Goal: Task Accomplishment & Management: Use online tool/utility

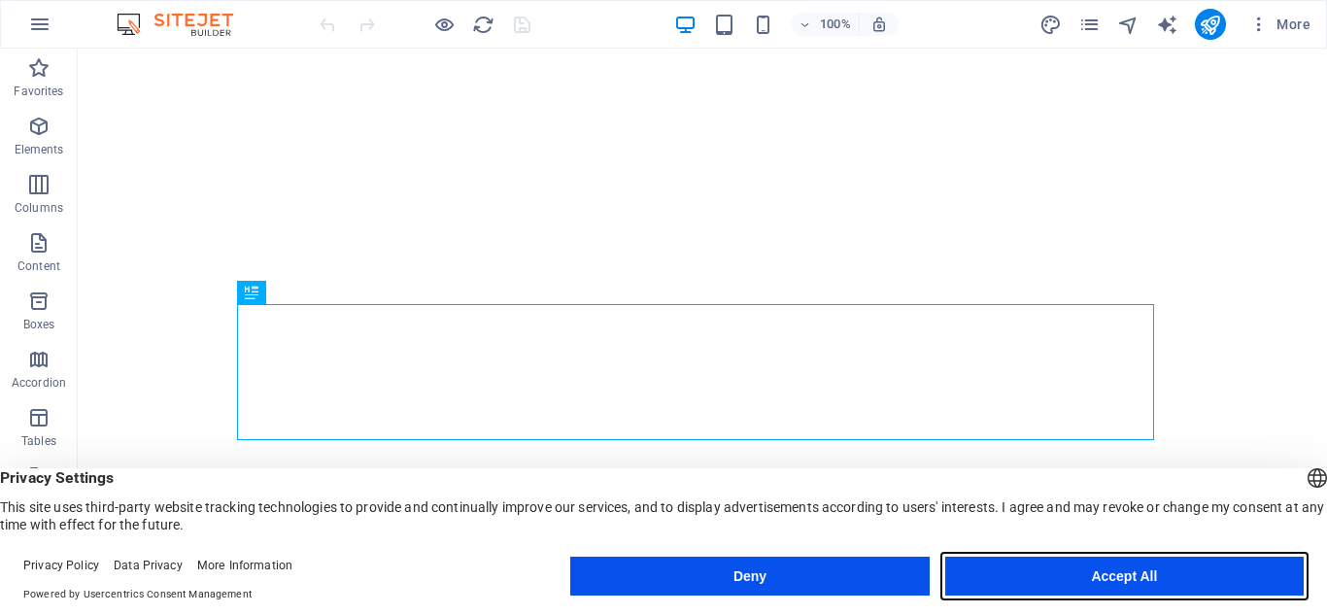
click at [1146, 573] on button "Accept All" at bounding box center [1124, 576] width 359 height 39
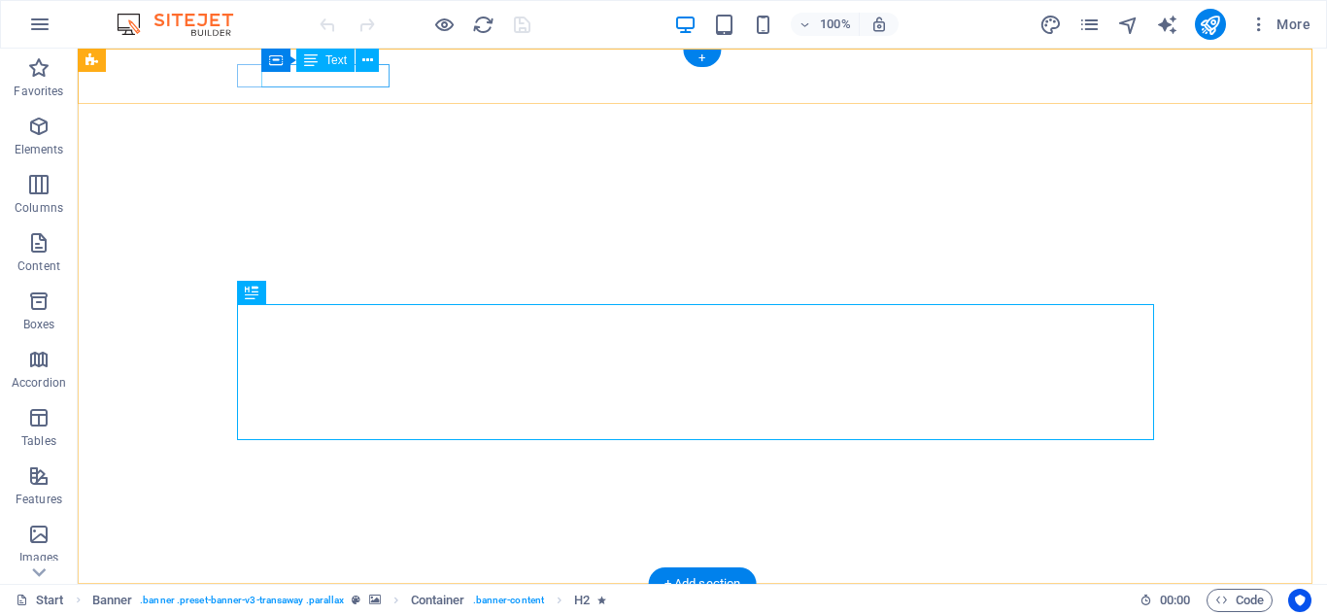
click at [362, 614] on div "[PHONE_NUMBER]" at bounding box center [695, 626] width 902 height 23
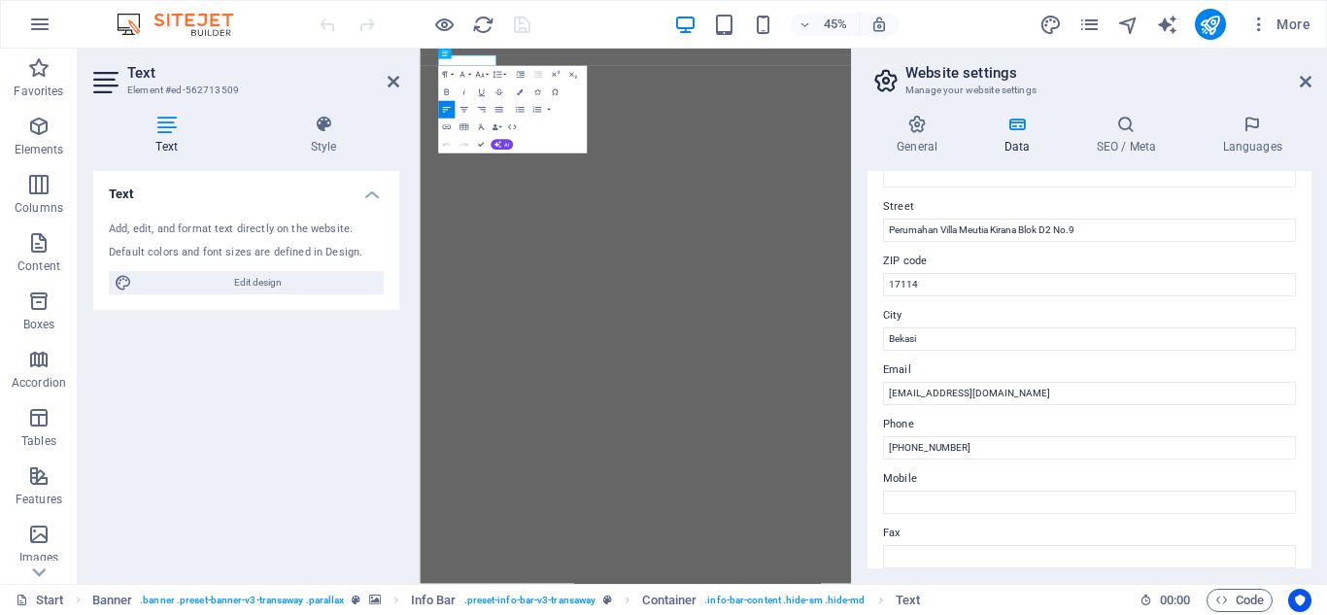
scroll to position [292, 0]
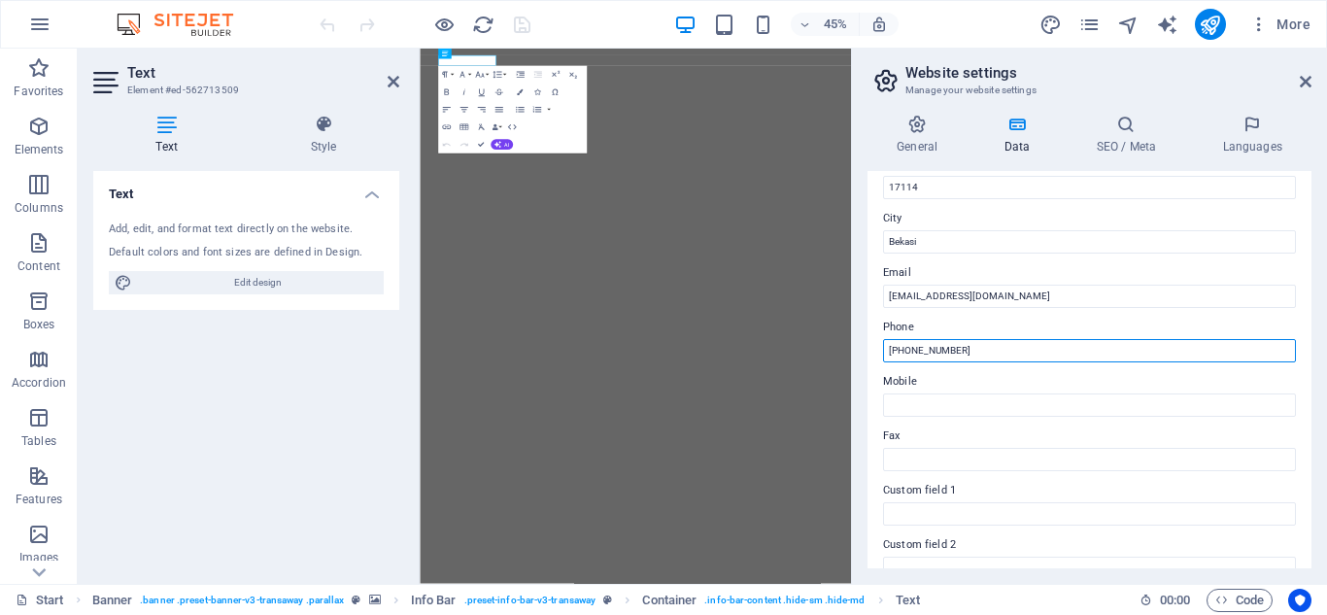
drag, startPoint x: 996, startPoint y: 345, endPoint x: 920, endPoint y: 352, distance: 76.1
click at [920, 352] on input "[PHONE_NUMBER]" at bounding box center [1089, 350] width 413 height 23
type input "[PHONE_NUMBER]"
click at [514, 27] on icon "save" at bounding box center [522, 25] width 22 height 22
checkbox input "false"
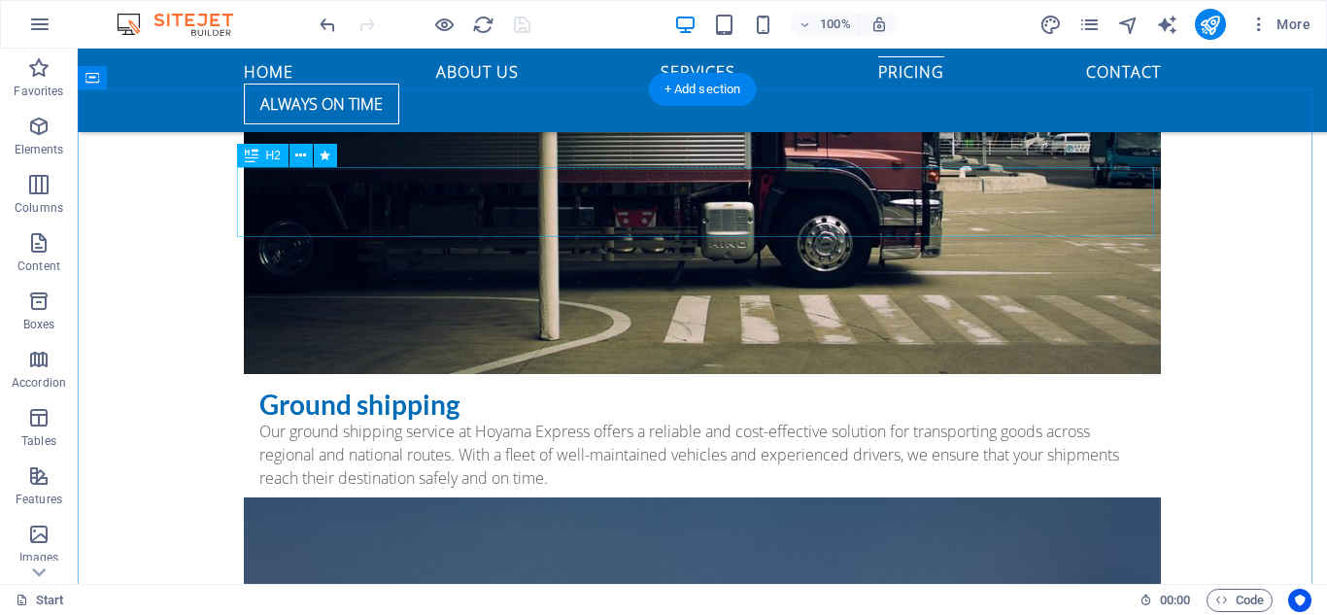
scroll to position [5247, 0]
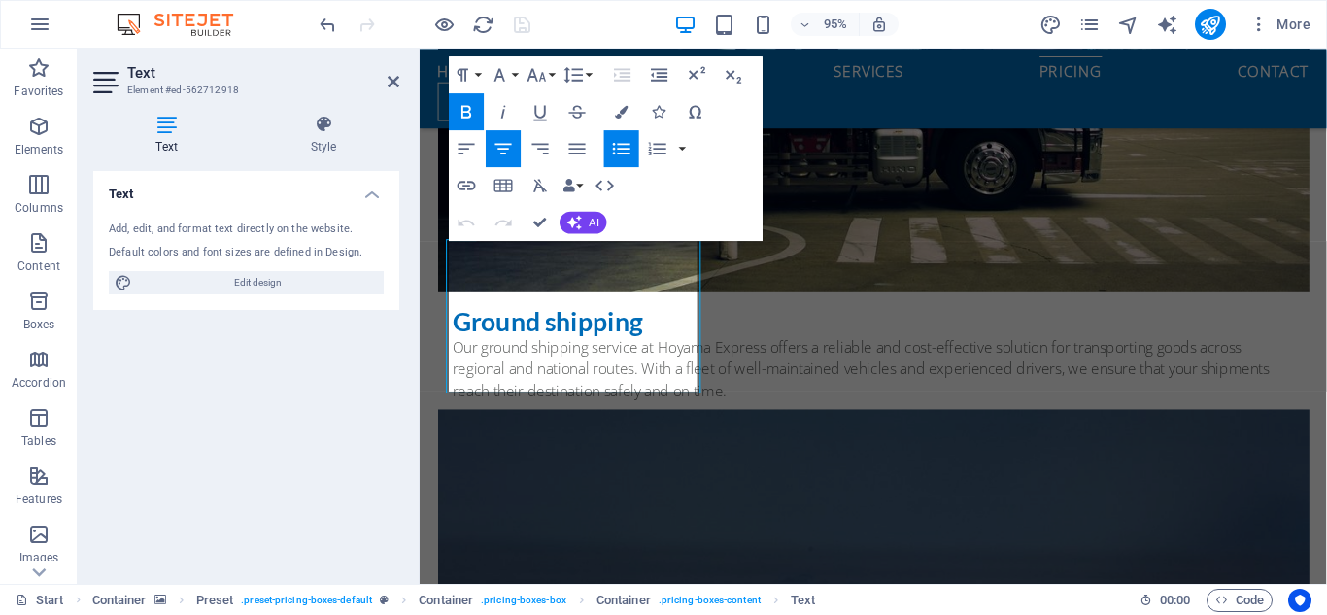
scroll to position [5538, 0]
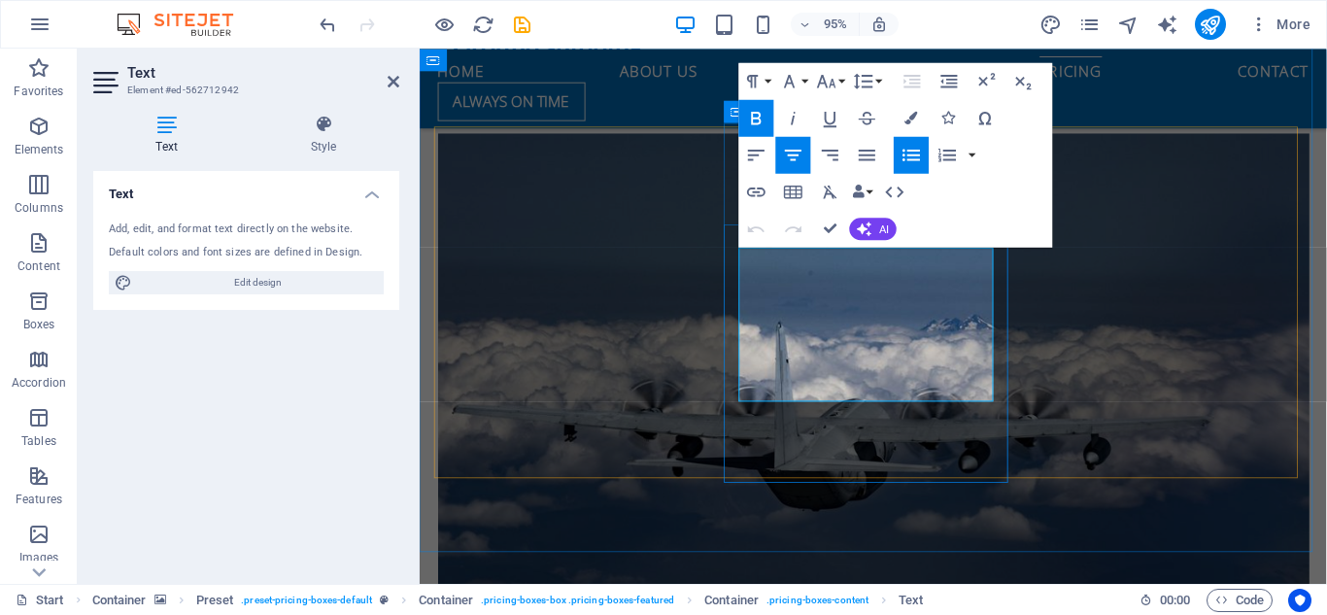
drag, startPoint x: 937, startPoint y: 361, endPoint x: 892, endPoint y: 361, distance: 44.7
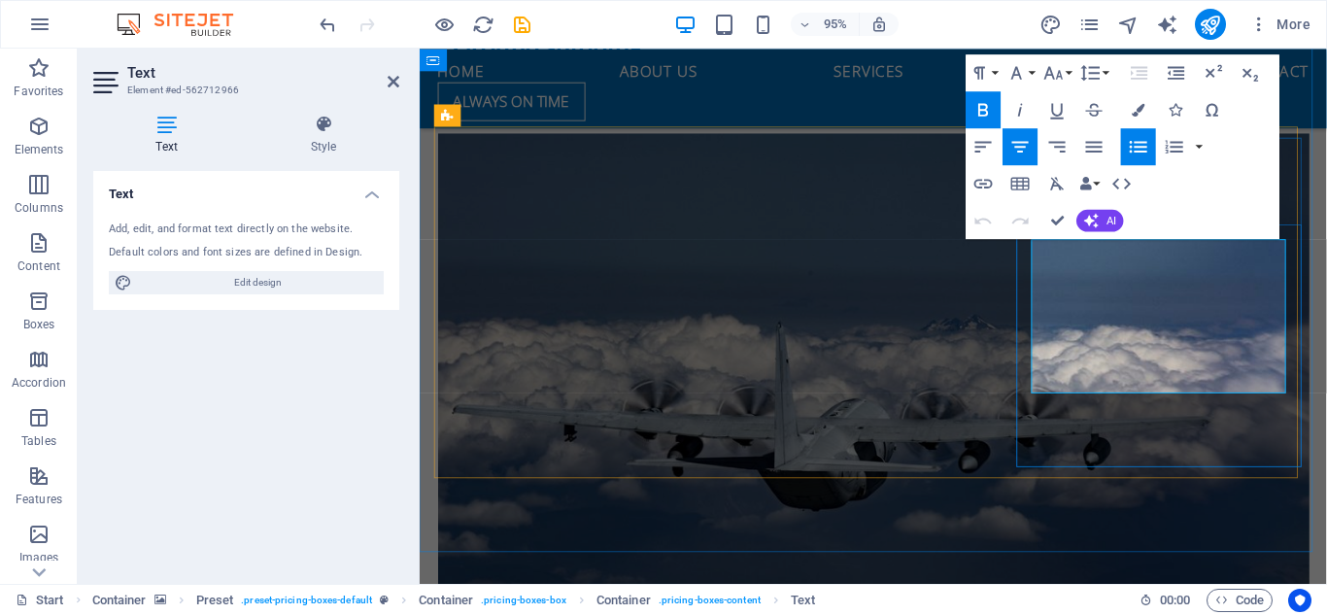
drag, startPoint x: 1200, startPoint y: 354, endPoint x: 1229, endPoint y: 352, distance: 29.2
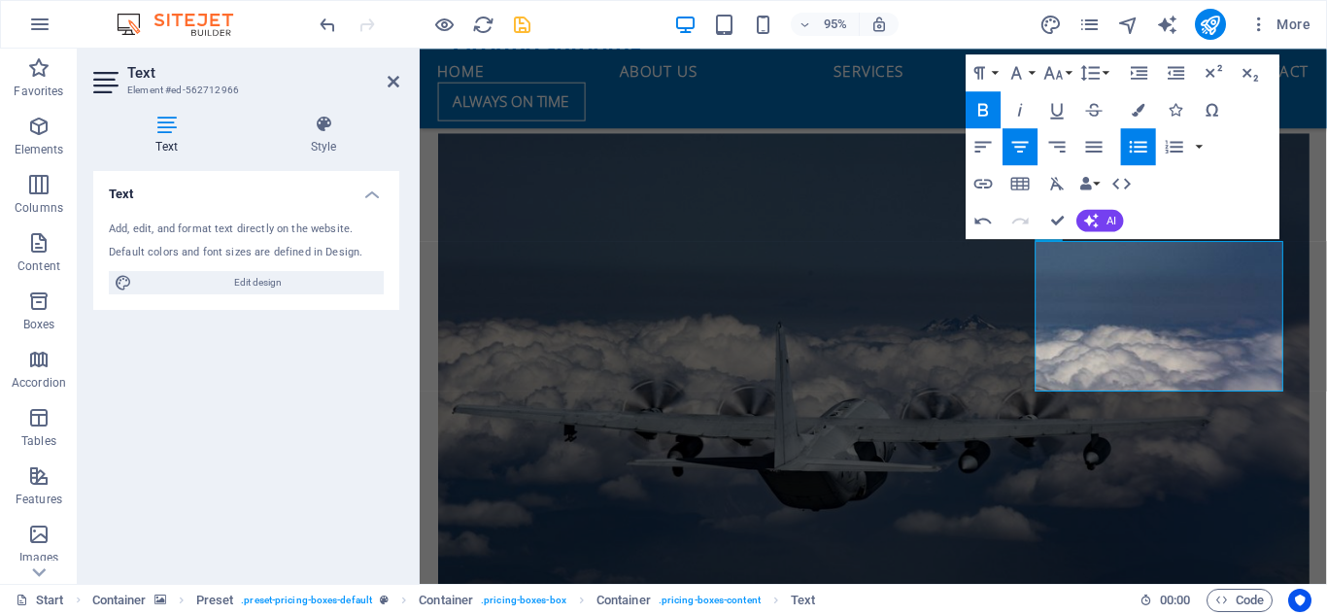
click at [521, 30] on icon "save" at bounding box center [522, 25] width 22 height 22
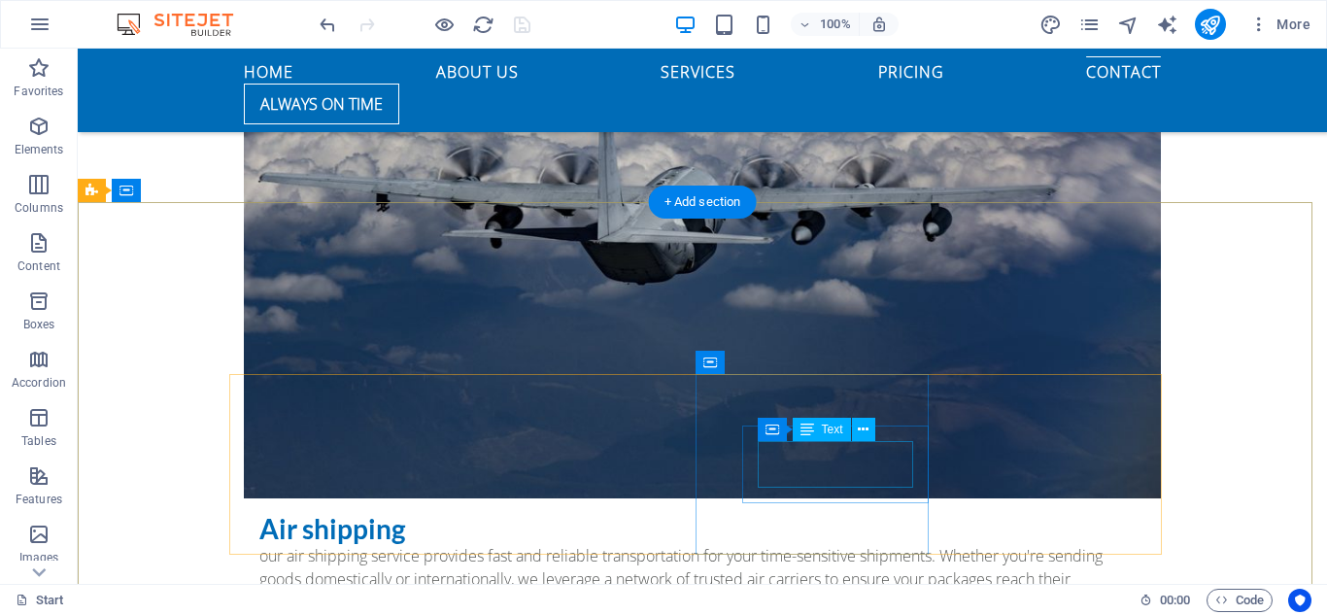
scroll to position [5663, 0]
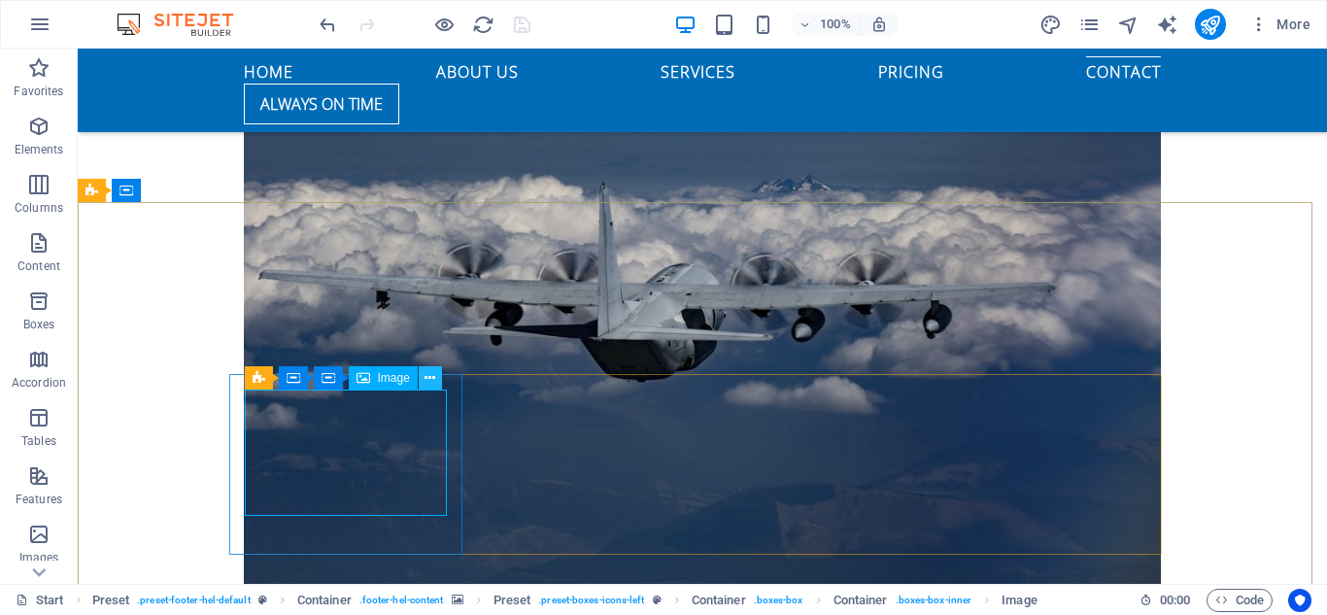
click at [428, 377] on icon at bounding box center [430, 378] width 11 height 20
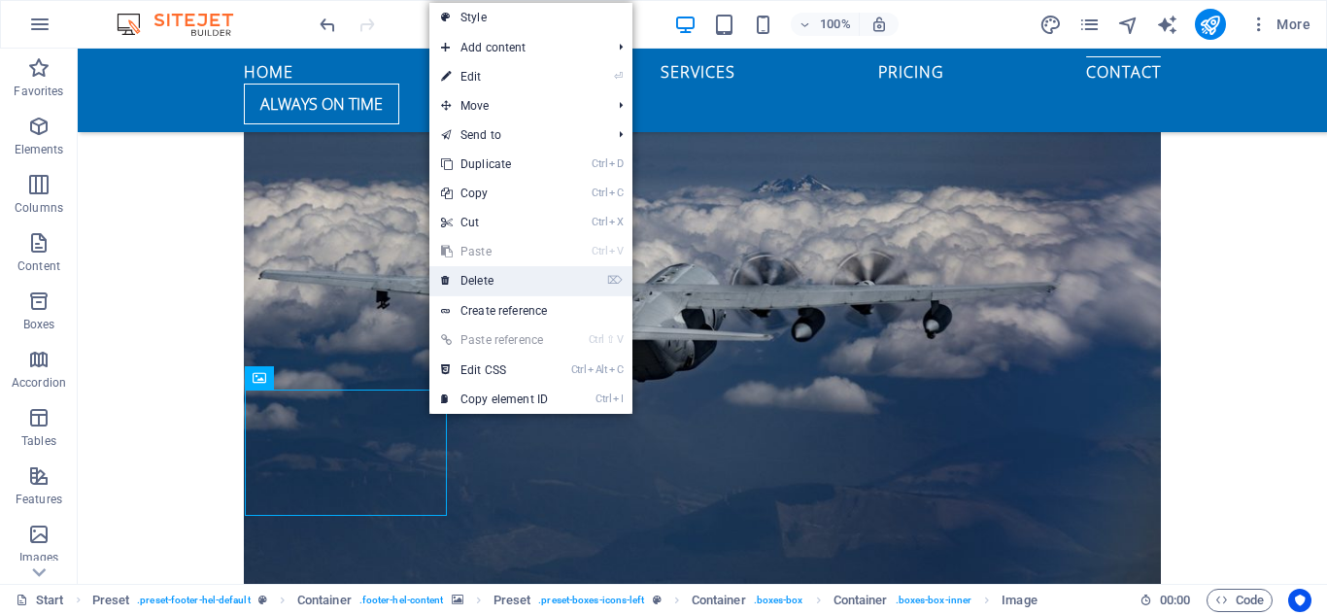
click at [500, 283] on link "⌦ Delete" at bounding box center [494, 280] width 130 height 29
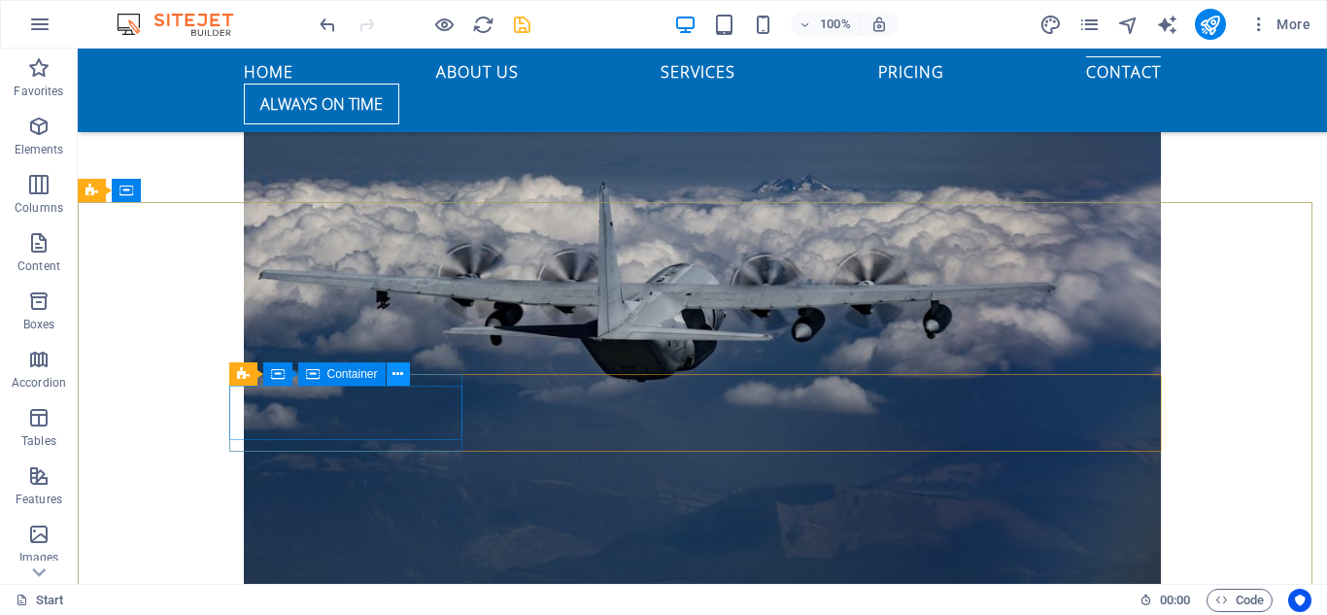
click at [395, 375] on icon at bounding box center [398, 374] width 11 height 20
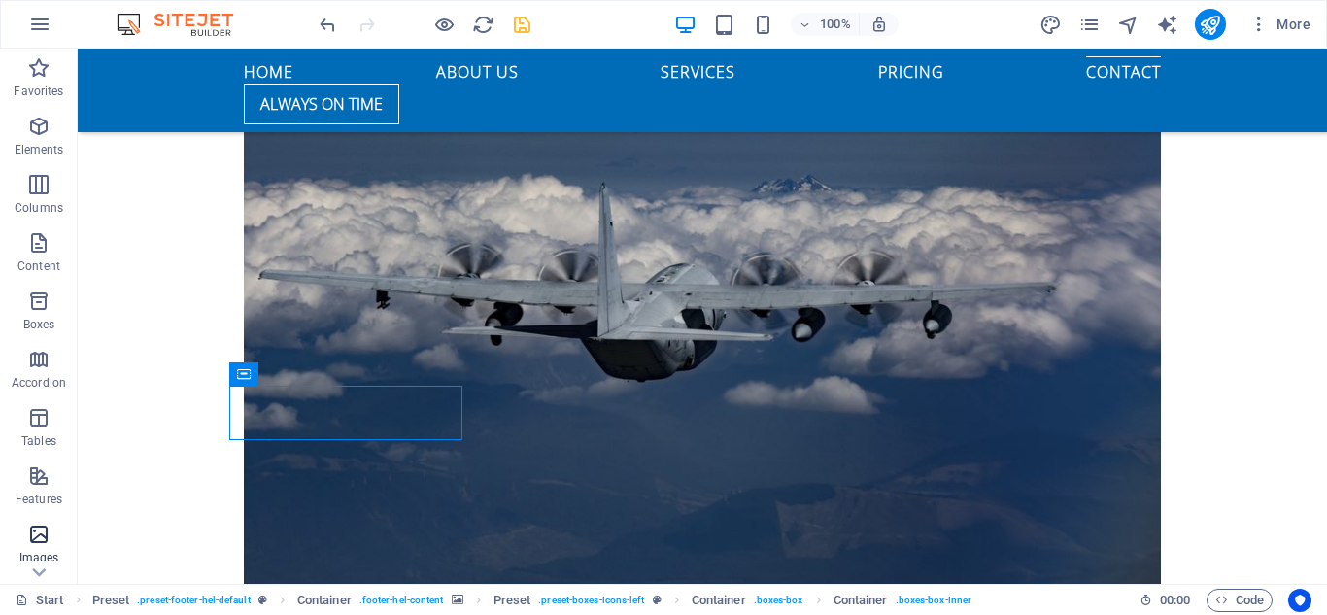
click at [36, 535] on icon "button" at bounding box center [38, 534] width 23 height 23
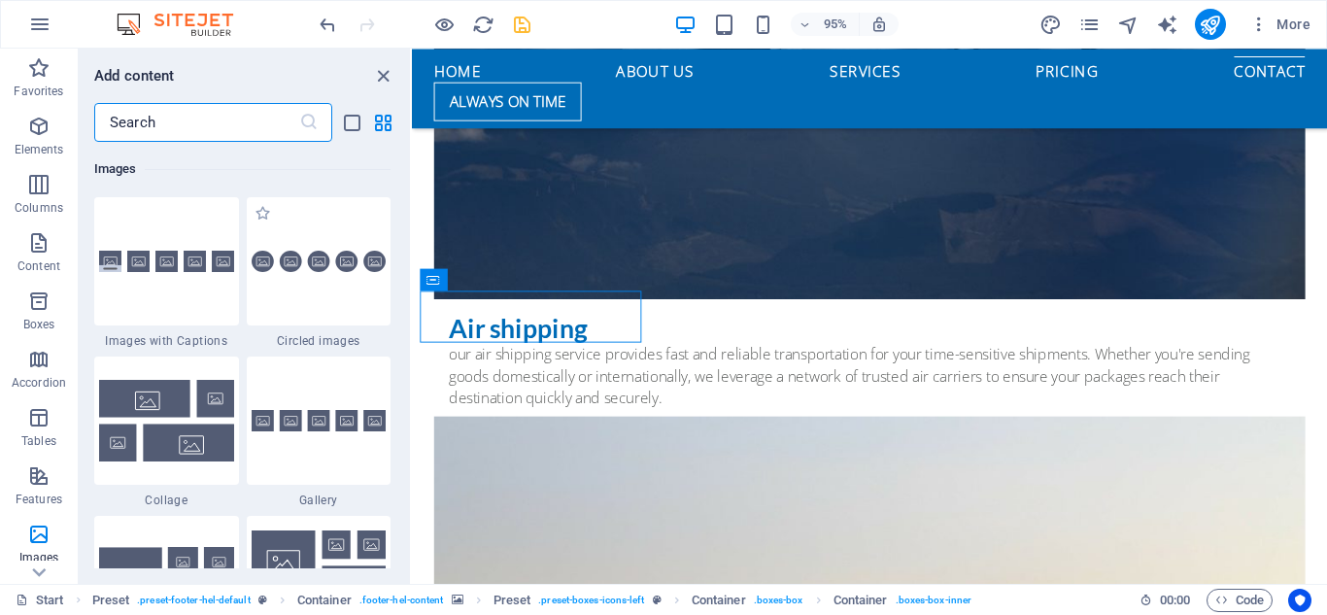
scroll to position [9464, 0]
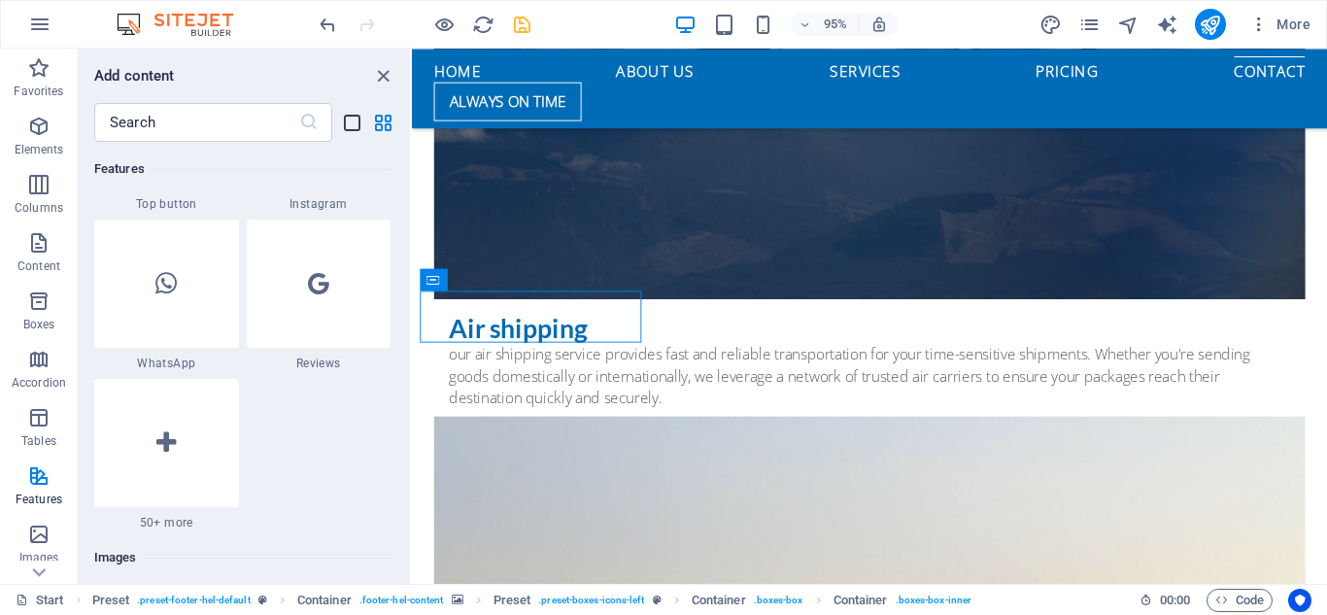
click at [350, 130] on icon "list-view" at bounding box center [352, 123] width 22 height 22
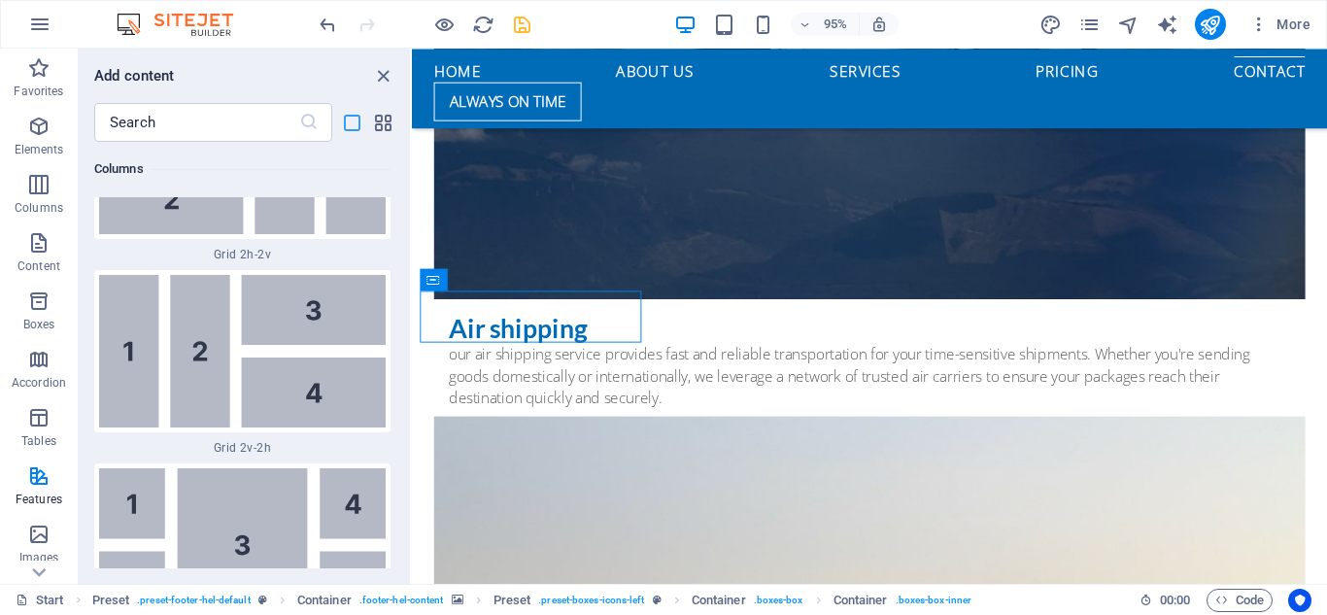
scroll to position [22011, 0]
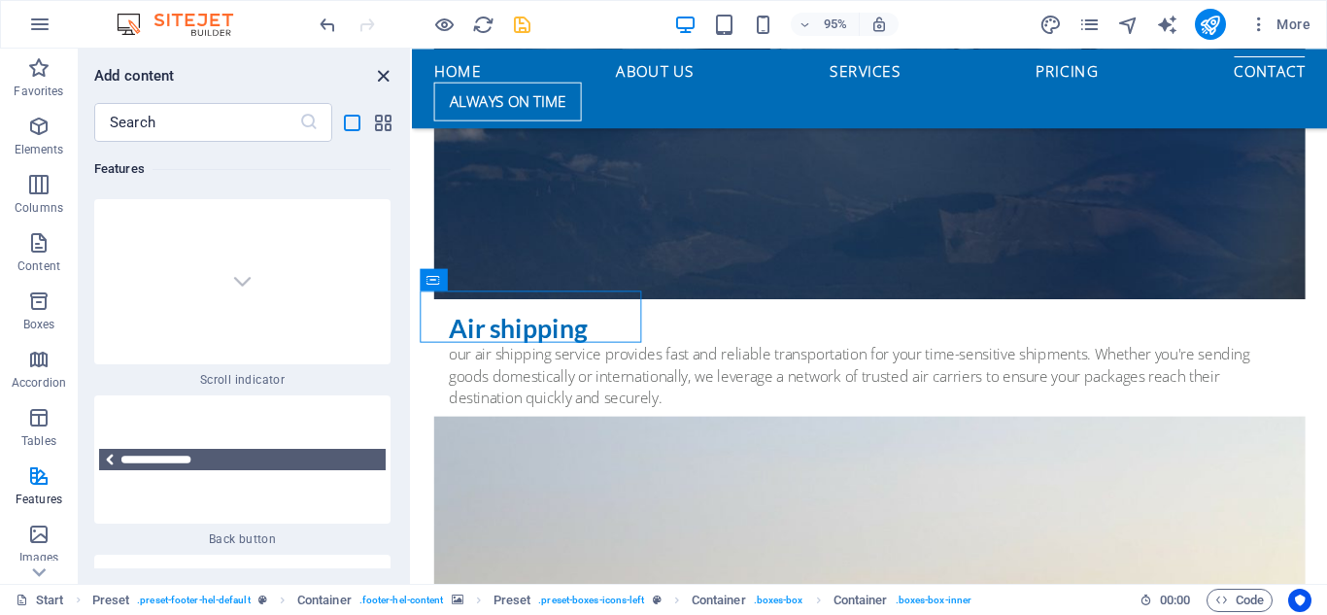
click at [376, 74] on icon "close panel" at bounding box center [383, 76] width 22 height 22
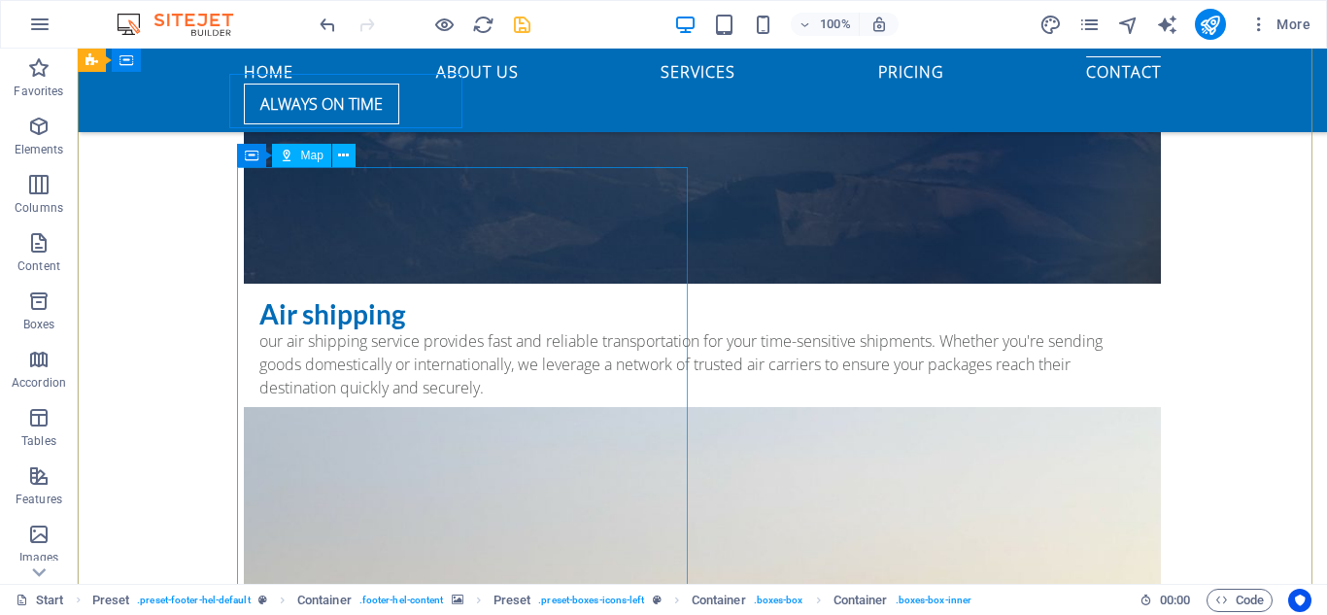
scroll to position [5781, 0]
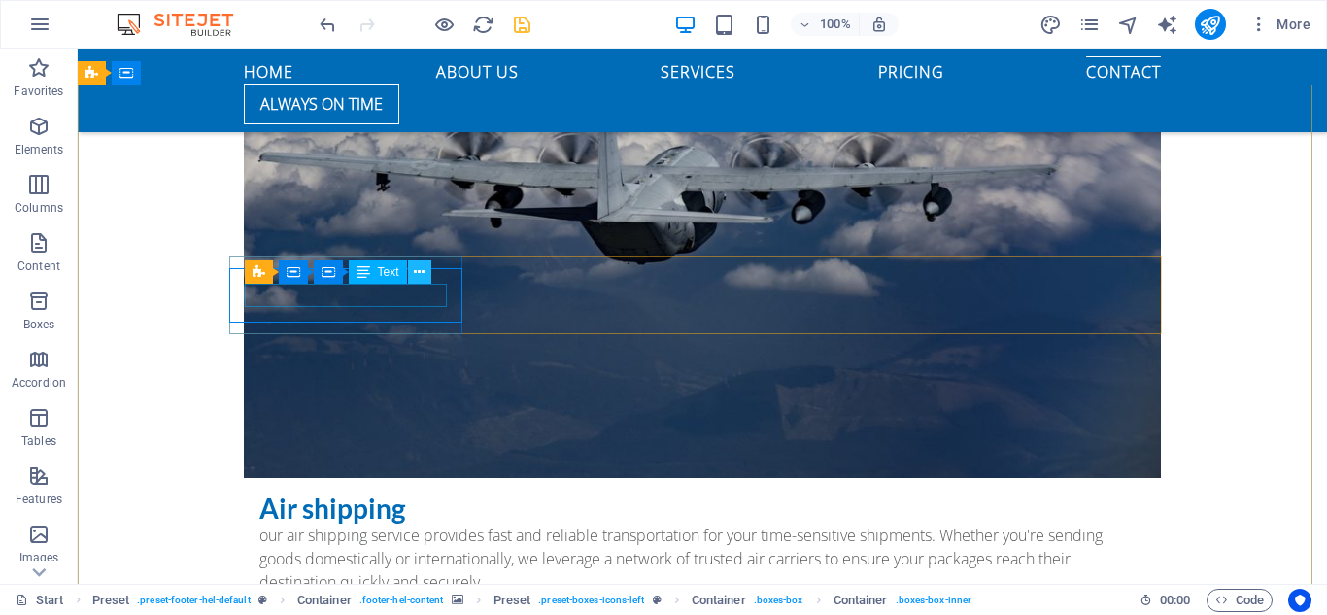
click at [413, 276] on button at bounding box center [419, 271] width 23 height 23
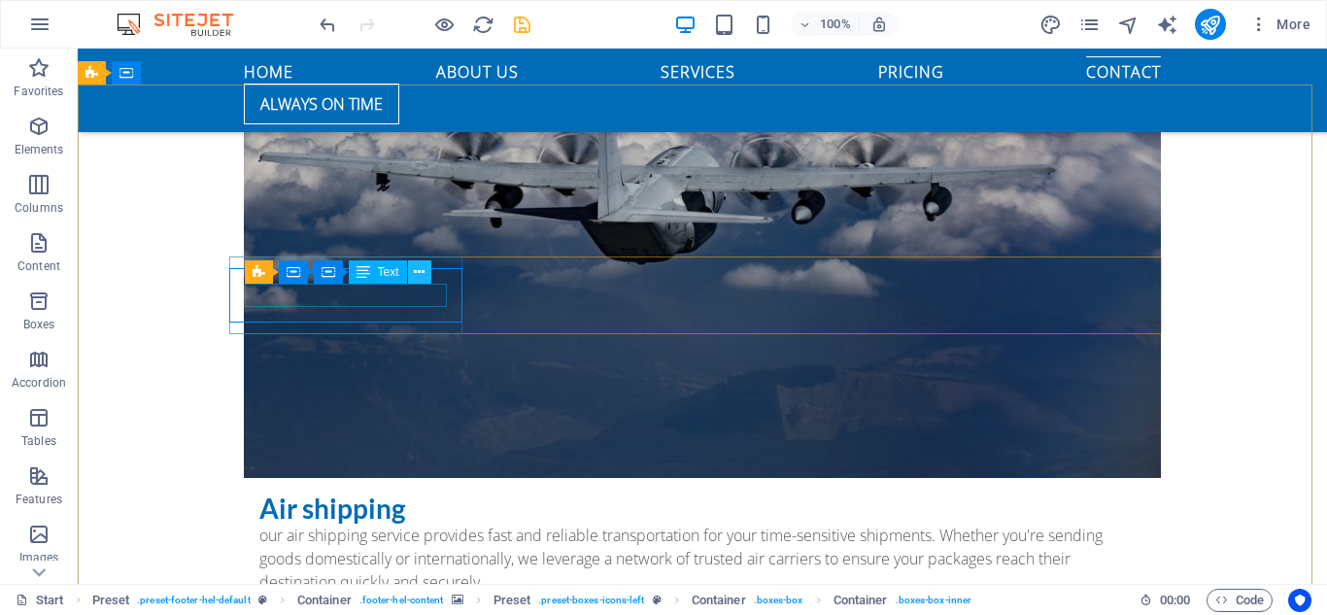
click at [418, 265] on icon at bounding box center [419, 272] width 11 height 20
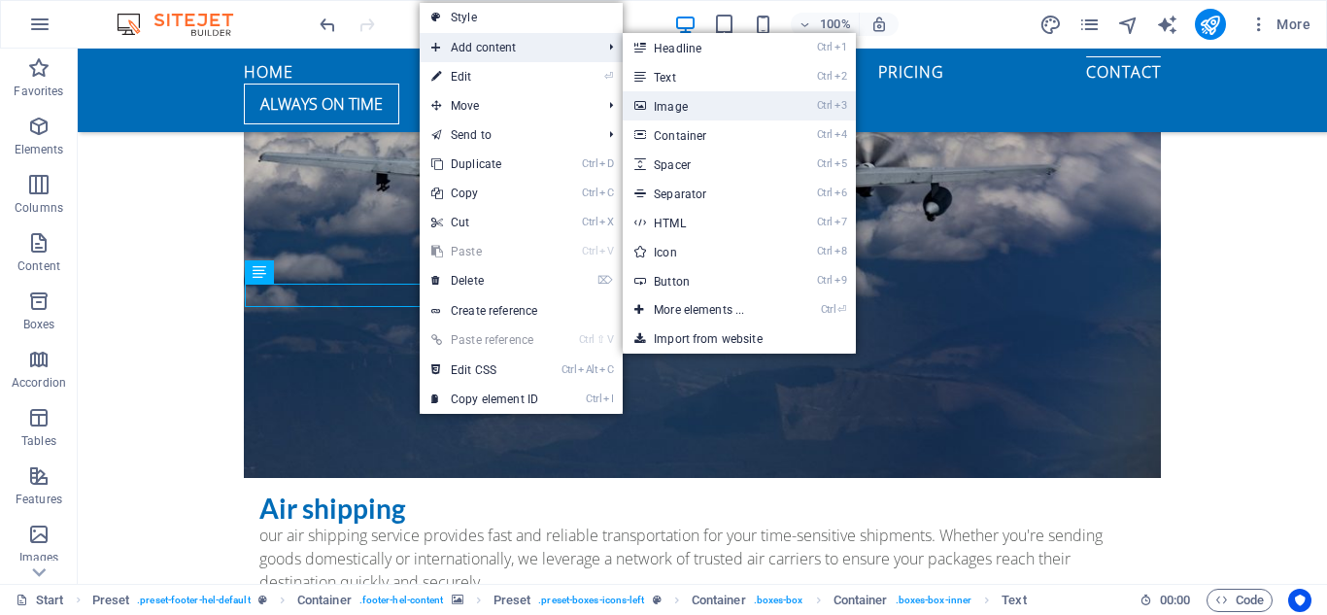
click at [679, 105] on link "Ctrl 3 Image" at bounding box center [703, 105] width 160 height 29
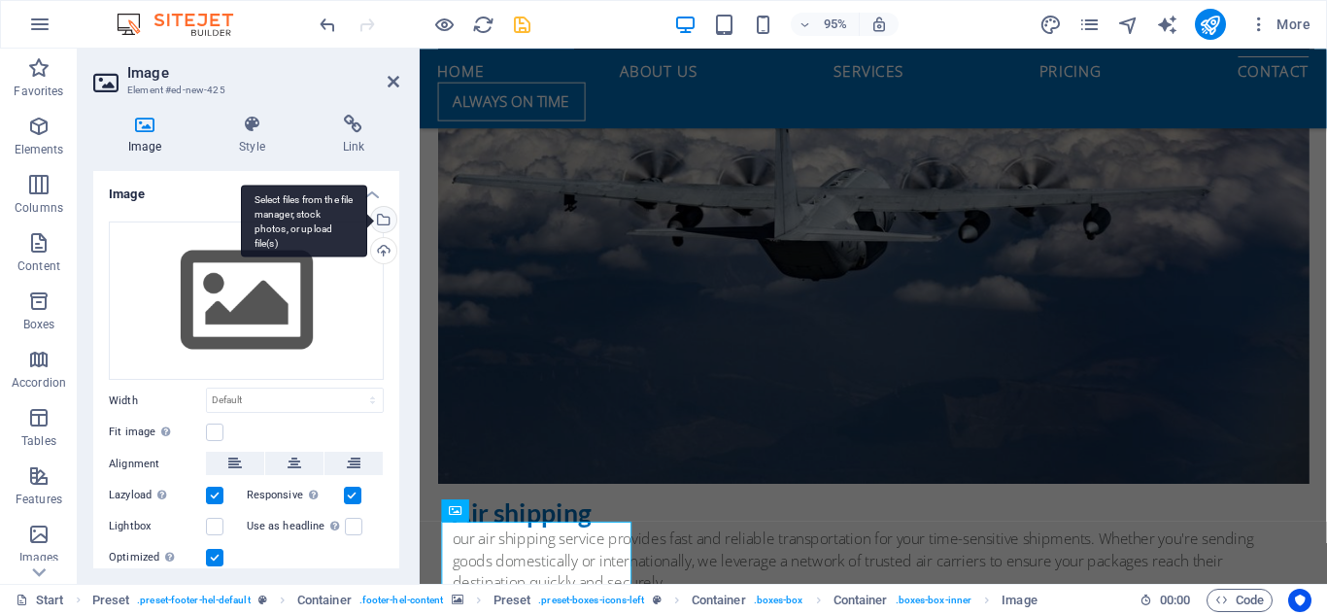
click at [379, 219] on div "Select files from the file manager, stock photos, or upload file(s)" at bounding box center [381, 221] width 29 height 29
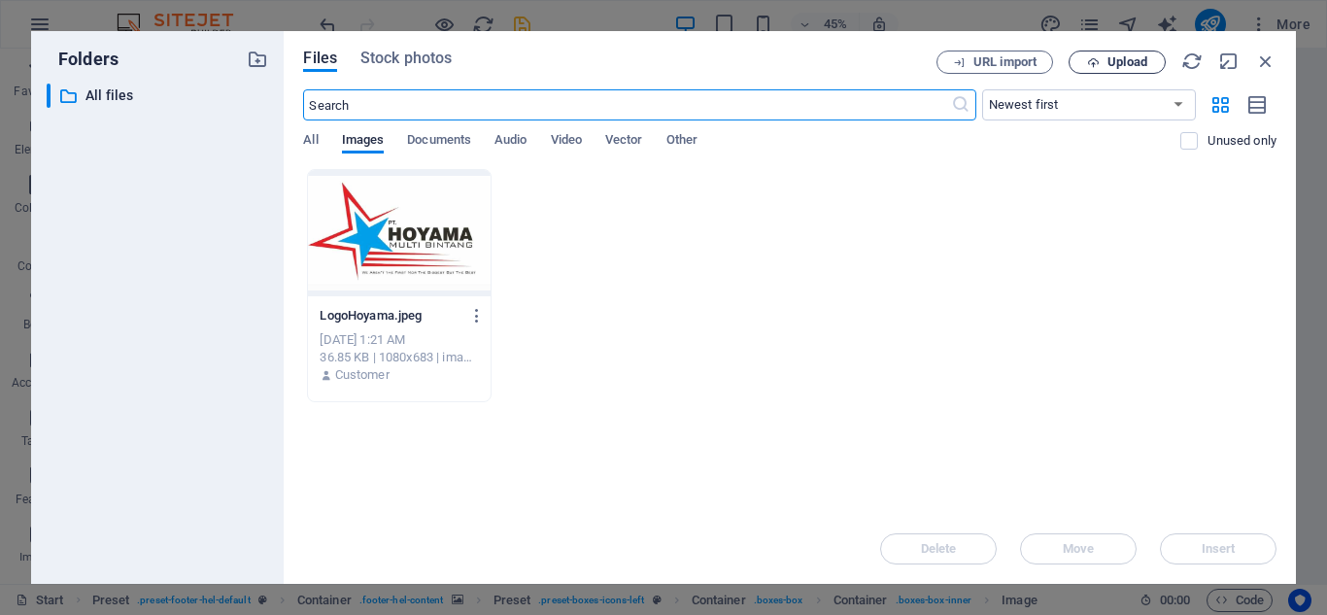
click at [1105, 67] on span "Upload" at bounding box center [1118, 62] width 80 height 13
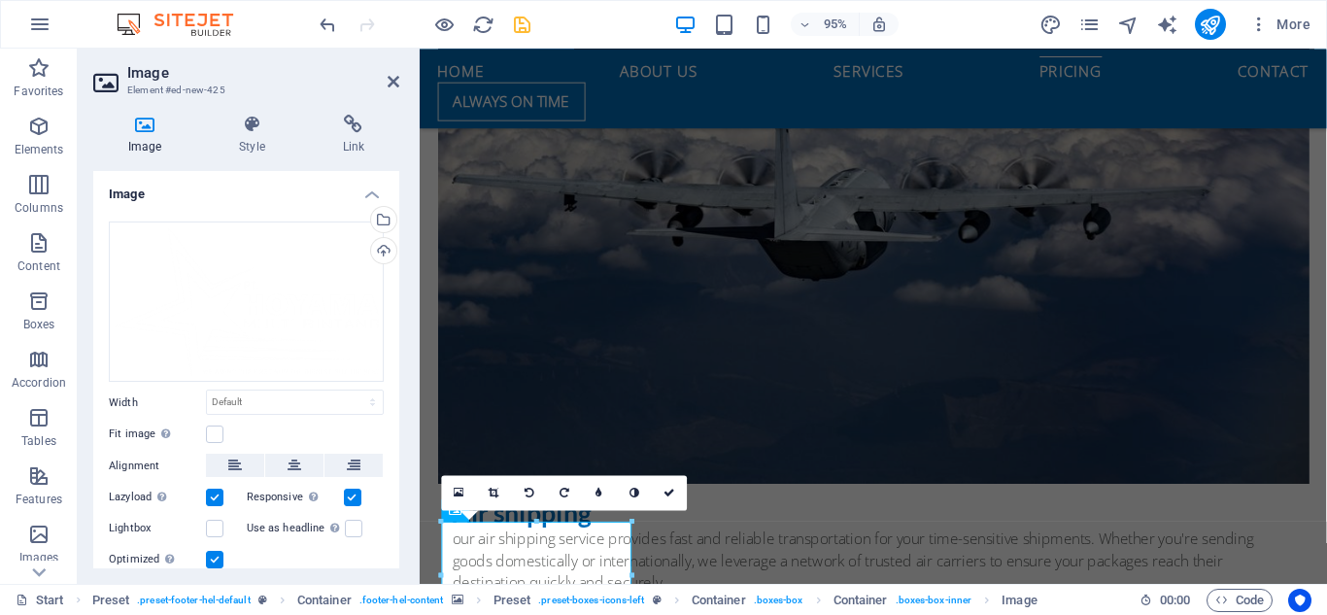
scroll to position [5878, 0]
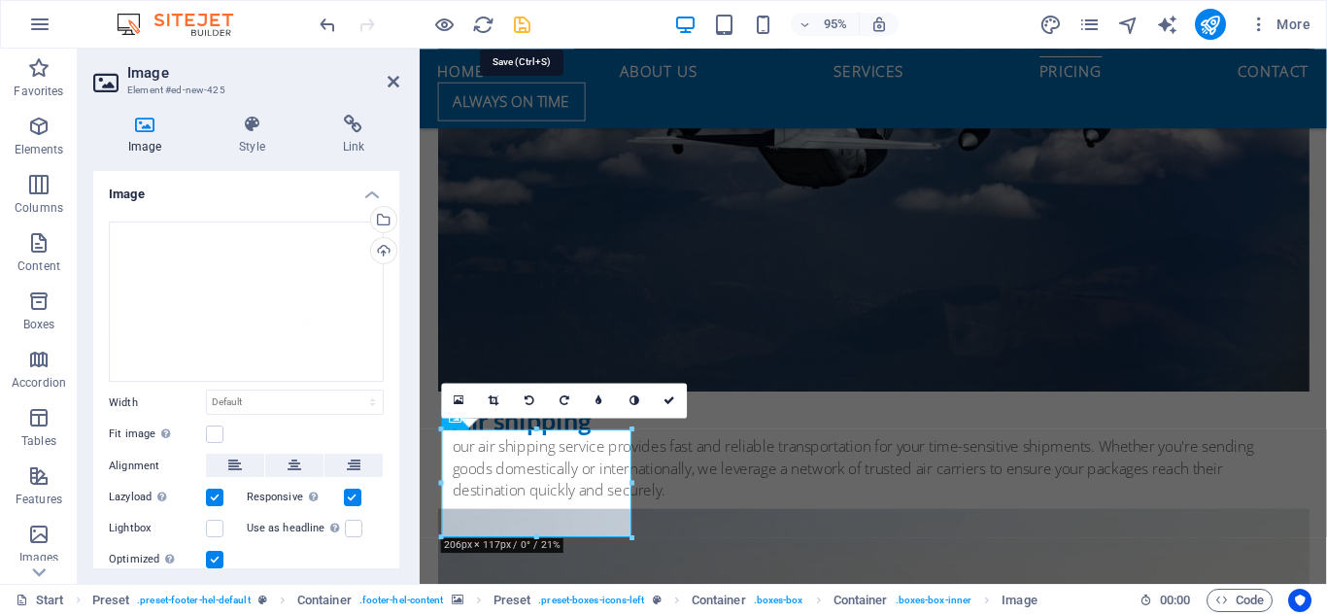
click at [517, 26] on icon "save" at bounding box center [522, 25] width 22 height 22
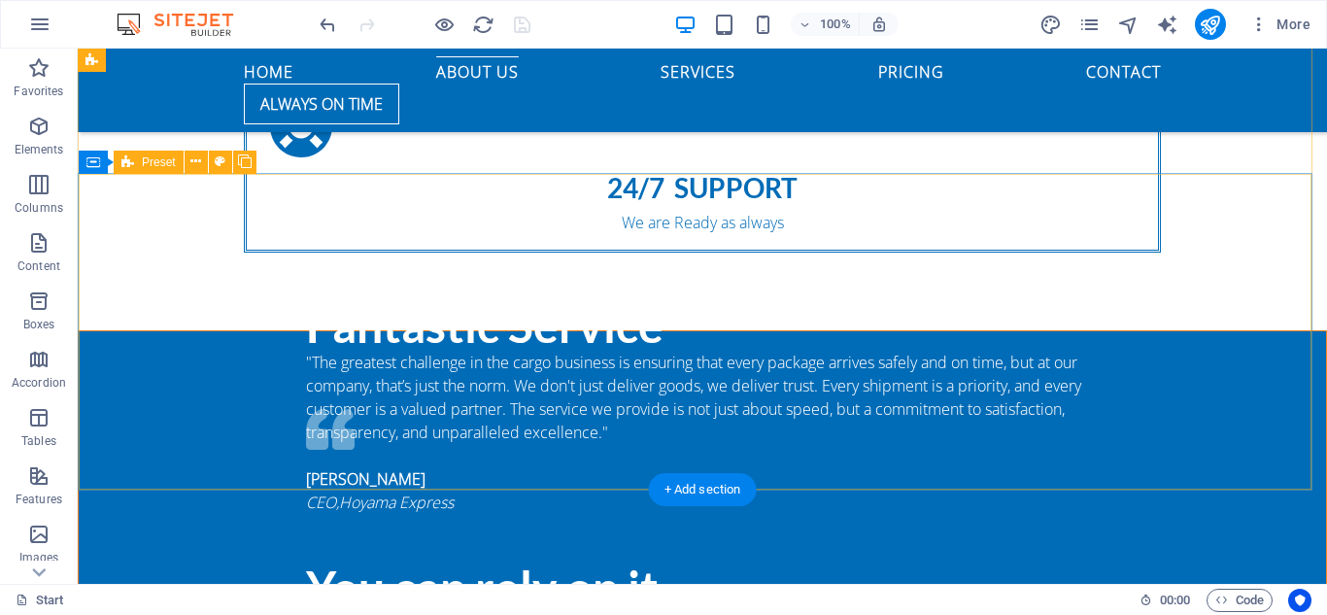
scroll to position [1863, 0]
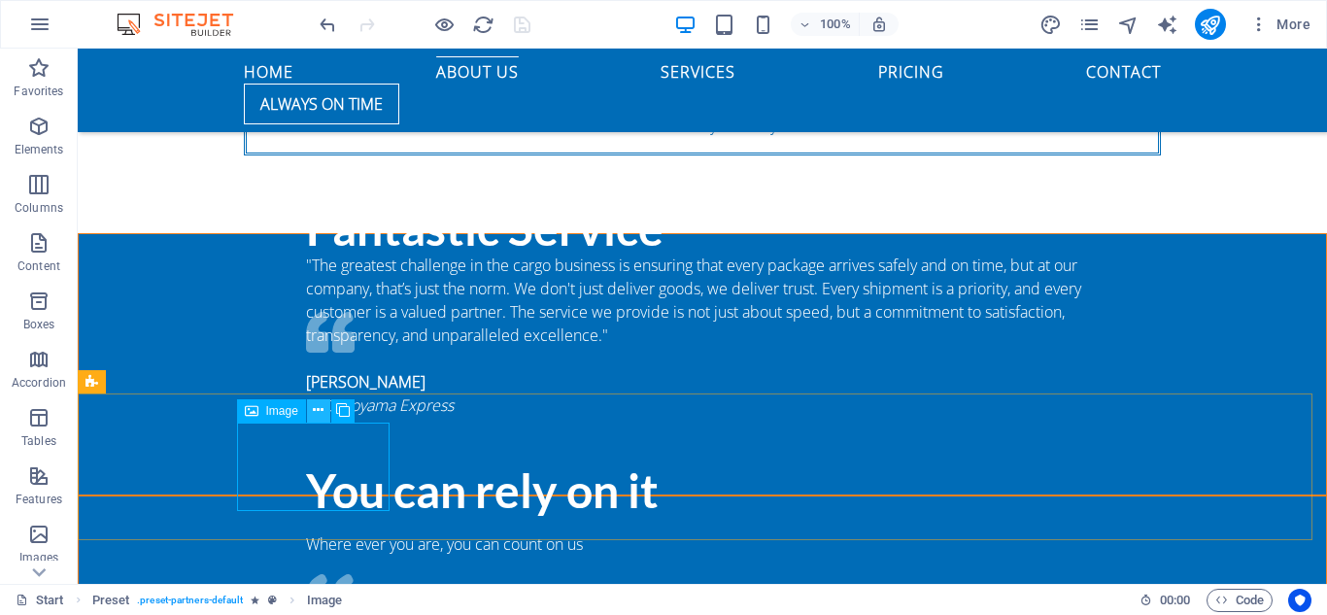
click at [313, 414] on icon at bounding box center [318, 410] width 11 height 20
click at [316, 412] on icon at bounding box center [318, 410] width 11 height 20
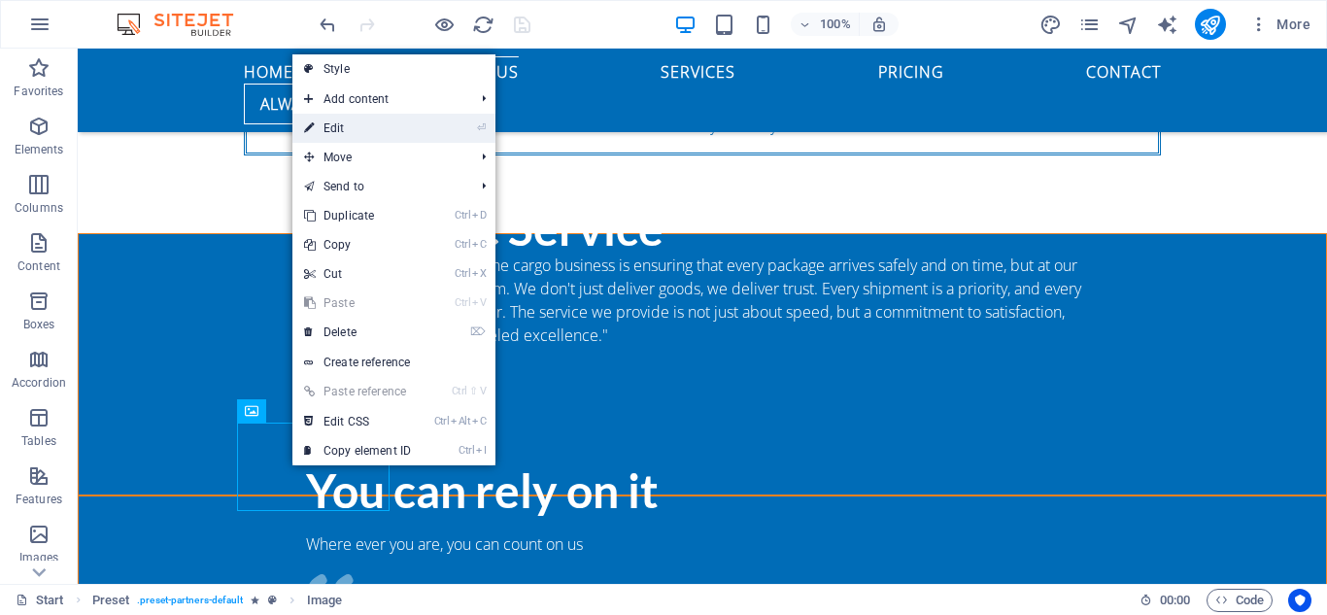
click at [351, 124] on link "⏎ Edit" at bounding box center [357, 128] width 130 height 29
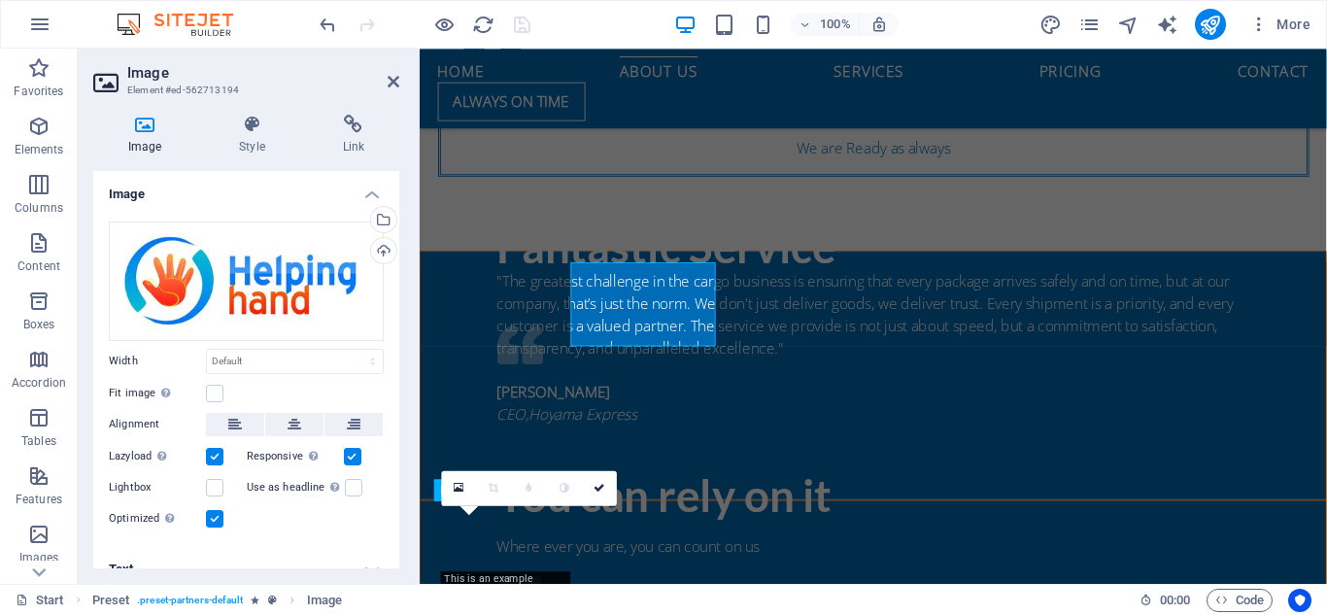
scroll to position [2012, 0]
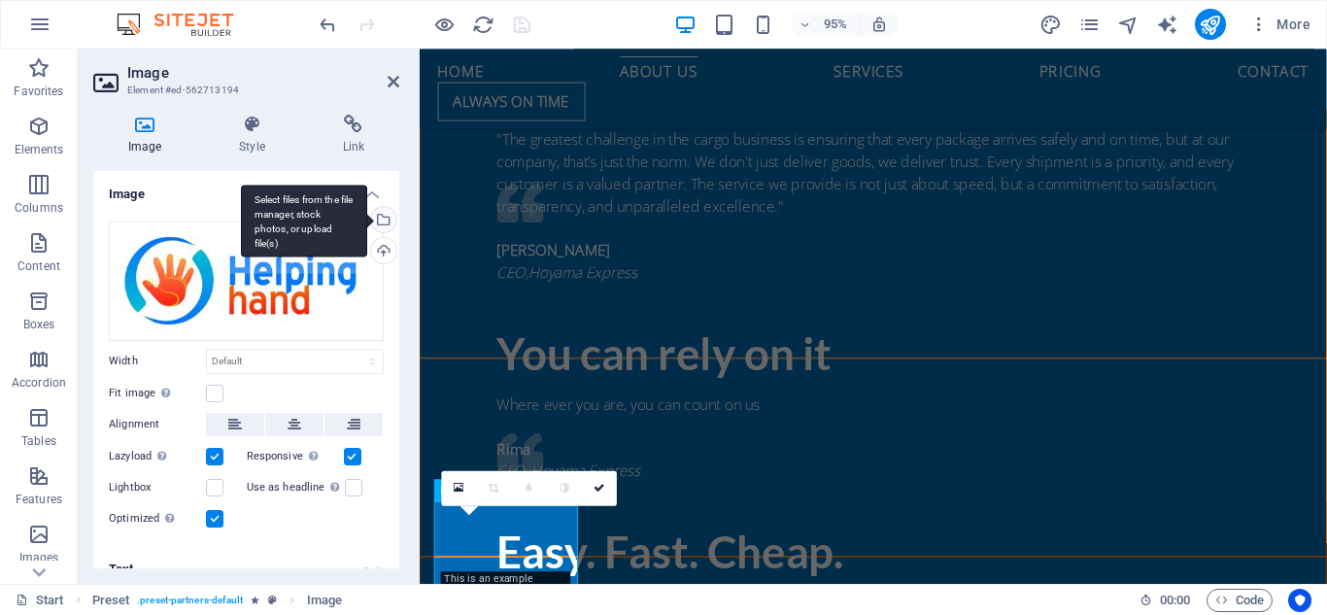
click at [367, 221] on div "Select files from the file manager, stock photos, or upload file(s)" at bounding box center [304, 221] width 126 height 73
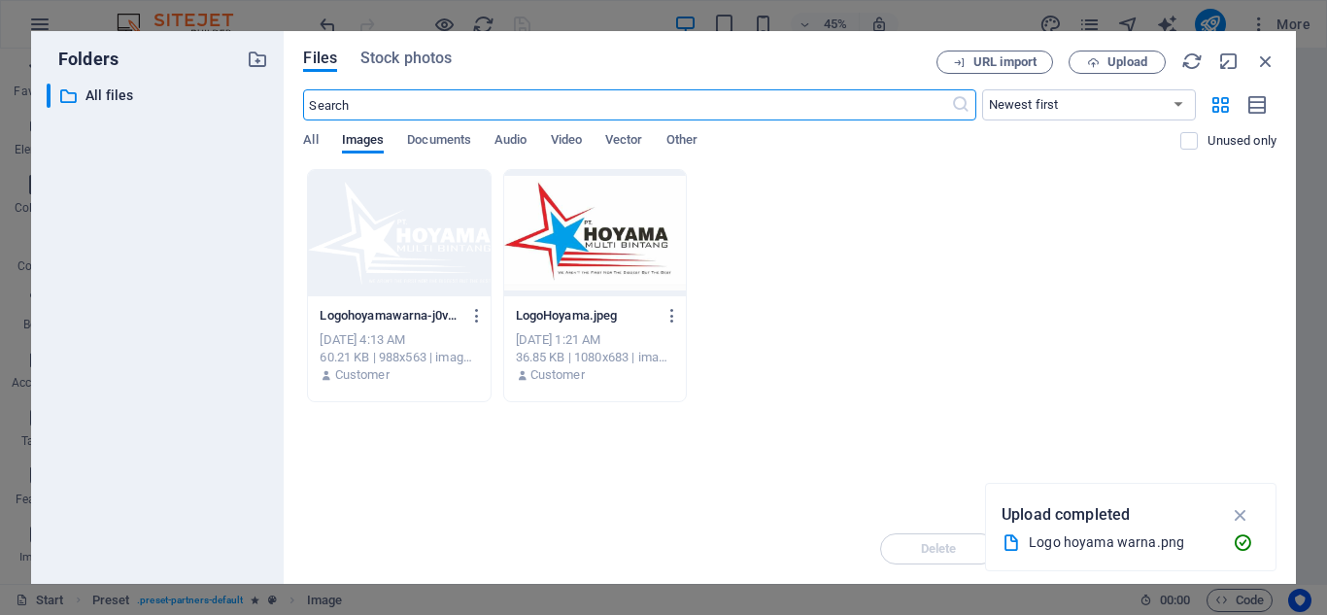
scroll to position [2615, 0]
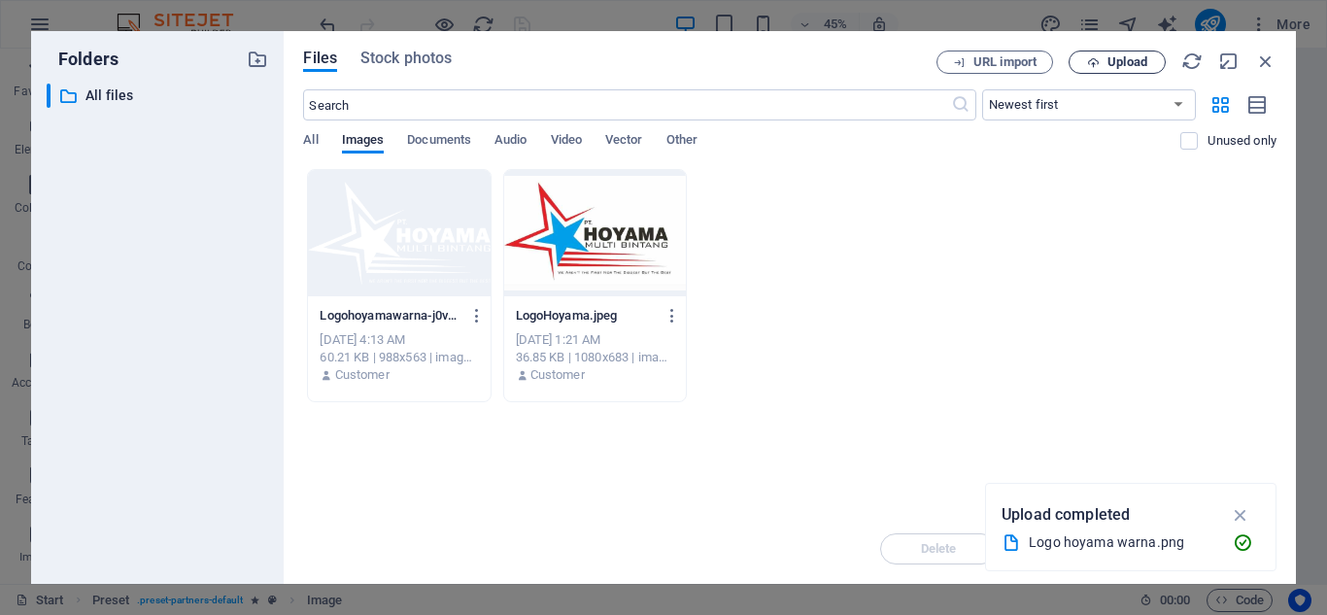
click at [1101, 62] on span "Upload" at bounding box center [1118, 62] width 80 height 13
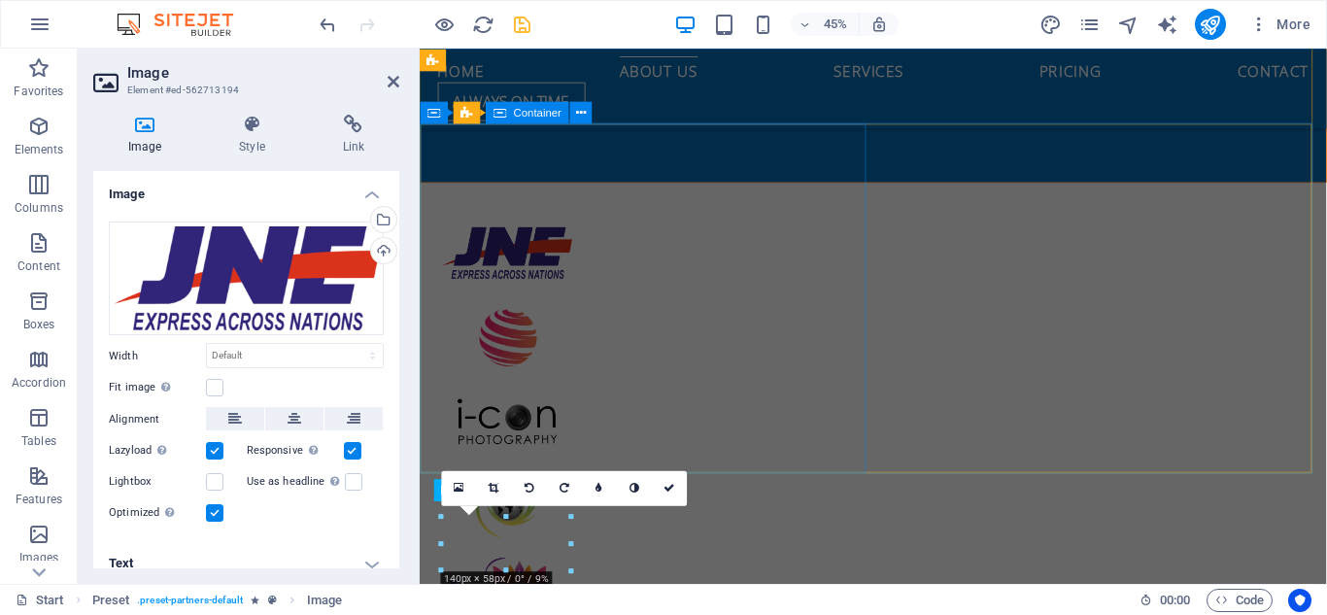
scroll to position [2012, 0]
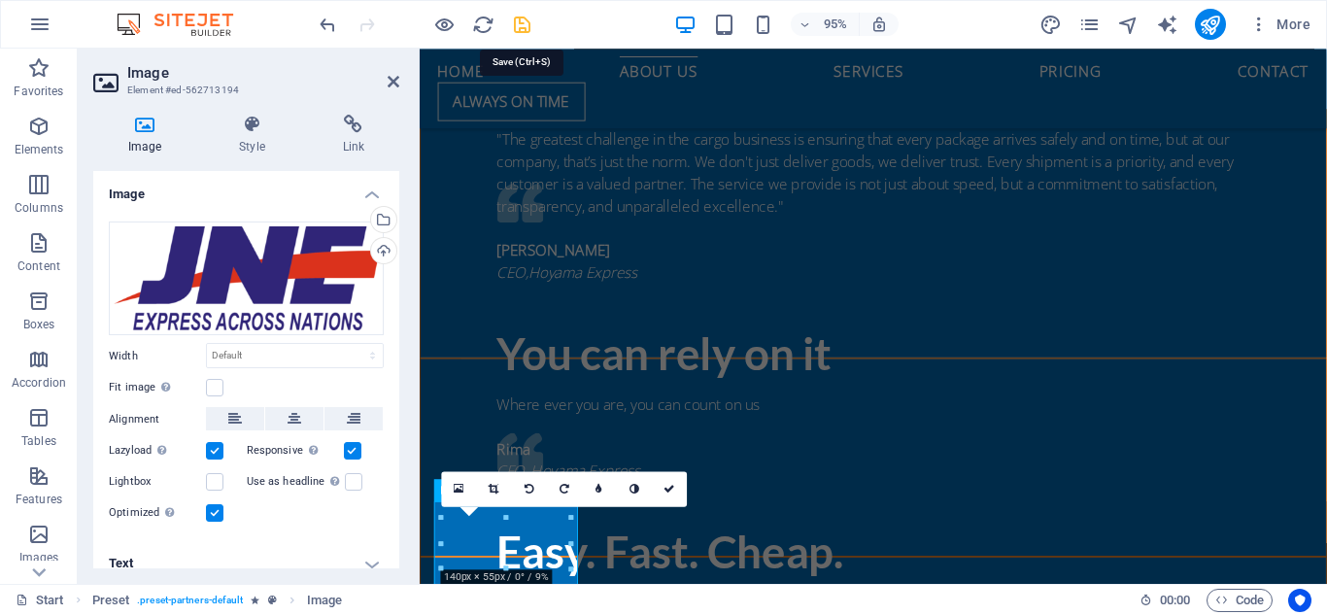
click at [519, 25] on icon "save" at bounding box center [522, 25] width 22 height 22
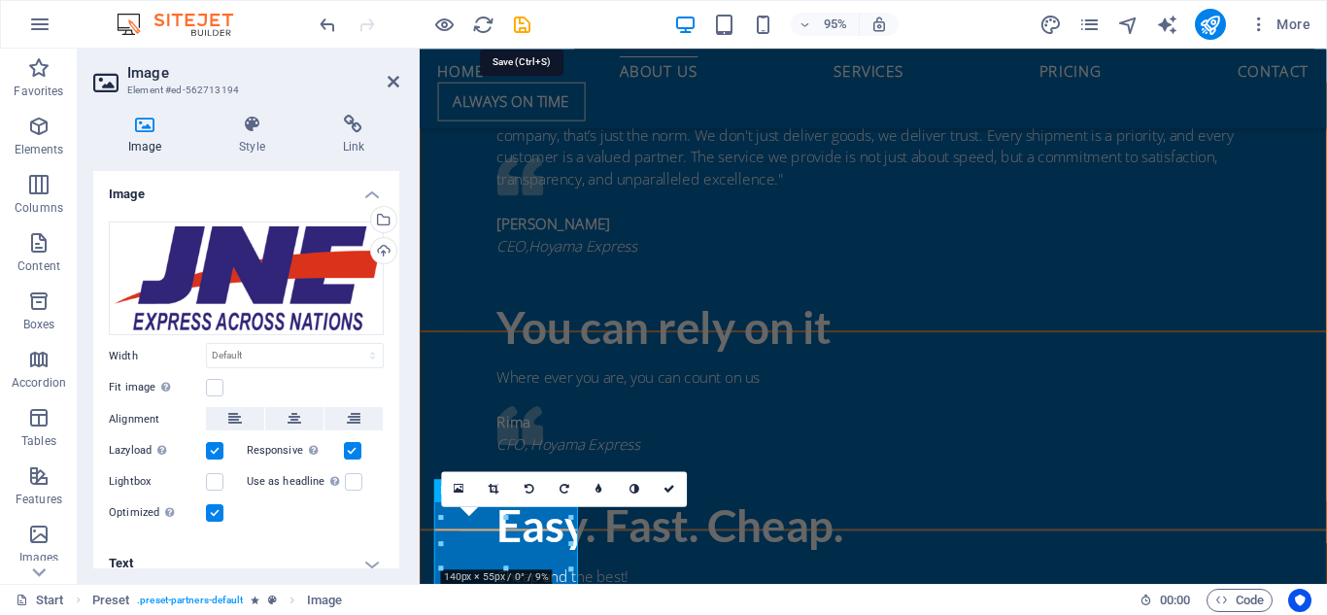
scroll to position [1863, 0]
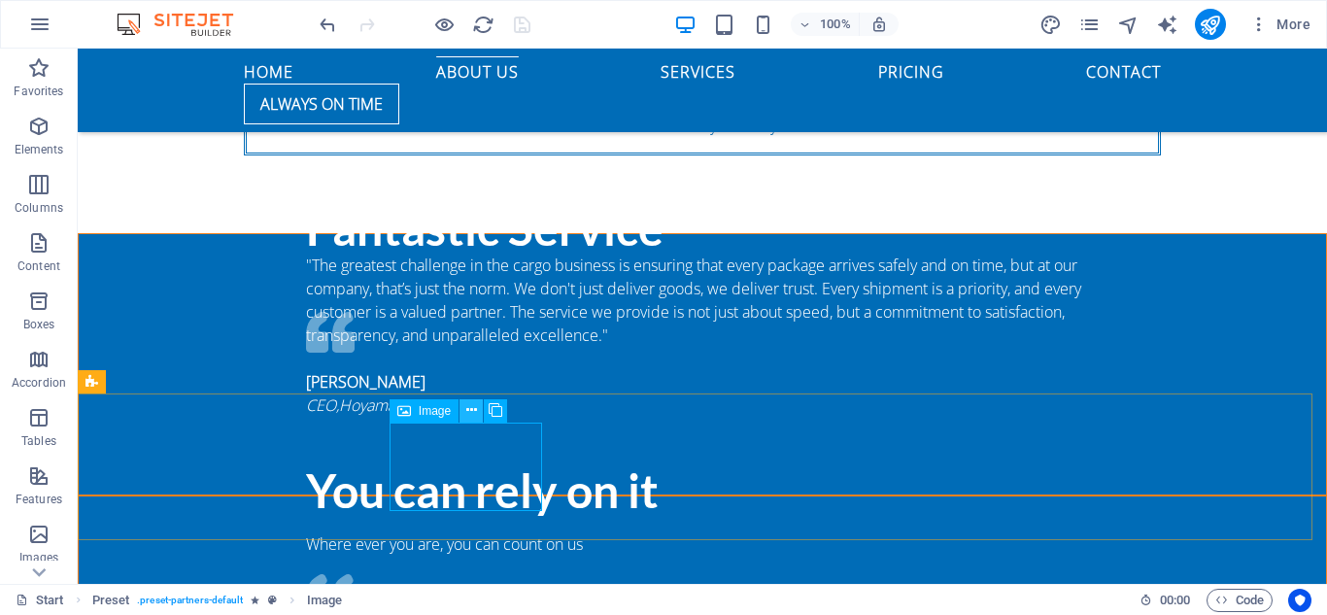
click at [475, 415] on icon at bounding box center [471, 410] width 11 height 20
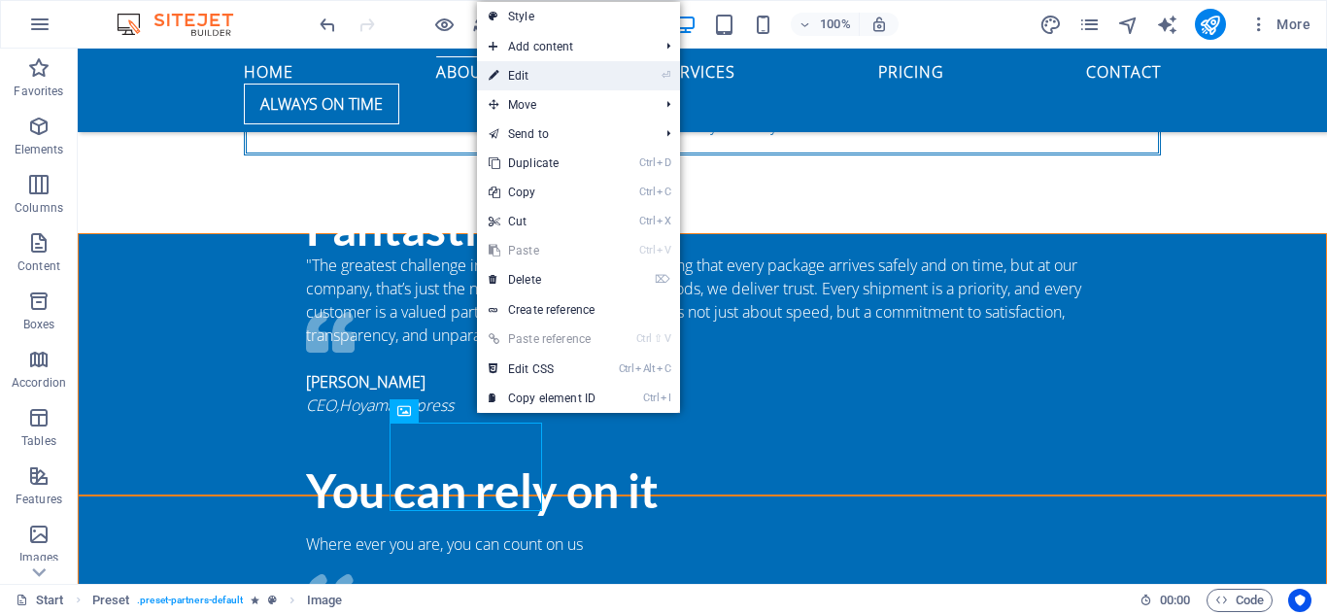
click at [540, 65] on link "⏎ Edit" at bounding box center [542, 75] width 130 height 29
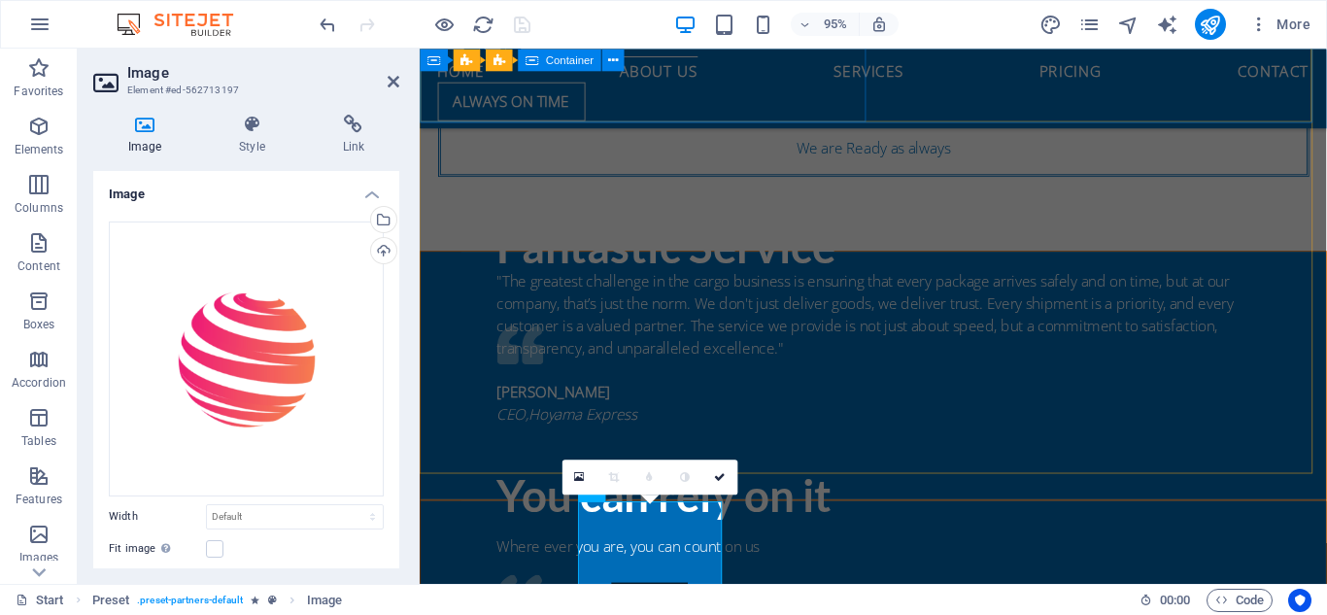
scroll to position [2012, 0]
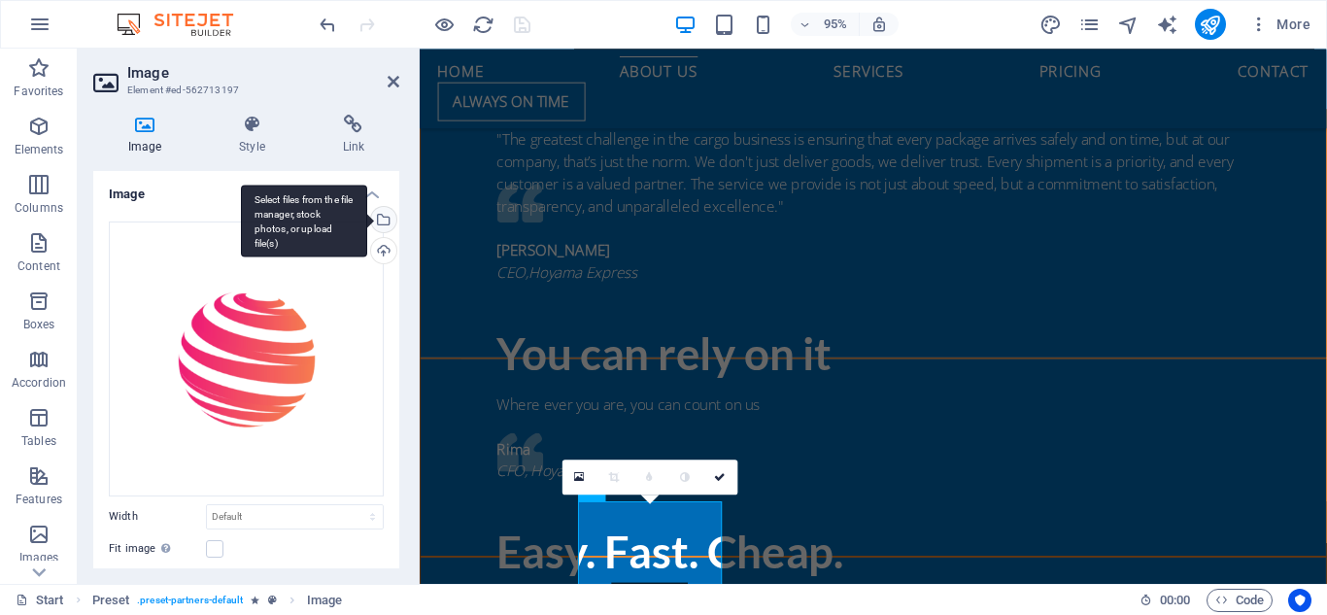
click at [381, 217] on div "Select files from the file manager, stock photos, or upload file(s)" at bounding box center [381, 221] width 29 height 29
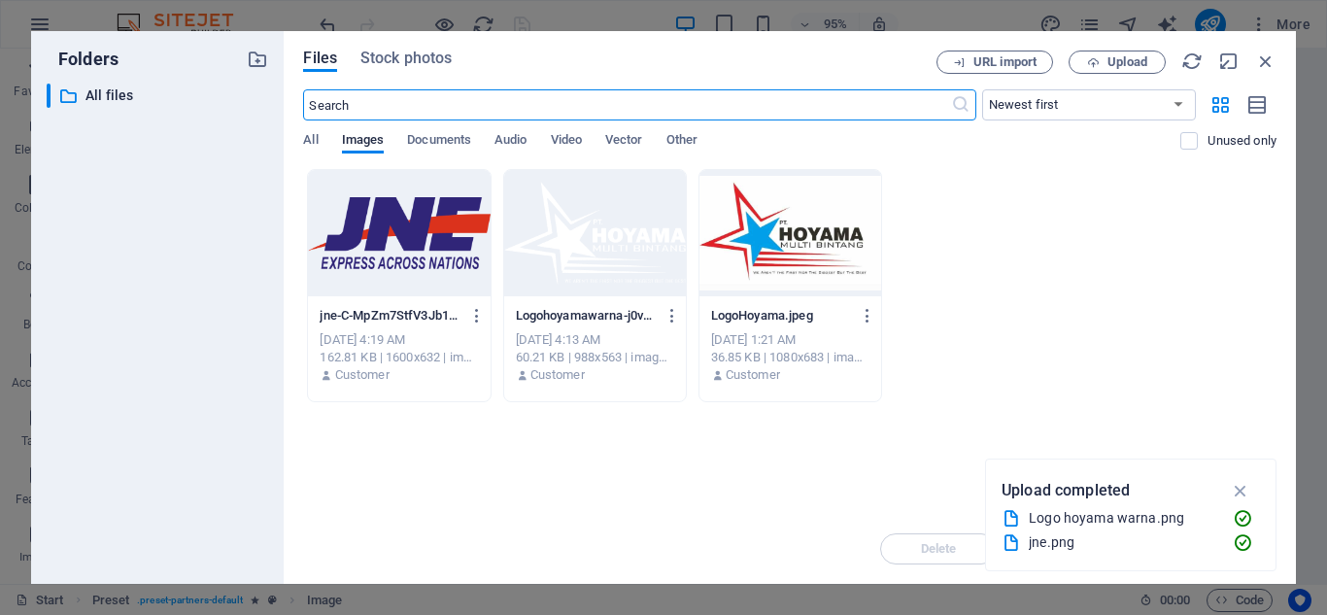
scroll to position [2615, 0]
click at [1095, 65] on icon "button" at bounding box center [1093, 62] width 13 height 13
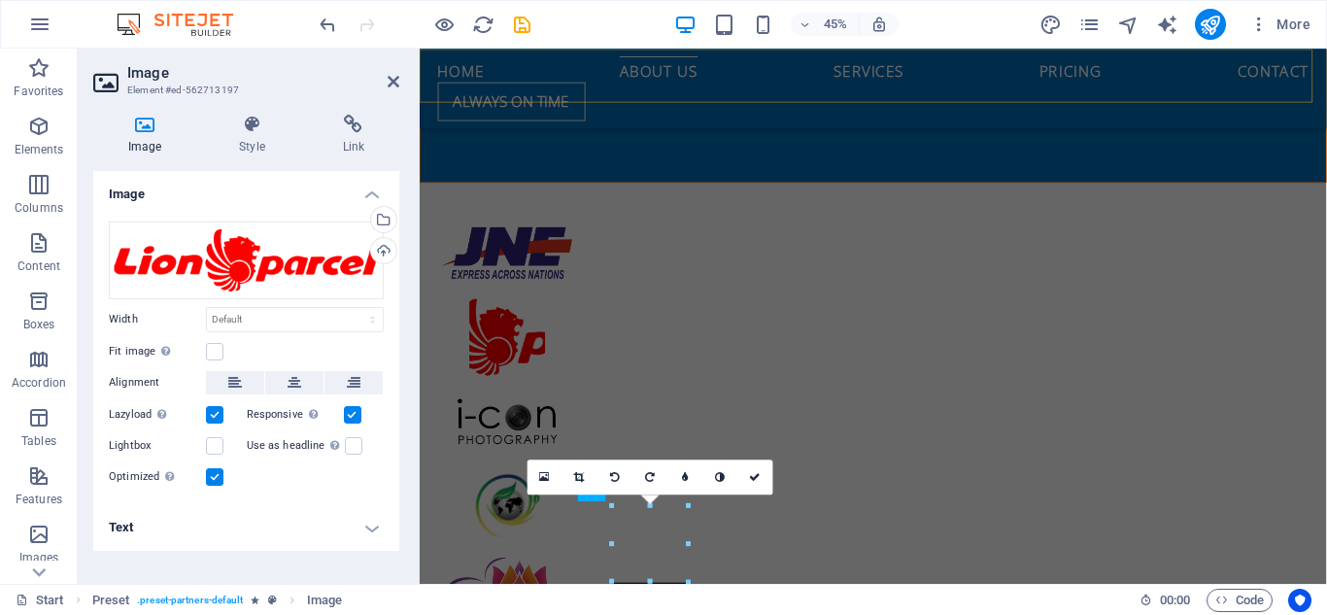
scroll to position [2012, 0]
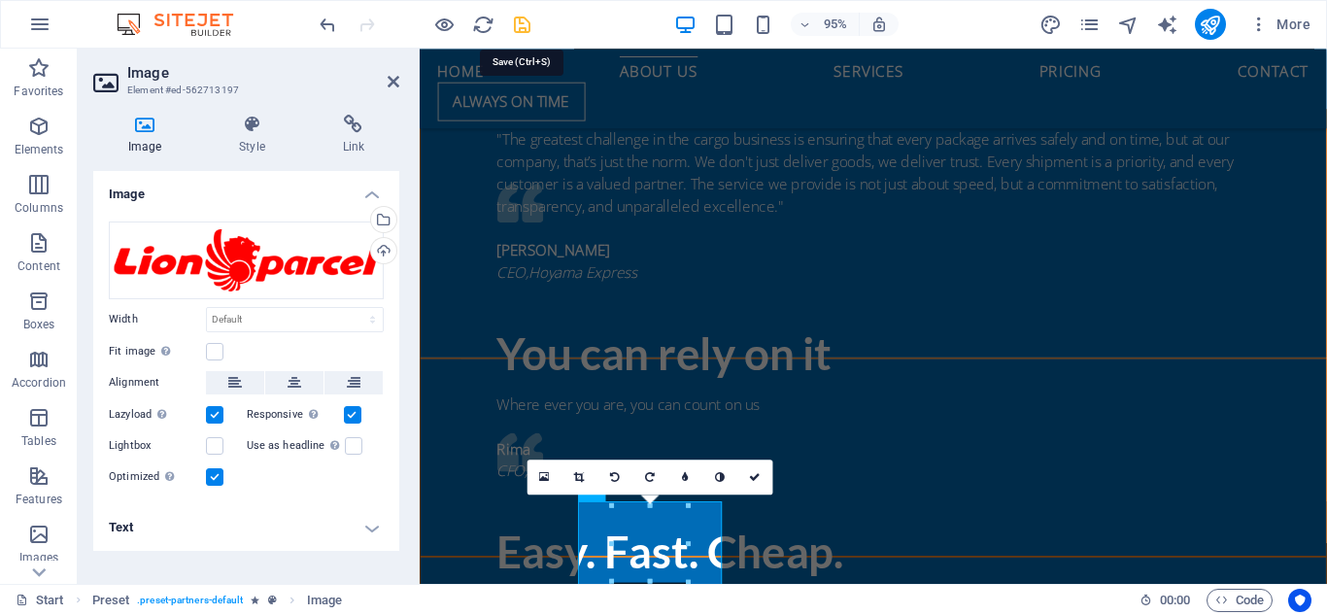
click at [522, 22] on icon "save" at bounding box center [522, 25] width 22 height 22
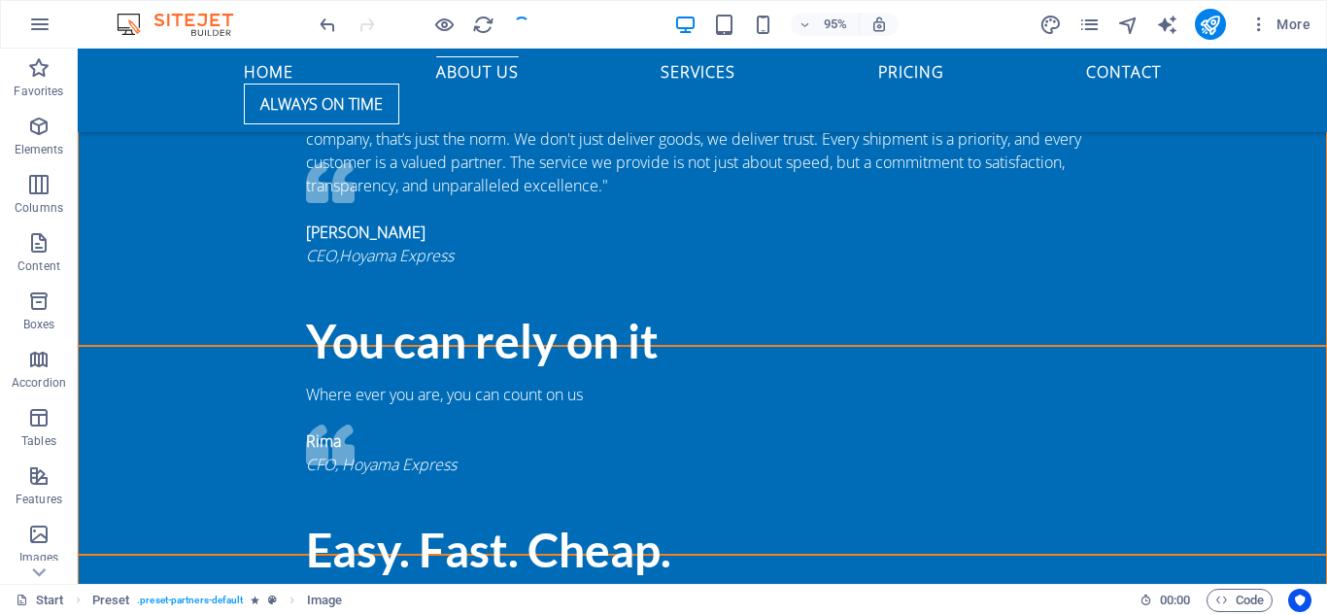
scroll to position [1863, 0]
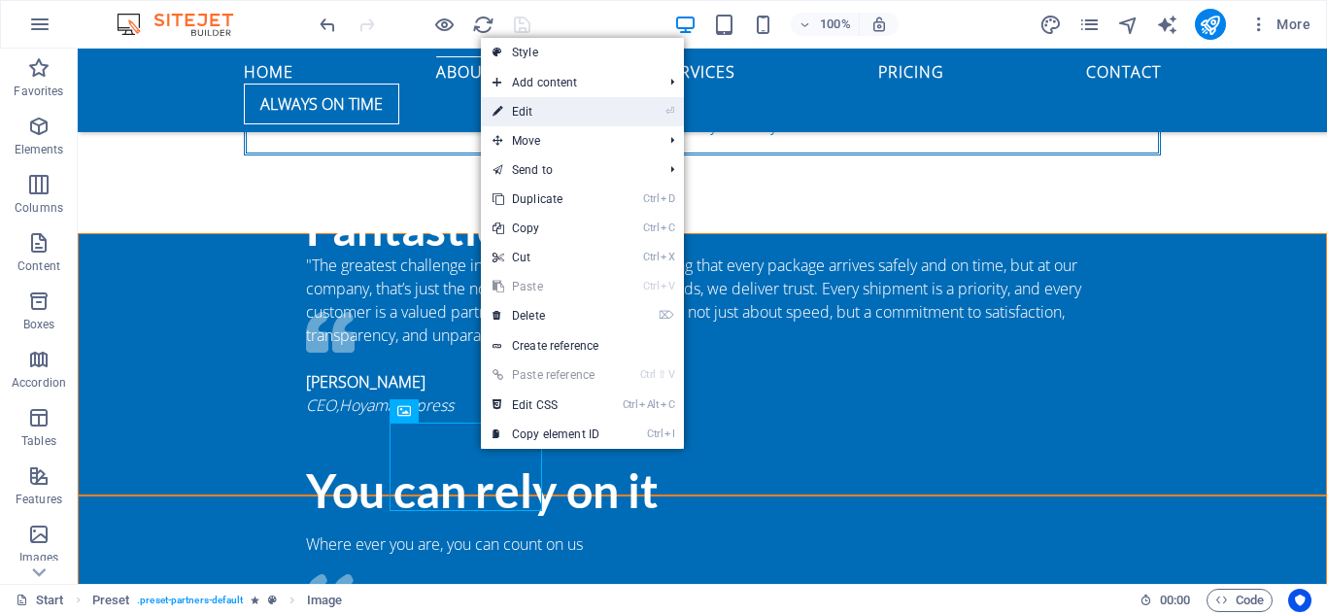
click at [519, 119] on link "⏎ Edit" at bounding box center [546, 111] width 130 height 29
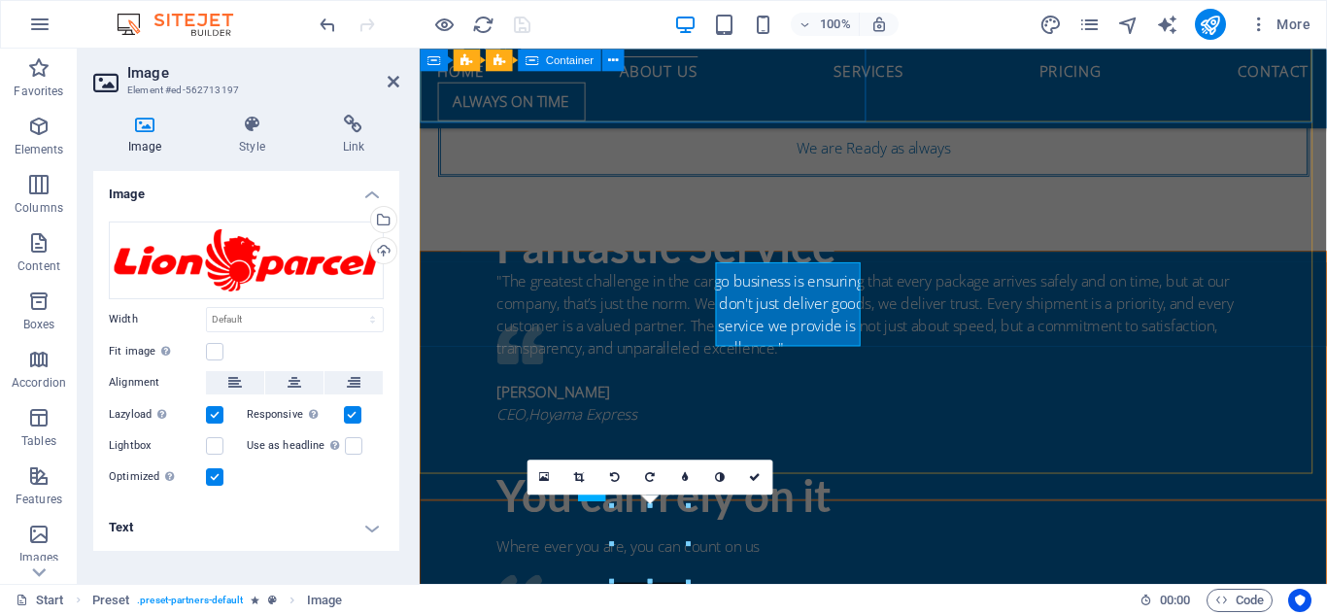
scroll to position [2012, 0]
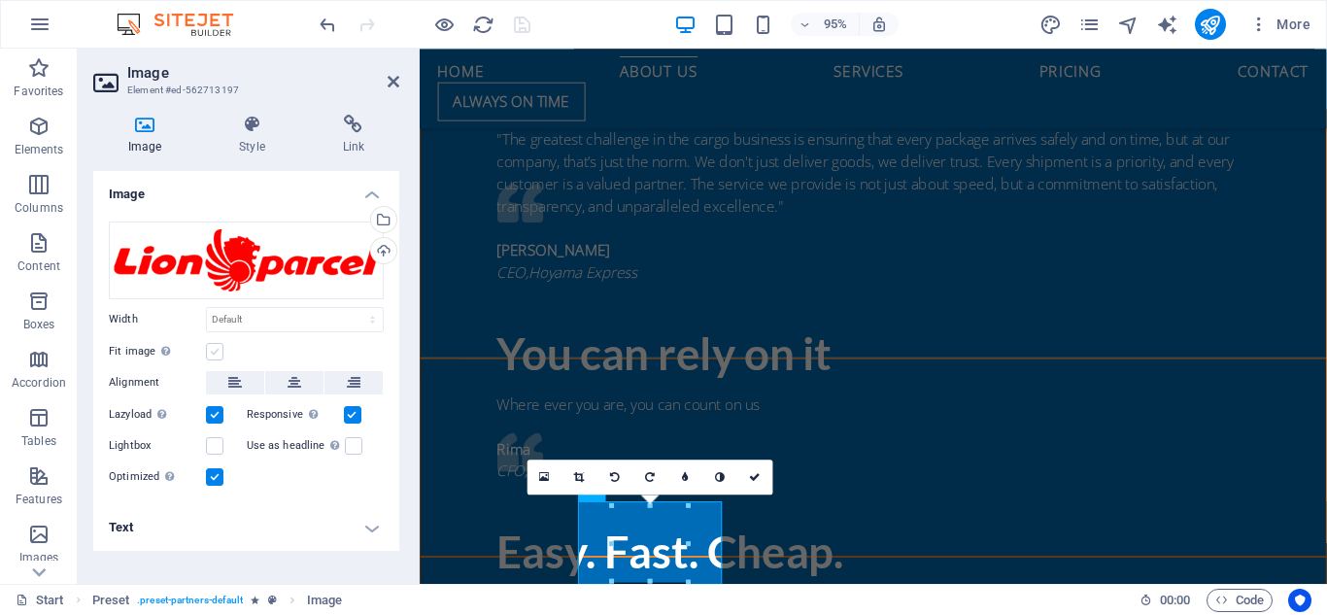
click at [220, 355] on label at bounding box center [214, 351] width 17 height 17
click at [0, 0] on input "Fit image Automatically fit image to a fixed width and height" at bounding box center [0, 0] width 0 height 0
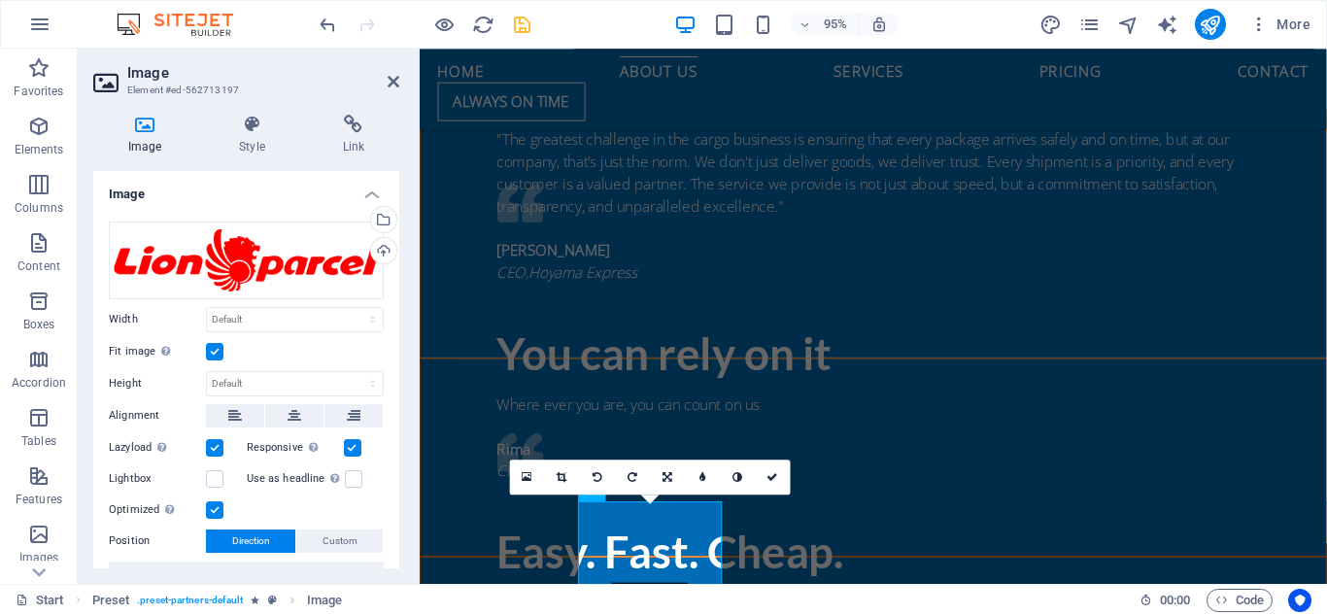
scroll to position [114, 0]
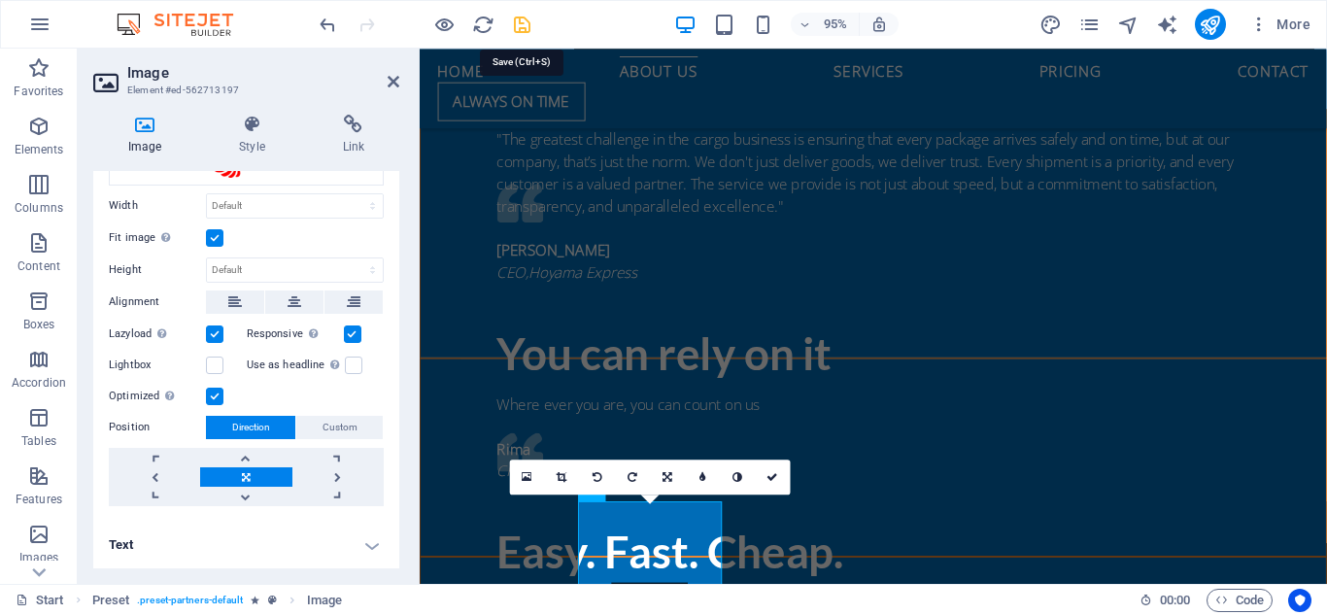
click at [512, 17] on icon "save" at bounding box center [522, 25] width 22 height 22
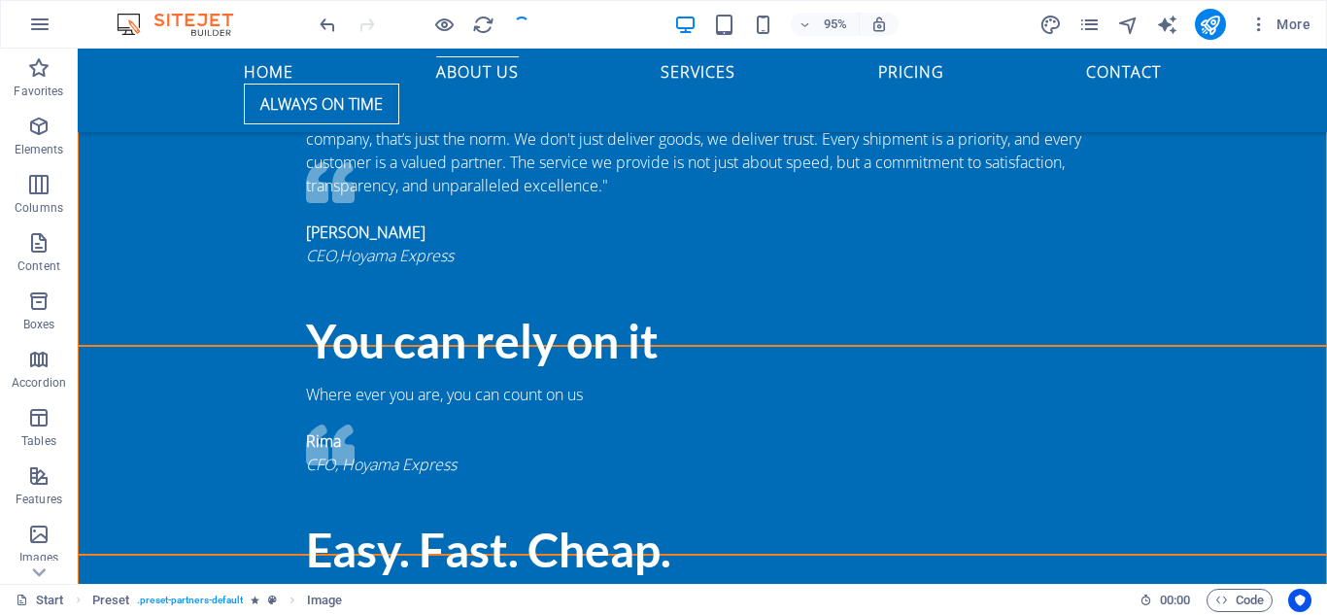
checkbox input "false"
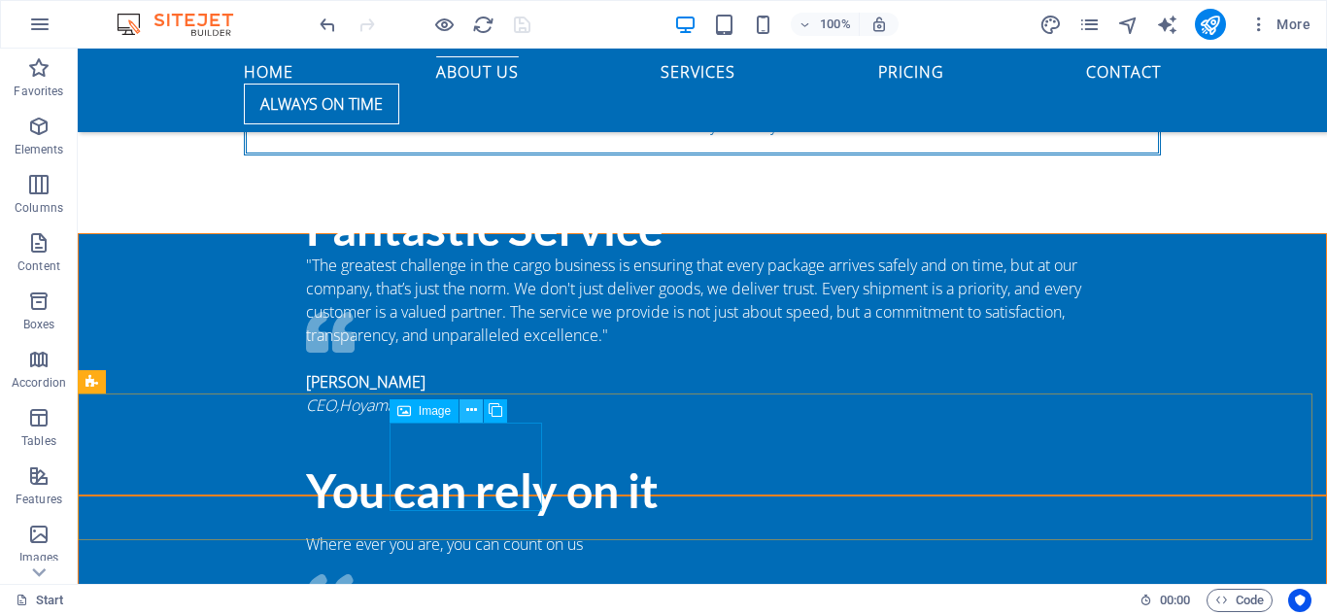
click at [466, 407] on icon at bounding box center [471, 410] width 11 height 20
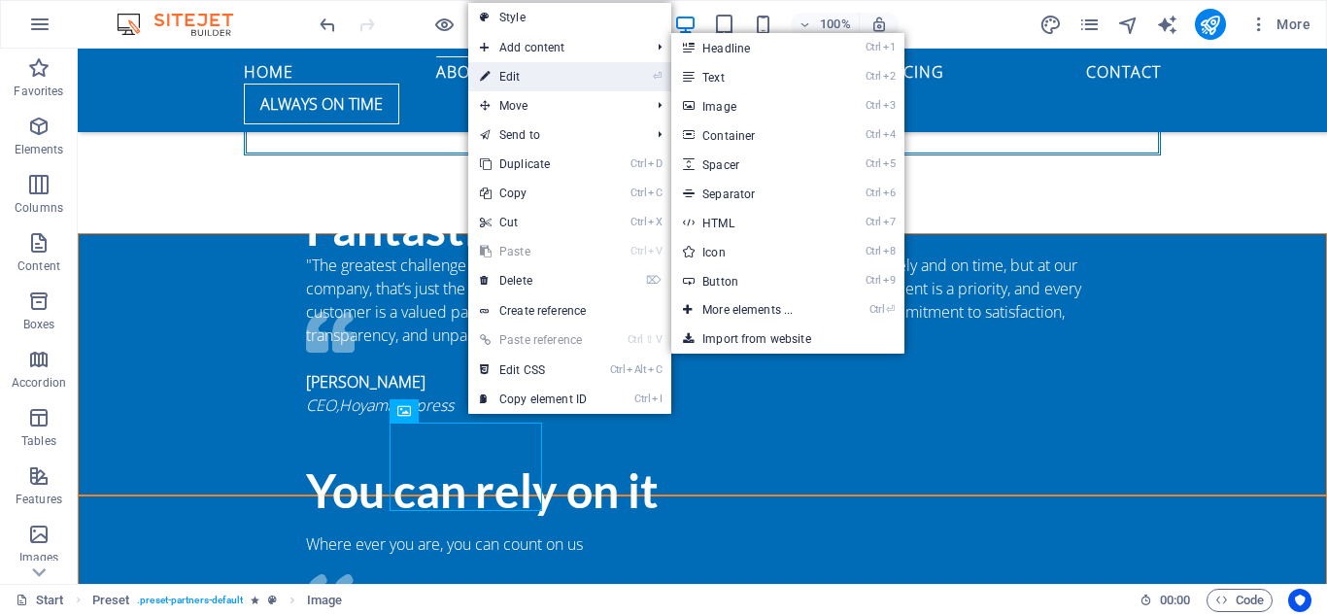
click at [522, 80] on link "⏎ Edit" at bounding box center [533, 76] width 130 height 29
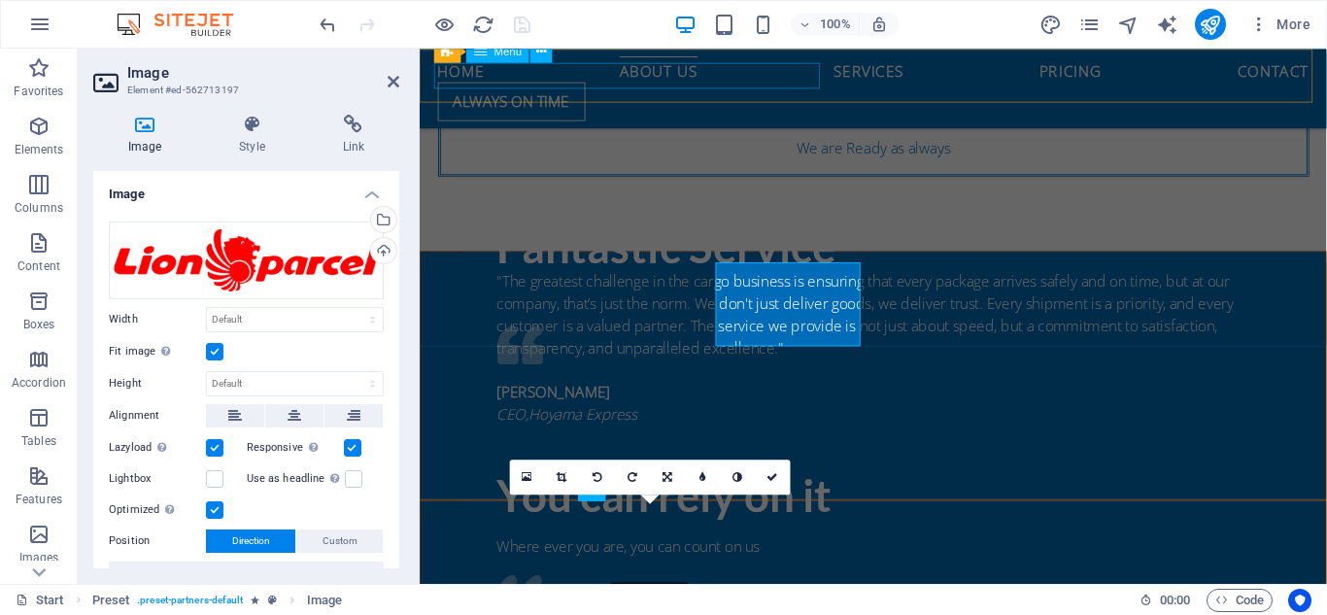
scroll to position [2012, 0]
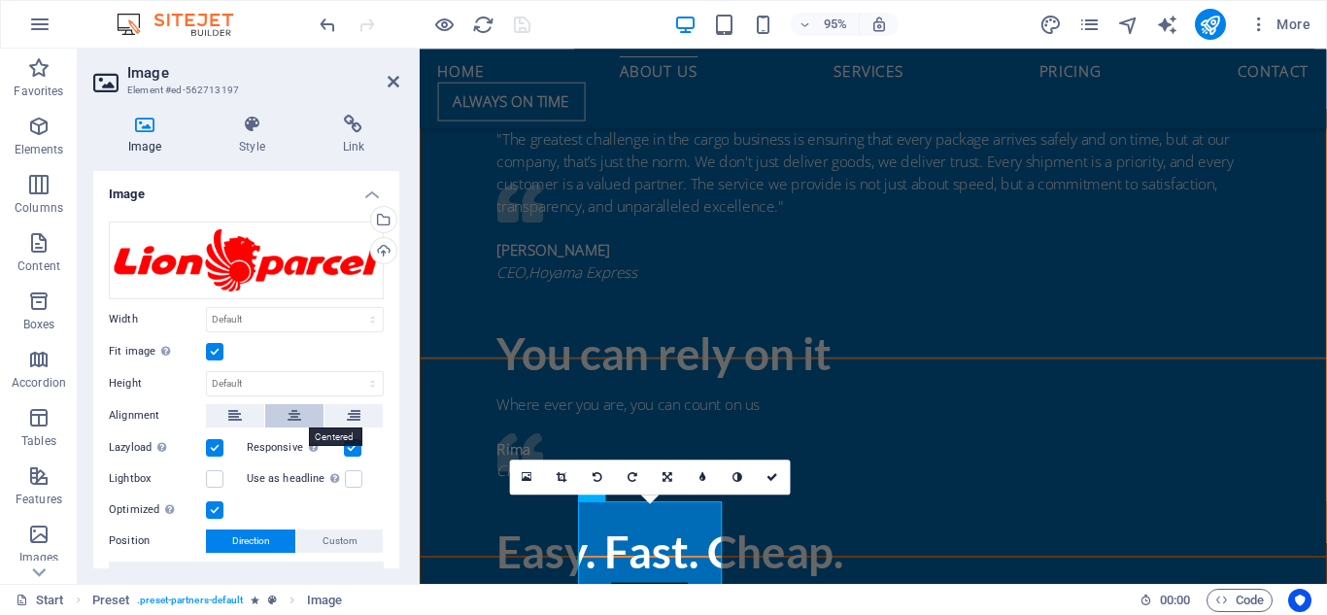
click at [300, 418] on button at bounding box center [294, 415] width 58 height 23
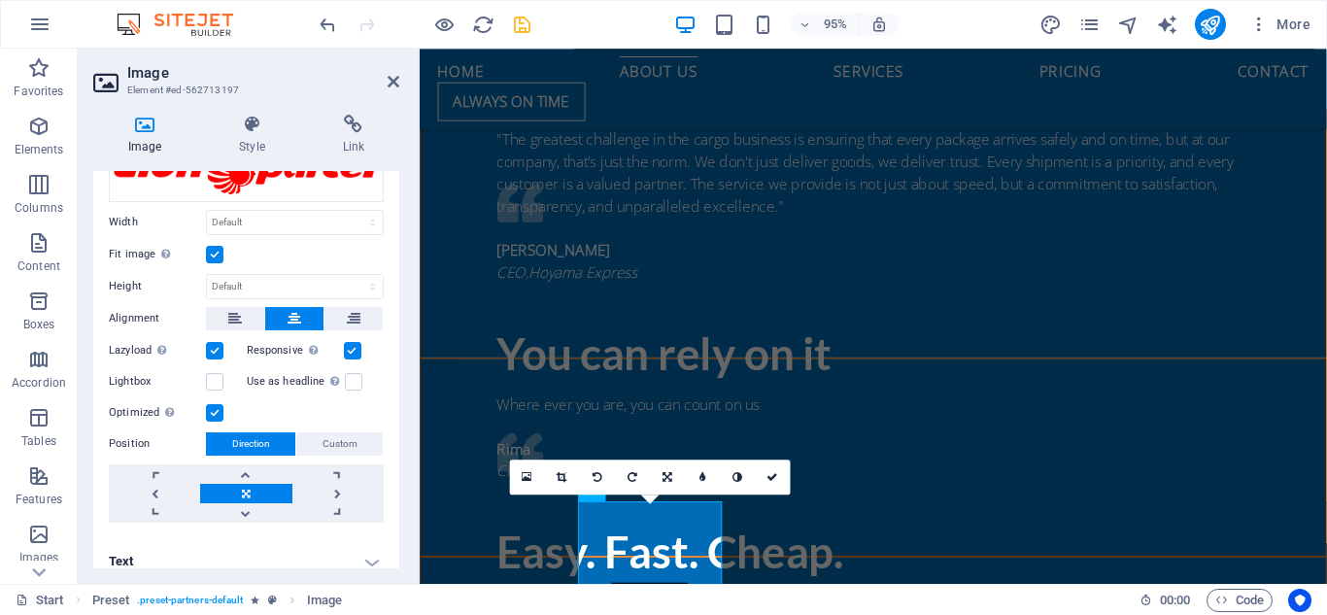
click at [263, 492] on link at bounding box center [245, 493] width 91 height 19
click at [306, 442] on button "Custom" at bounding box center [339, 443] width 86 height 23
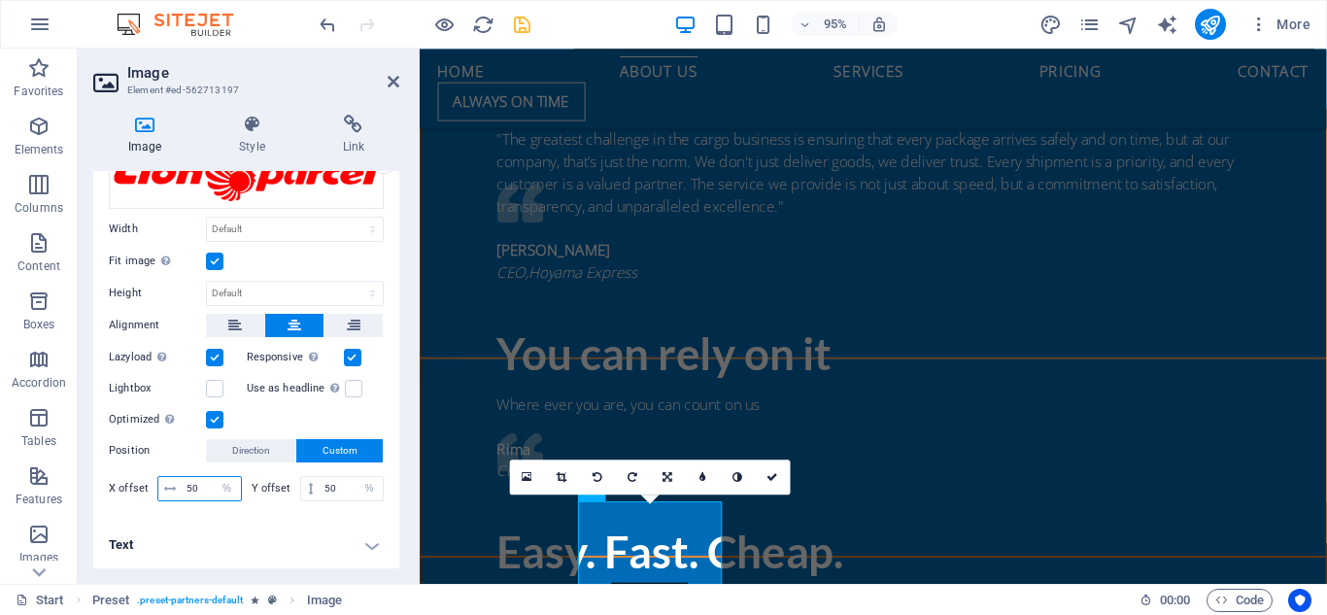
drag, startPoint x: 208, startPoint y: 485, endPoint x: 188, endPoint y: 486, distance: 20.4
click at [188, 486] on input "50" at bounding box center [211, 488] width 59 height 23
type input "25"
drag, startPoint x: 335, startPoint y: 489, endPoint x: 321, endPoint y: 491, distance: 14.7
click at [321, 491] on input "50" at bounding box center [351, 488] width 63 height 23
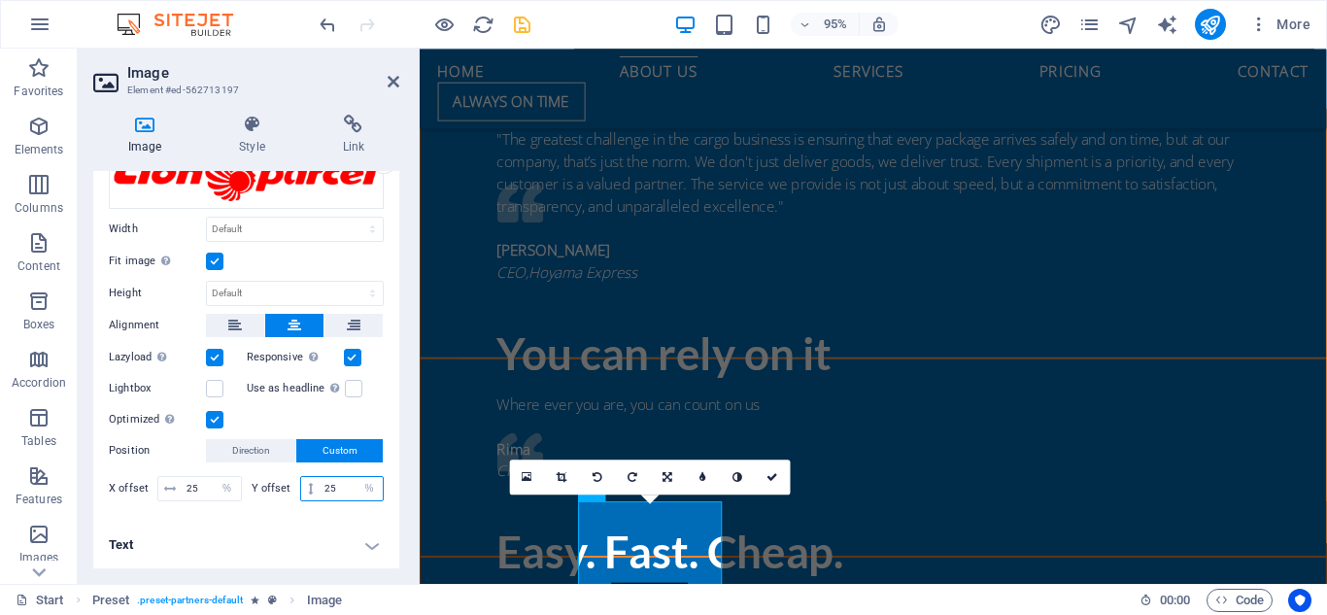
type input "25"
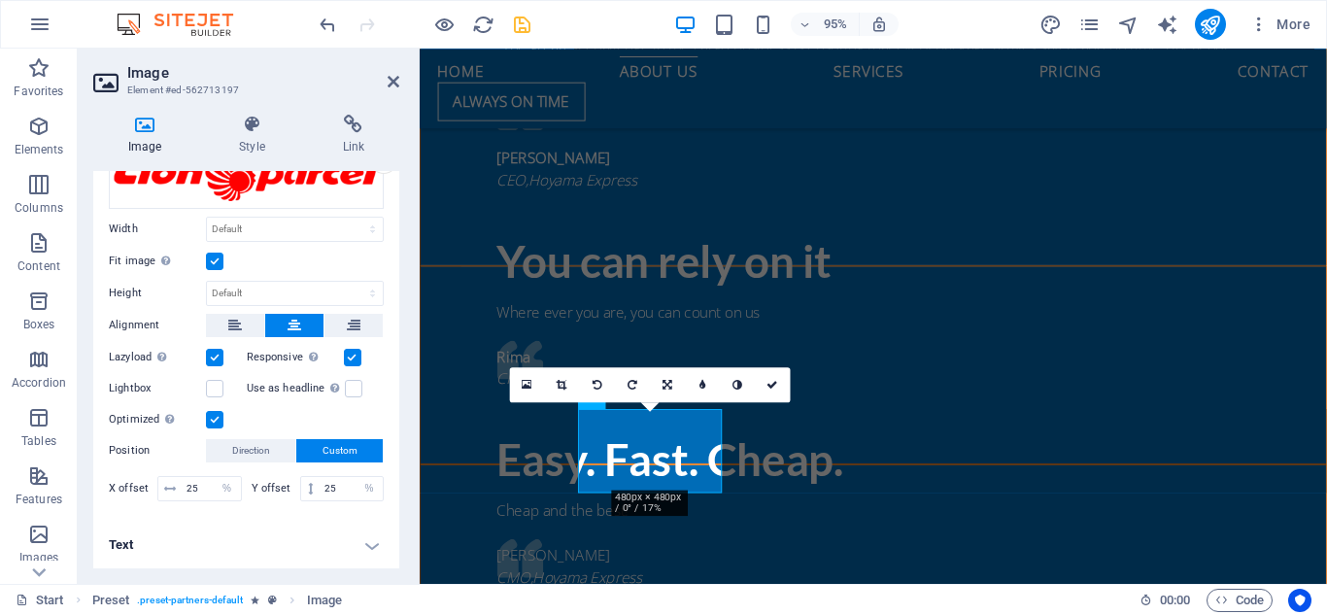
scroll to position [0, 0]
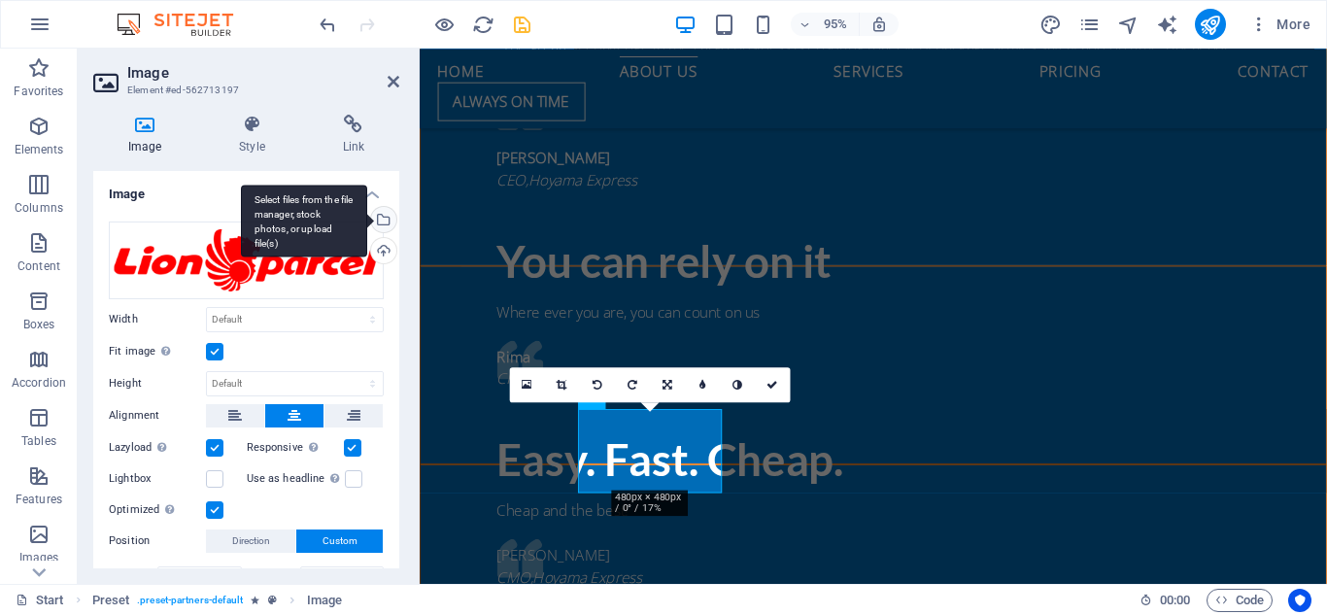
click at [380, 213] on div "Select files from the file manager, stock photos, or upload file(s)" at bounding box center [381, 221] width 29 height 29
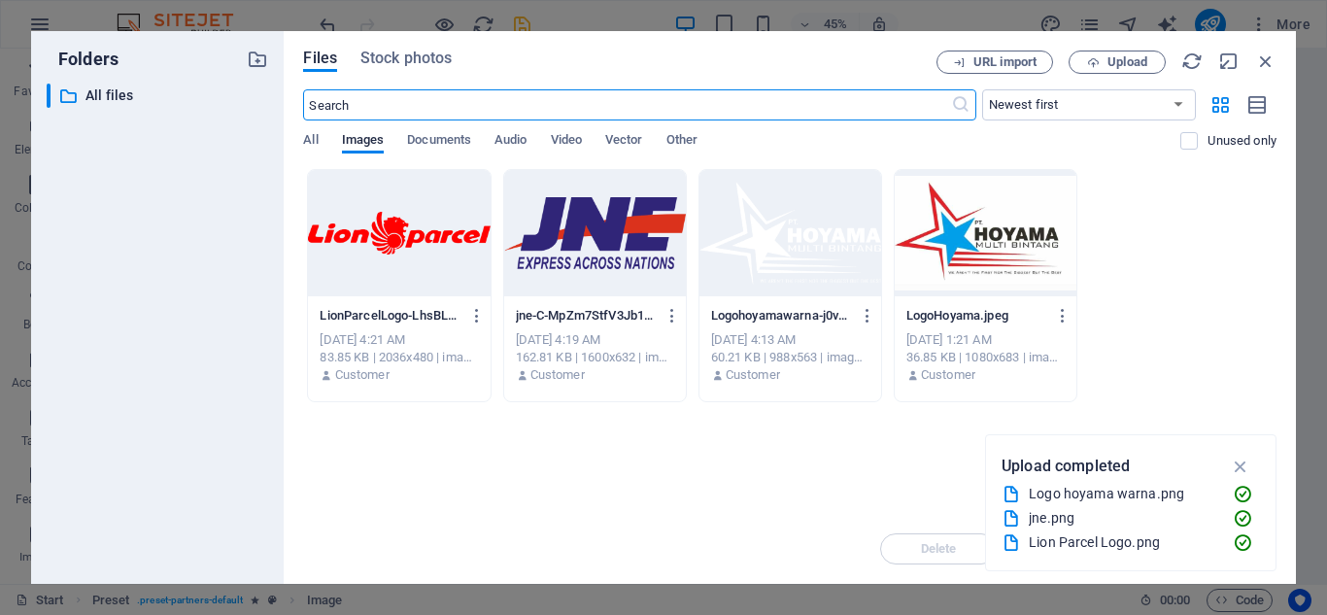
scroll to position [2712, 0]
click at [472, 314] on icon "button" at bounding box center [477, 315] width 18 height 17
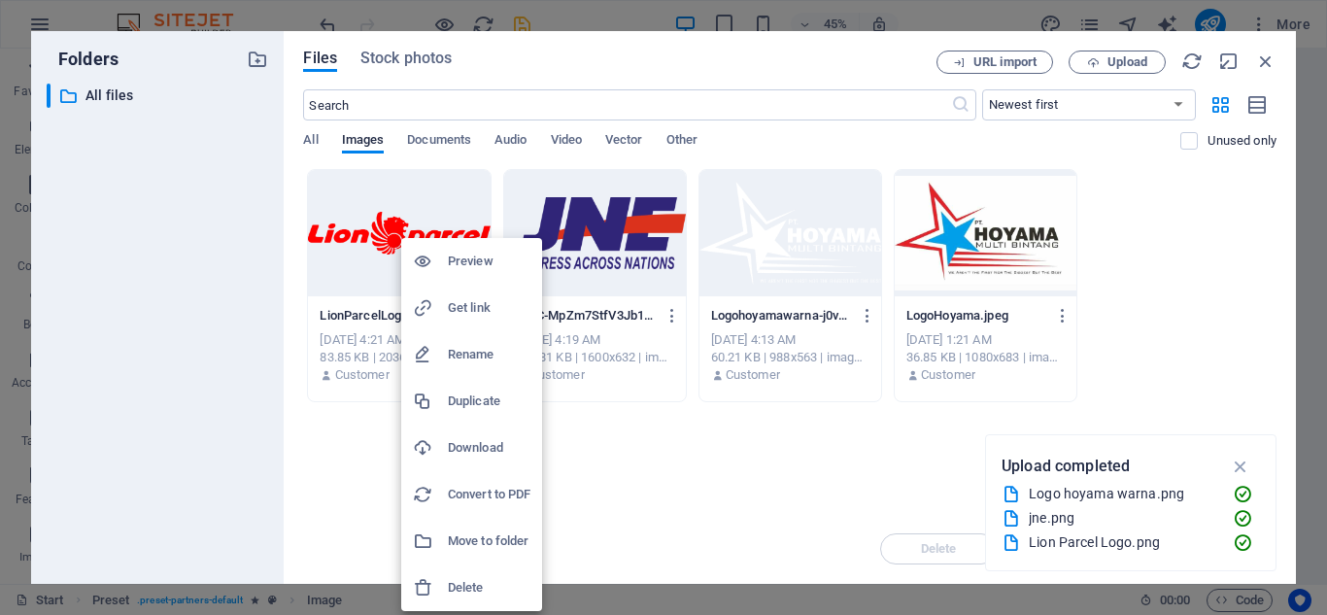
click at [467, 587] on h6 "Delete" at bounding box center [489, 587] width 83 height 23
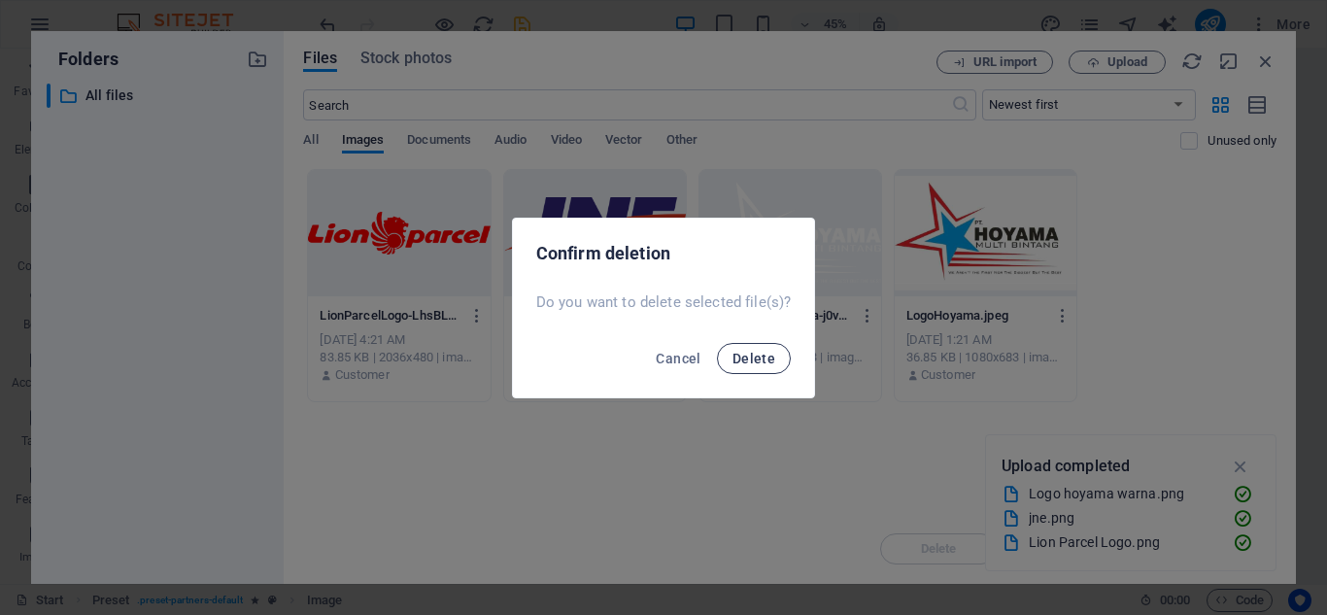
click at [748, 367] on button "Delete" at bounding box center [754, 358] width 74 height 31
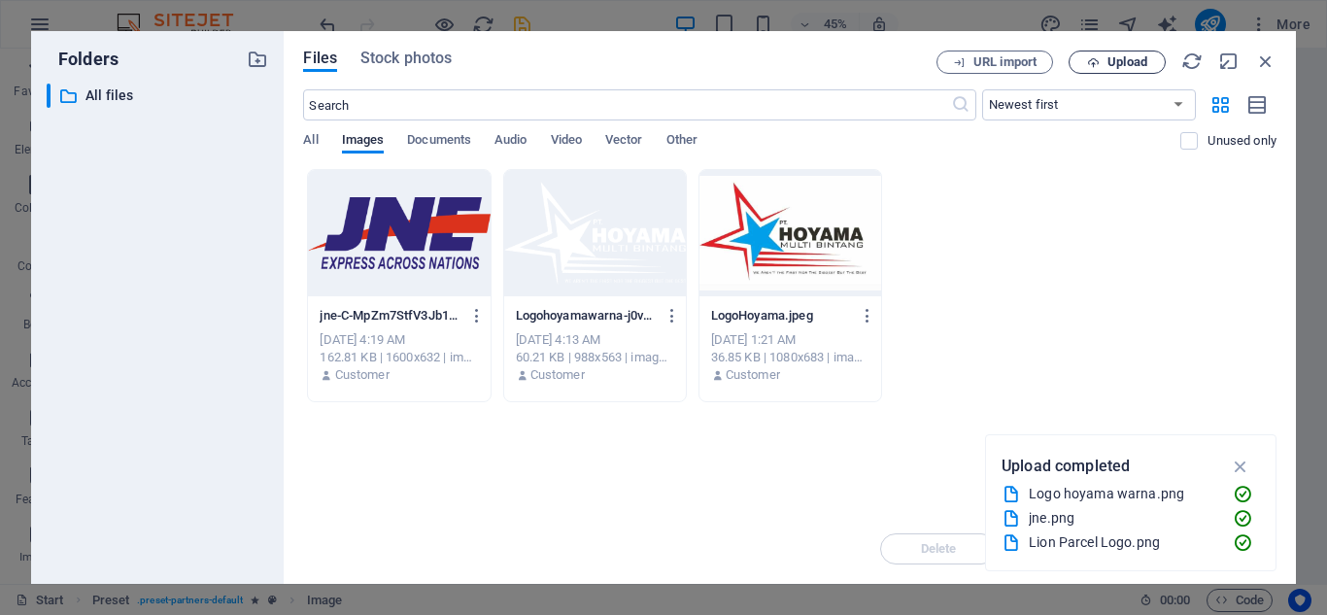
click at [1104, 65] on span "Upload" at bounding box center [1118, 62] width 80 height 13
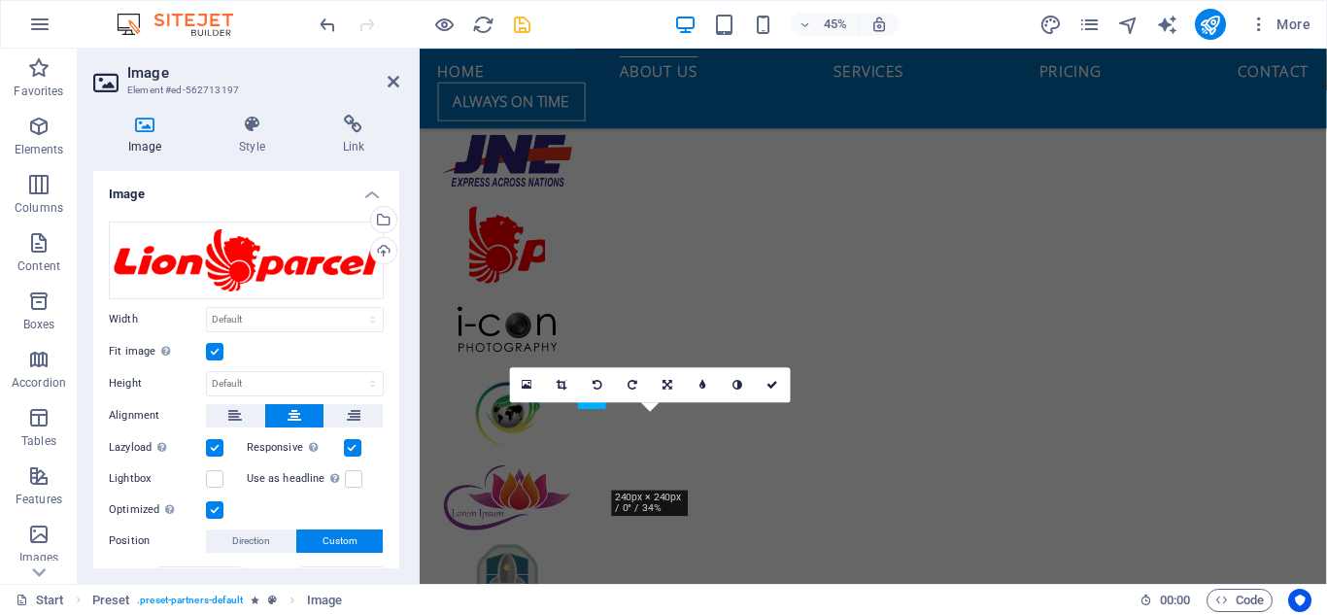
scroll to position [2110, 0]
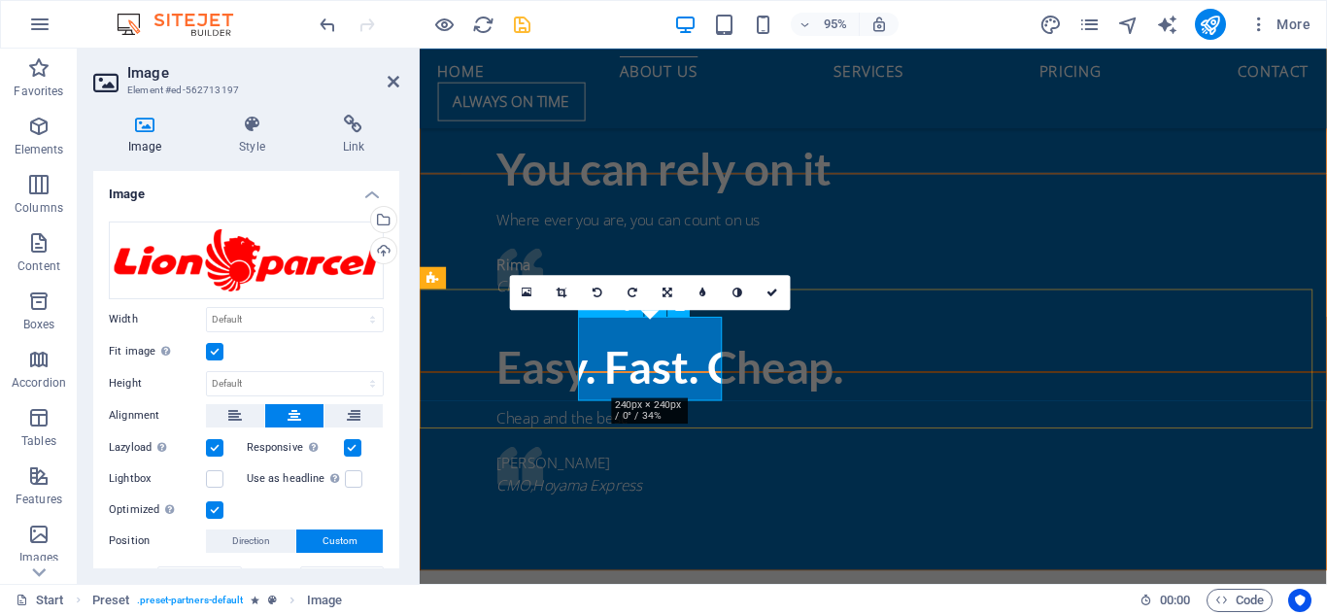
click at [217, 347] on label at bounding box center [214, 351] width 17 height 17
click at [0, 0] on input "Fit image Automatically fit image to a fixed width and height" at bounding box center [0, 0] width 0 height 0
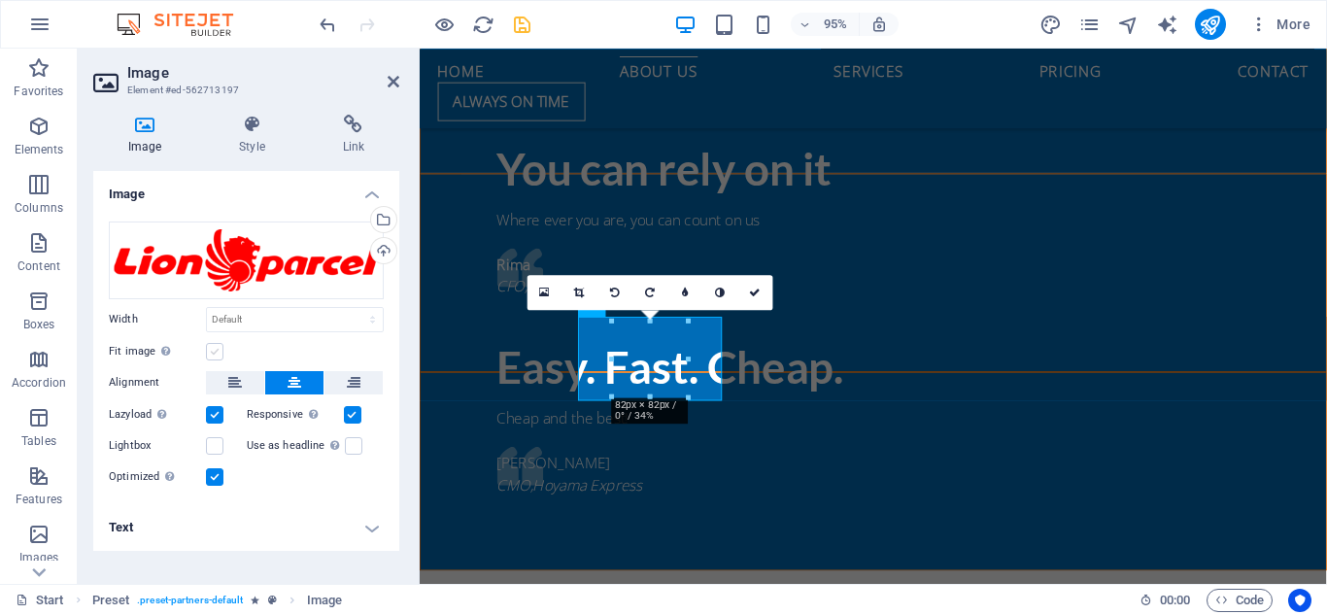
click at [216, 352] on label at bounding box center [214, 351] width 17 height 17
click at [0, 0] on input "Fit image Automatically fit image to a fixed width and height" at bounding box center [0, 0] width 0 height 0
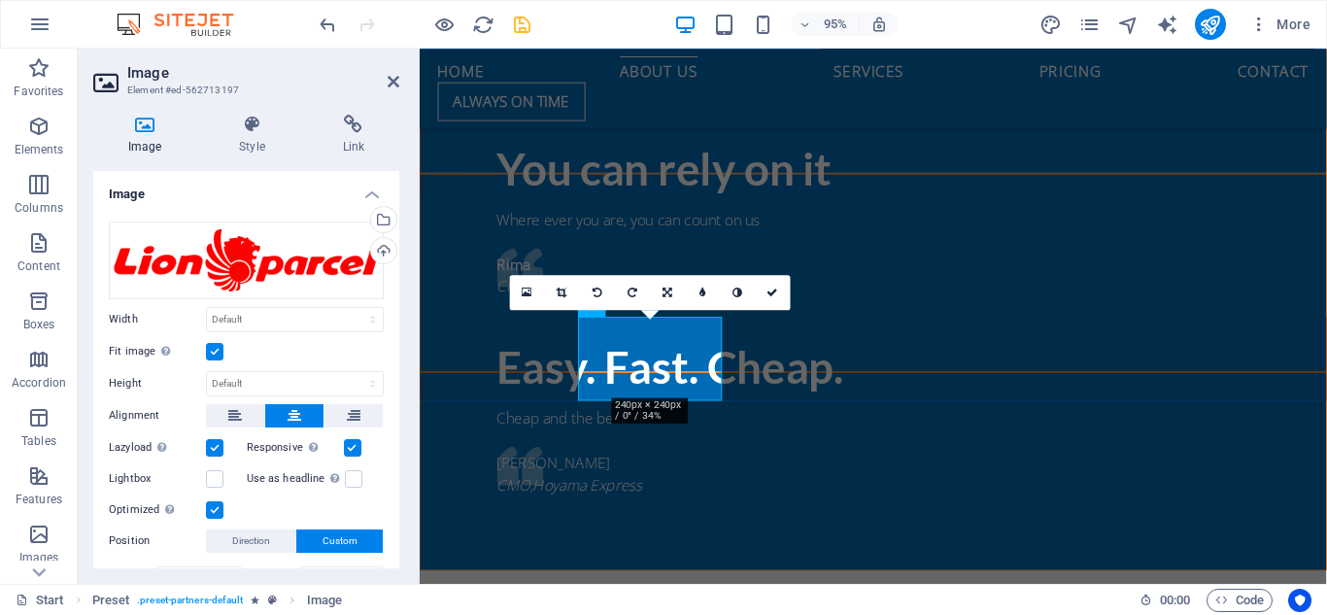
click at [216, 352] on label at bounding box center [214, 351] width 17 height 17
click at [0, 0] on input "Fit image Automatically fit image to a fixed width and height" at bounding box center [0, 0] width 0 height 0
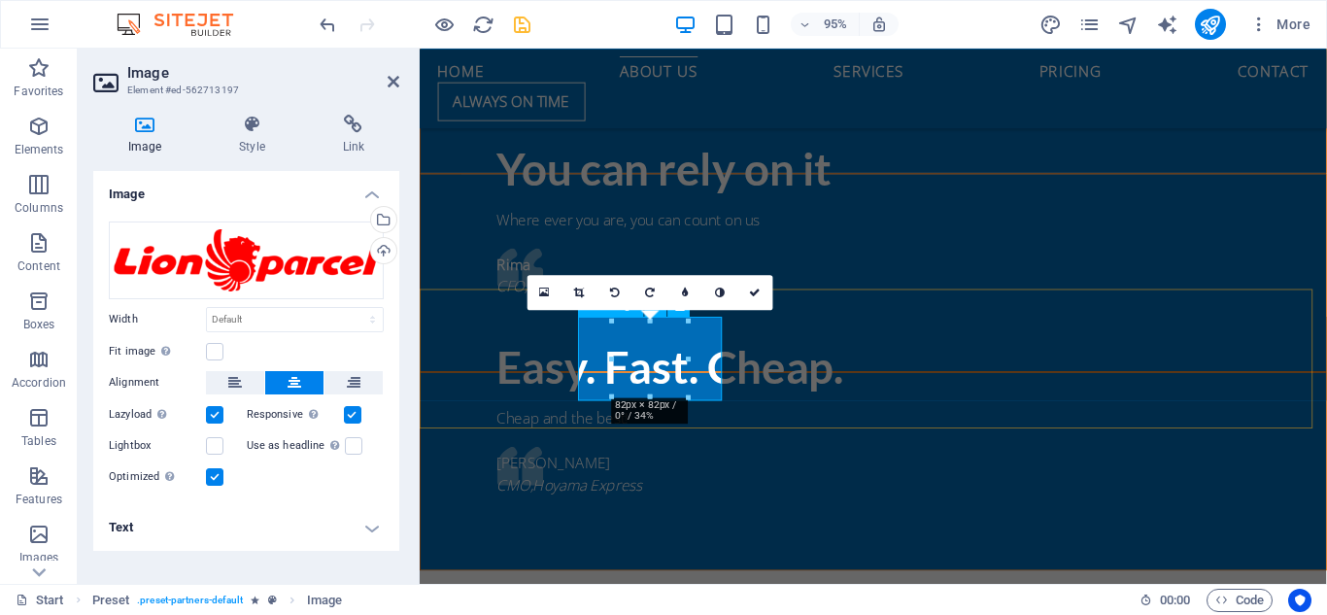
drag, startPoint x: 1031, startPoint y: 409, endPoint x: 593, endPoint y: 373, distance: 439.7
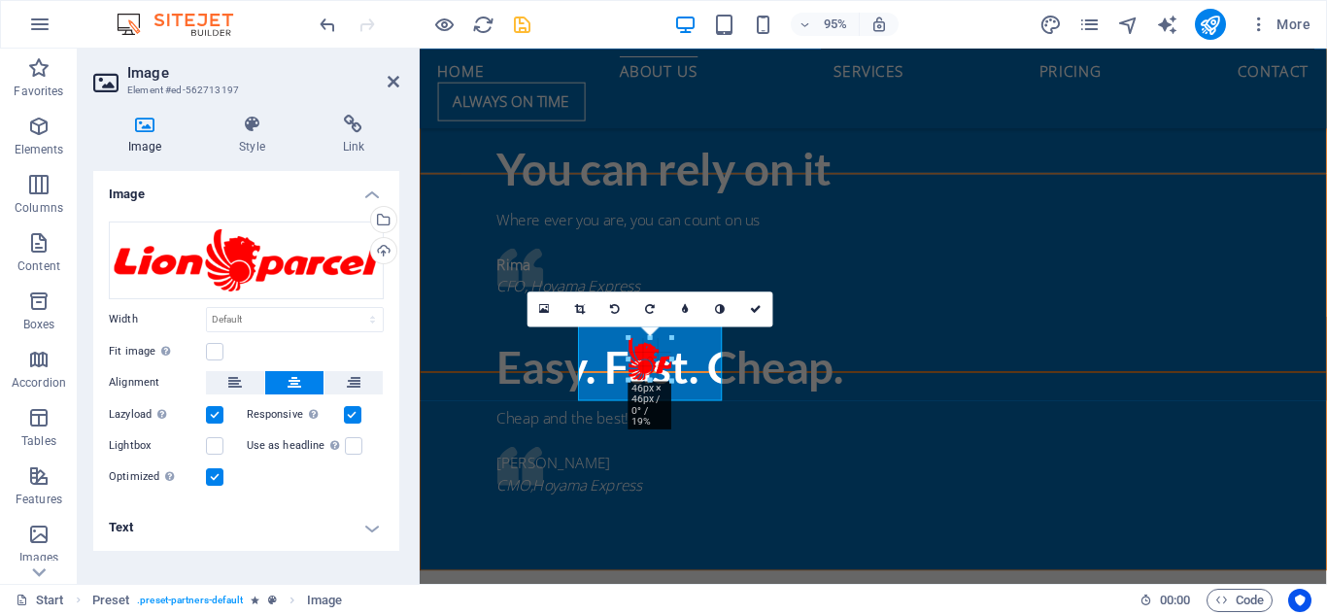
type input "46"
select select "px"
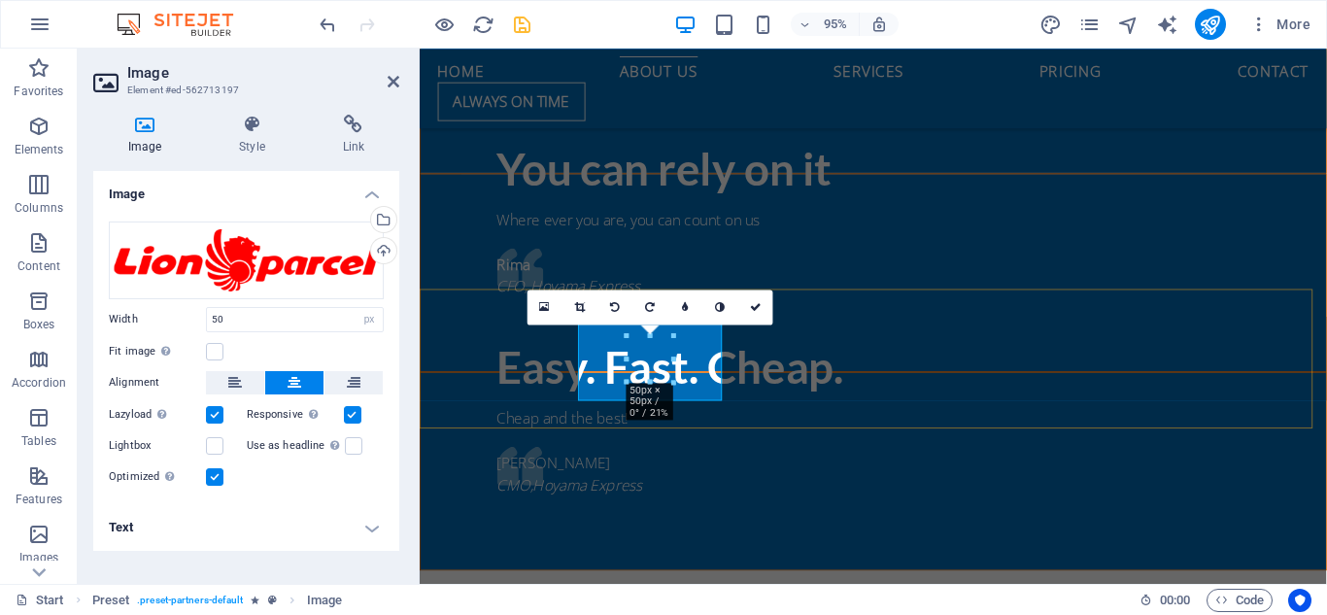
drag, startPoint x: 673, startPoint y: 381, endPoint x: 680, endPoint y: 373, distance: 10.3
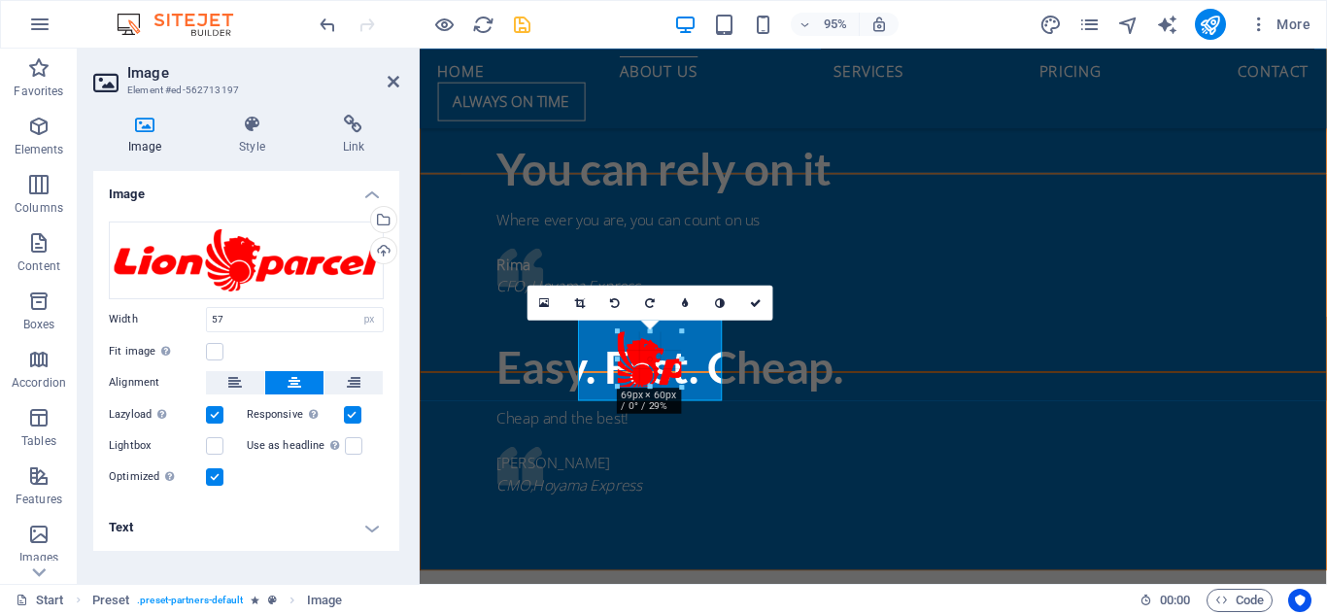
drag, startPoint x: 677, startPoint y: 359, endPoint x: 689, endPoint y: 361, distance: 12.0
type input "69"
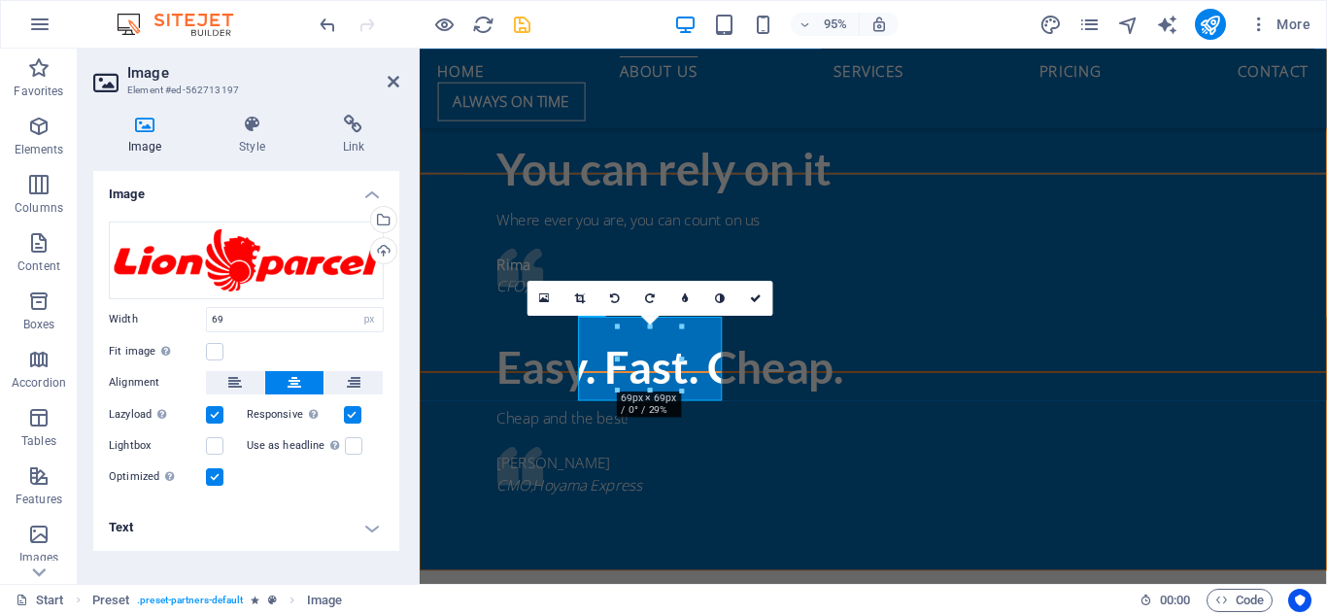
click at [223, 414] on div "Lazyload Loading images after the page loads improves page speed." at bounding box center [178, 414] width 138 height 23
click at [213, 418] on label at bounding box center [214, 414] width 17 height 17
click at [0, 0] on input "Lazyload Loading images after the page loads improves page speed." at bounding box center [0, 0] width 0 height 0
click at [354, 416] on label at bounding box center [352, 414] width 17 height 17
click at [0, 0] on input "Responsive Automatically load retina image and smartphone optimized sizes." at bounding box center [0, 0] width 0 height 0
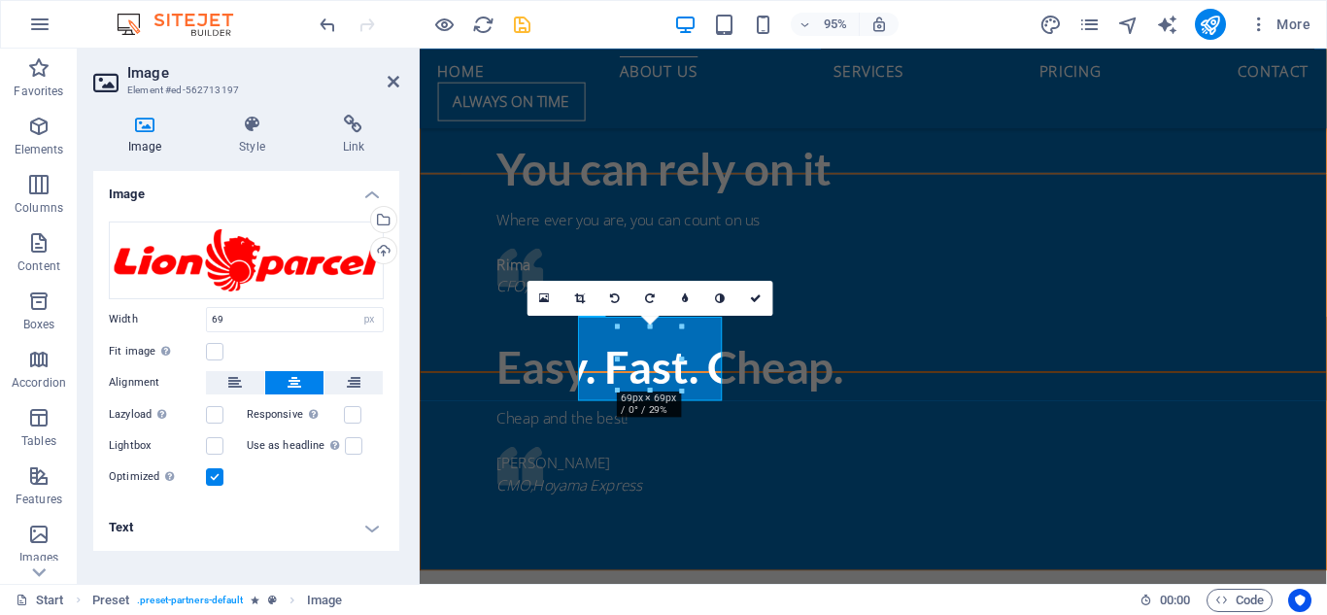
click at [226, 395] on div "Drag files here, click to choose files or select files from Files or our free s…" at bounding box center [246, 355] width 306 height 298
click at [227, 390] on button at bounding box center [235, 382] width 58 height 23
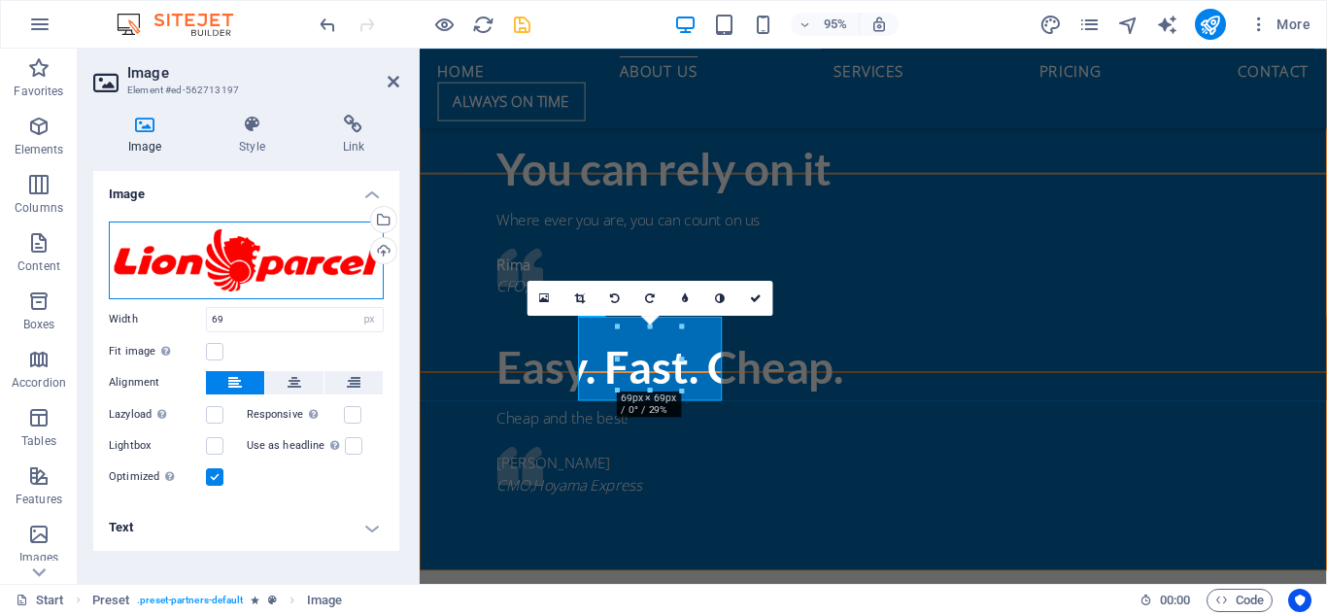
click at [298, 253] on div "Drag files here, click to choose files or select files from Files or our free s…" at bounding box center [246, 261] width 275 height 78
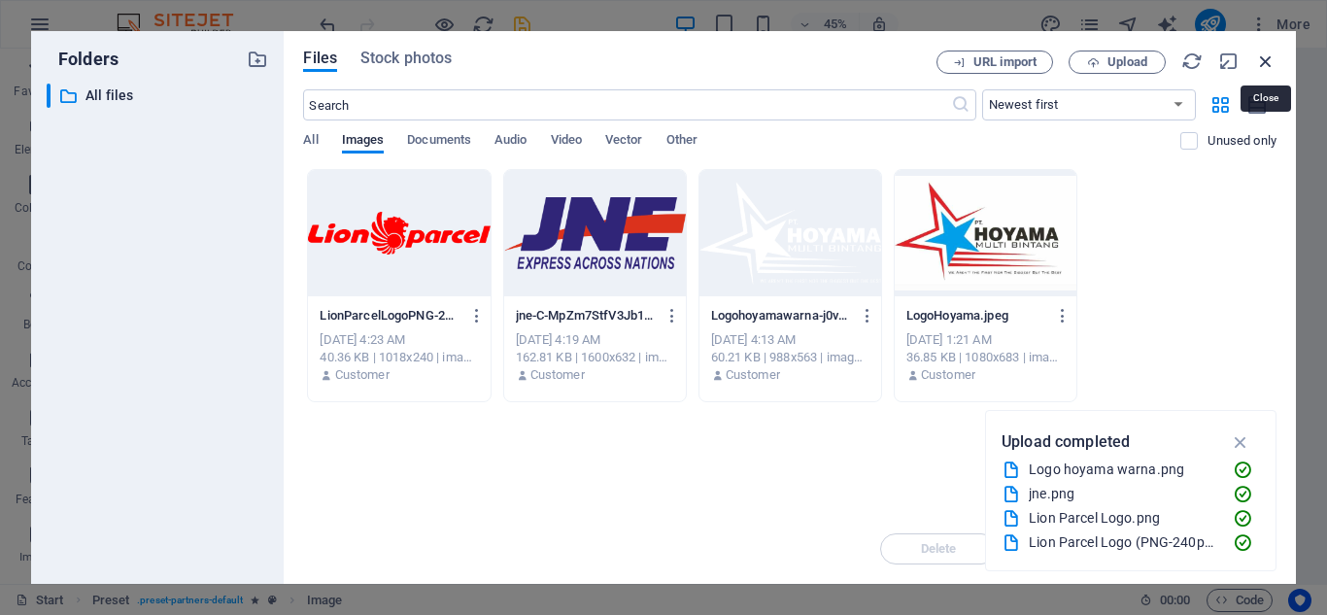
click at [1261, 68] on icon "button" at bounding box center [1265, 61] width 21 height 21
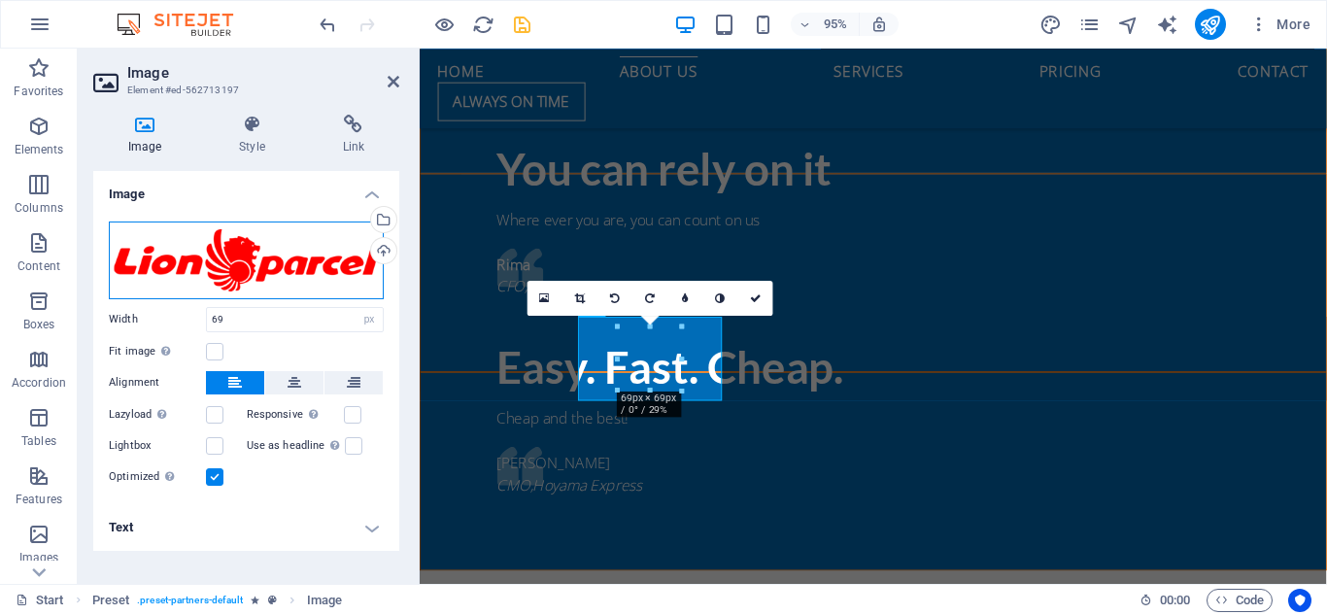
click at [234, 256] on div "Drag files here, click to choose files or select files from Files or our free s…" at bounding box center [246, 261] width 275 height 78
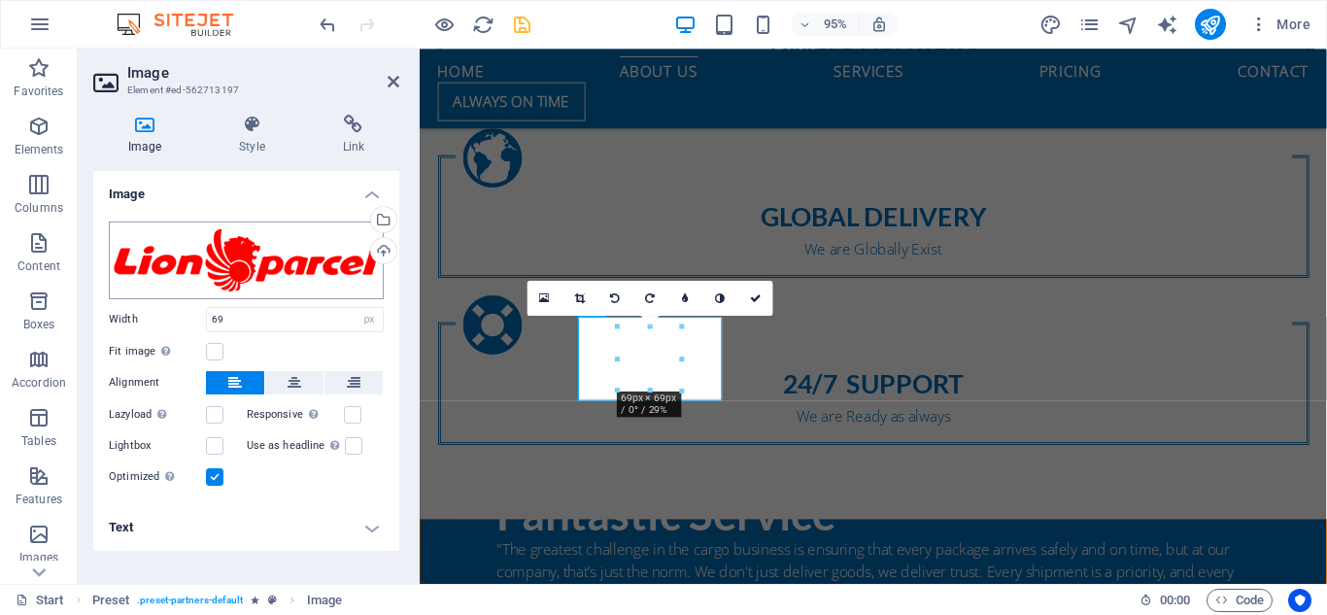
scroll to position [2809, 0]
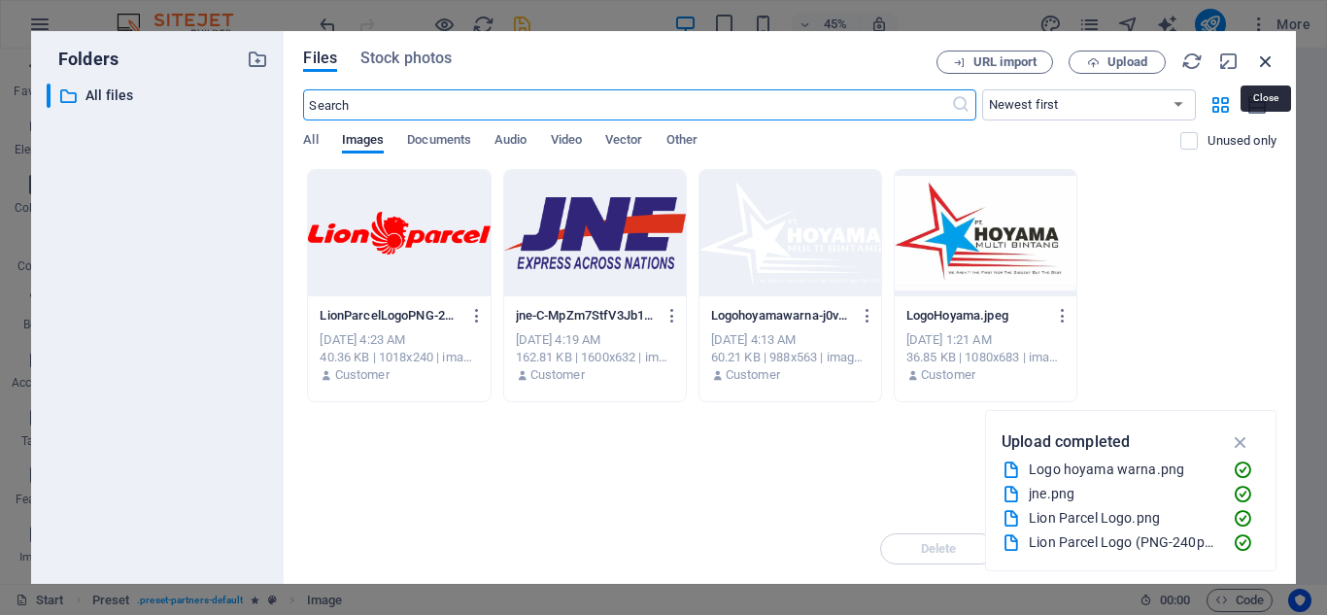
click at [1264, 67] on icon "button" at bounding box center [1265, 61] width 21 height 21
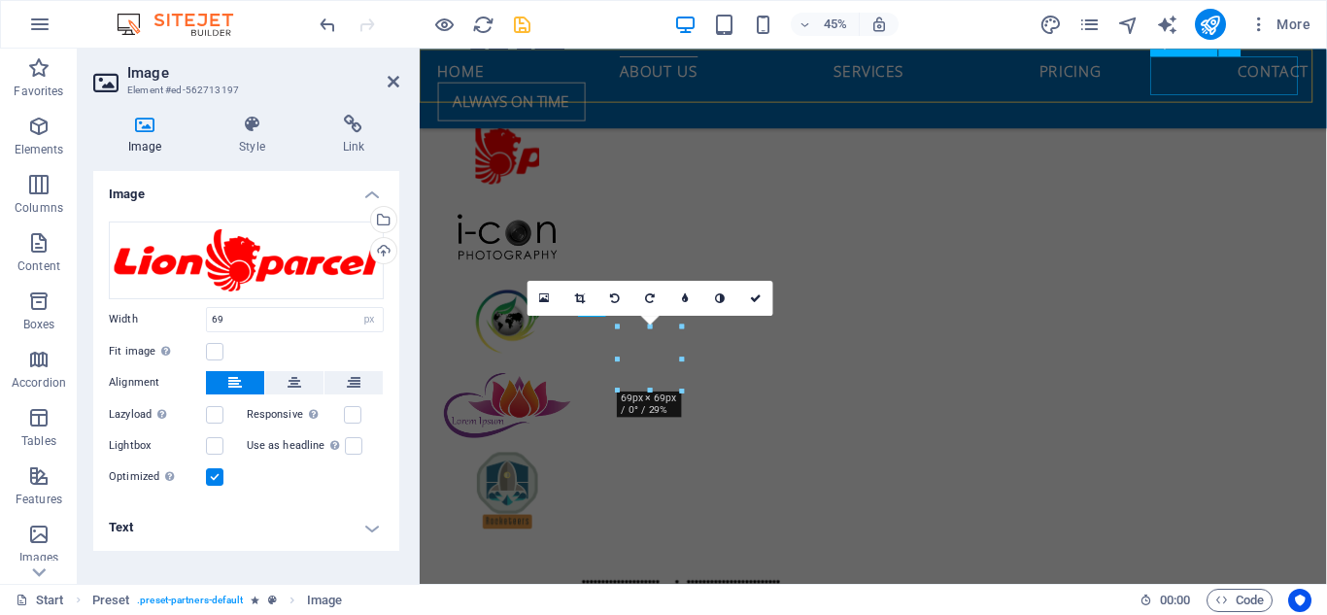
scroll to position [2207, 0]
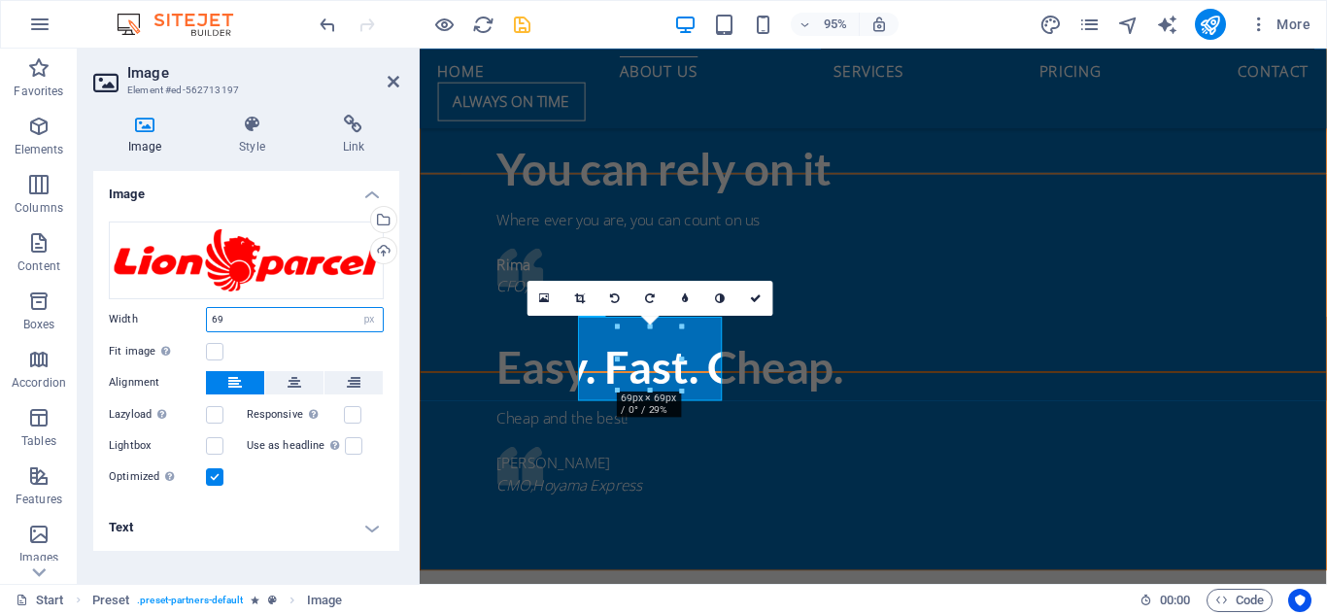
click at [346, 319] on input "69" at bounding box center [295, 319] width 176 height 23
click at [214, 351] on label at bounding box center [214, 351] width 17 height 17
click at [0, 0] on input "Fit image Automatically fit image to a fixed width and height" at bounding box center [0, 0] width 0 height 0
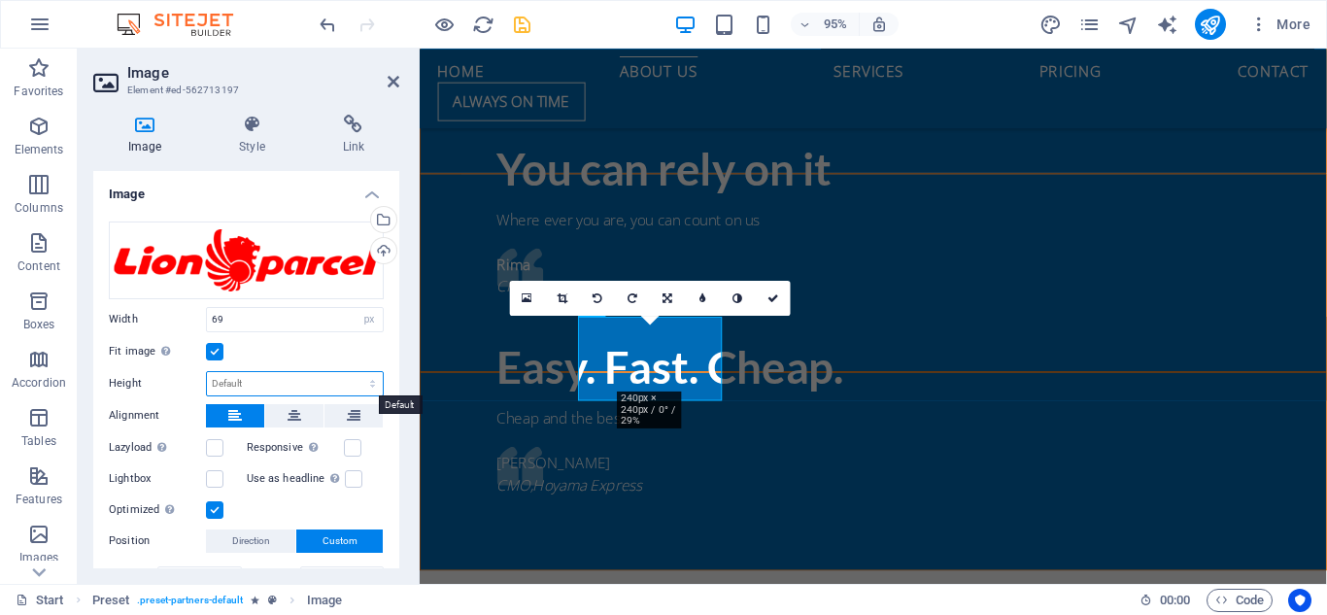
click at [303, 381] on select "Default auto px" at bounding box center [295, 383] width 176 height 23
click at [207, 372] on select "Default auto px" at bounding box center [295, 383] width 176 height 23
select select "DISABLED_OPTION_VALUE"
click at [318, 321] on input "69" at bounding box center [295, 319] width 176 height 23
click at [362, 318] on select "Default auto px rem % em vh vw" at bounding box center [369, 319] width 27 height 23
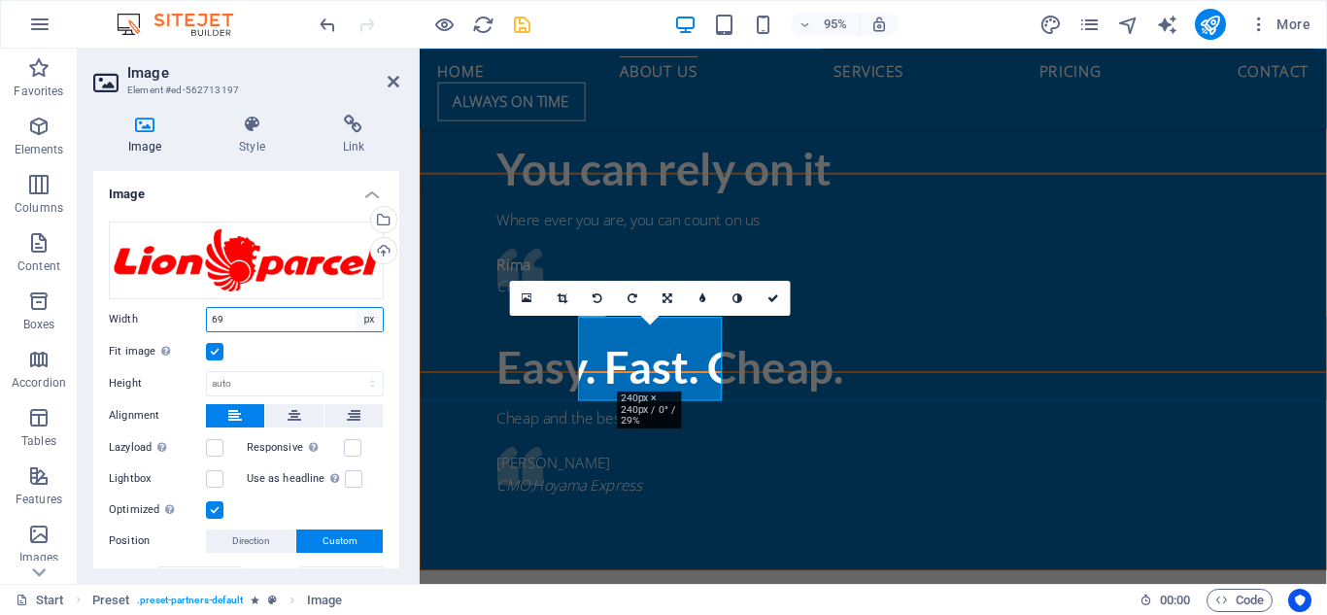
select select "auto"
click at [356, 308] on select "Default auto px rem % em vh vw" at bounding box center [369, 319] width 27 height 23
select select "DISABLED_OPTION_VALUE"
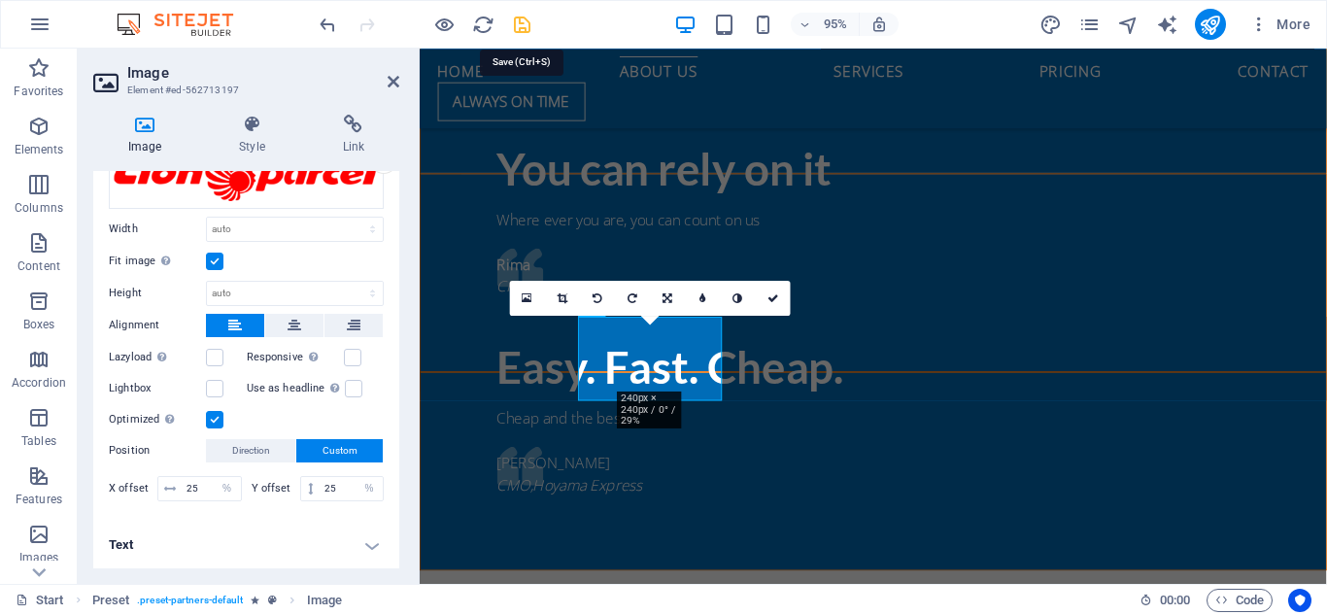
click at [526, 24] on icon "save" at bounding box center [522, 25] width 22 height 22
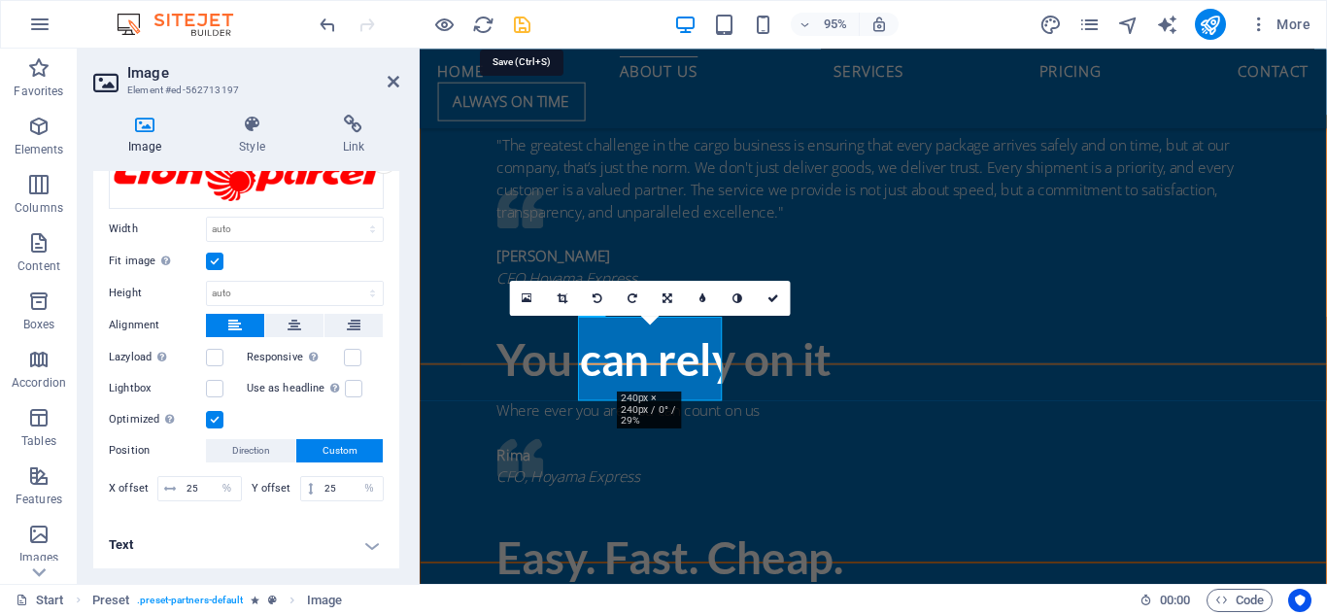
checkbox input "false"
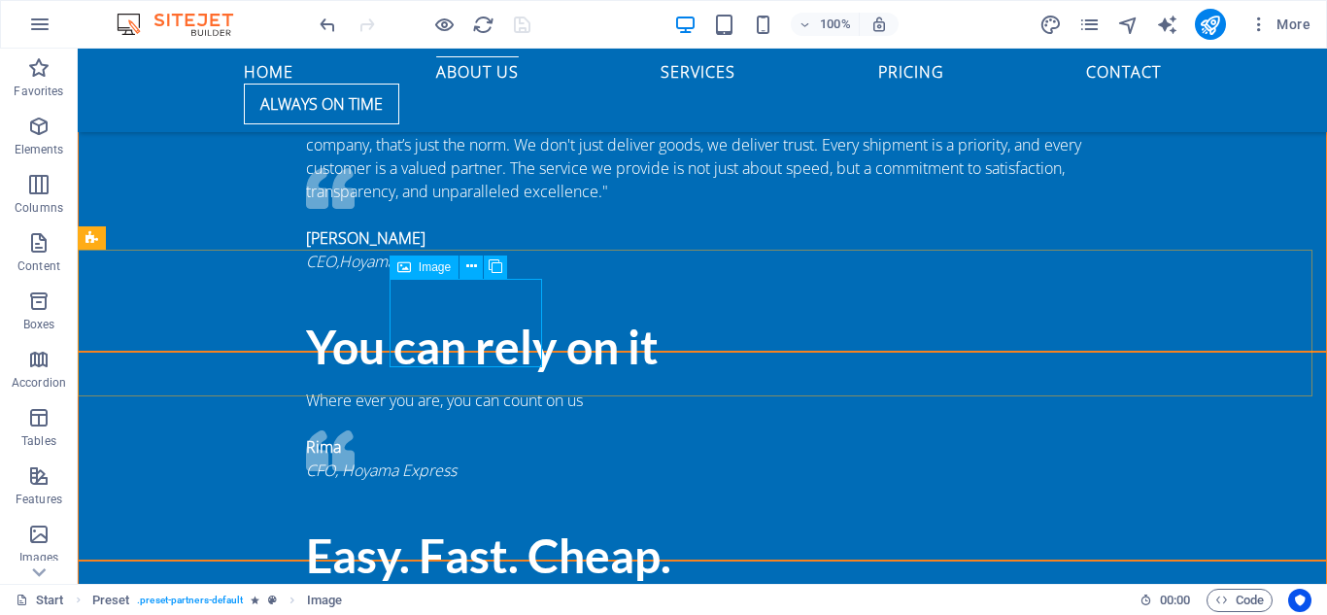
click at [444, 266] on span "Image" at bounding box center [435, 267] width 32 height 12
click at [466, 274] on icon at bounding box center [471, 267] width 11 height 20
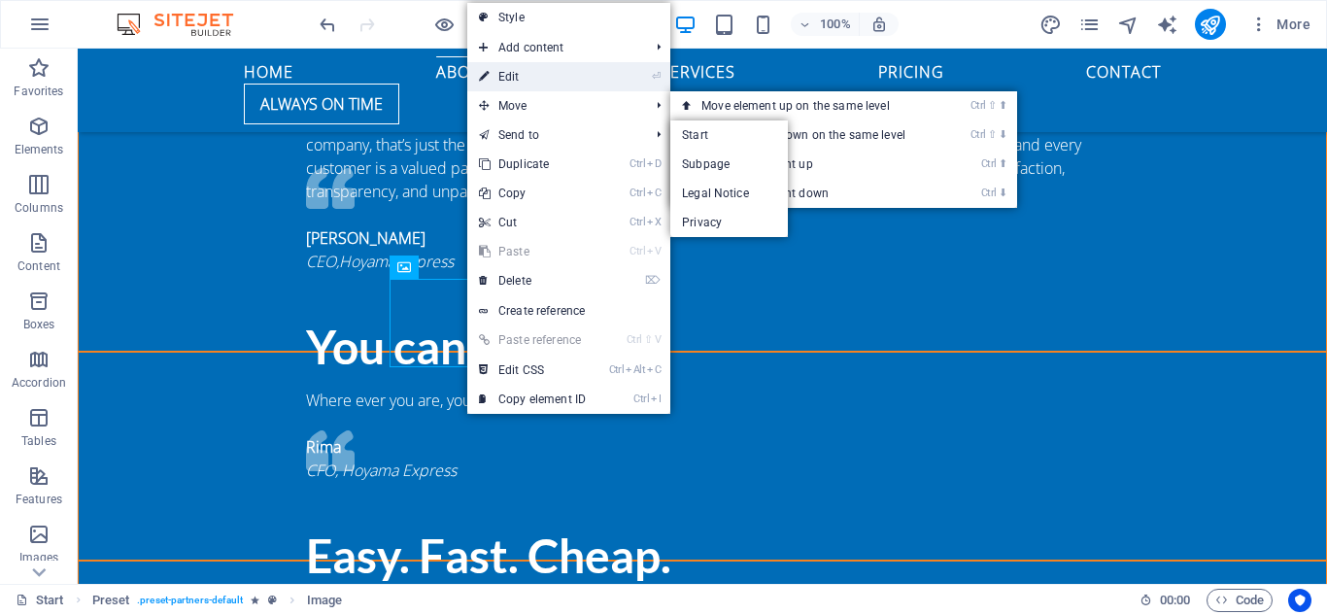
click at [535, 76] on link "⏎ Edit" at bounding box center [532, 76] width 130 height 29
select select "%"
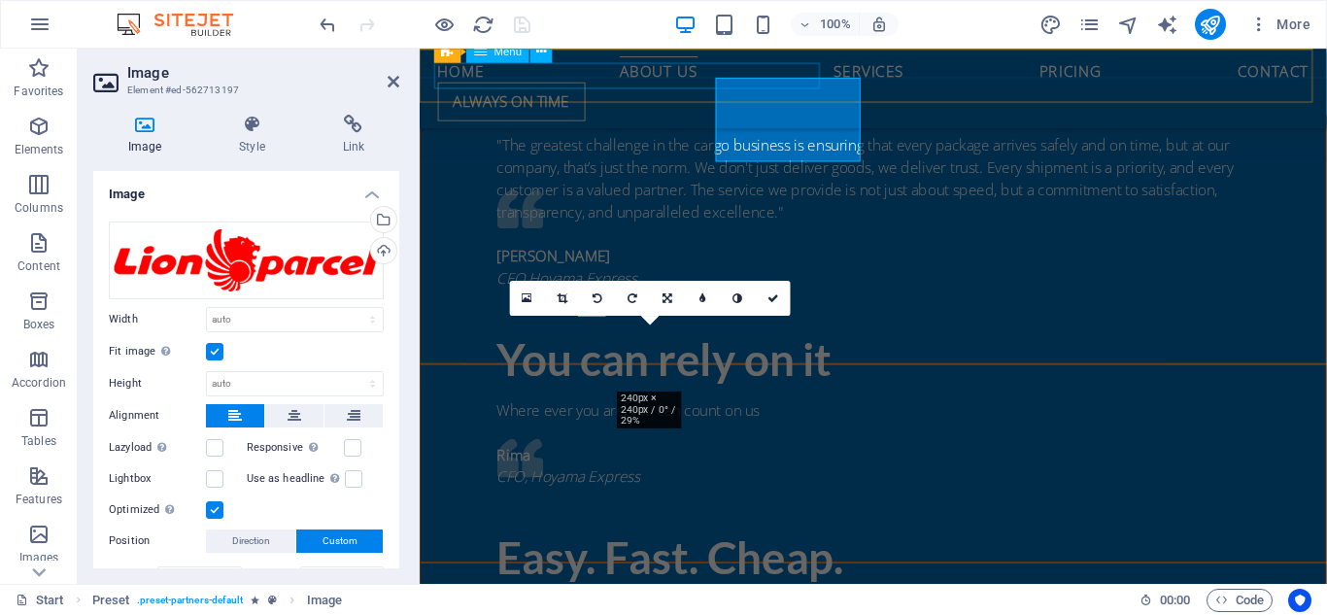
scroll to position [2207, 0]
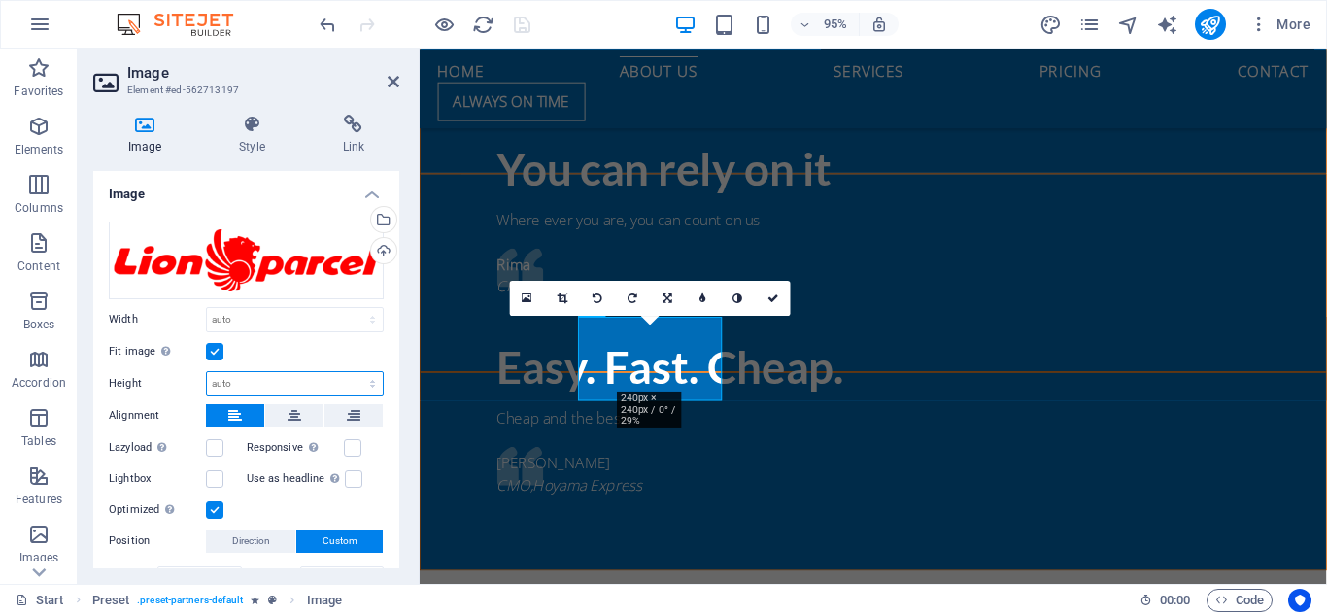
click at [249, 383] on select "Default auto px" at bounding box center [295, 383] width 176 height 23
select select "px"
click at [352, 372] on select "Default auto px" at bounding box center [295, 383] width 176 height 23
type input "69"
click at [292, 317] on select "Default auto px rem % em vh vw" at bounding box center [295, 319] width 176 height 23
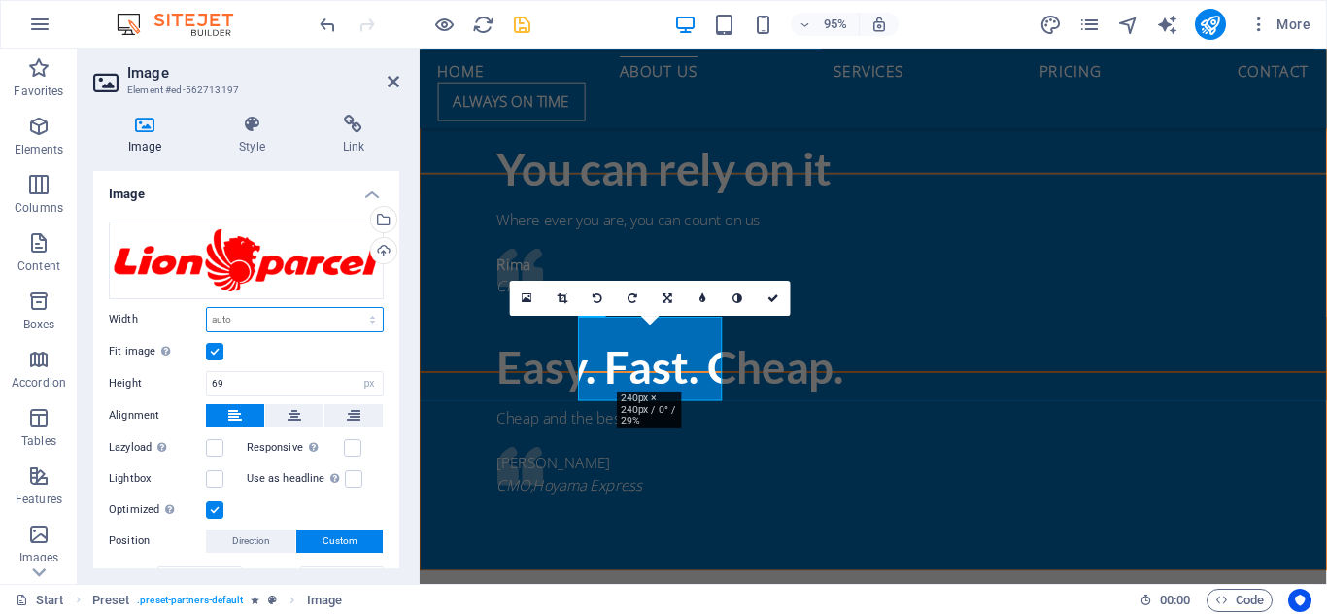
select select "px"
click at [352, 308] on select "Default auto px rem % em vh vw" at bounding box center [295, 319] width 176 height 23
type input "100"
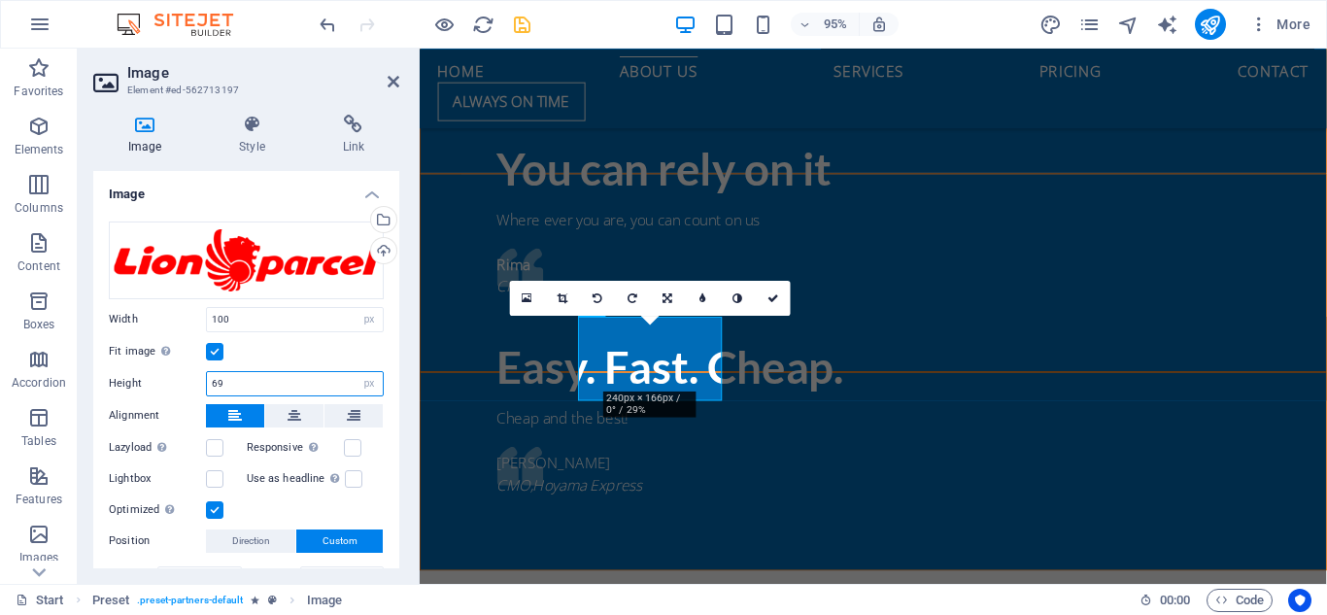
click at [309, 390] on input "69" at bounding box center [295, 383] width 176 height 23
click at [309, 382] on input "69" at bounding box center [295, 383] width 176 height 23
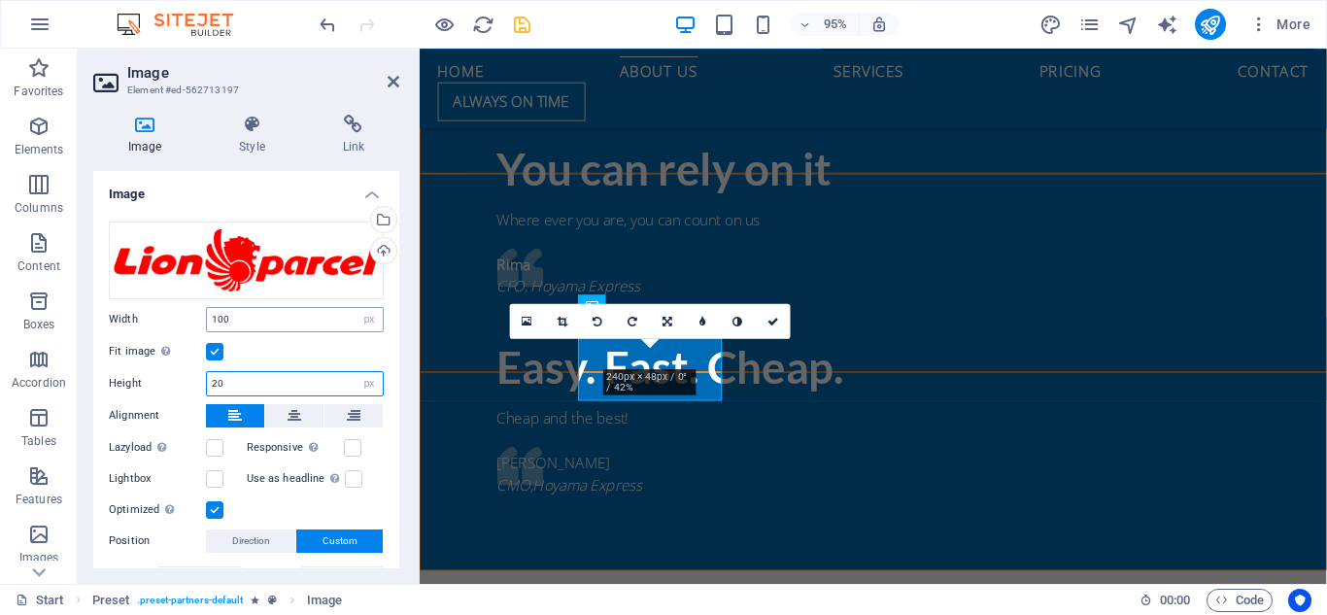
type input "20"
click at [313, 324] on input "100" at bounding box center [295, 319] width 176 height 23
click at [294, 381] on input "20" at bounding box center [295, 383] width 176 height 23
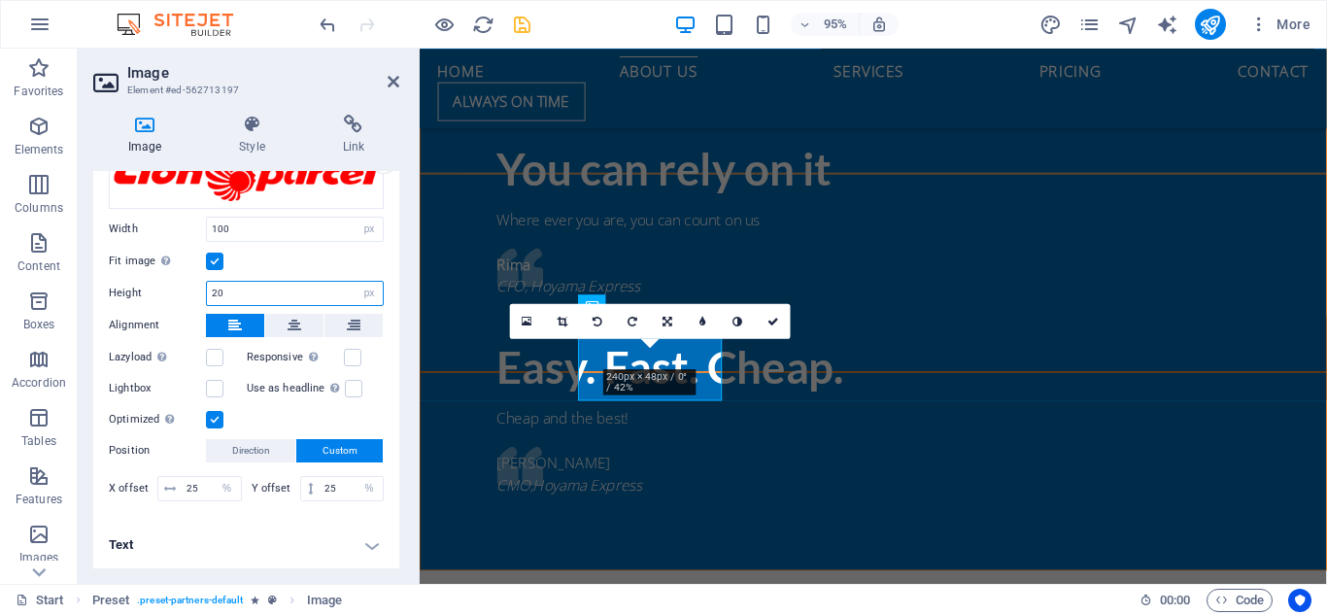
scroll to position [0, 0]
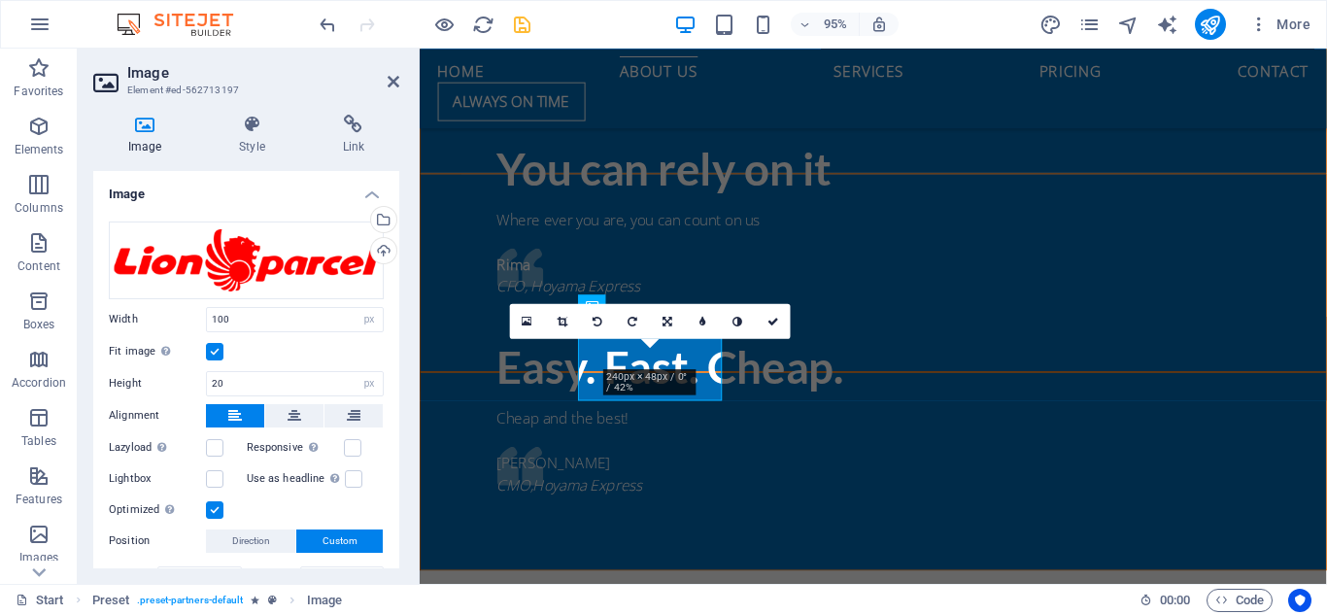
click at [218, 351] on label at bounding box center [214, 351] width 17 height 17
click at [0, 0] on input "Fit image Automatically fit image to a fixed width and height" at bounding box center [0, 0] width 0 height 0
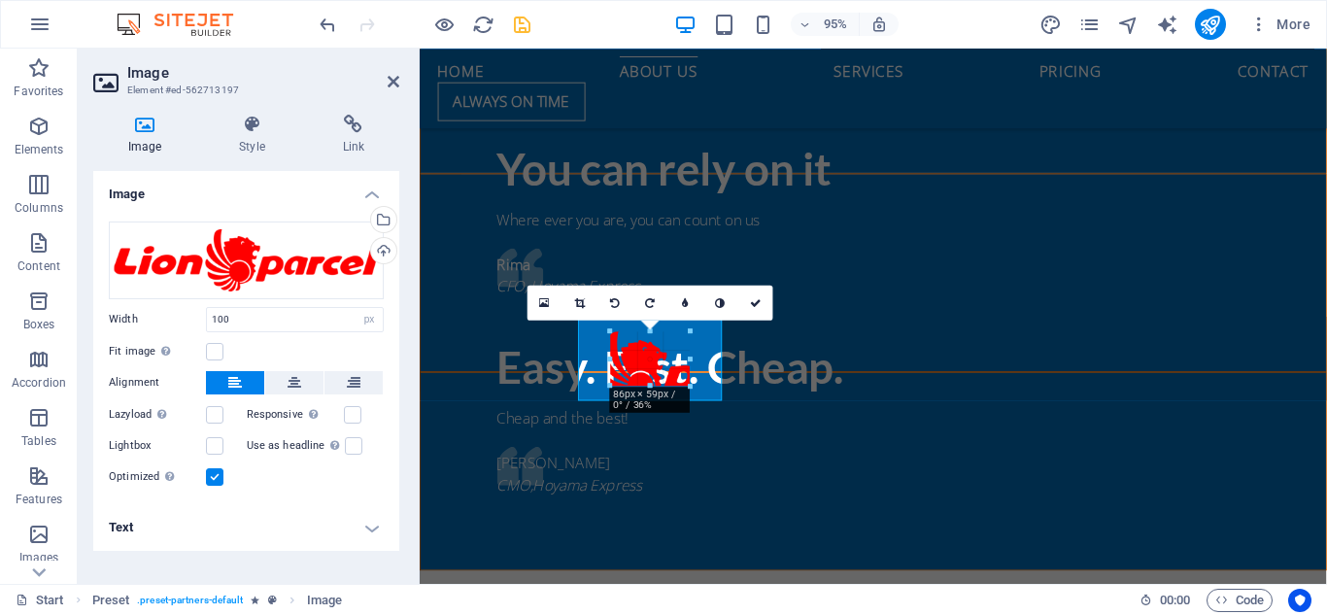
drag, startPoint x: 604, startPoint y: 353, endPoint x: 618, endPoint y: 360, distance: 15.2
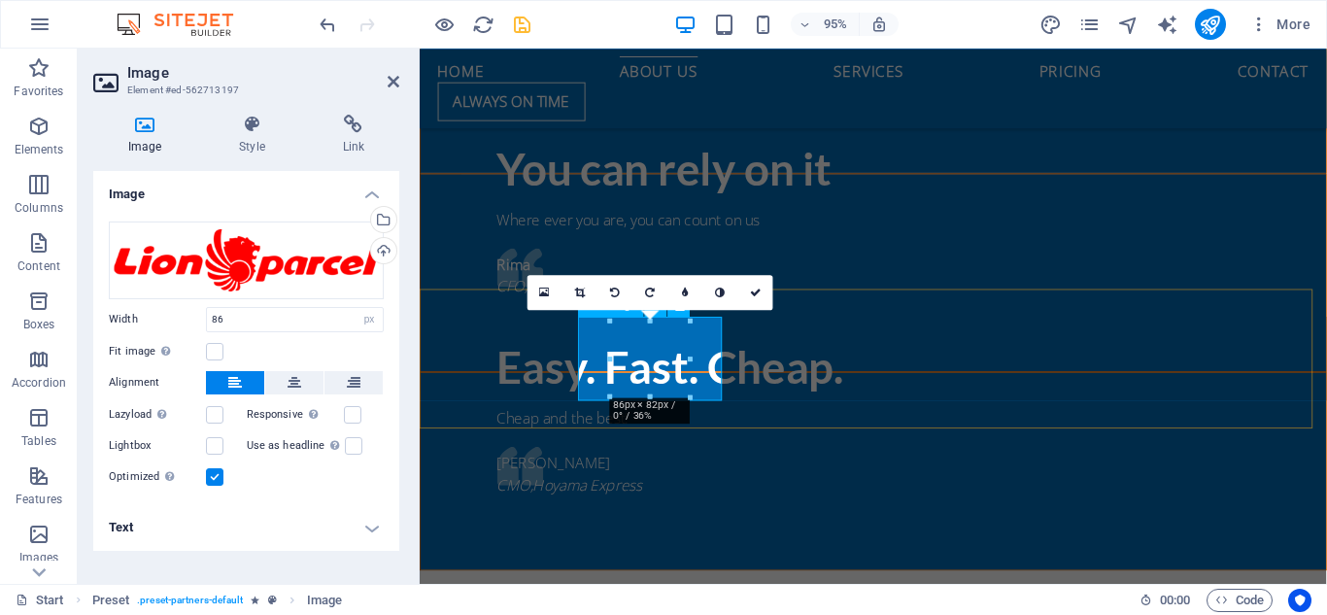
drag, startPoint x: 1106, startPoint y: 373, endPoint x: 698, endPoint y: 350, distance: 408.8
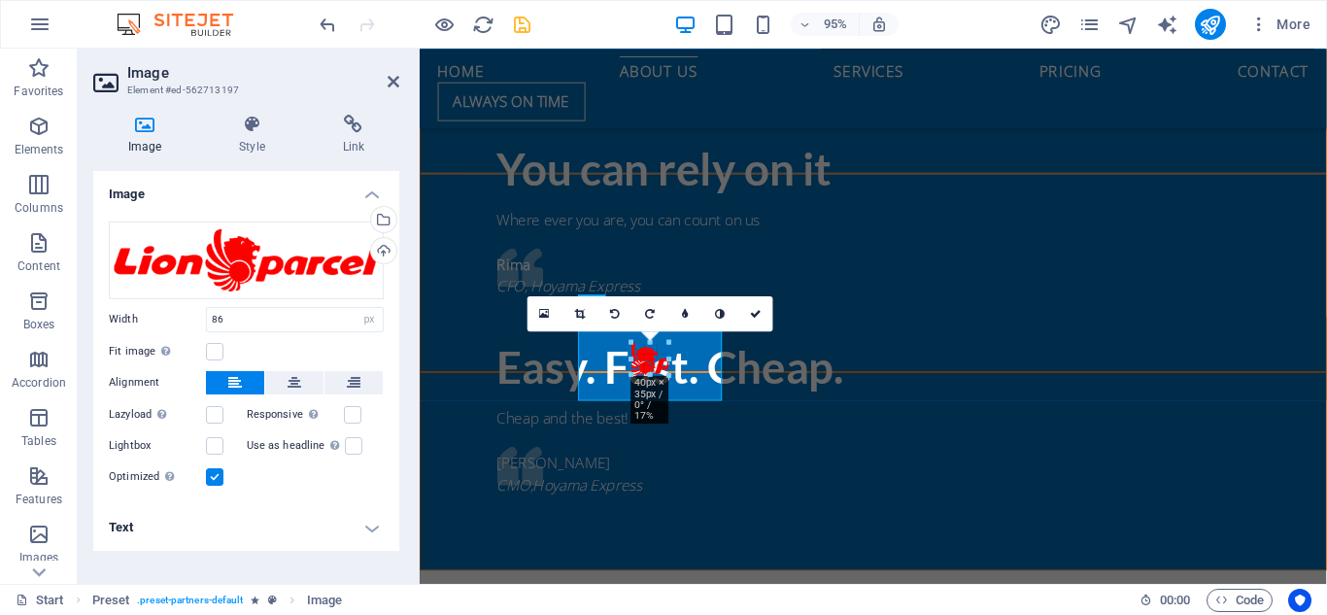
drag, startPoint x: 688, startPoint y: 326, endPoint x: 641, endPoint y: 365, distance: 61.3
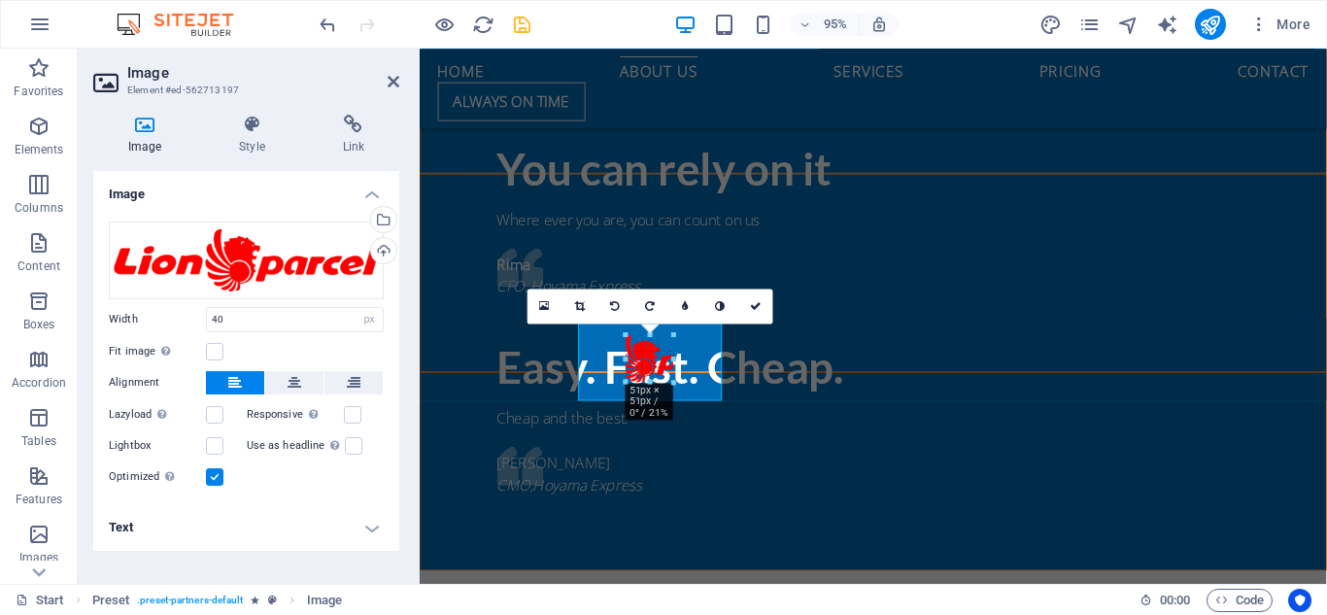
drag, startPoint x: 634, startPoint y: 359, endPoint x: 624, endPoint y: 360, distance: 9.8
click at [578, 313] on link at bounding box center [580, 307] width 35 height 35
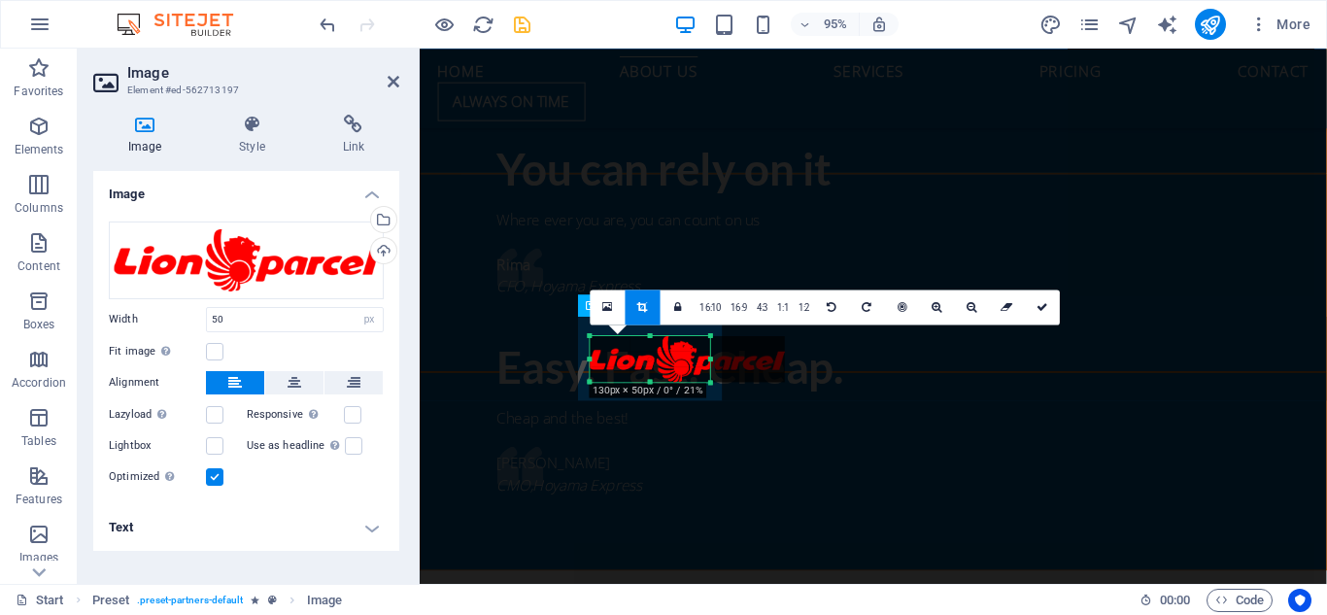
drag, startPoint x: 630, startPoint y: 361, endPoint x: 147, endPoint y: 339, distance: 483.4
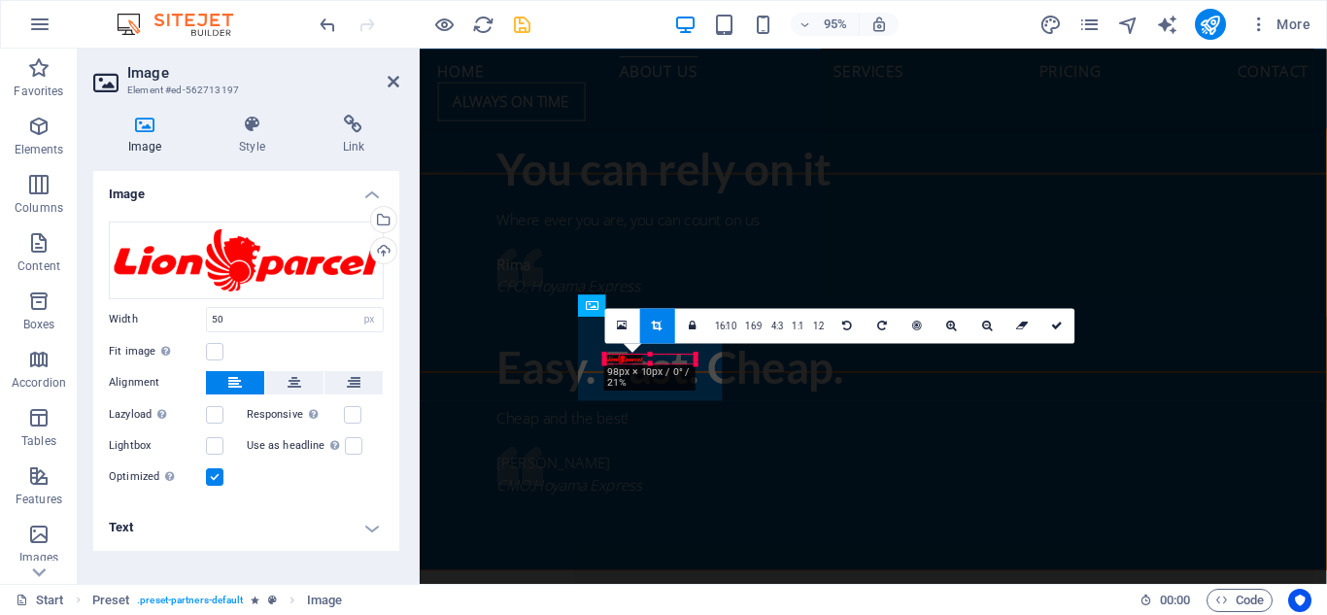
drag, startPoint x: 708, startPoint y: 365, endPoint x: 287, endPoint y: 335, distance: 422.8
click at [677, 363] on div "180 170 160 150 140 130 120 110 100 90 80 70 60 50 40 30 20 10 0 -10 -20 -30 -4…" at bounding box center [650, 359] width 90 height 10
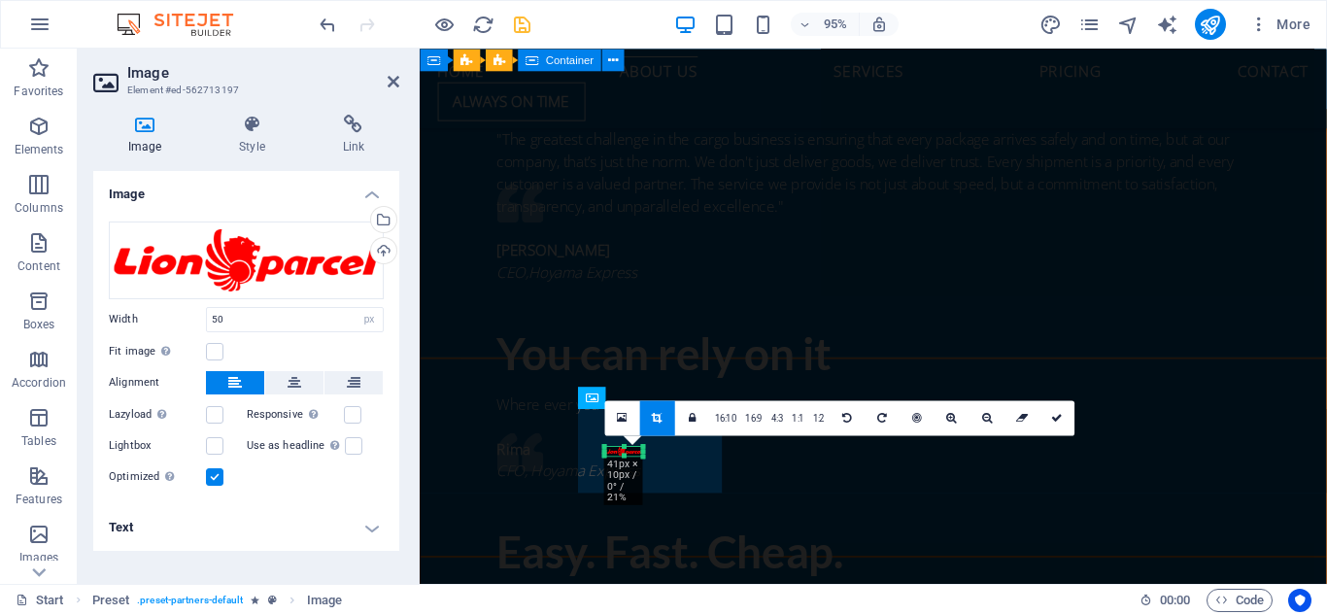
scroll to position [2110, 0]
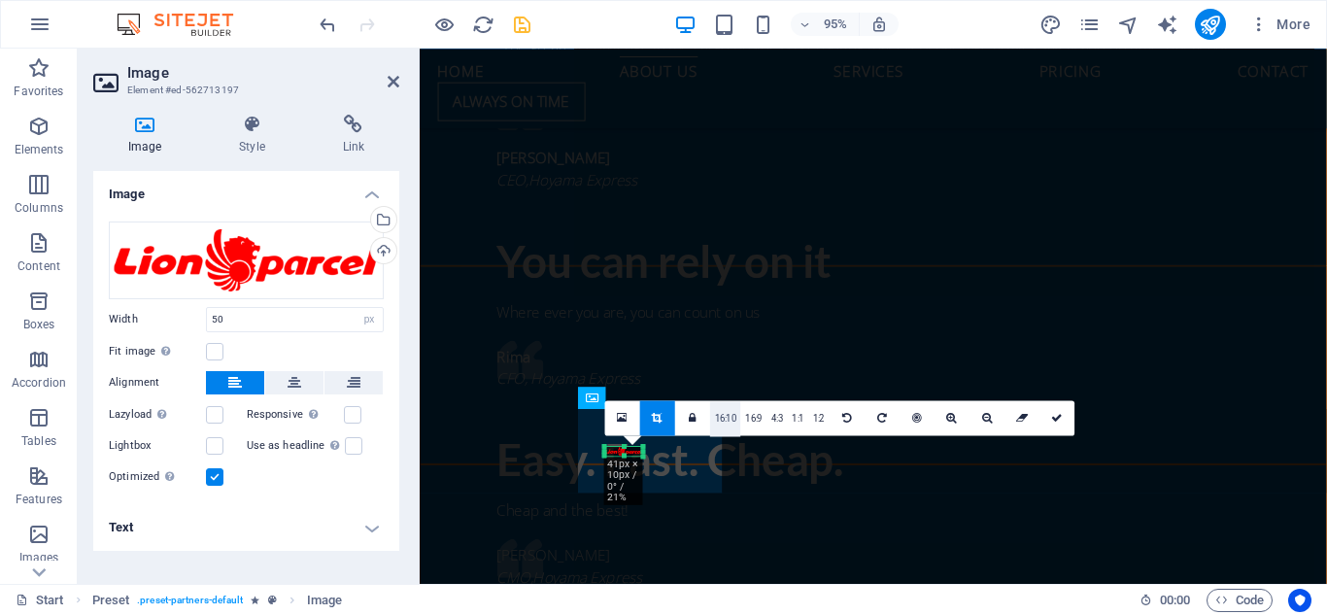
click at [732, 416] on link "16:10" at bounding box center [725, 418] width 31 height 35
click at [761, 417] on link "16:9" at bounding box center [754, 418] width 26 height 35
click at [653, 418] on icon at bounding box center [658, 417] width 11 height 11
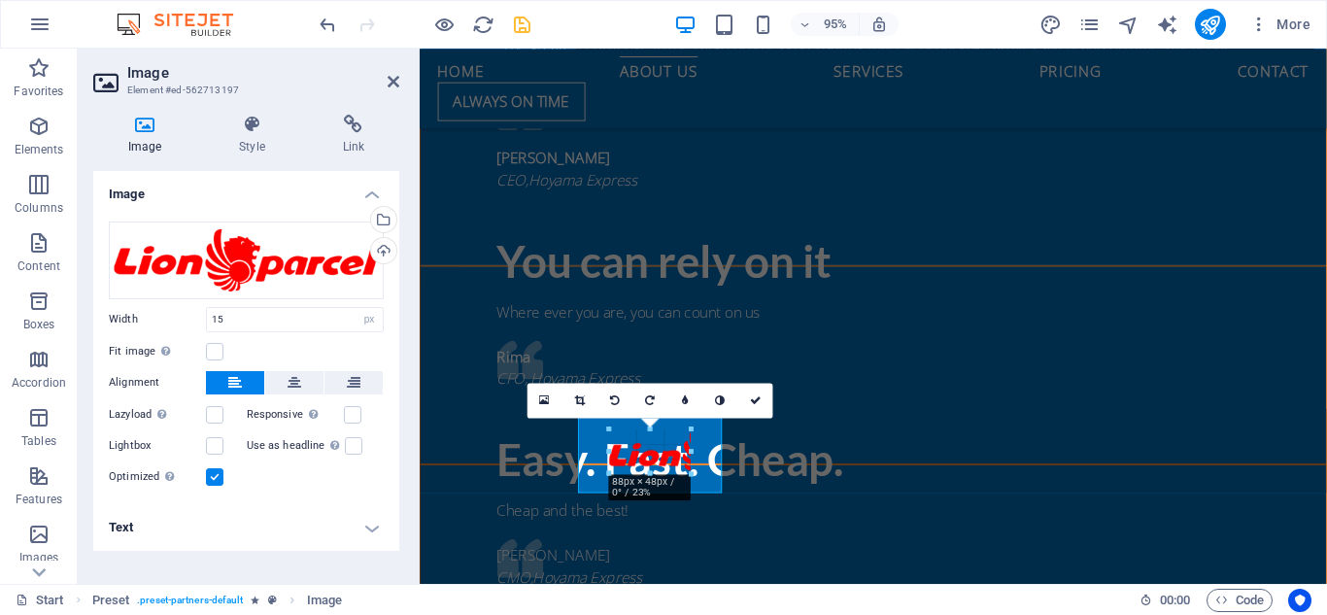
drag, startPoint x: 660, startPoint y: 455, endPoint x: 712, endPoint y: 490, distance: 63.1
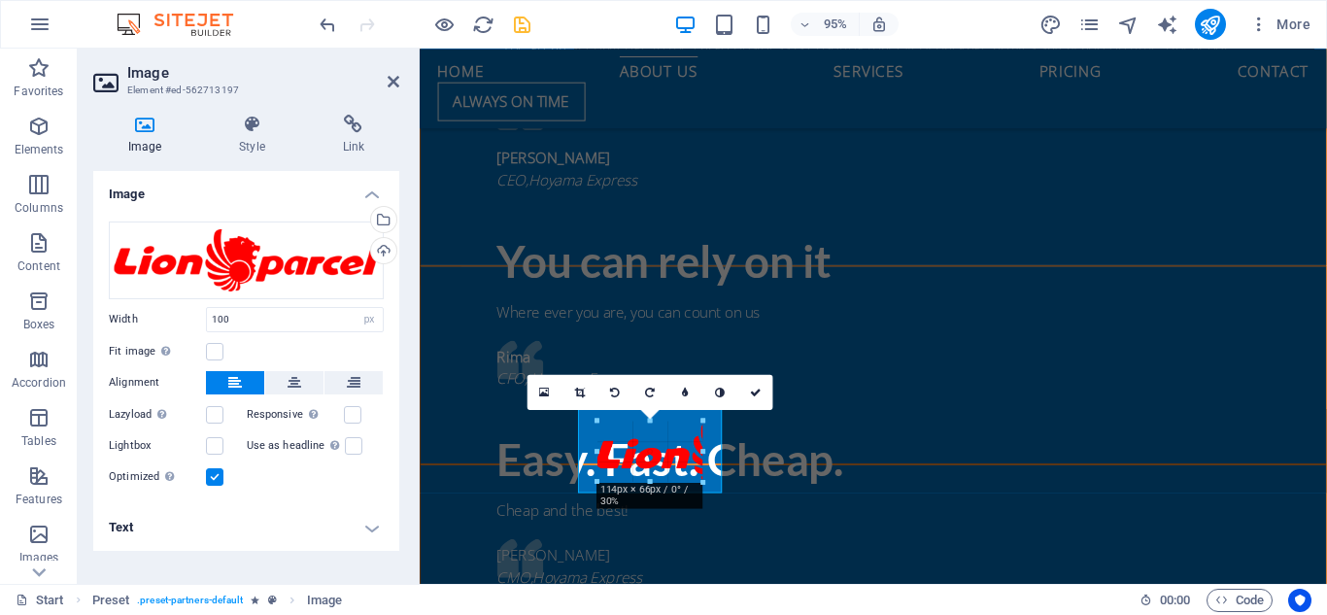
drag, startPoint x: 694, startPoint y: 450, endPoint x: 707, endPoint y: 450, distance: 13.6
click at [575, 395] on icon at bounding box center [580, 391] width 11 height 11
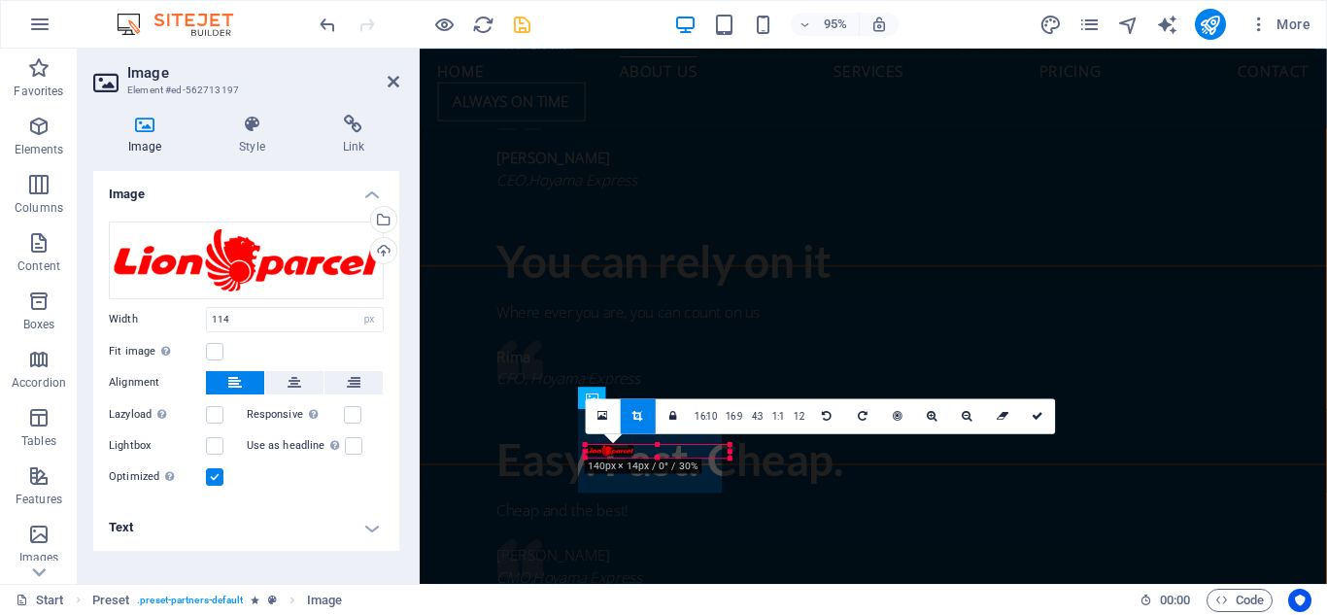
drag, startPoint x: 704, startPoint y: 451, endPoint x: 739, endPoint y: 450, distance: 35.0
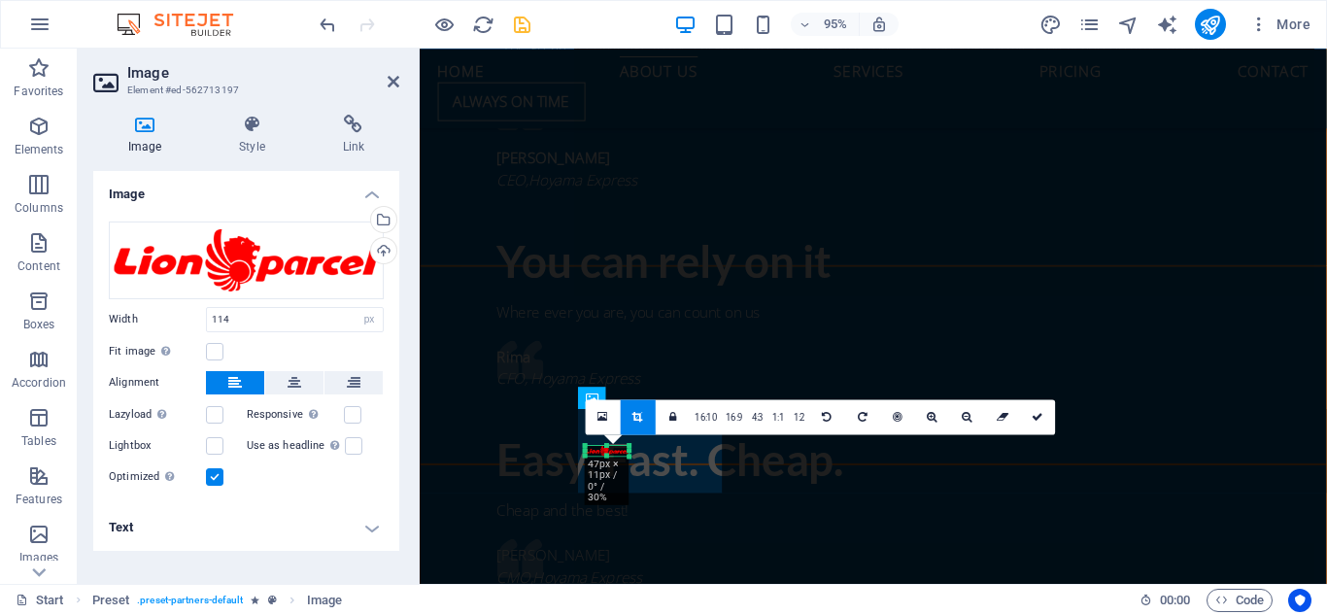
click at [638, 418] on icon at bounding box center [639, 416] width 11 height 11
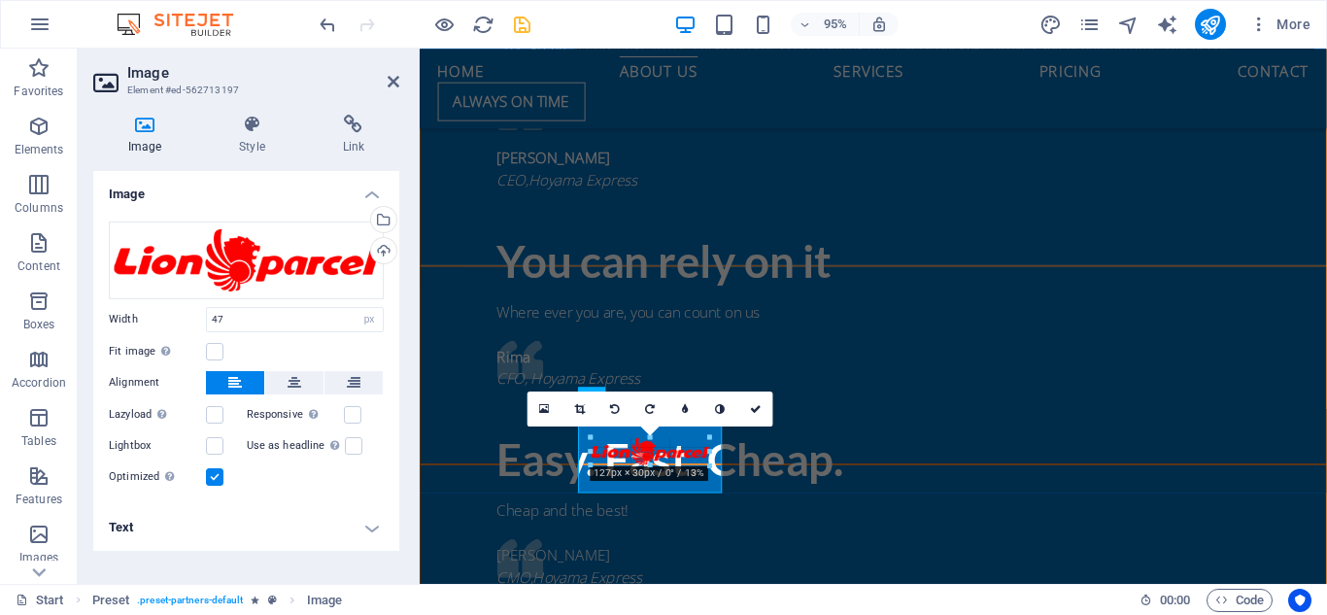
drag, startPoint x: 670, startPoint y: 454, endPoint x: 699, endPoint y: 475, distance: 35.4
drag, startPoint x: 707, startPoint y: 466, endPoint x: 721, endPoint y: 474, distance: 15.7
type input "136"
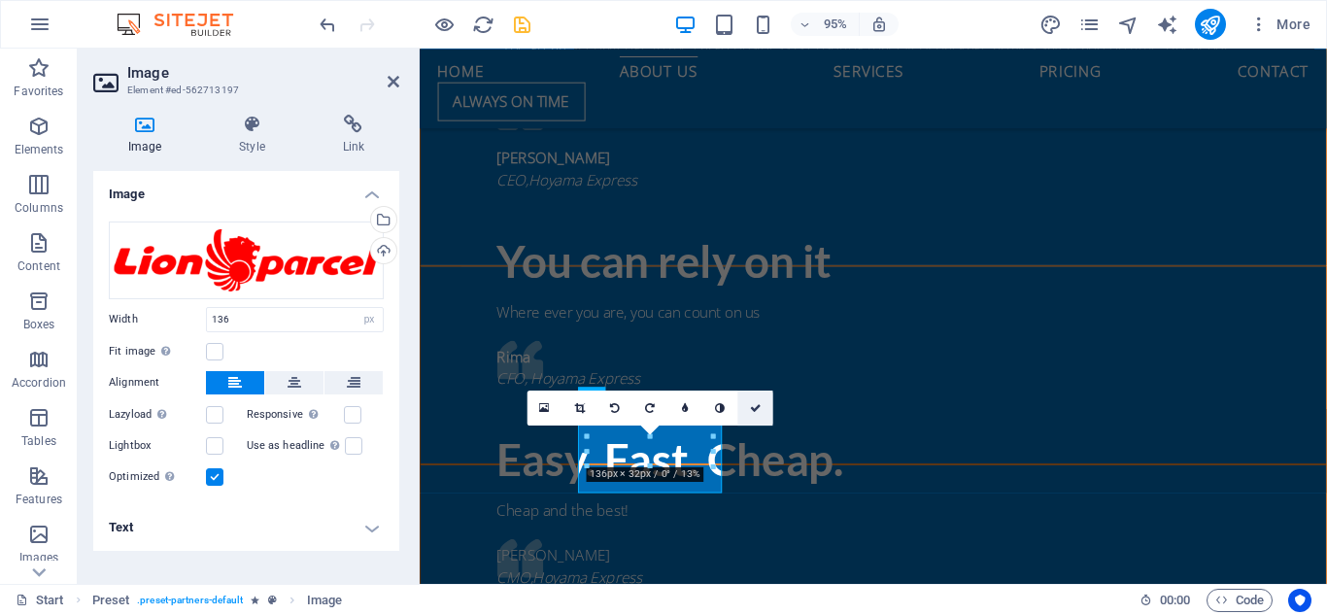
click at [760, 409] on icon at bounding box center [756, 407] width 12 height 11
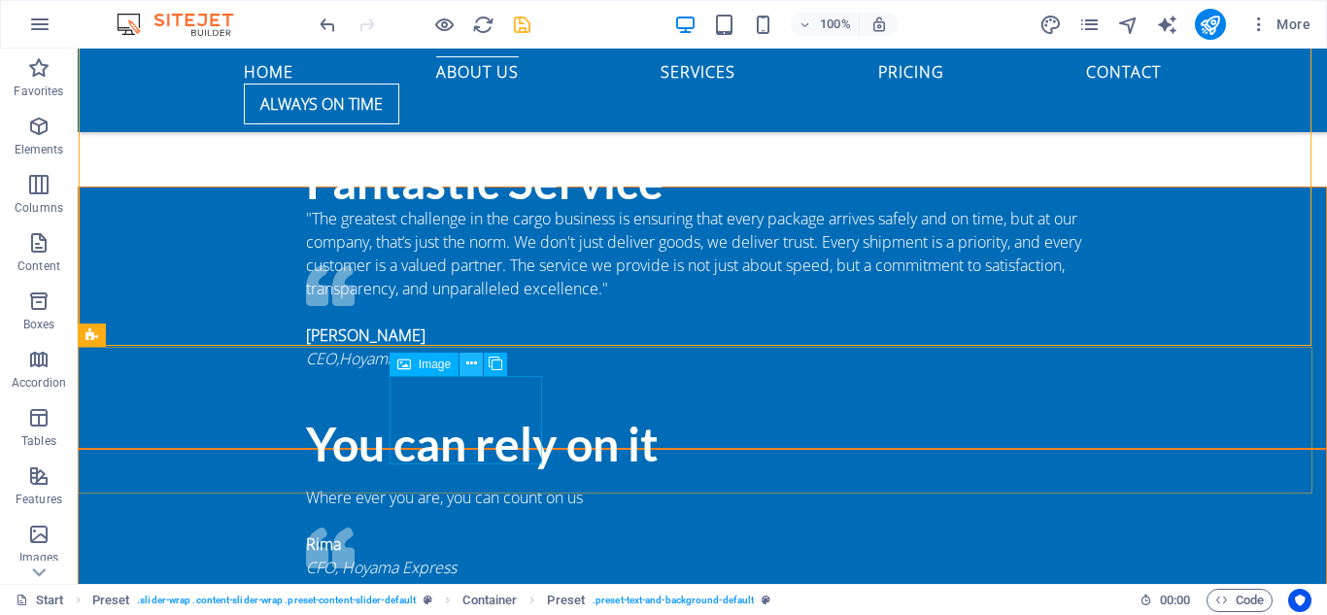
click at [473, 363] on icon at bounding box center [471, 364] width 11 height 20
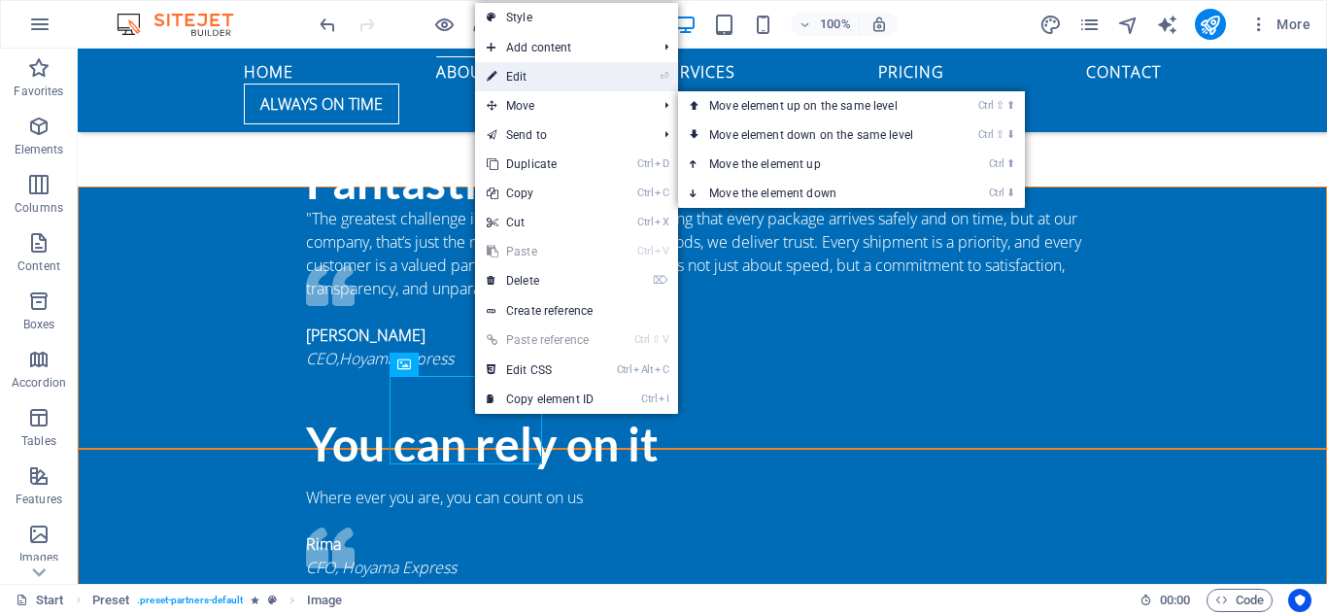
click at [544, 86] on link "⏎ Edit" at bounding box center [540, 76] width 130 height 29
select select "px"
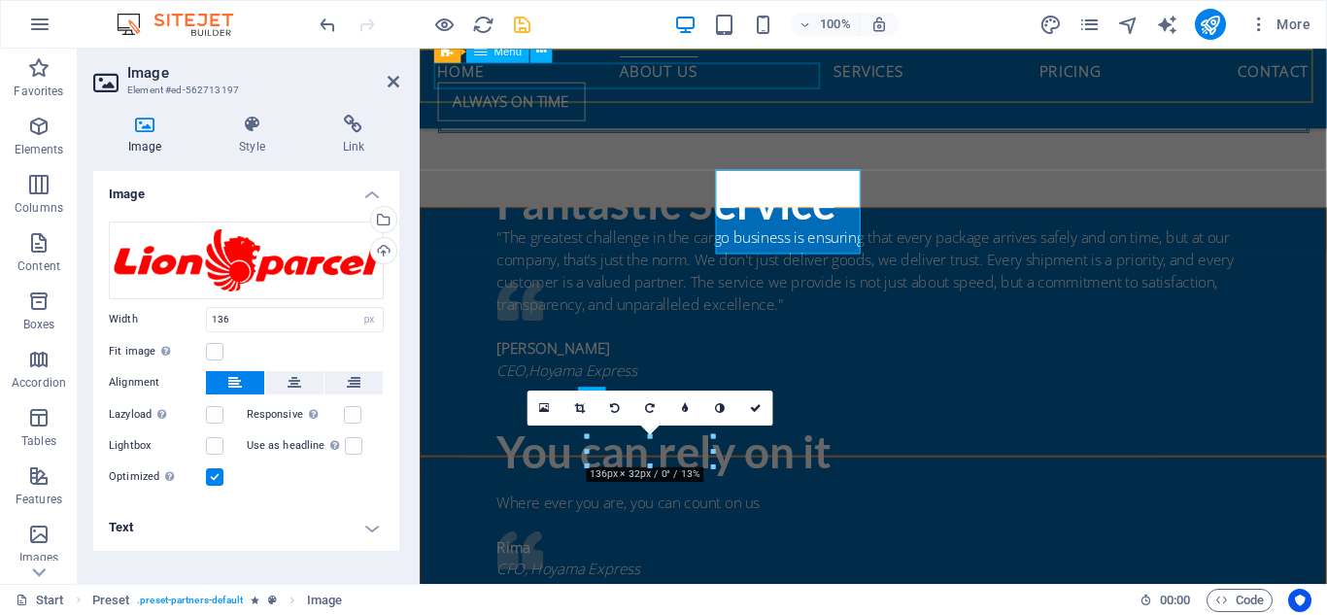
scroll to position [2110, 0]
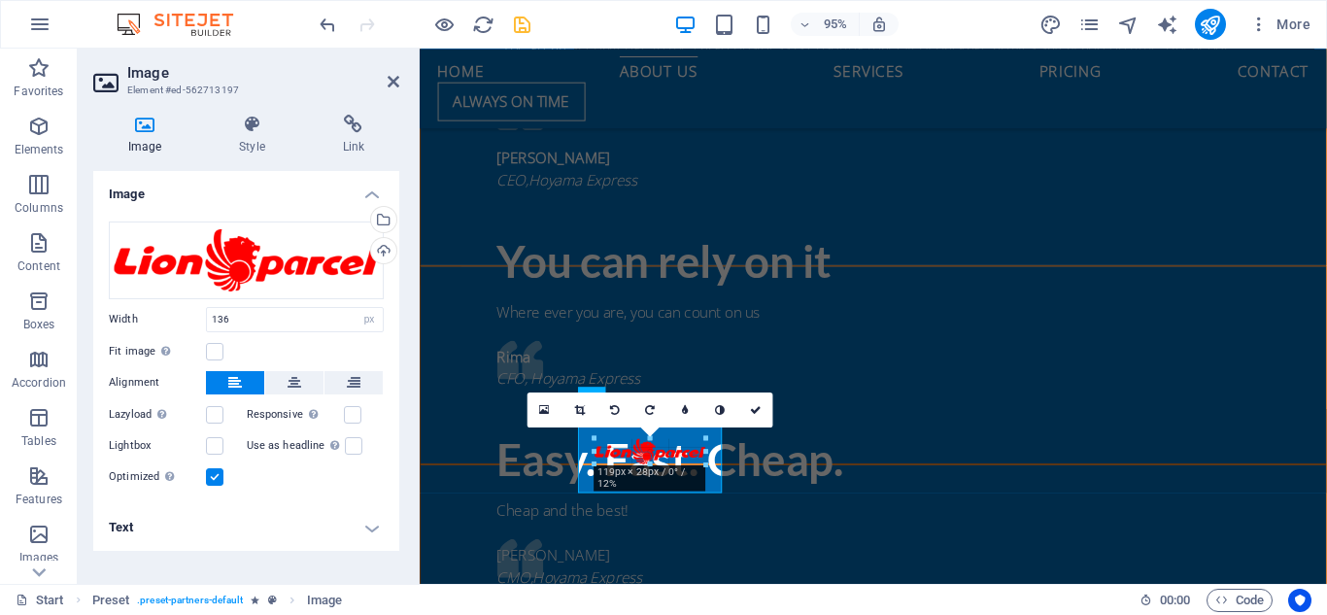
drag, startPoint x: 711, startPoint y: 468, endPoint x: 699, endPoint y: 463, distance: 13.5
type input "119"
click at [750, 406] on icon at bounding box center [756, 408] width 12 height 11
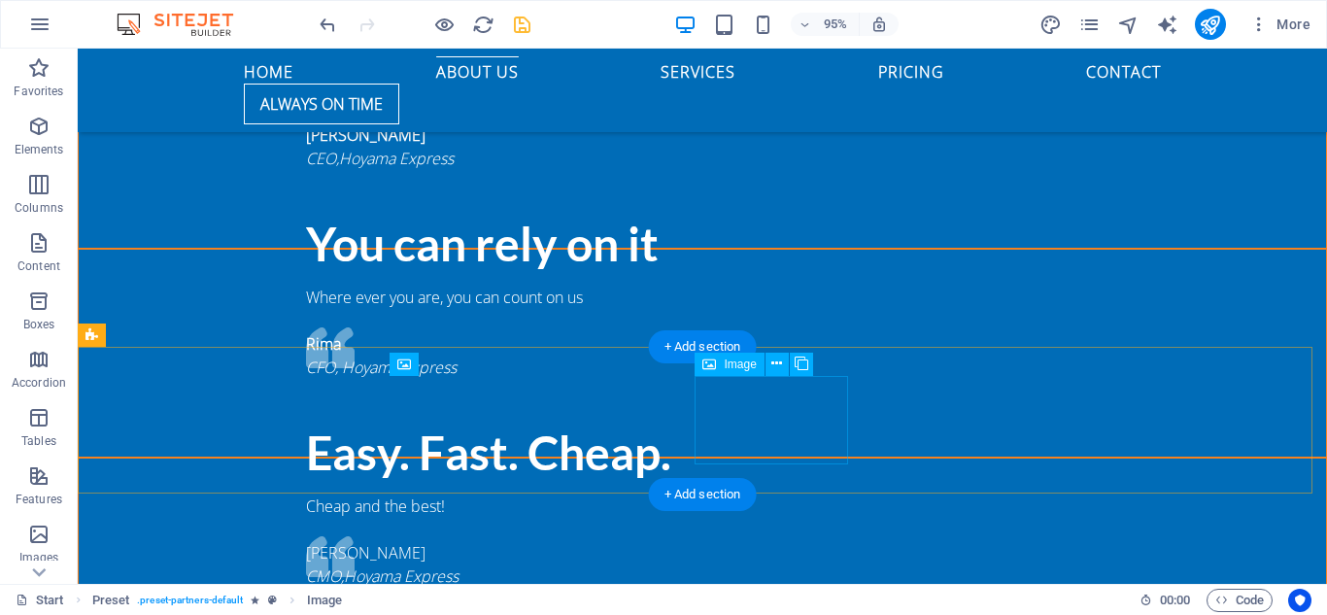
scroll to position [1909, 0]
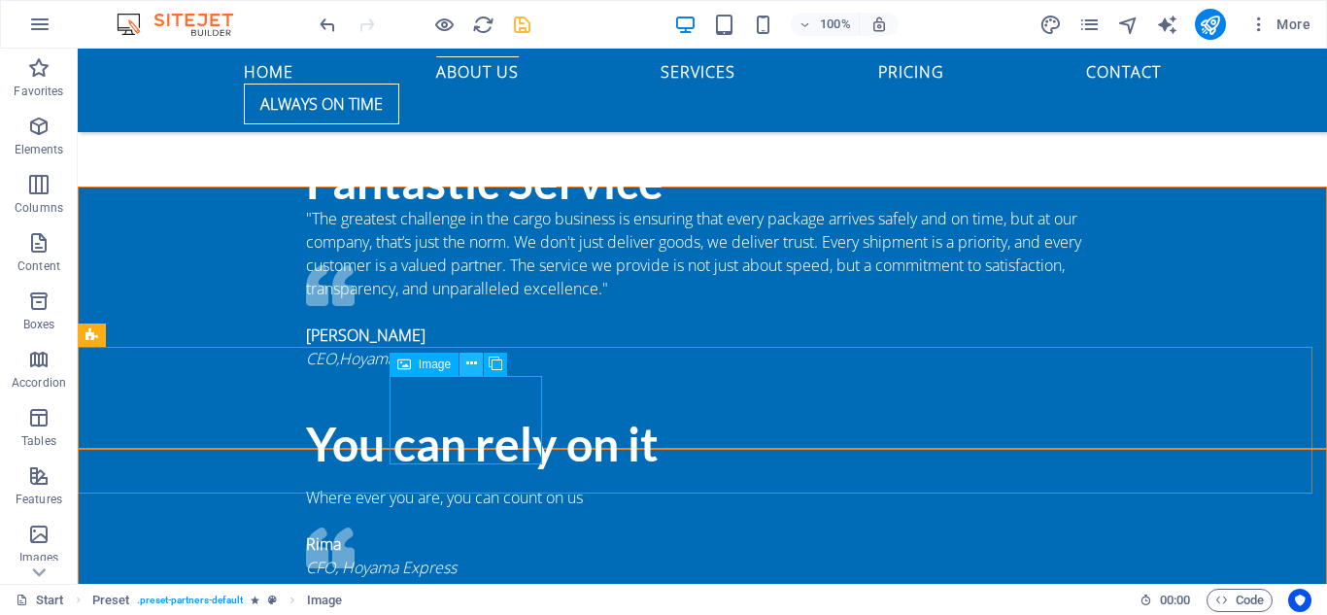
click at [474, 359] on icon at bounding box center [471, 364] width 11 height 20
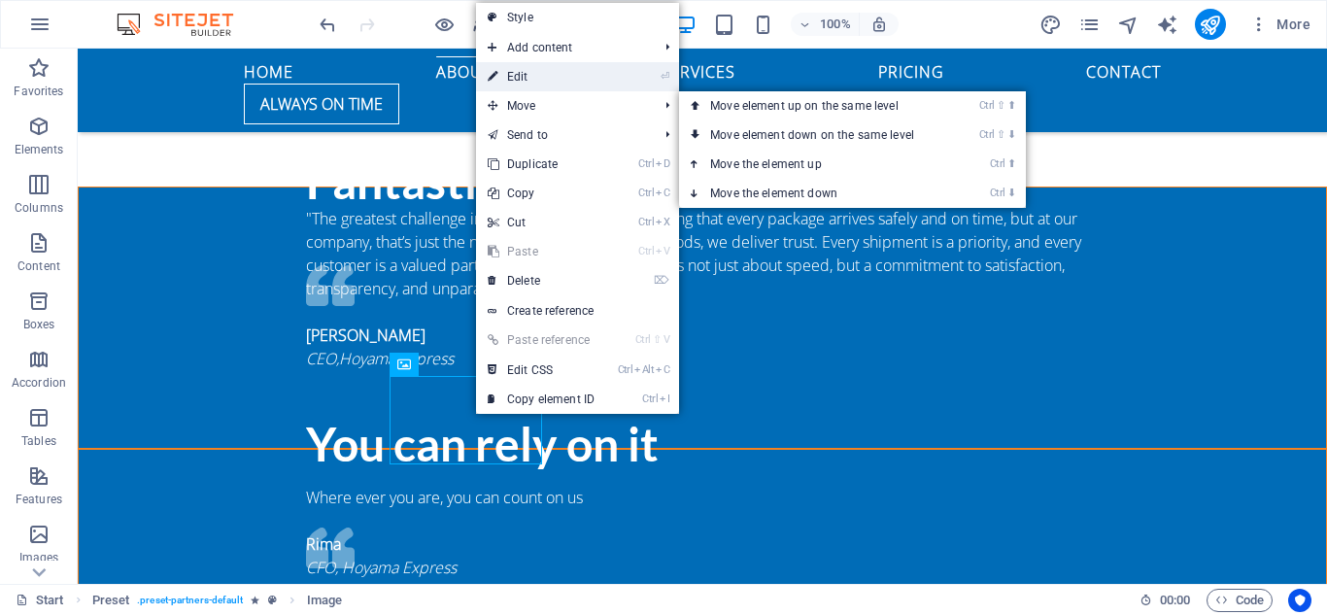
click at [551, 86] on link "⏎ Edit" at bounding box center [541, 76] width 130 height 29
select select "px"
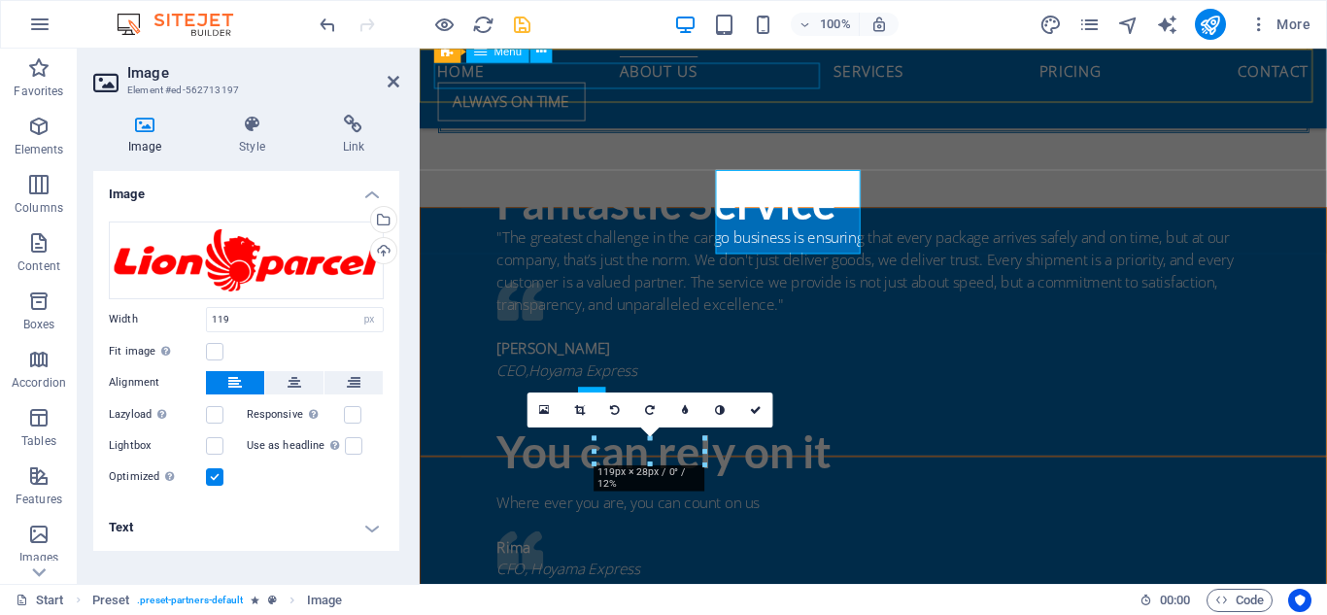
scroll to position [2110, 0]
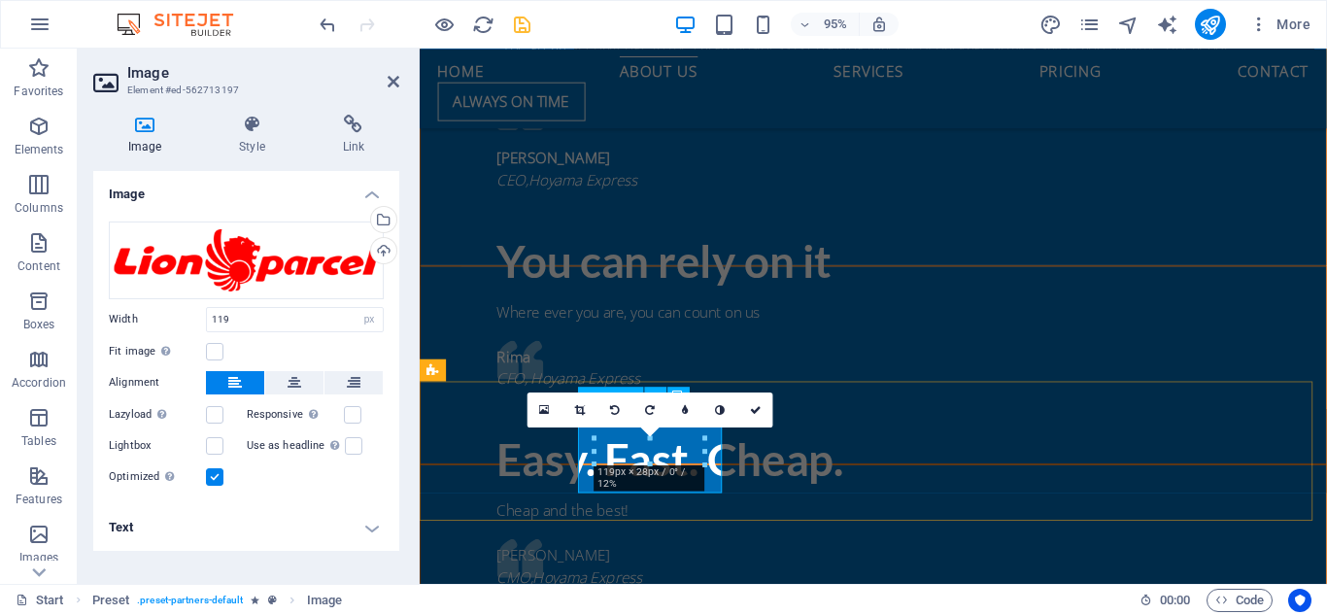
drag, startPoint x: 1017, startPoint y: 516, endPoint x: 602, endPoint y: 497, distance: 415.4
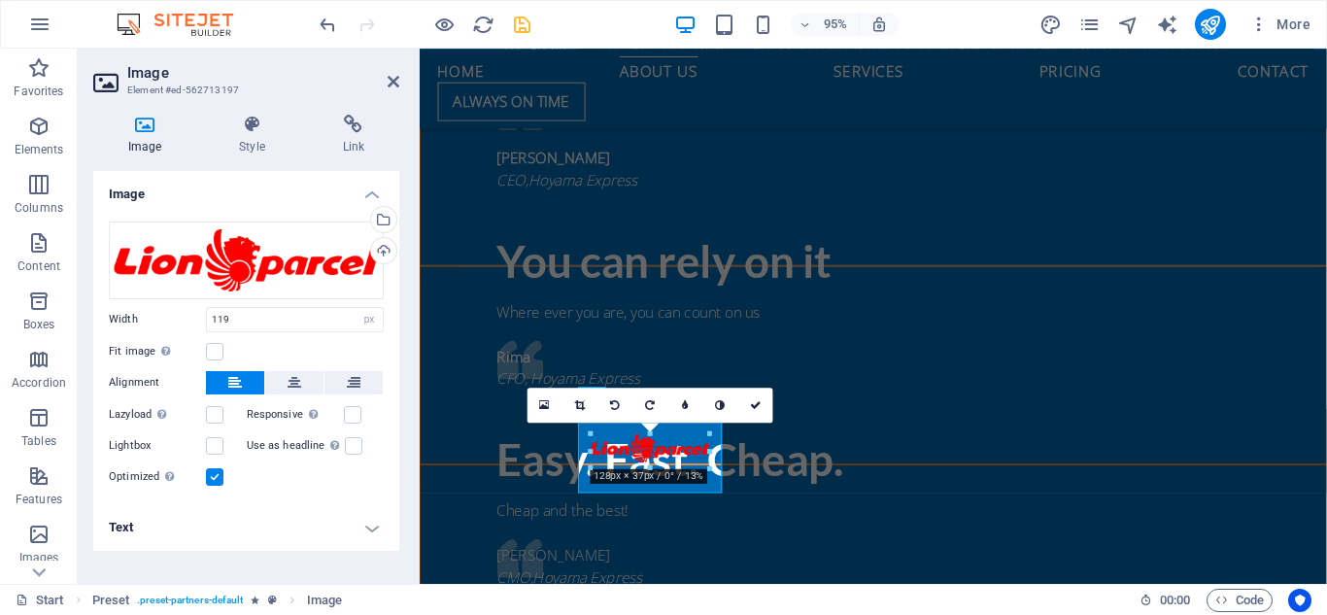
drag, startPoint x: 597, startPoint y: 464, endPoint x: 590, endPoint y: 476, distance: 13.5
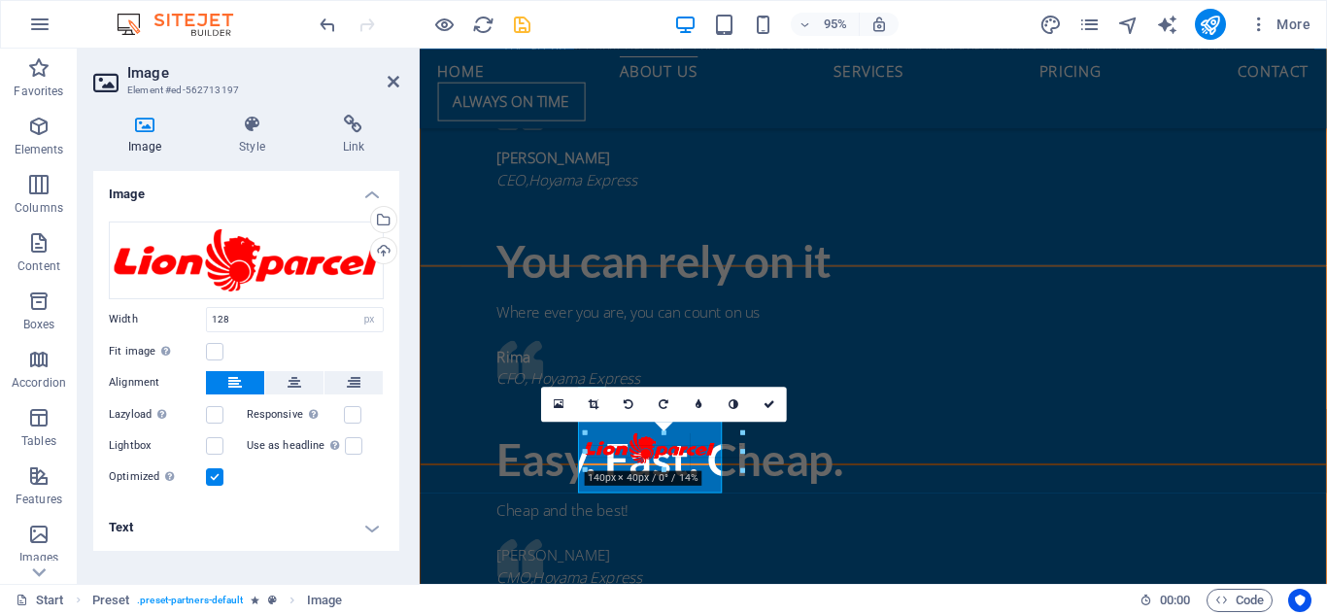
drag, startPoint x: 593, startPoint y: 464, endPoint x: 581, endPoint y: 474, distance: 15.2
type input "140"
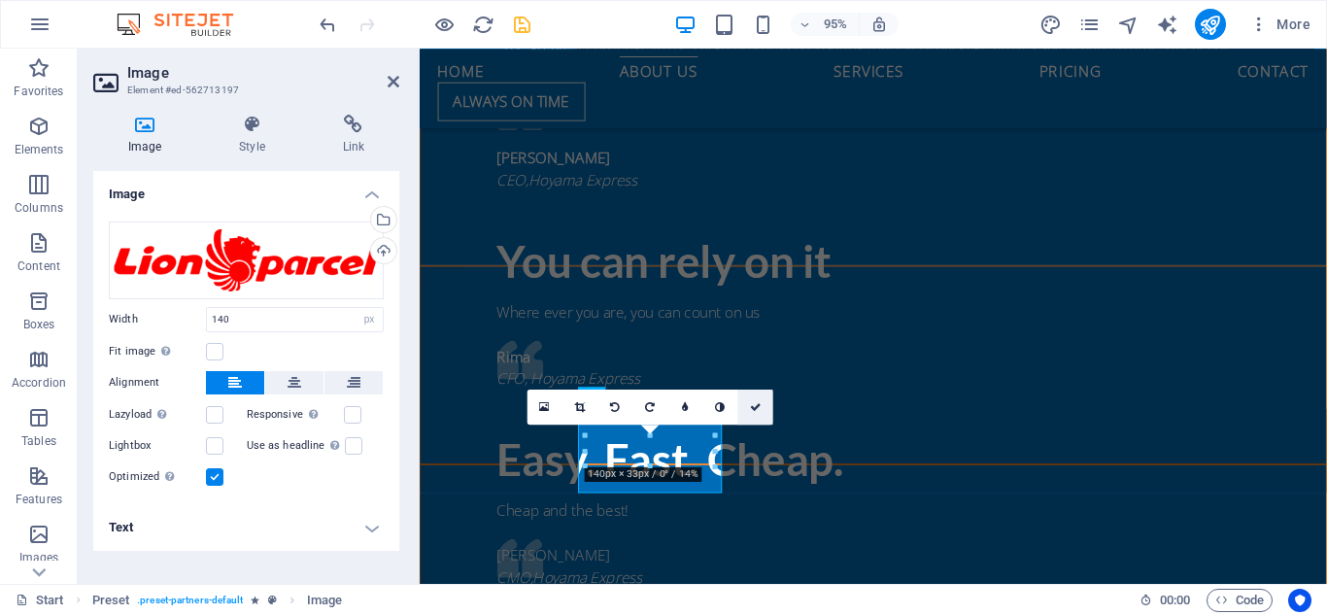
click at [762, 410] on link at bounding box center [755, 407] width 35 height 35
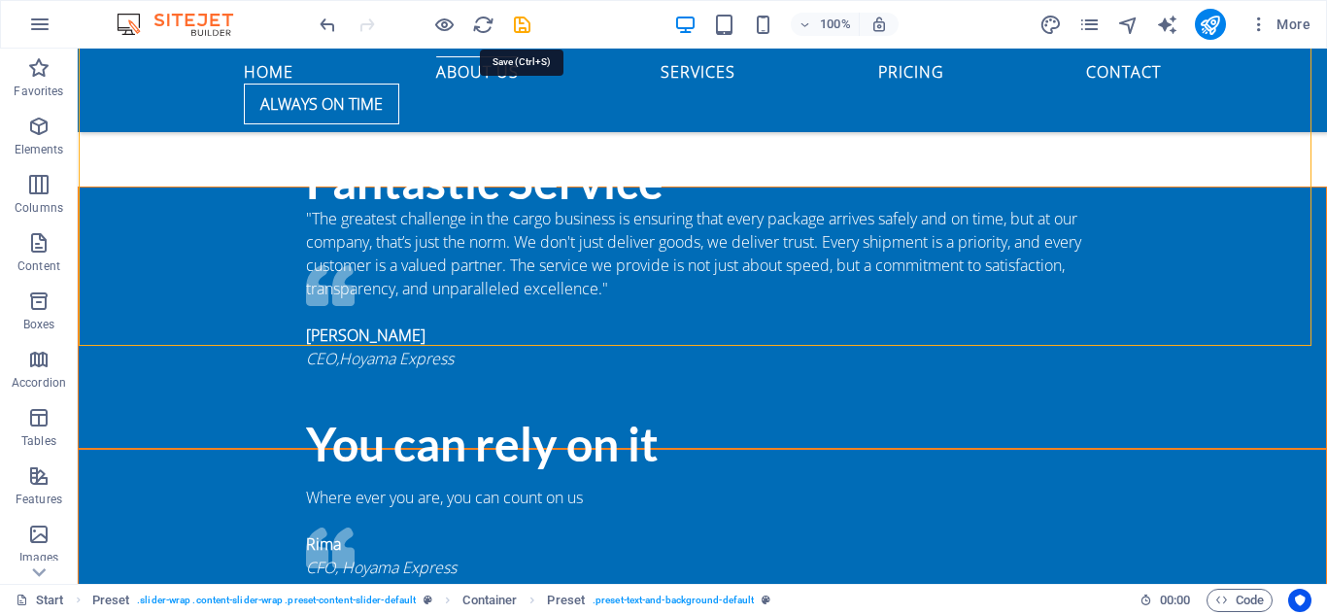
click at [526, 26] on icon "save" at bounding box center [522, 25] width 22 height 22
checkbox input "false"
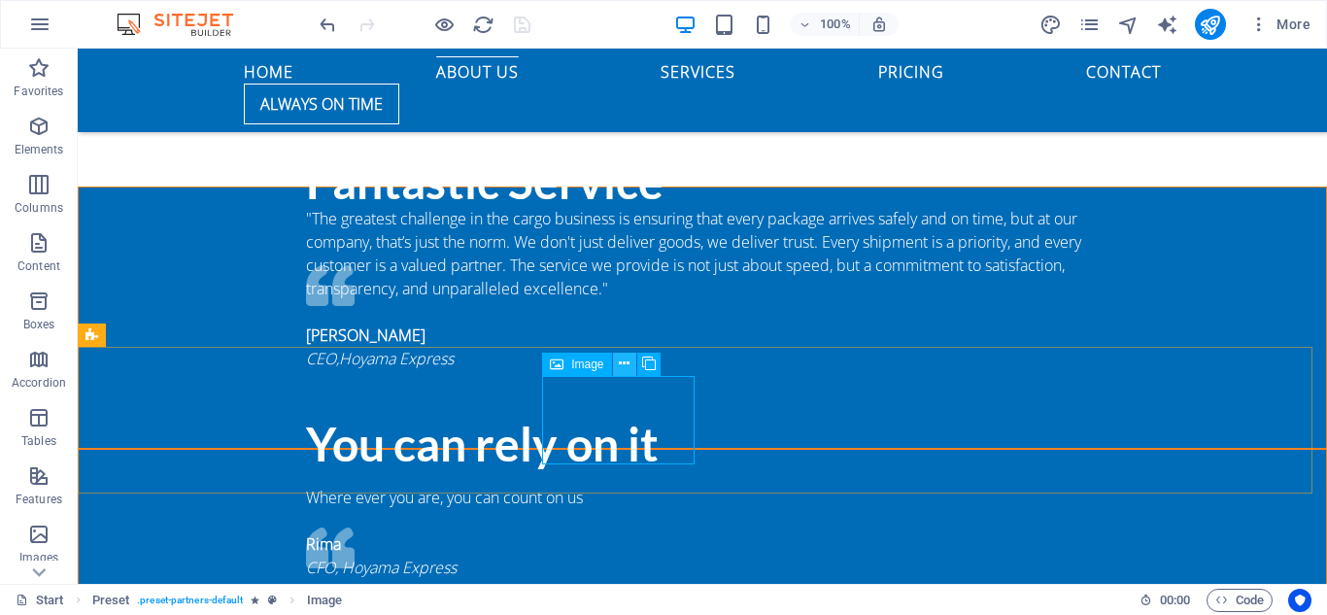
click at [625, 362] on icon at bounding box center [624, 364] width 11 height 20
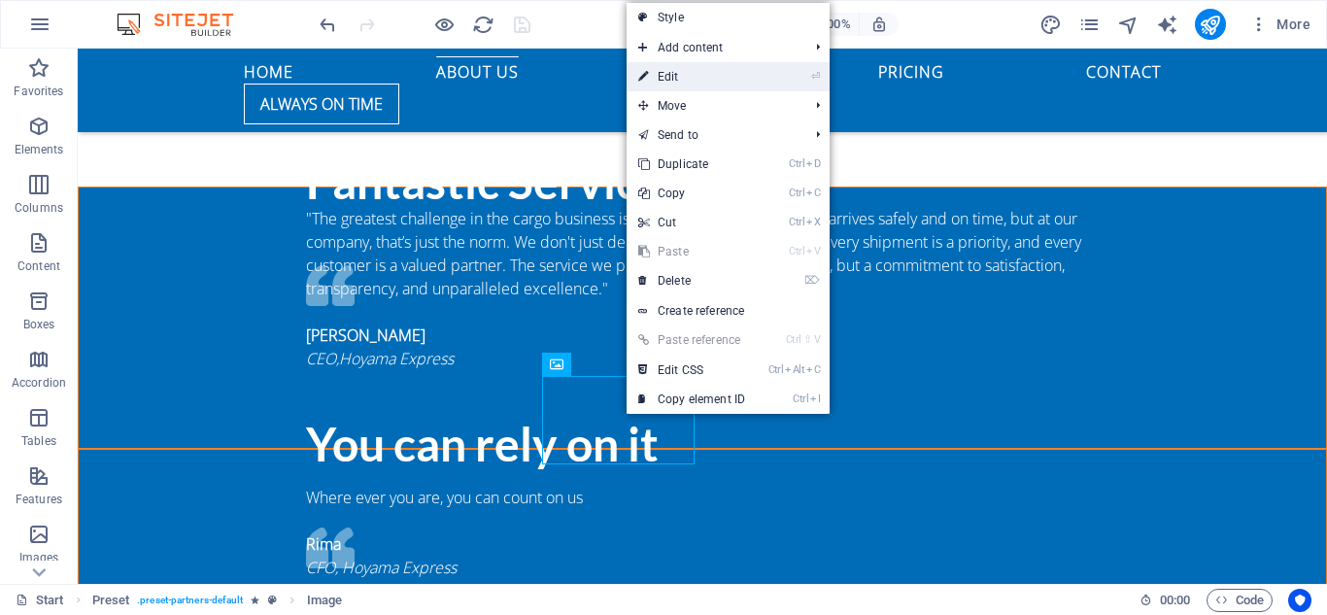
click at [671, 77] on link "⏎ Edit" at bounding box center [692, 76] width 130 height 29
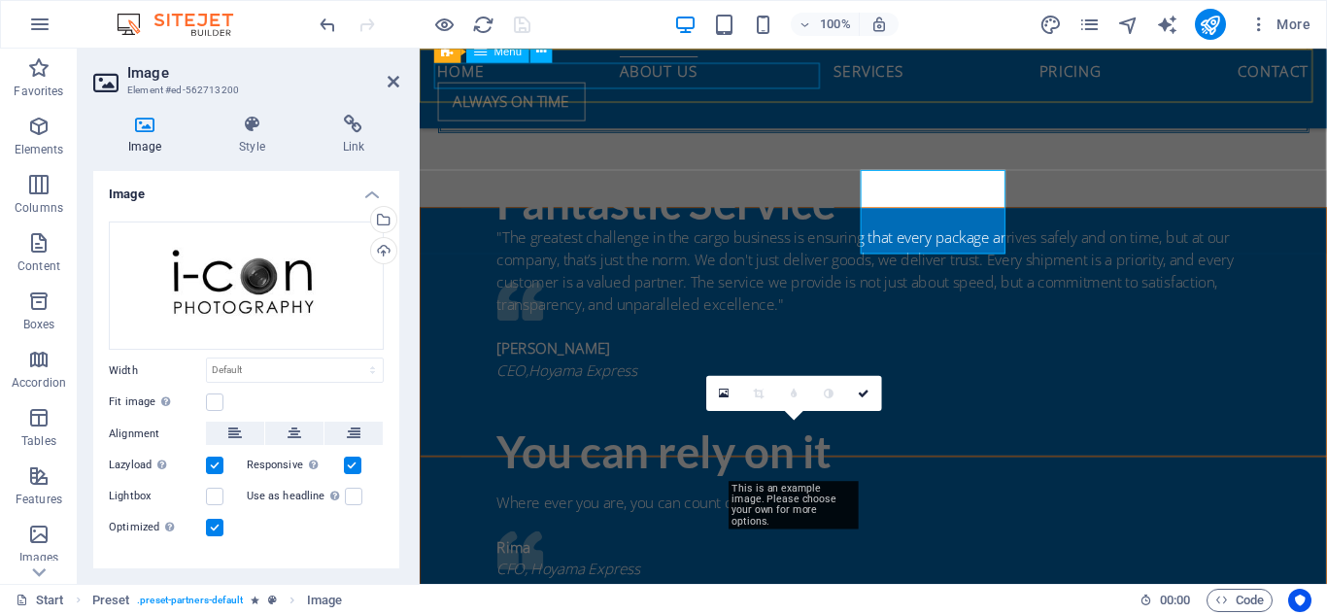
scroll to position [2110, 0]
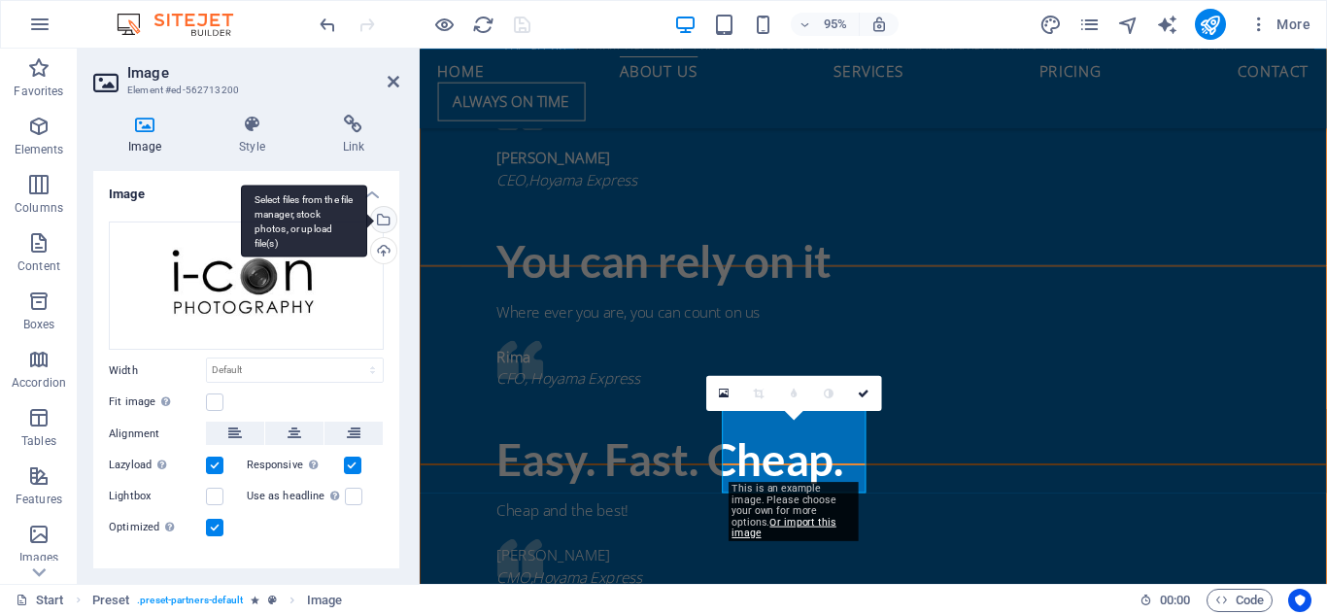
click at [378, 223] on div "Select files from the file manager, stock photos, or upload file(s)" at bounding box center [381, 221] width 29 height 29
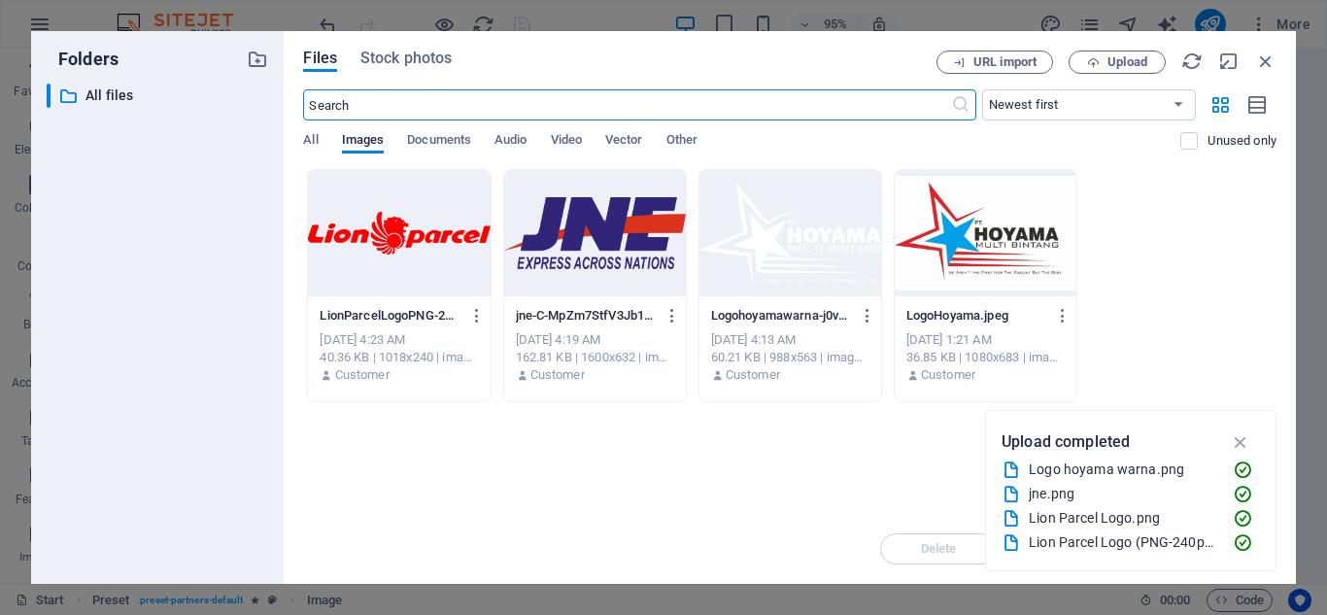
scroll to position [2712, 0]
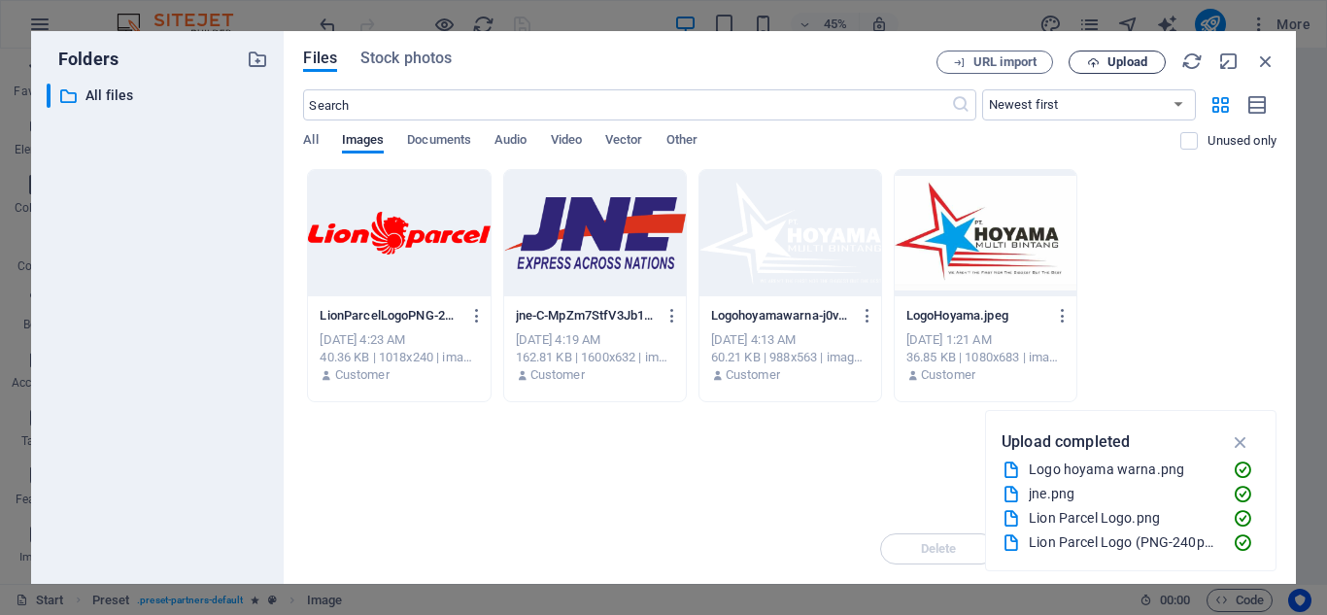
click at [1093, 63] on icon "button" at bounding box center [1093, 62] width 13 height 13
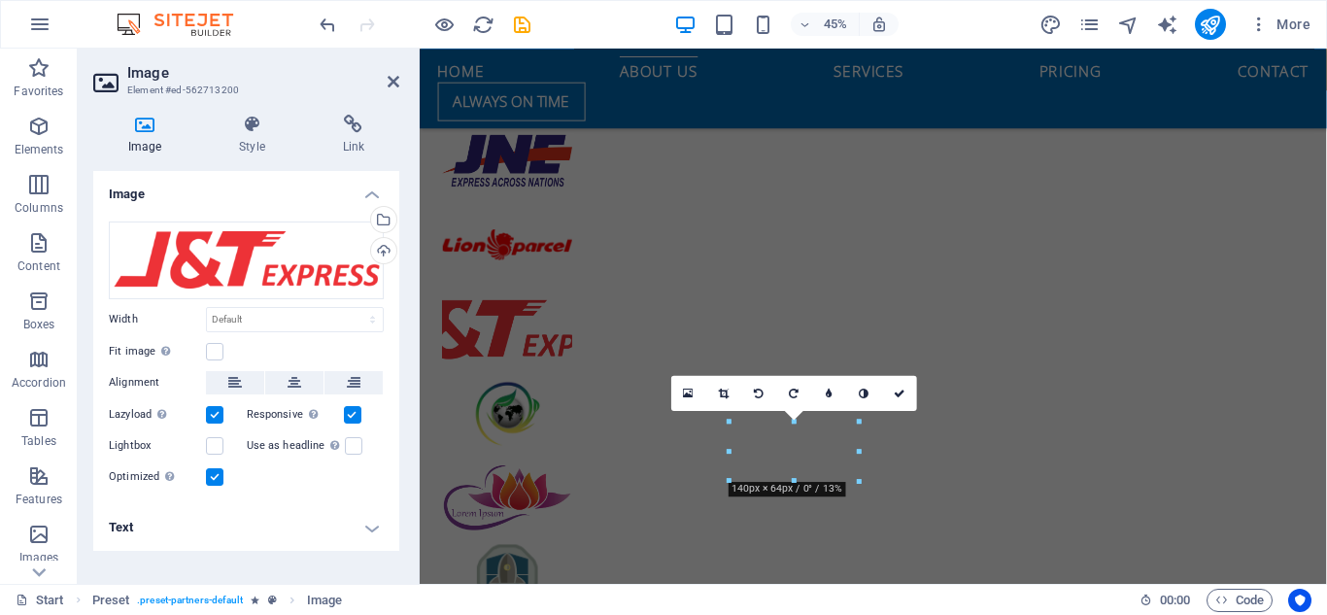
scroll to position [2110, 0]
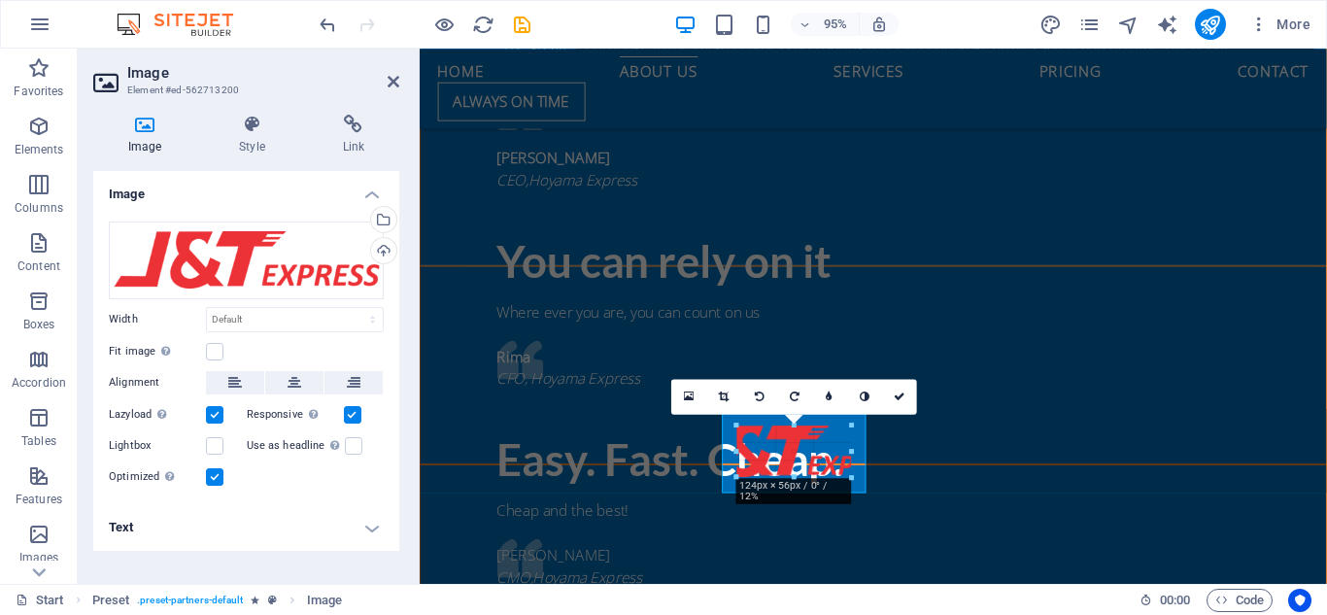
drag, startPoint x: 332, startPoint y: 449, endPoint x: 753, endPoint y: 469, distance: 421.2
type input "124"
select select "px"
click at [720, 401] on icon at bounding box center [724, 396] width 11 height 11
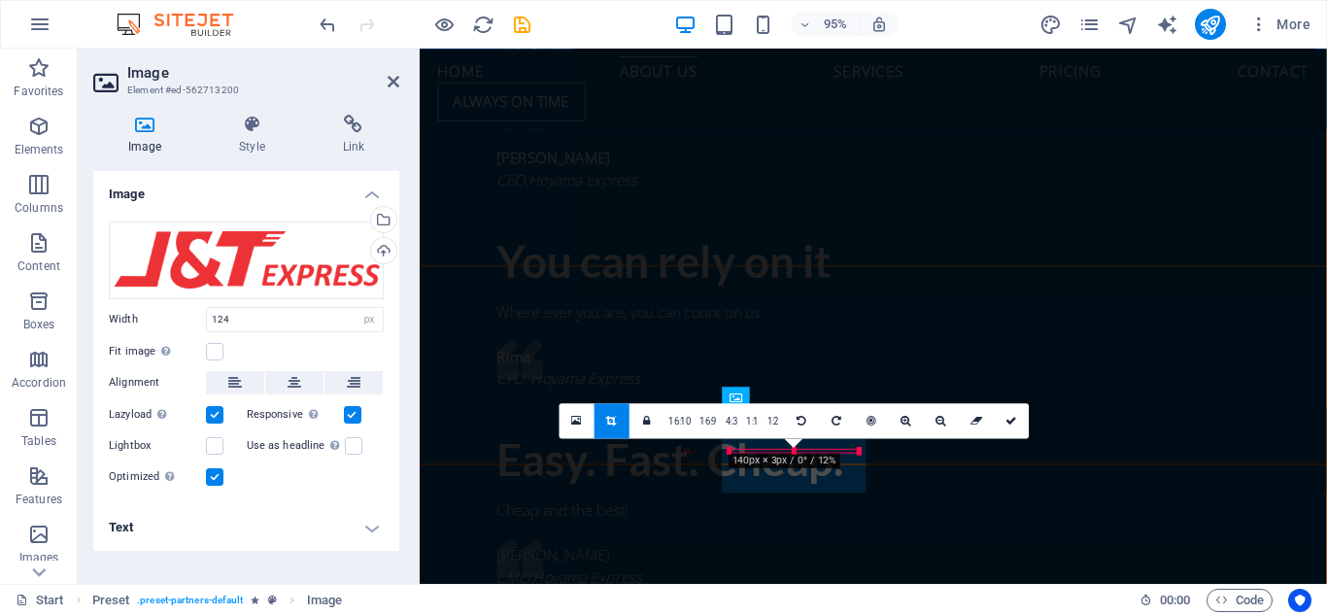
drag, startPoint x: 738, startPoint y: 452, endPoint x: 319, endPoint y: 426, distance: 419.6
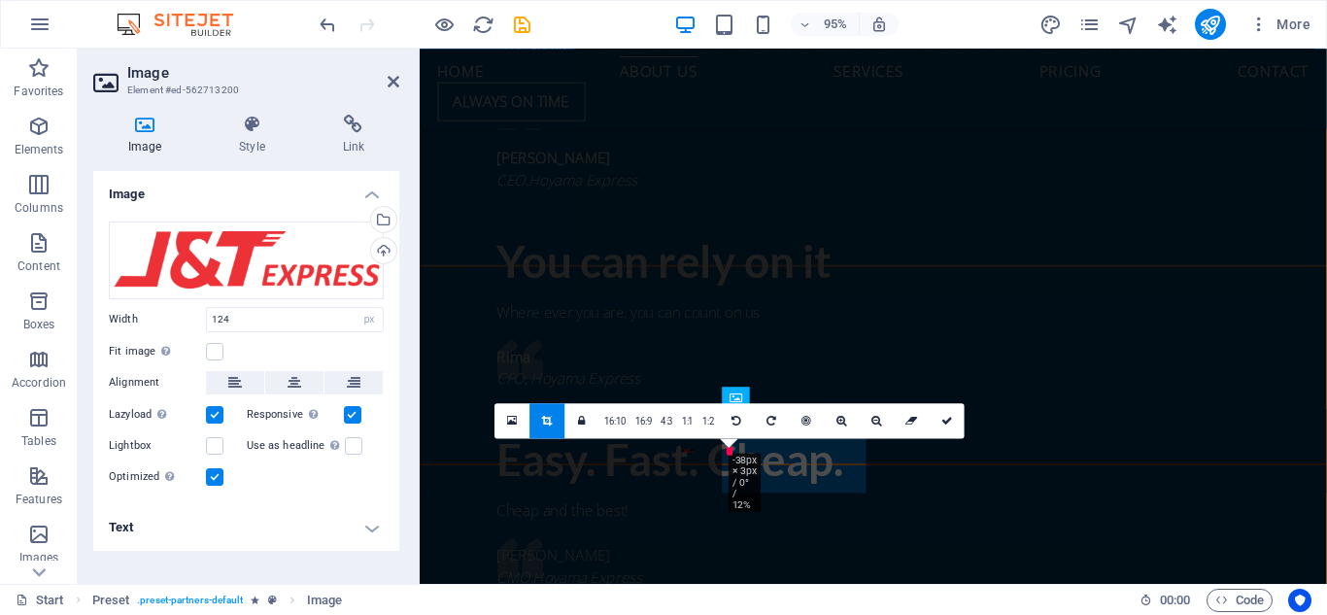
click at [548, 419] on icon at bounding box center [547, 420] width 11 height 11
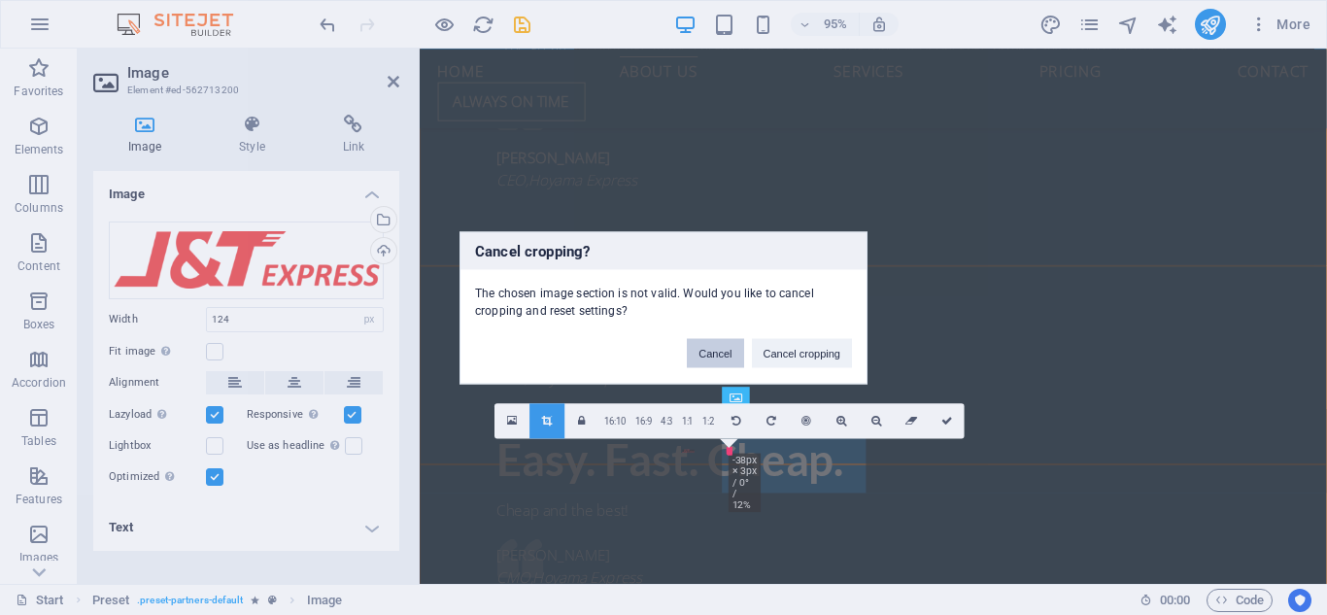
click at [726, 362] on button "Cancel" at bounding box center [715, 352] width 56 height 29
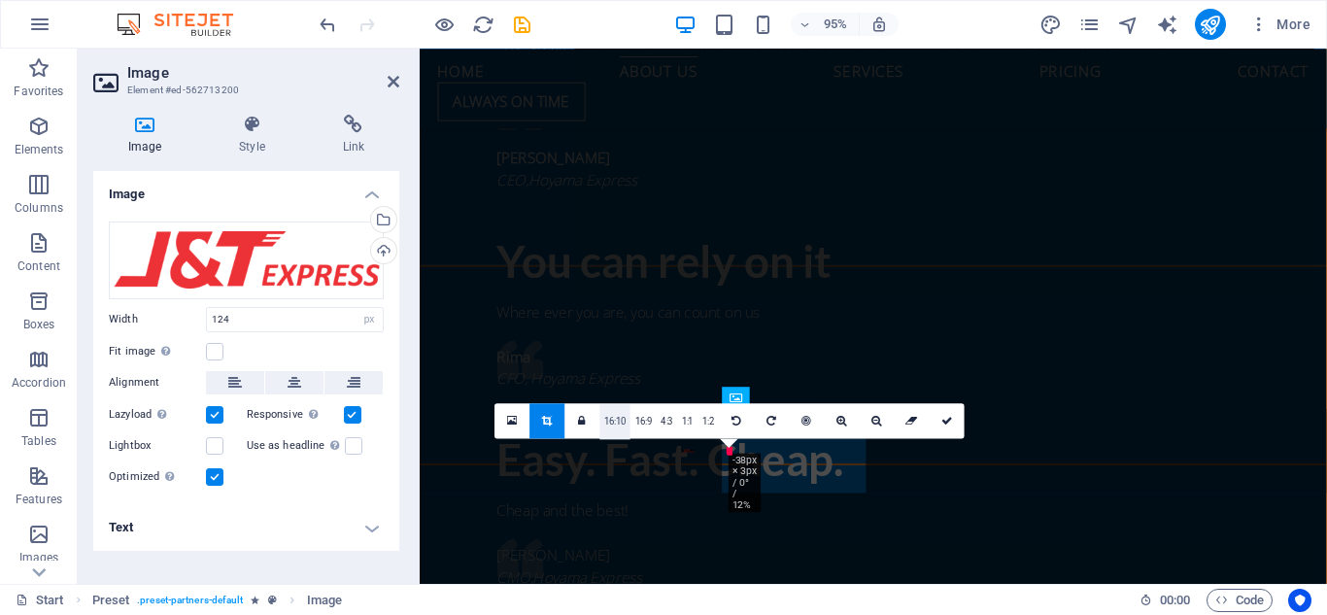
click at [626, 427] on link "16:10" at bounding box center [616, 421] width 31 height 35
click at [650, 423] on link "16:9" at bounding box center [644, 421] width 26 height 35
click at [547, 423] on icon at bounding box center [547, 420] width 11 height 11
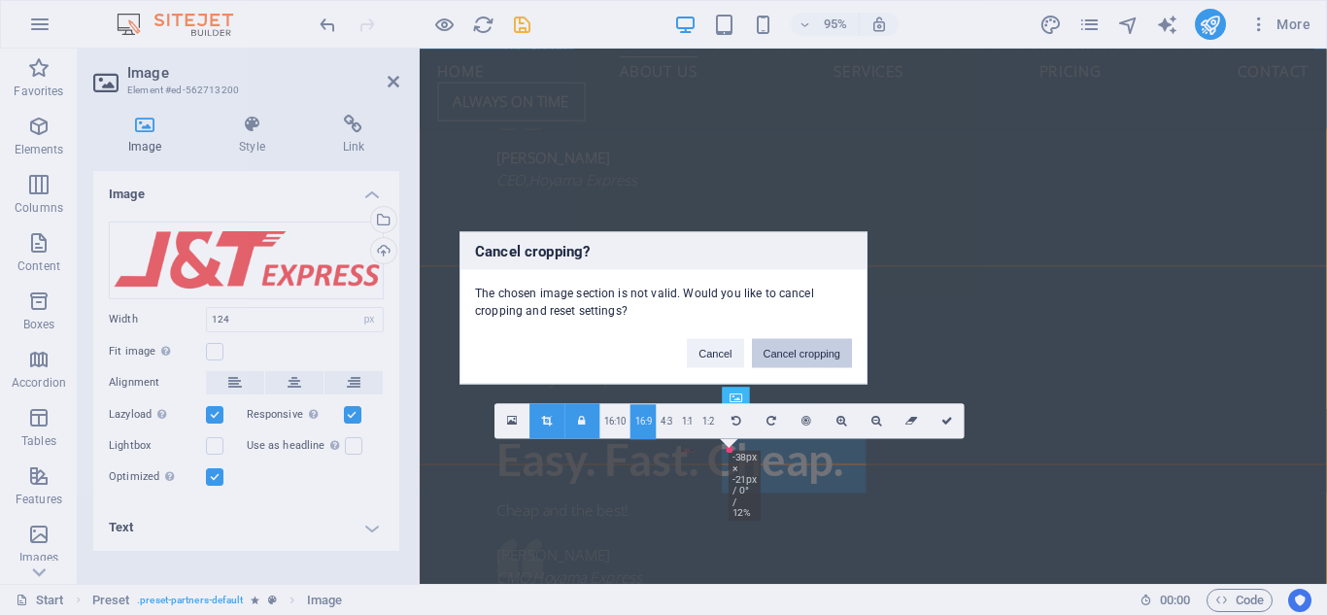
click at [781, 360] on button "Cancel cropping" at bounding box center [802, 352] width 101 height 29
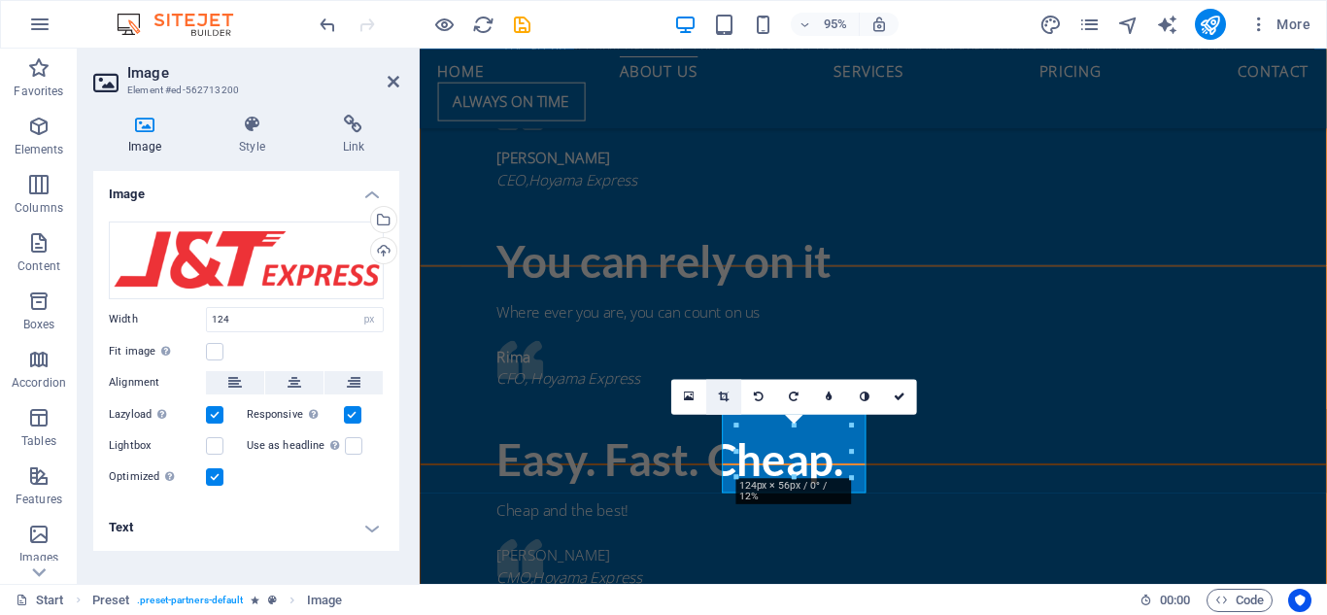
click at [716, 397] on link at bounding box center [723, 396] width 35 height 35
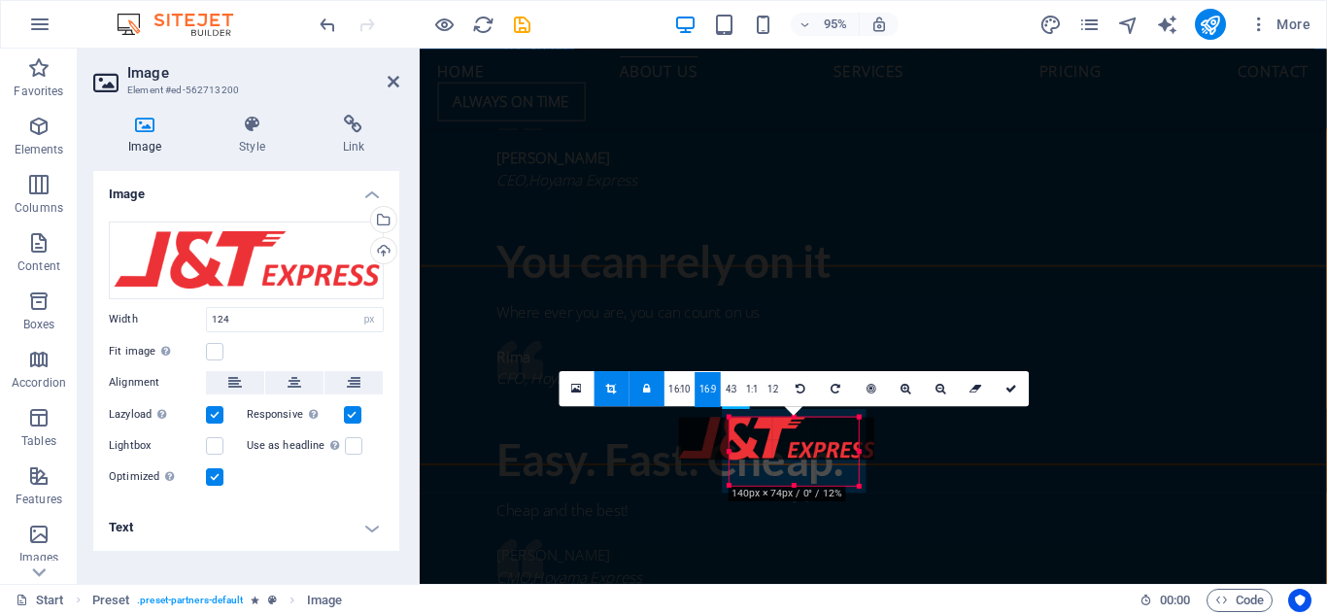
drag, startPoint x: 851, startPoint y: 456, endPoint x: 875, endPoint y: 455, distance: 23.3
click at [859, 455] on div "180 170 160 150 140 130 120 110 100 90 80 70 60 50 40 30 20 10 0 -10 -20 -30 -4…" at bounding box center [794, 451] width 129 height 68
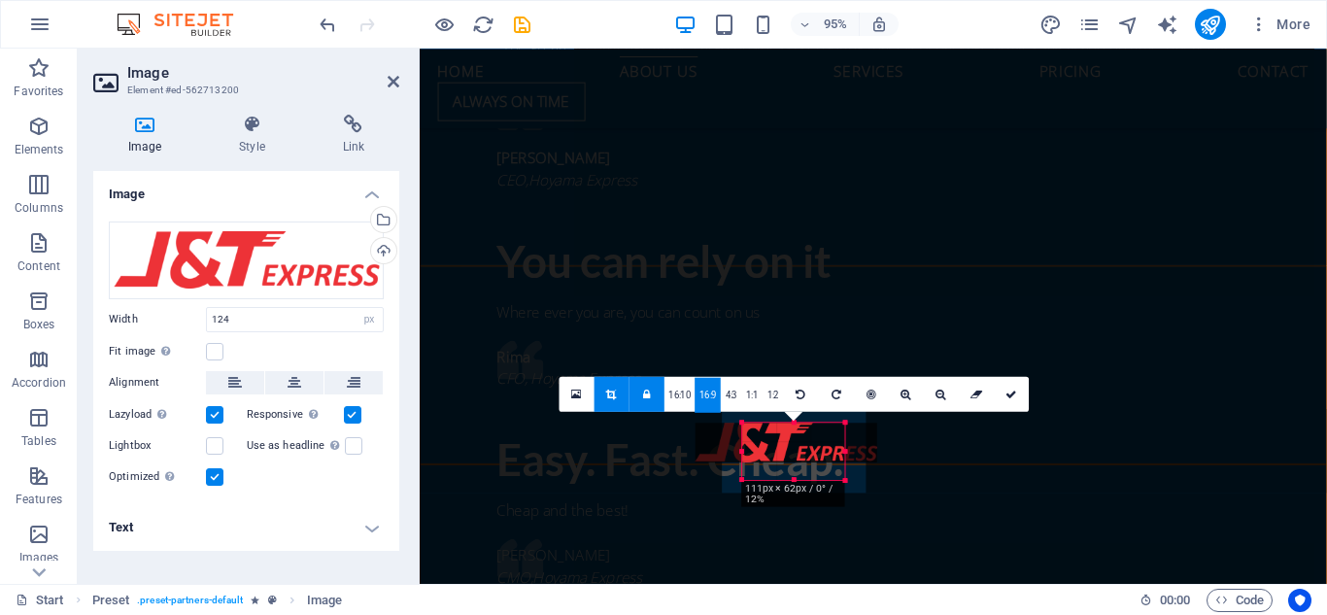
drag, startPoint x: 800, startPoint y: 440, endPoint x: 833, endPoint y: 437, distance: 33.2
click at [833, 437] on div "180 170 160 150 140 130 120 110 100 90 80 70 60 50 40 30 20 10 0 -10 -20 -30 -4…" at bounding box center [794, 450] width 102 height 57
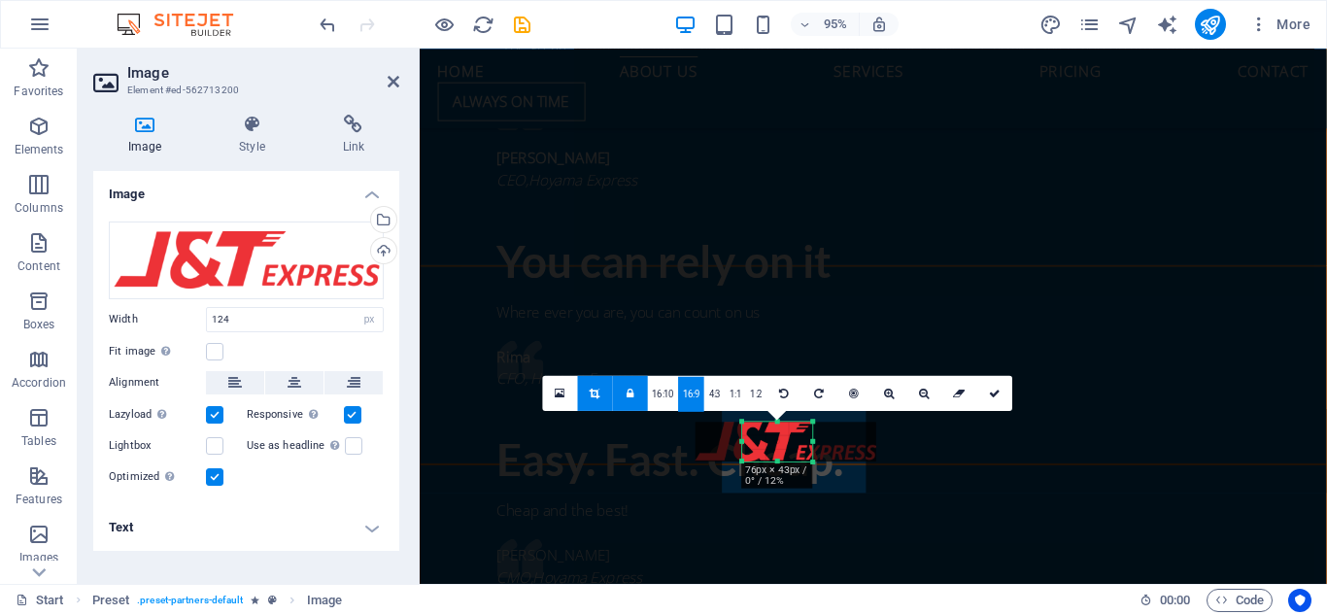
click at [738, 446] on div at bounding box center [787, 442] width 182 height 40
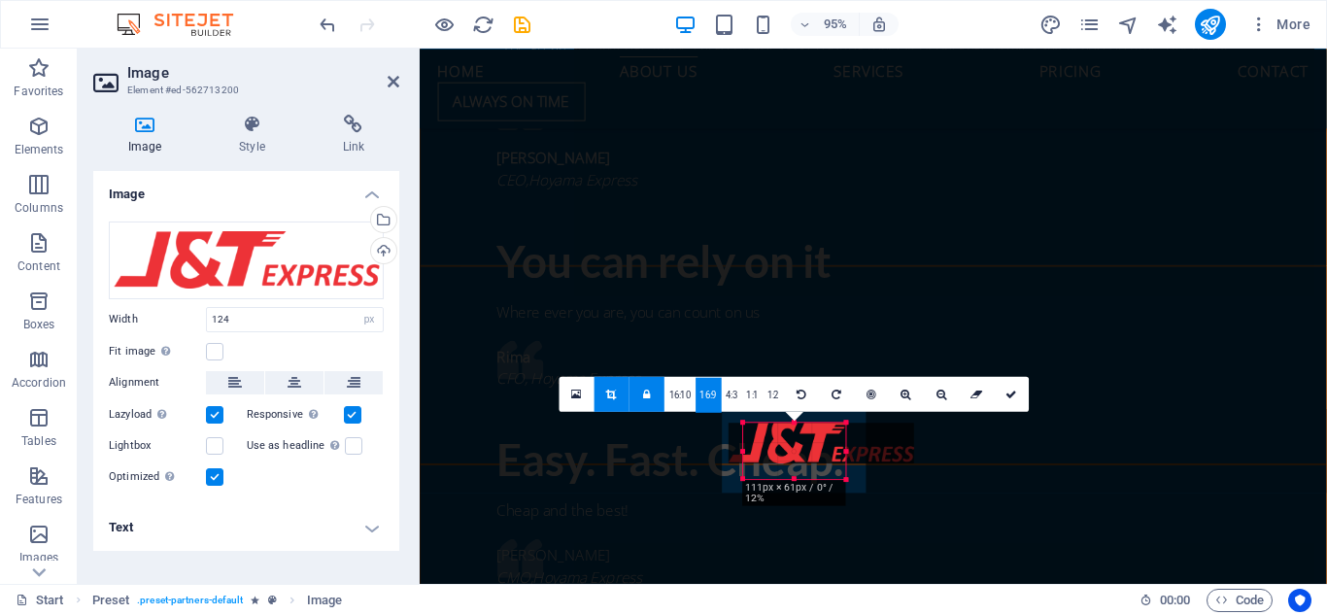
drag, startPoint x: 744, startPoint y: 439, endPoint x: 710, endPoint y: 436, distance: 34.1
click at [743, 436] on div "180 170 160 150 140 130 120 110 100 90 80 70 60 50 40 30 20 10 0 -10 -20 -30 -4…" at bounding box center [794, 451] width 102 height 56
drag, startPoint x: 815, startPoint y: 444, endPoint x: 854, endPoint y: 445, distance: 38.9
click at [850, 445] on div "180 170 160 150 140 130 120 110 100 90 80 70 60 50 40 30 20 10 0 -10 -20 -30 -4…" at bounding box center [794, 451] width 111 height 56
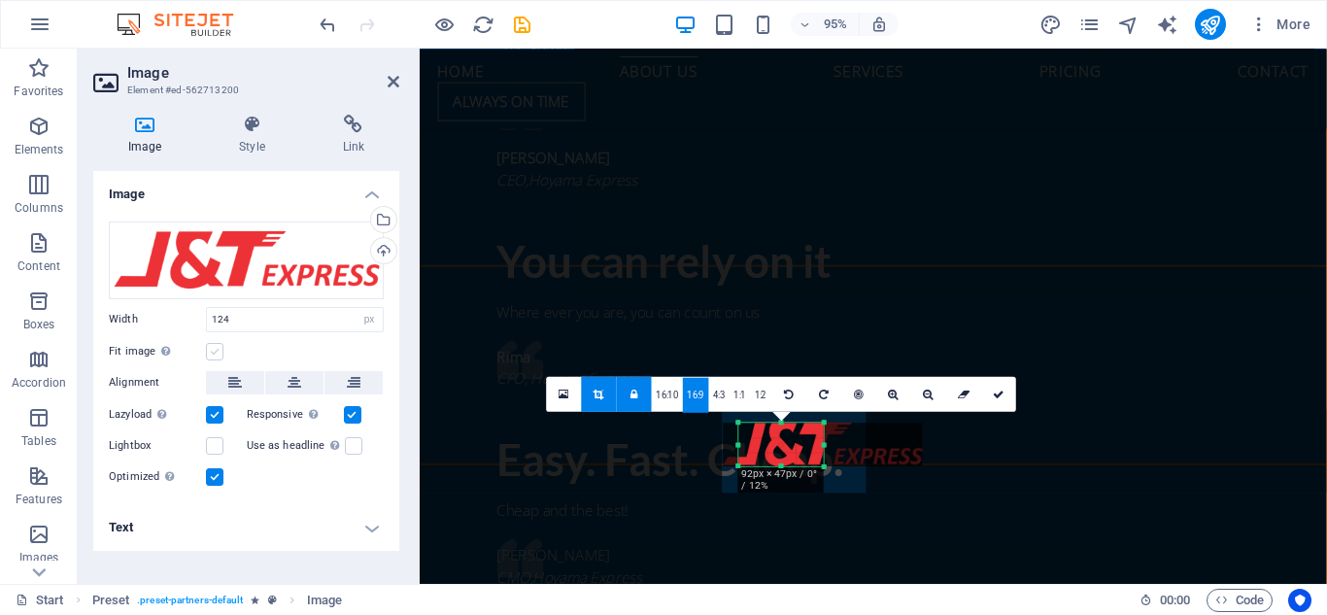
click at [207, 351] on label at bounding box center [214, 351] width 17 height 17
click at [0, 0] on input "Fit image Automatically fit image to a fixed width and height" at bounding box center [0, 0] width 0 height 0
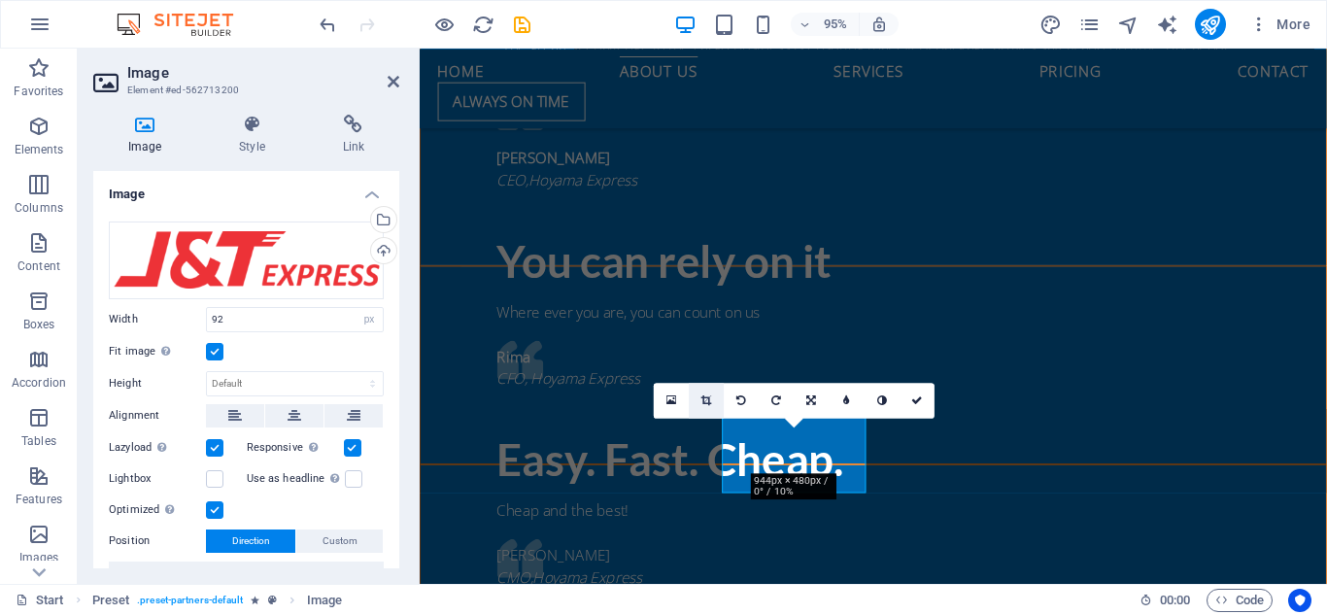
click at [712, 401] on link at bounding box center [706, 400] width 35 height 35
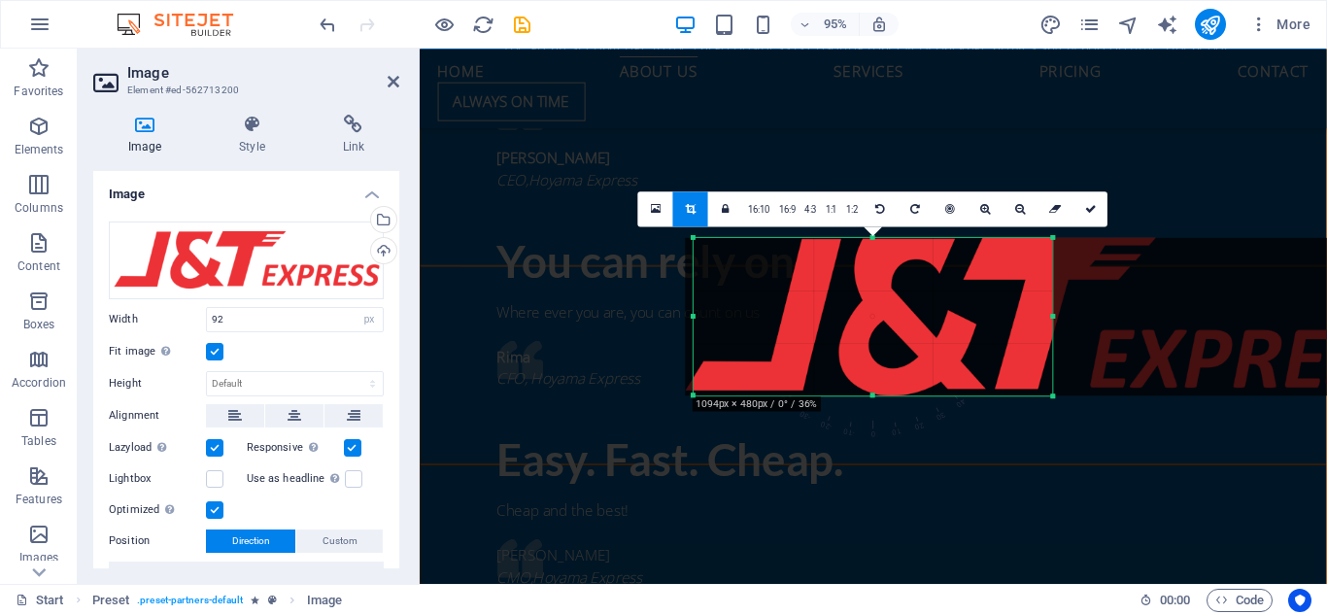
drag, startPoint x: 716, startPoint y: 322, endPoint x: 664, endPoint y: 319, distance: 52.6
click at [664, 319] on div "H2 Banner Banner Container Menu Menu Bar Separator Banner Info Bar Container Ba…" at bounding box center [874, 316] width 908 height 535
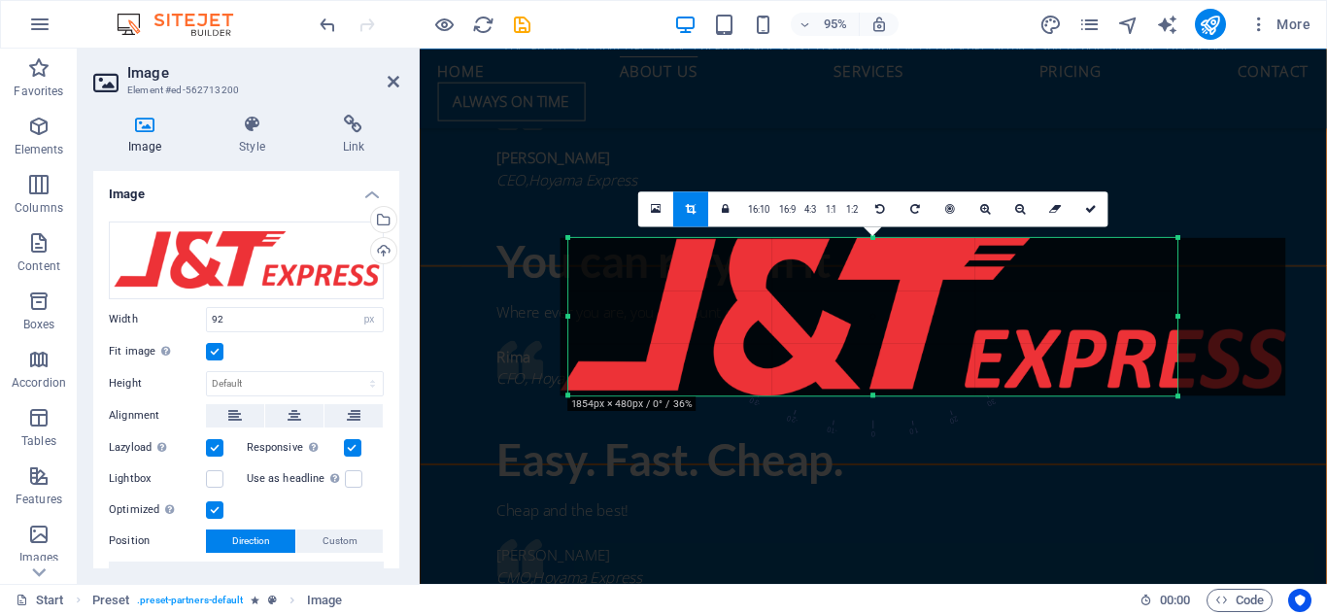
drag, startPoint x: 1103, startPoint y: 323, endPoint x: 1317, endPoint y: 332, distance: 214.0
click at [1317, 332] on div "H2 Banner Banner Container Menu Menu Bar Separator Banner Info Bar Container Ba…" at bounding box center [874, 316] width 908 height 535
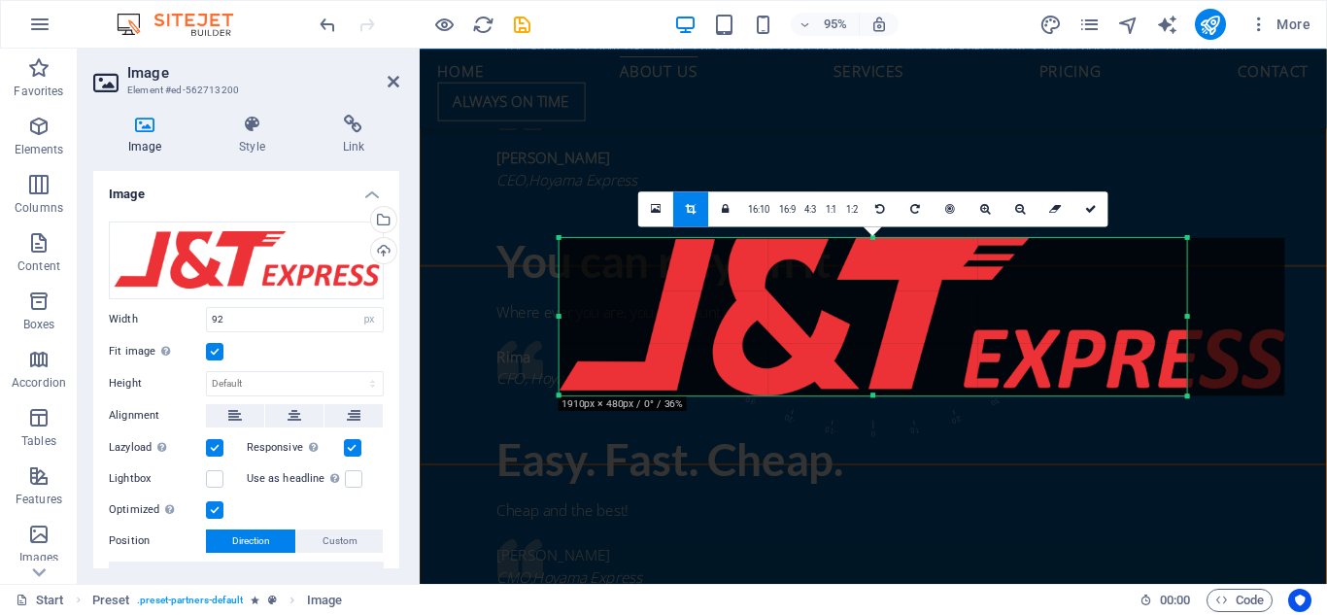
drag, startPoint x: 566, startPoint y: 316, endPoint x: 547, endPoint y: 323, distance: 20.6
click at [560, 323] on div "180 170 160 150 140 130 120 110 100 90 80 70 60 50 40 30 20 10 0 -10 -20 -30 -4…" at bounding box center [874, 315] width 629 height 157
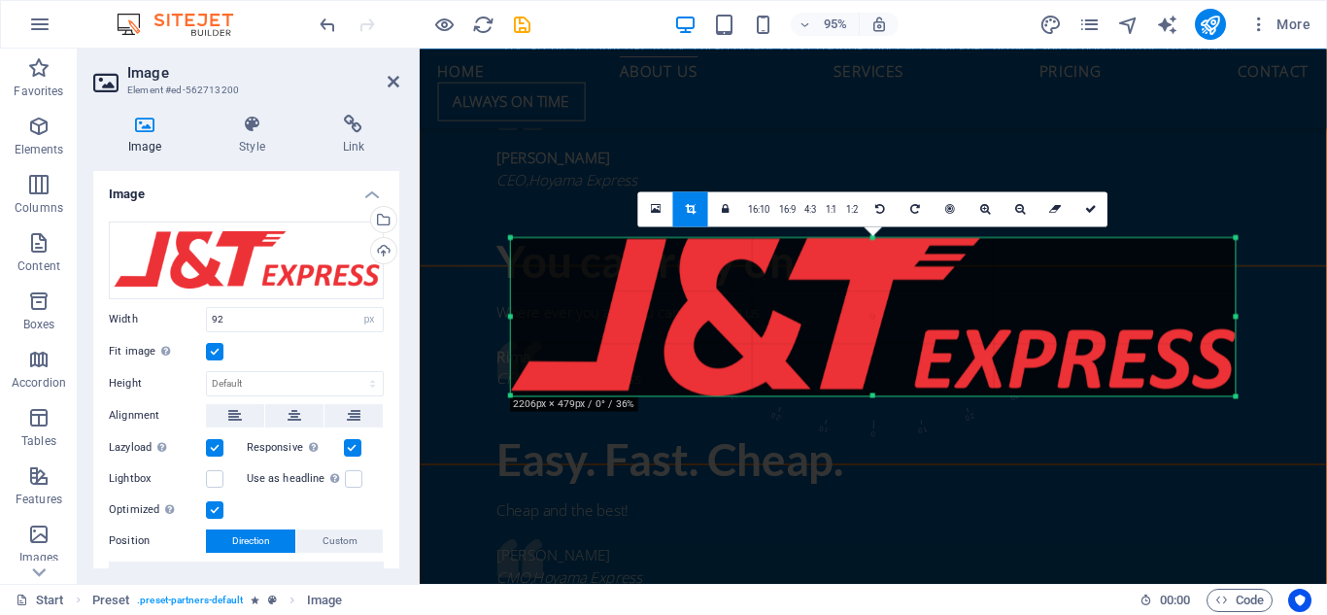
drag, startPoint x: 1187, startPoint y: 314, endPoint x: 1289, endPoint y: 328, distance: 103.1
click at [1289, 328] on div "H2 Banner Banner Container Menu Menu Bar Separator Banner Info Bar Container Ba…" at bounding box center [874, 316] width 908 height 535
click at [1097, 208] on link at bounding box center [1091, 208] width 35 height 35
type input "785"
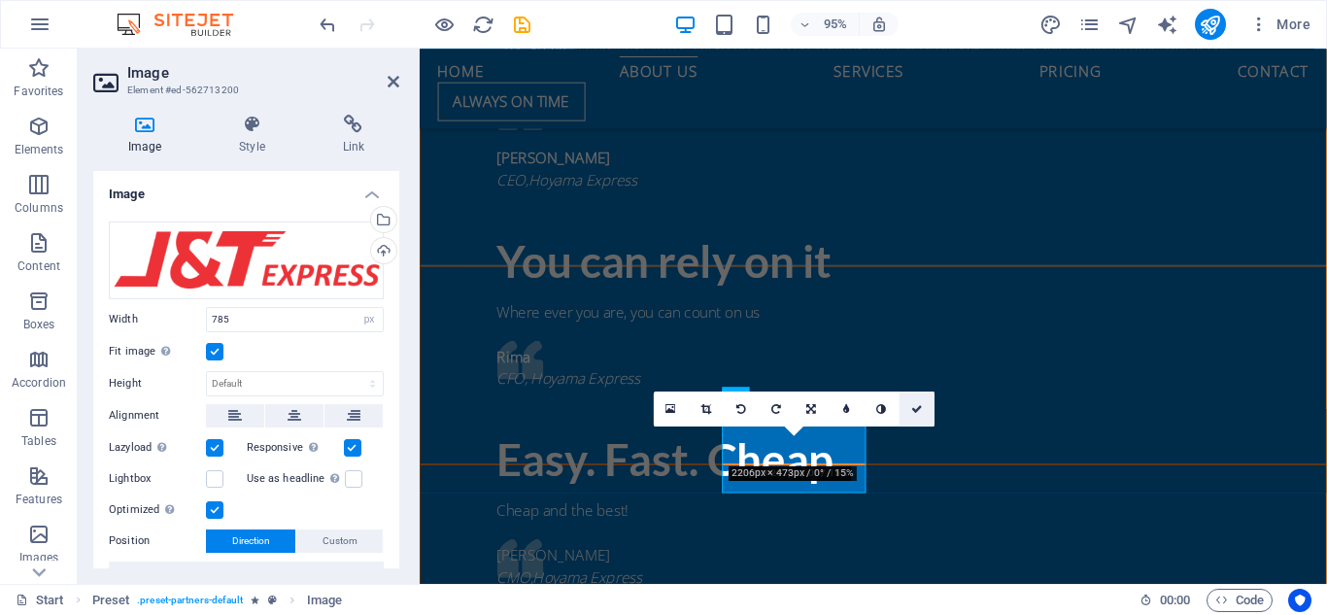
click at [915, 412] on icon at bounding box center [917, 407] width 12 height 11
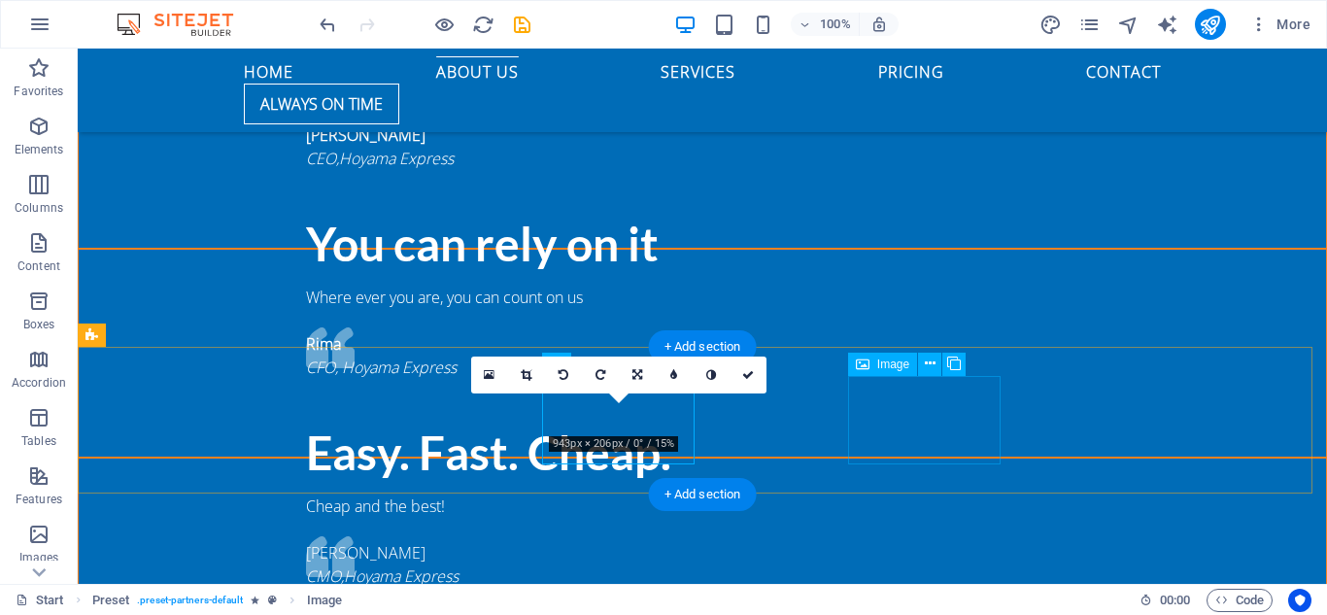
scroll to position [1909, 0]
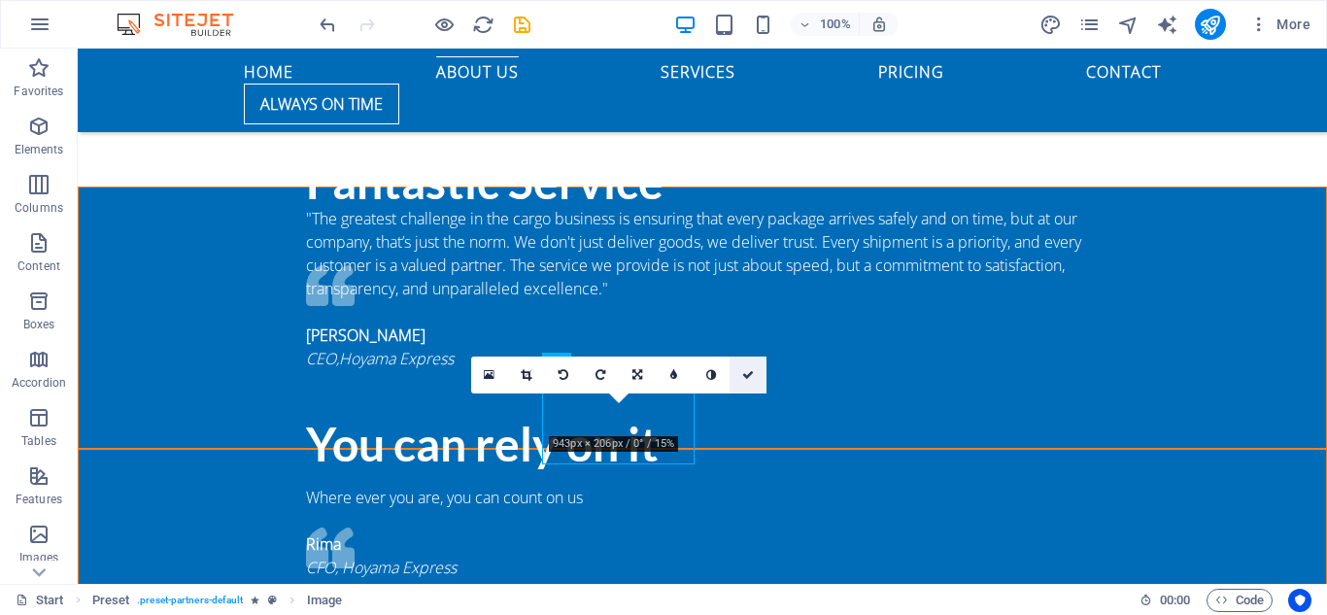
click at [743, 373] on icon at bounding box center [748, 375] width 12 height 12
click at [751, 378] on icon at bounding box center [748, 375] width 12 height 12
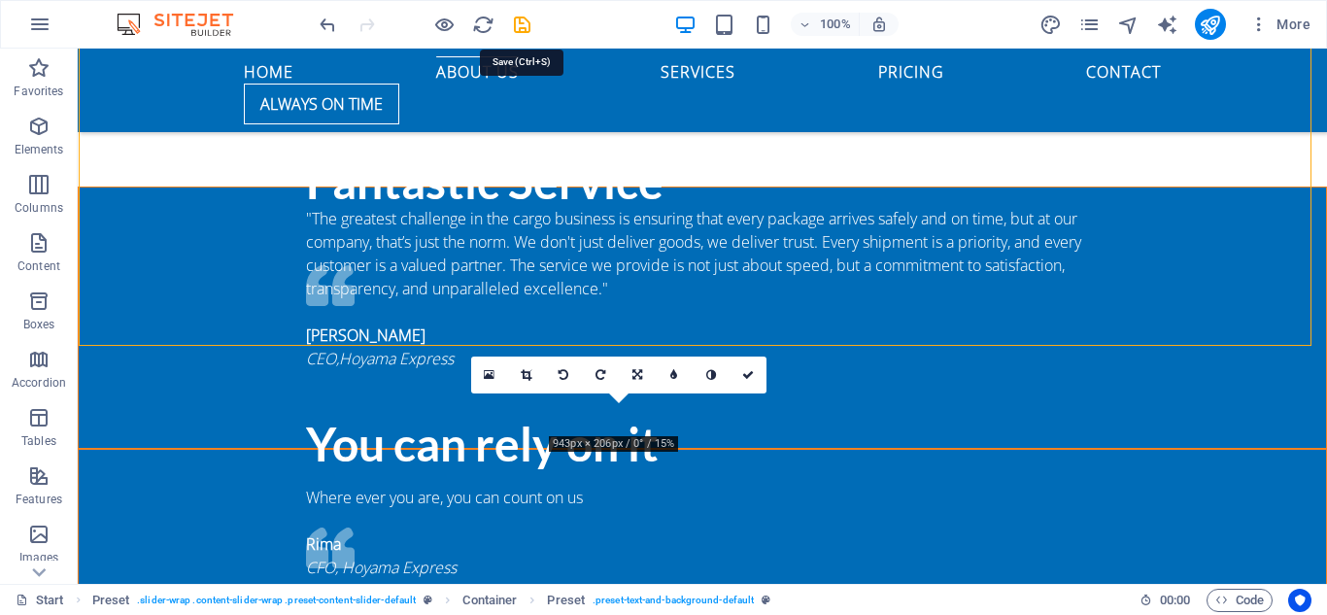
click at [517, 23] on icon "save" at bounding box center [522, 25] width 22 height 22
checkbox input "false"
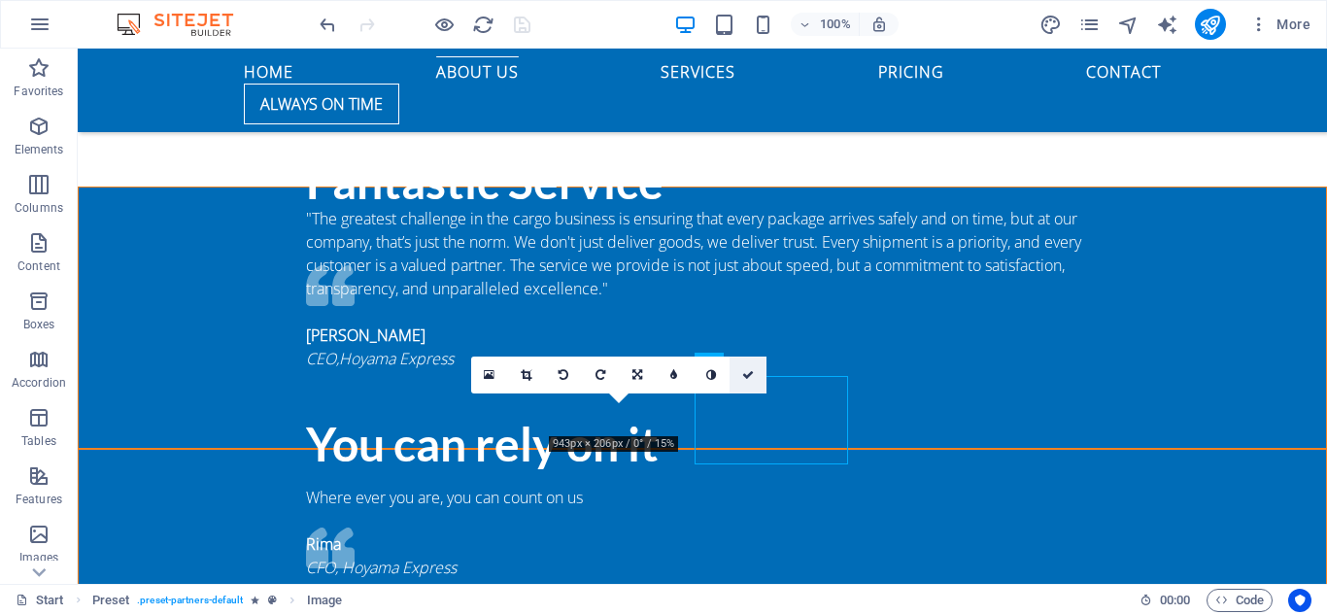
click at [747, 375] on icon at bounding box center [748, 375] width 12 height 12
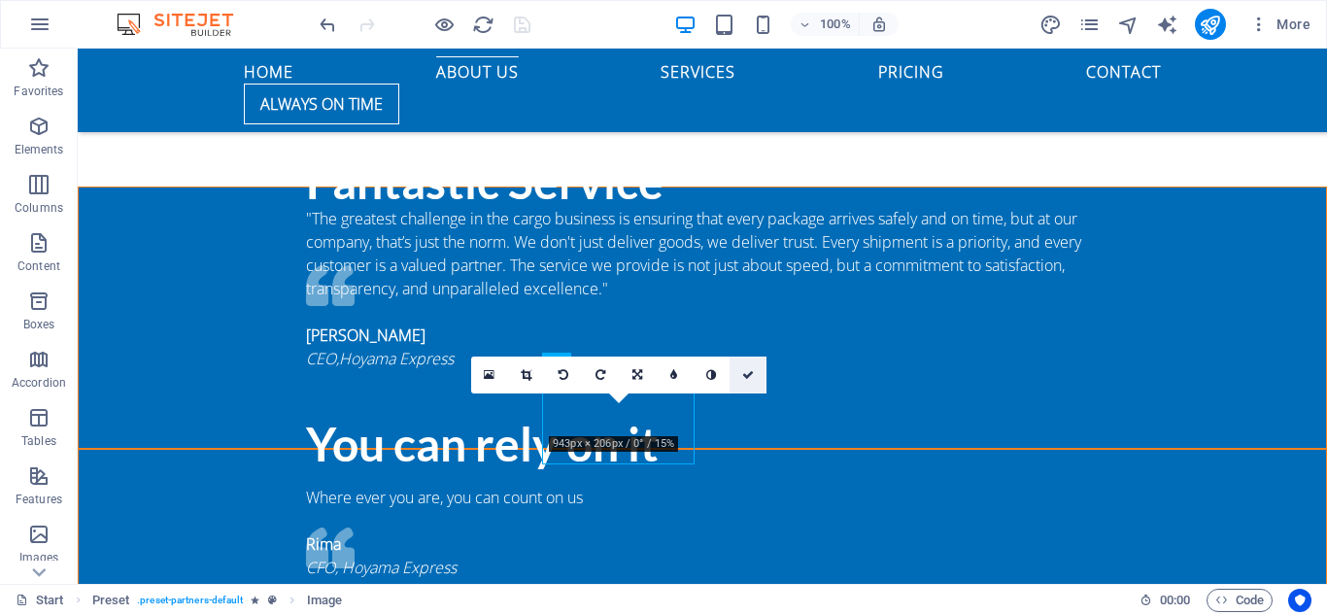
click at [754, 377] on icon at bounding box center [748, 375] width 12 height 12
click at [489, 375] on icon at bounding box center [489, 375] width 11 height 14
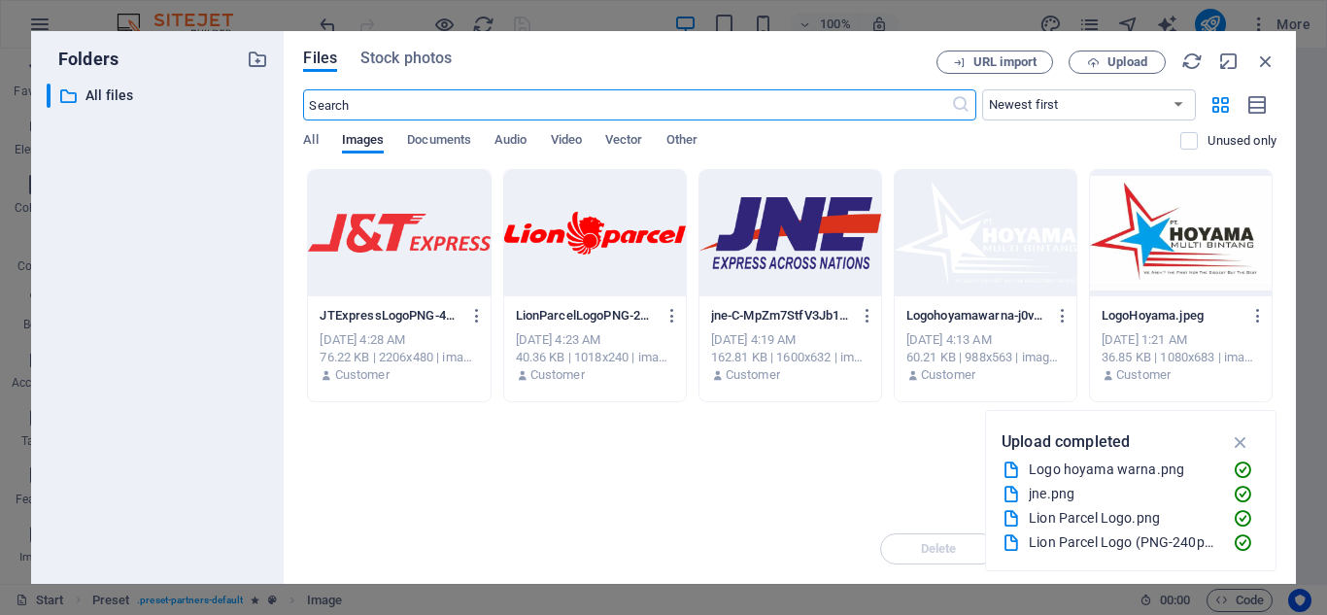
scroll to position [2192, 0]
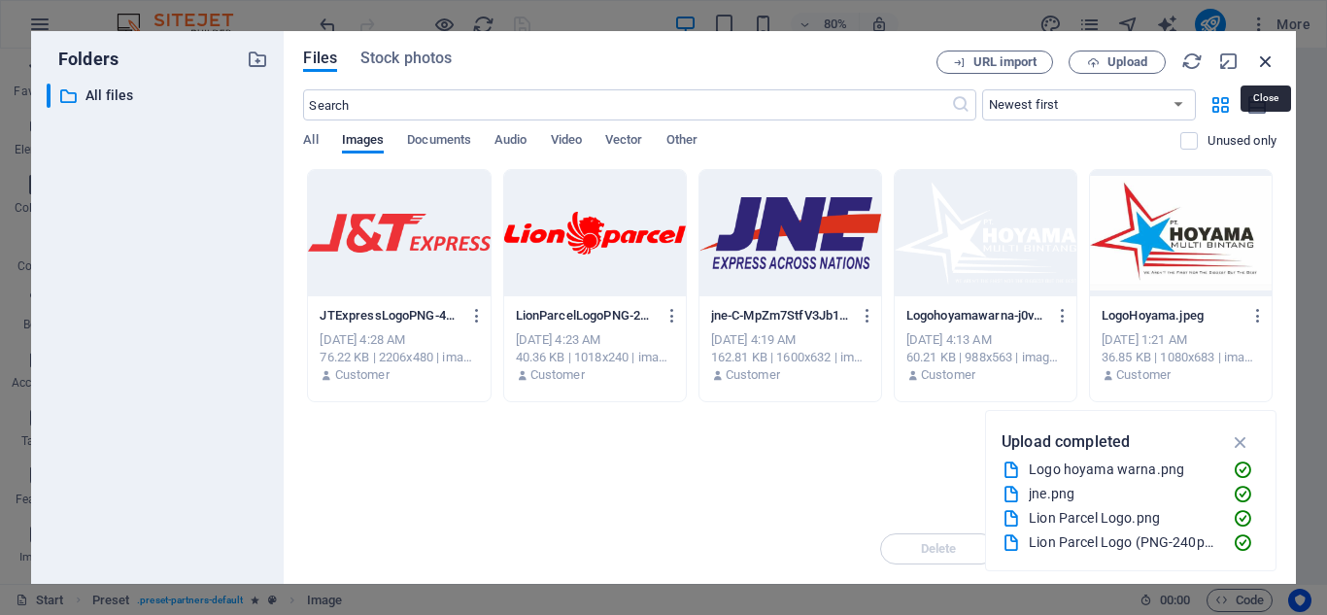
click at [1270, 59] on icon "button" at bounding box center [1265, 61] width 21 height 21
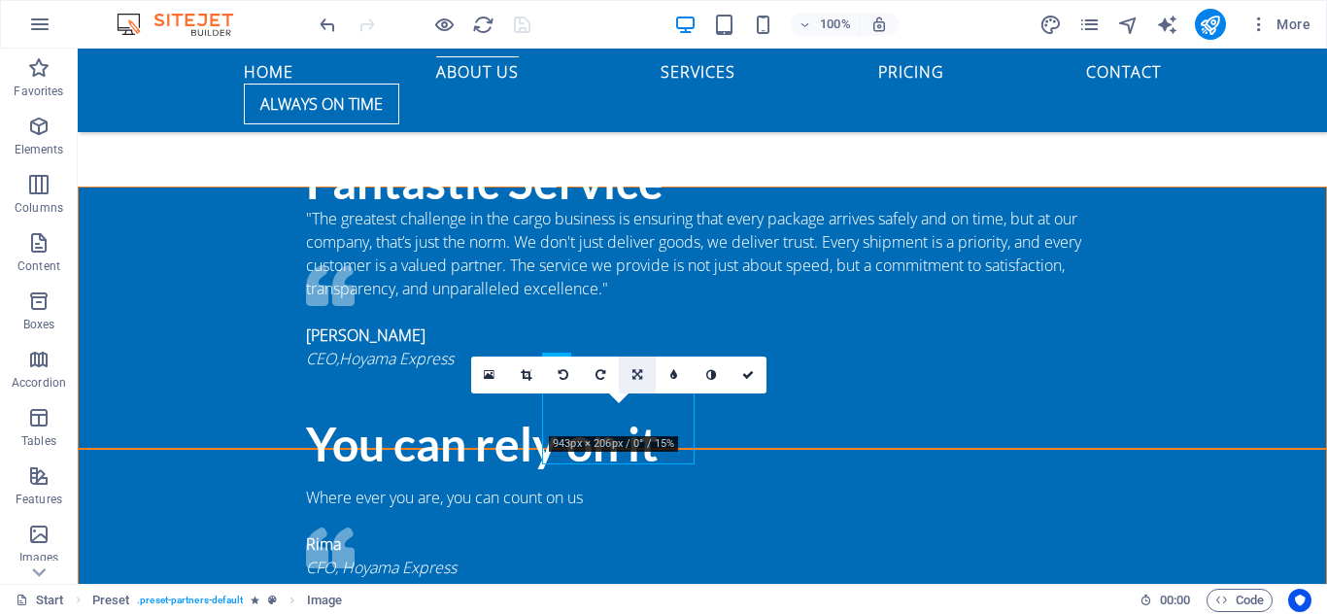
click at [642, 378] on icon at bounding box center [638, 375] width 10 height 12
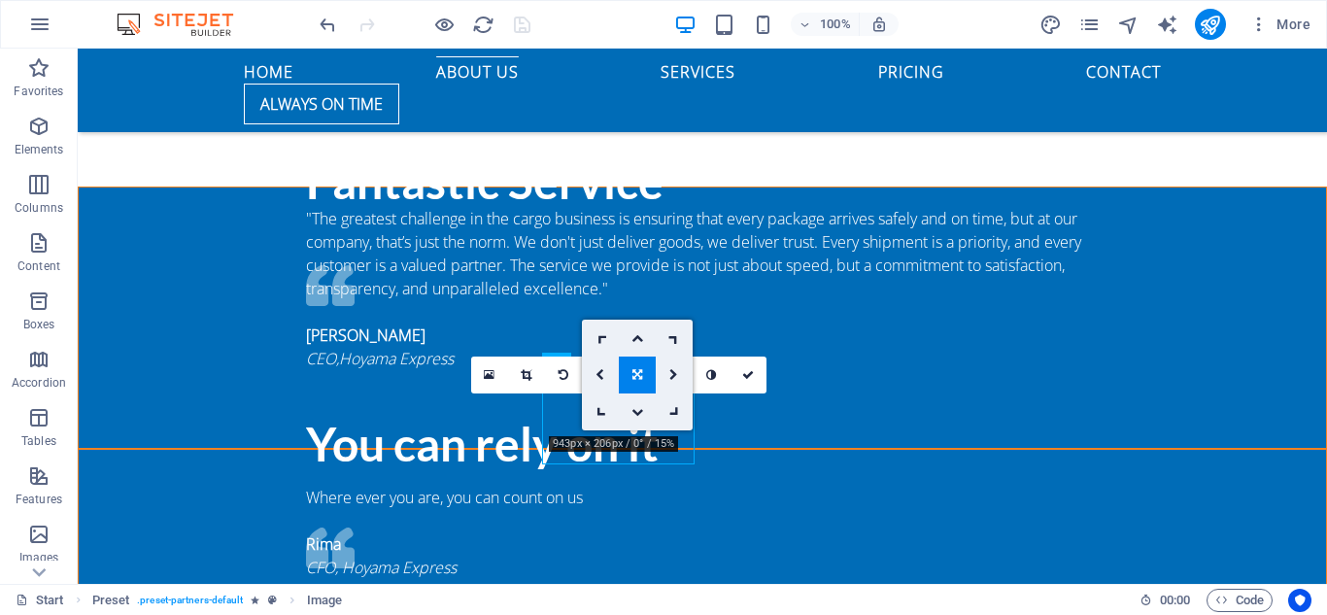
click at [634, 374] on icon at bounding box center [638, 375] width 10 height 12
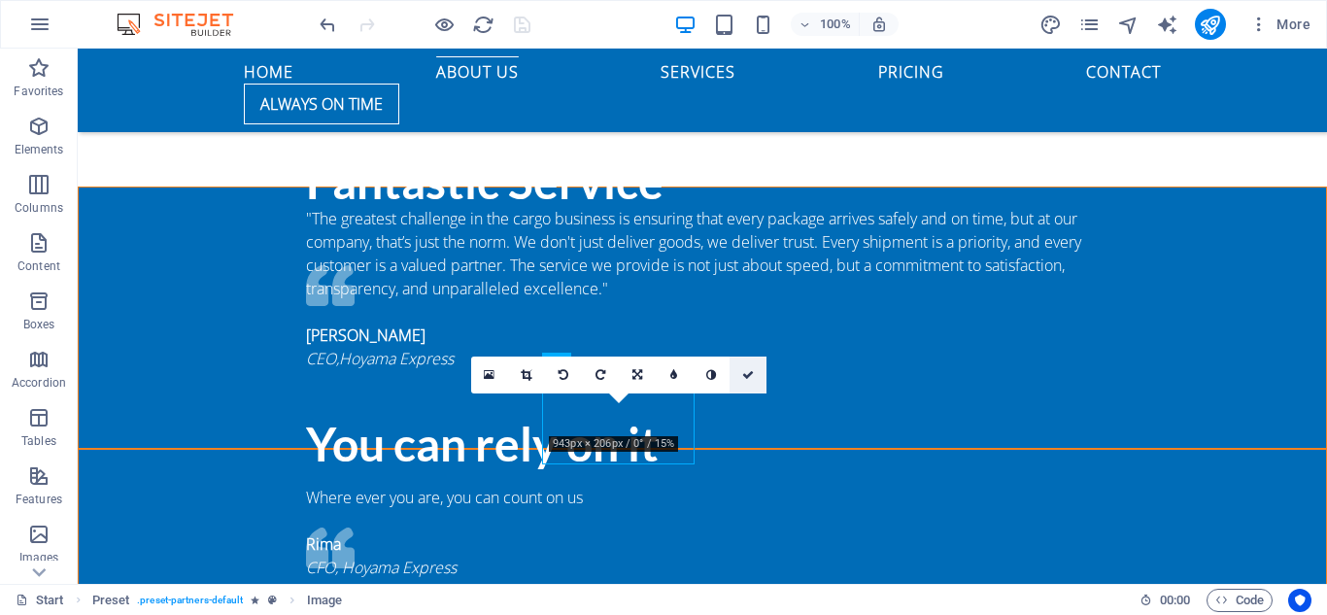
click at [745, 376] on icon at bounding box center [748, 375] width 12 height 12
click at [497, 379] on link at bounding box center [489, 375] width 37 height 37
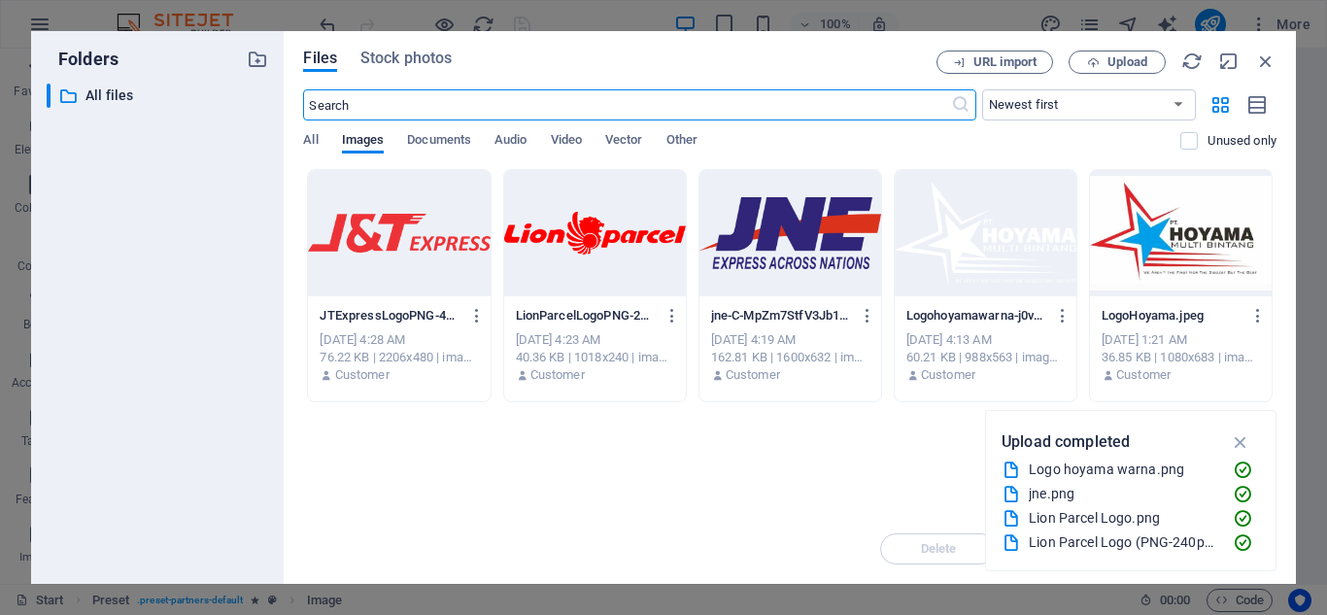
scroll to position [2192, 0]
click at [405, 269] on div at bounding box center [399, 233] width 182 height 126
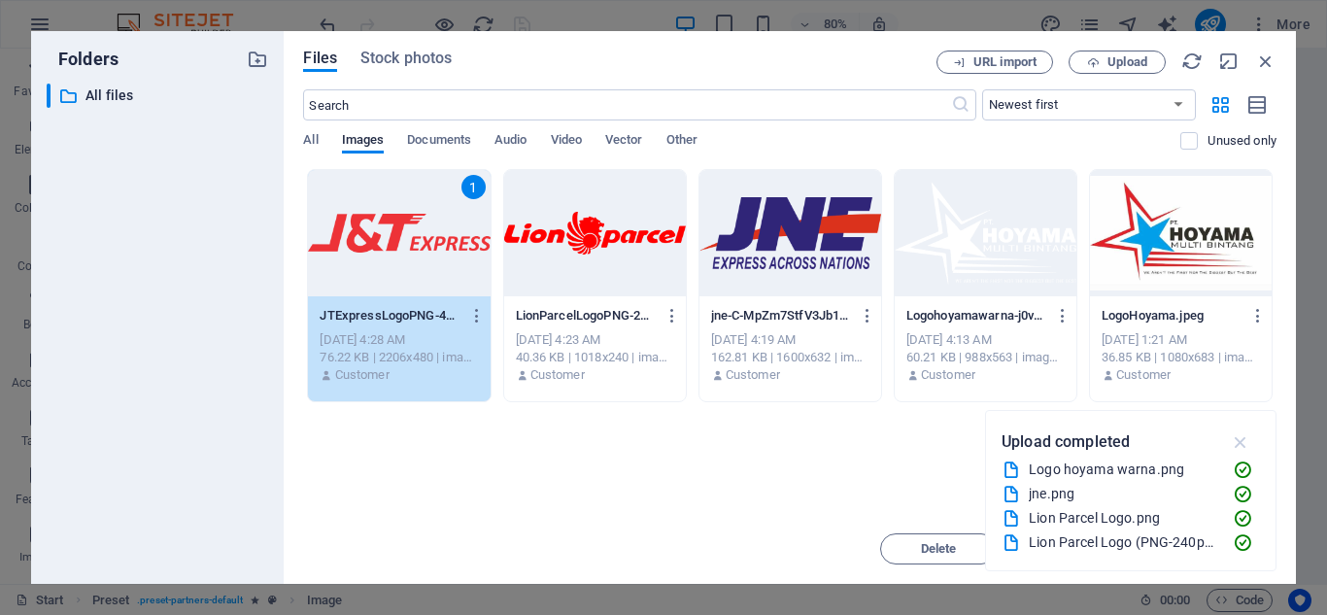
click at [1237, 441] on icon "button" at bounding box center [1241, 441] width 22 height 21
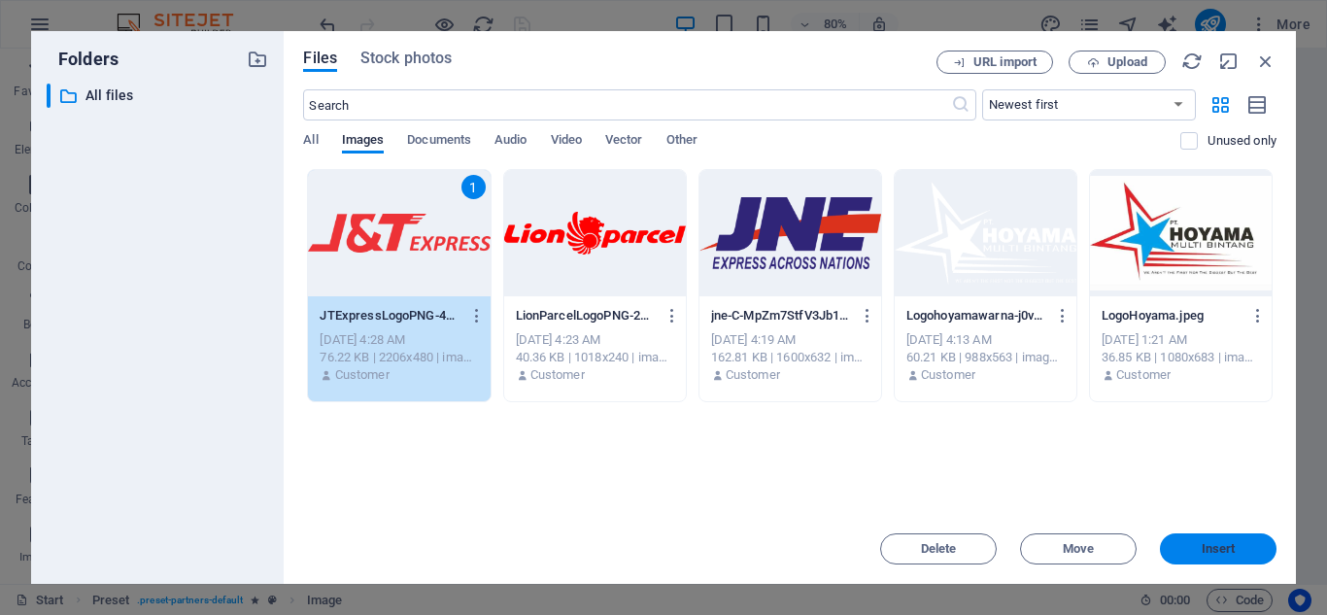
click at [1190, 553] on span "Insert" at bounding box center [1218, 549] width 101 height 12
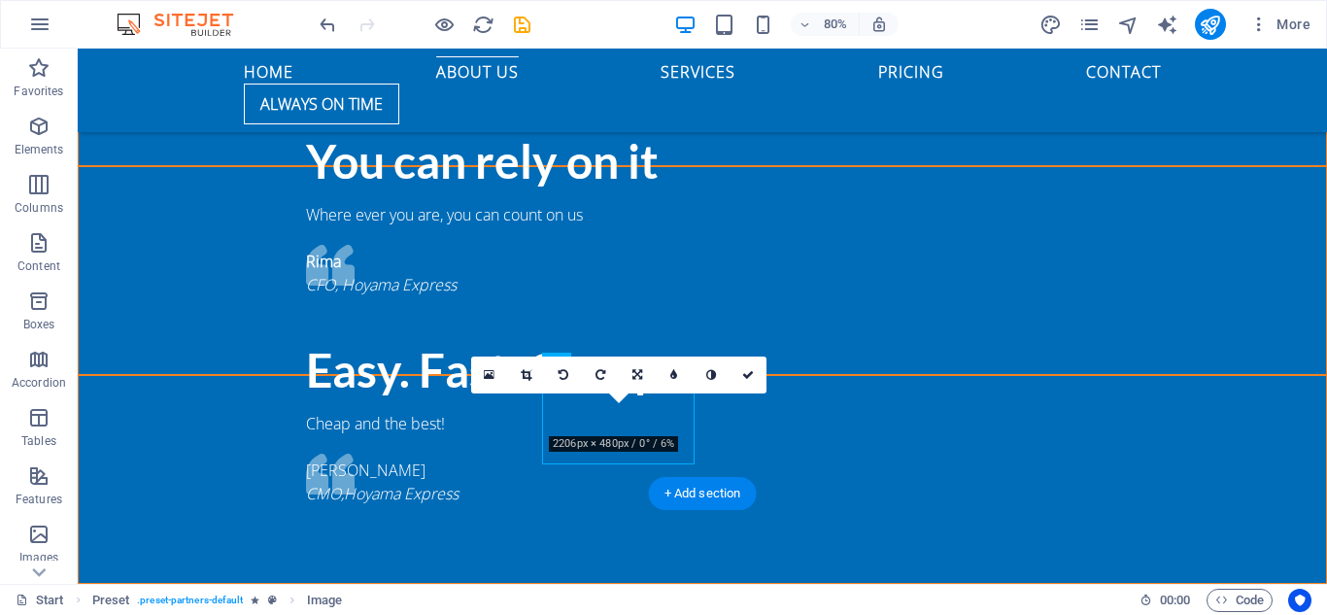
scroll to position [1909, 0]
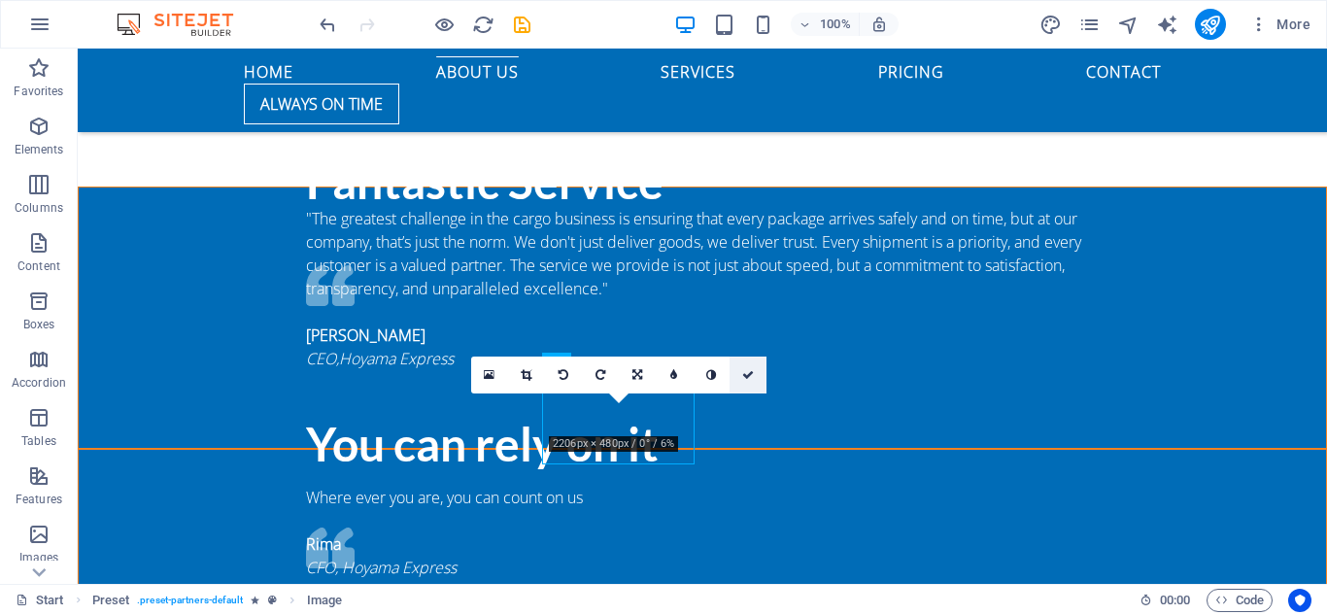
click at [747, 375] on icon at bounding box center [748, 375] width 12 height 12
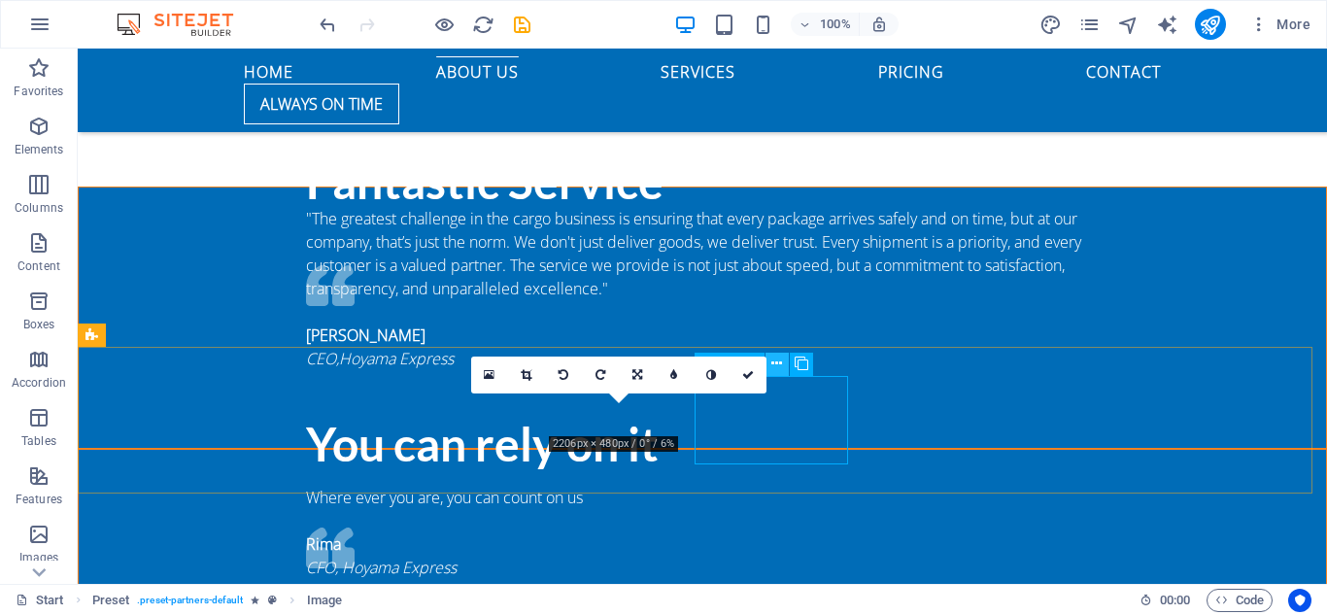
click at [774, 364] on icon at bounding box center [777, 364] width 11 height 20
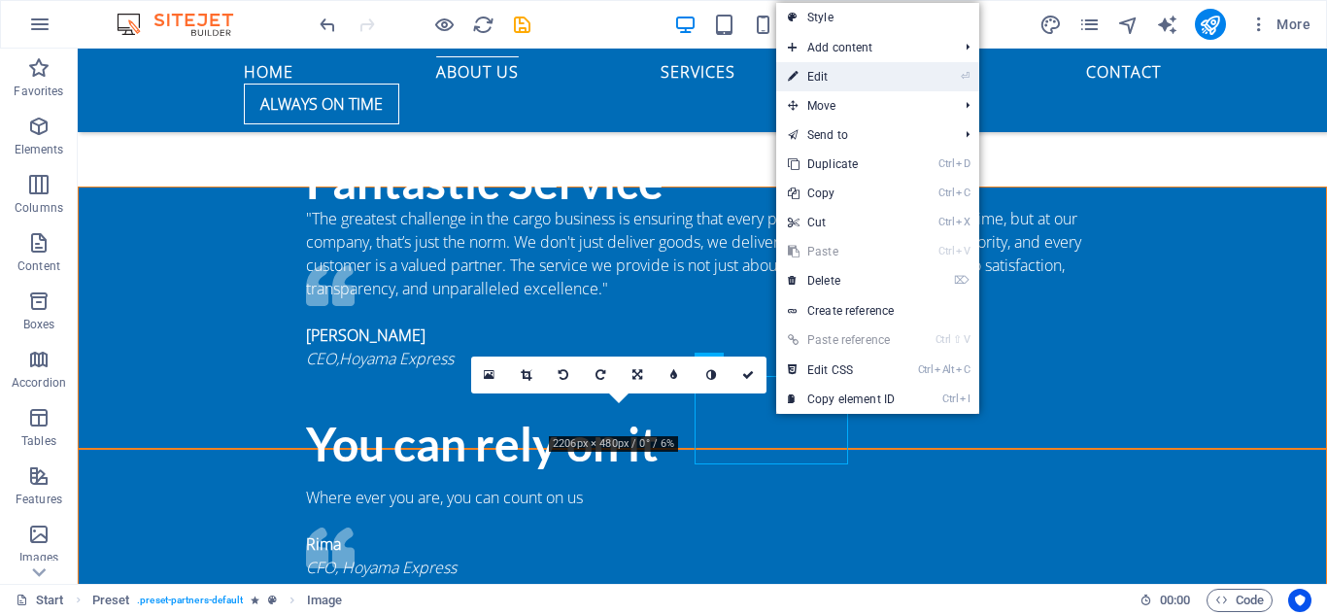
drag, startPoint x: 818, startPoint y: 84, endPoint x: 399, endPoint y: 109, distance: 419.6
click at [818, 84] on link "⏎ Edit" at bounding box center [841, 76] width 130 height 29
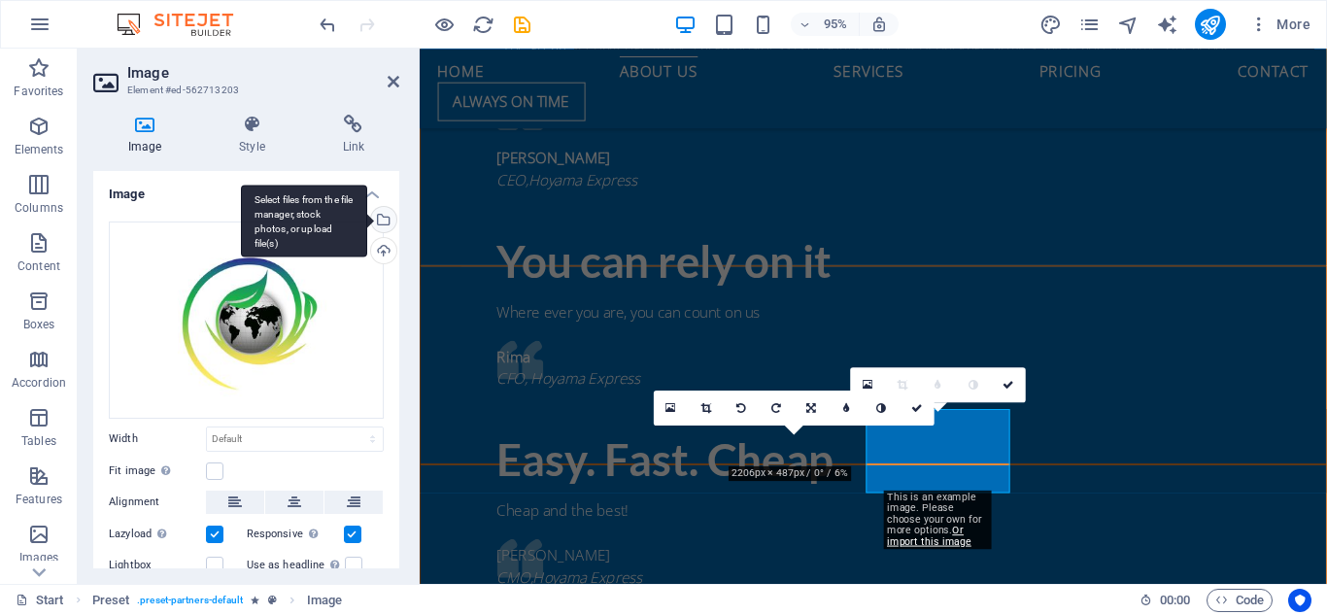
click at [367, 219] on div "Select files from the file manager, stock photos, or upload file(s)" at bounding box center [304, 221] width 126 height 73
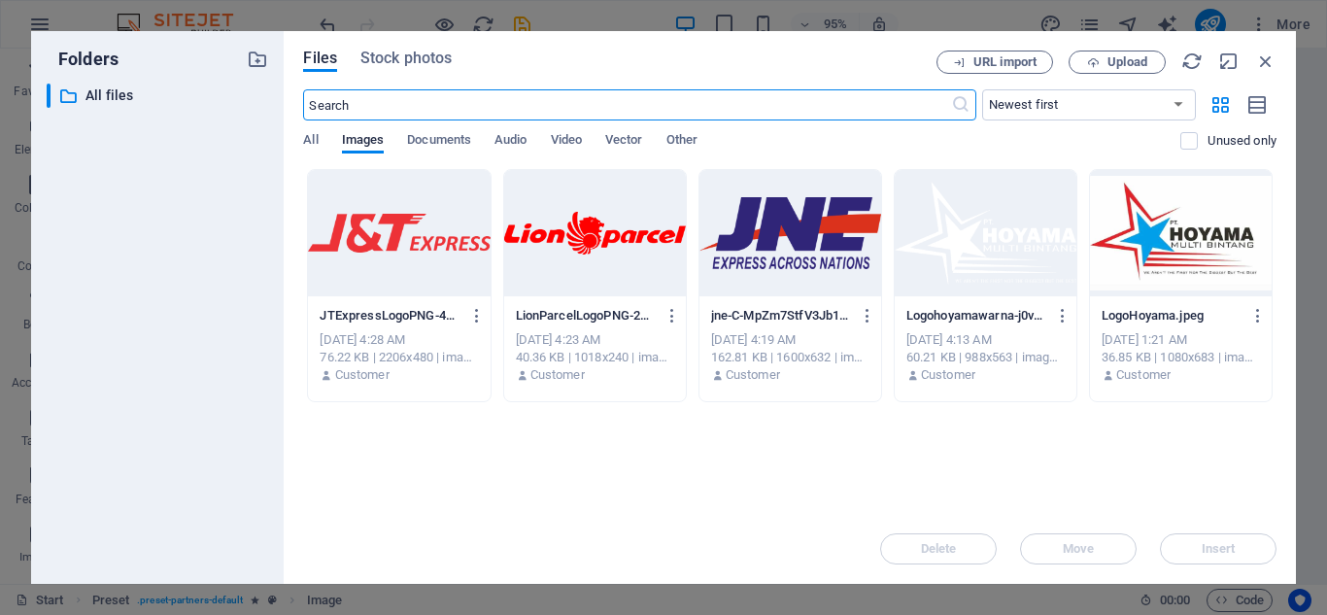
scroll to position [2712, 0]
click at [1135, 68] on span "Upload" at bounding box center [1128, 62] width 40 height 12
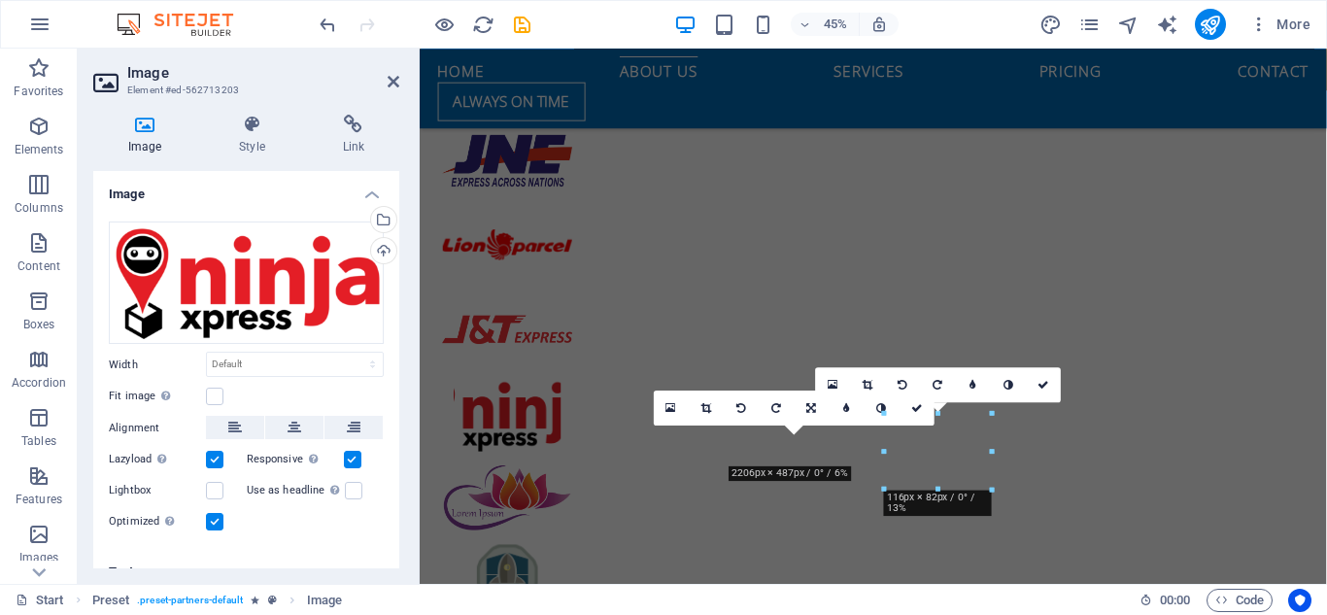
scroll to position [2110, 0]
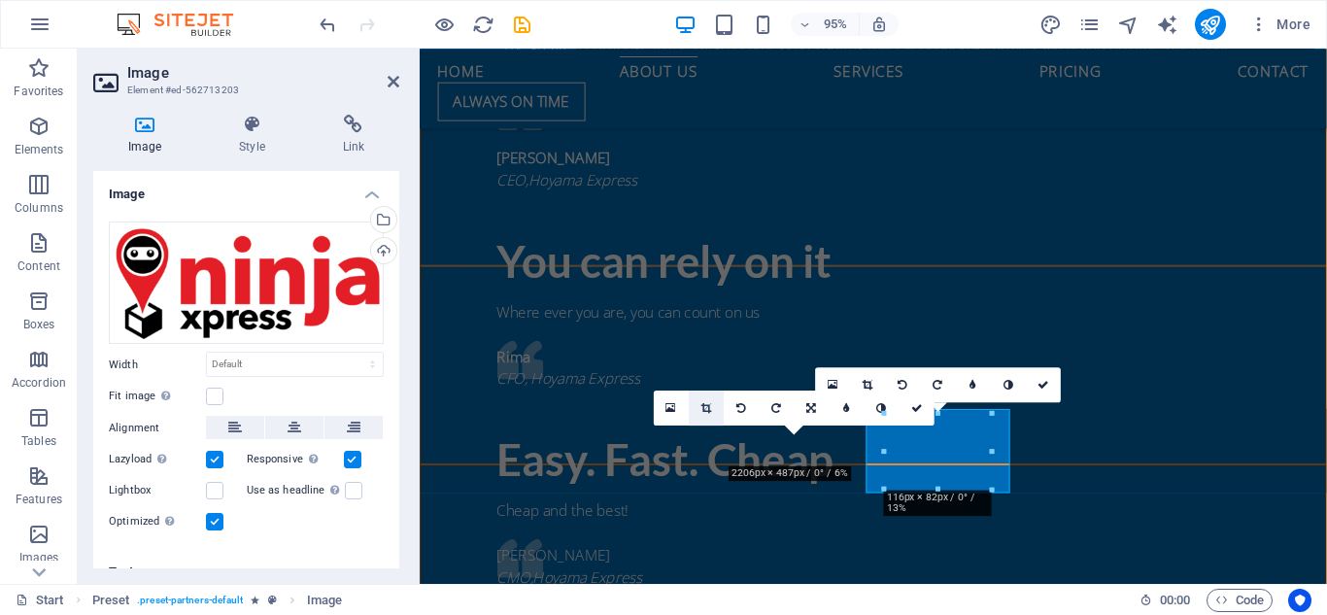
click at [712, 409] on link at bounding box center [706, 408] width 35 height 35
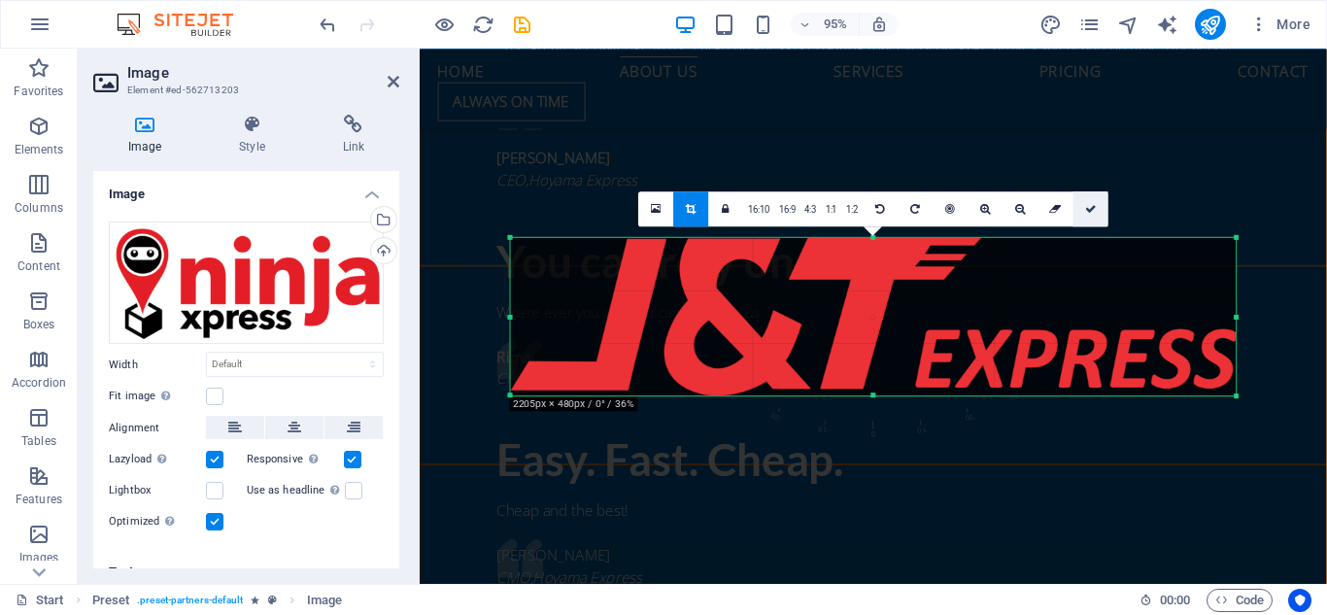
click at [1090, 222] on link at bounding box center [1091, 208] width 35 height 35
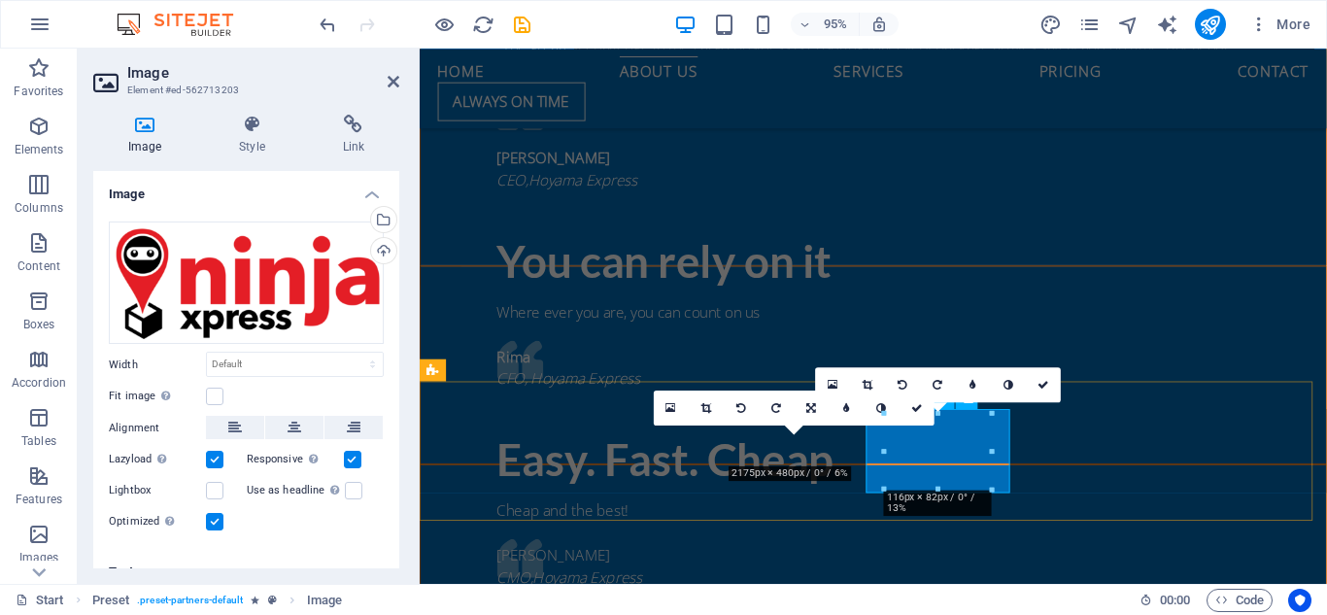
click at [1042, 382] on icon at bounding box center [1044, 384] width 12 height 11
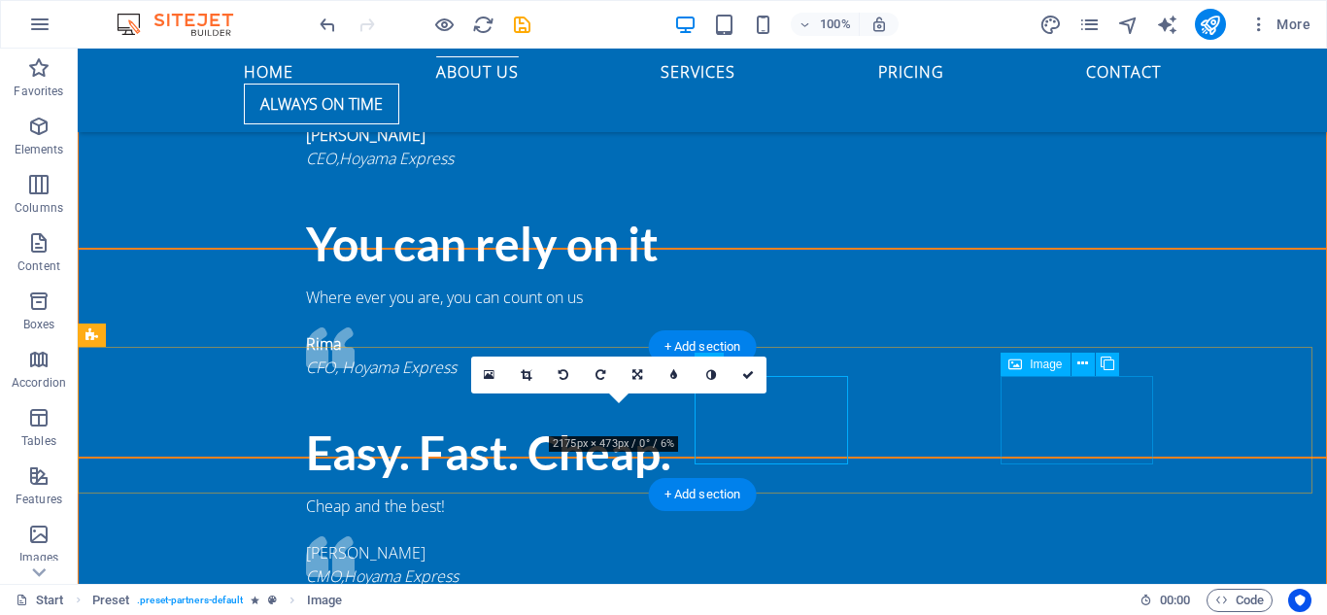
scroll to position [1909, 0]
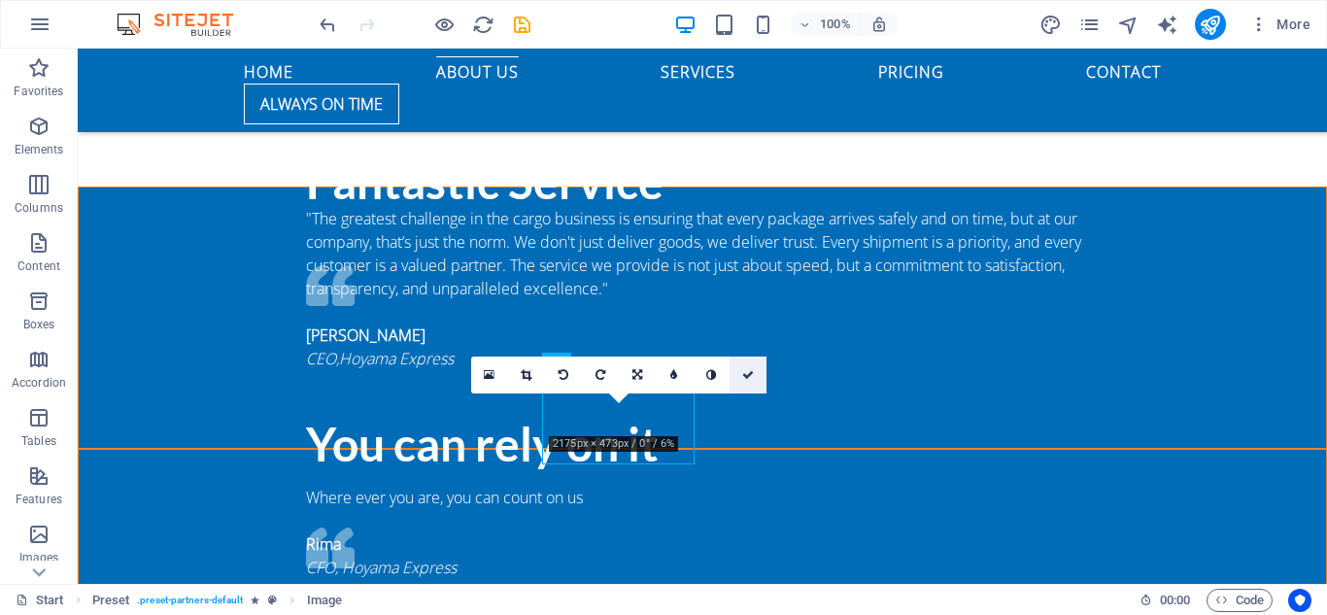
click at [742, 377] on icon at bounding box center [748, 375] width 12 height 12
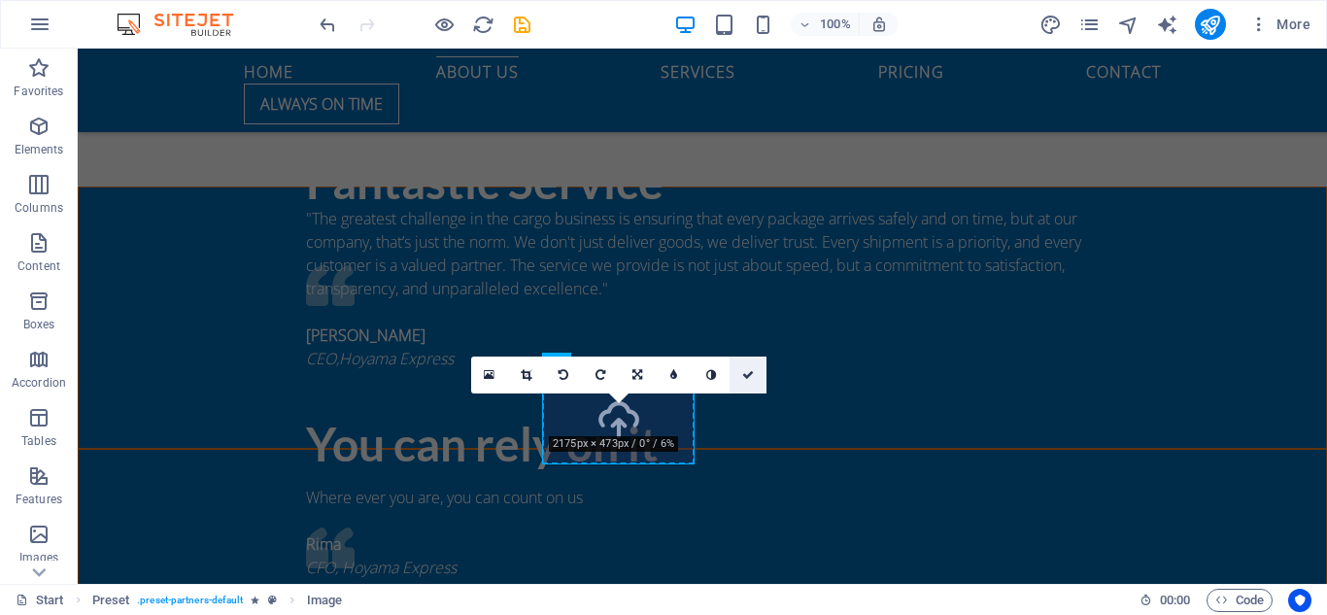
click at [742, 371] on icon at bounding box center [748, 375] width 12 height 12
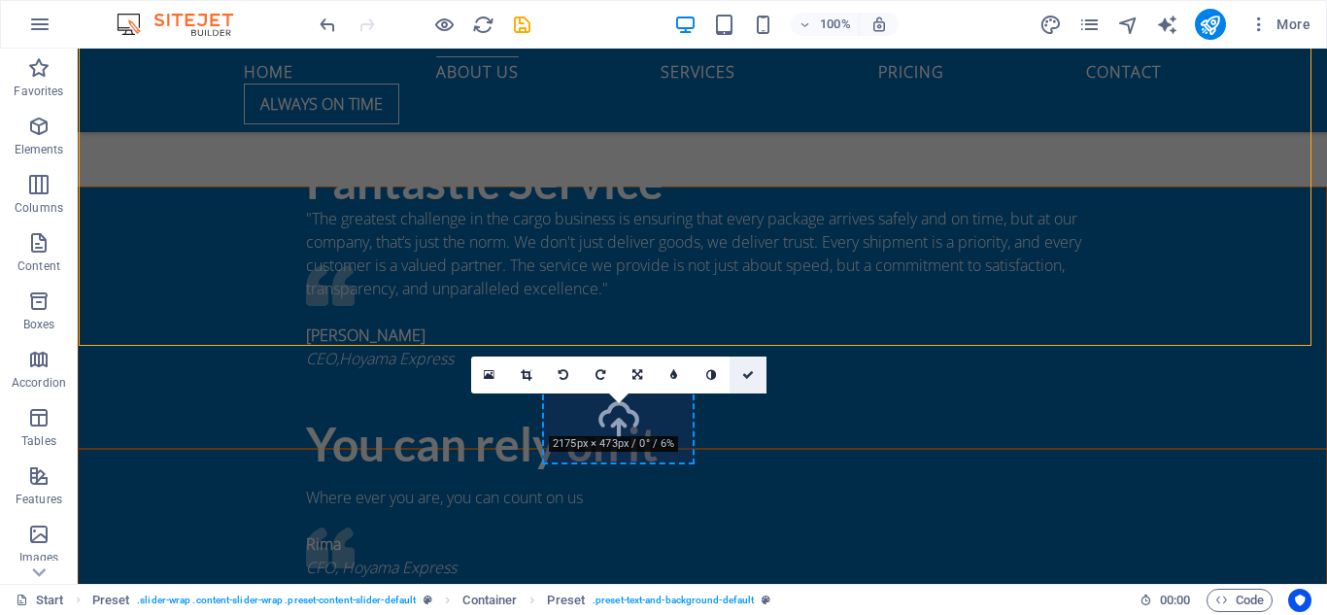
click at [746, 371] on icon at bounding box center [748, 375] width 12 height 12
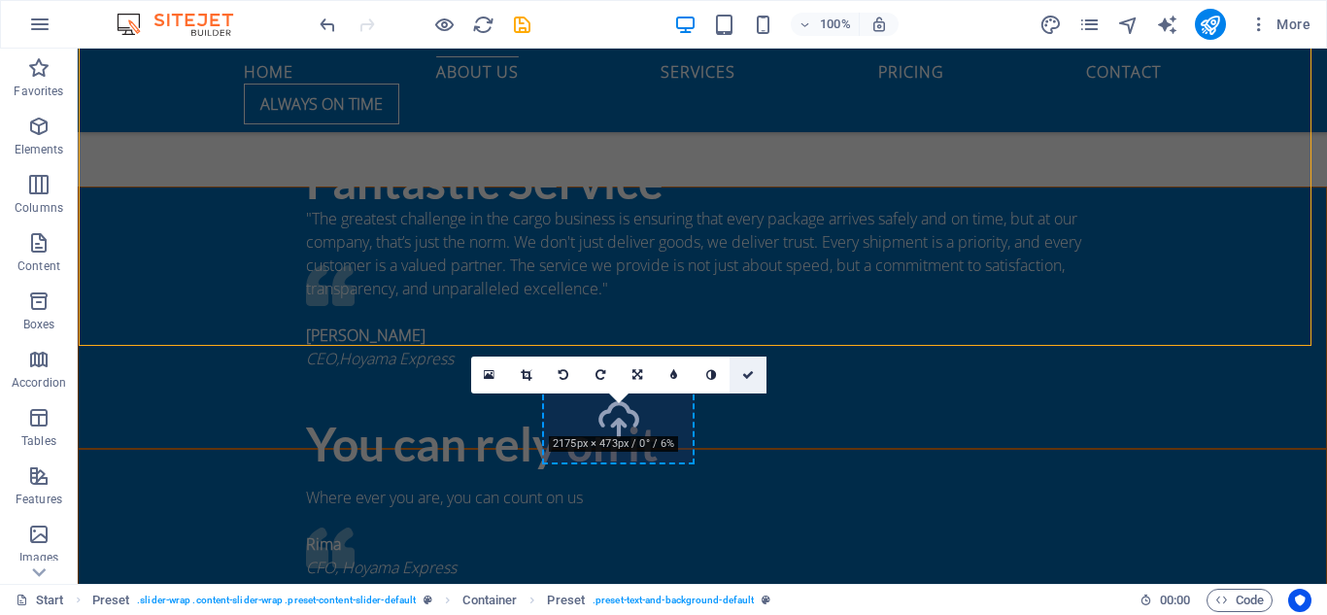
click at [745, 373] on icon at bounding box center [748, 375] width 12 height 12
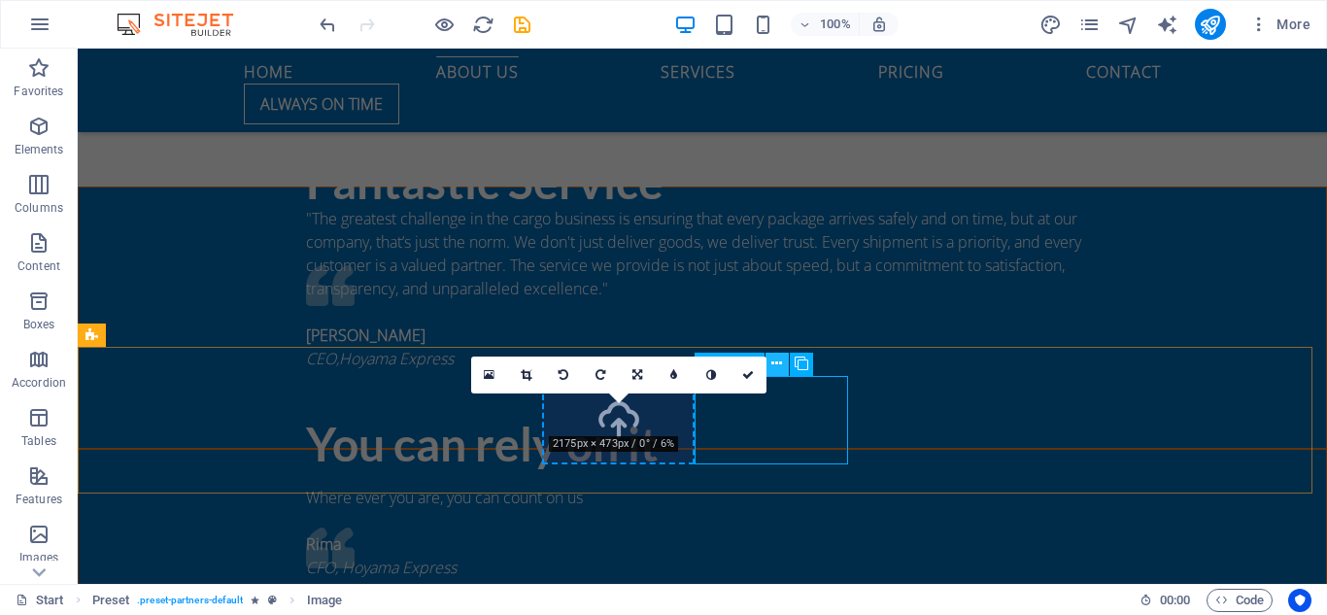
click at [779, 360] on icon at bounding box center [777, 364] width 11 height 20
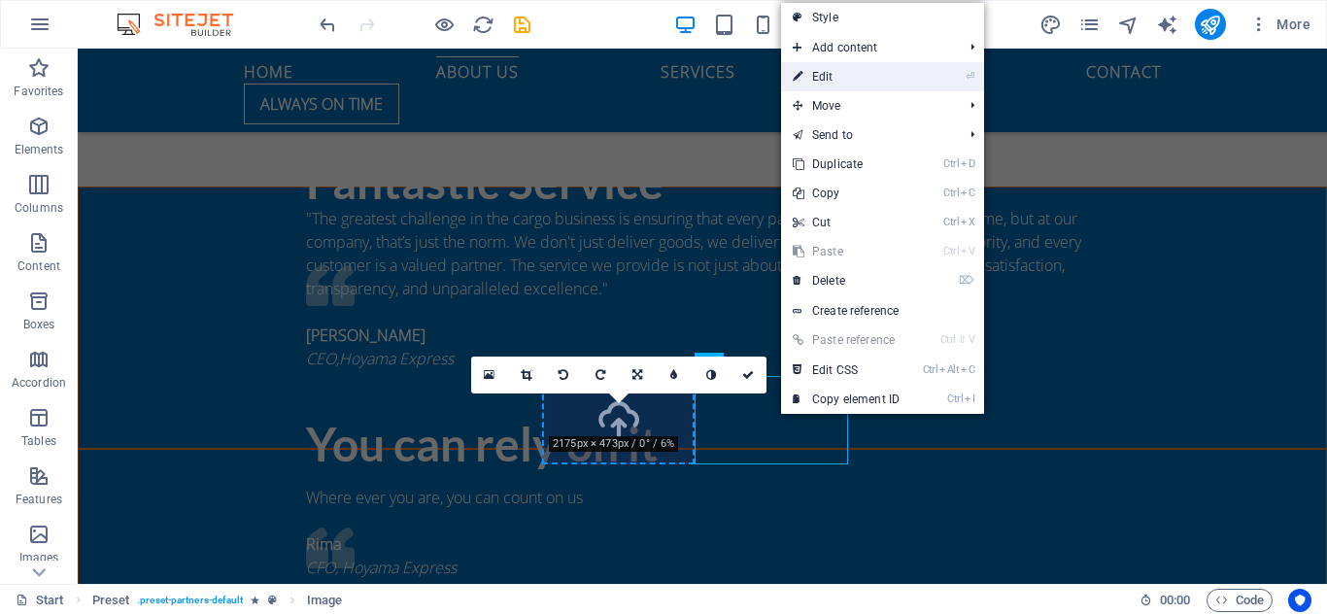
click at [850, 86] on link "⏎ Edit" at bounding box center [846, 76] width 130 height 29
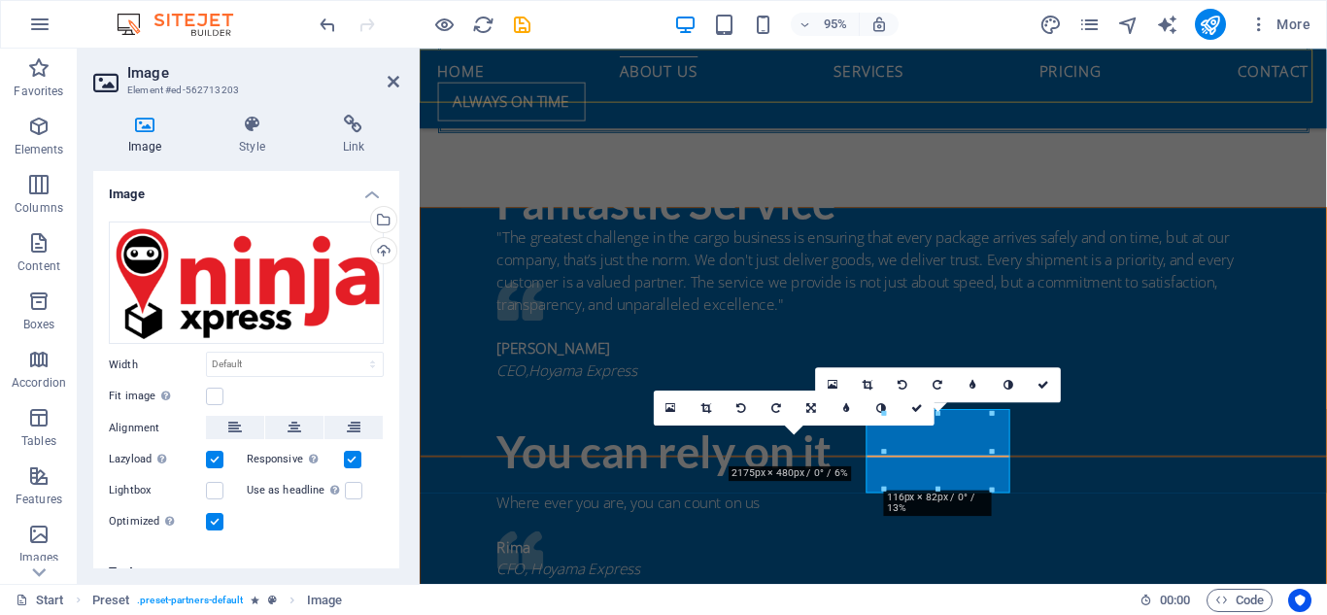
scroll to position [2110, 0]
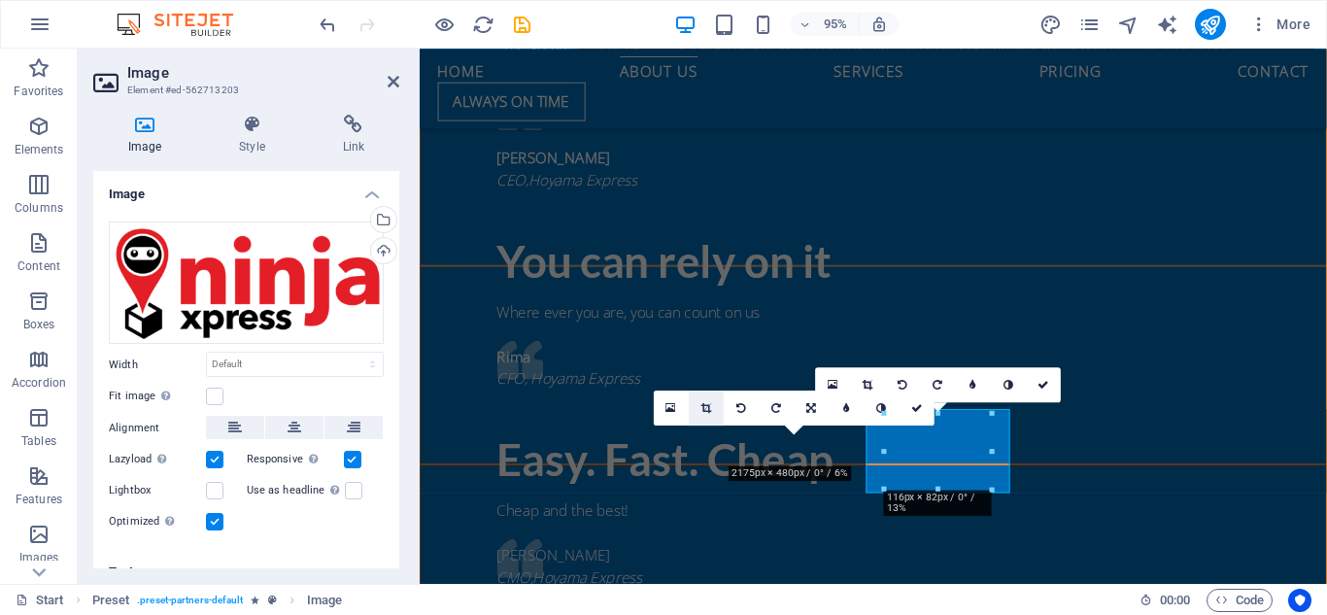
click at [707, 411] on icon at bounding box center [707, 407] width 11 height 11
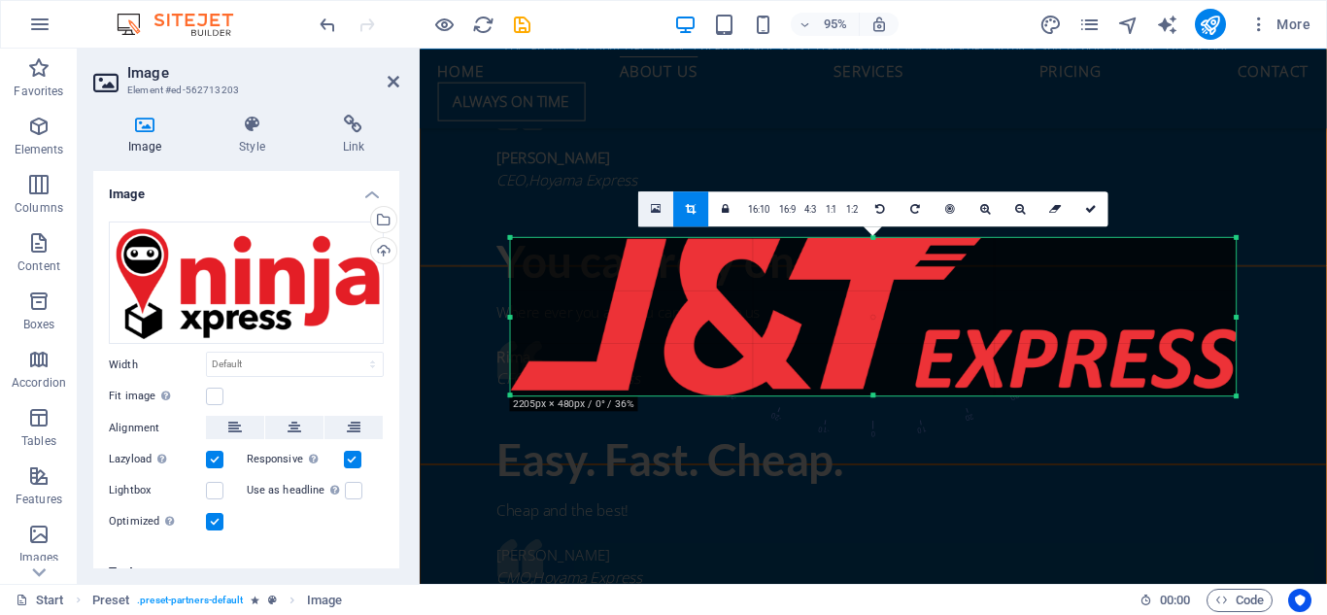
click at [658, 211] on icon at bounding box center [656, 208] width 11 height 13
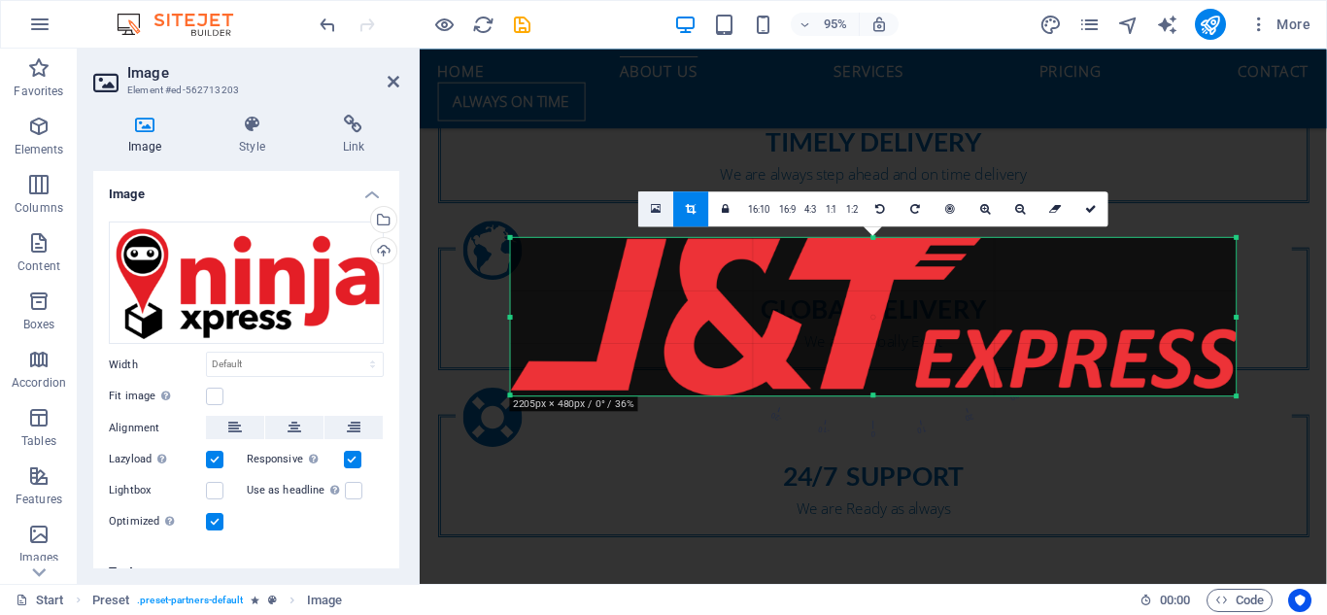
scroll to position [2712, 0]
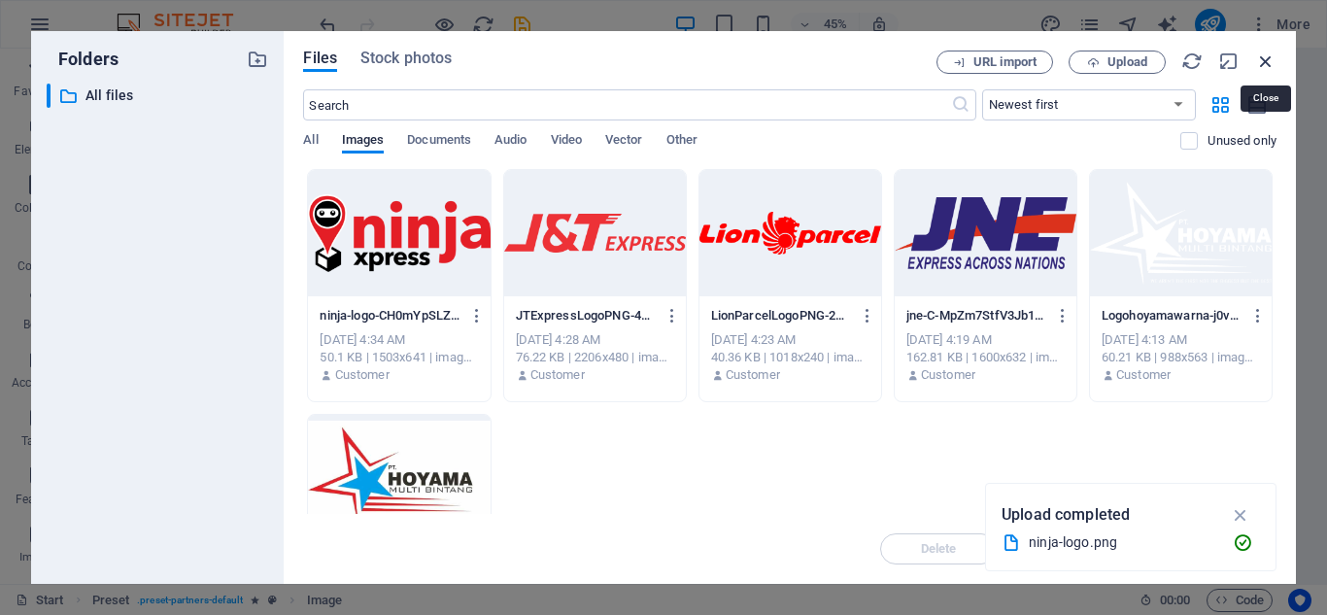
click at [1261, 63] on icon "button" at bounding box center [1265, 61] width 21 height 21
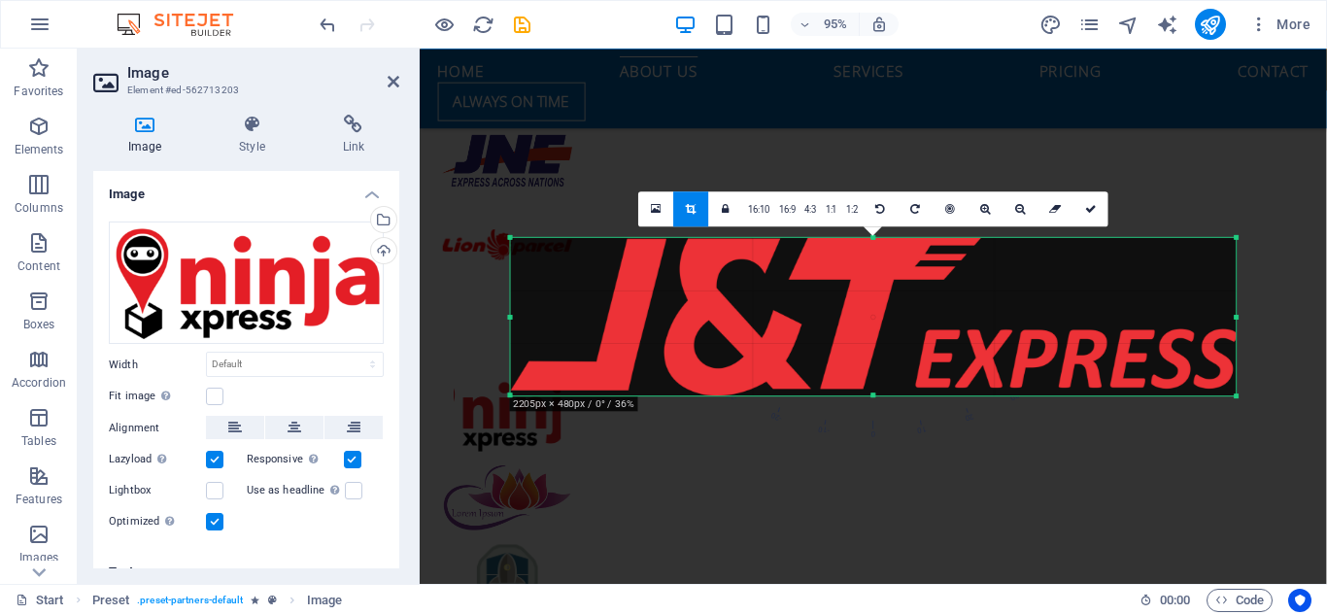
scroll to position [2110, 0]
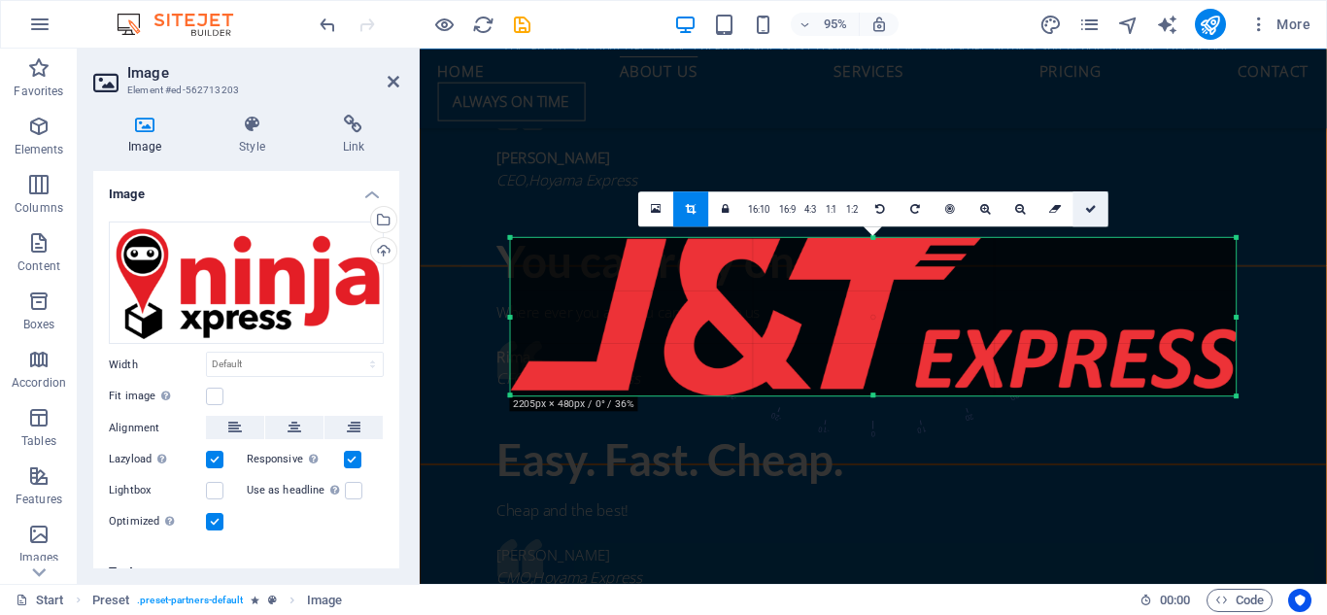
click at [1099, 215] on link at bounding box center [1091, 208] width 35 height 35
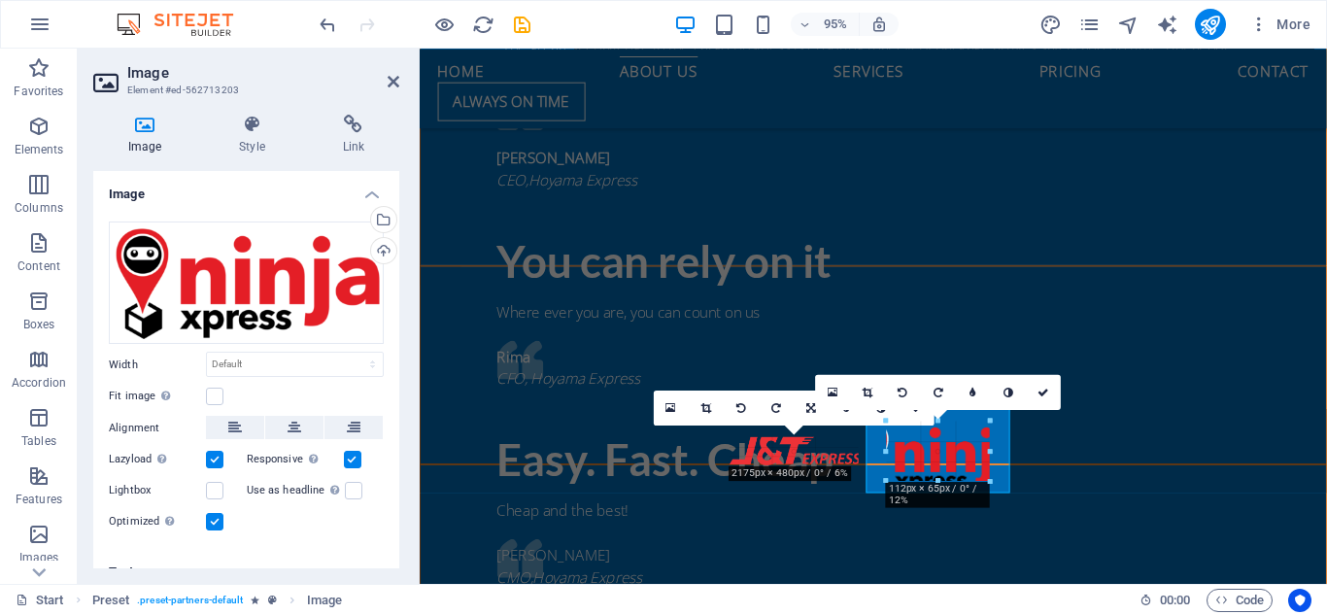
type input "112"
select select "px"
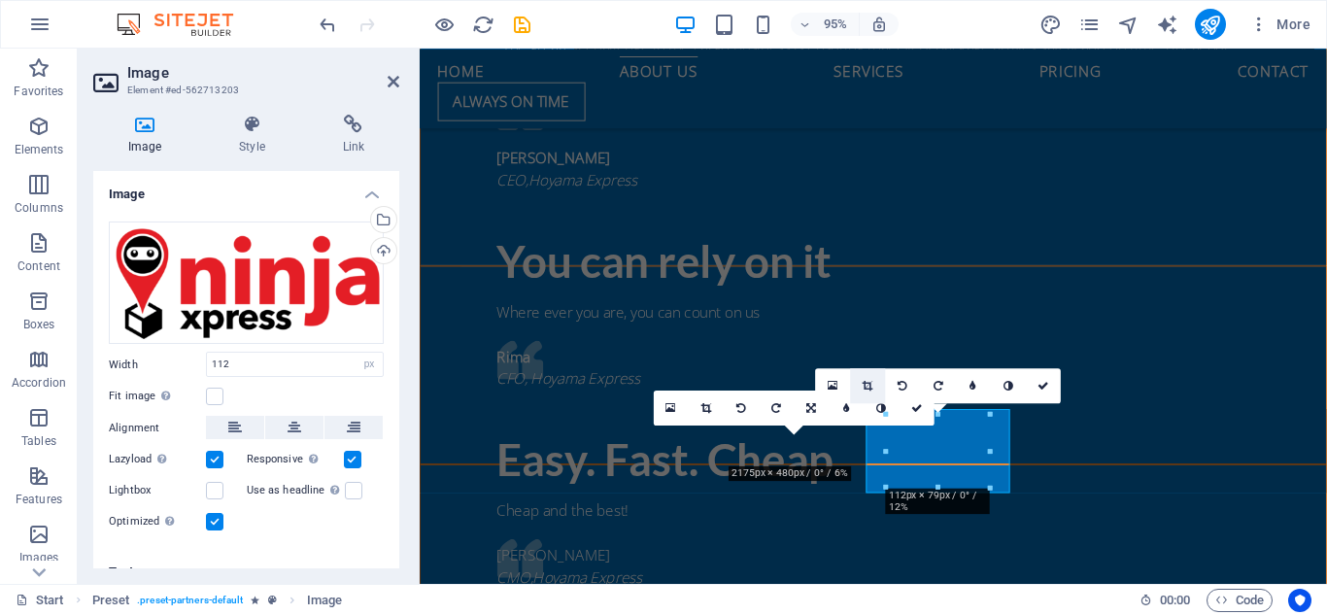
click at [864, 382] on icon at bounding box center [868, 385] width 11 height 11
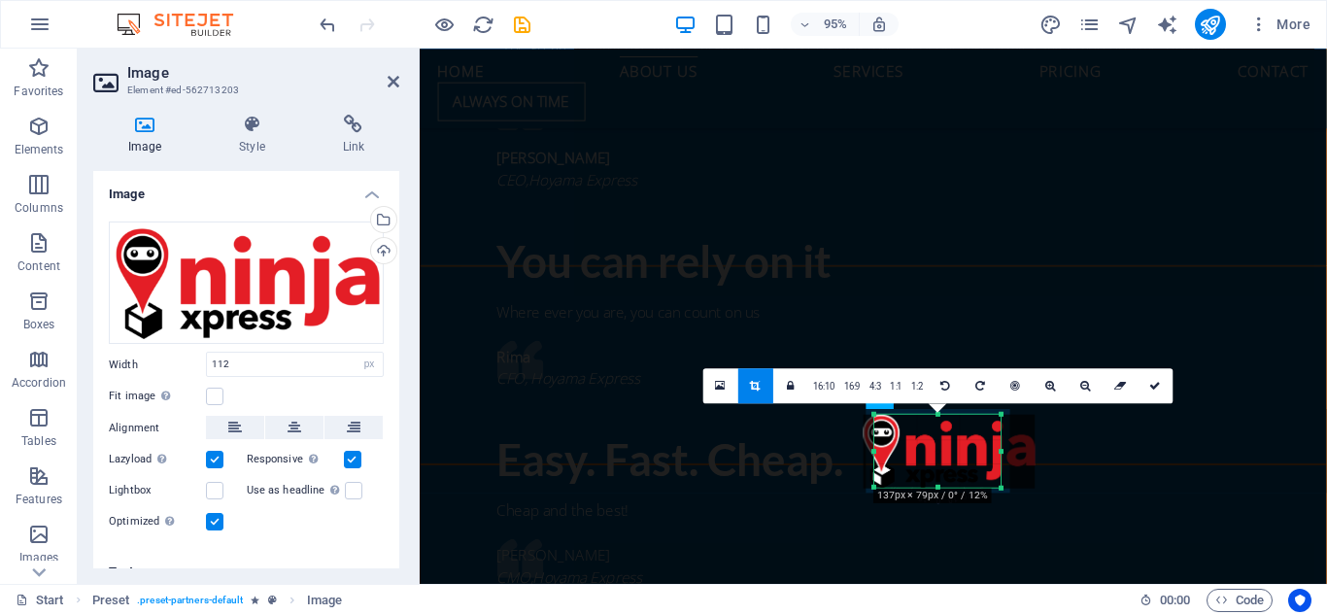
drag, startPoint x: 886, startPoint y: 453, endPoint x: 862, endPoint y: 456, distance: 24.5
click at [875, 456] on div "180 170 160 150 140 130 120 110 100 90 80 70 60 50 40 30 20 10 0 -10 -20 -30 -4…" at bounding box center [938, 450] width 126 height 73
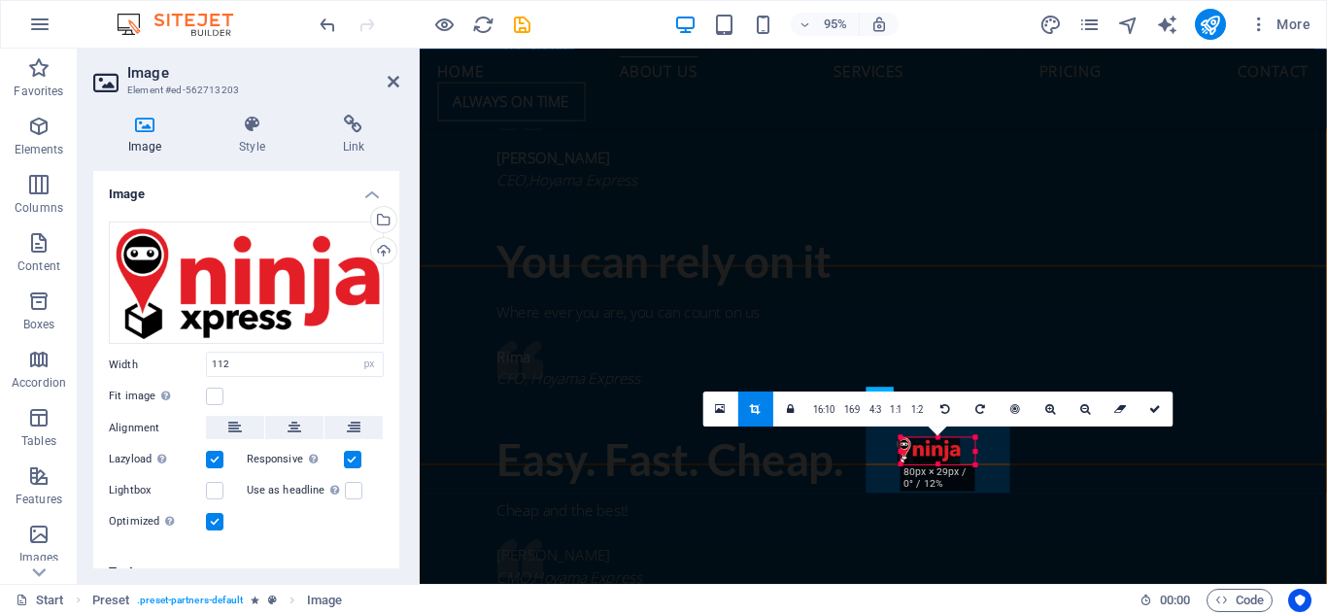
drag, startPoint x: 1000, startPoint y: 450, endPoint x: 944, endPoint y: 455, distance: 55.6
click at [944, 455] on div "180 170 160 150 140 130 120 110 100 90 80 70 60 50 40 30 20 10 0 -10 -20 -30 -4…" at bounding box center [939, 450] width 74 height 27
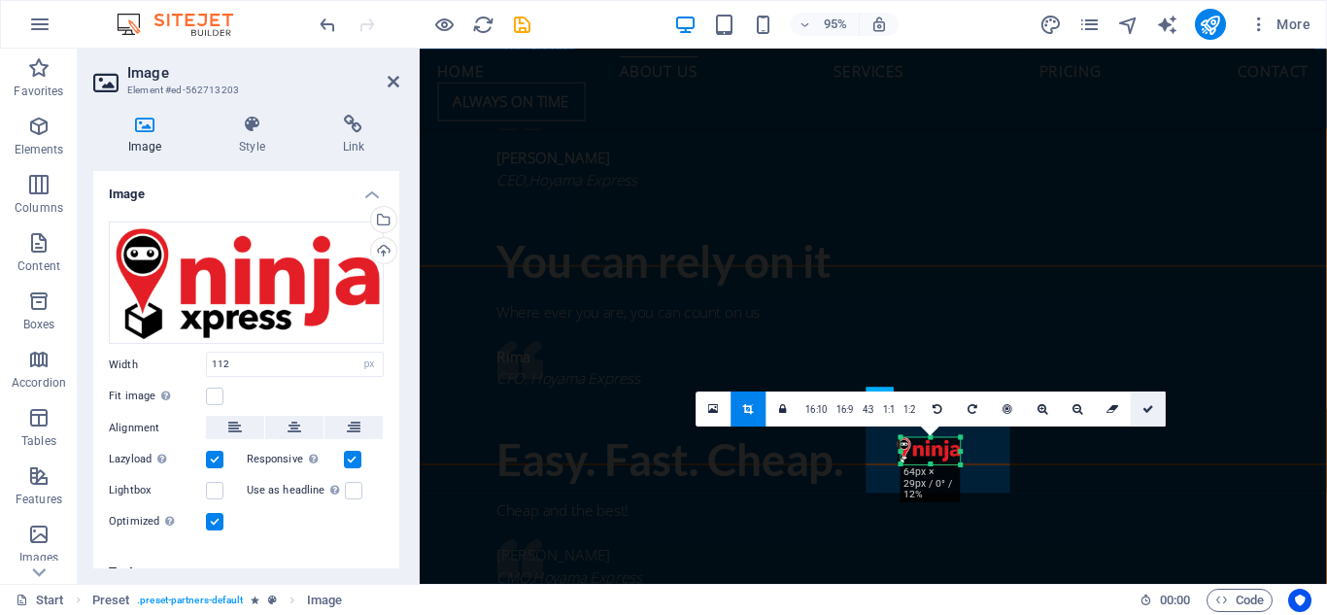
click at [1152, 411] on link at bounding box center [1148, 409] width 35 height 35
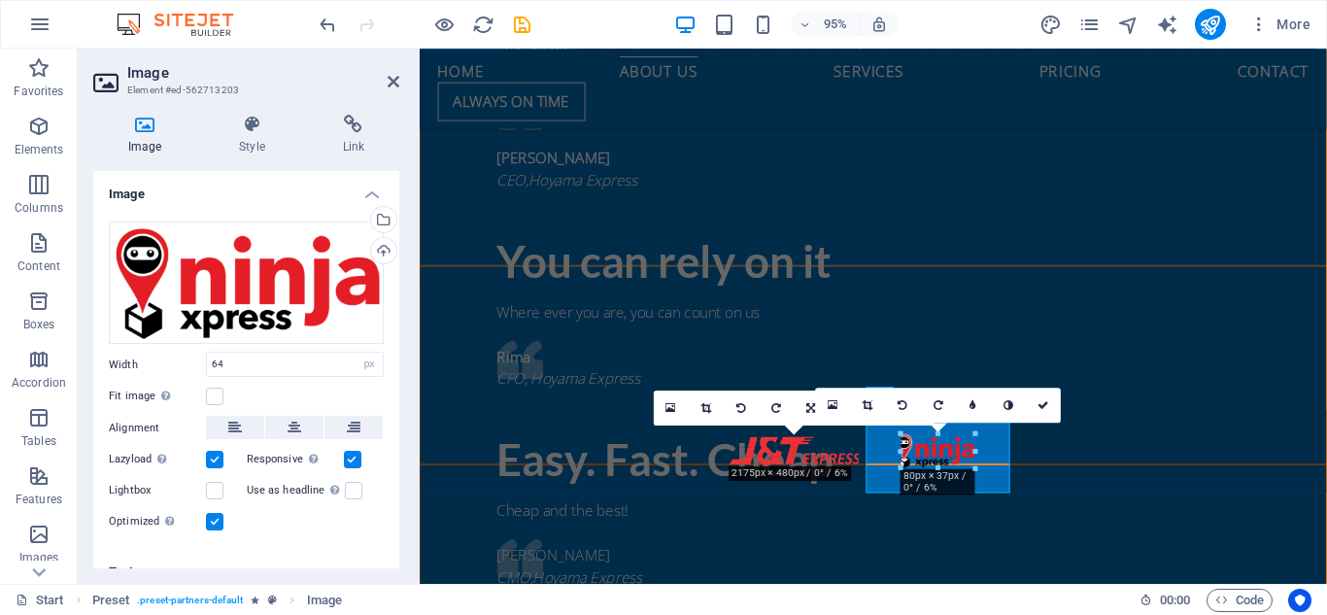
drag, startPoint x: 909, startPoint y: 450, endPoint x: 891, endPoint y: 453, distance: 18.7
click at [711, 409] on icon at bounding box center [707, 407] width 11 height 11
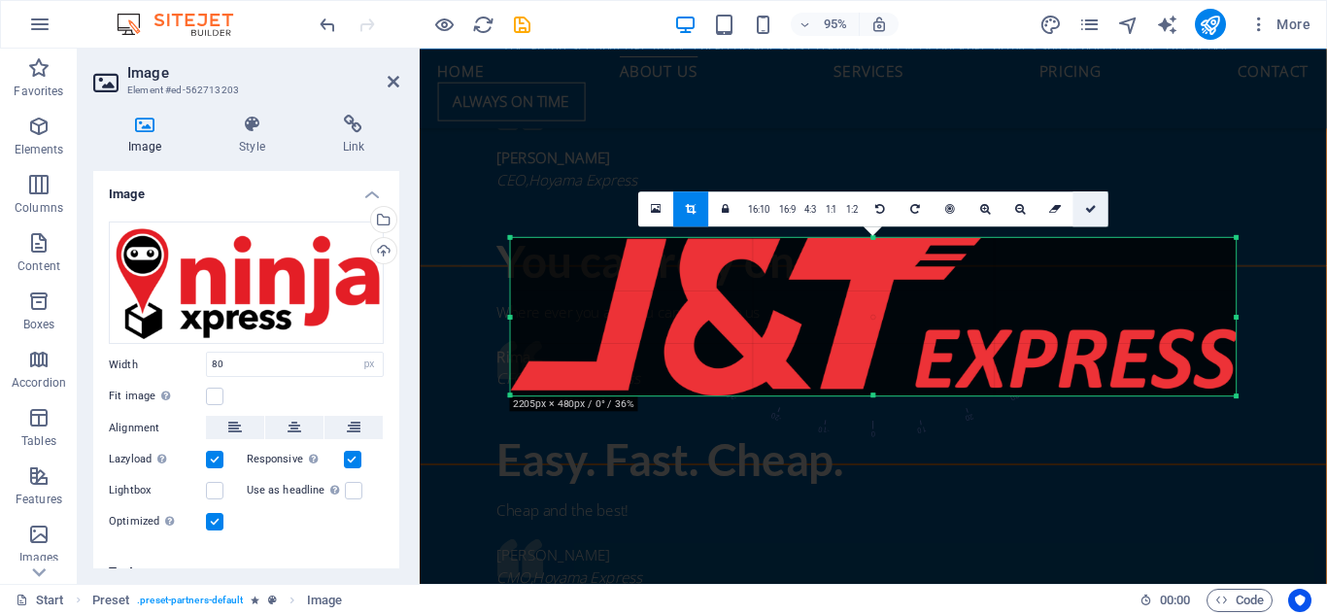
click at [1080, 208] on link at bounding box center [1091, 208] width 35 height 35
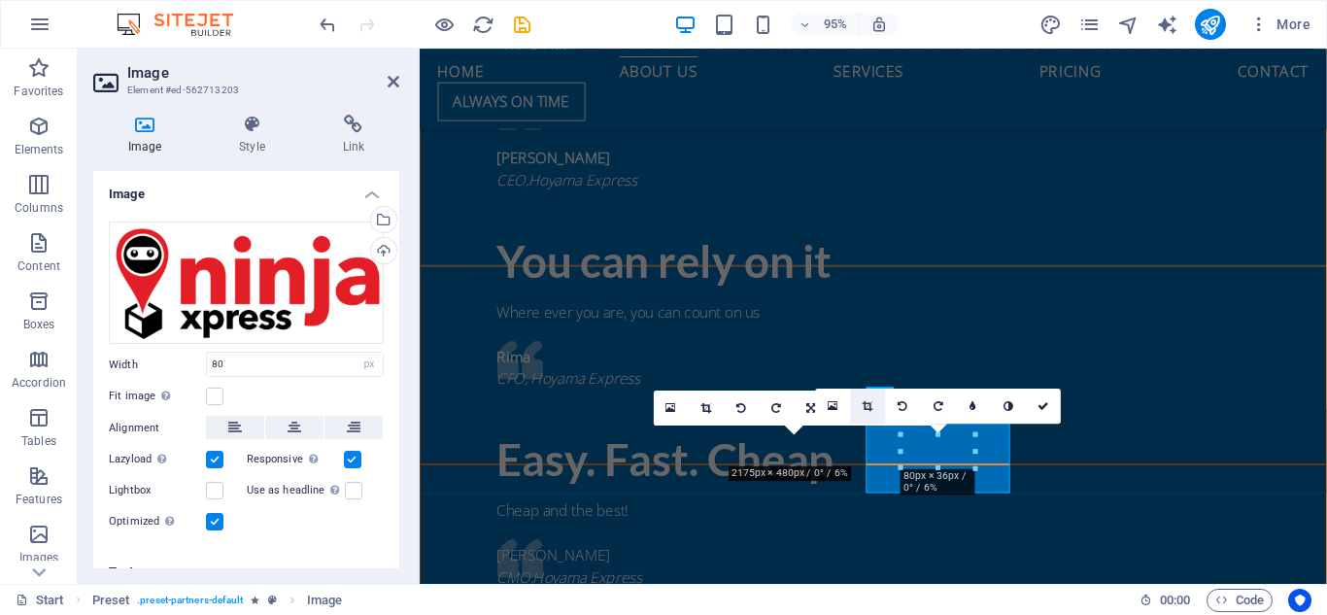
click at [873, 410] on icon at bounding box center [868, 405] width 11 height 11
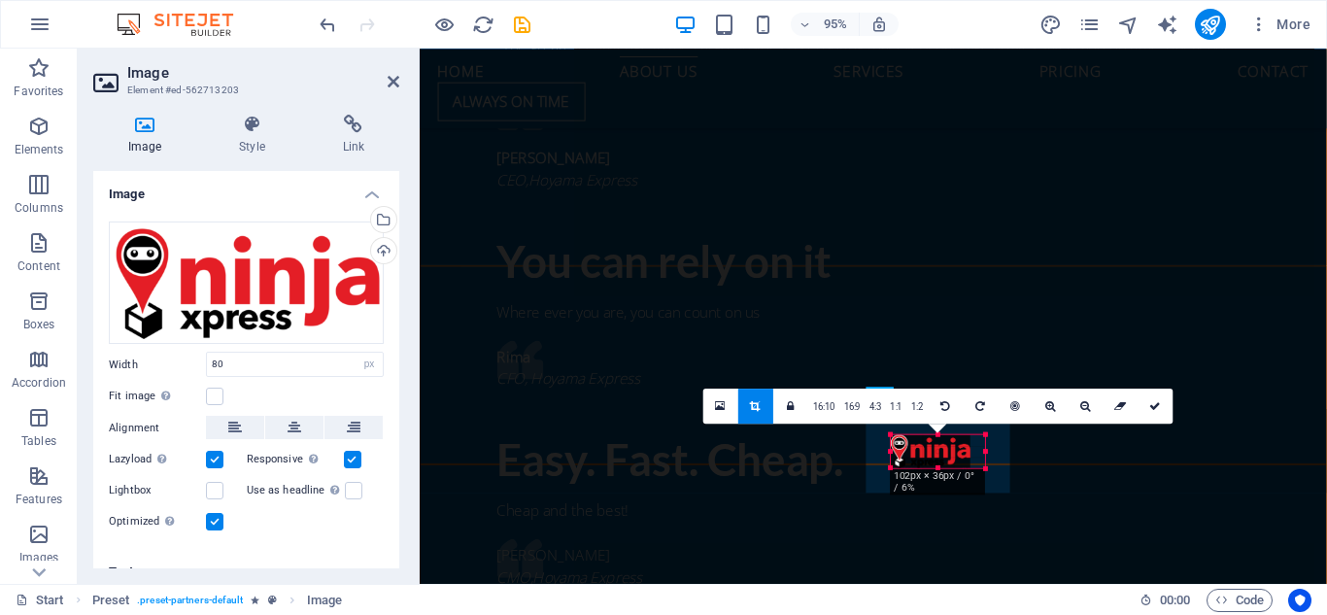
drag, startPoint x: 901, startPoint y: 470, endPoint x: 879, endPoint y: 476, distance: 22.2
click at [891, 467] on div "180 170 160 150 140 130 120 110 100 90 80 70 60 50 40 30 20 10 0 -10 -20 -30 -4…" at bounding box center [938, 450] width 94 height 33
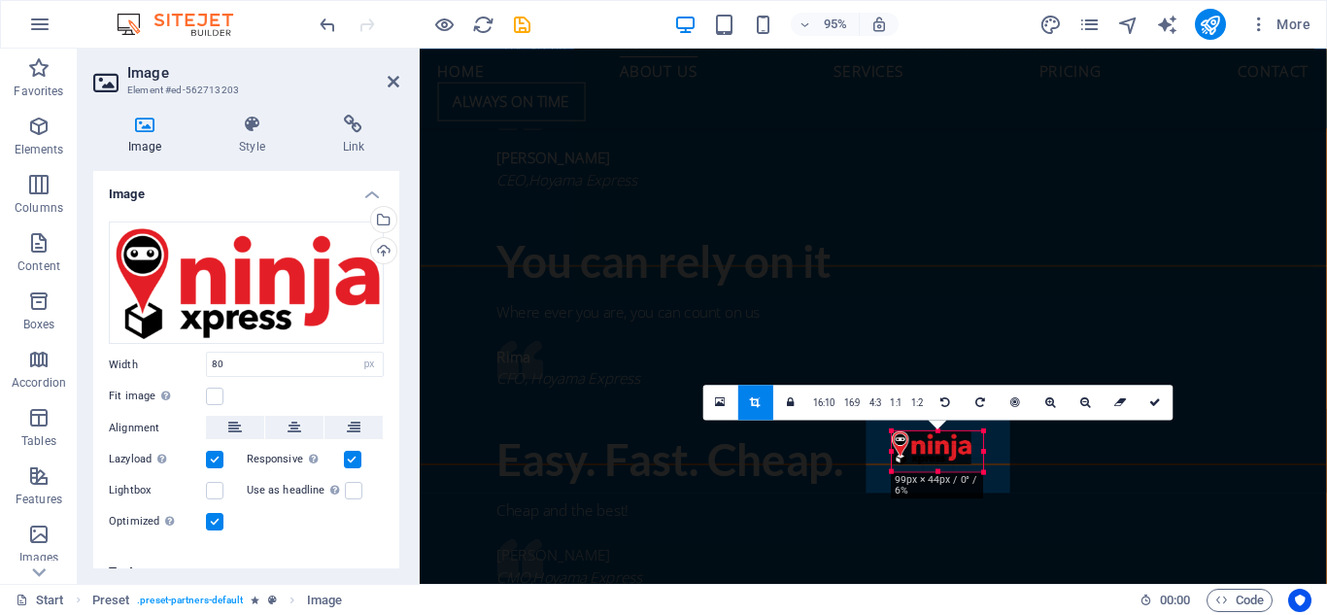
drag, startPoint x: 971, startPoint y: 437, endPoint x: 983, endPoint y: 429, distance: 14.8
click at [983, 429] on div at bounding box center [983, 431] width 9 height 9
click at [949, 468] on div at bounding box center [939, 471] width 80 height 7
click at [1153, 404] on icon at bounding box center [1156, 401] width 12 height 11
type input "86"
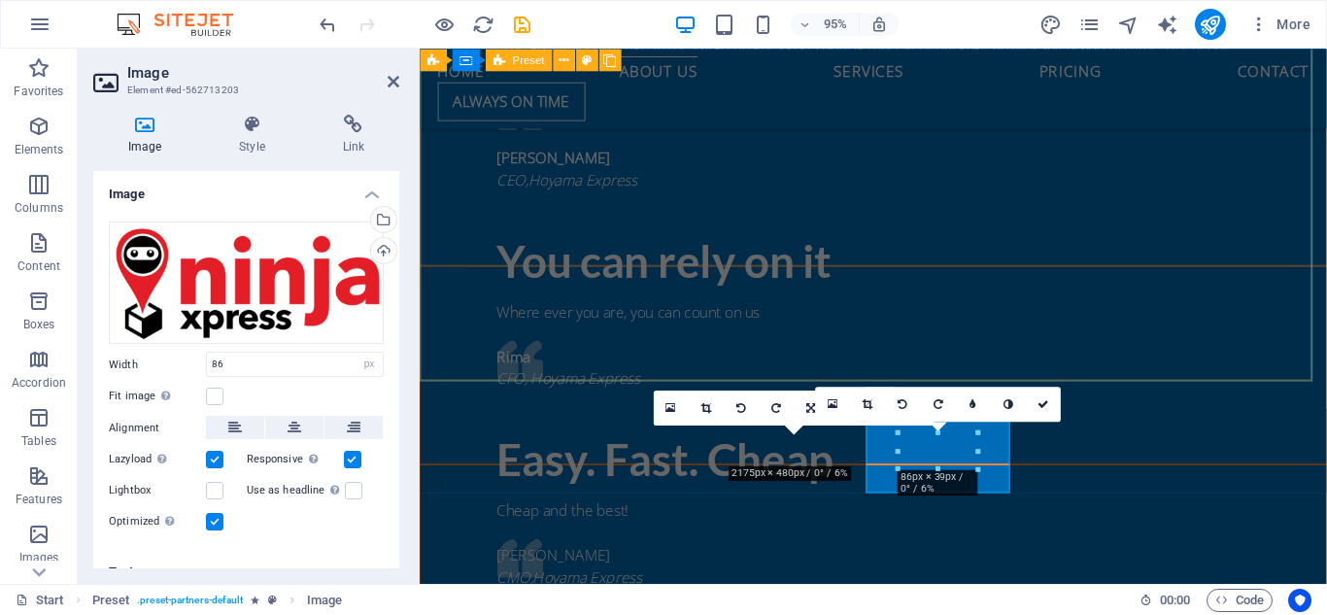
click at [1175, 487] on div "Easy. Fast. Cheap. Cheap and the best! Tjan Leo Nardiwinata CMO,Hoyama Express" at bounding box center [897, 590] width 953 height 207
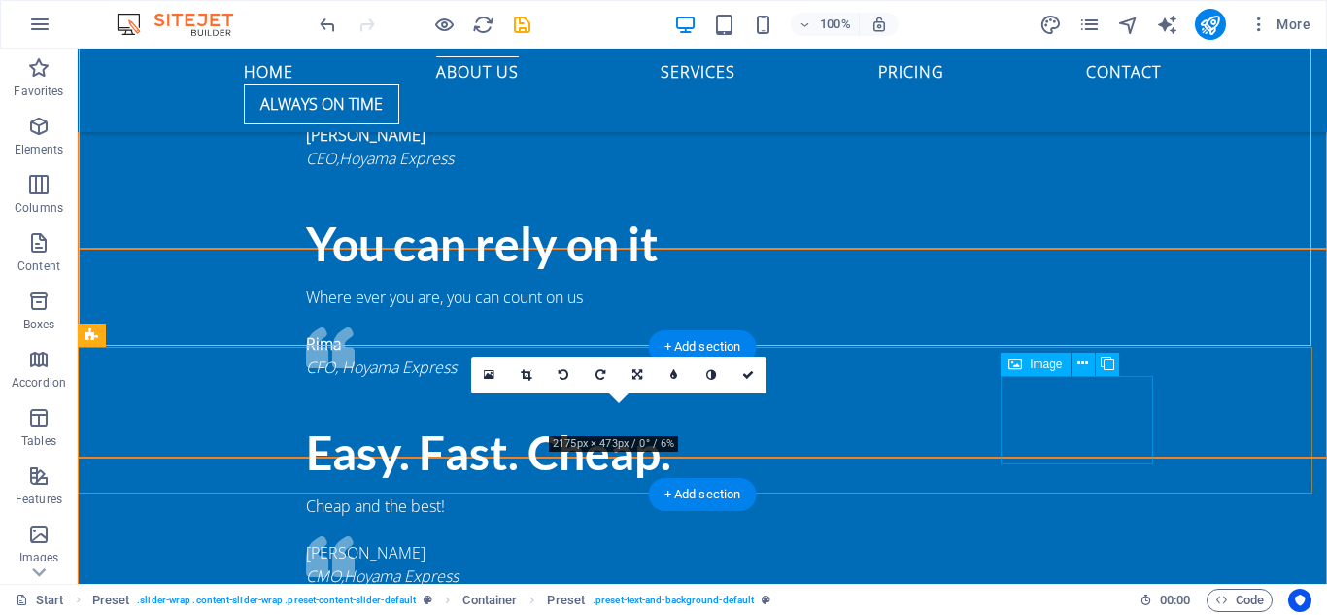
scroll to position [1909, 0]
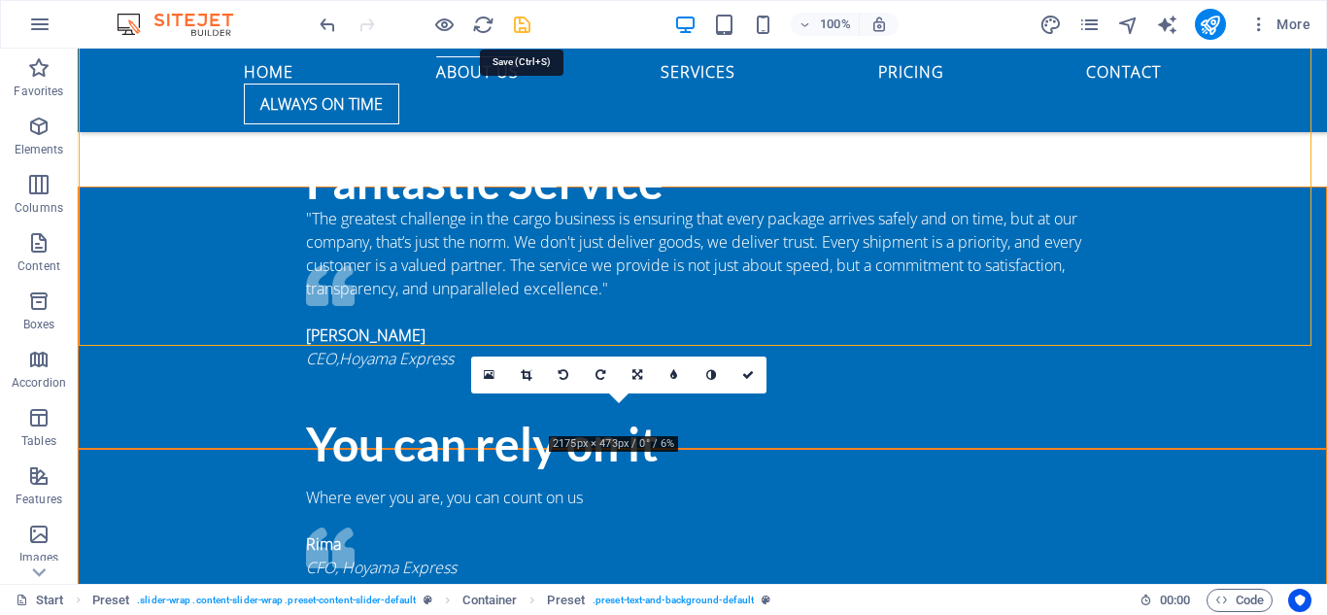
click at [513, 31] on icon "save" at bounding box center [522, 25] width 22 height 22
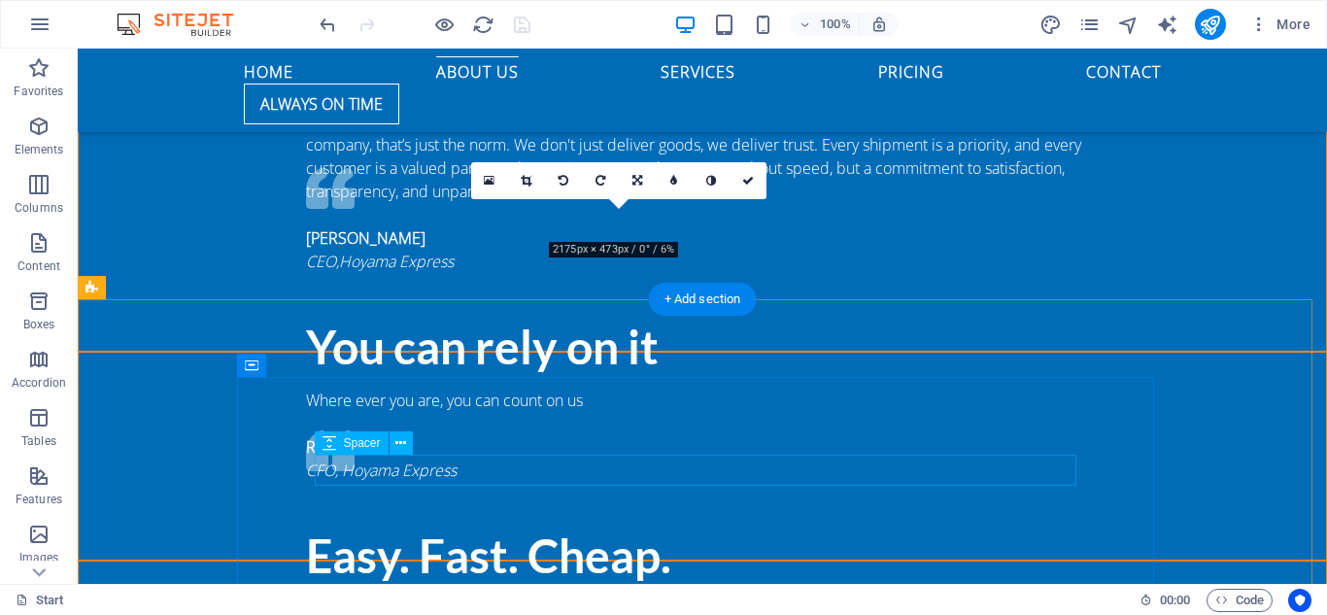
scroll to position [2104, 0]
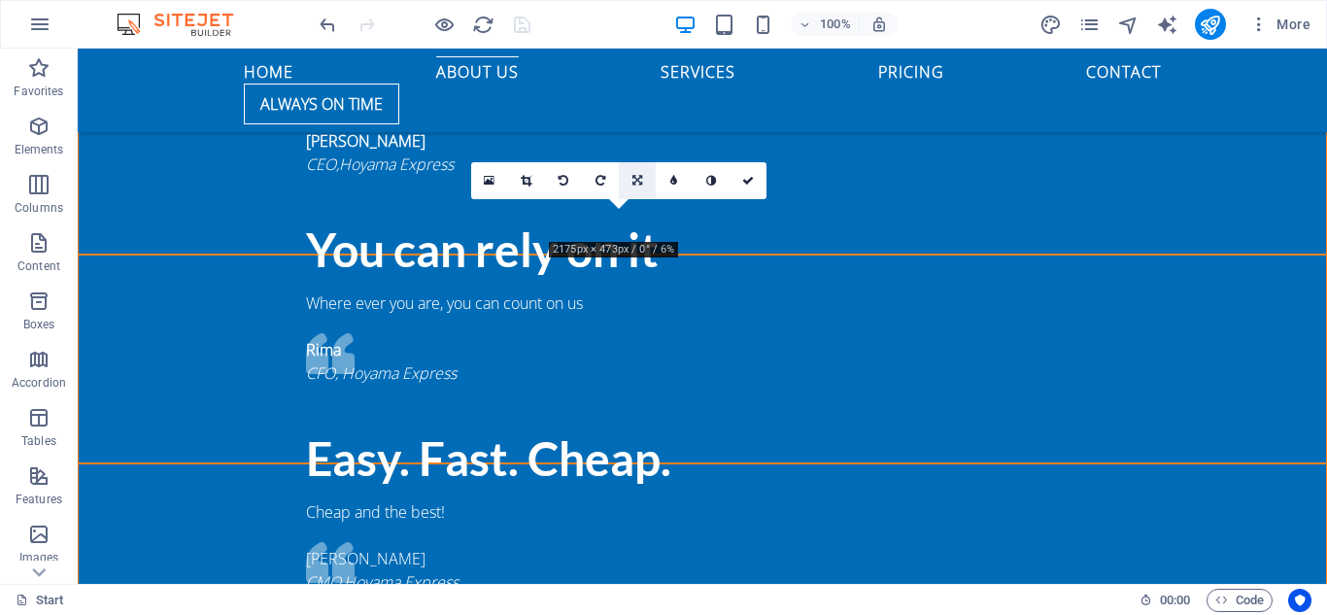
click at [637, 183] on icon at bounding box center [638, 181] width 10 height 12
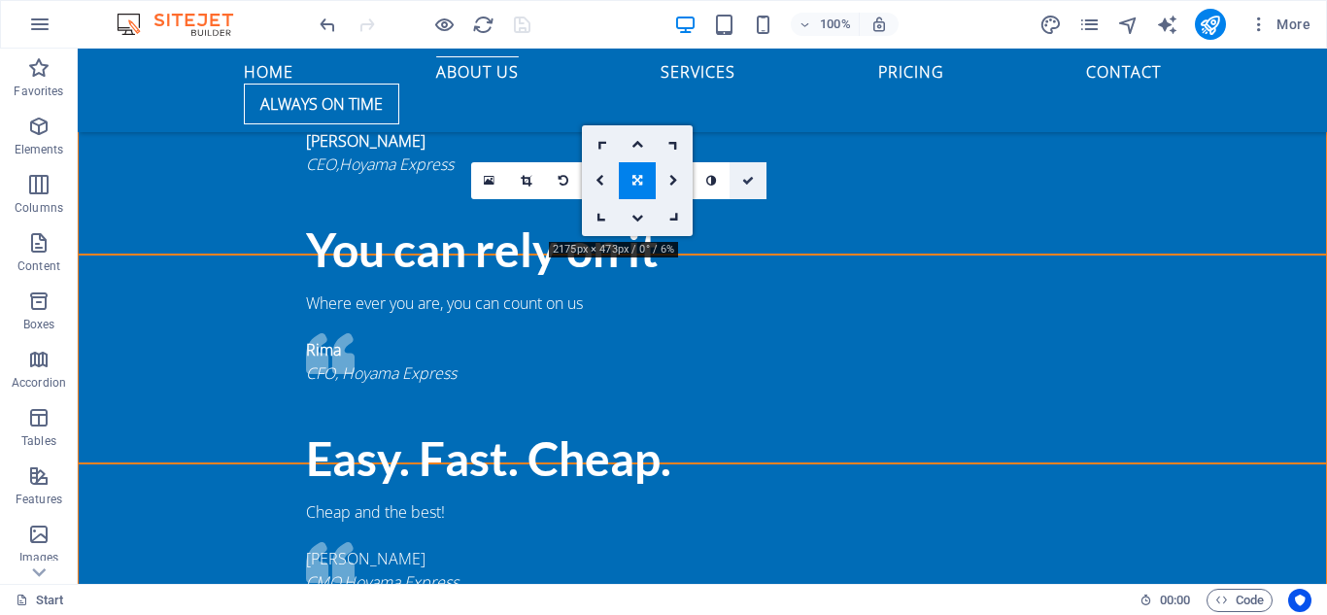
click at [752, 181] on icon at bounding box center [748, 181] width 12 height 12
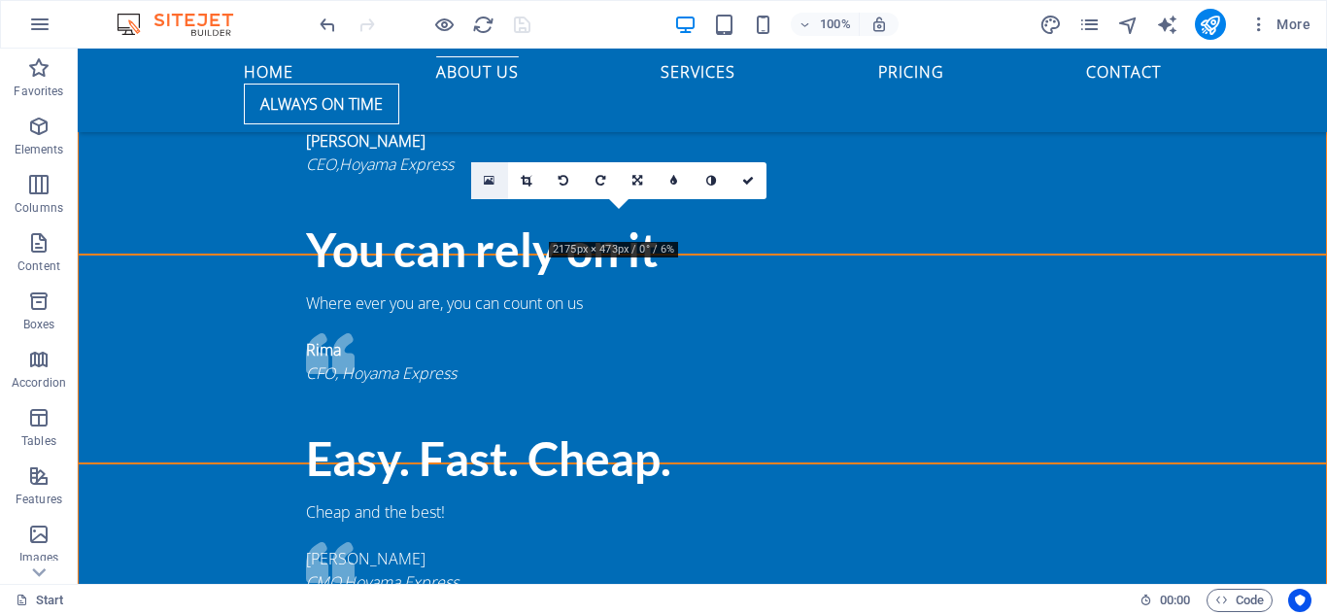
click at [488, 186] on icon at bounding box center [489, 181] width 11 height 14
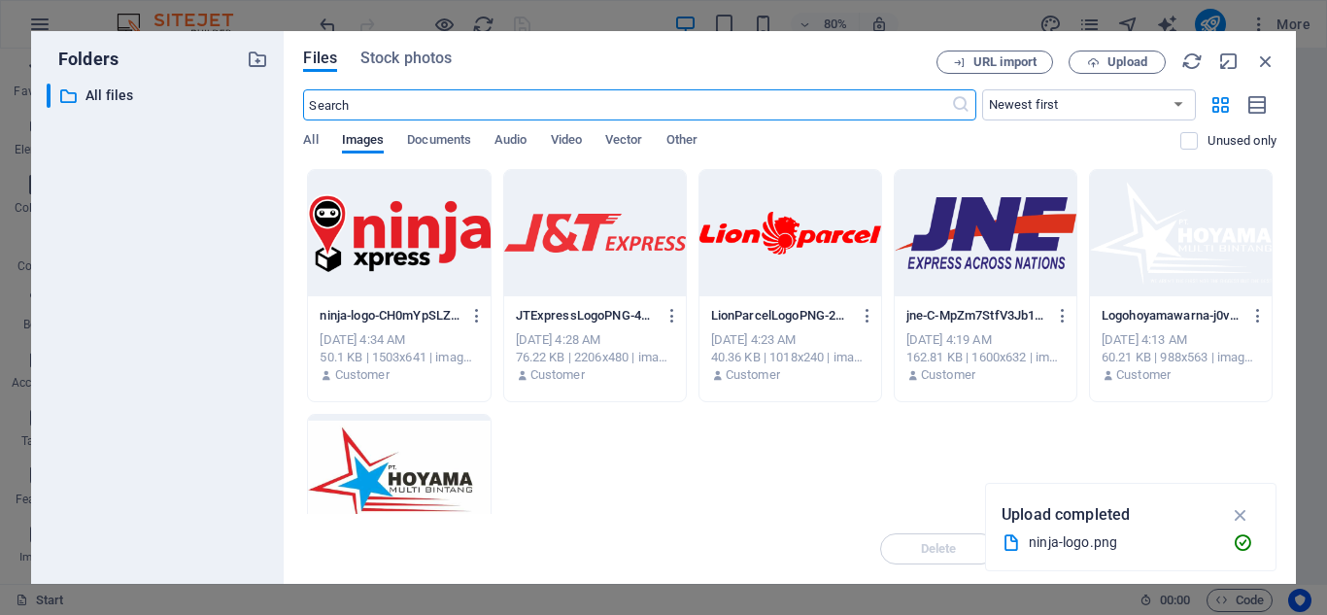
scroll to position [2438, 0]
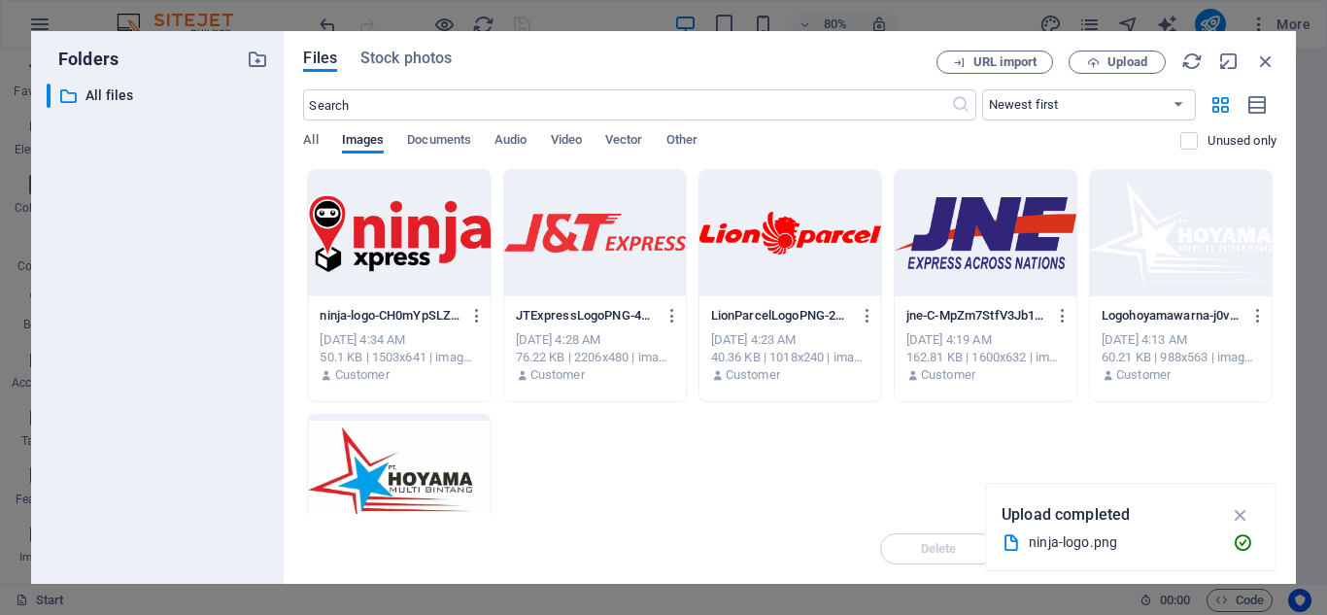
click at [632, 269] on div at bounding box center [595, 233] width 182 height 126
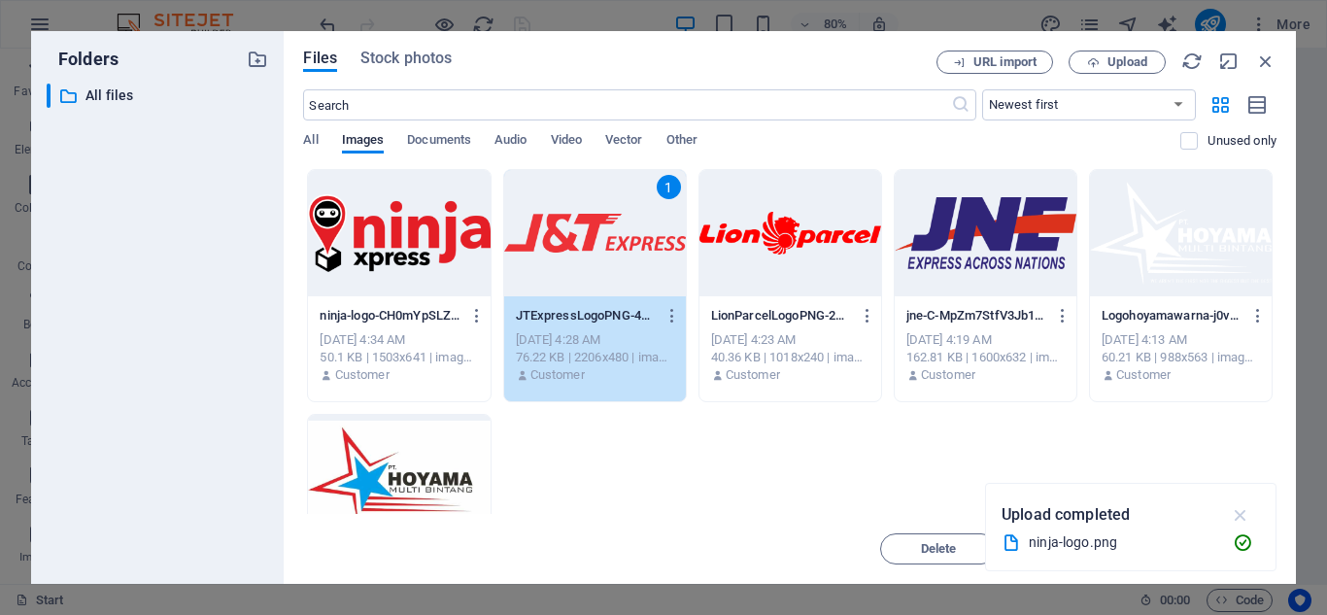
click at [1243, 509] on icon "button" at bounding box center [1241, 514] width 22 height 21
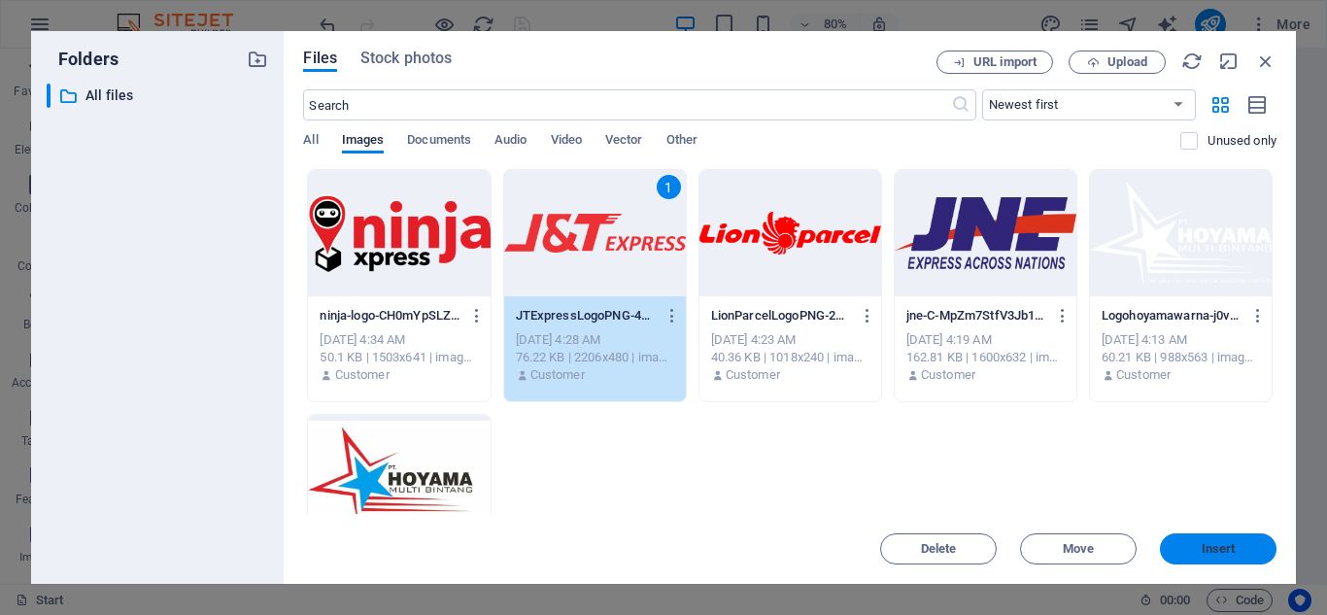
click at [1216, 547] on span "Insert" at bounding box center [1219, 549] width 34 height 12
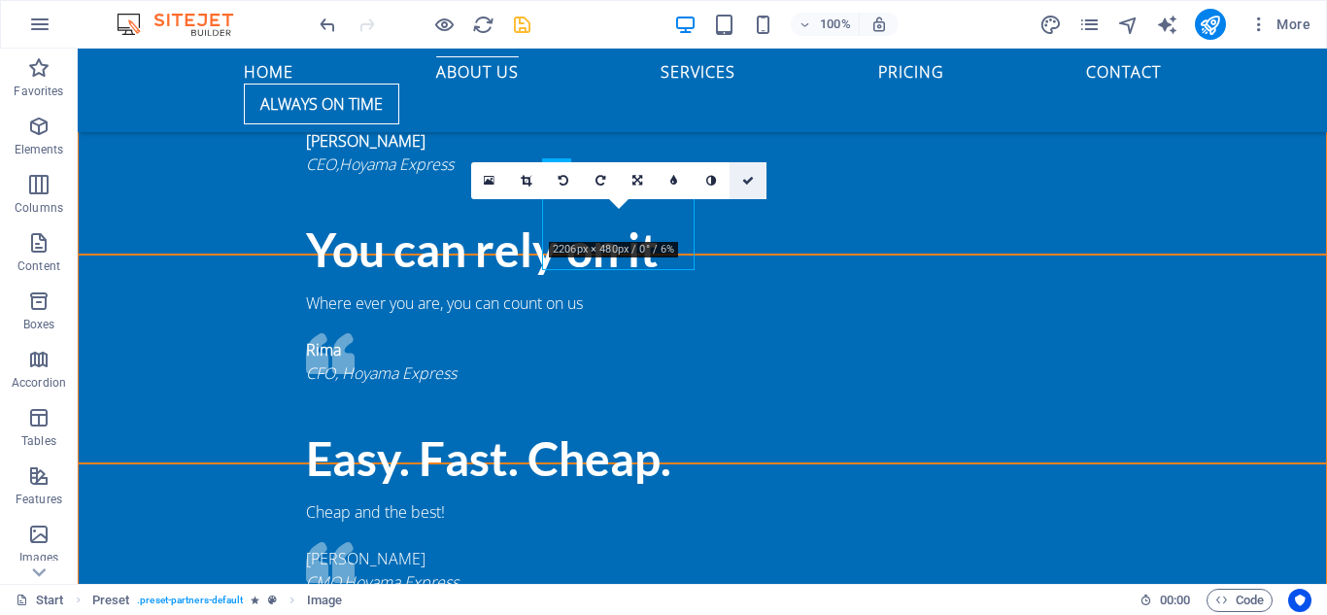
click at [742, 180] on icon at bounding box center [748, 181] width 12 height 12
click at [518, 28] on icon "save" at bounding box center [522, 25] width 22 height 22
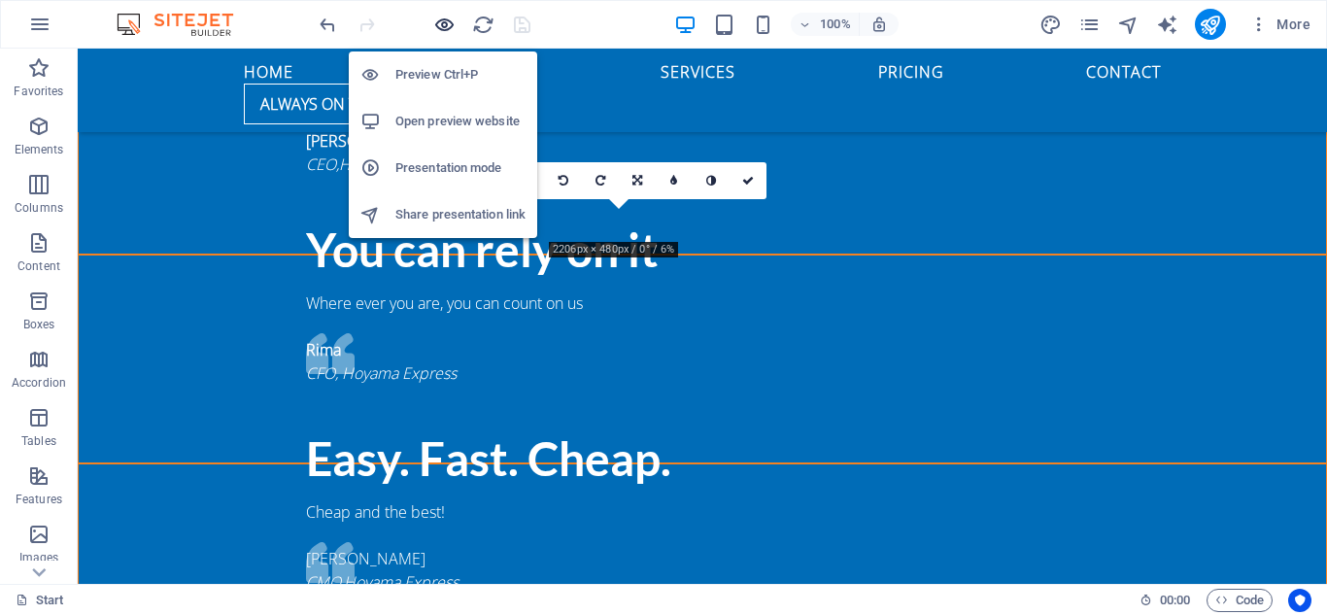
click at [443, 31] on icon "button" at bounding box center [444, 25] width 22 height 22
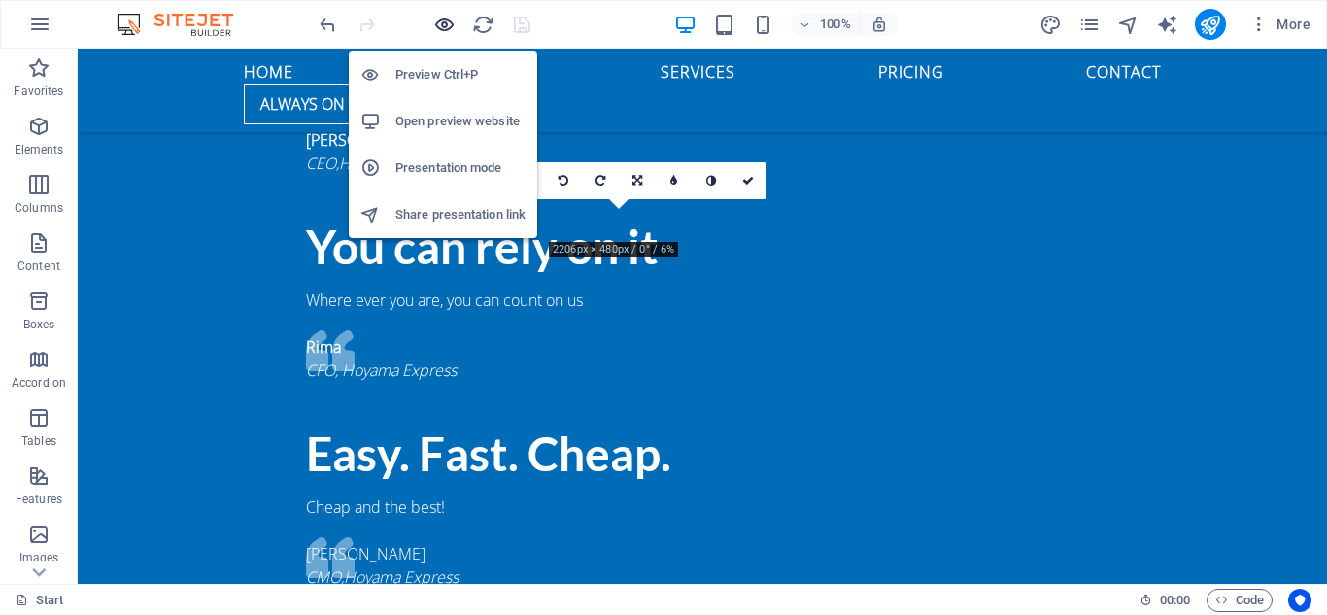
scroll to position [2076, 0]
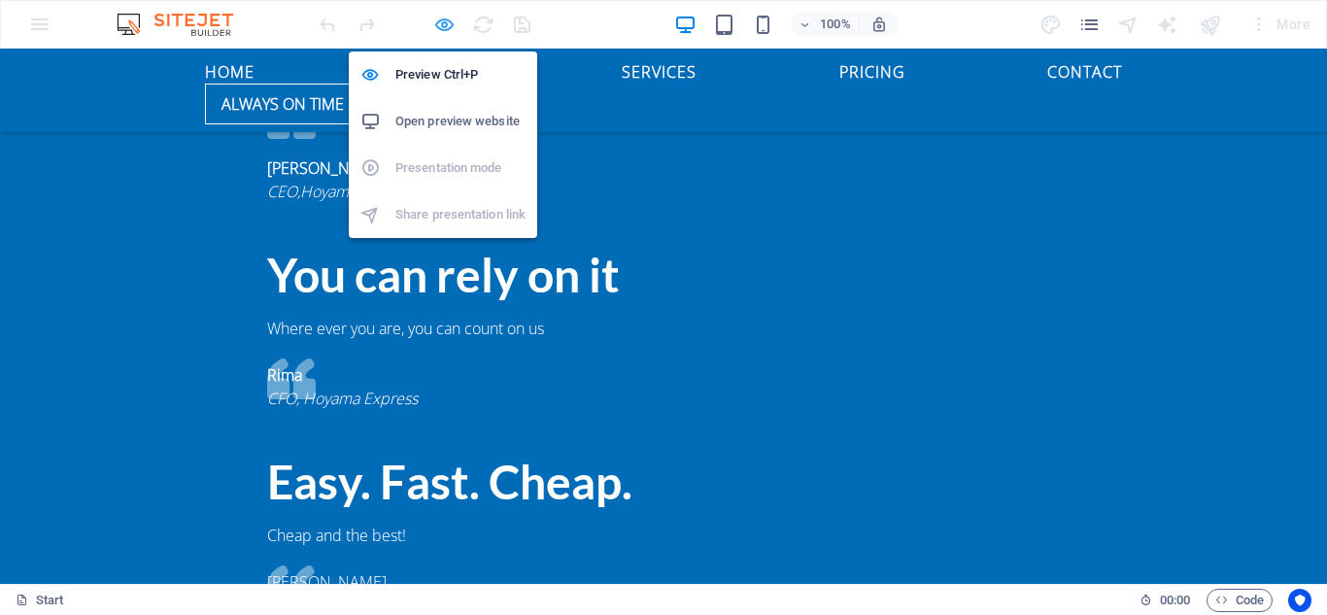
click at [438, 21] on icon "button" at bounding box center [444, 25] width 22 height 22
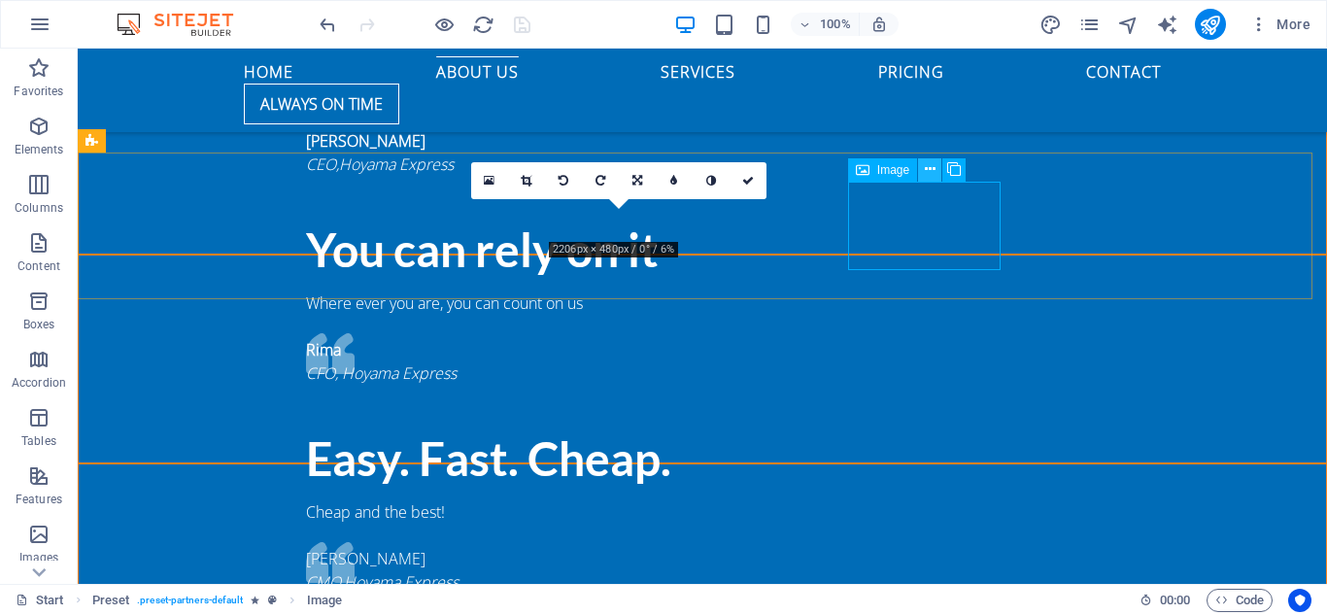
click at [937, 171] on button at bounding box center [929, 169] width 23 height 23
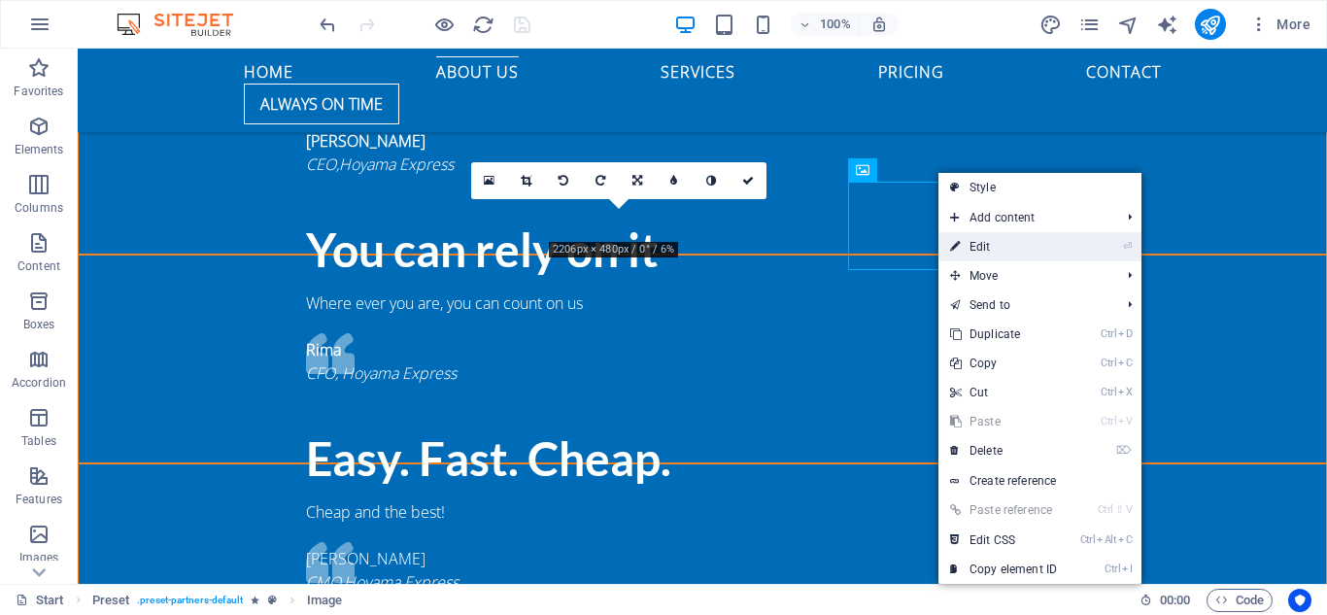
drag, startPoint x: 977, startPoint y: 238, endPoint x: 518, endPoint y: 209, distance: 459.6
click at [977, 238] on link "⏎ Edit" at bounding box center [1004, 246] width 130 height 29
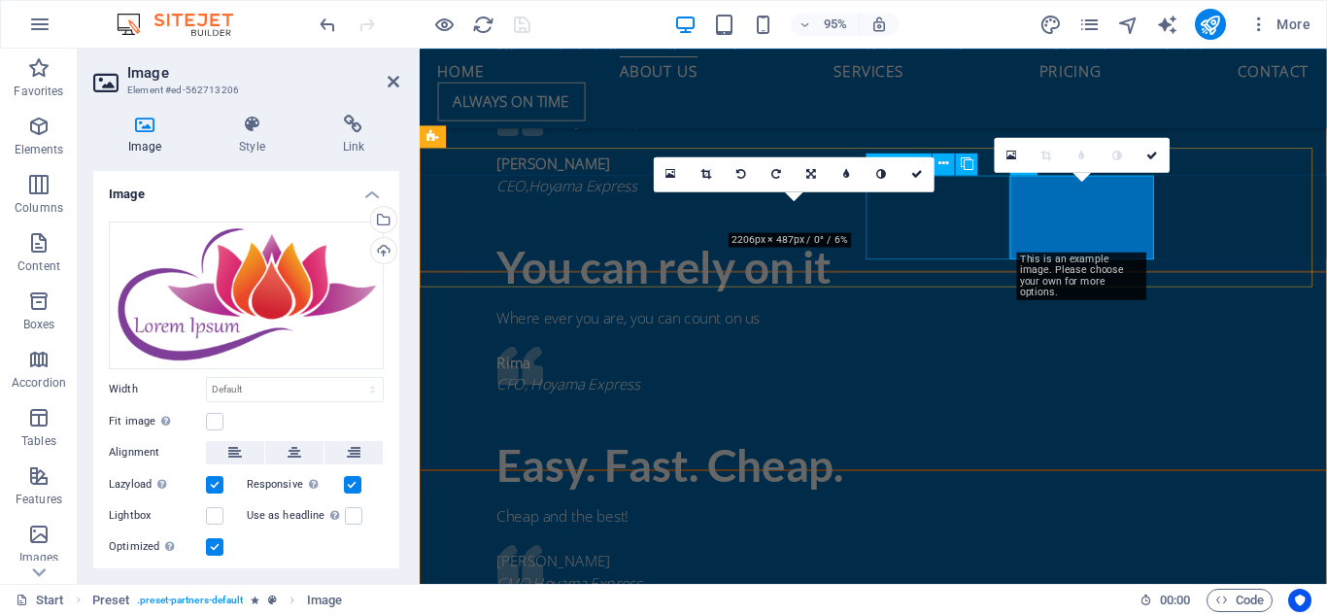
scroll to position [2355, 0]
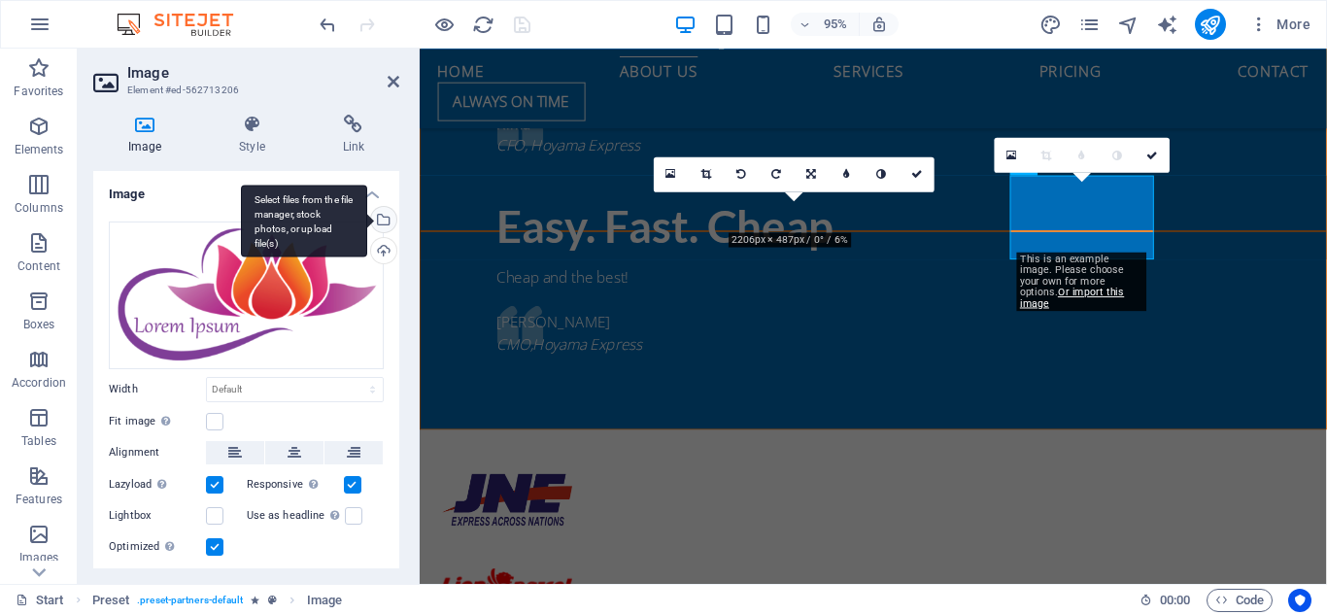
click at [383, 216] on div "Select files from the file manager, stock photos, or upload file(s)" at bounding box center [381, 221] width 29 height 29
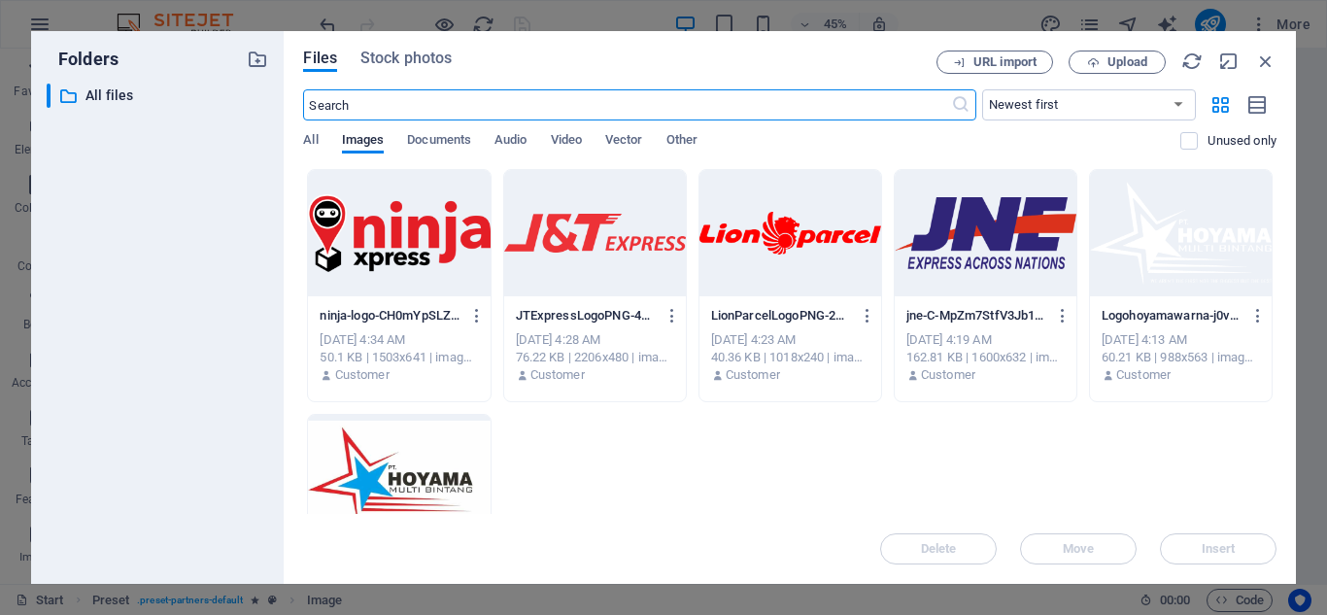
scroll to position [2958, 0]
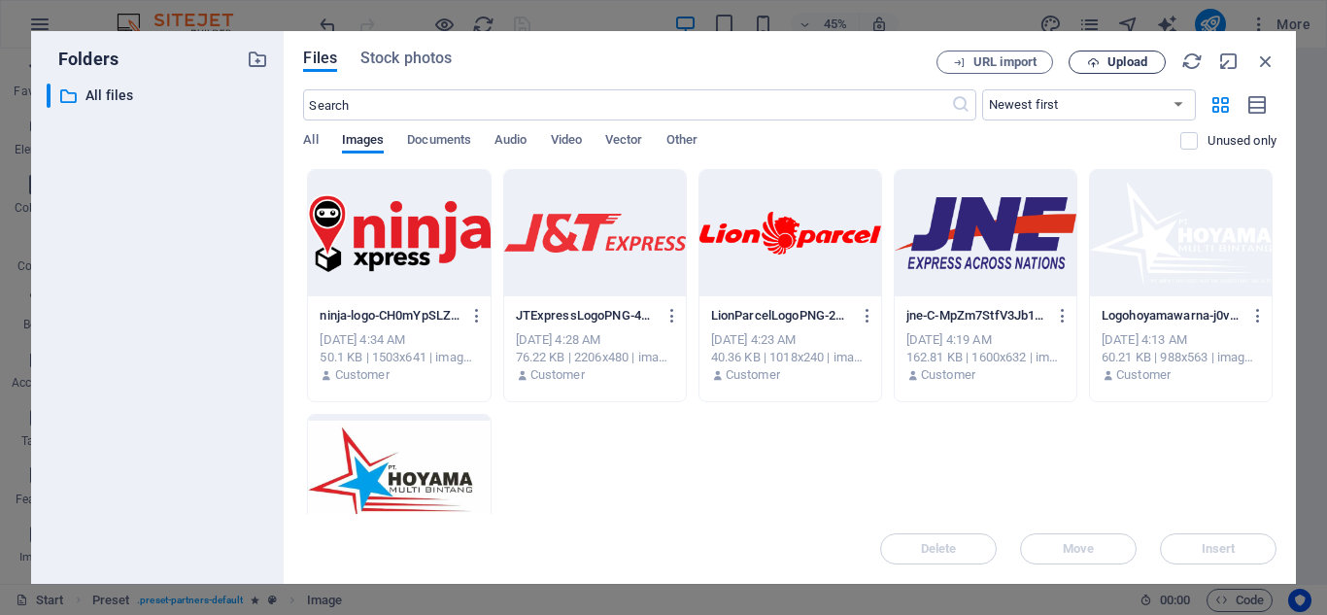
click at [1149, 62] on span "Upload" at bounding box center [1118, 62] width 80 height 13
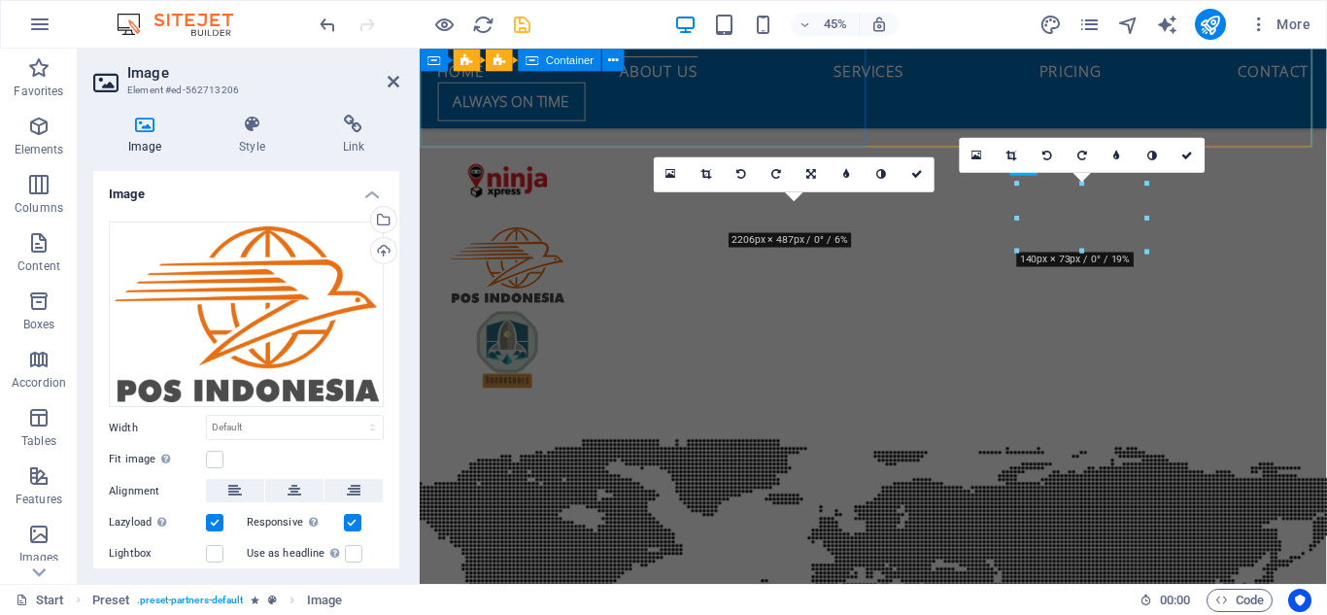
scroll to position [2355, 0]
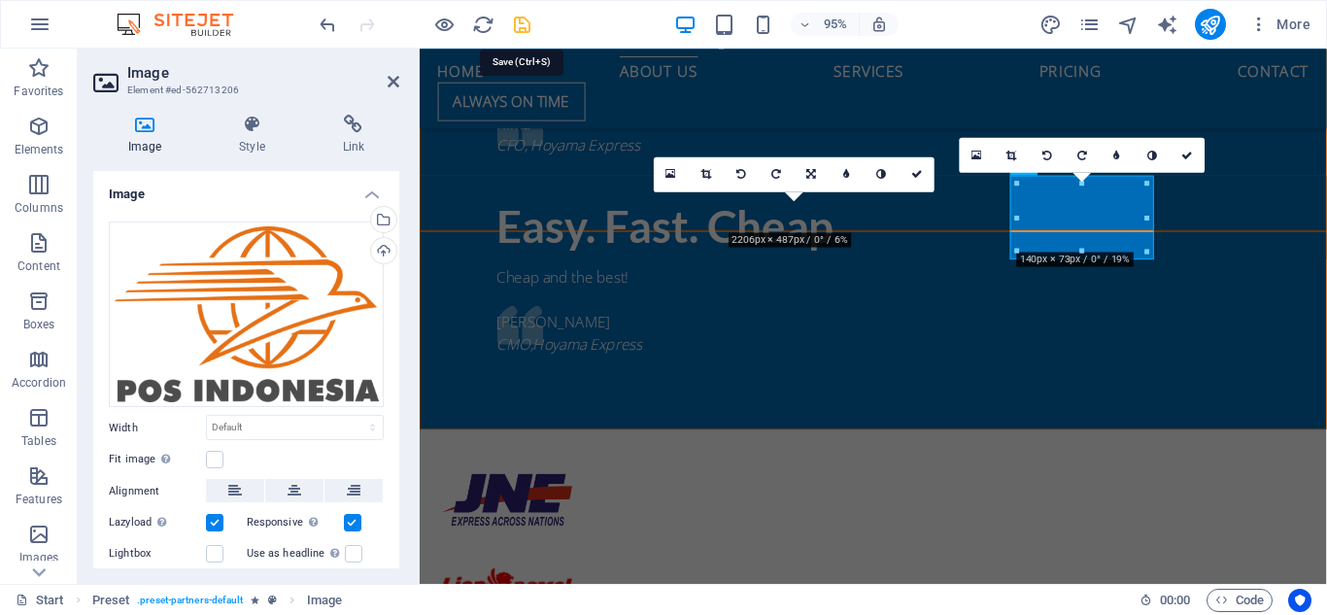
click at [521, 24] on icon "save" at bounding box center [522, 25] width 22 height 22
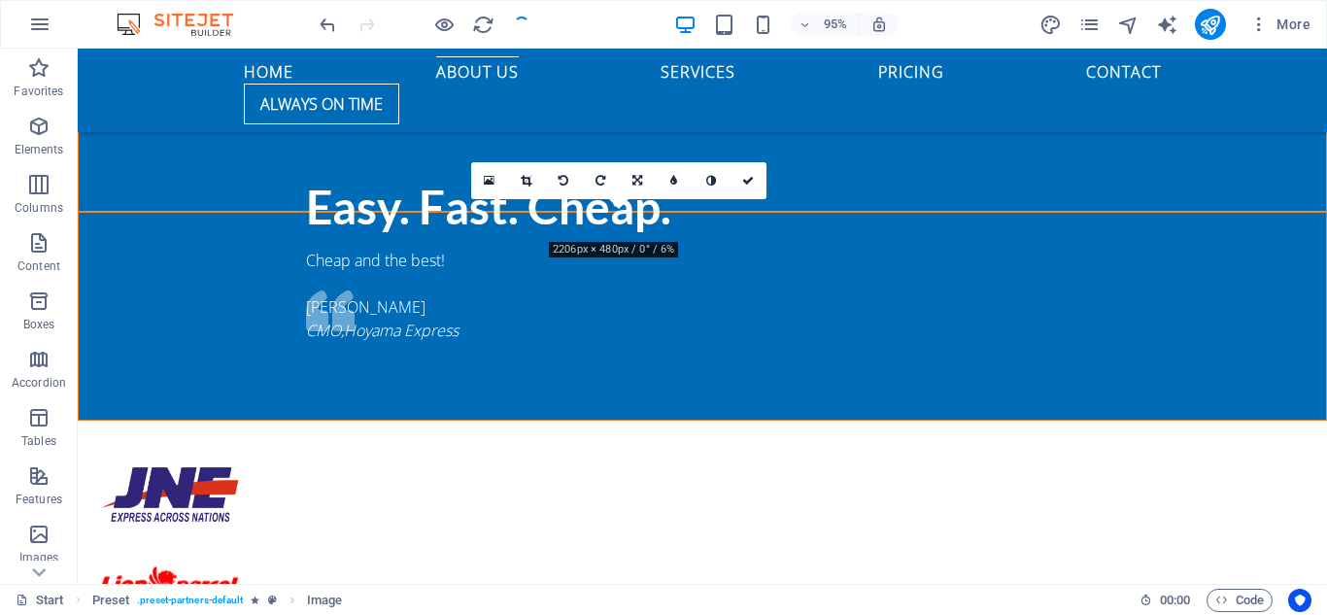
scroll to position [2104, 0]
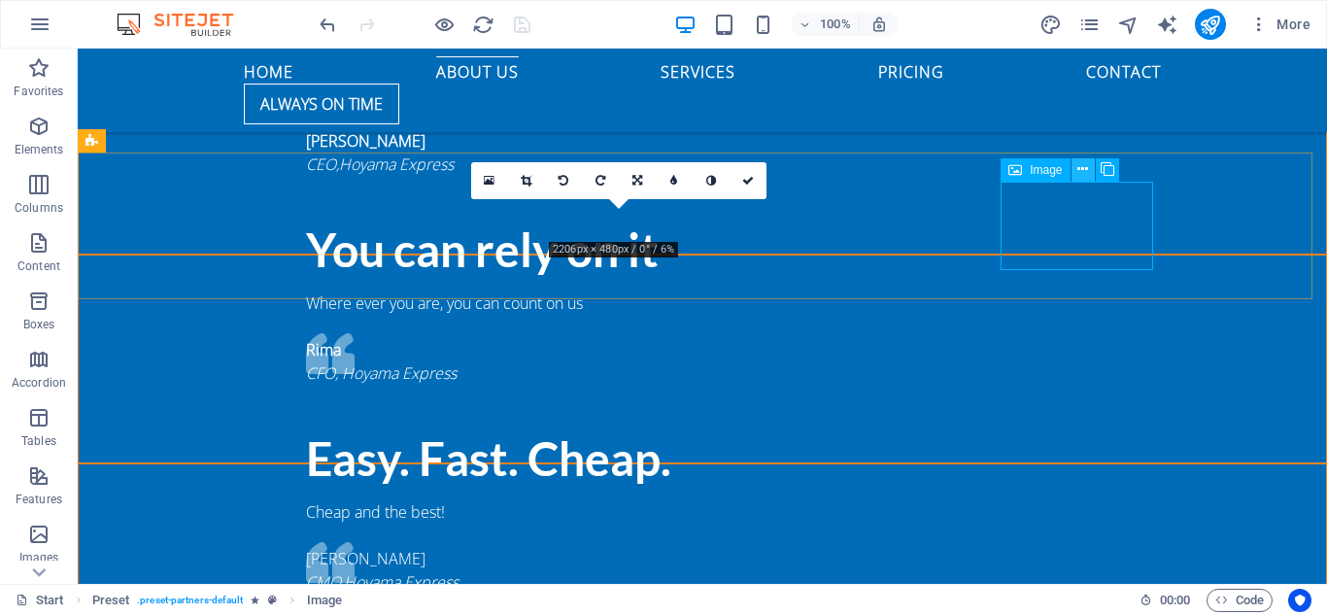
click at [1074, 173] on button at bounding box center [1083, 169] width 23 height 23
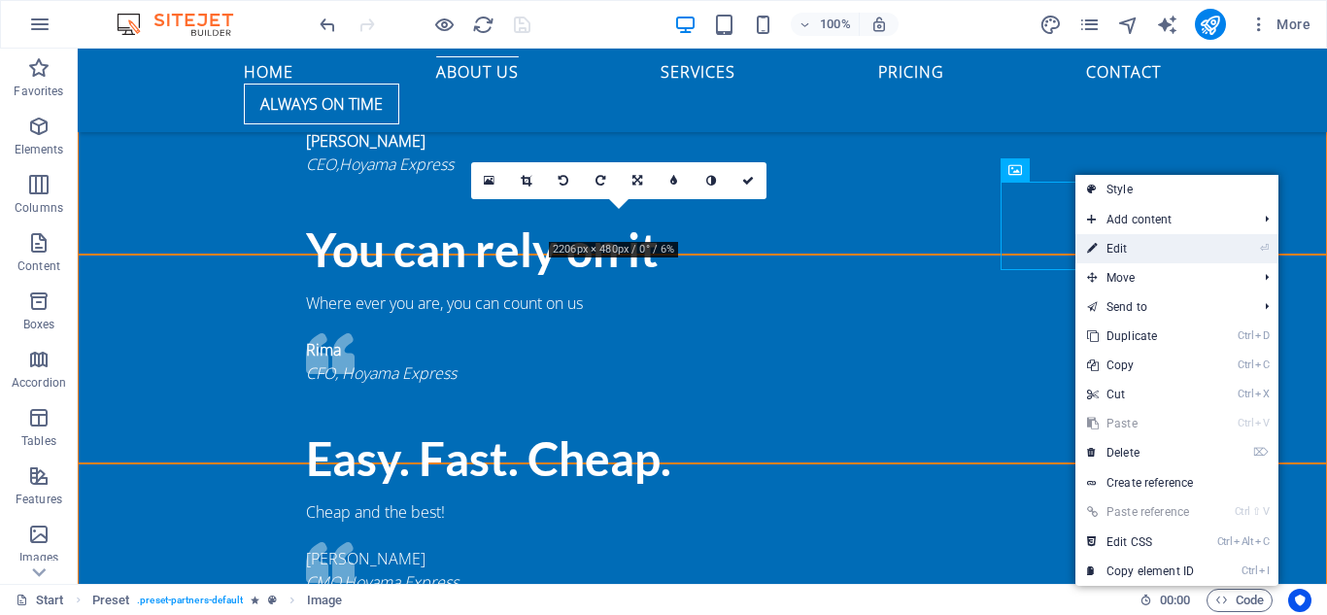
click at [1112, 248] on link "⏎ Edit" at bounding box center [1141, 248] width 130 height 29
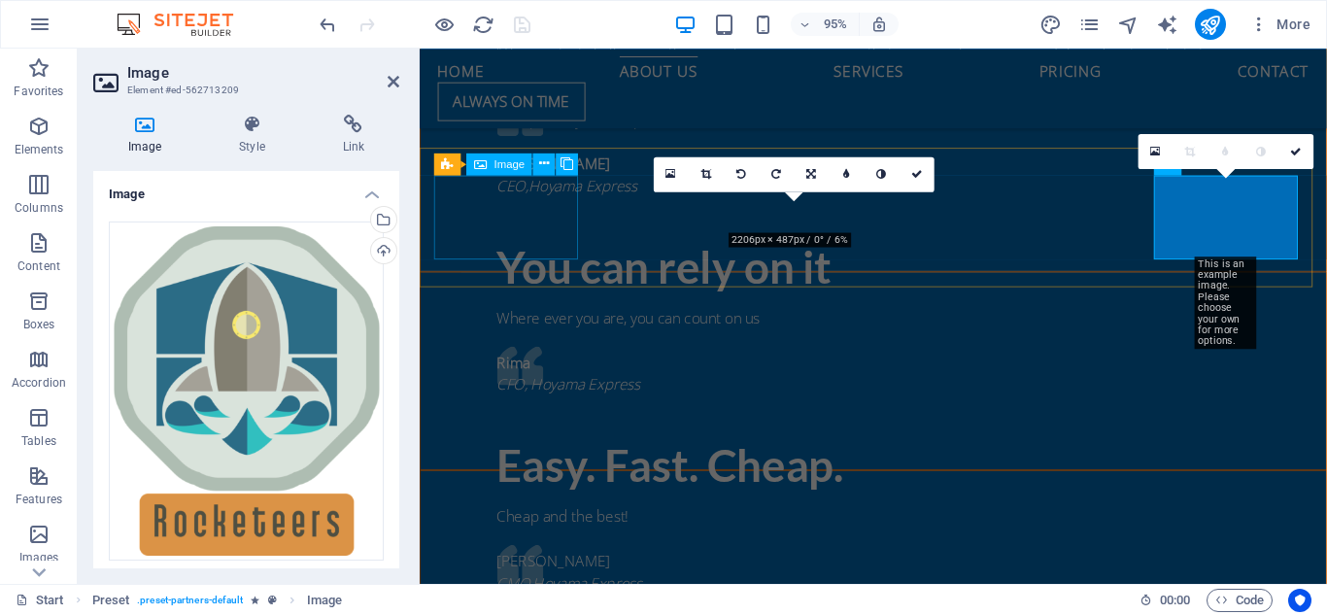
scroll to position [2355, 0]
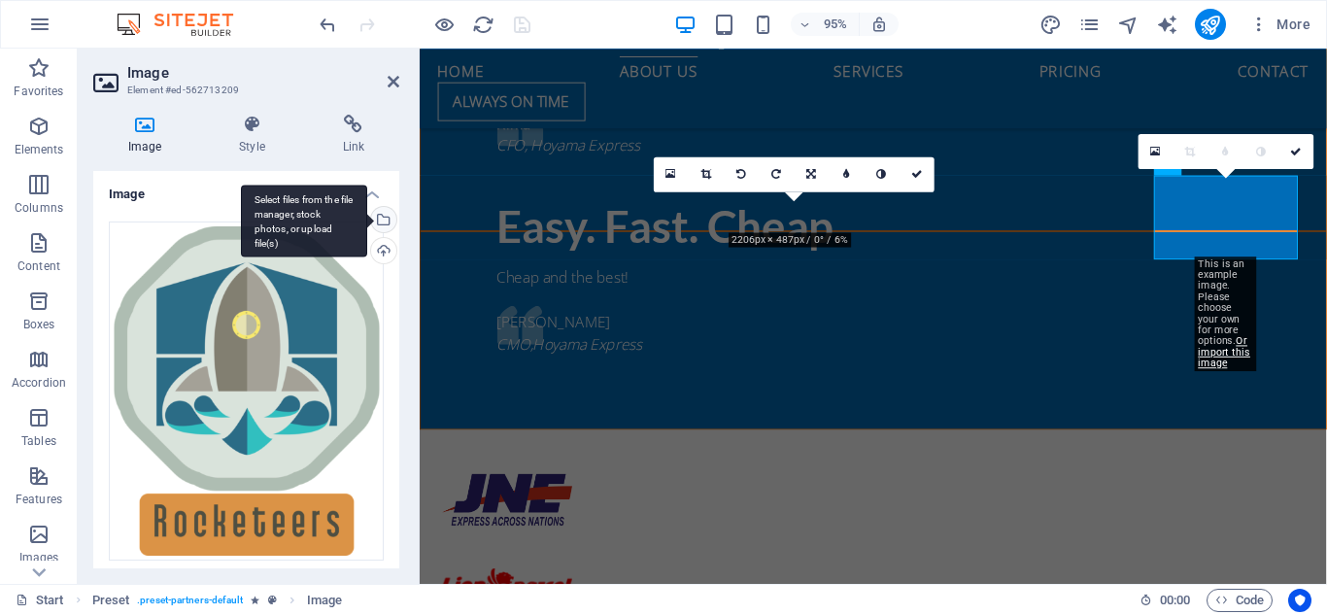
click at [388, 219] on div "Select files from the file manager, stock photos, or upload file(s)" at bounding box center [381, 221] width 29 height 29
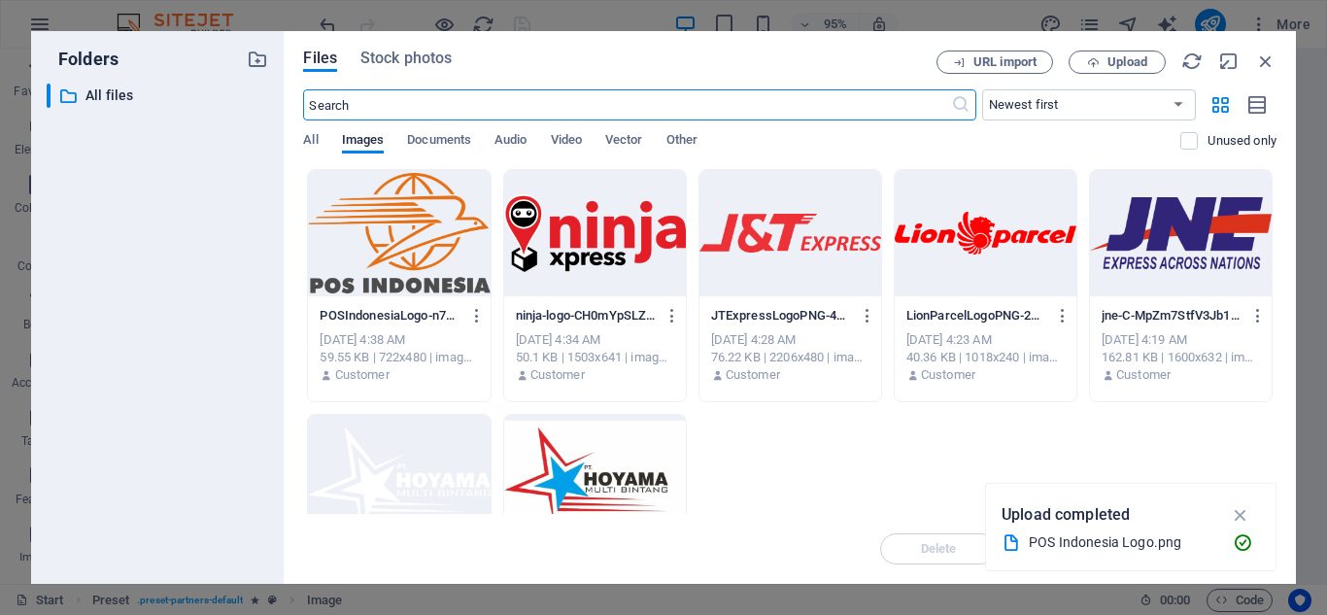
scroll to position [2958, 0]
click at [1143, 63] on span "Upload" at bounding box center [1128, 62] width 40 height 12
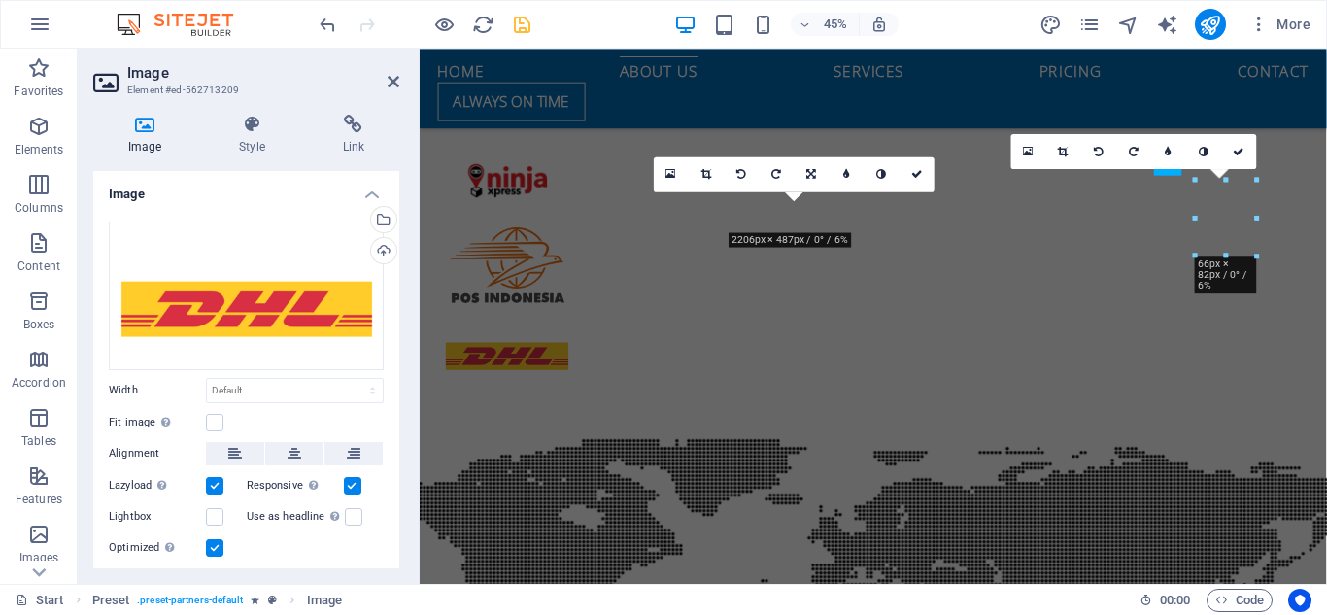
scroll to position [2355, 0]
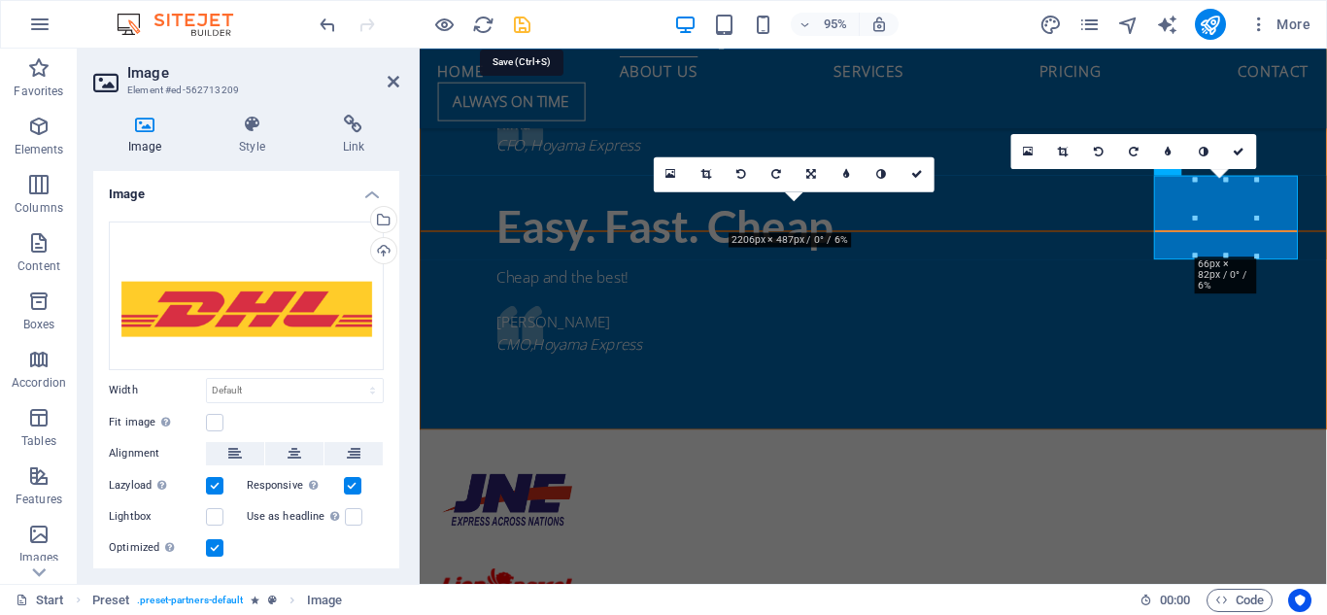
click at [516, 32] on icon "save" at bounding box center [522, 25] width 22 height 22
checkbox input "false"
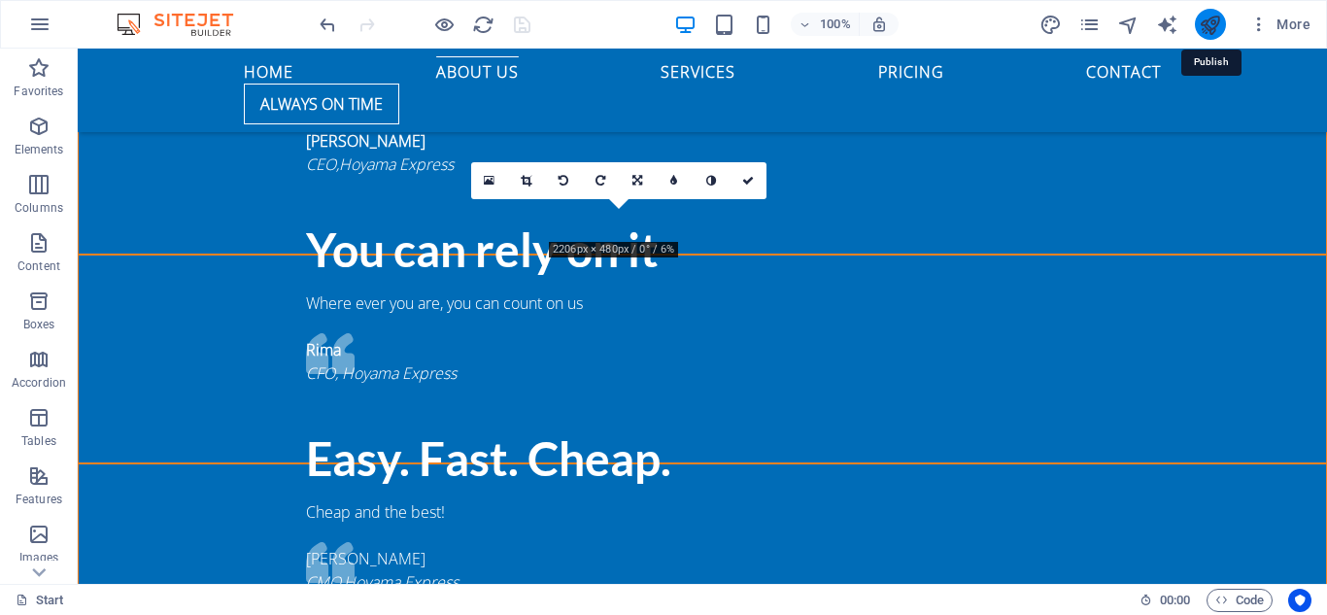
click at [1213, 25] on icon "publish" at bounding box center [1210, 25] width 22 height 22
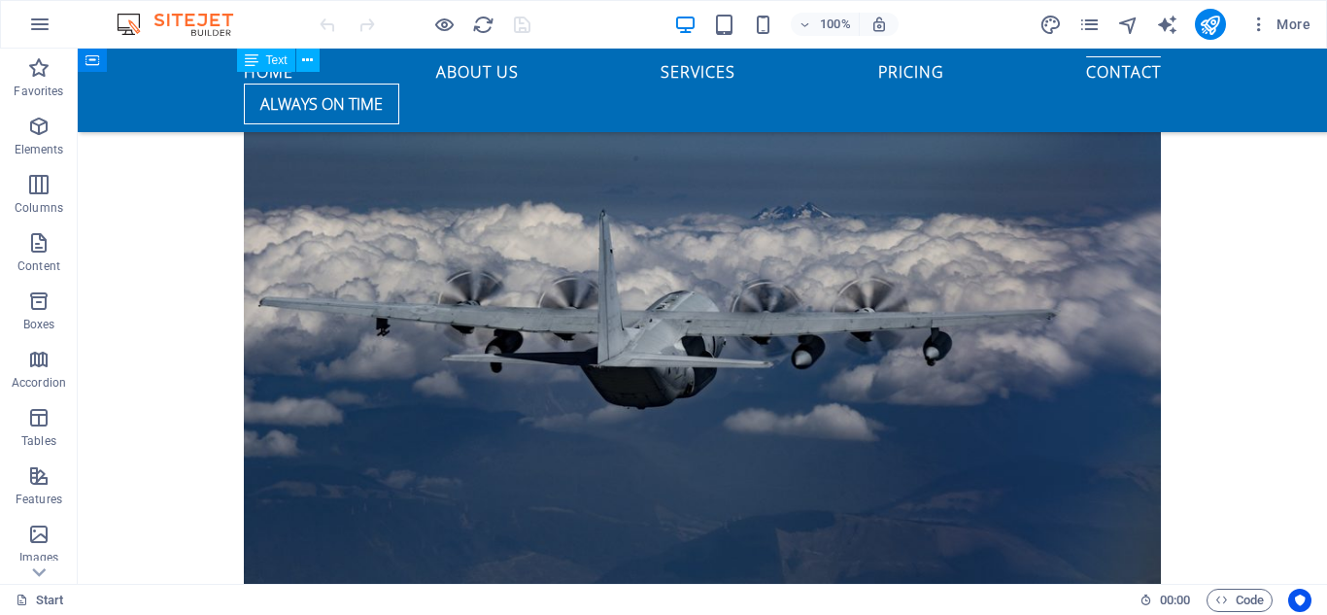
scroll to position [5733, 0]
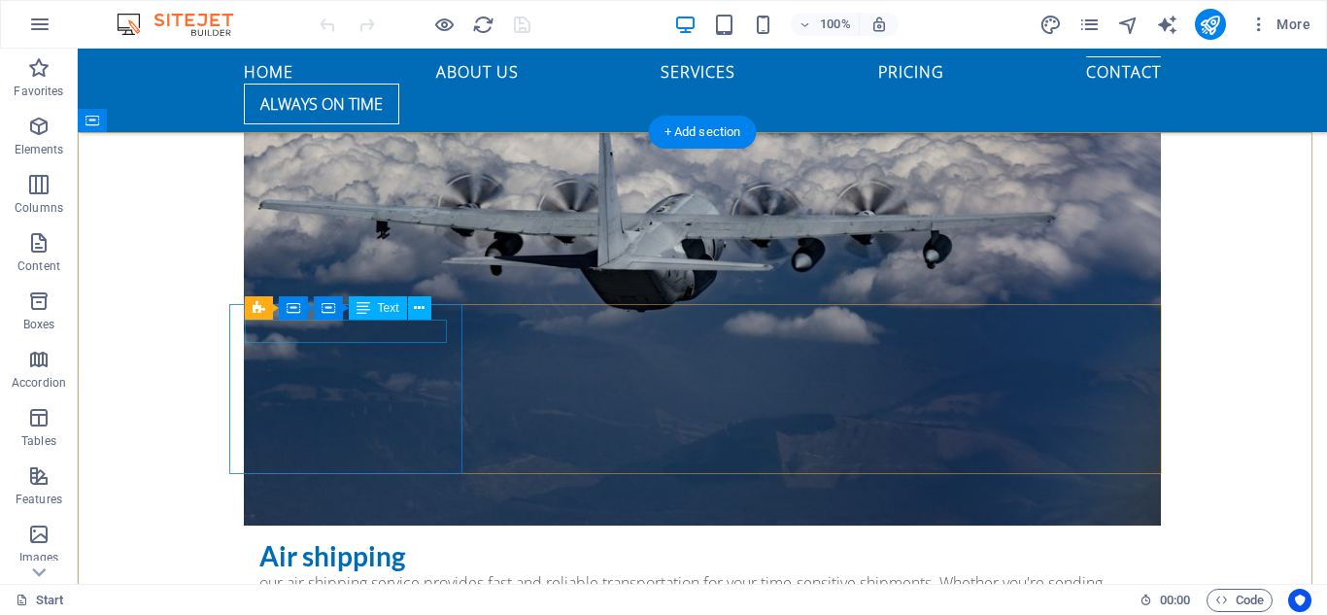
click div "Hoyama Express"
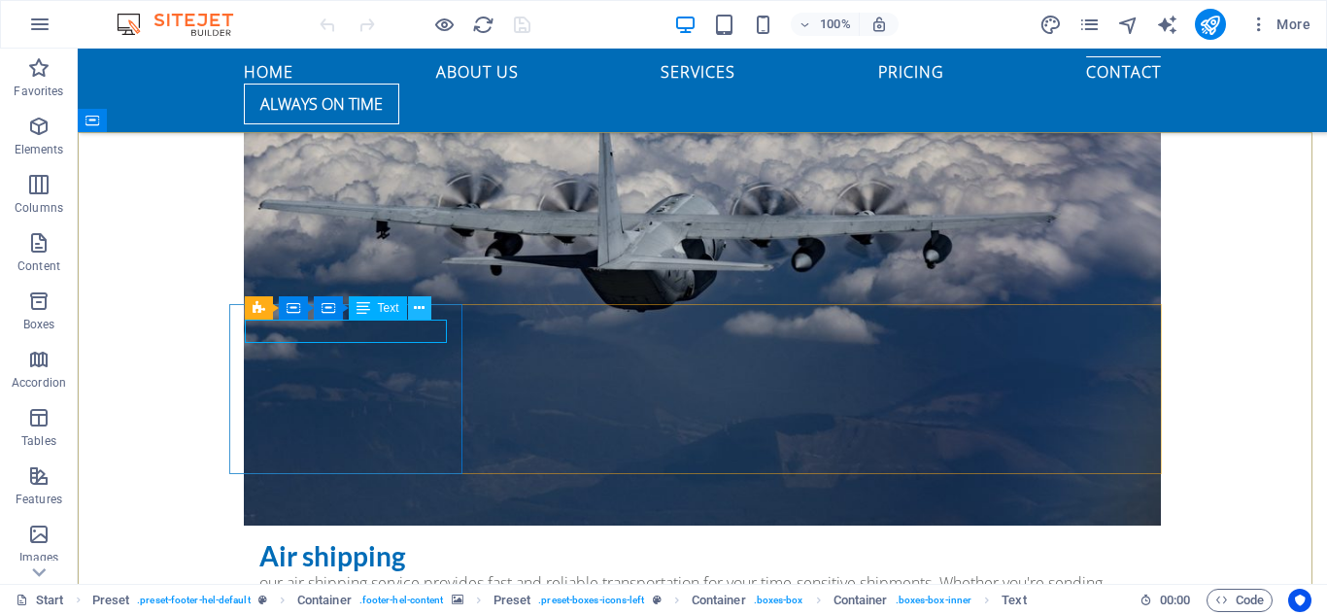
click button
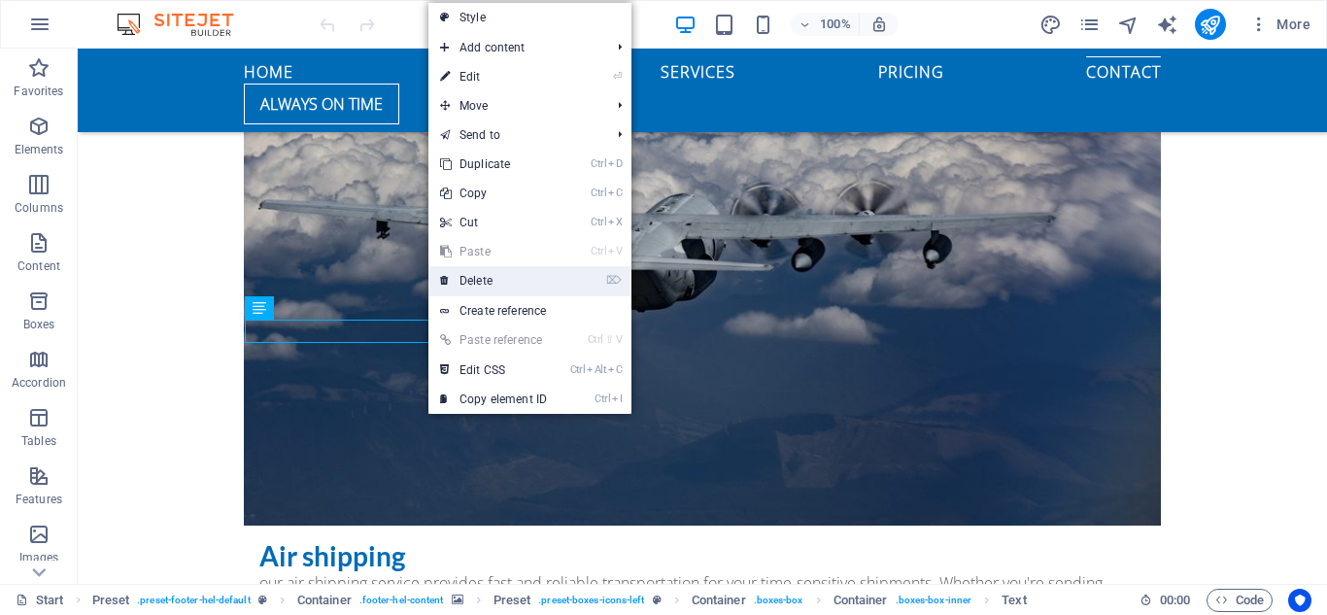
click link "⌦ Delete"
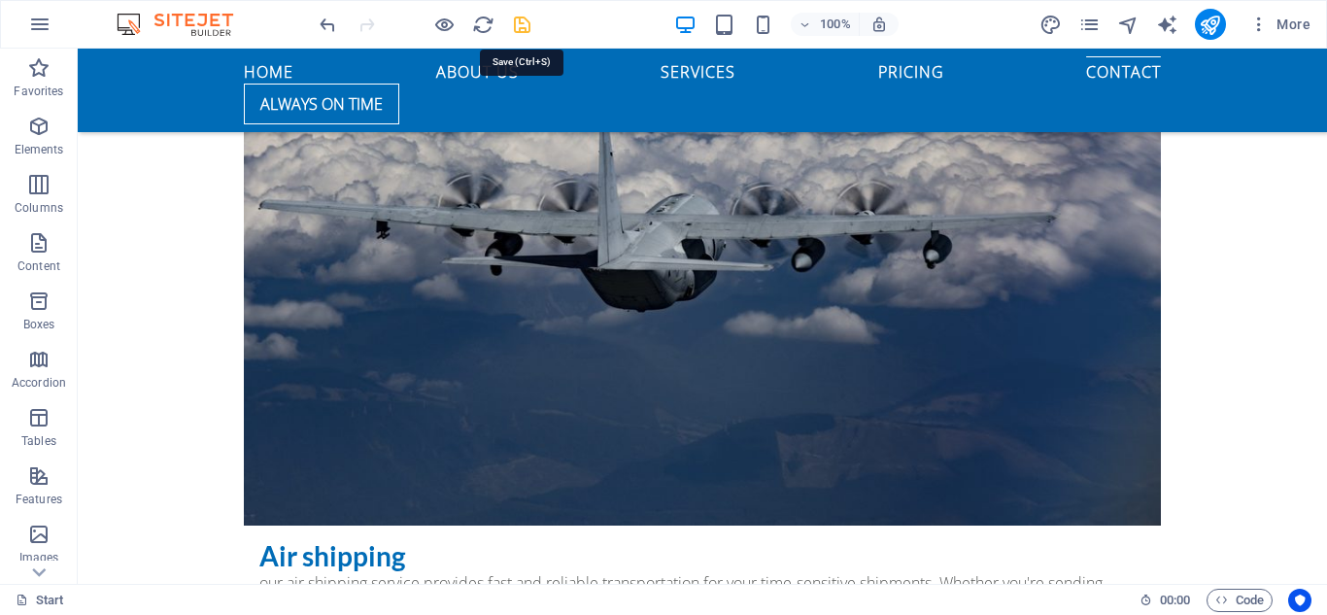
click icon "save"
checkbox input "false"
click icon "publish"
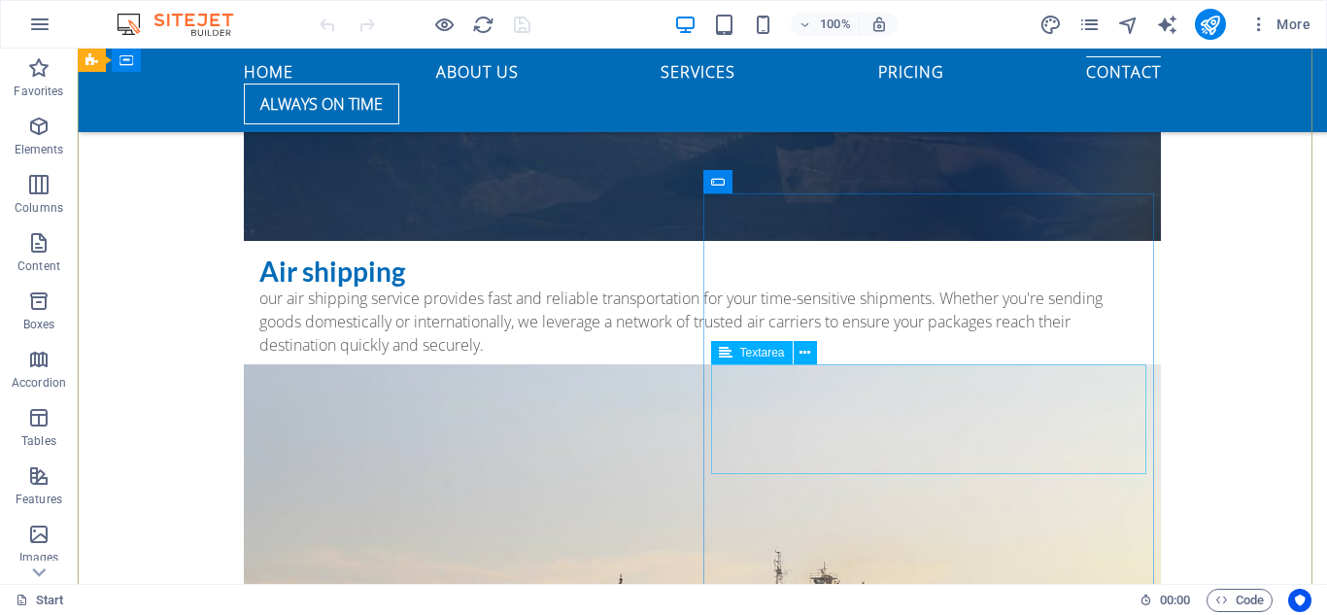
scroll to position [5920, 0]
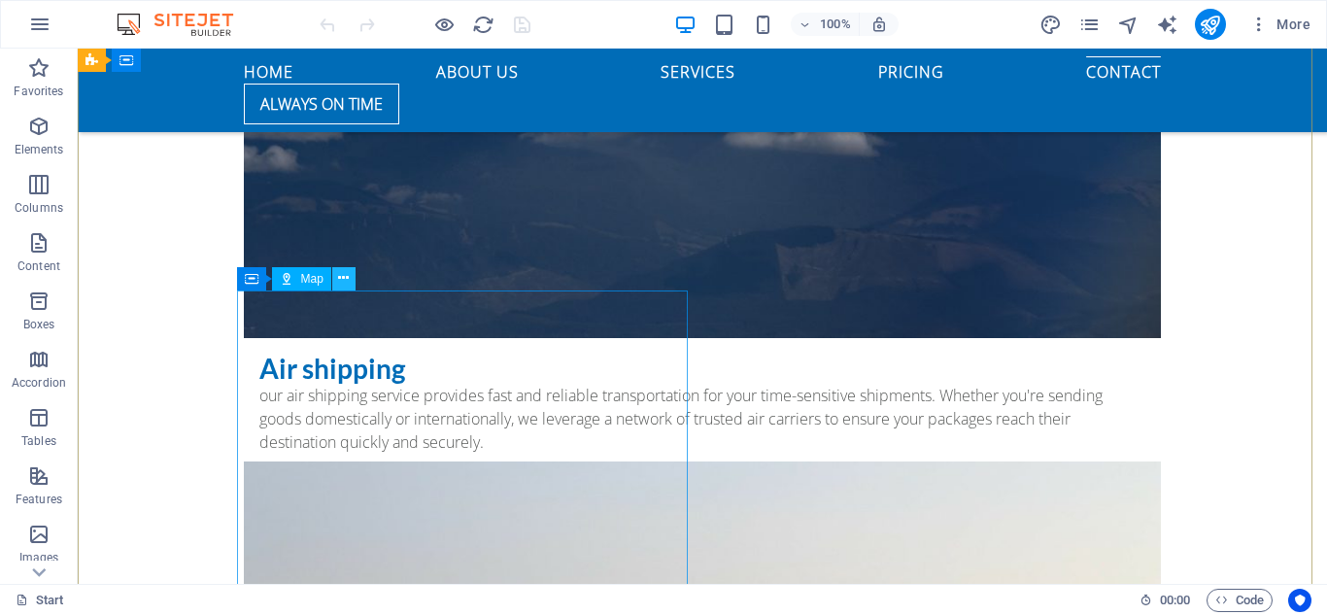
click at [353, 277] on button at bounding box center [343, 278] width 23 height 23
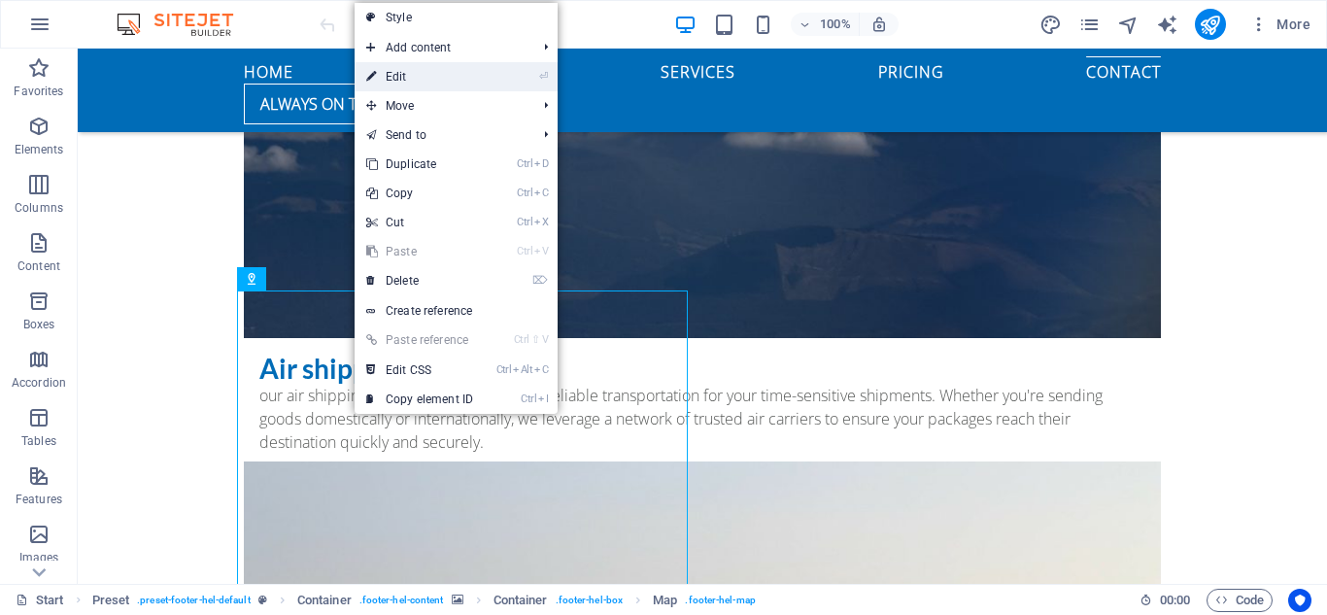
click at [416, 86] on link "⏎ Edit" at bounding box center [420, 76] width 130 height 29
select select "1"
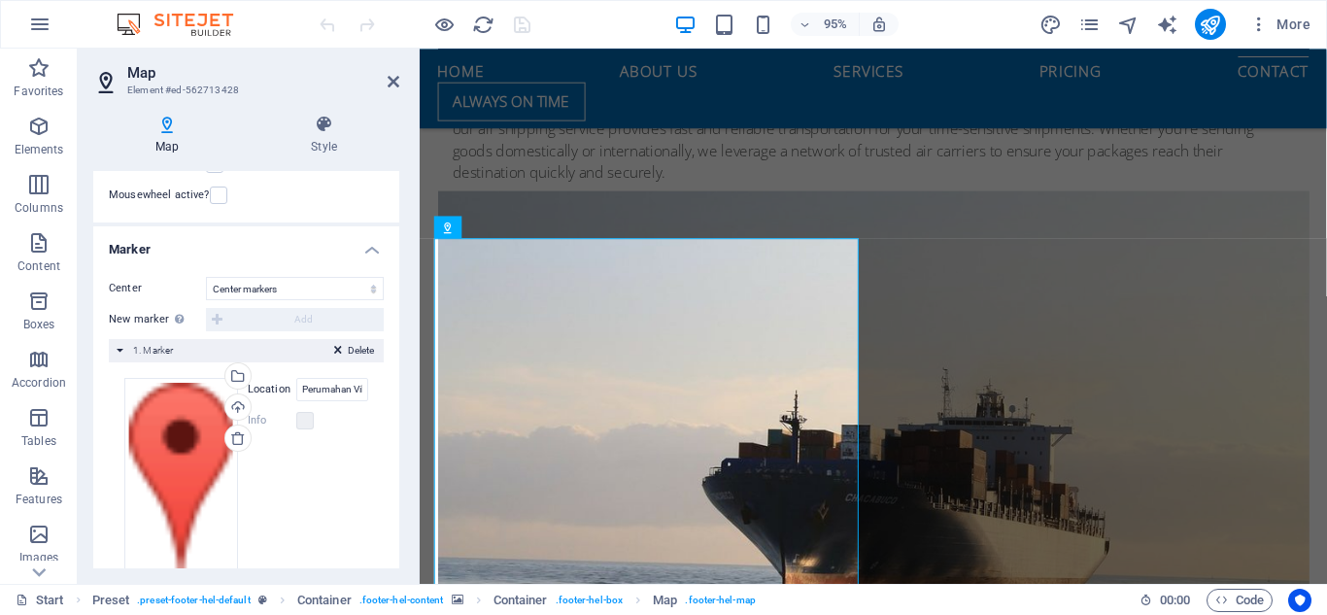
scroll to position [326, 0]
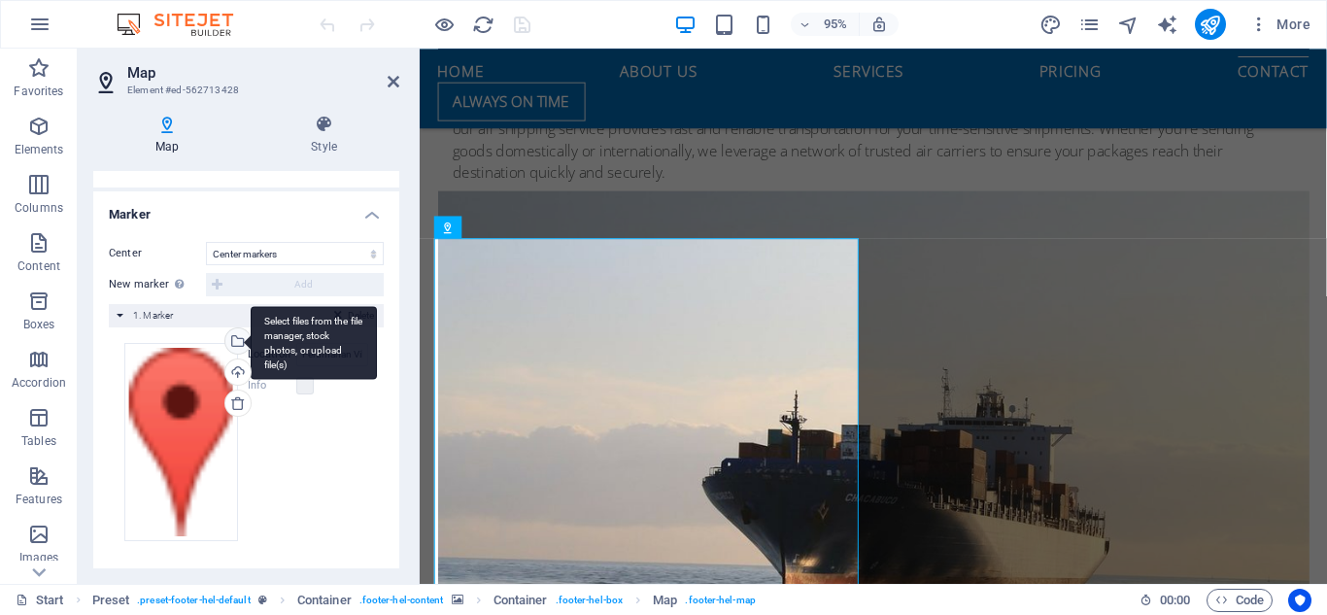
click at [230, 338] on div "Select files from the file manager, stock photos, or upload file(s)" at bounding box center [236, 342] width 29 height 29
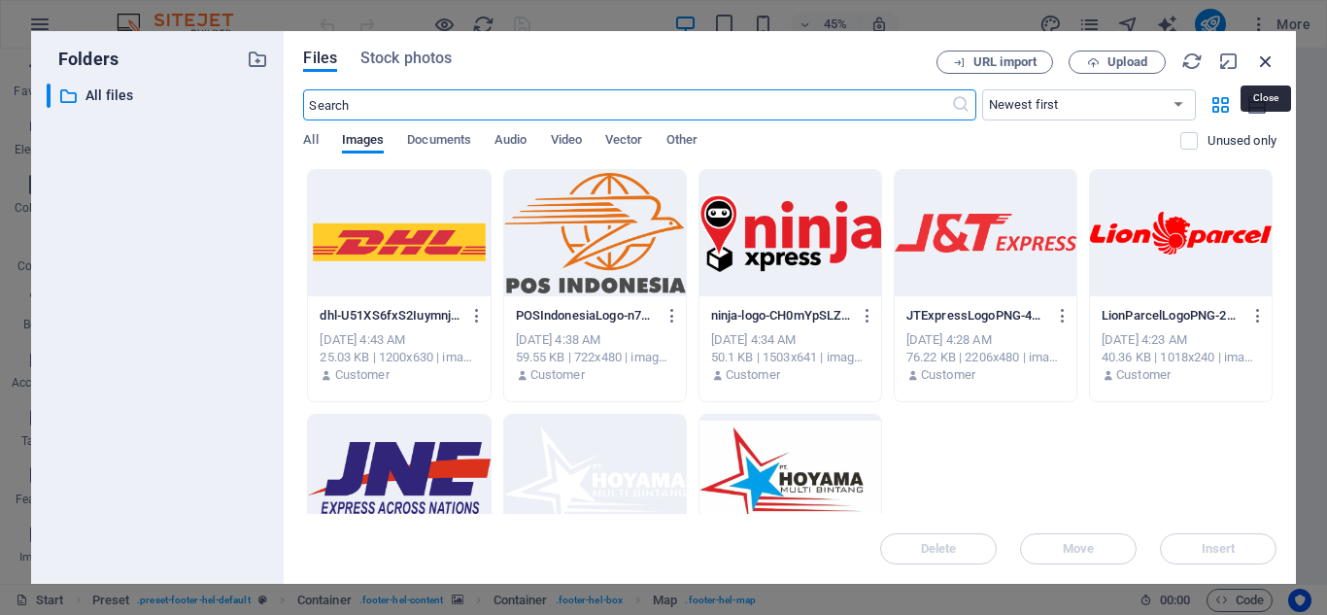
click at [1262, 61] on icon "button" at bounding box center [1265, 61] width 21 height 21
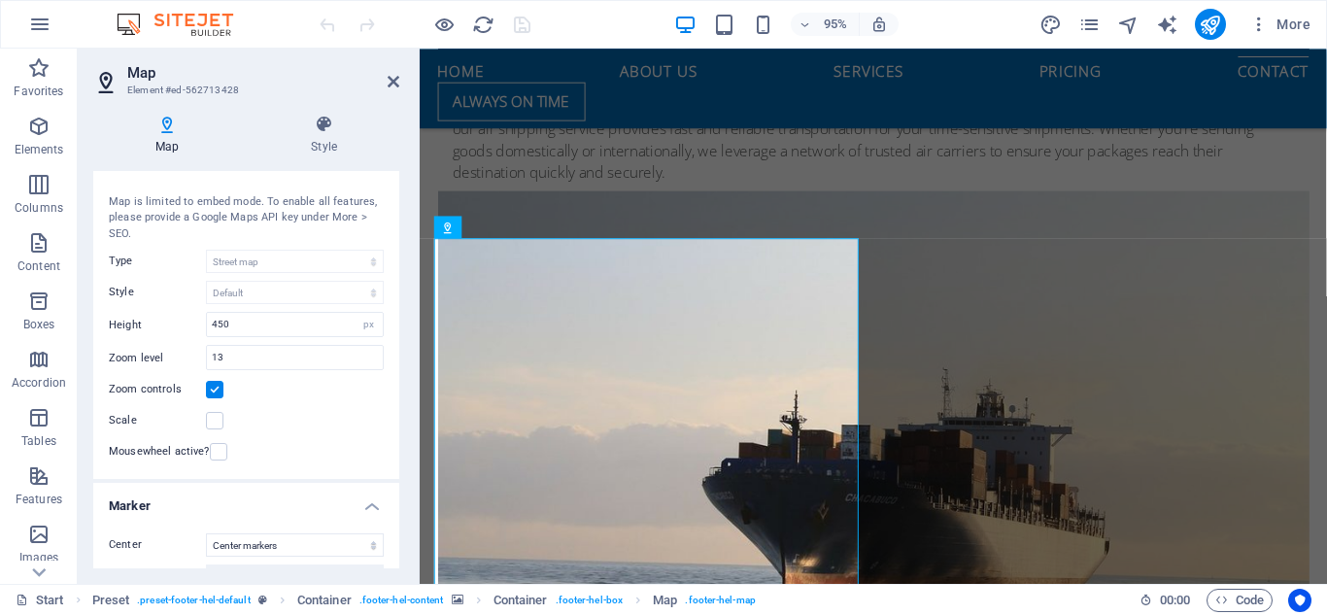
scroll to position [0, 0]
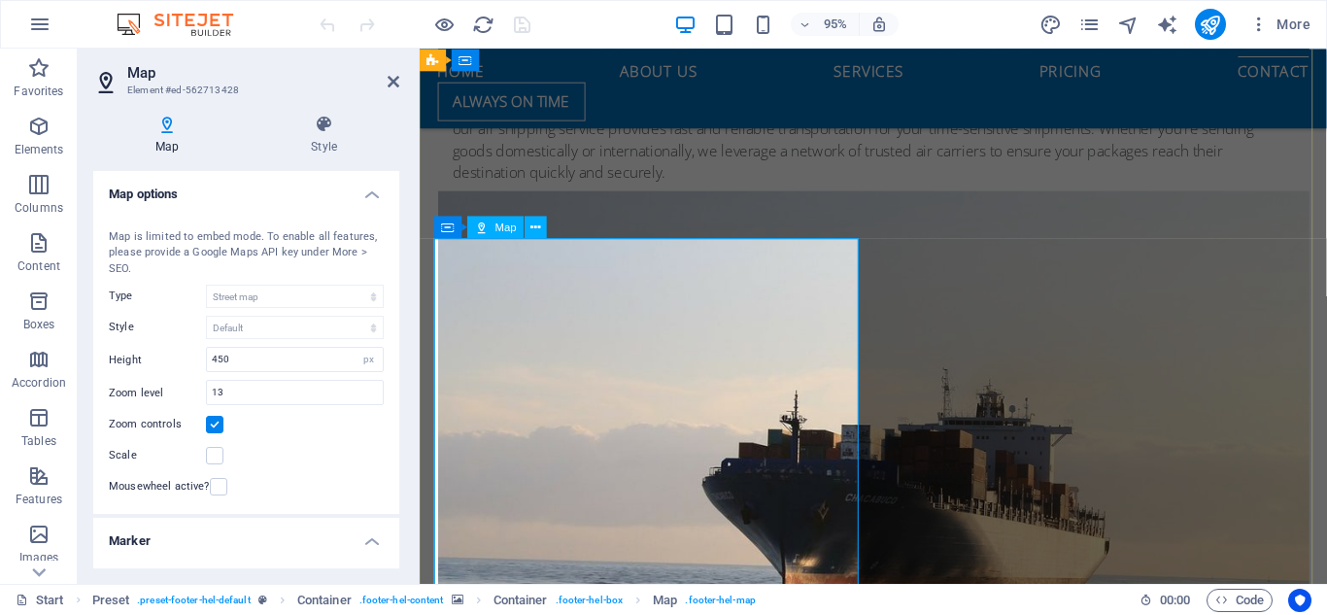
click at [503, 229] on span "Map" at bounding box center [506, 227] width 21 height 11
click at [533, 227] on icon at bounding box center [537, 227] width 10 height 19
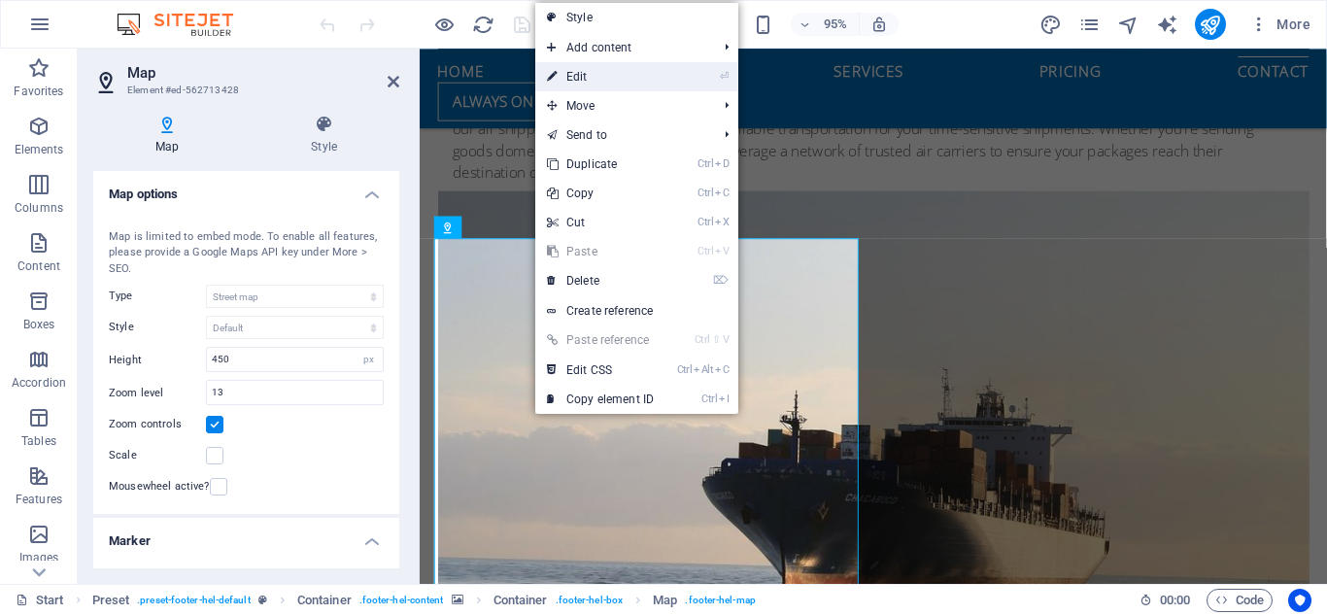
click at [625, 79] on link "⏎ Edit" at bounding box center [600, 76] width 130 height 29
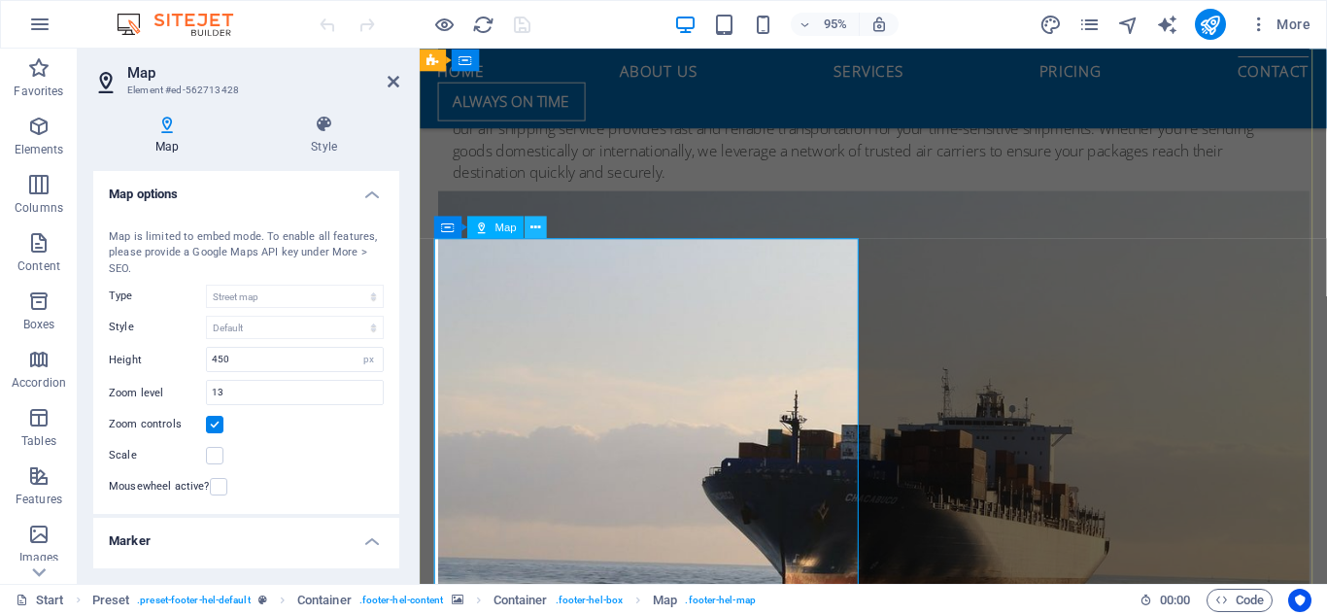
click at [538, 222] on icon at bounding box center [537, 227] width 10 height 19
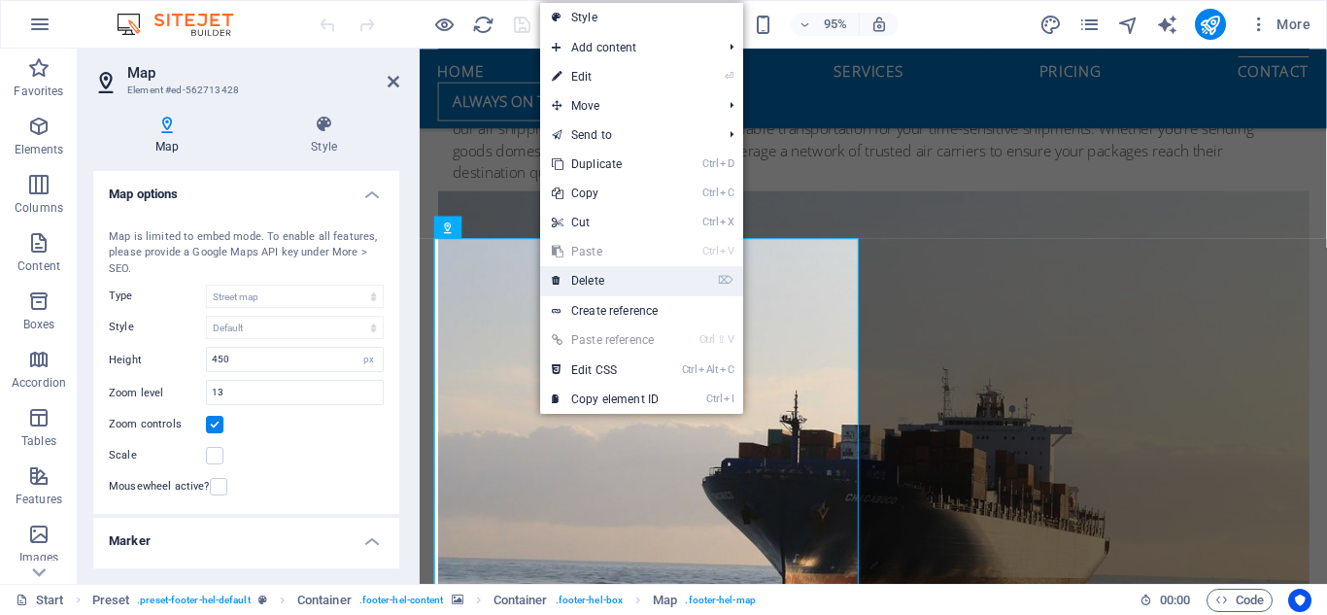
click at [605, 275] on link "⌦ Delete" at bounding box center [605, 280] width 130 height 29
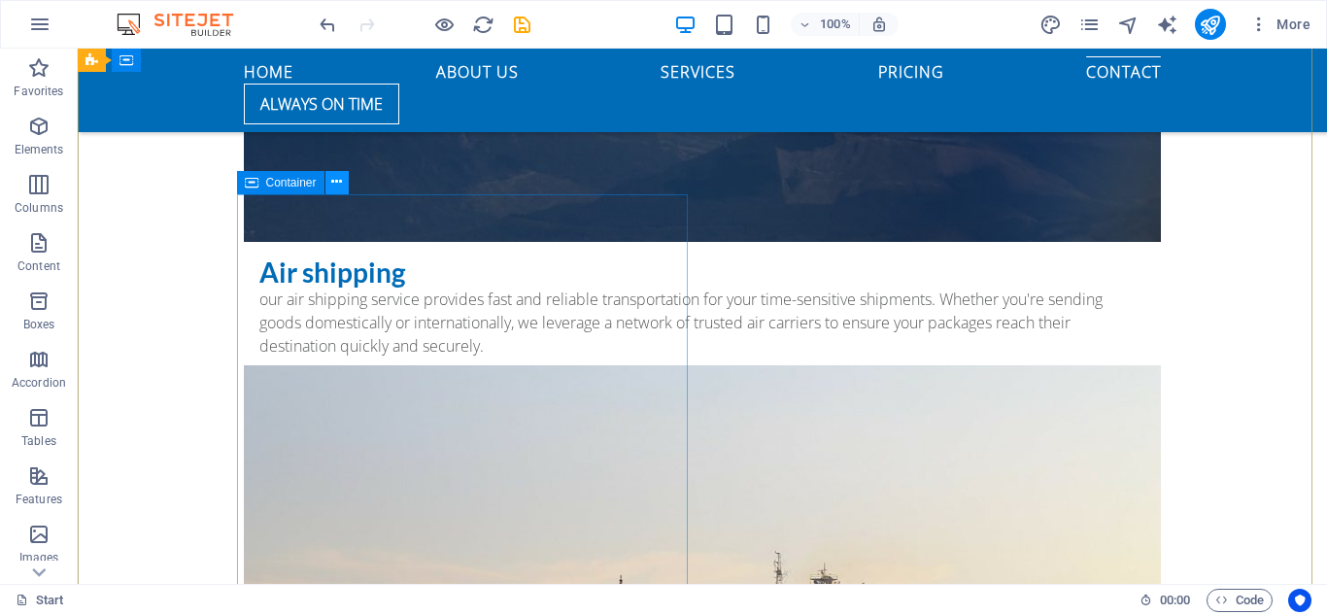
click at [342, 189] on icon at bounding box center [336, 182] width 11 height 20
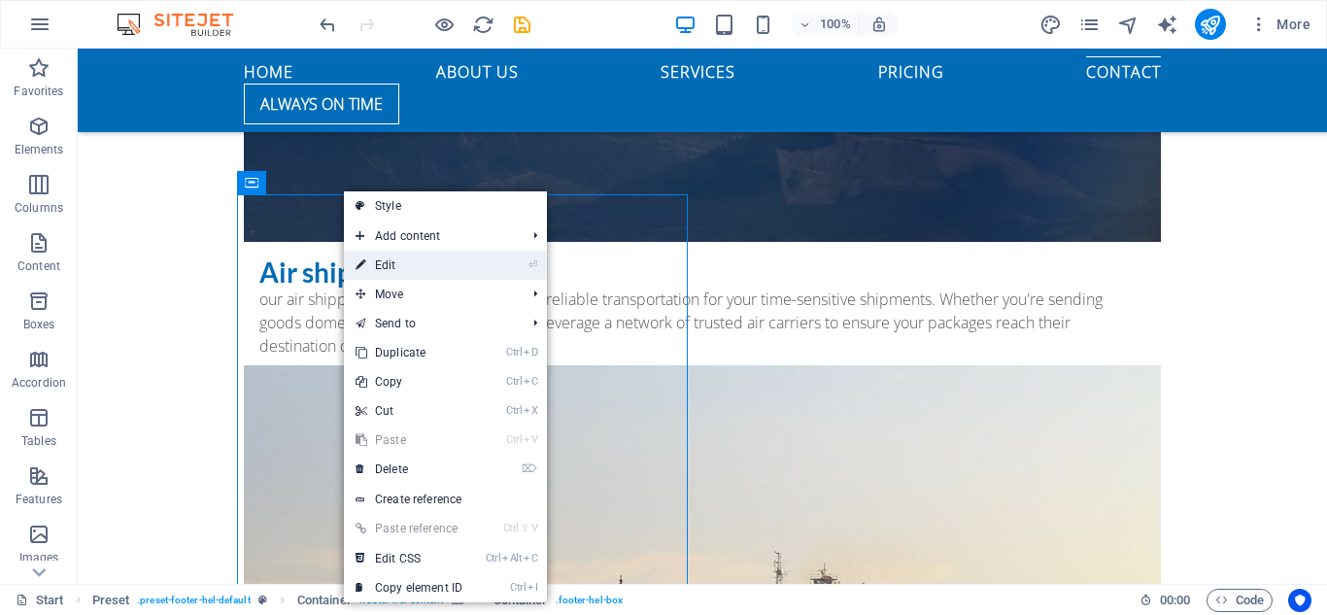
click at [401, 267] on link "⏎ Edit" at bounding box center [409, 265] width 130 height 29
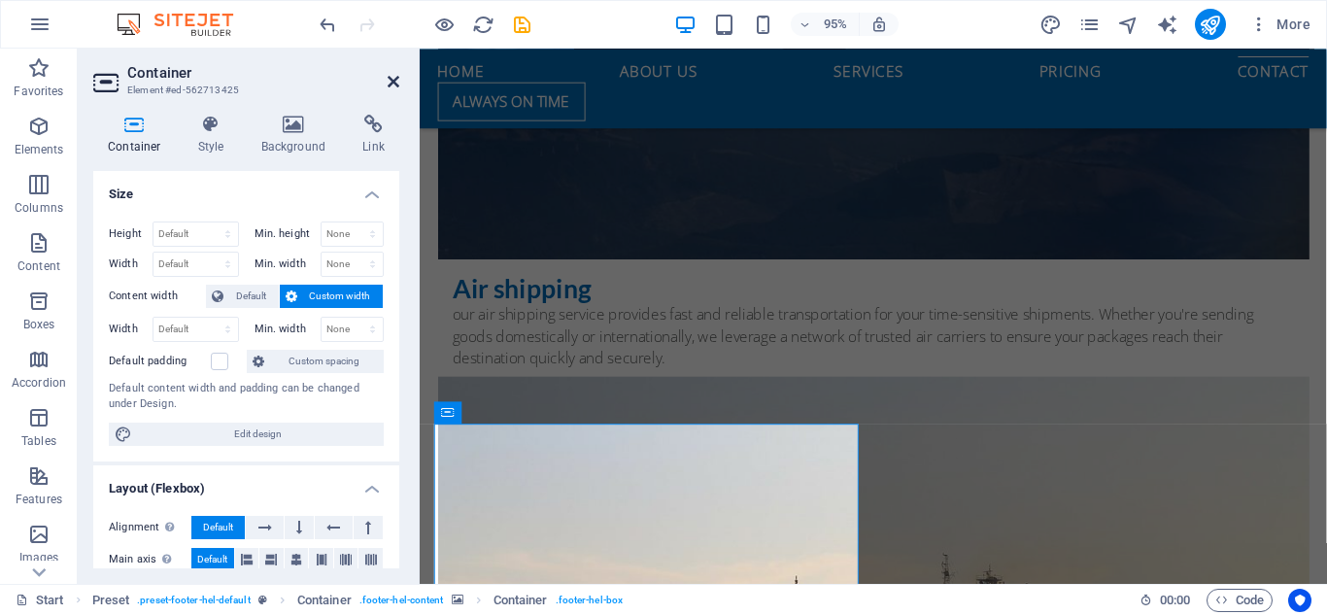
click at [393, 86] on icon at bounding box center [394, 82] width 12 height 16
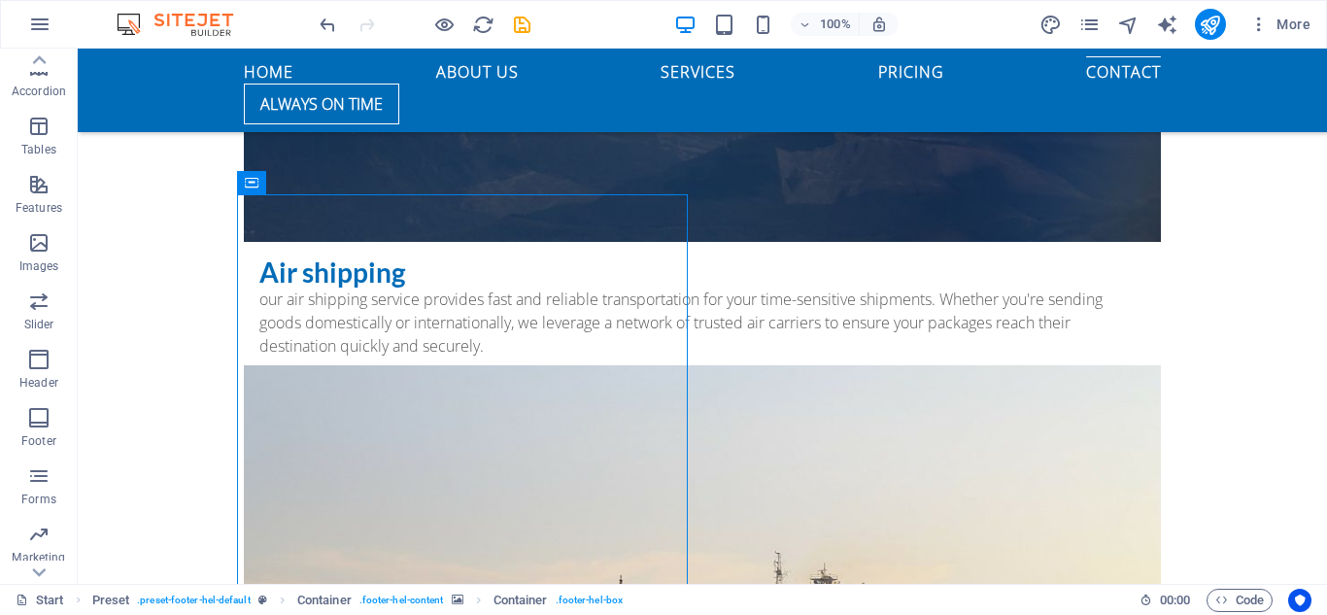
scroll to position [339, 0]
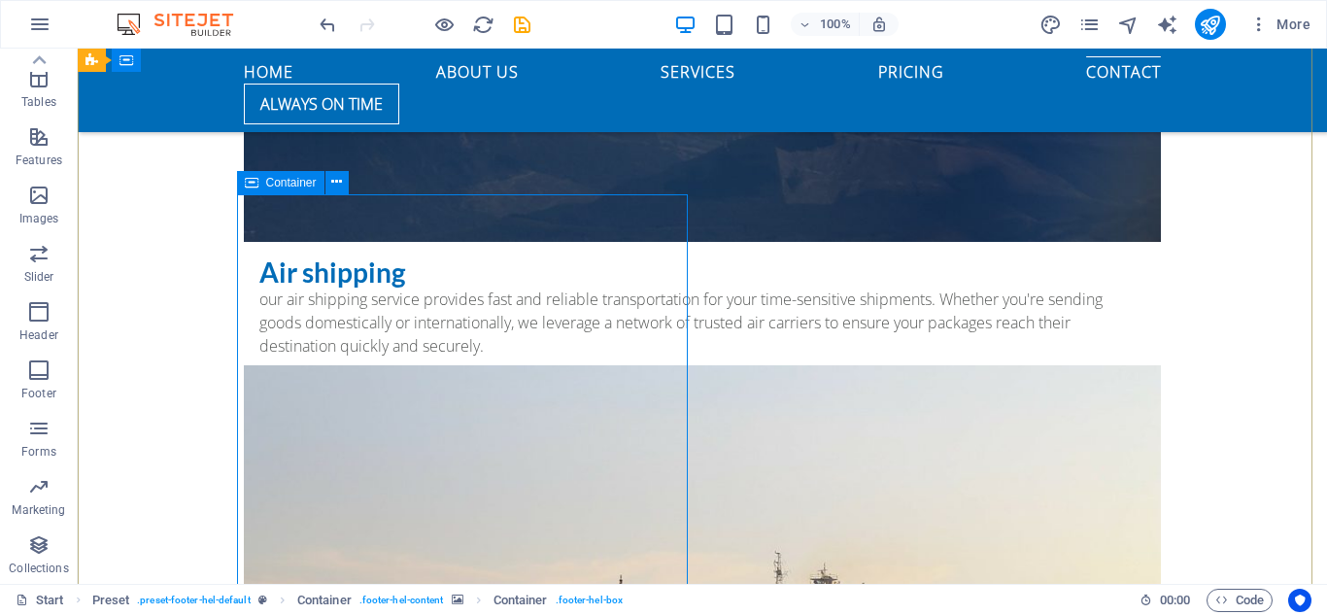
click at [289, 184] on span "Container" at bounding box center [291, 183] width 51 height 12
click at [333, 191] on icon at bounding box center [336, 182] width 11 height 20
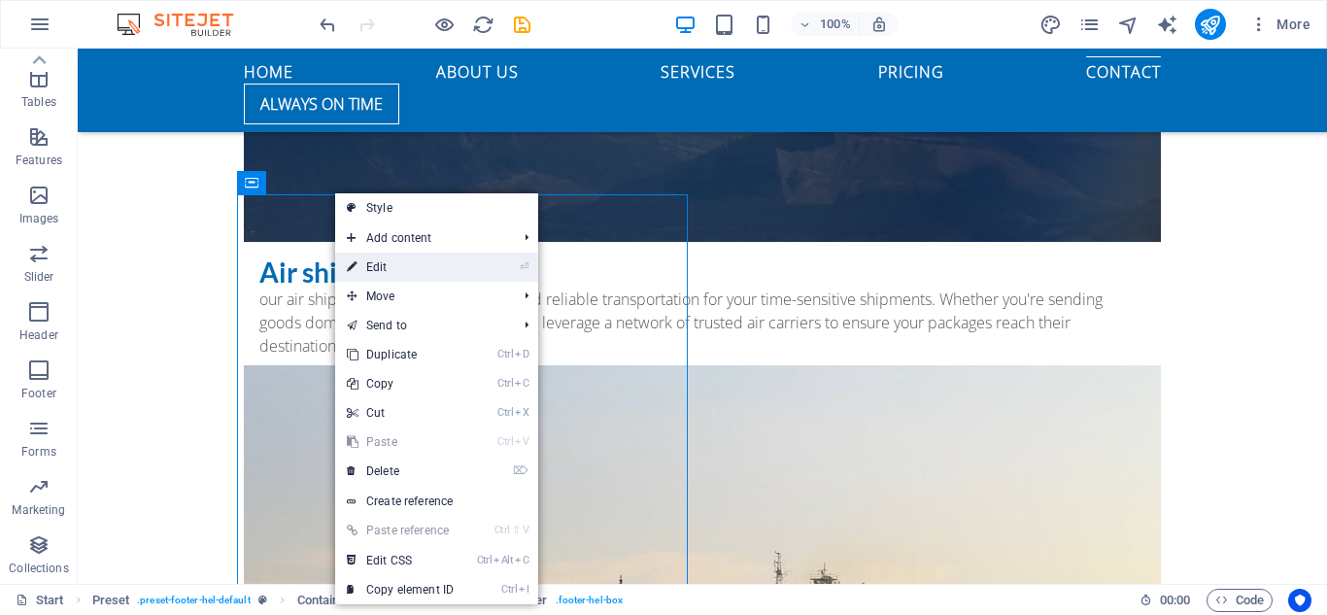
click at [437, 267] on link "⏎ Edit" at bounding box center [400, 267] width 130 height 29
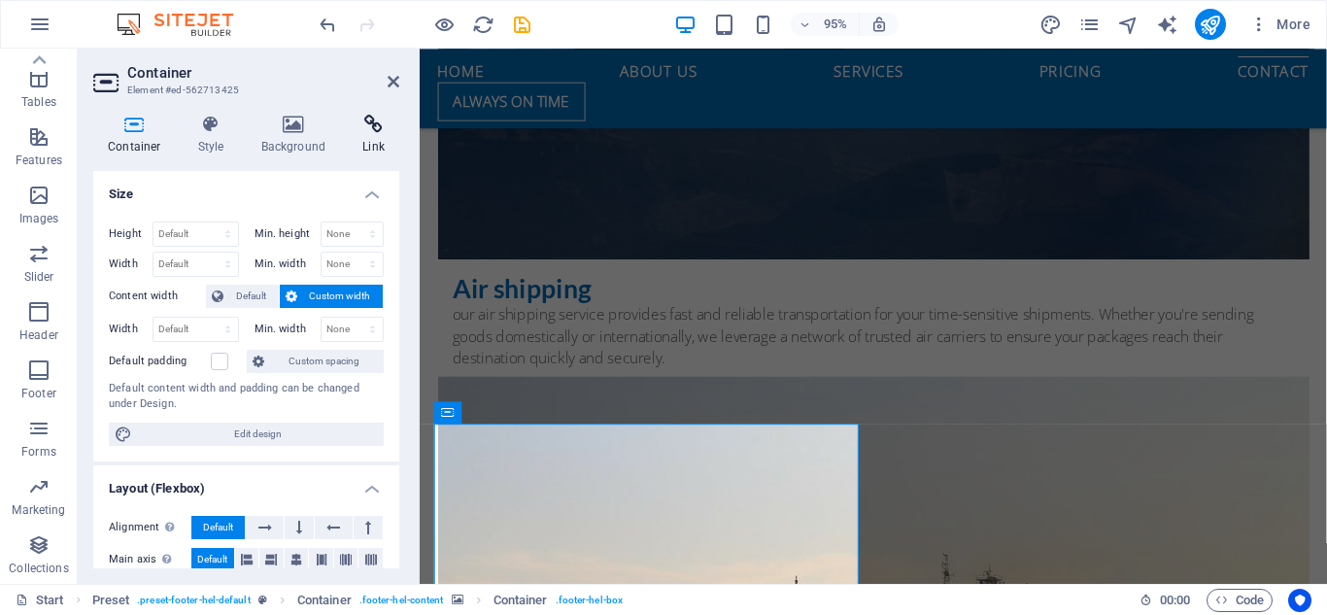
click at [369, 117] on icon at bounding box center [373, 124] width 51 height 19
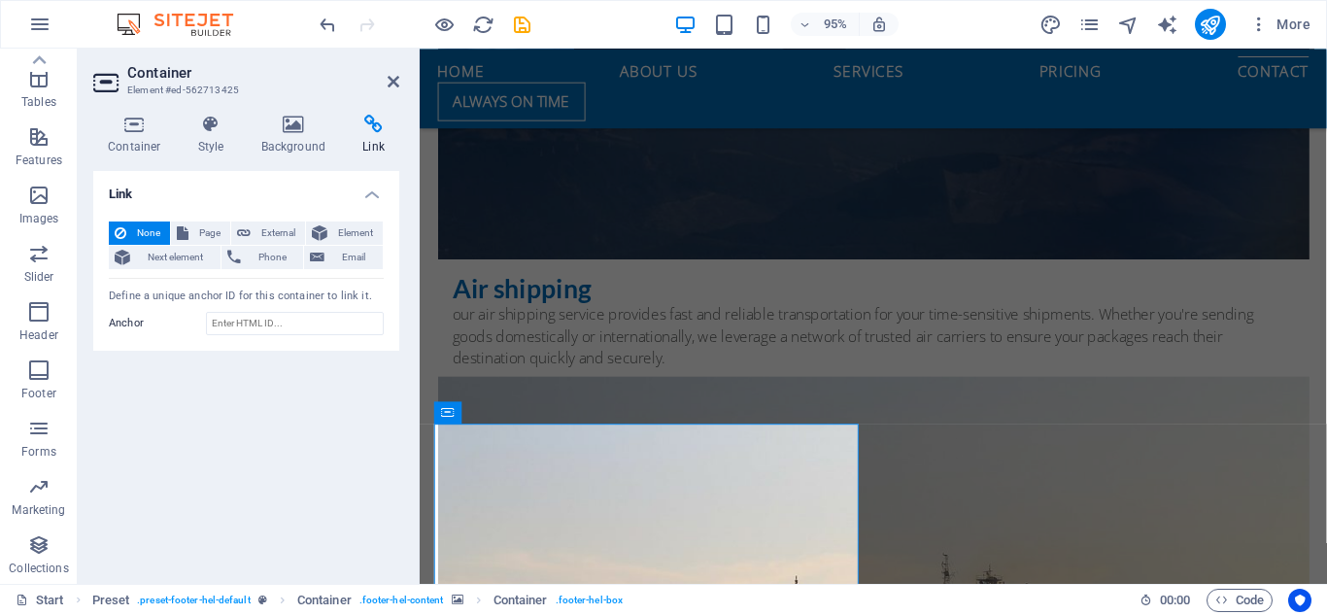
click at [373, 198] on h4 "Link" at bounding box center [246, 188] width 306 height 35
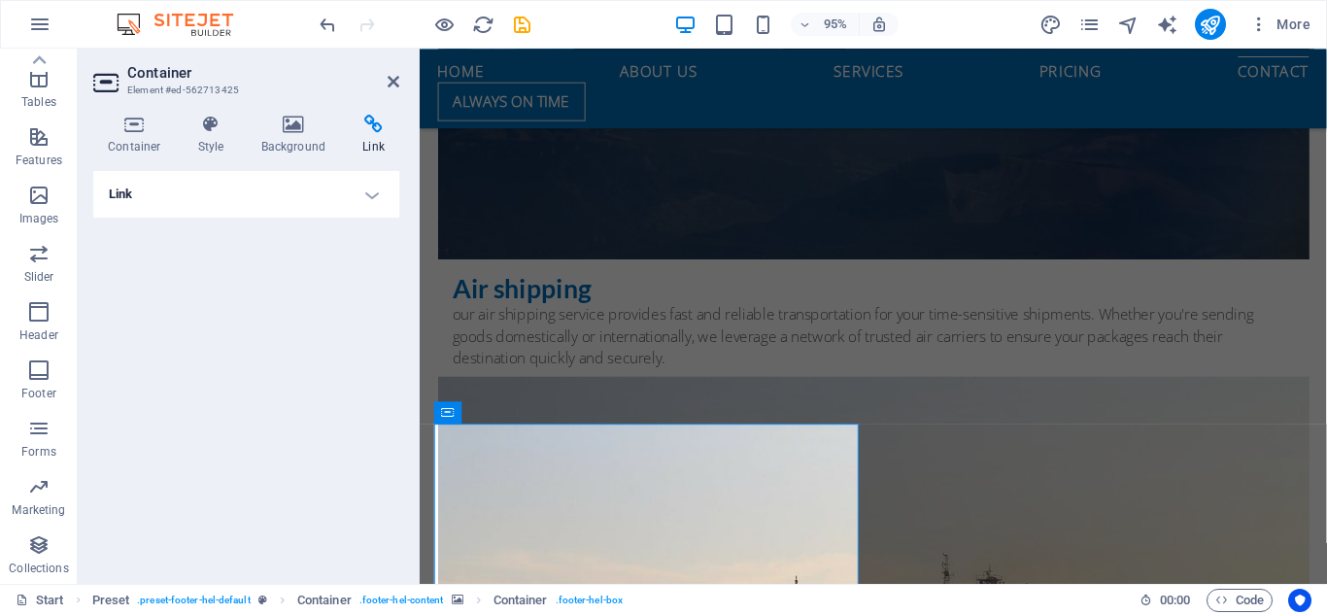
click at [374, 198] on h4 "Link" at bounding box center [246, 194] width 306 height 47
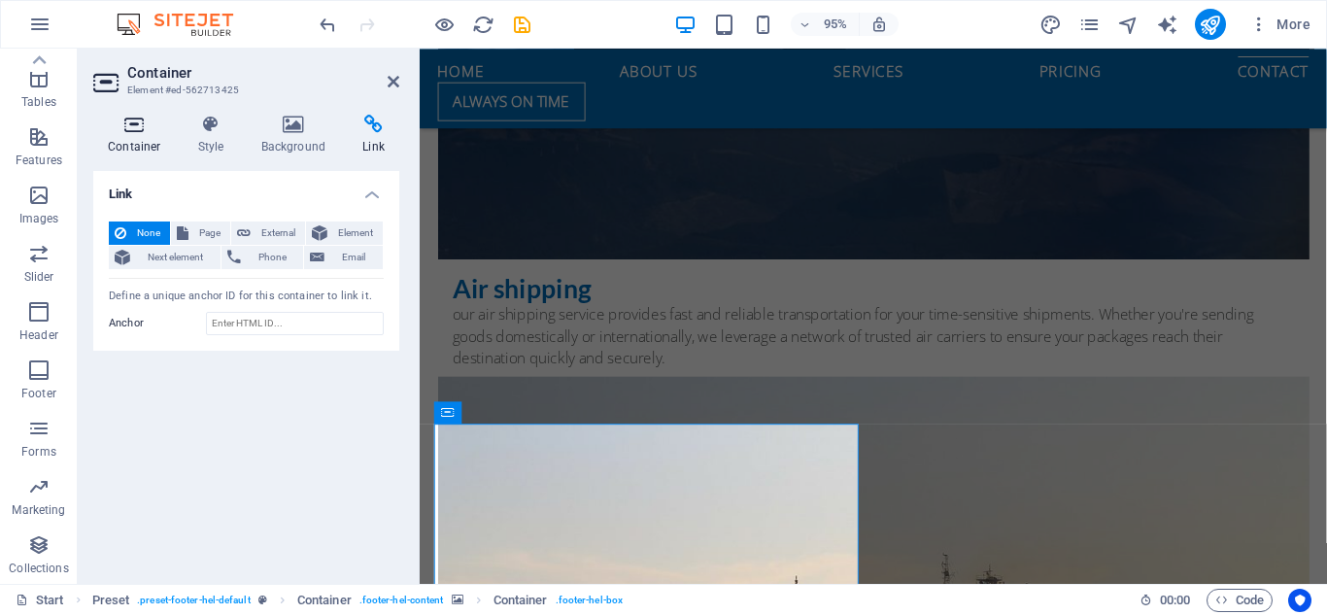
click at [139, 131] on icon at bounding box center [134, 124] width 83 height 19
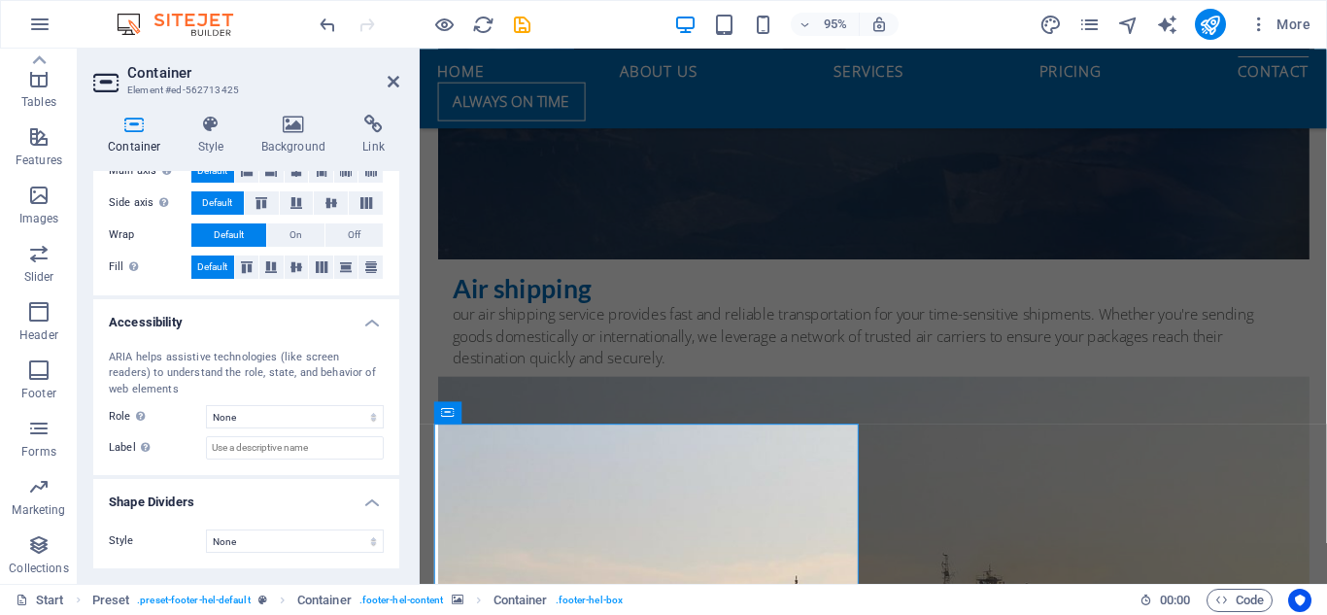
scroll to position [0, 0]
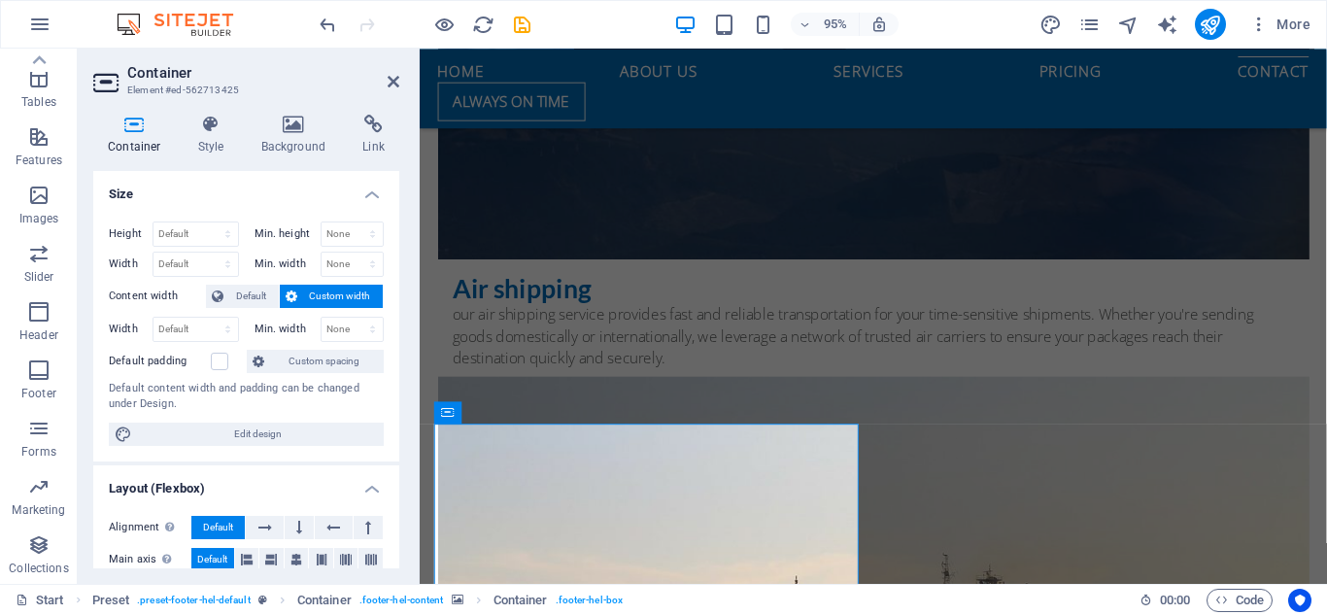
click at [216, 157] on div "Container Style Background Link Size Height Default px rem % vh vw Min. height …" at bounding box center [246, 342] width 306 height 454
click at [213, 147] on h4 "Style" at bounding box center [215, 135] width 63 height 41
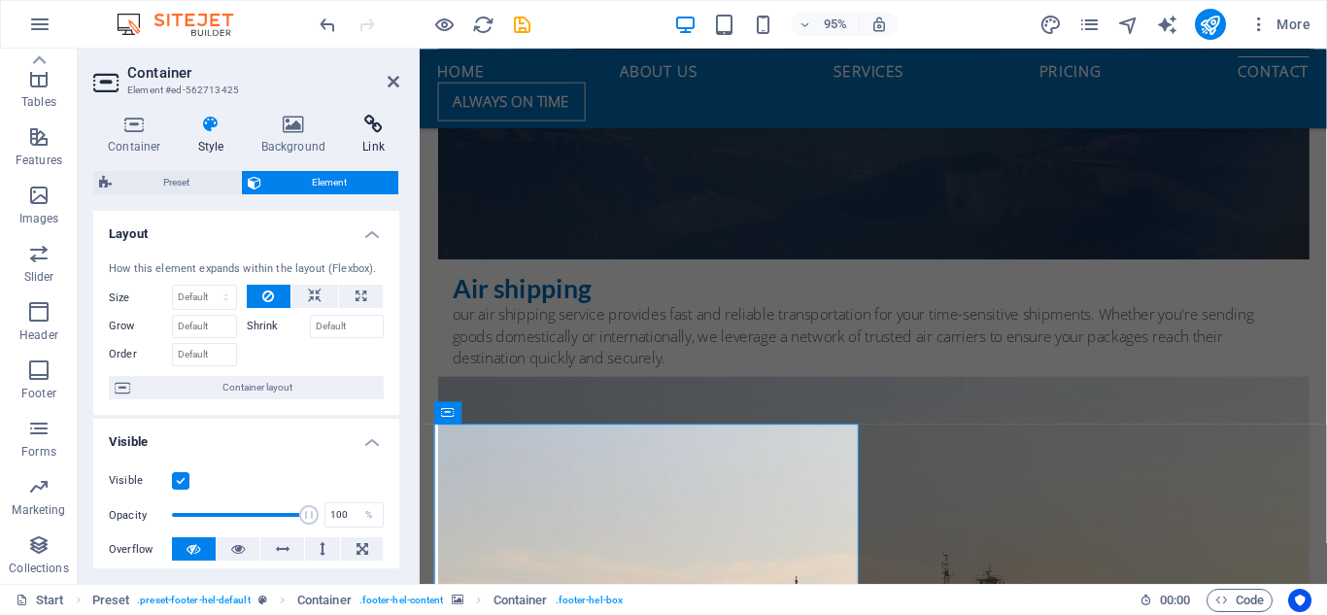
click at [365, 148] on h4 "Link" at bounding box center [373, 135] width 51 height 41
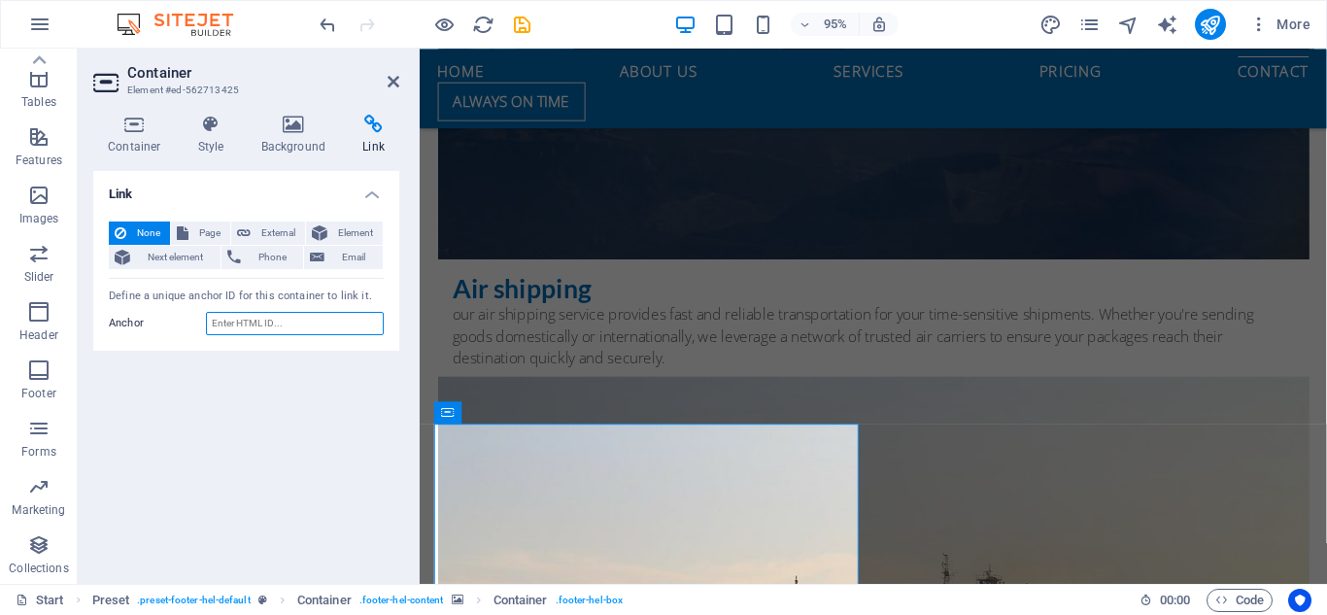
click at [310, 324] on input "Anchor" at bounding box center [295, 323] width 178 height 23
paste input "https://maps.app.goo.gl/D4hJRFQwsJfHaG818"
type input "https://maps.app.goo.gl/D4hJRFQwsJfHaG818"
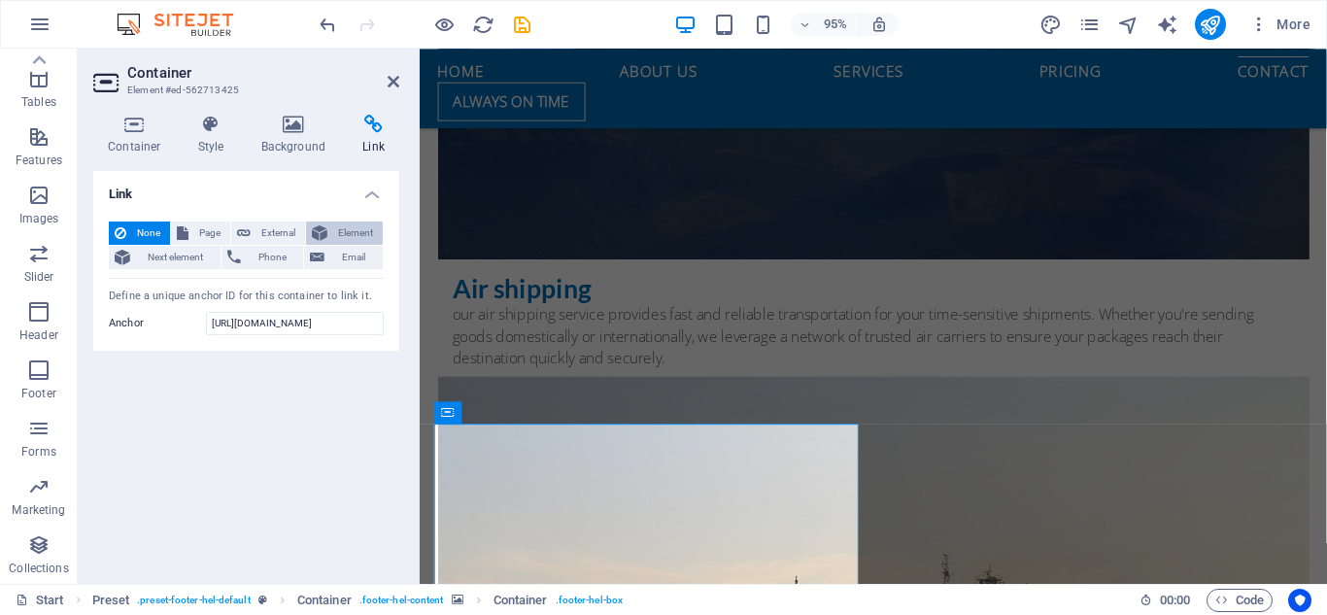
click at [328, 239] on button "Element" at bounding box center [344, 233] width 77 height 23
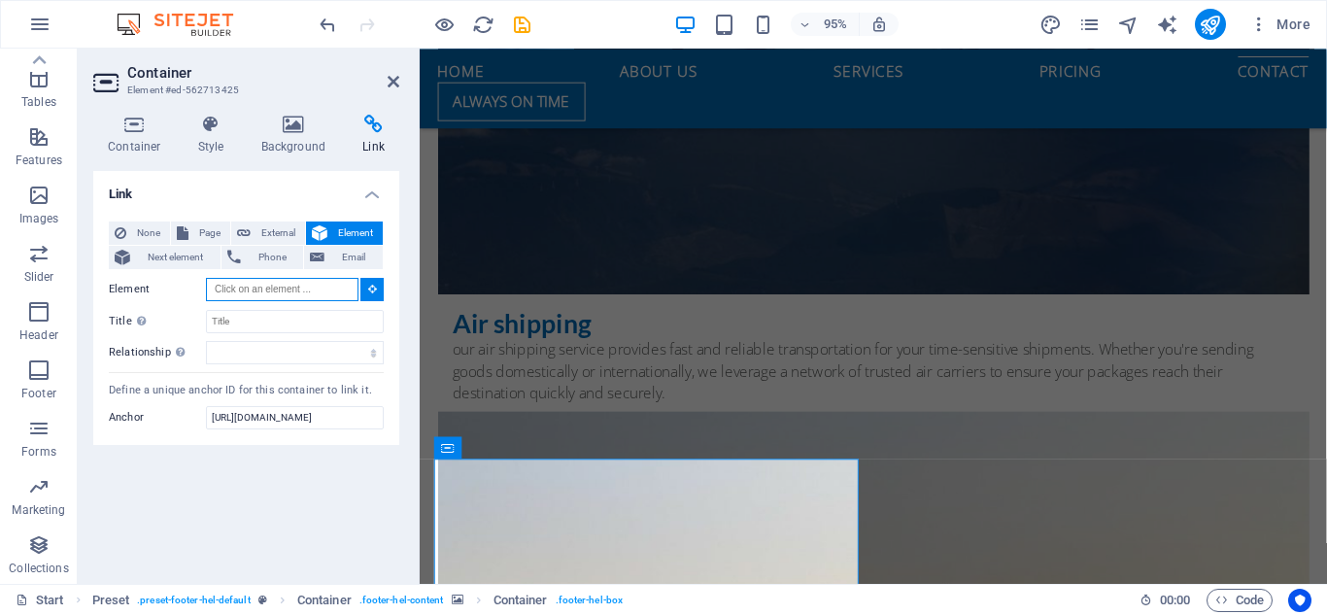
scroll to position [5960, 0]
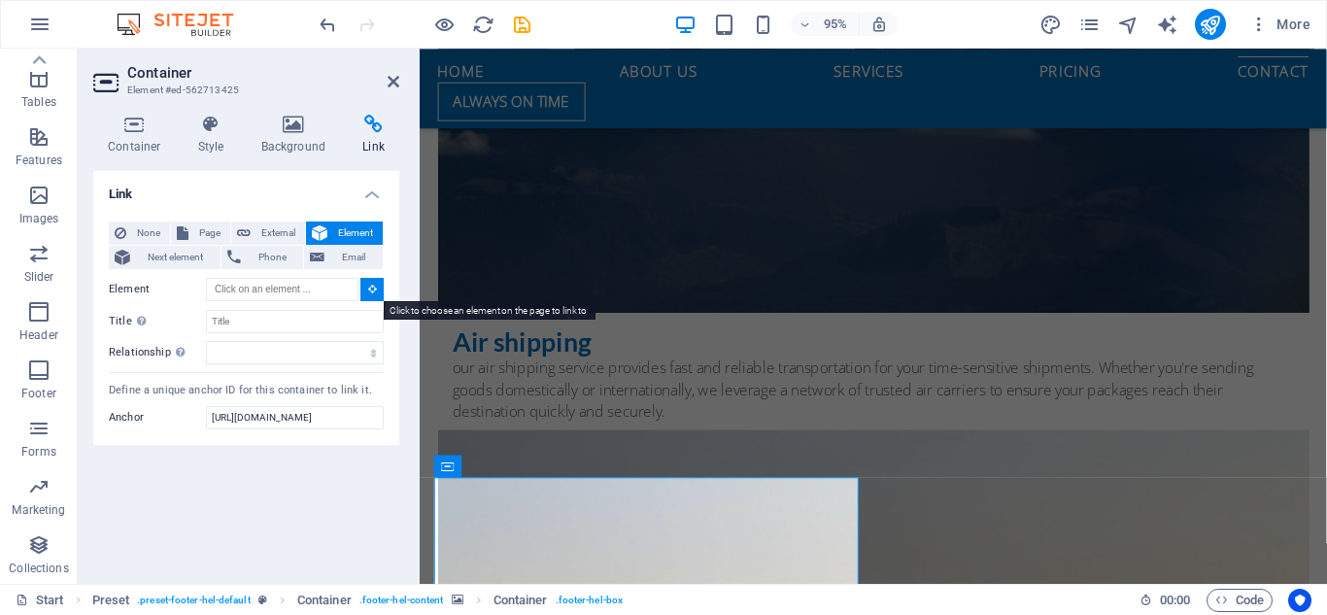
click at [365, 292] on button at bounding box center [371, 289] width 23 height 23
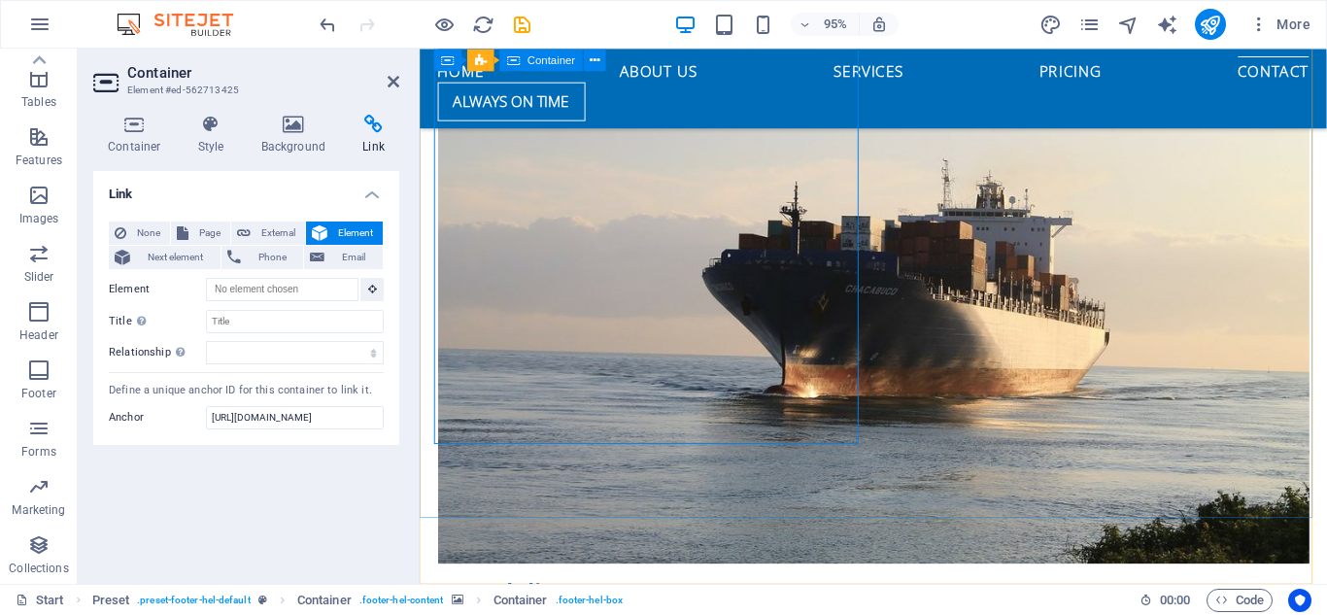
scroll to position [6140, 0]
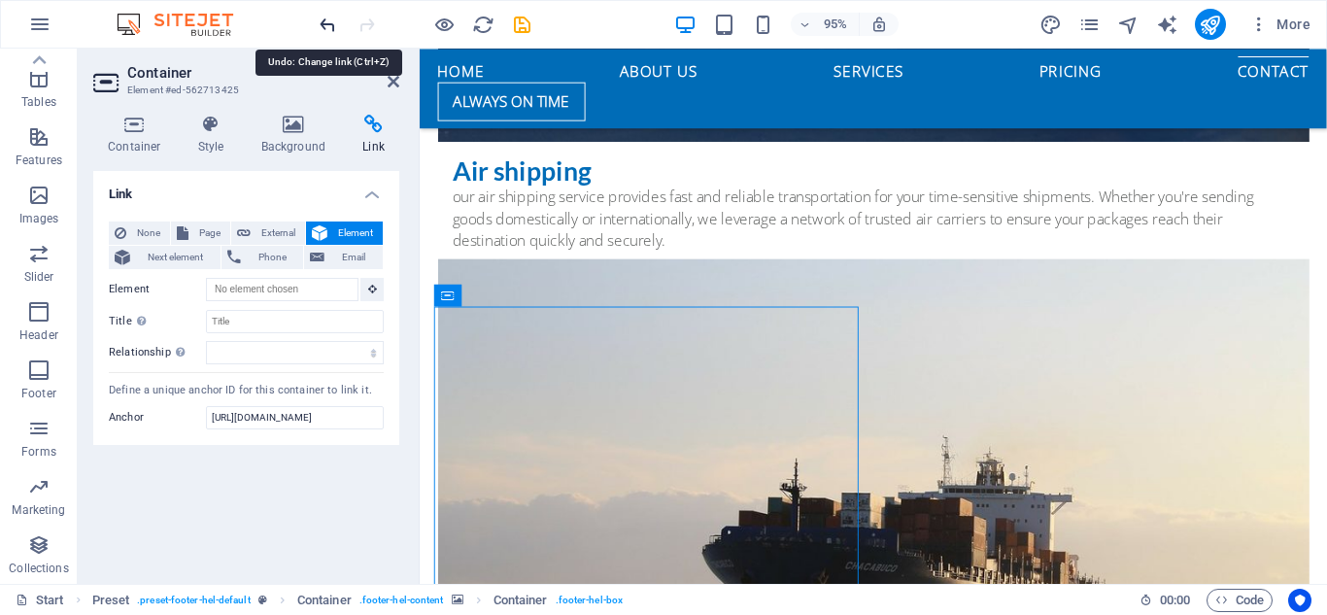
click at [321, 24] on icon "undo" at bounding box center [328, 25] width 22 height 22
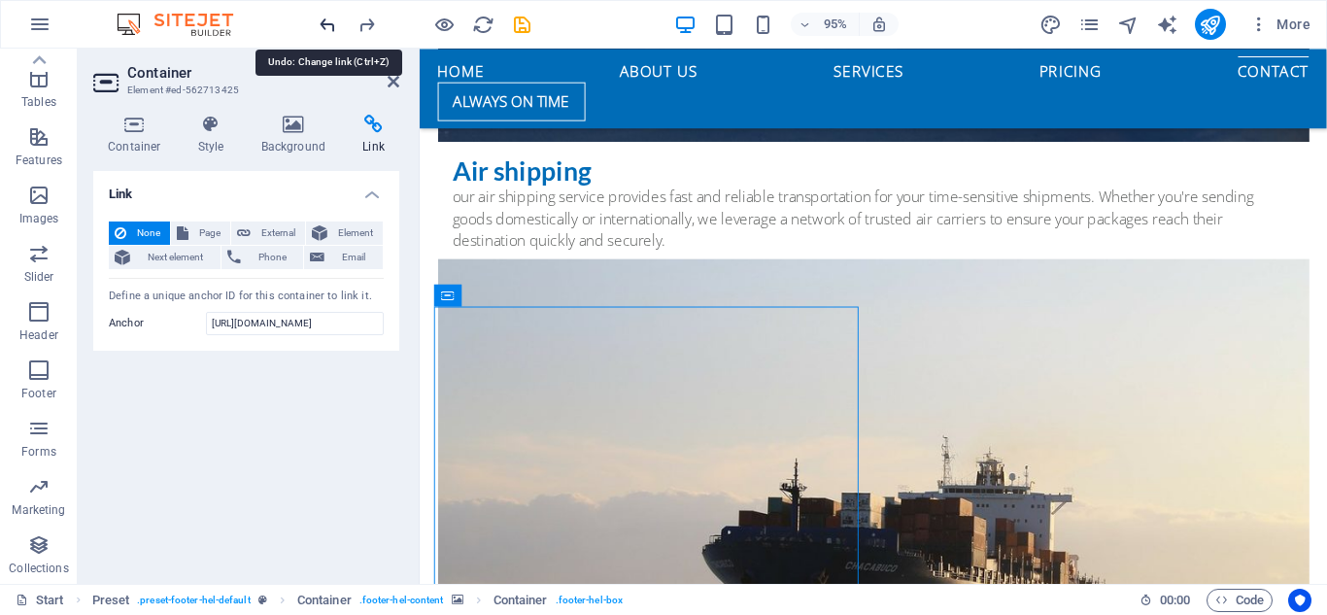
click at [321, 24] on icon "undo" at bounding box center [328, 25] width 22 height 22
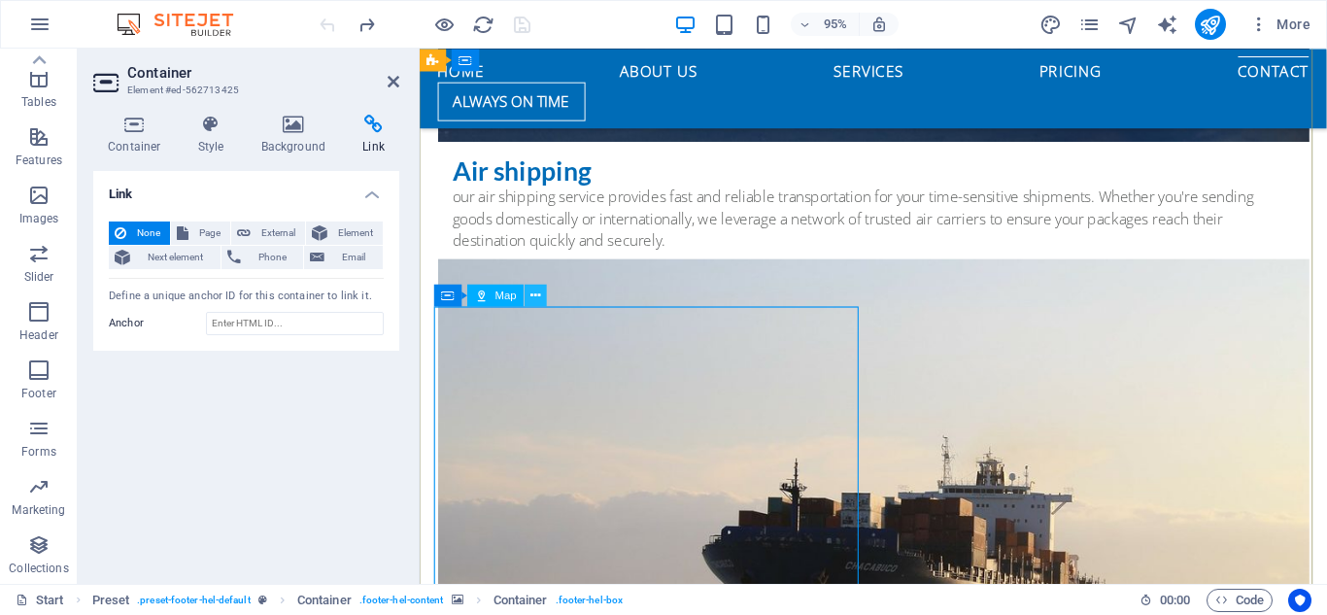
click at [534, 292] on icon at bounding box center [537, 295] width 10 height 19
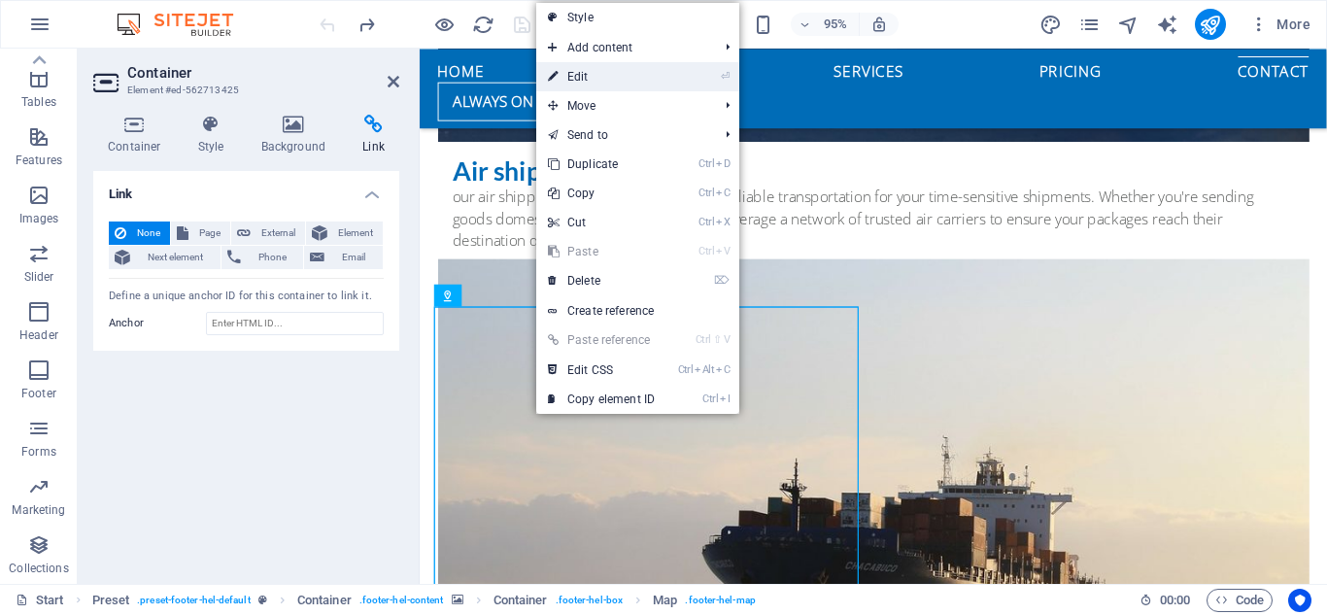
click at [606, 79] on link "⏎ Edit" at bounding box center [601, 76] width 130 height 29
select select "1"
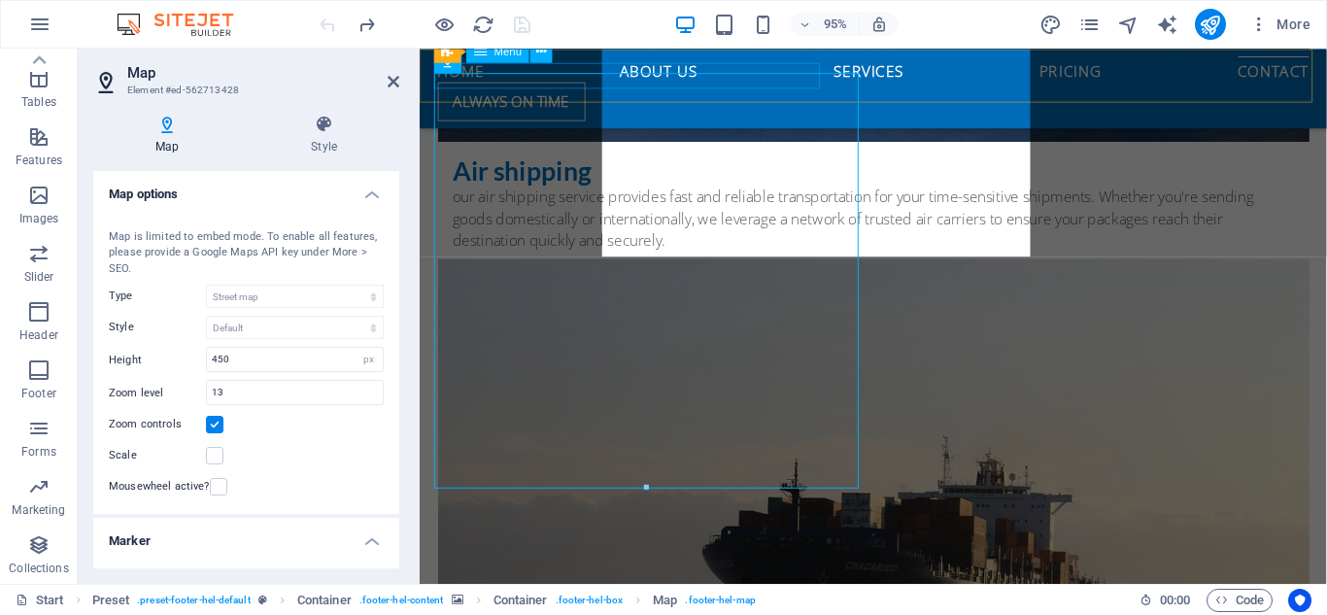
scroll to position [6386, 0]
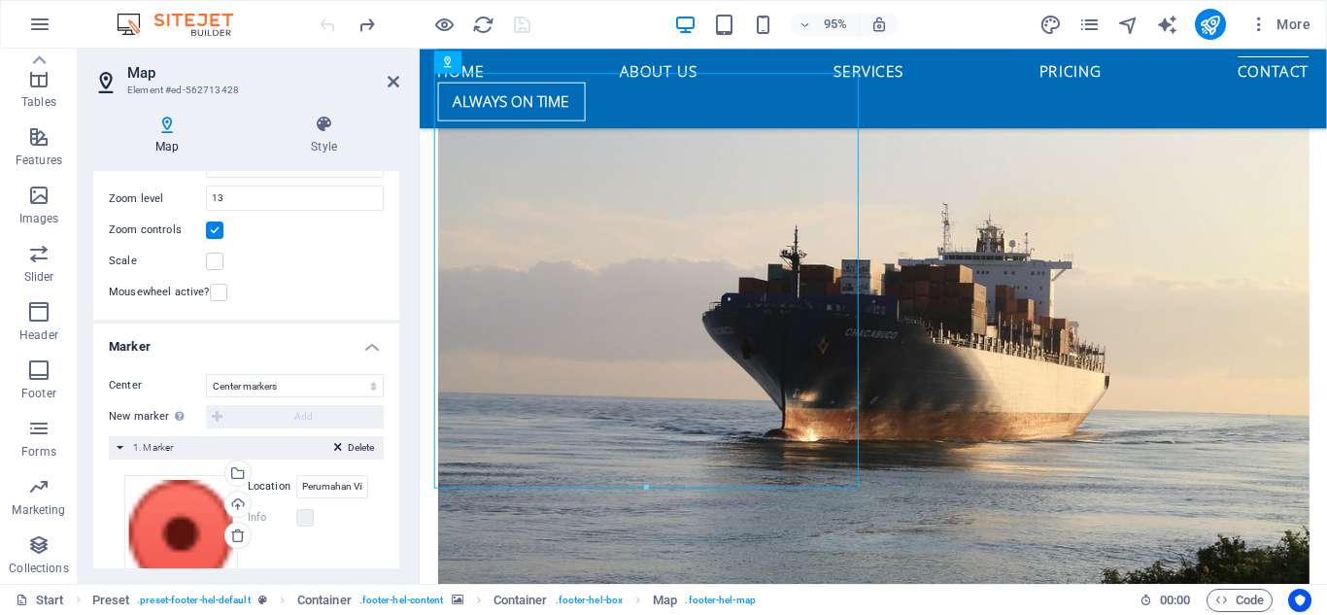
scroll to position [292, 0]
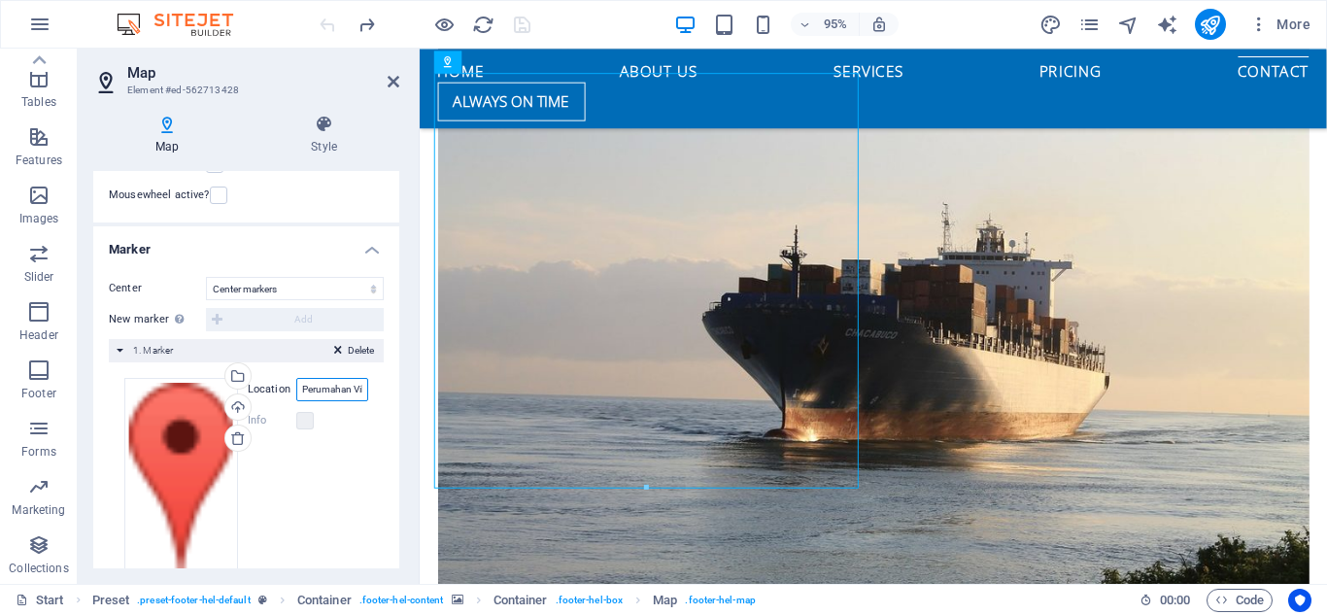
click at [323, 394] on input "Perumahan Villa Meutia kirana blok D2 No.9" at bounding box center [332, 389] width 72 height 23
click at [354, 393] on input "Perumahan Villa Meutia kirana blok D2 No.9" at bounding box center [332, 389] width 72 height 23
drag, startPoint x: 359, startPoint y: 392, endPoint x: 281, endPoint y: 392, distance: 77.7
click at [281, 392] on div "Location Perumahan Villa Meutia kirana blok D2 No.9" at bounding box center [308, 389] width 120 height 23
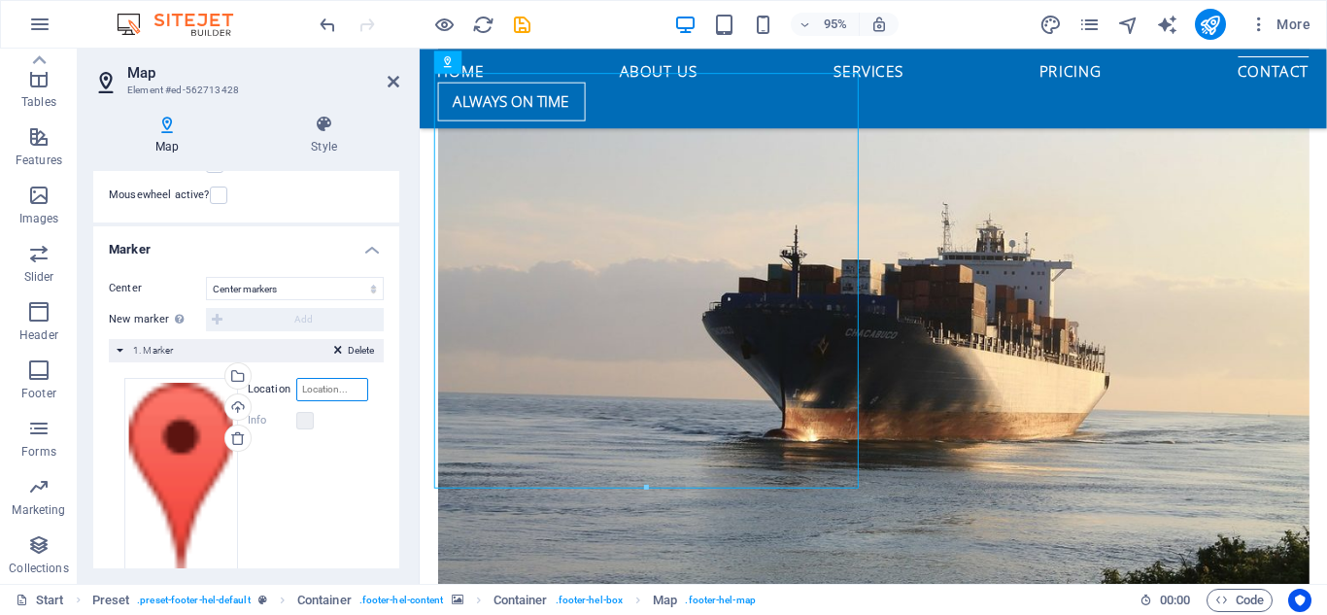
paste input "https://maps.app.goo.gl/D4hJRFQwsJfHaG818"
type input "https://maps.app.goo.gl/D4hJRFQwsJfHaG818"
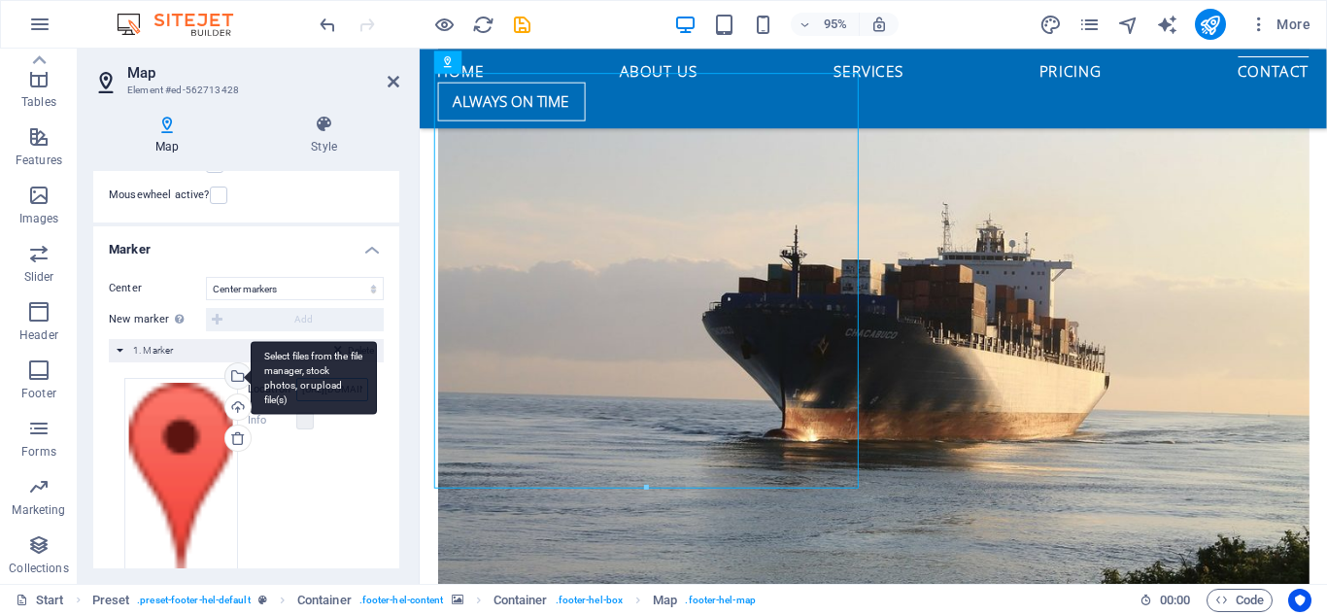
drag, startPoint x: 358, startPoint y: 389, endPoint x: 247, endPoint y: 390, distance: 110.8
click at [247, 390] on div "Drag files here, click to choose files or select files from Files or our free s…" at bounding box center [246, 477] width 244 height 198
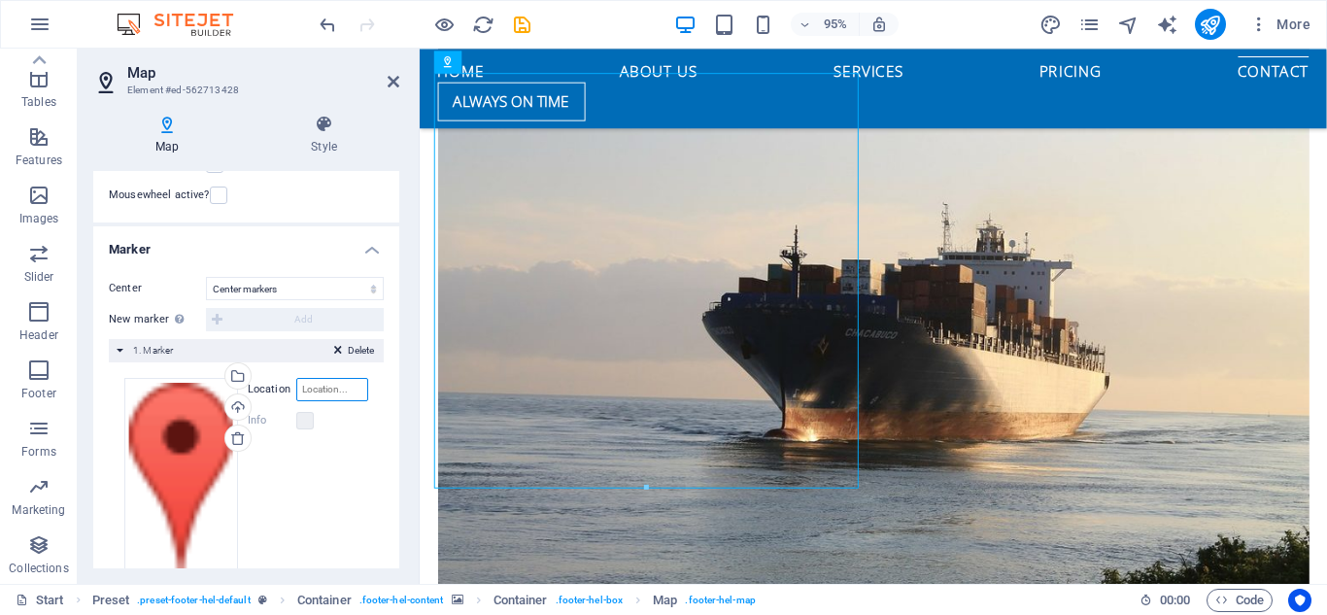
click at [307, 389] on input "Location" at bounding box center [332, 389] width 72 height 23
paste input "https://www.google.com/maps/place/Jl.+Lumbu+Barat+III+Blok+3+No.175,+RT.006%2FR…"
type input "https://www.google.com/maps/place/Jl.+Lumbu+Barat+III+Blok+3+No.175,+RT.006%2FR…"
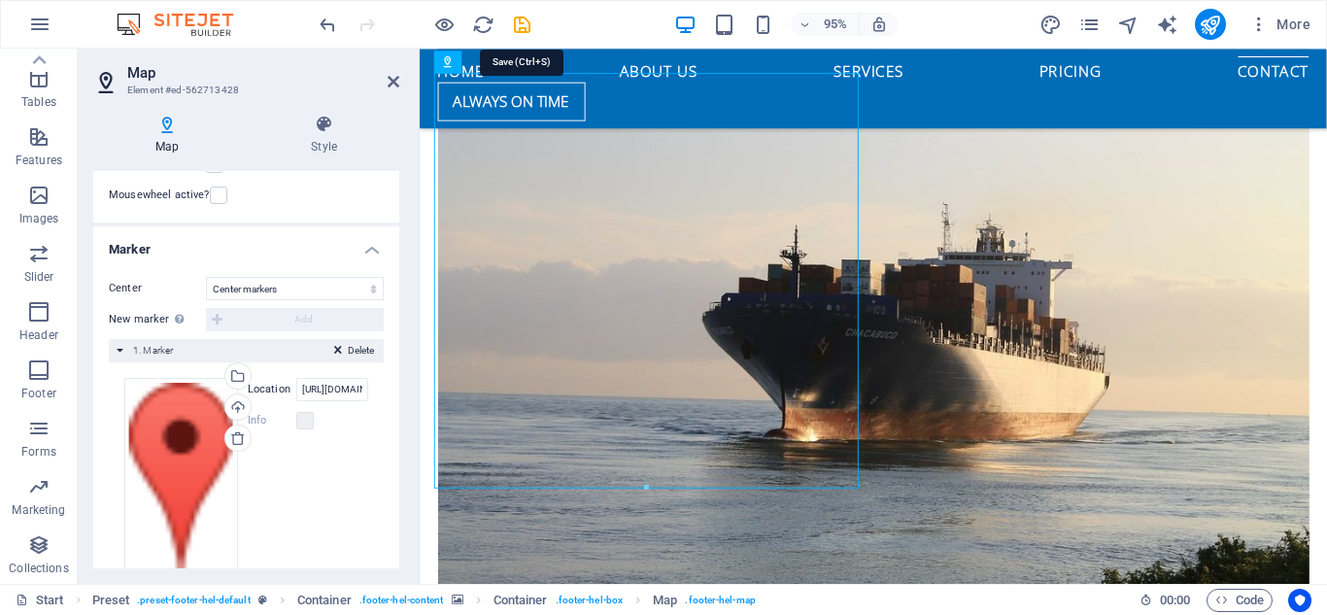
drag, startPoint x: 527, startPoint y: 28, endPoint x: 520, endPoint y: 41, distance: 14.3
click at [526, 29] on icon "save" at bounding box center [522, 25] width 22 height 22
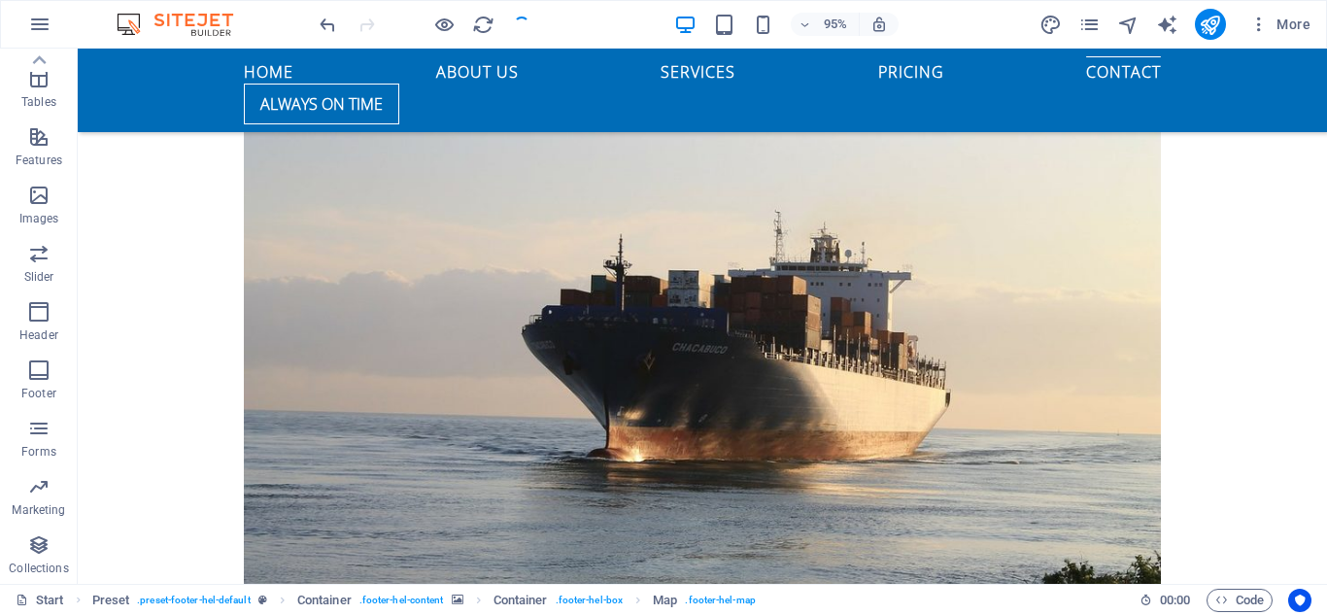
checkbox input "false"
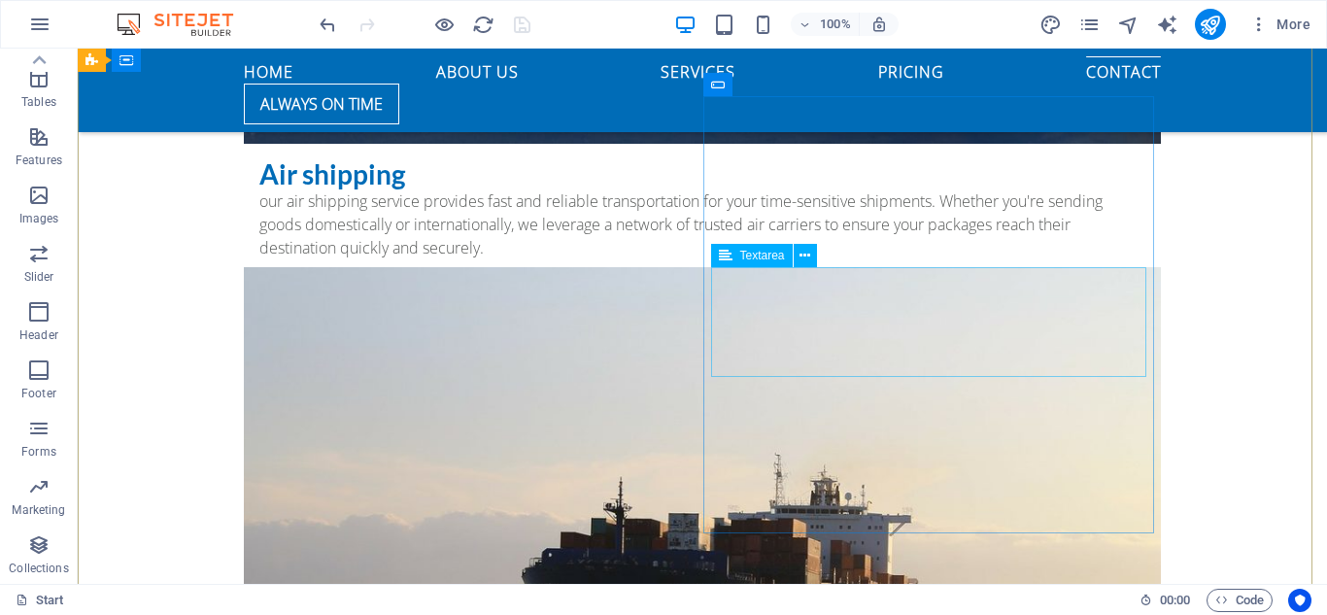
scroll to position [6018, 0]
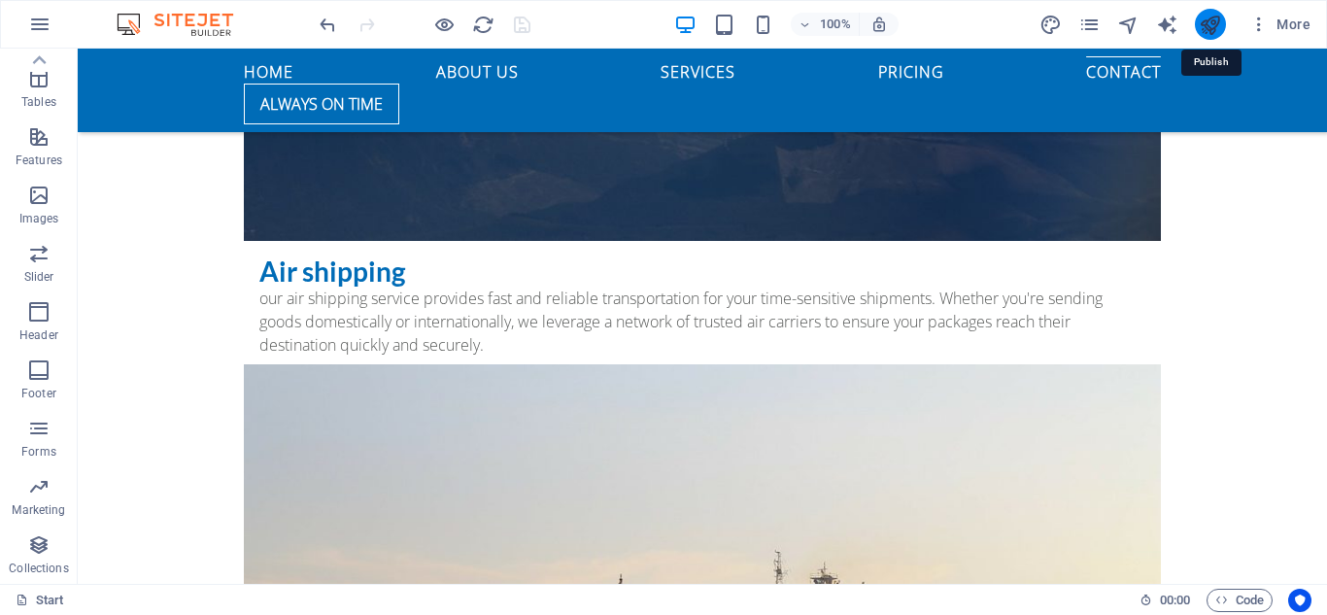
click at [1218, 32] on icon "publish" at bounding box center [1210, 25] width 22 height 22
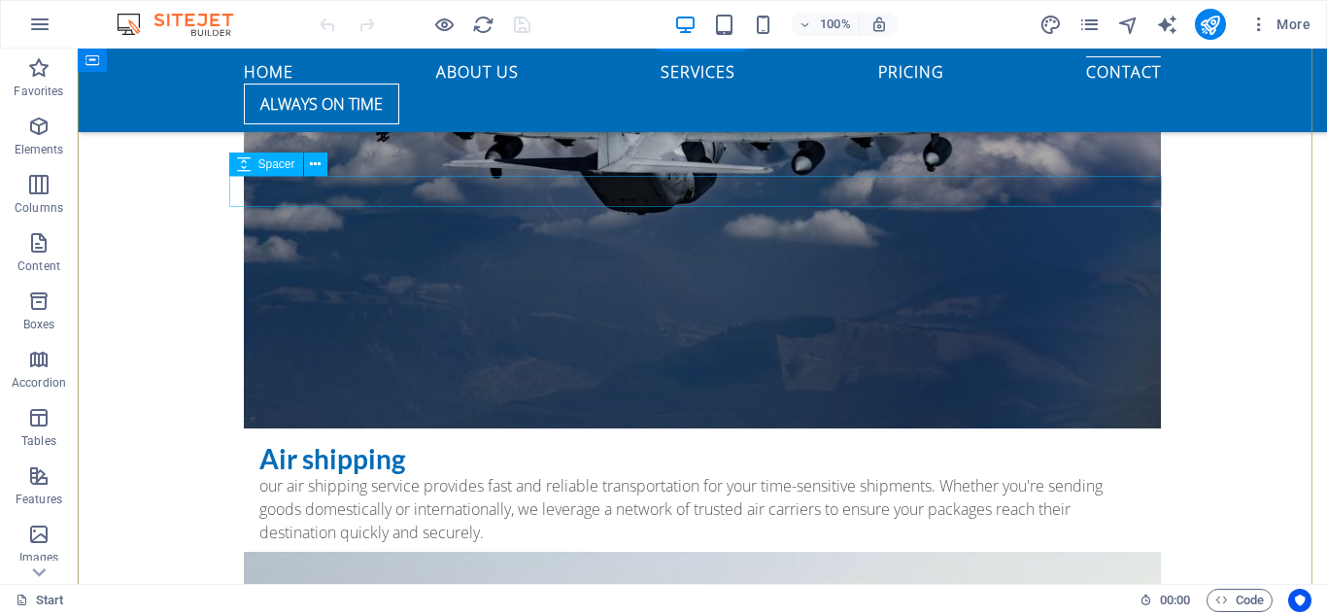
scroll to position [5927, 0]
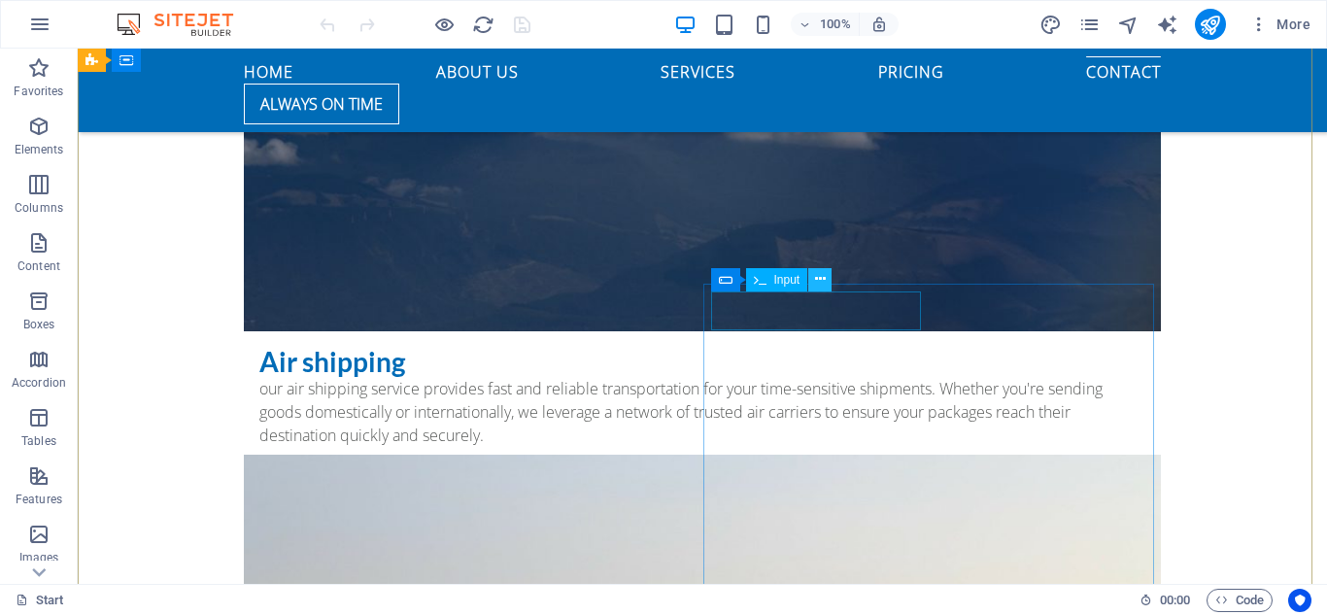
click at [812, 282] on button at bounding box center [819, 279] width 23 height 23
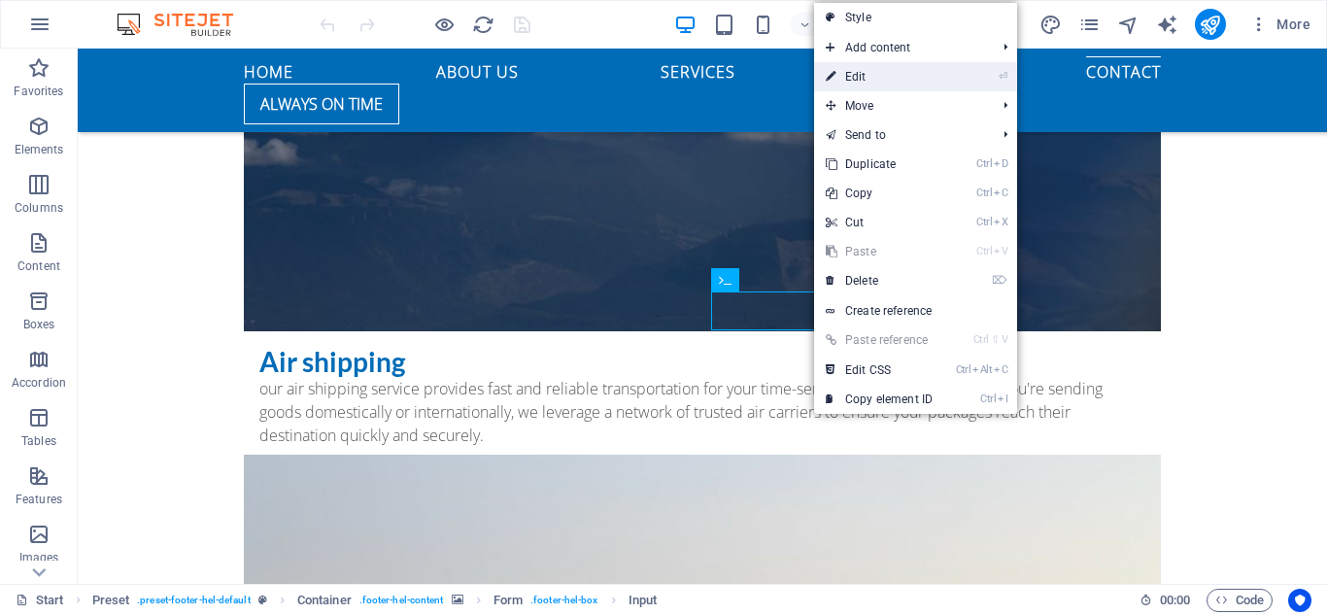
click at [902, 76] on link "⏎ Edit" at bounding box center [879, 76] width 130 height 29
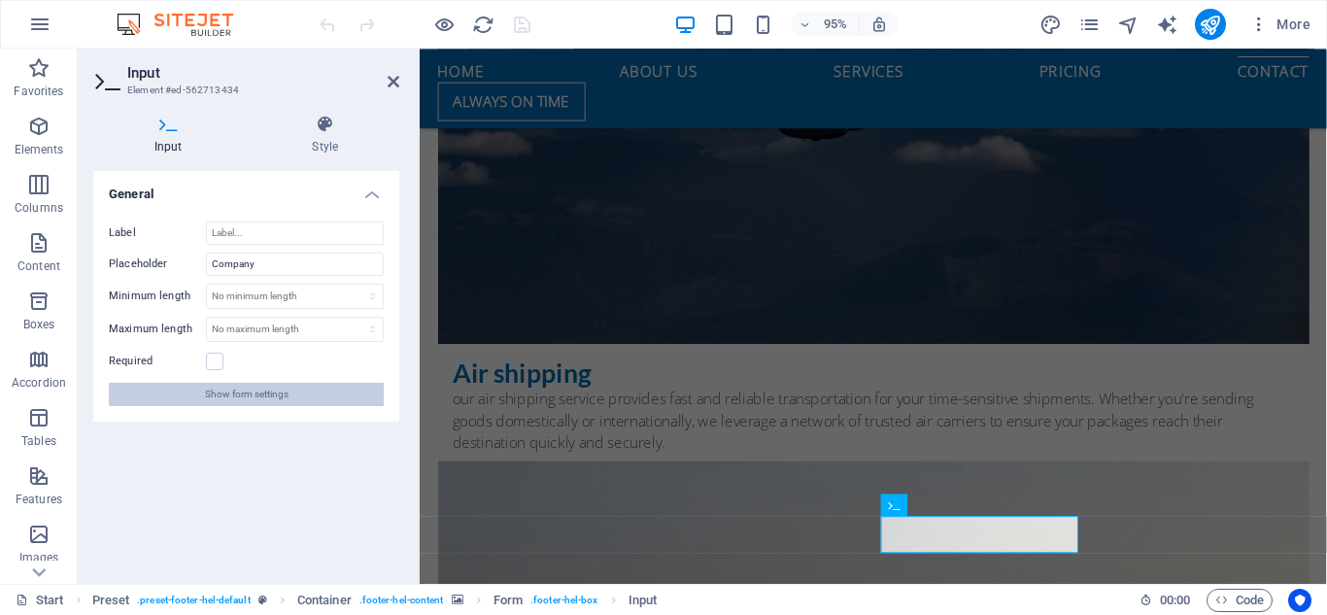
click at [250, 395] on span "Show form settings" at bounding box center [247, 394] width 84 height 23
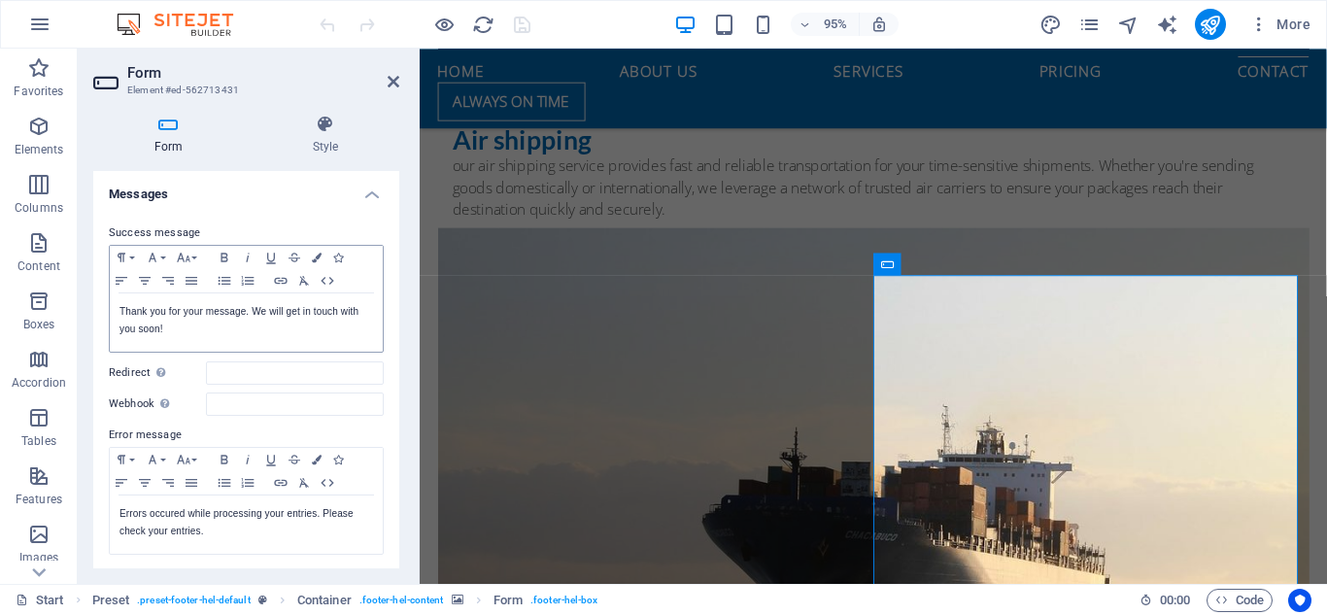
scroll to position [0, 0]
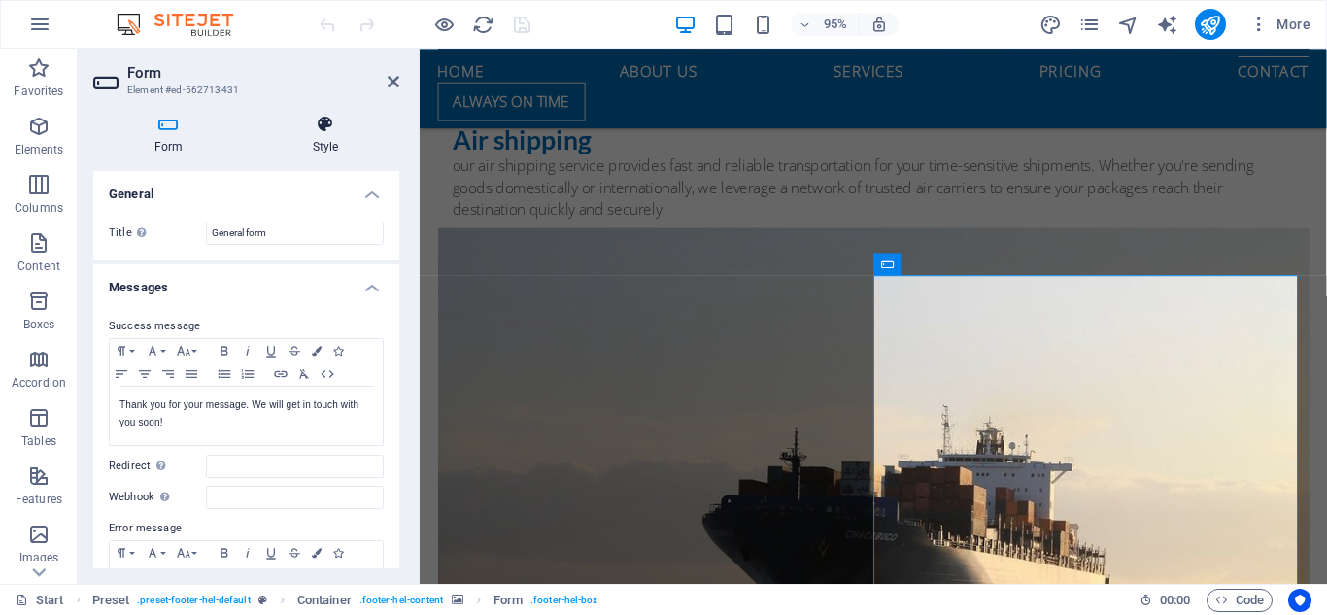
click at [328, 125] on icon at bounding box center [326, 124] width 148 height 19
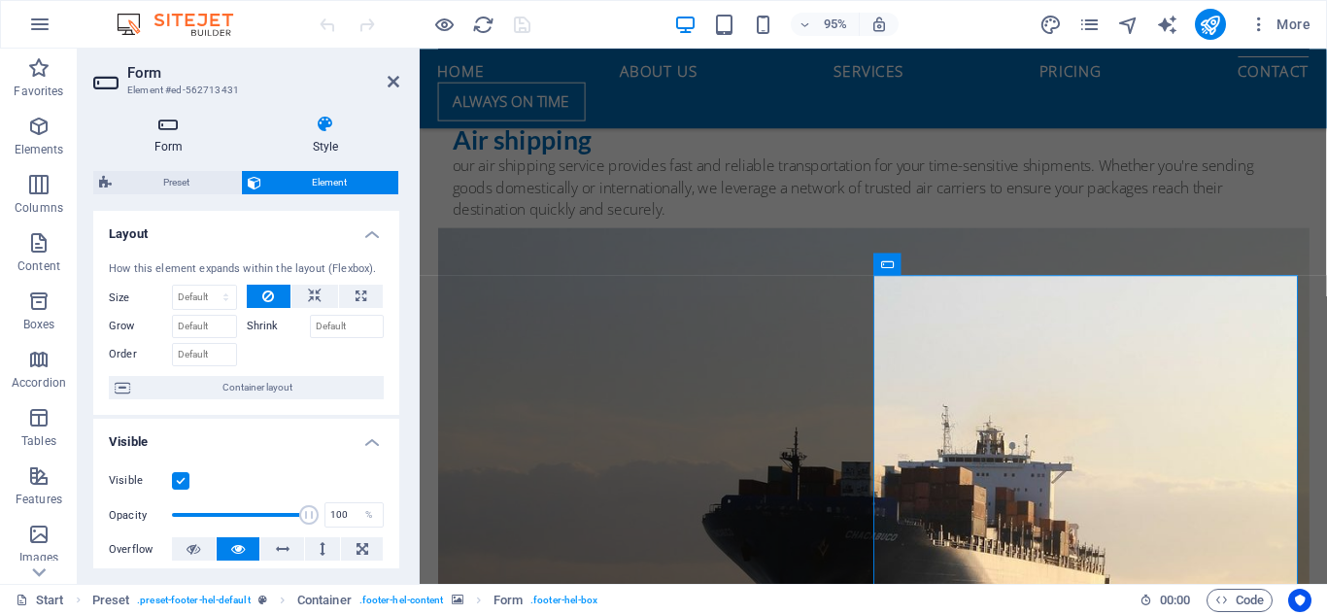
click at [169, 134] on h4 "Form" at bounding box center [172, 135] width 158 height 41
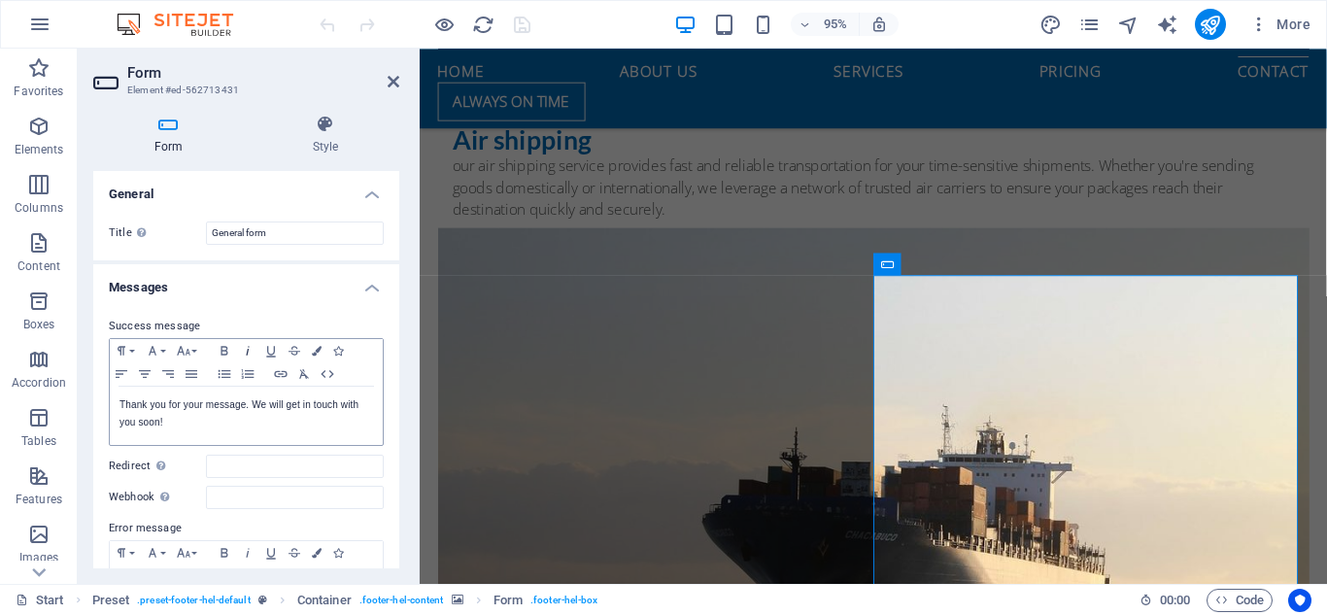
scroll to position [97, 0]
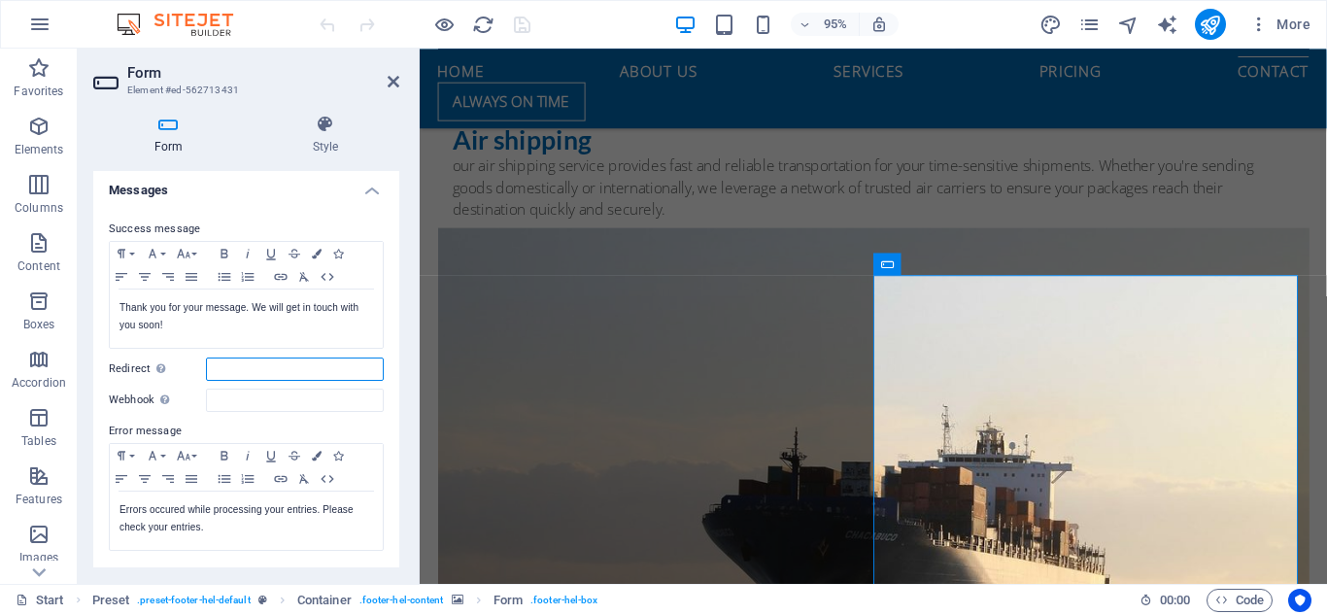
click at [265, 369] on input "Redirect Define a redirect target upon successful form submission; for example,…" at bounding box center [295, 369] width 178 height 23
click at [219, 396] on input "Webhook A webhook is a push notification from this form to another server. Ever…" at bounding box center [295, 400] width 178 height 23
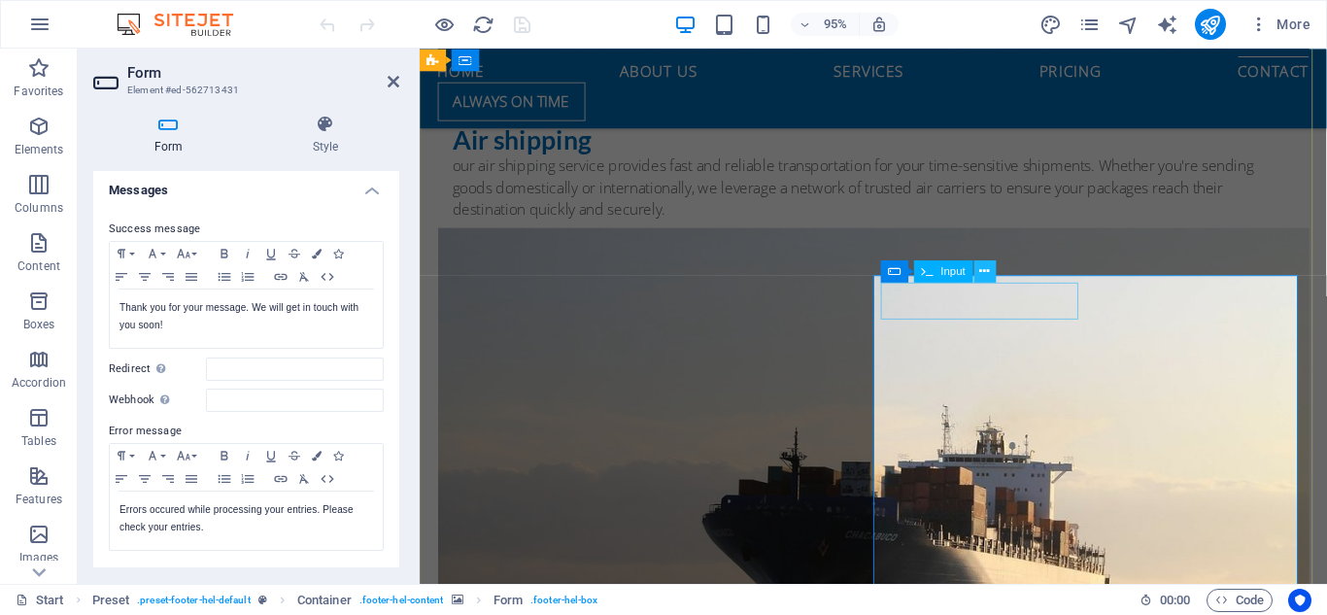
click at [980, 267] on icon at bounding box center [985, 270] width 10 height 19
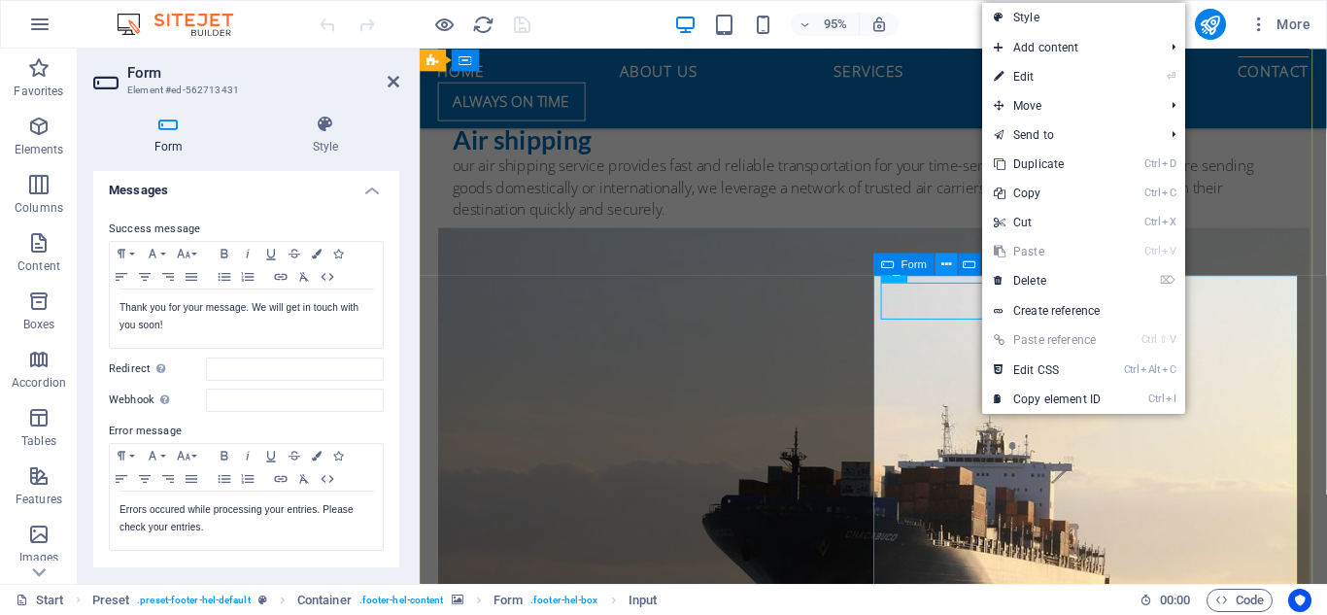
click at [949, 265] on icon at bounding box center [947, 264] width 10 height 19
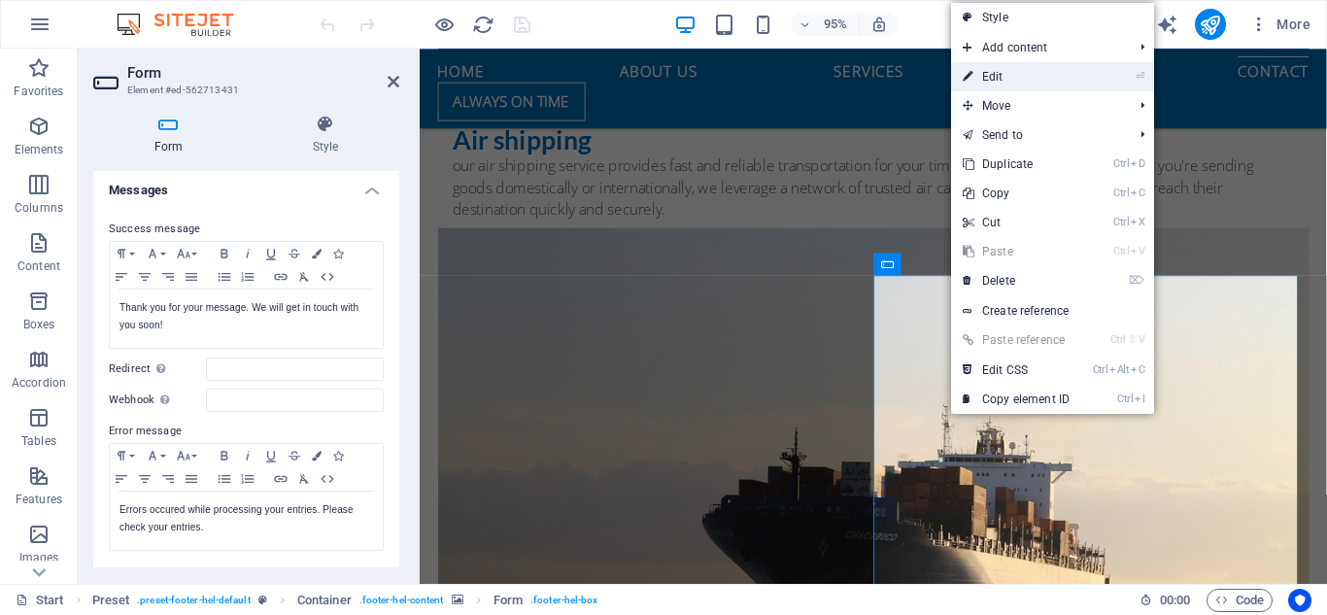
click at [1008, 75] on link "⏎ Edit" at bounding box center [1016, 76] width 130 height 29
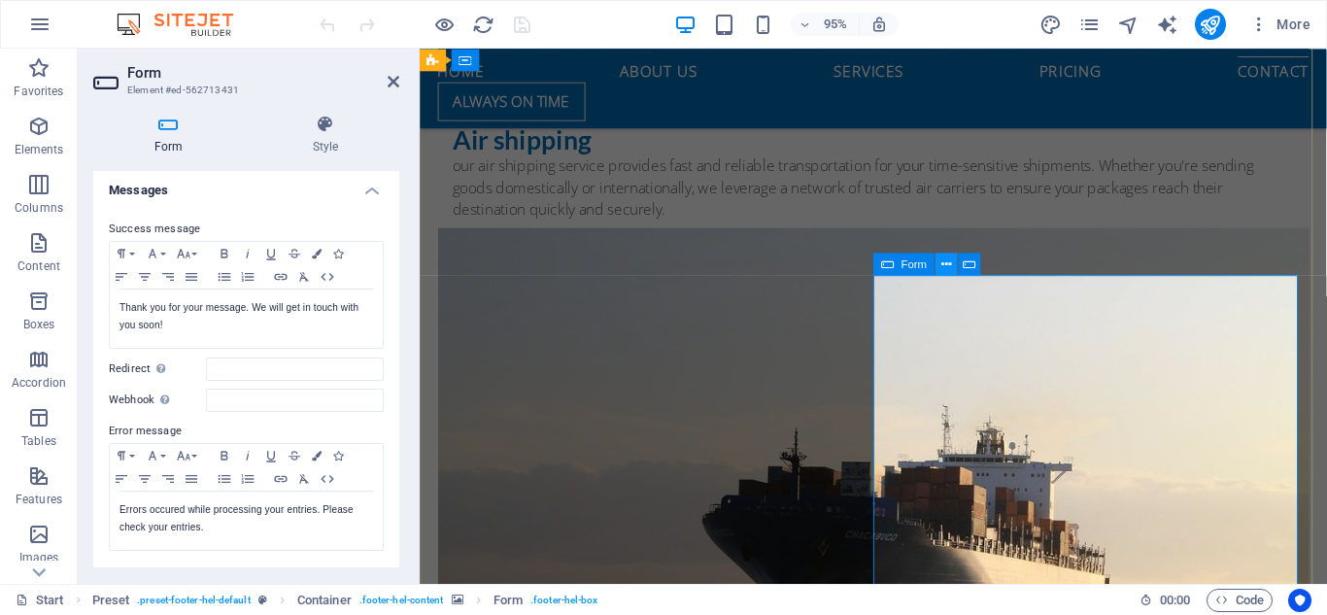
click at [948, 265] on icon at bounding box center [947, 264] width 10 height 19
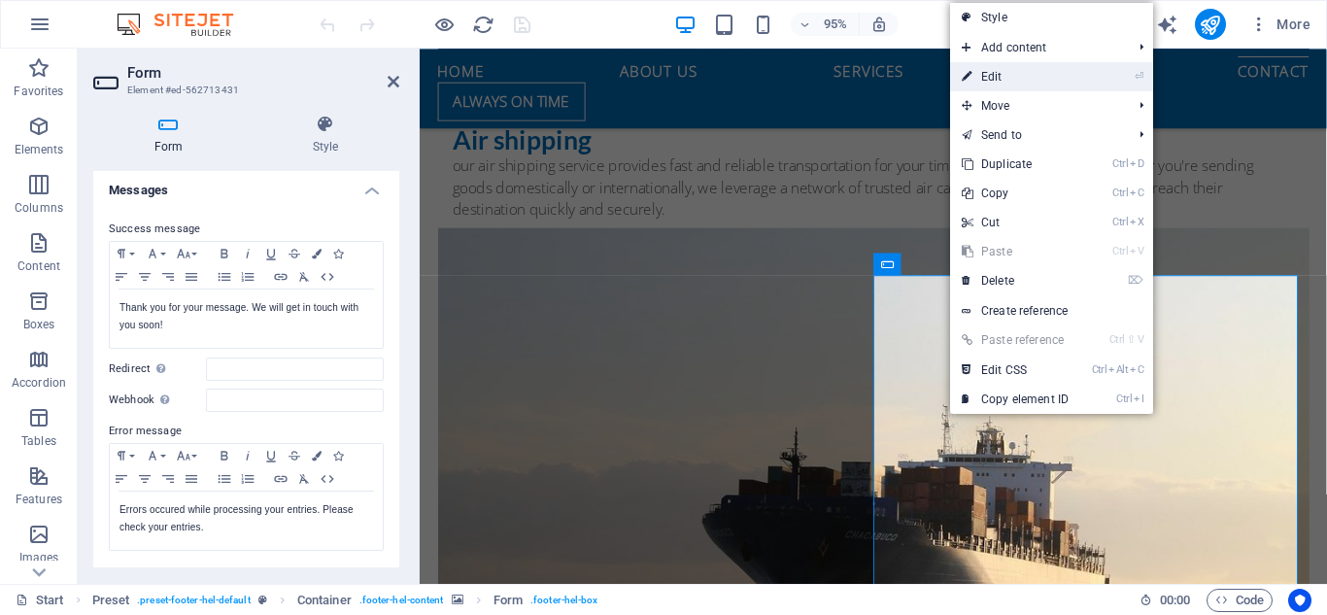
click at [1014, 76] on link "⏎ Edit" at bounding box center [1015, 76] width 130 height 29
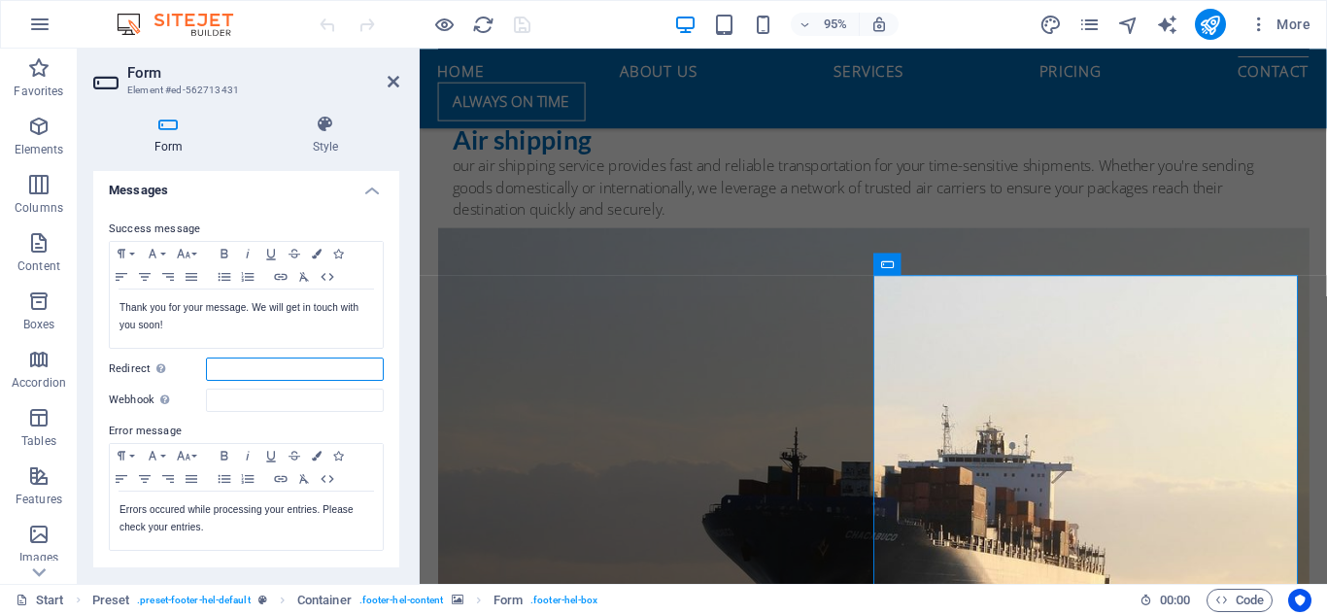
click at [280, 374] on input "Redirect Define a redirect target upon successful form submission; for example,…" at bounding box center [295, 369] width 178 height 23
click at [242, 399] on input "Webhook A webhook is a push notification from this form to another server. Ever…" at bounding box center [295, 400] width 178 height 23
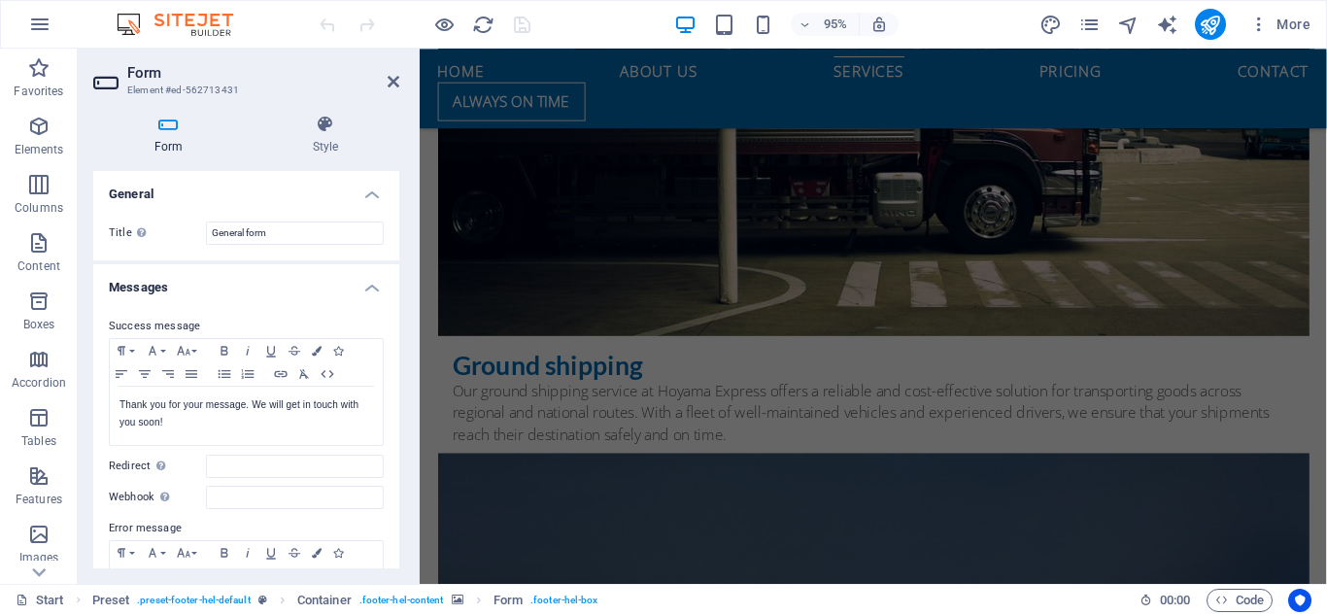
scroll to position [5104, 0]
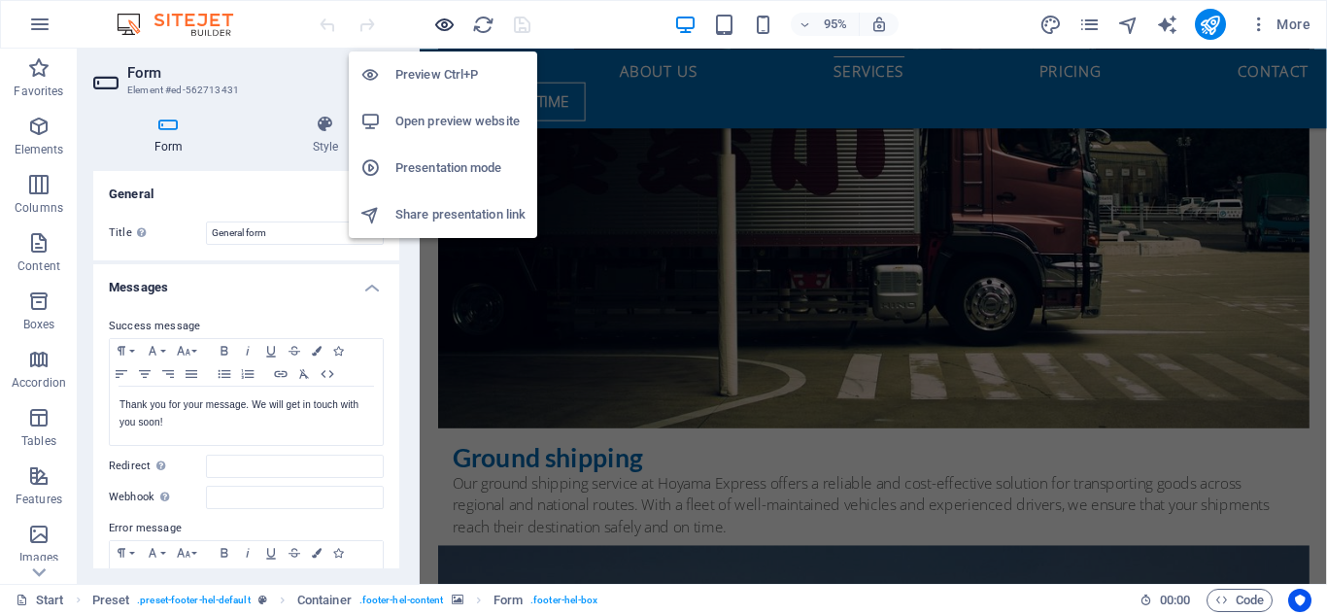
click at [440, 24] on icon "button" at bounding box center [444, 25] width 22 height 22
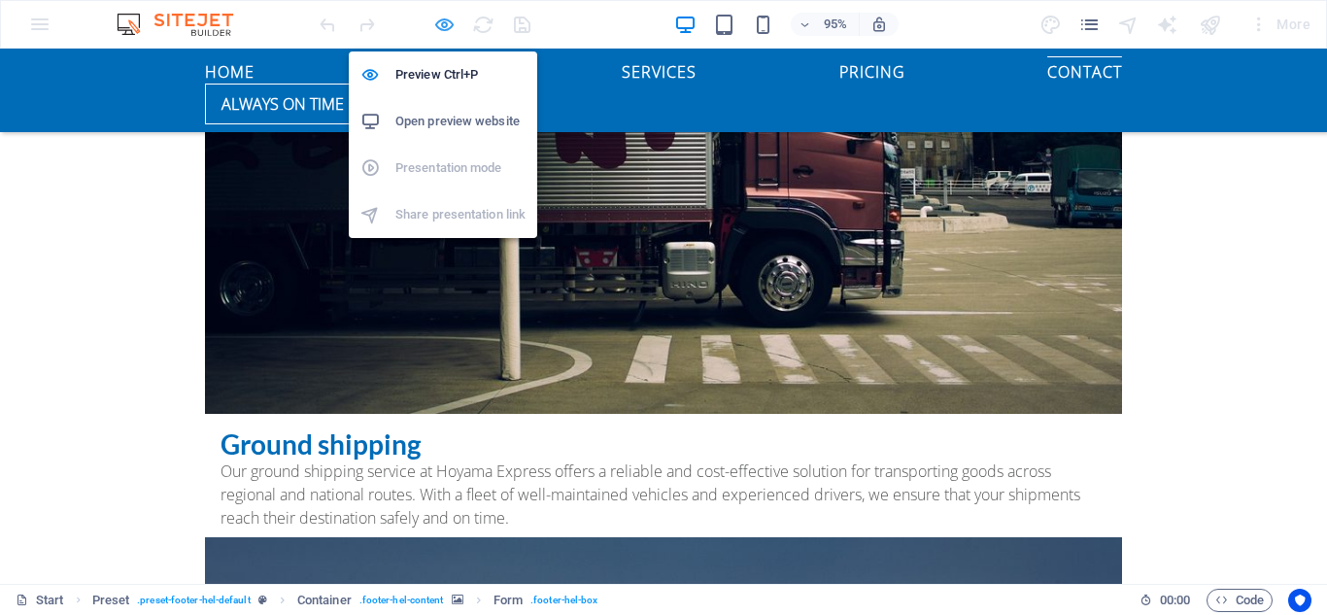
scroll to position [4735, 0]
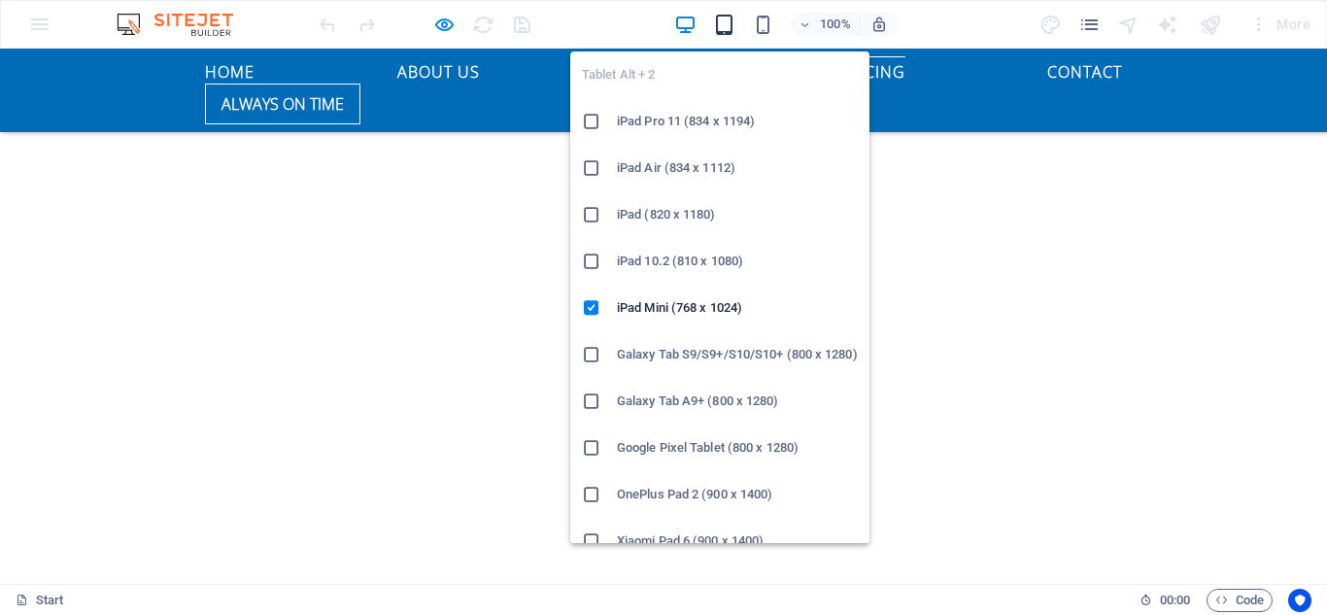
click at [733, 26] on icon "button" at bounding box center [724, 25] width 22 height 22
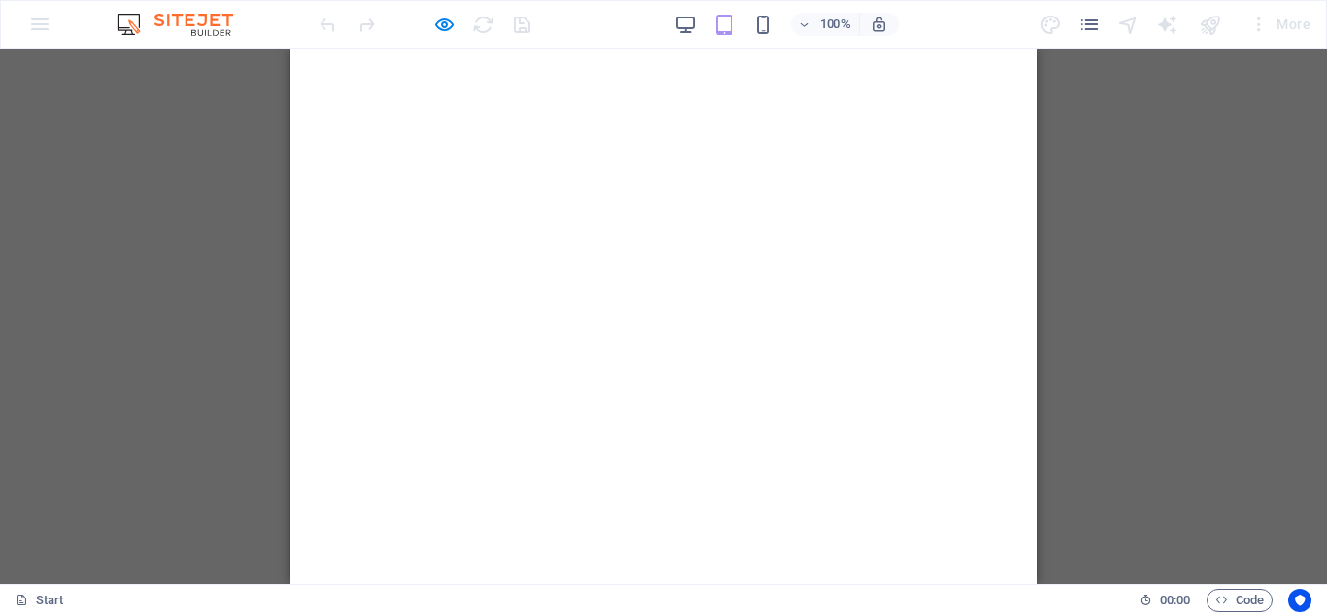
scroll to position [0, 0]
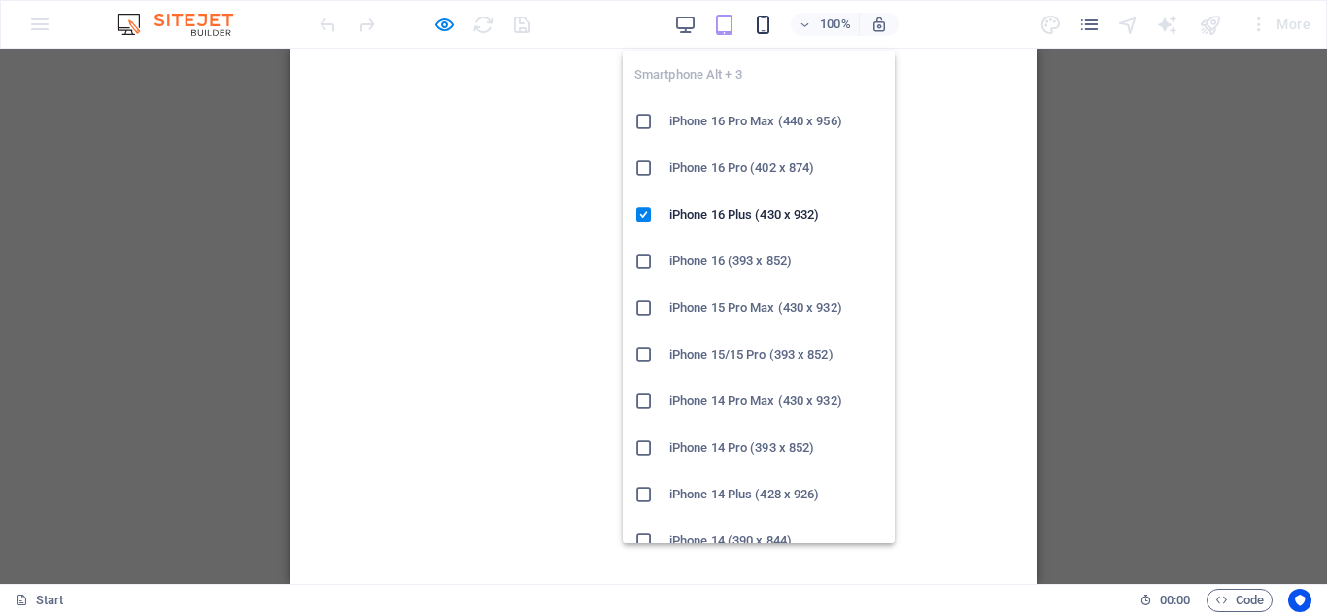
click at [762, 18] on icon "button" at bounding box center [763, 25] width 22 height 22
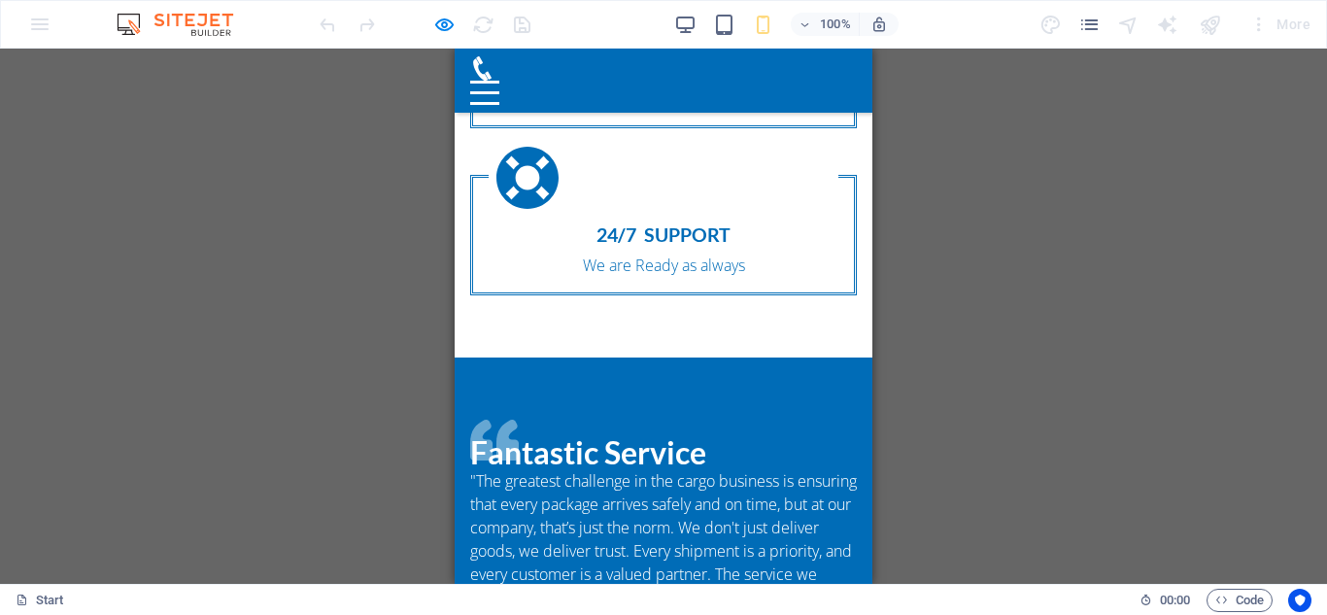
scroll to position [1244, 0]
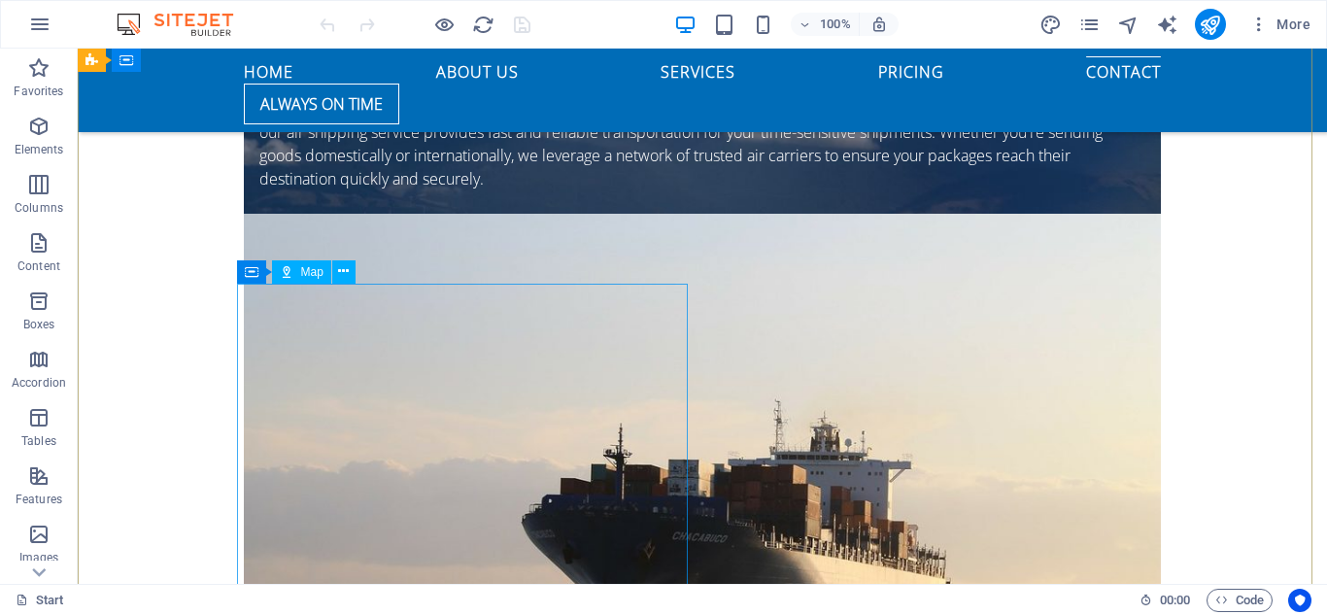
scroll to position [6024, 0]
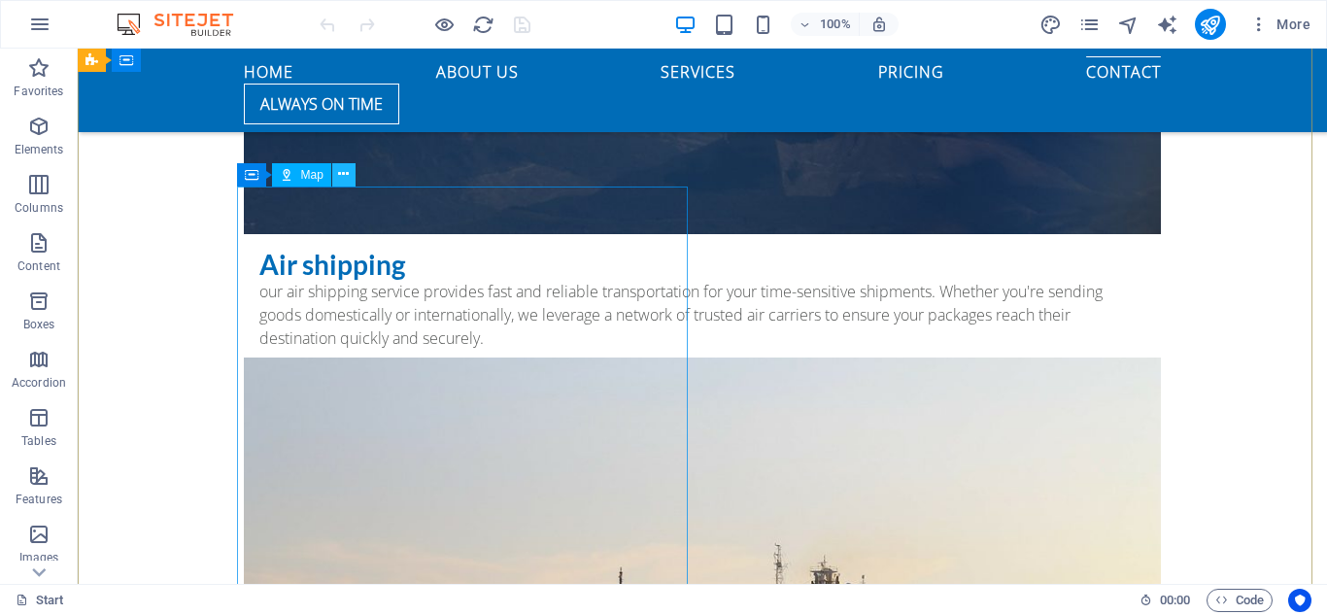
click at [340, 178] on icon at bounding box center [343, 174] width 11 height 20
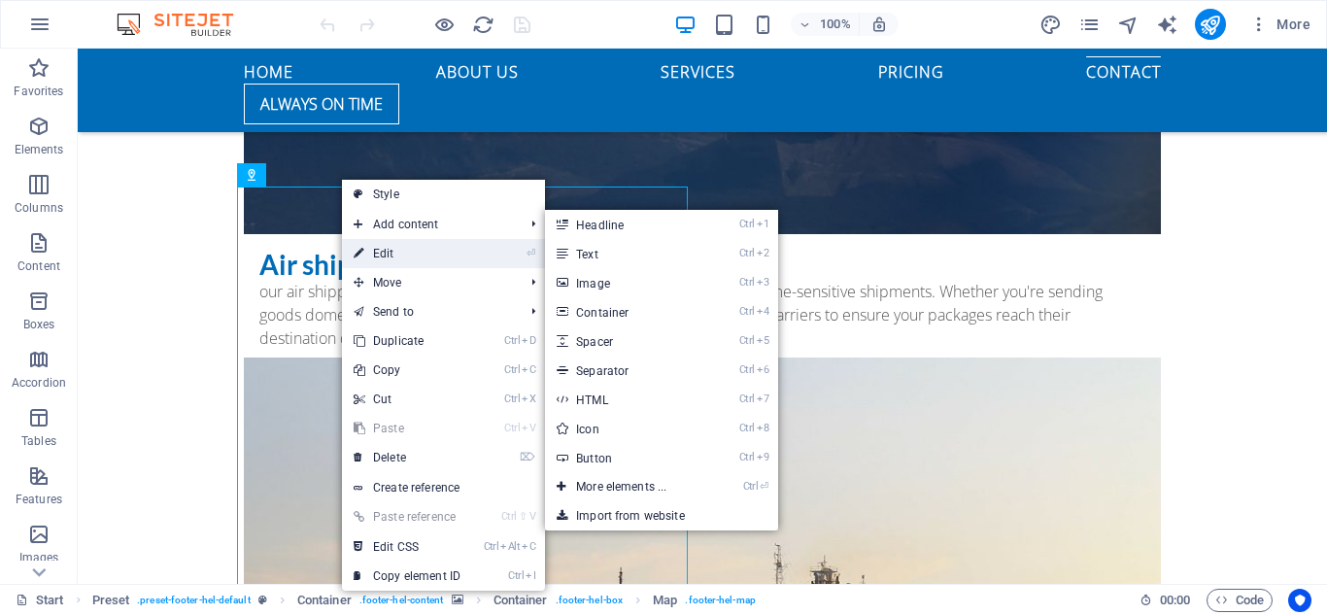
click at [392, 257] on link "⏎ Edit" at bounding box center [407, 253] width 130 height 29
select select "1"
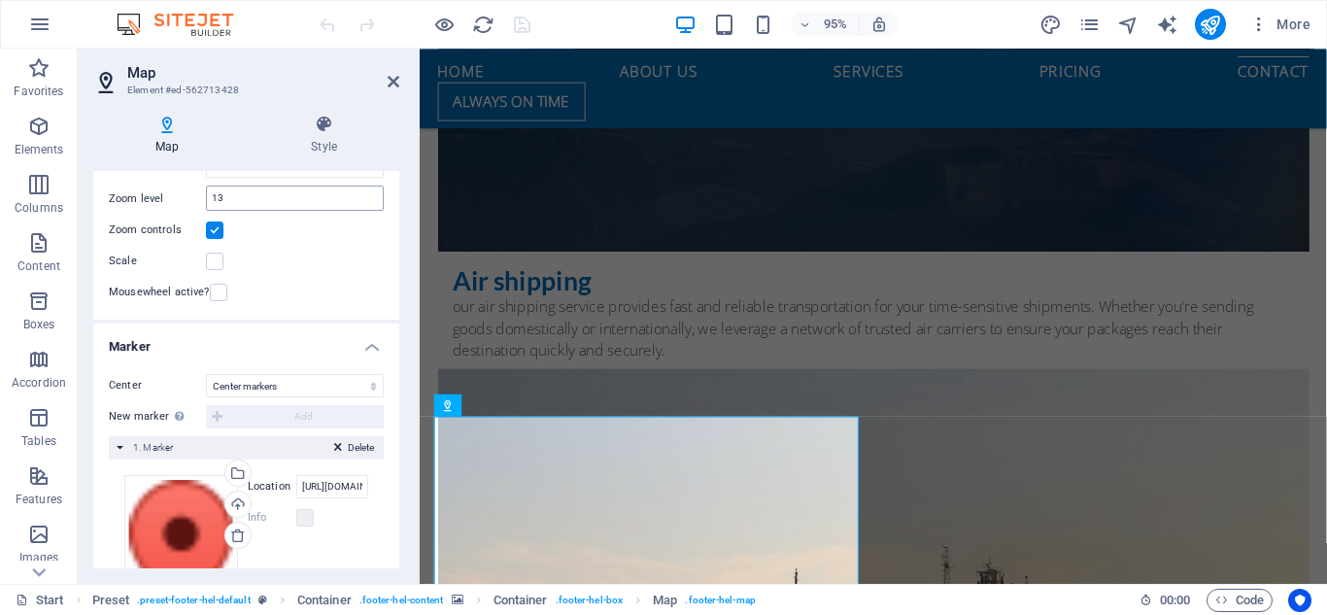
scroll to position [292, 0]
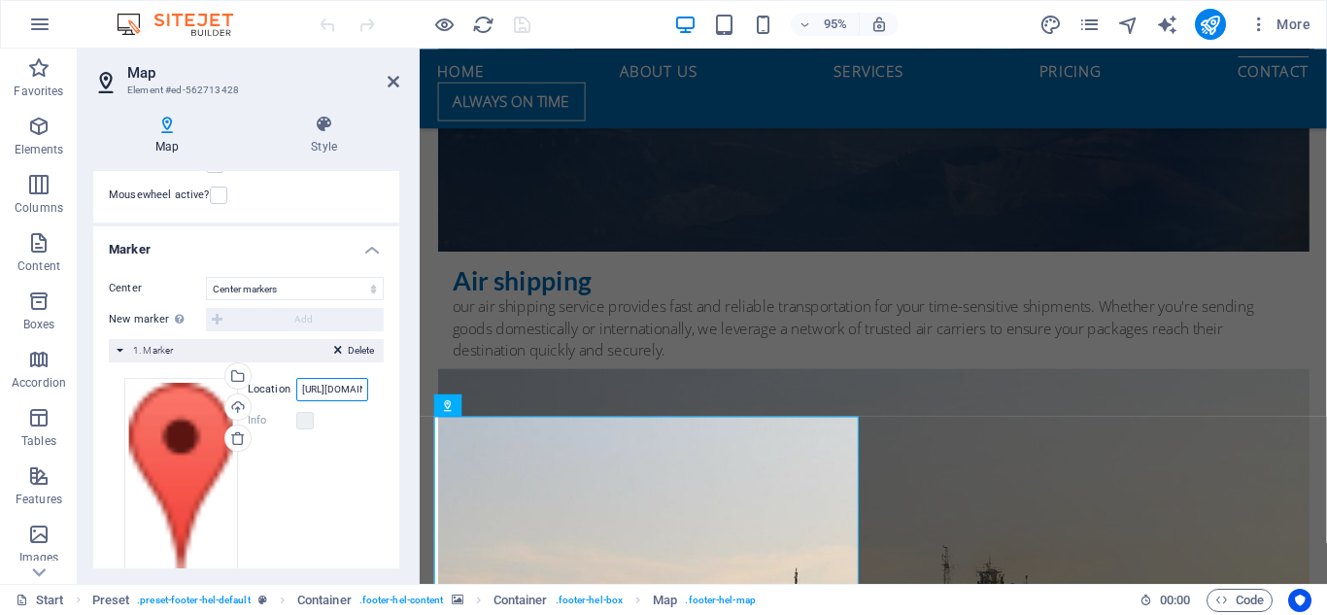
click at [319, 386] on input "[URL][DOMAIN_NAME]" at bounding box center [332, 389] width 72 height 23
paste input "[DOMAIN_NAME][URL]"
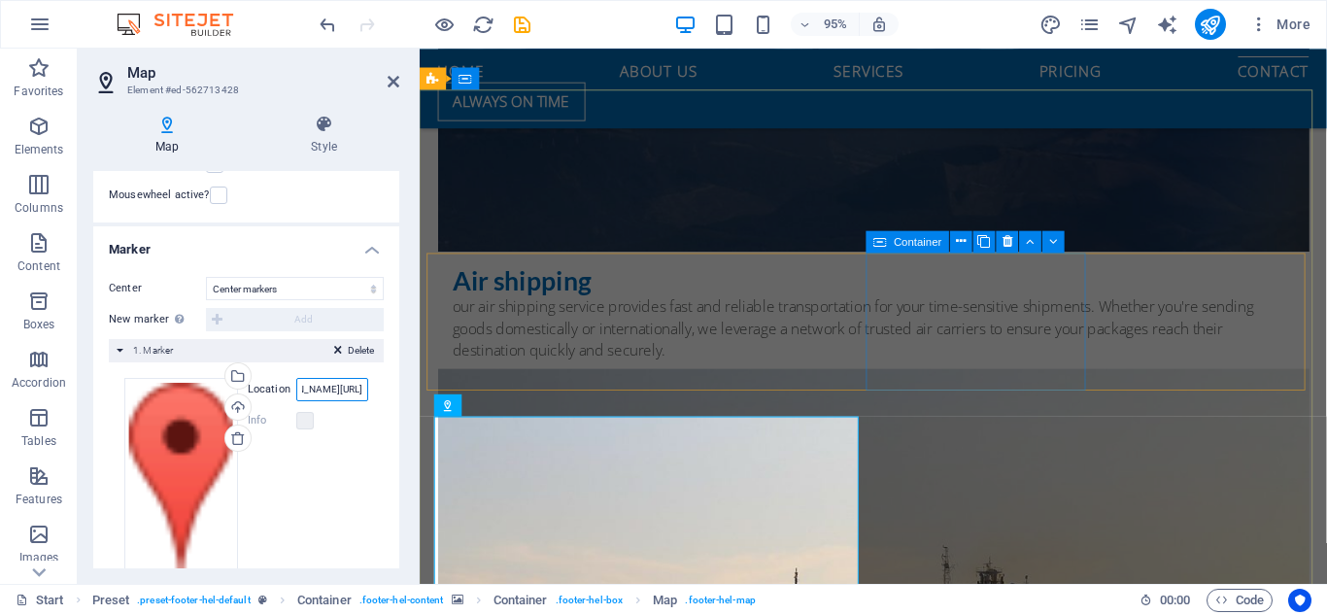
type input "[DOMAIN_NAME][URL]"
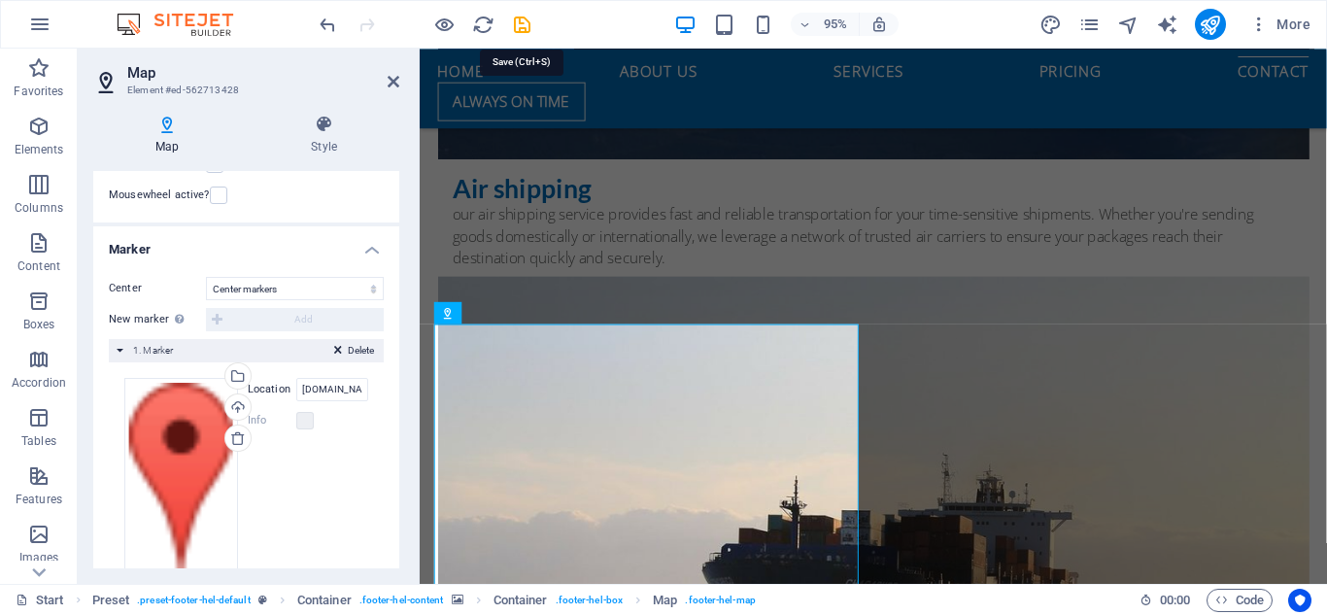
click at [522, 26] on icon "save" at bounding box center [522, 25] width 22 height 22
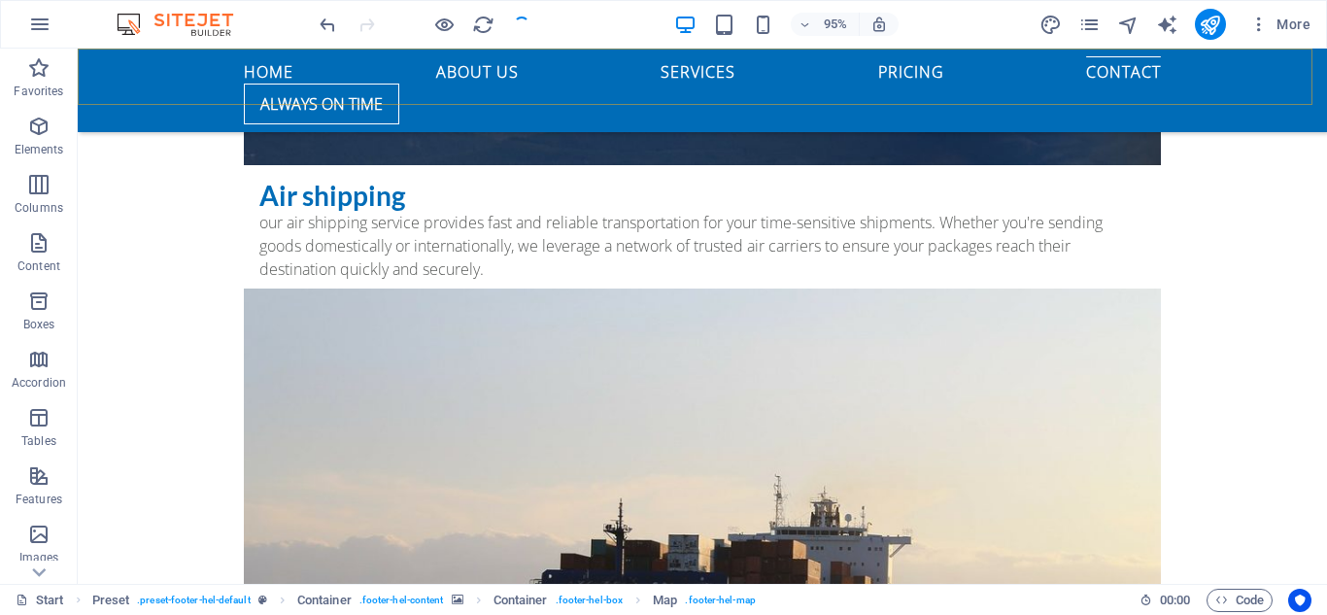
checkbox input "false"
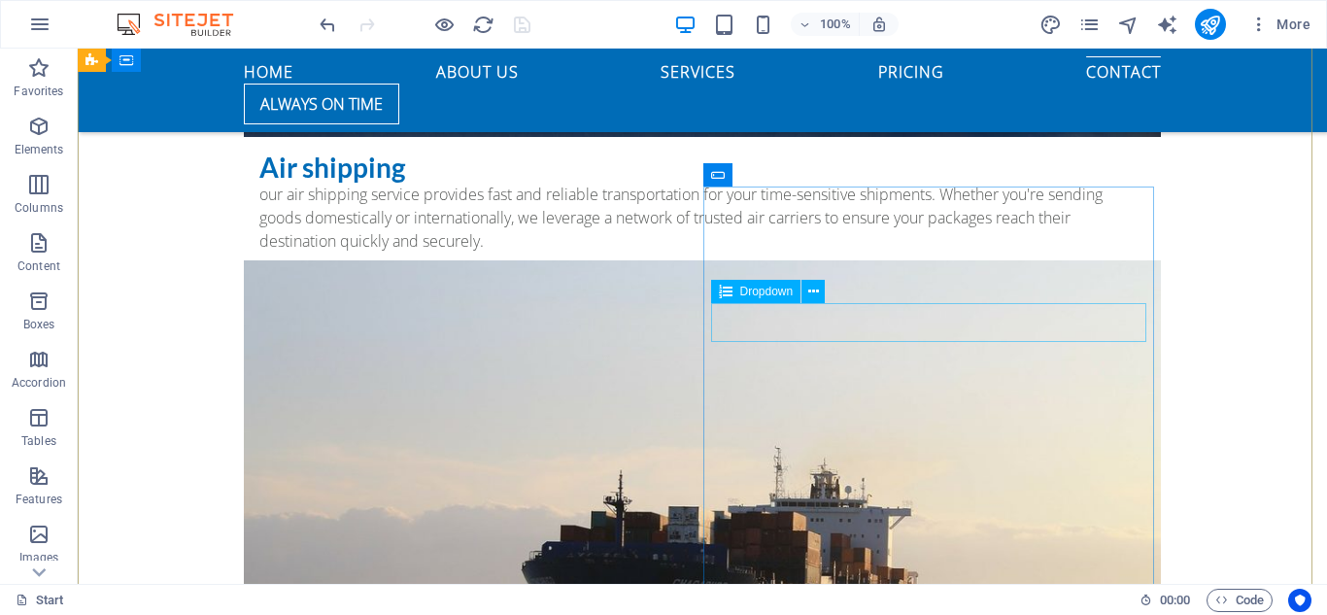
scroll to position [6024, 0]
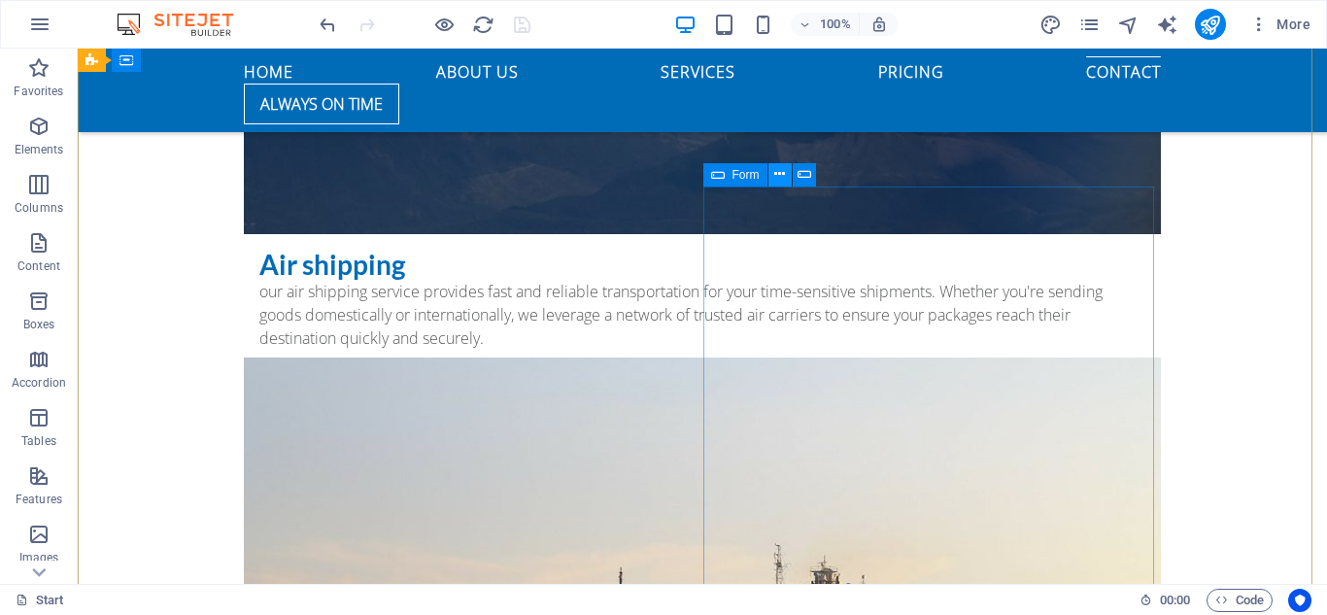
click at [778, 171] on icon at bounding box center [779, 174] width 11 height 20
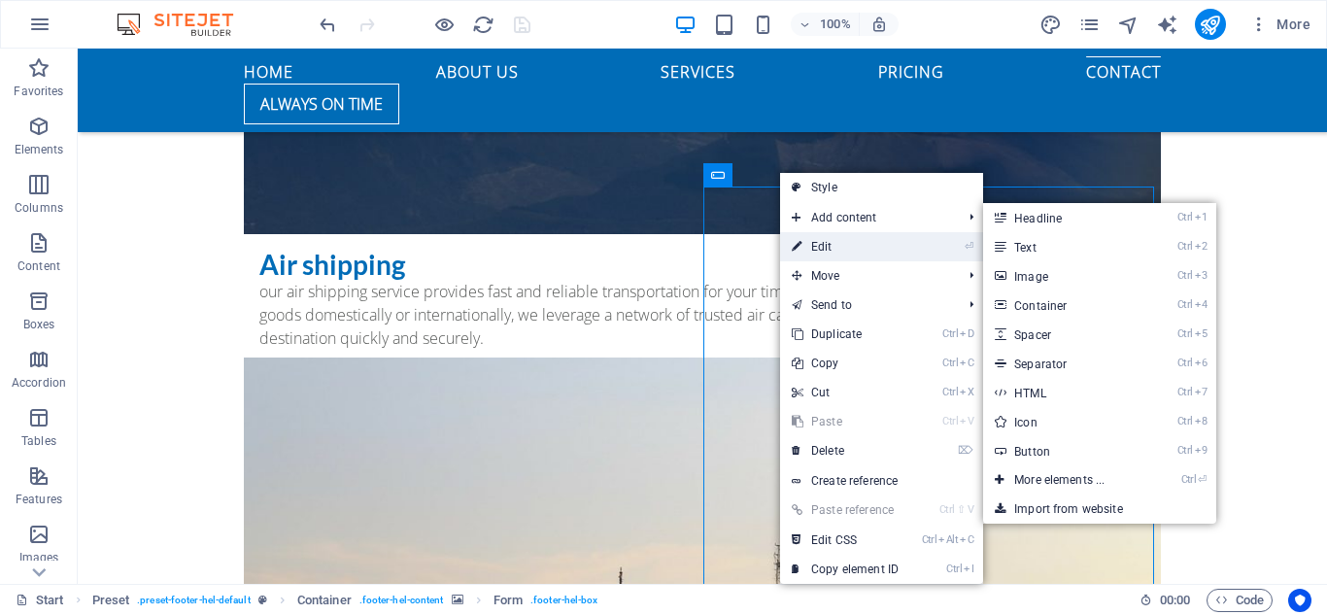
click at [834, 252] on link "⏎ Edit" at bounding box center [845, 246] width 130 height 29
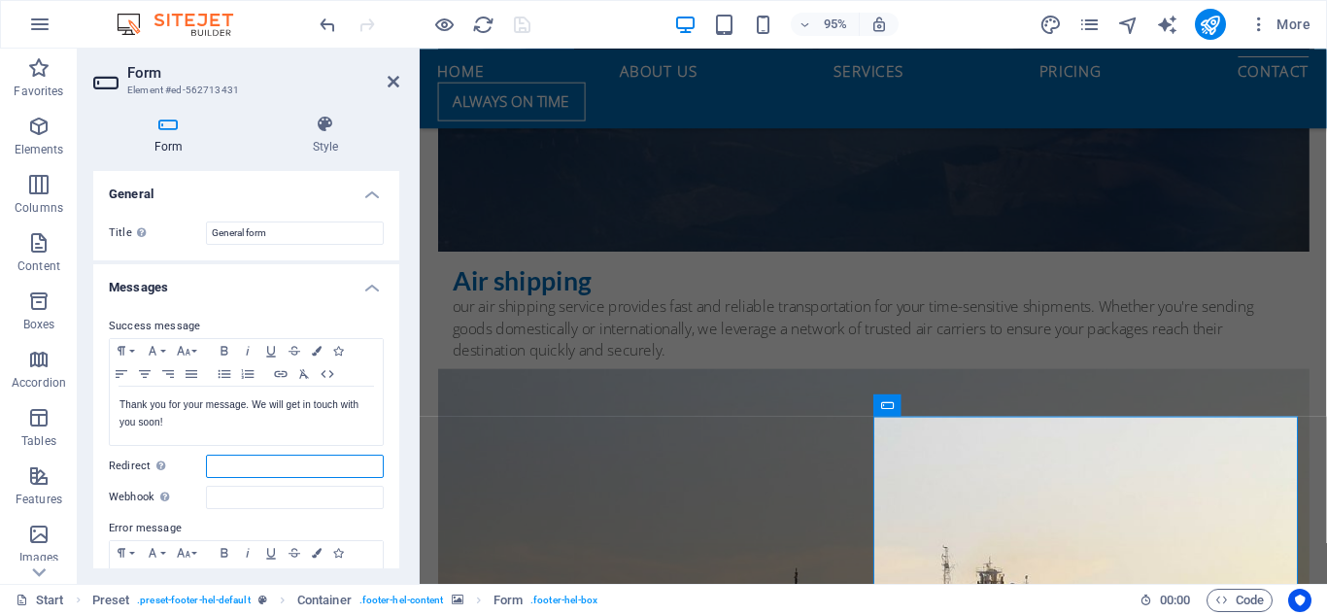
click at [270, 466] on input "Redirect Define a redirect target upon successful form submission; for example,…" at bounding box center [295, 466] width 178 height 23
click at [1216, 27] on icon "publish" at bounding box center [1210, 25] width 22 height 22
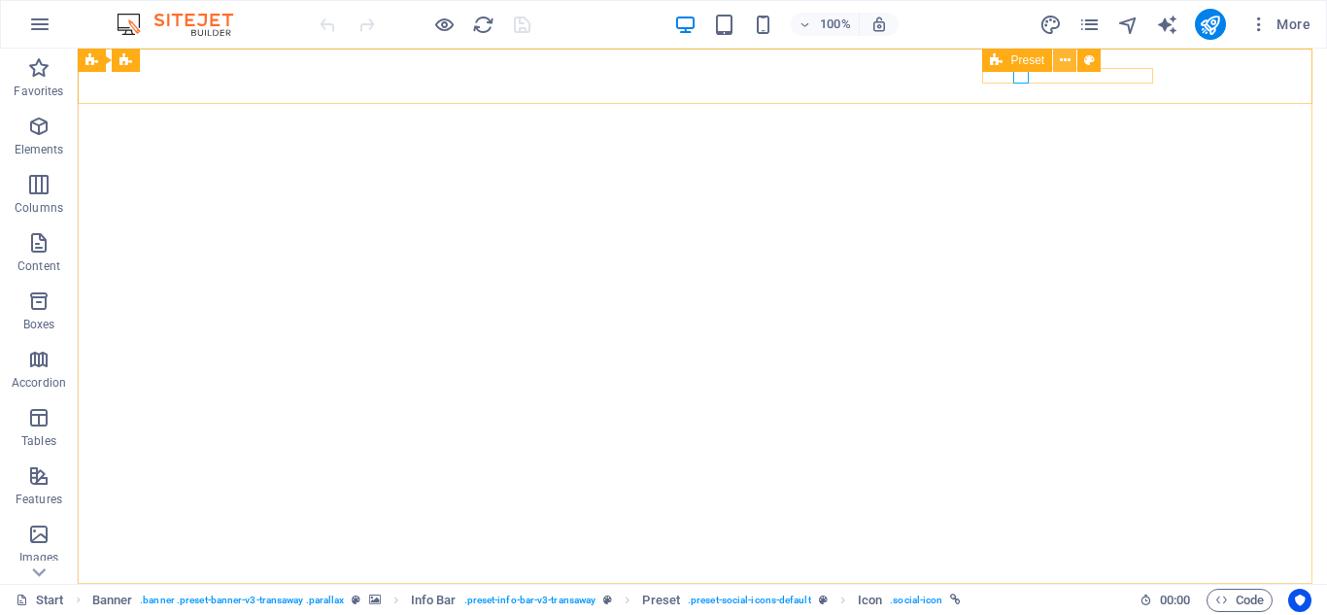
click at [1064, 56] on icon at bounding box center [1065, 61] width 11 height 20
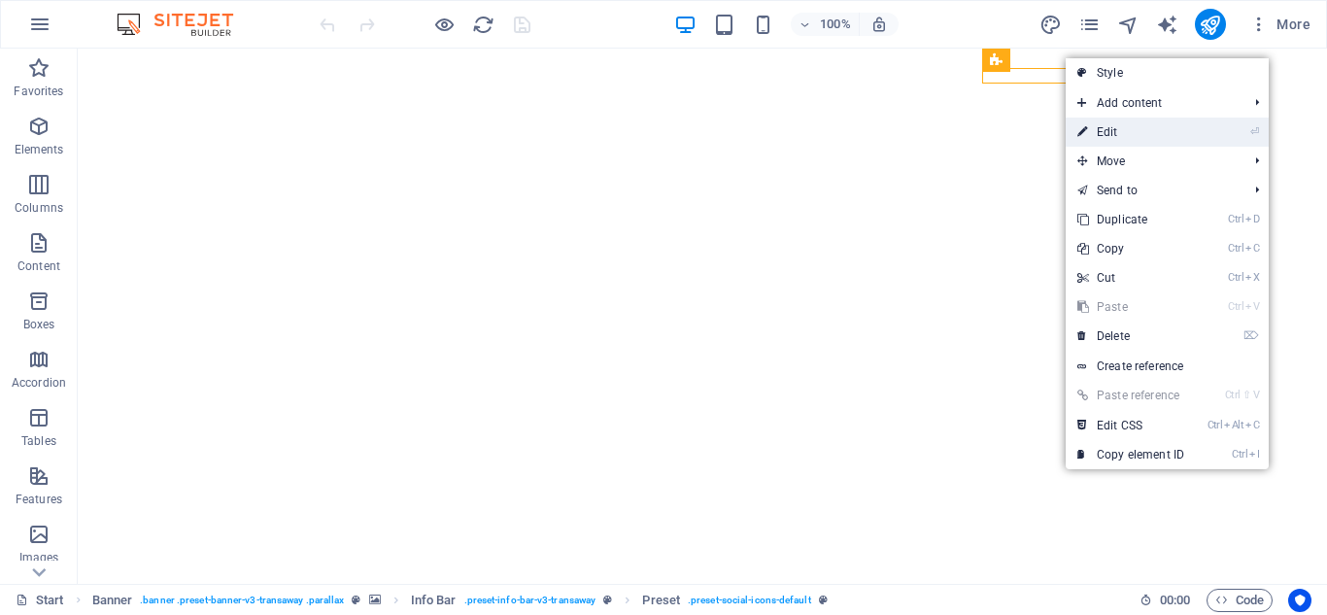
click at [1111, 128] on link "⏎ Edit" at bounding box center [1131, 132] width 130 height 29
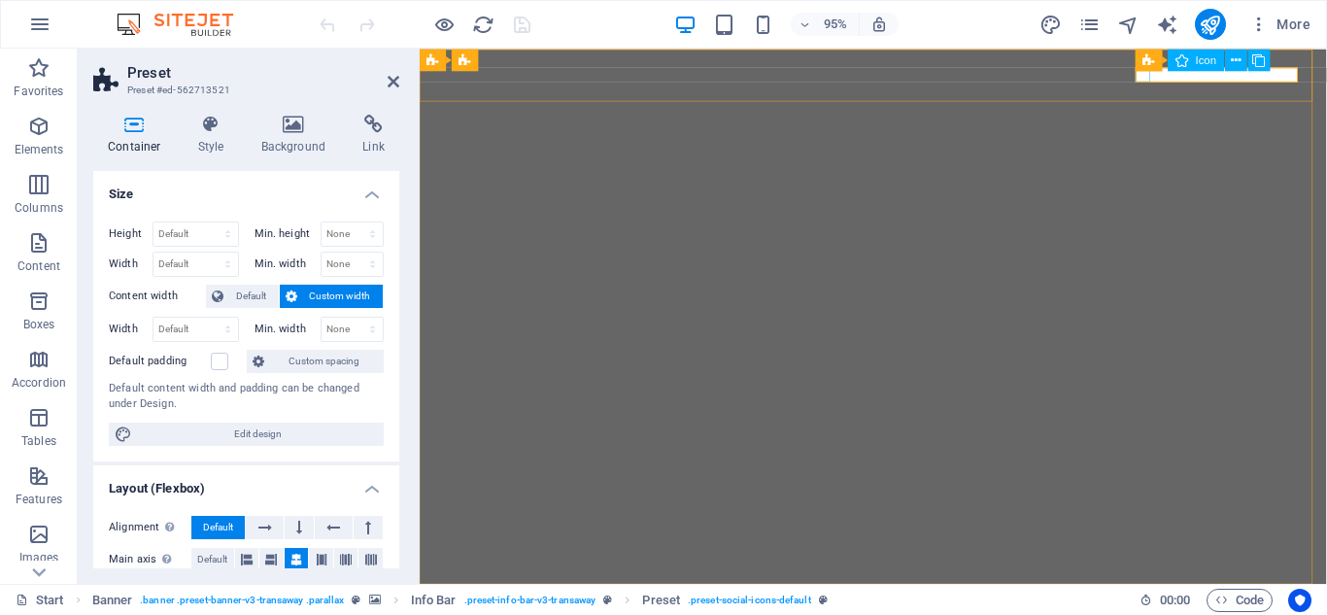
select select "xMidYMid"
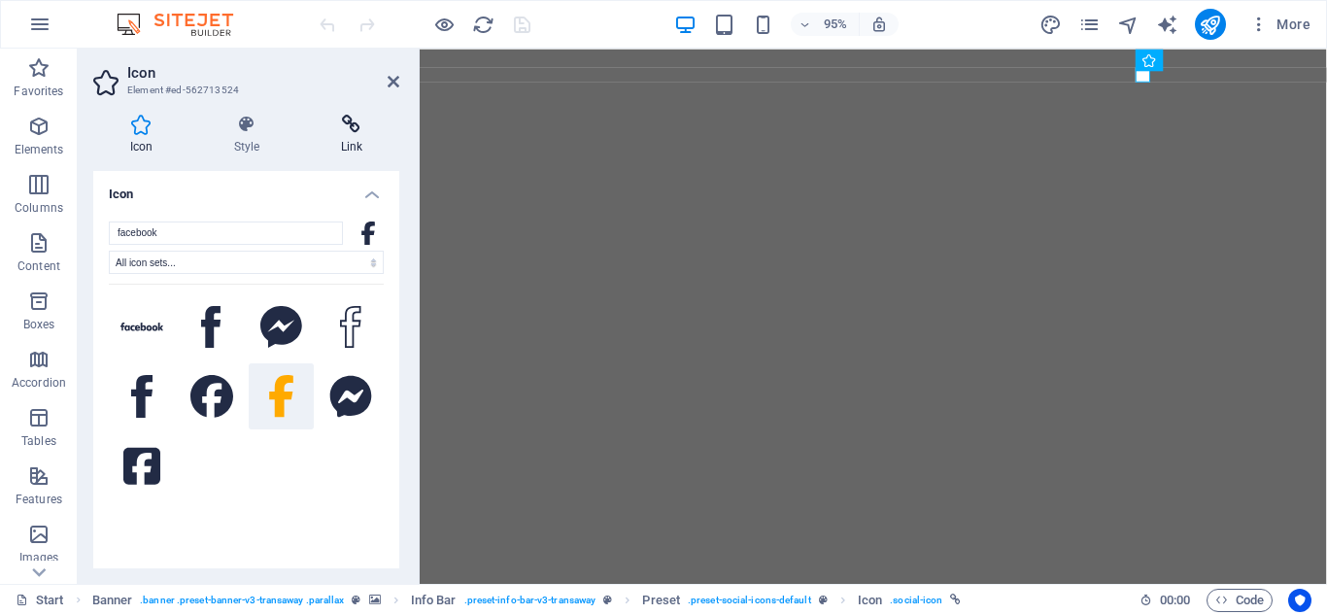
click at [349, 136] on h4 "Link" at bounding box center [351, 135] width 95 height 41
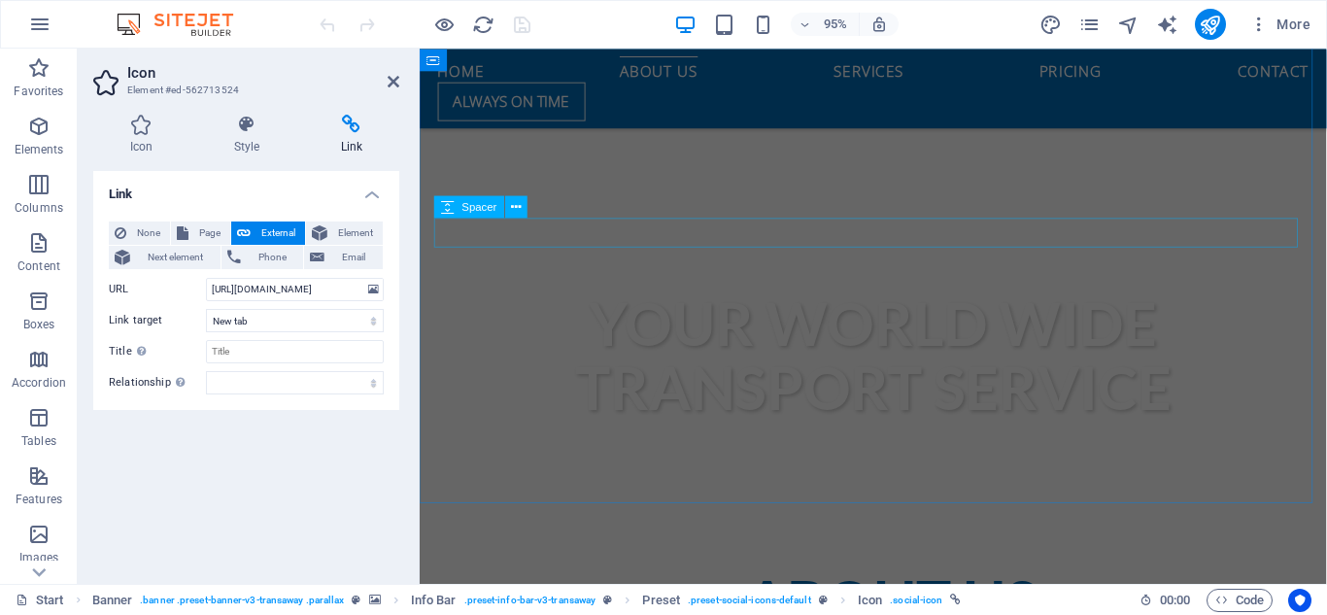
scroll to position [777, 0]
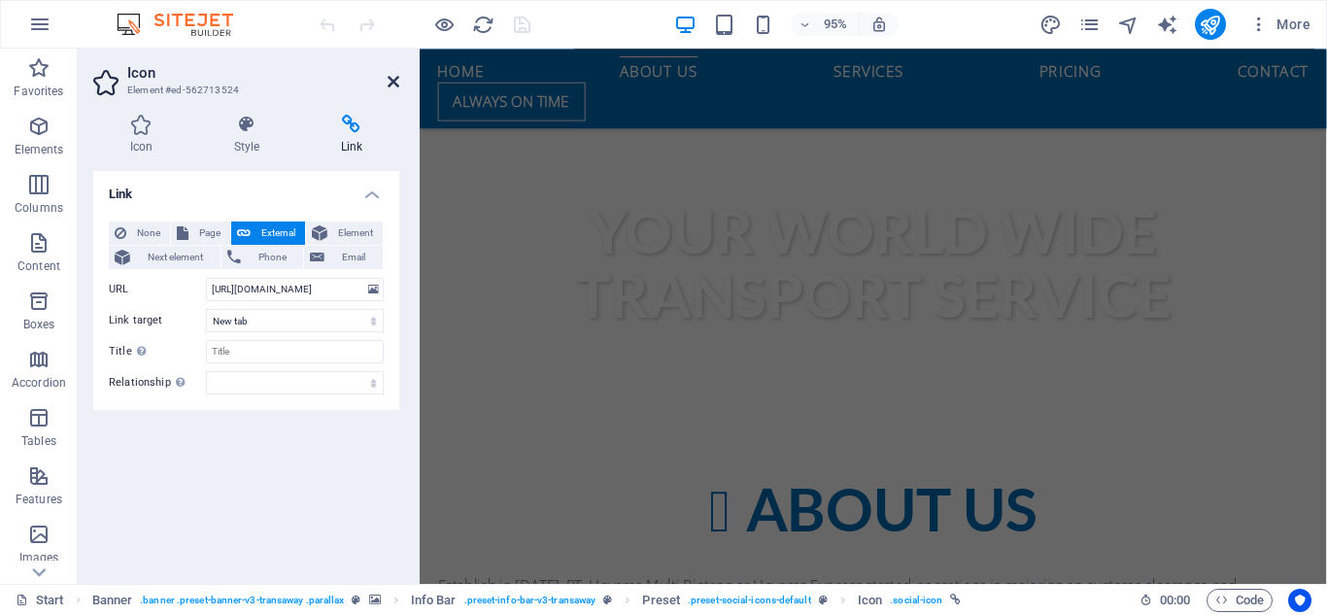
click at [389, 80] on icon at bounding box center [394, 82] width 12 height 16
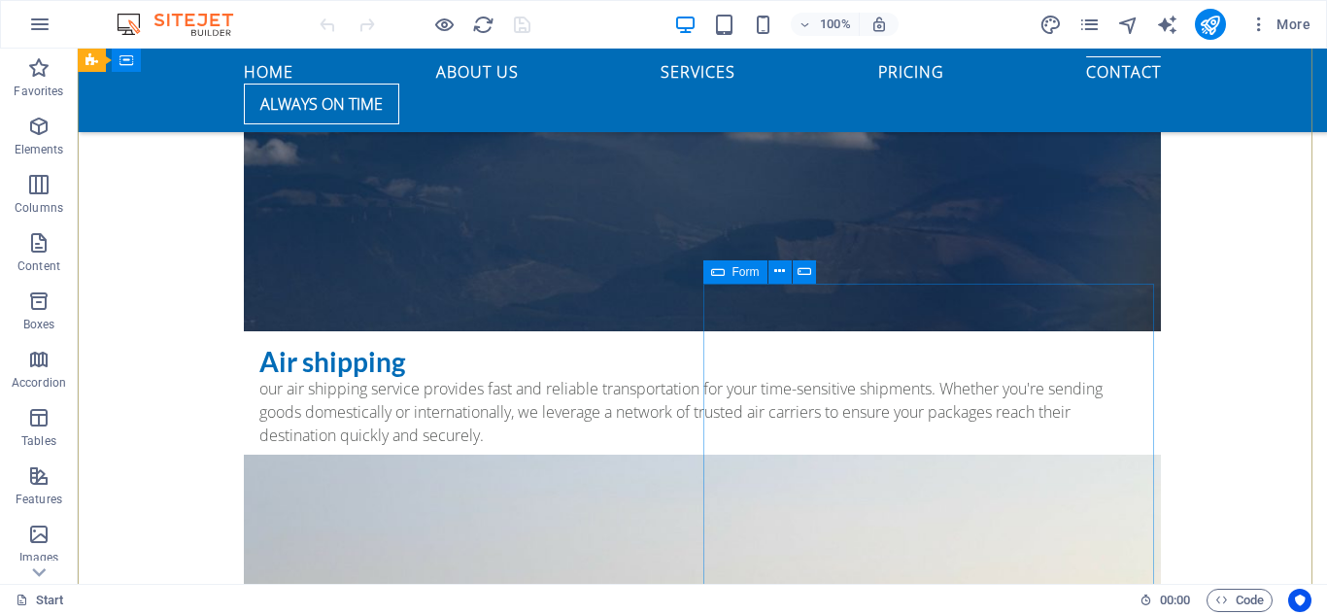
scroll to position [6122, 0]
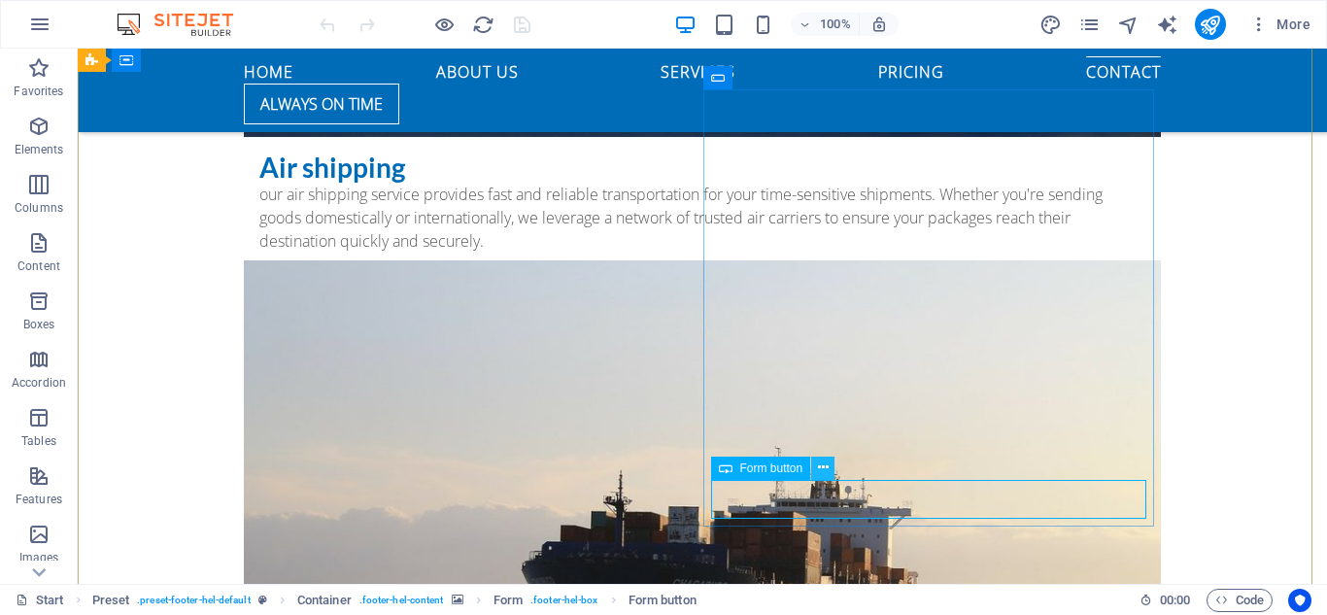
click at [824, 465] on icon at bounding box center [823, 468] width 11 height 20
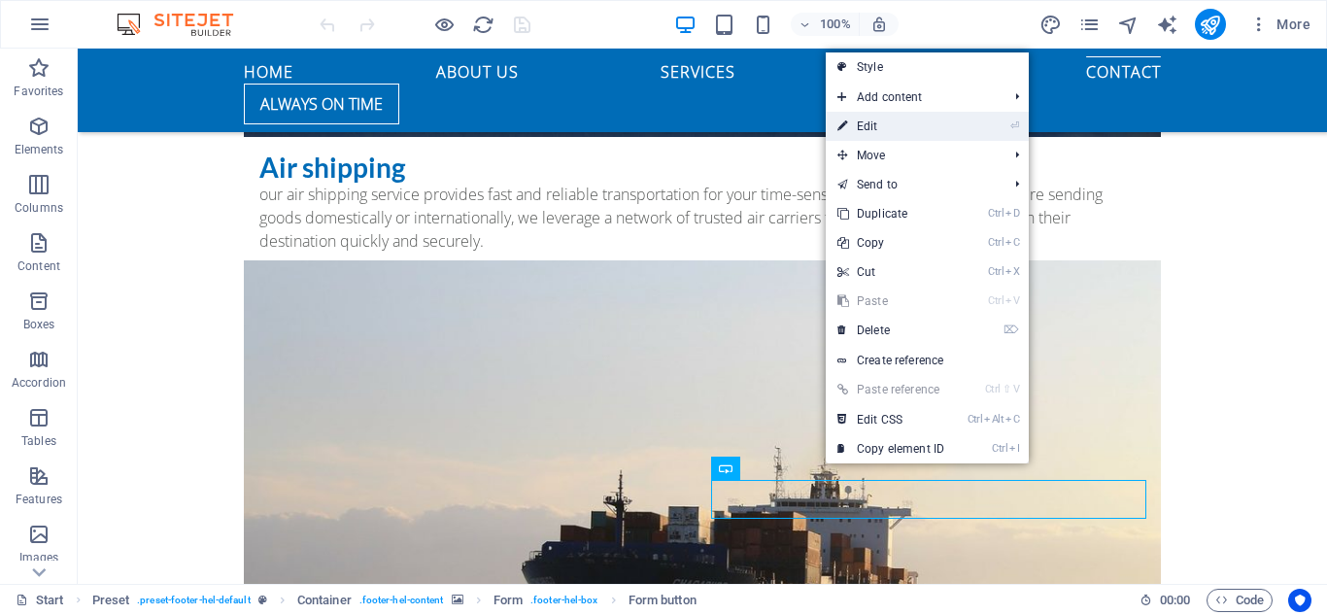
click at [883, 131] on link "⏎ Edit" at bounding box center [891, 126] width 130 height 29
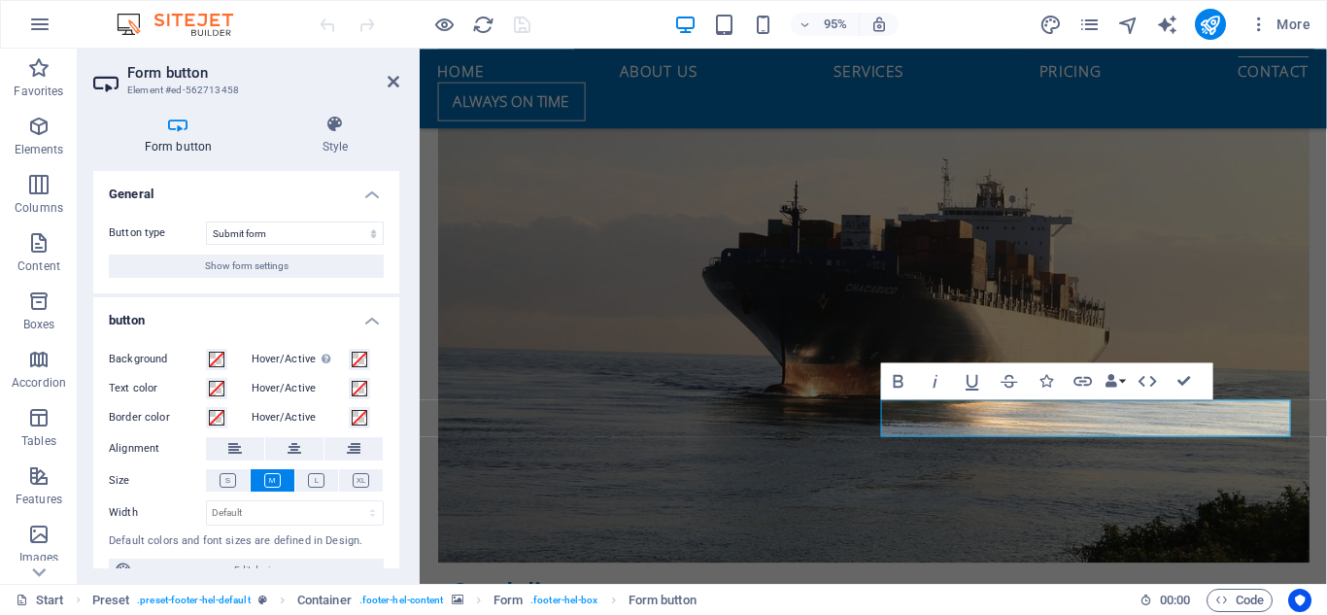
scroll to position [29, 0]
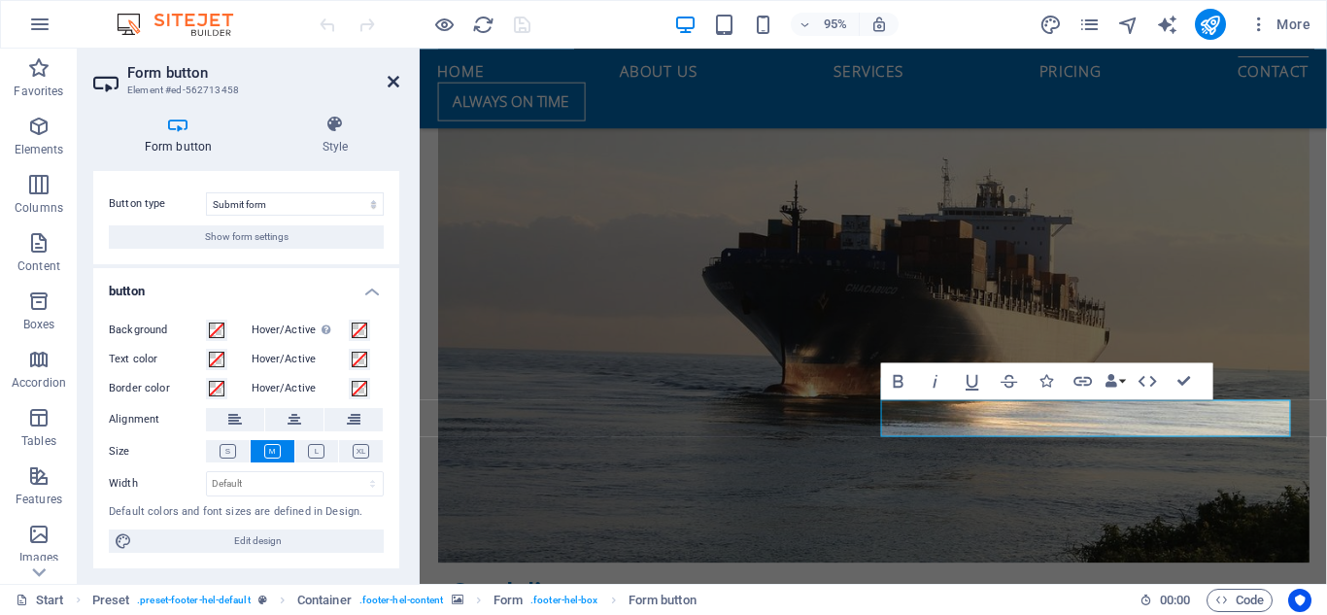
click at [393, 86] on icon at bounding box center [394, 82] width 12 height 16
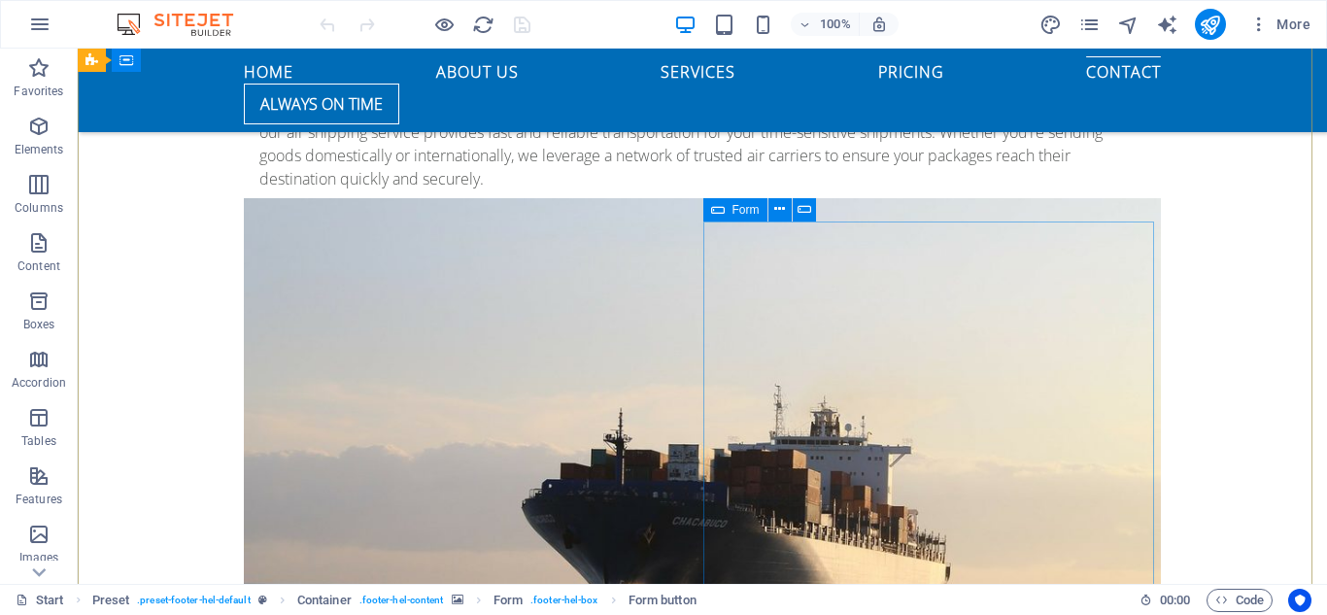
scroll to position [5989, 0]
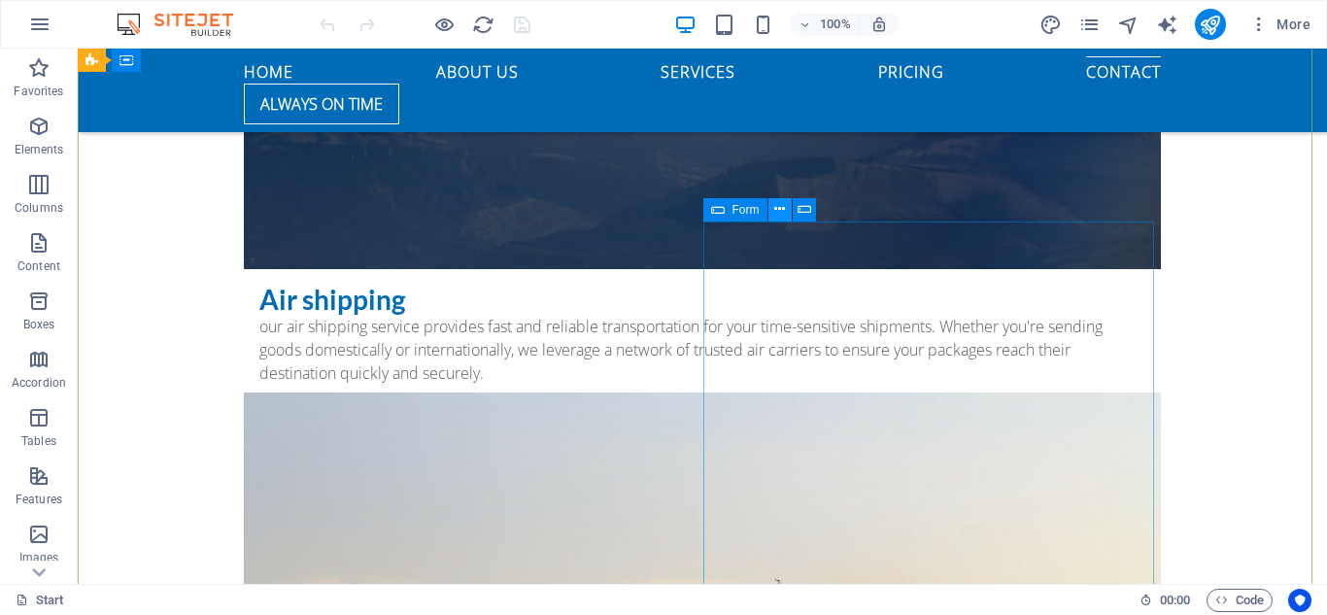
click at [783, 210] on icon at bounding box center [779, 209] width 11 height 20
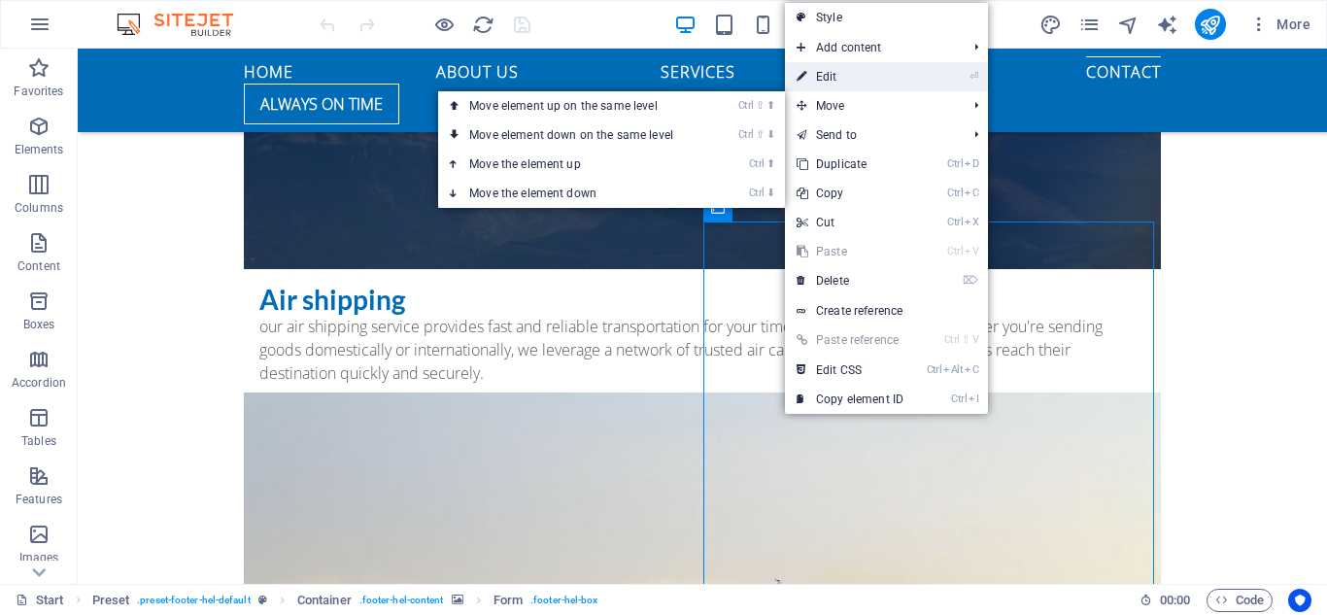
click at [835, 64] on link "⏎ Edit" at bounding box center [850, 76] width 130 height 29
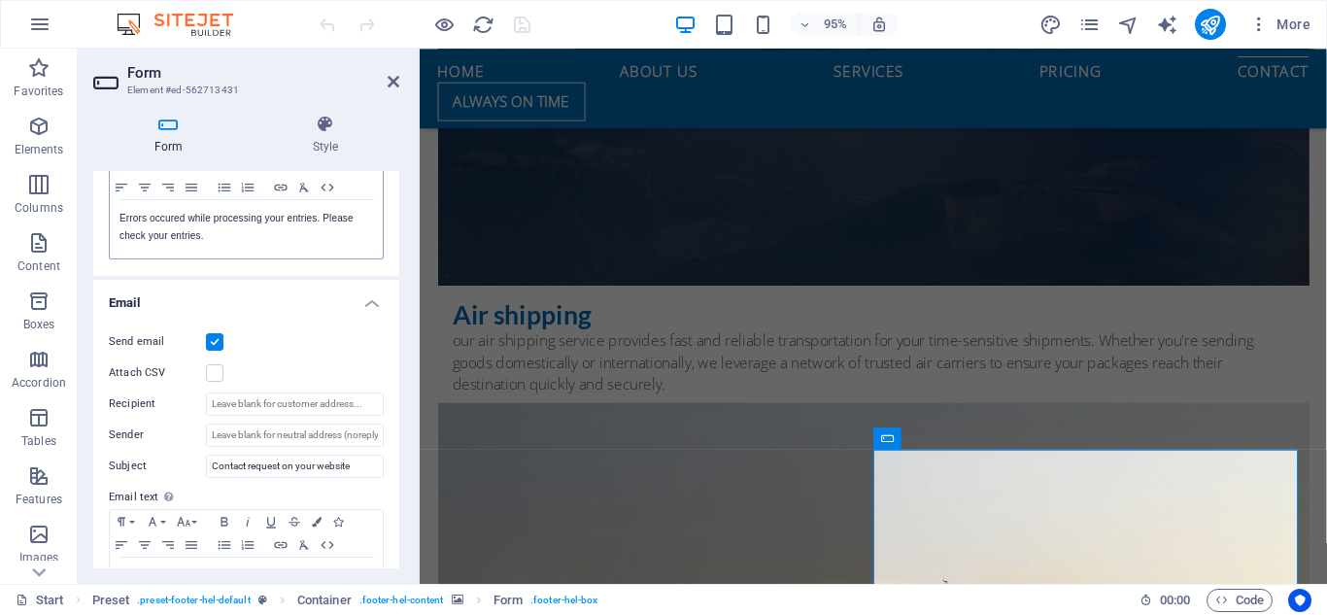
scroll to position [486, 0]
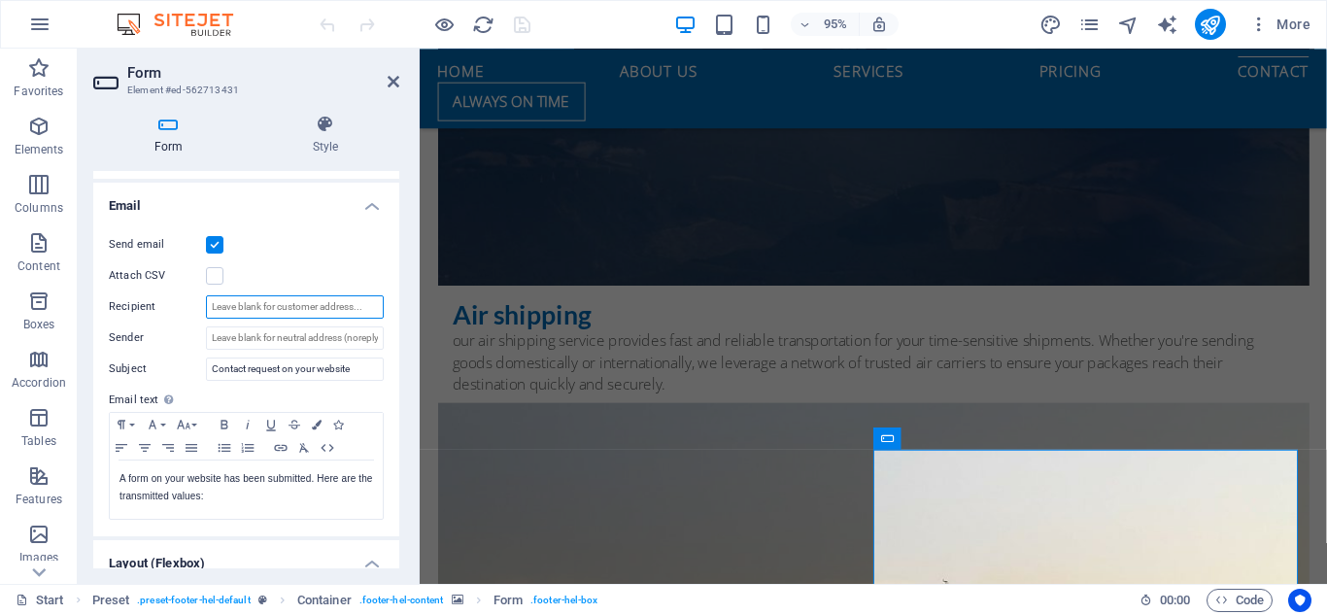
click at [280, 301] on input "Recipient" at bounding box center [295, 306] width 178 height 23
click at [285, 302] on input "Recipient" at bounding box center [295, 306] width 178 height 23
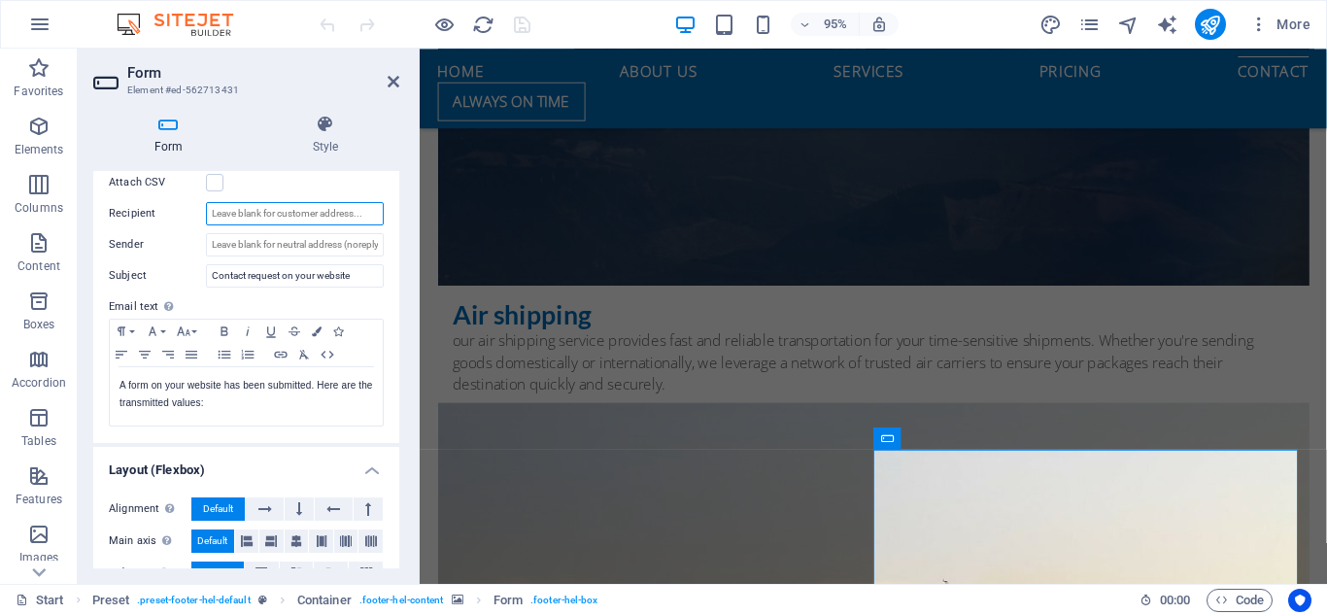
scroll to position [482, 0]
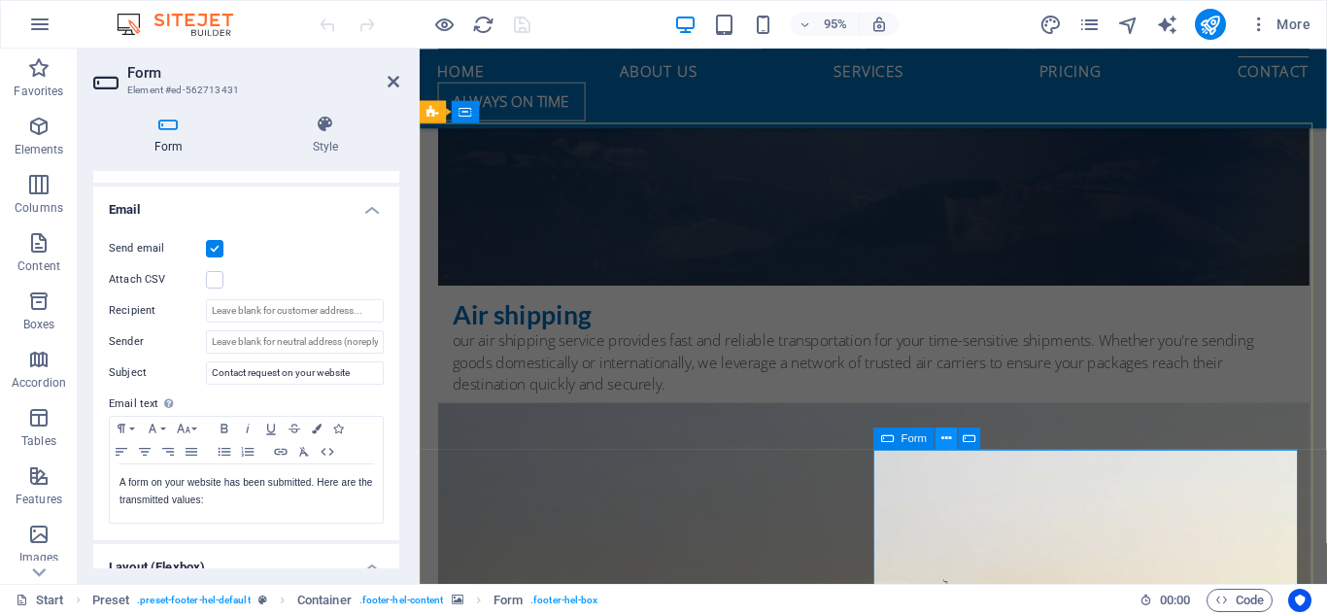
click at [946, 443] on icon at bounding box center [947, 438] width 10 height 19
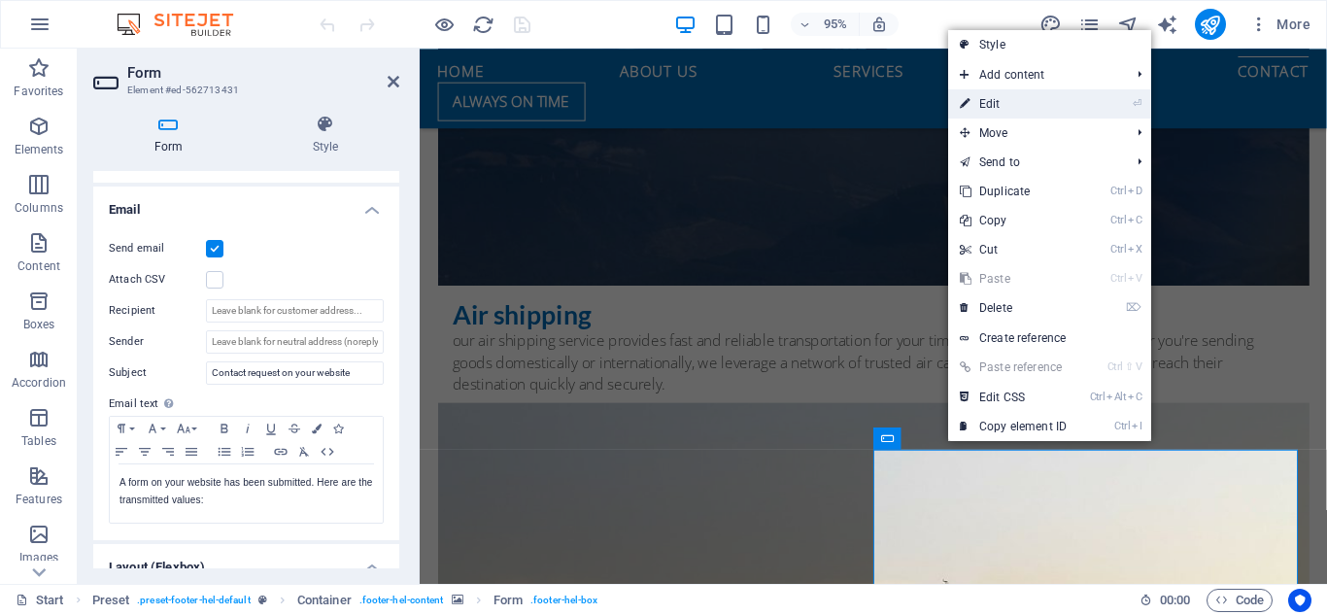
click at [1042, 109] on link "⏎ Edit" at bounding box center [1013, 103] width 130 height 29
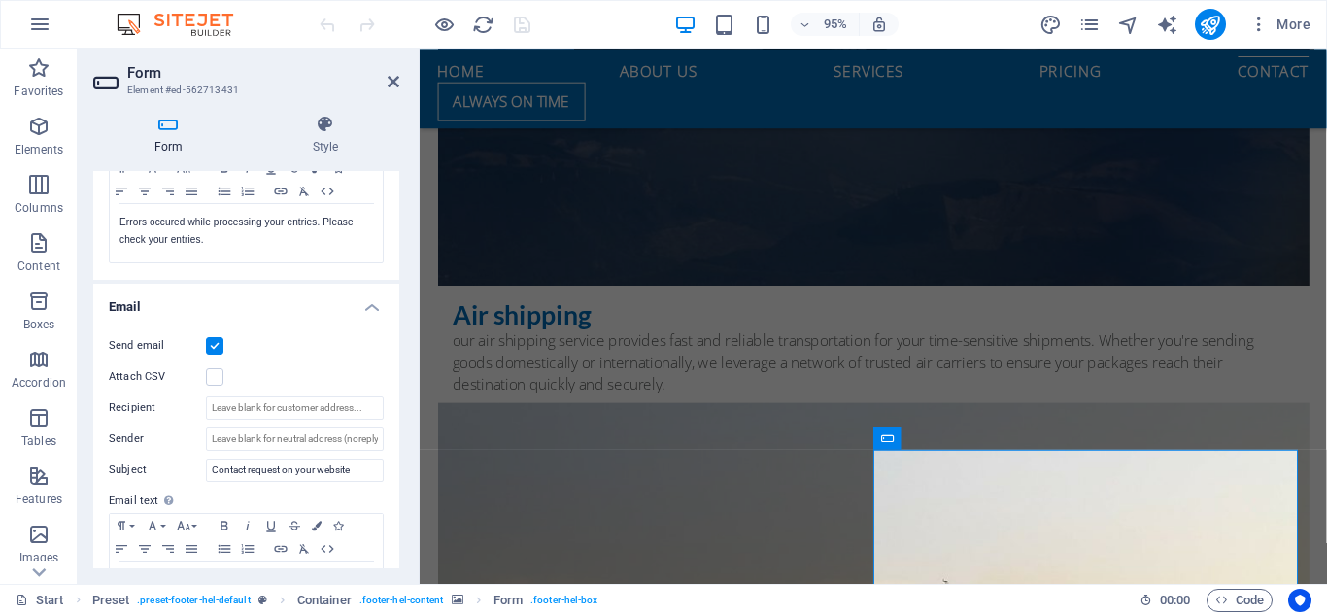
scroll to position [0, 0]
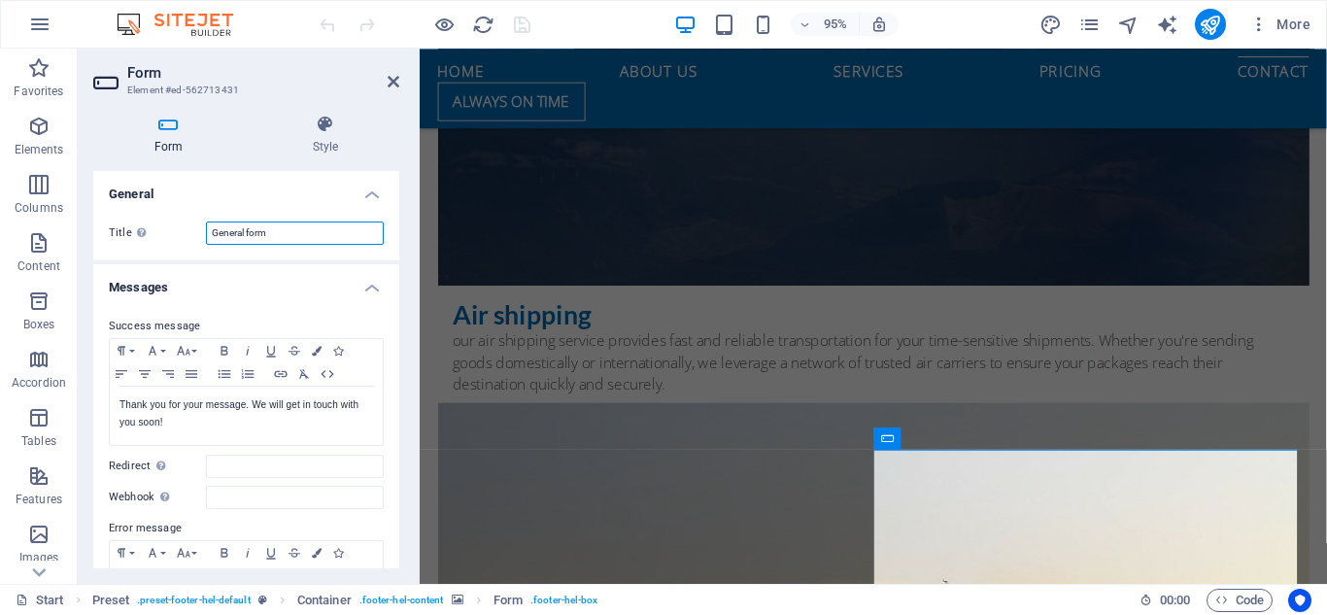
click at [344, 227] on input "General form" at bounding box center [295, 233] width 178 height 23
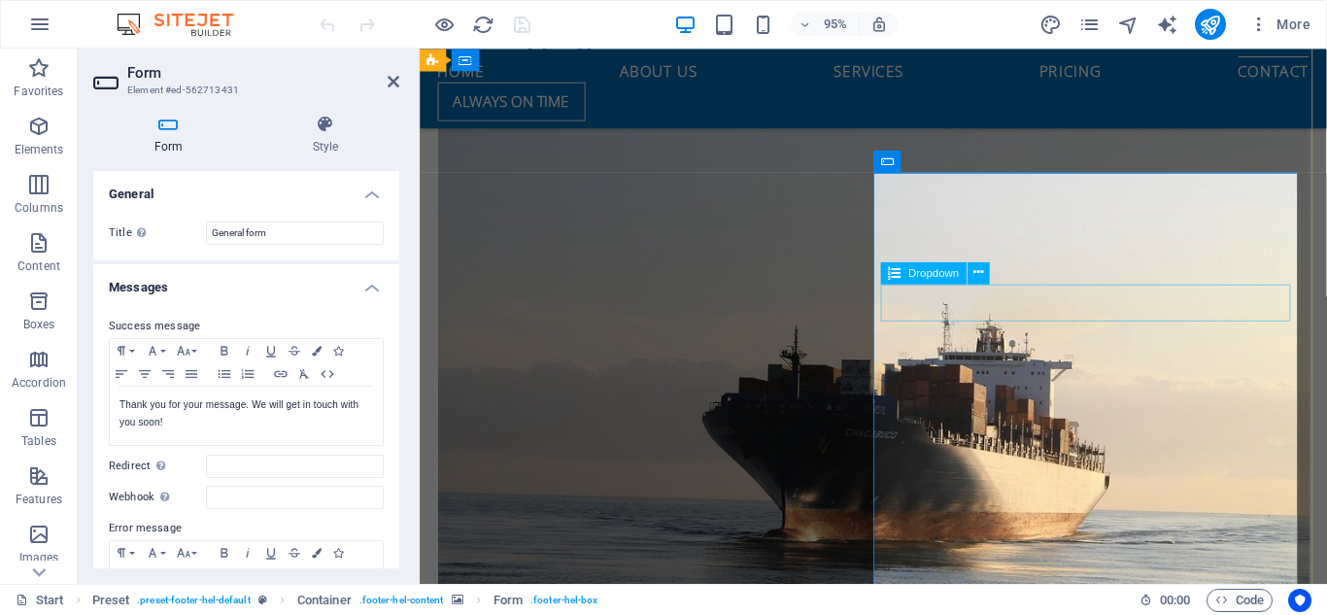
scroll to position [6433, 0]
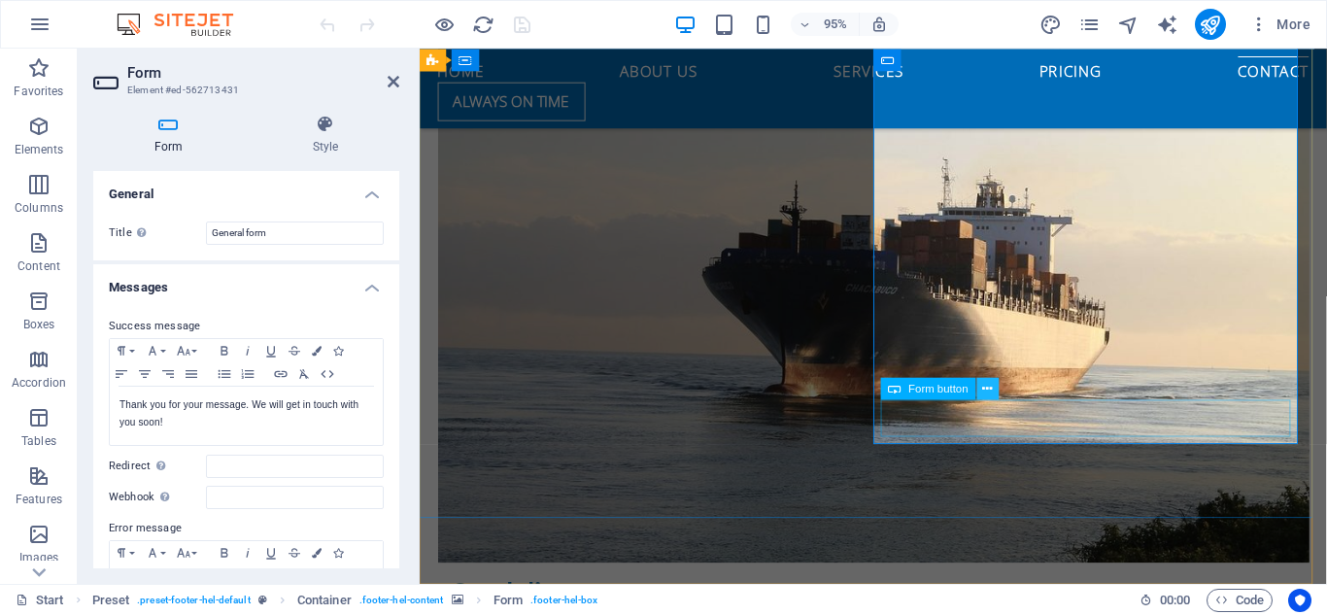
click at [983, 391] on icon at bounding box center [988, 388] width 10 height 19
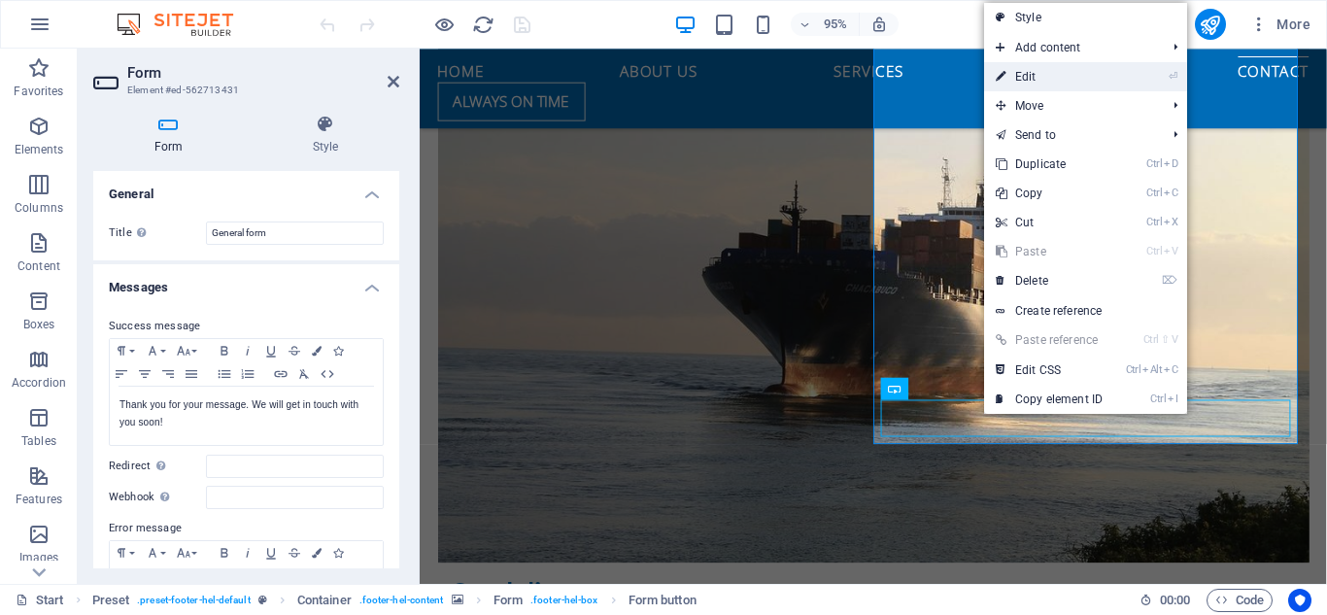
click at [1029, 82] on link "⏎ Edit" at bounding box center [1049, 76] width 130 height 29
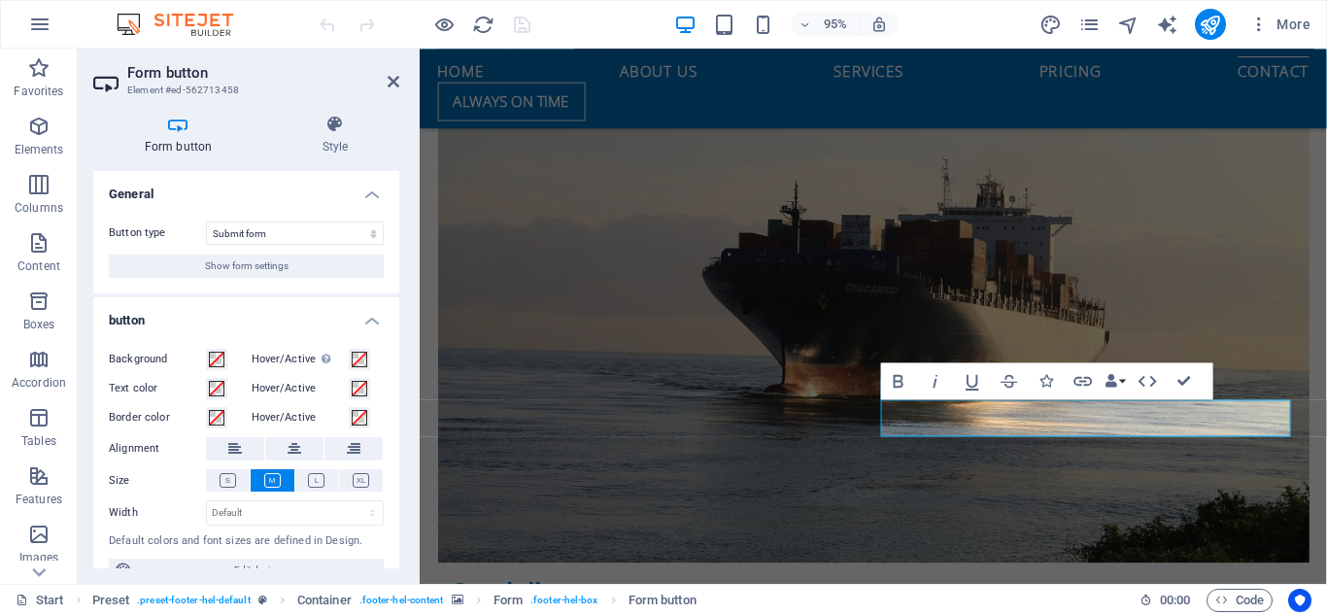
scroll to position [29, 0]
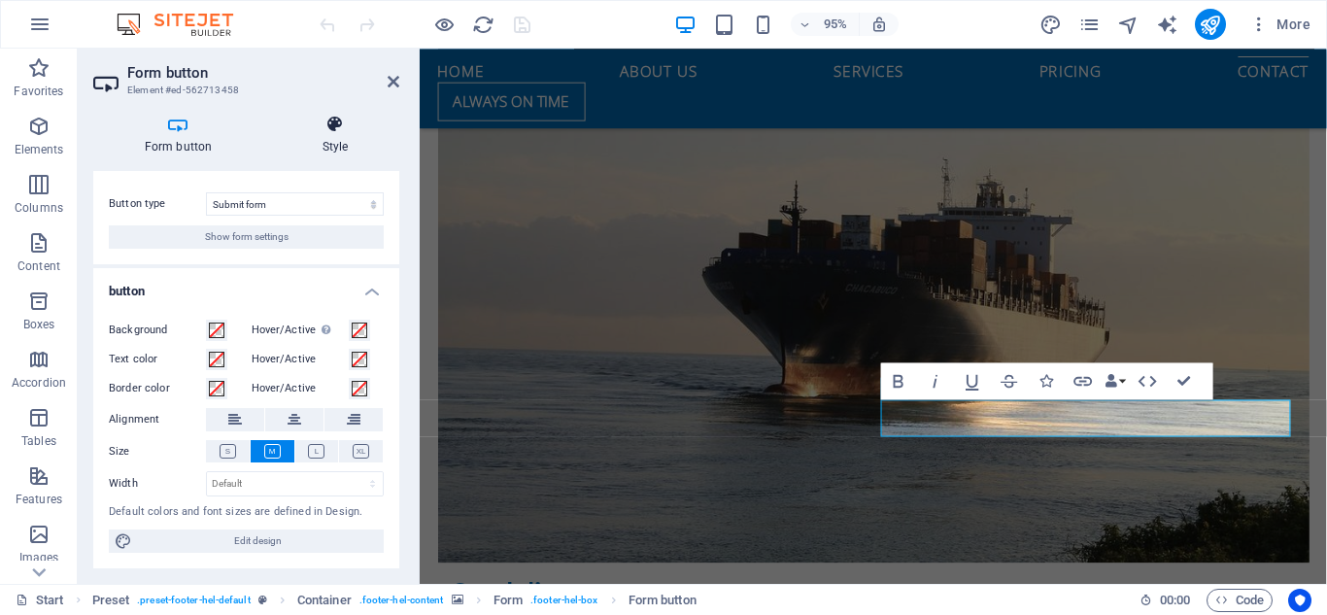
click at [325, 123] on icon at bounding box center [335, 124] width 128 height 19
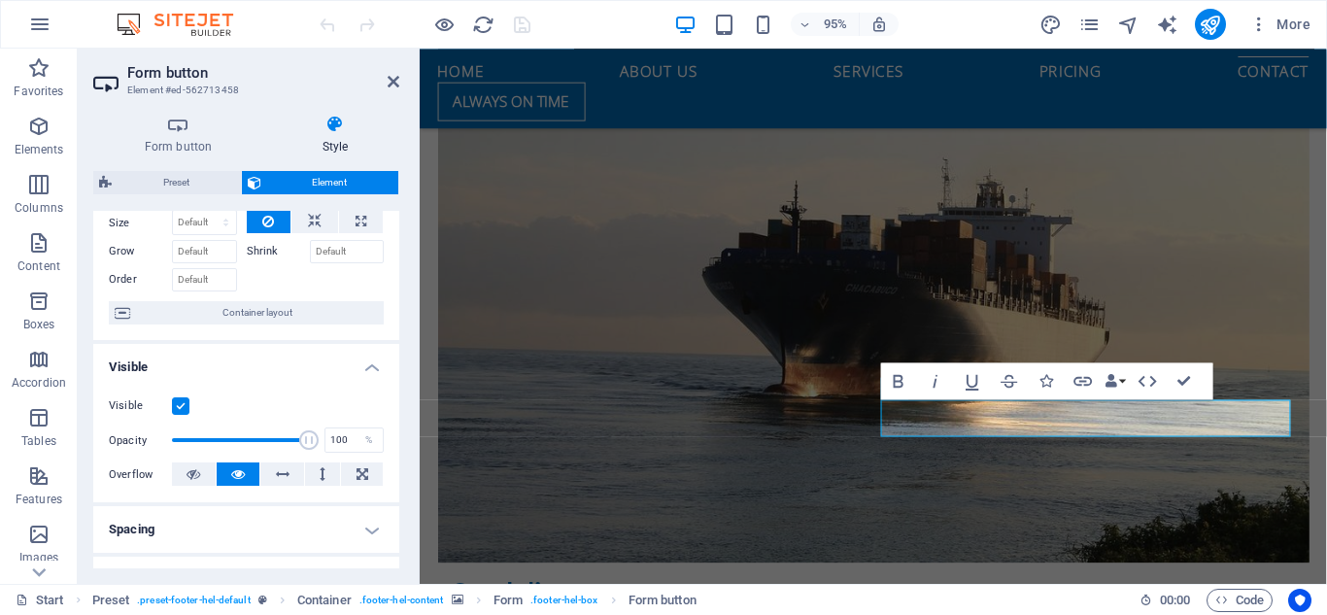
scroll to position [0, 0]
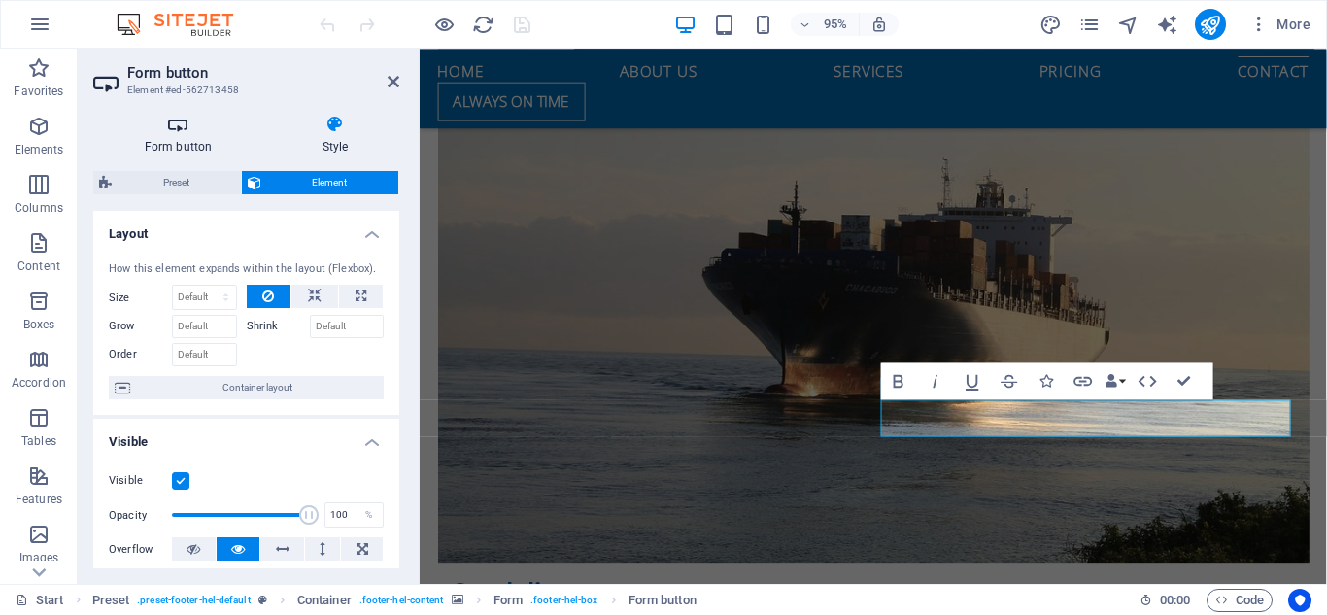
click at [188, 138] on h4 "Form button" at bounding box center [182, 135] width 178 height 41
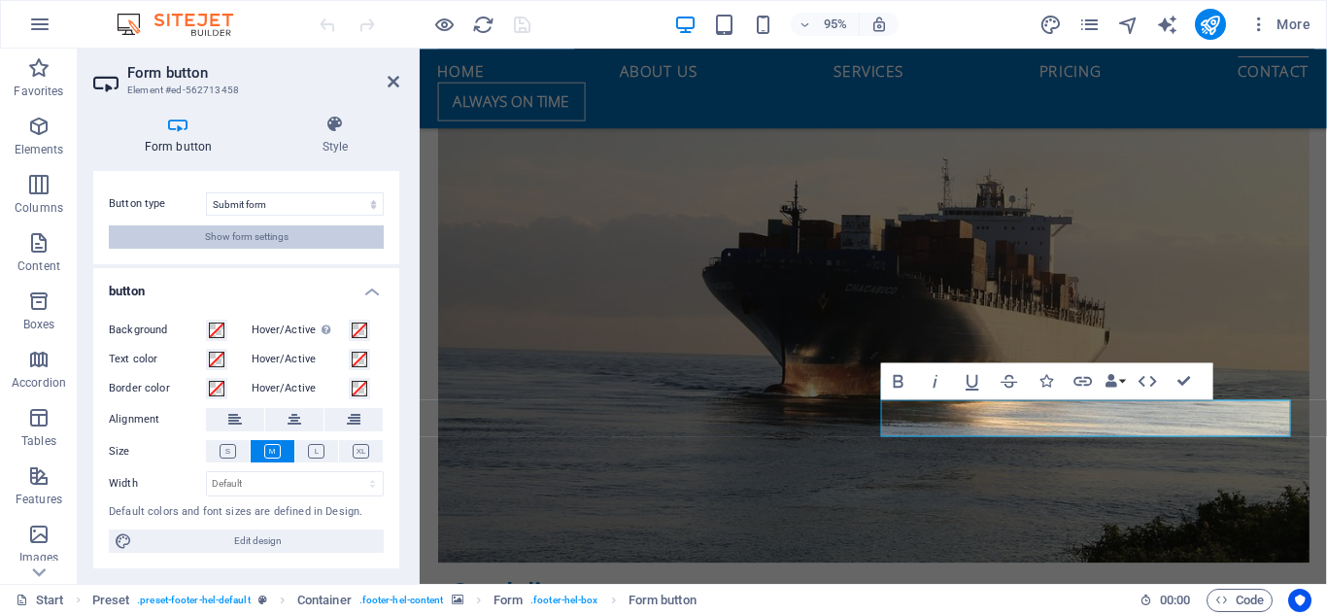
click at [280, 239] on span "Show form settings" at bounding box center [247, 236] width 84 height 23
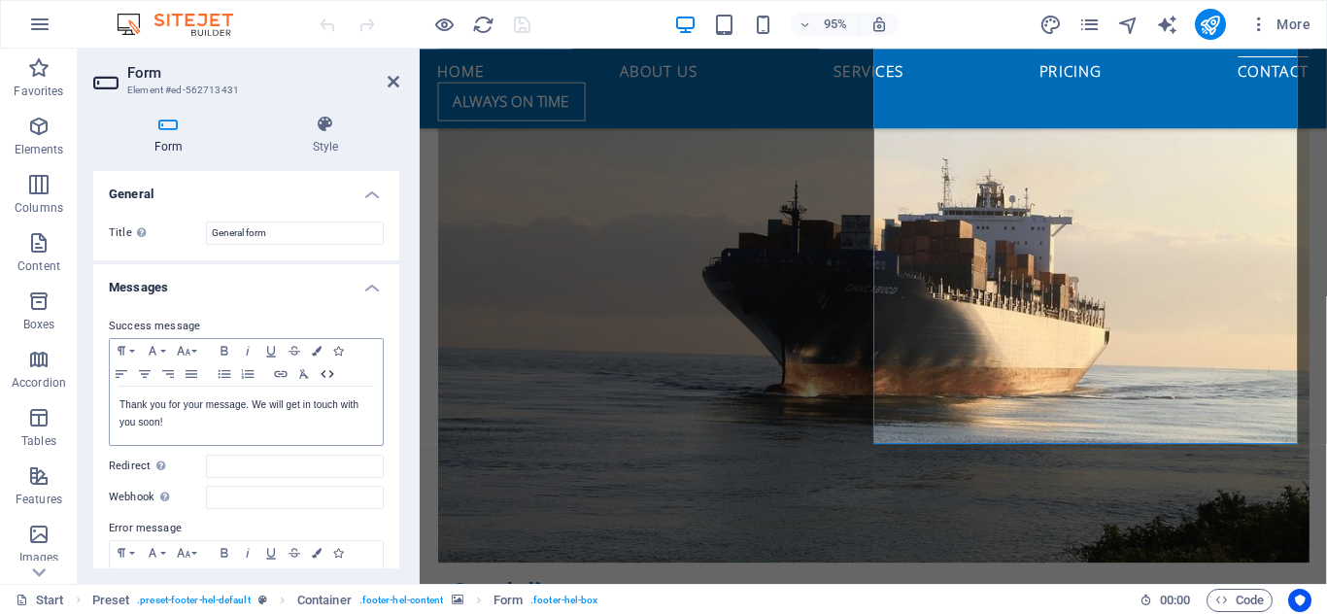
scroll to position [97, 0]
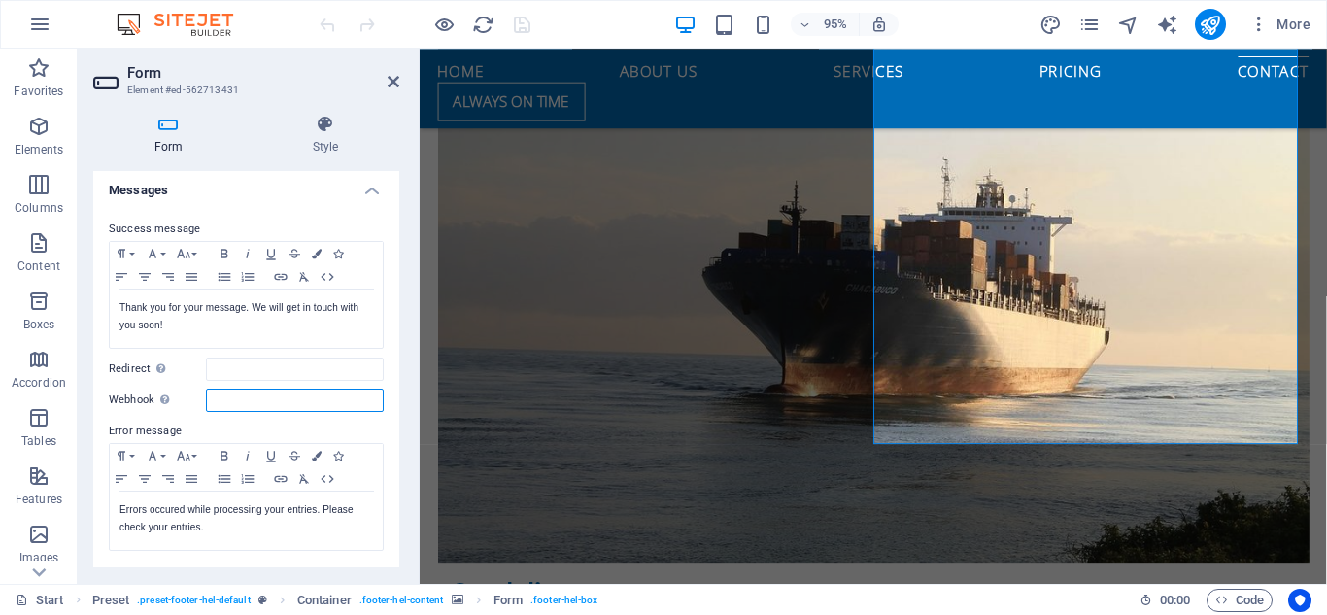
click at [257, 400] on input "Webhook A webhook is a push notification from this form to another server. Ever…" at bounding box center [295, 400] width 178 height 23
paste input "[URL][DOMAIN_NAME]"
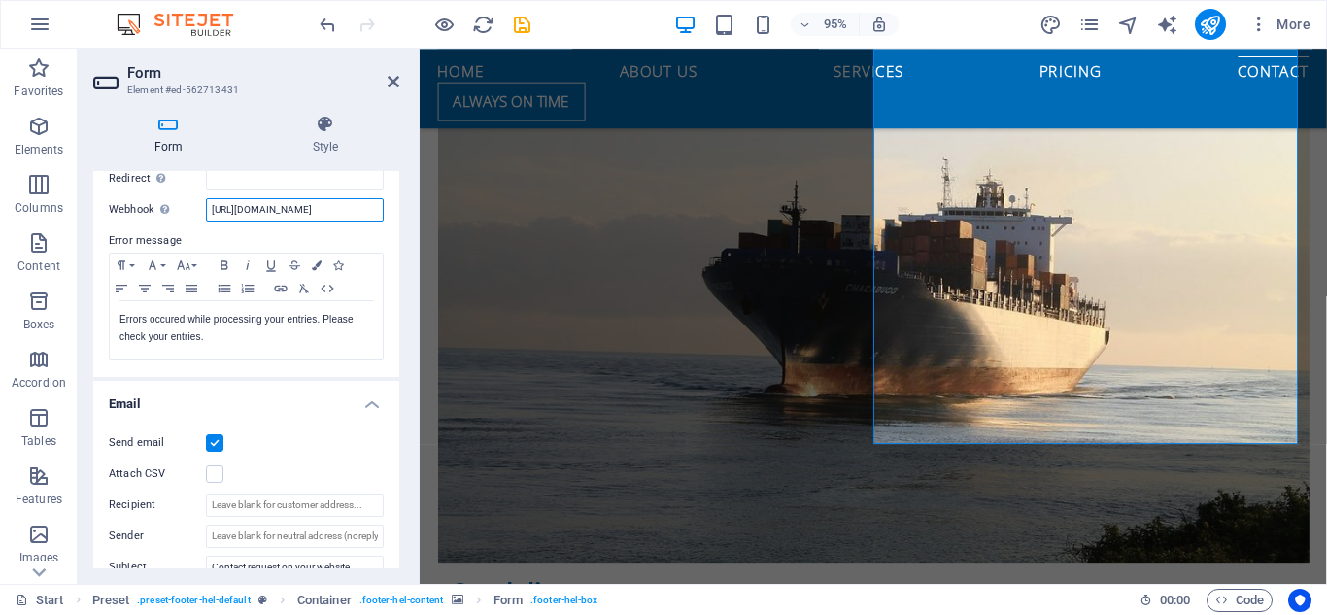
scroll to position [0, 0]
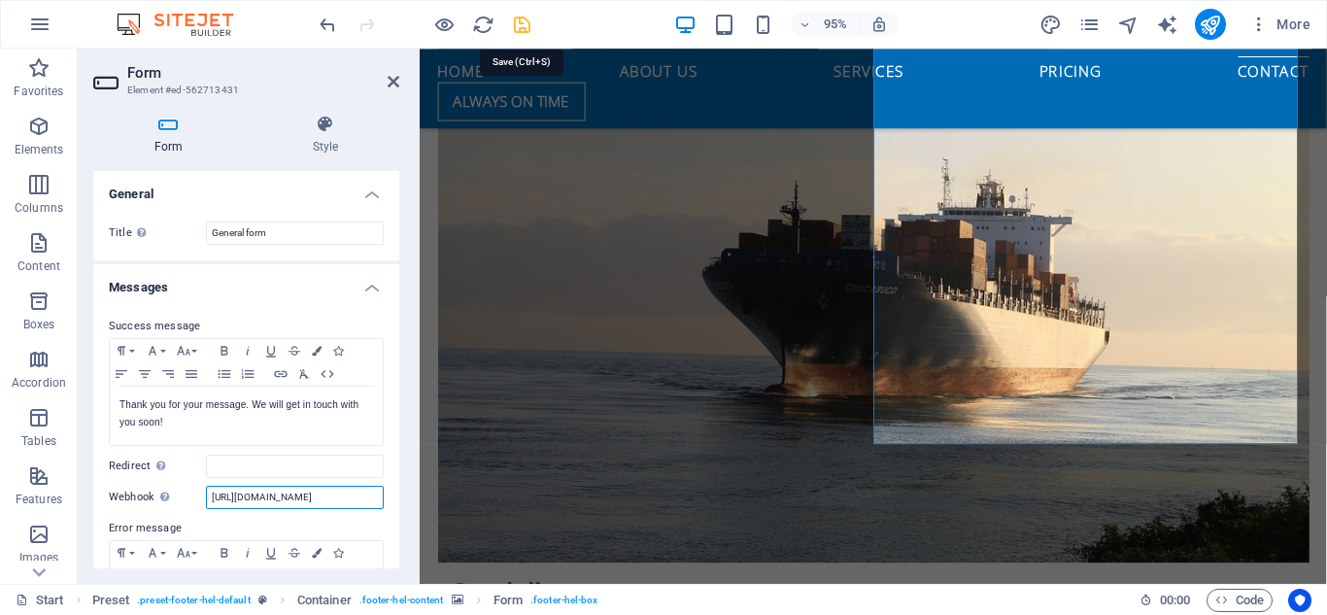
type input "[URL][DOMAIN_NAME]"
click at [525, 21] on icon "save" at bounding box center [522, 25] width 22 height 22
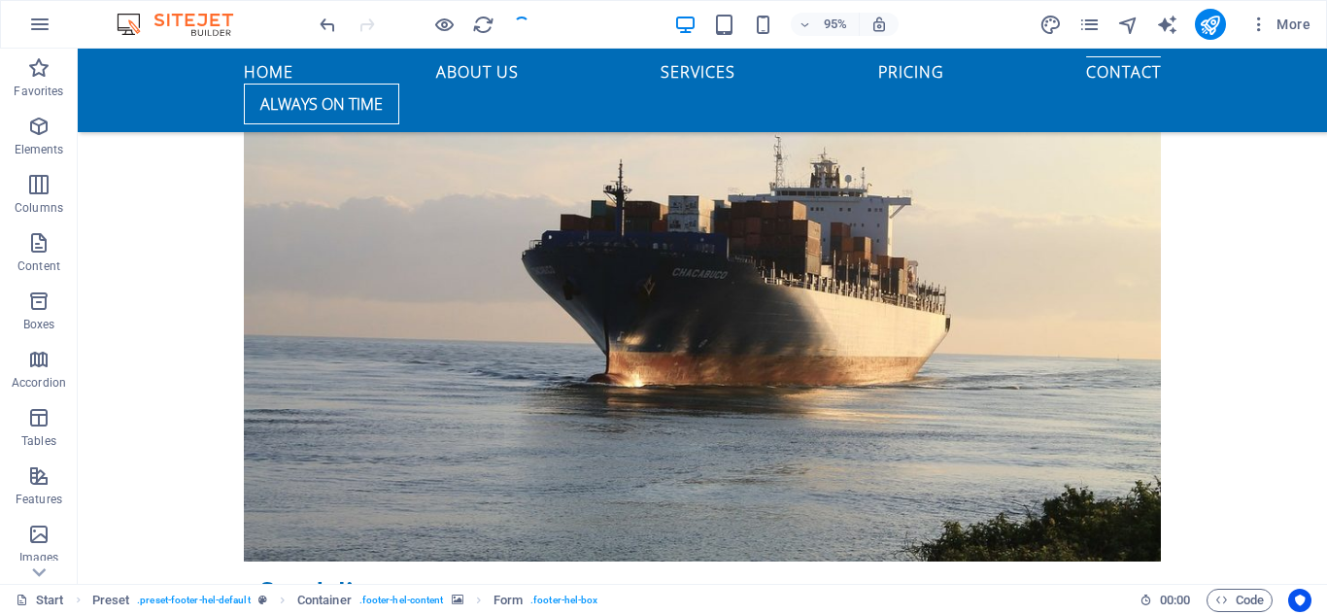
checkbox input "false"
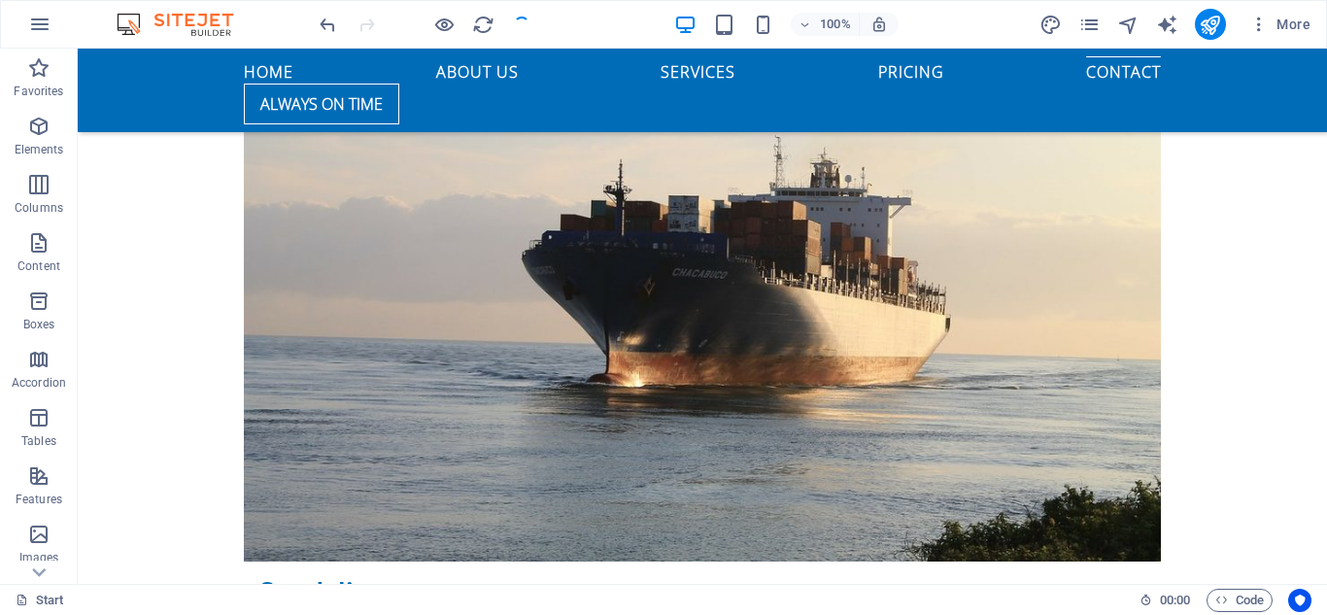
scroll to position [6212, 0]
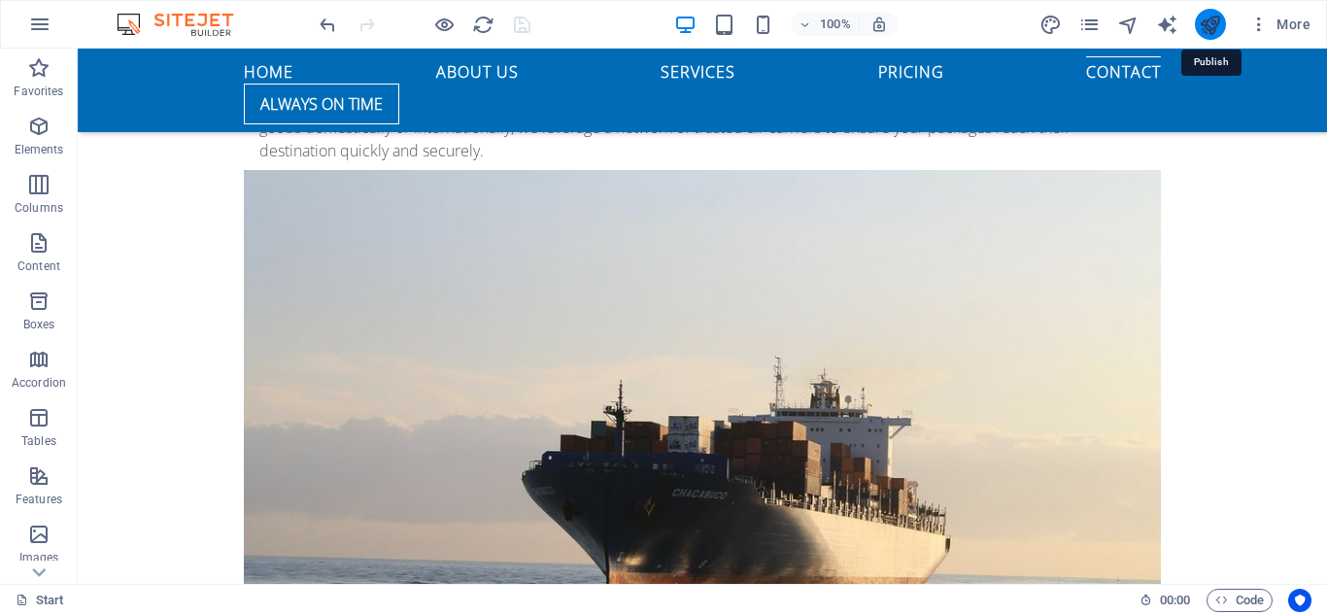
click at [1212, 30] on icon "publish" at bounding box center [1210, 25] width 22 height 22
